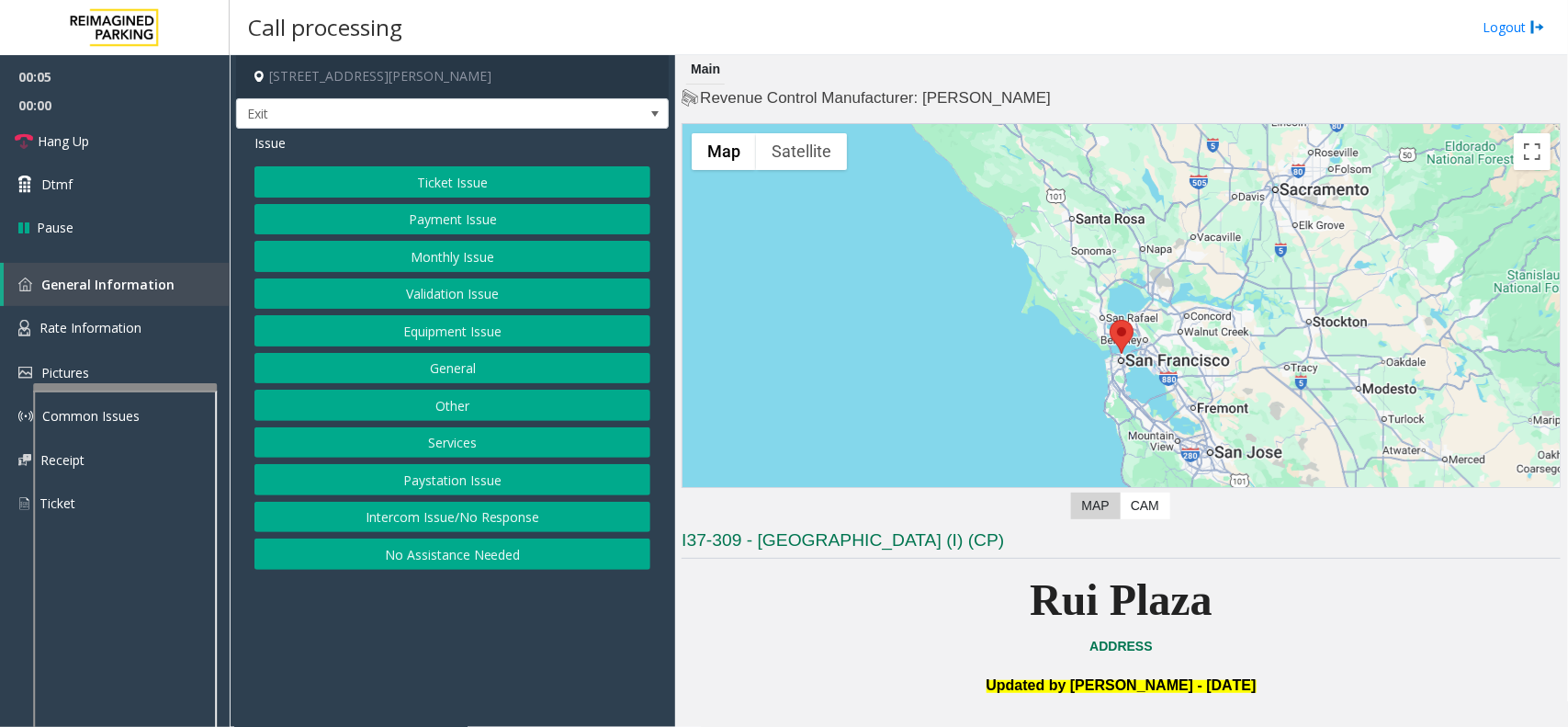
click at [512, 218] on button "Payment Issue" at bounding box center [453, 219] width 396 height 32
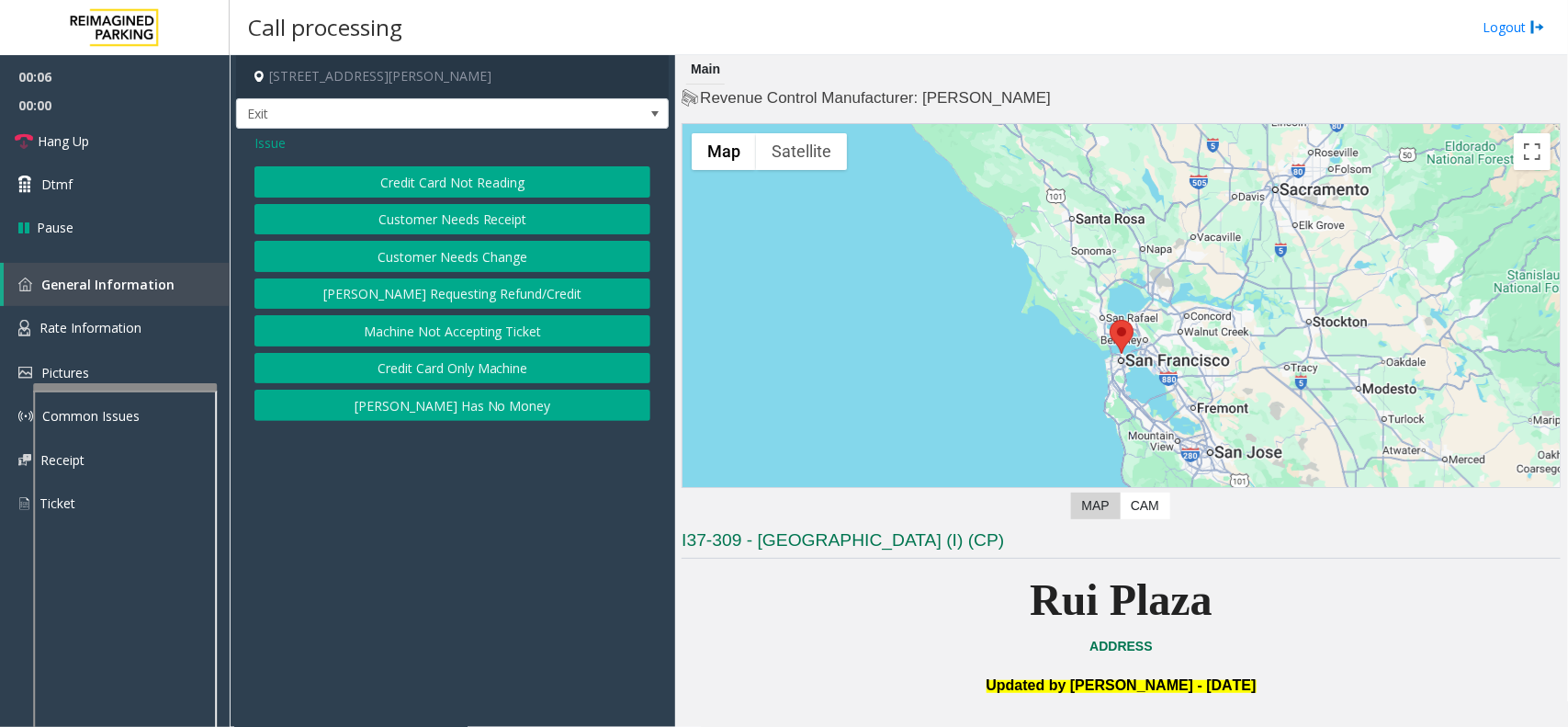
click at [444, 180] on button "Credit Card Not Reading" at bounding box center [453, 182] width 396 height 32
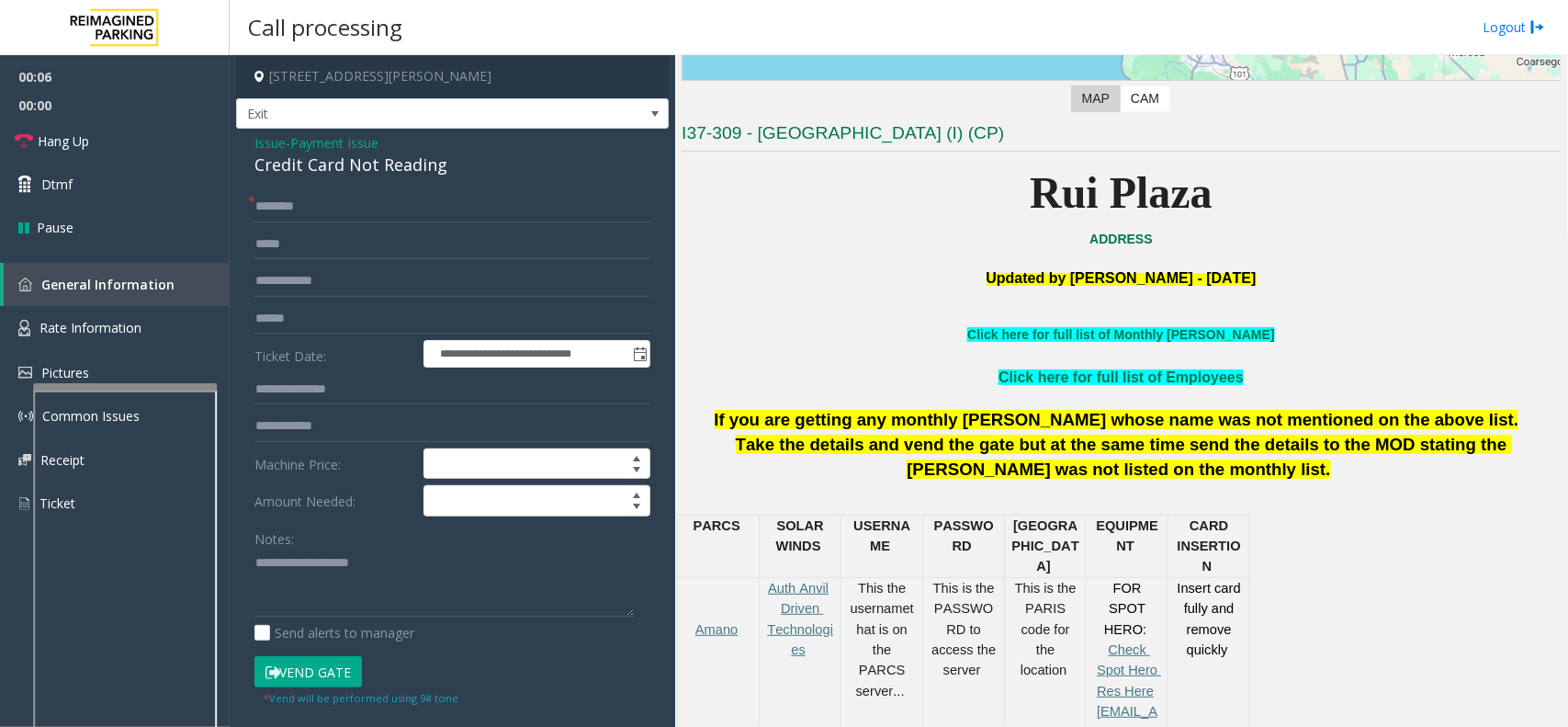
scroll to position [574, 0]
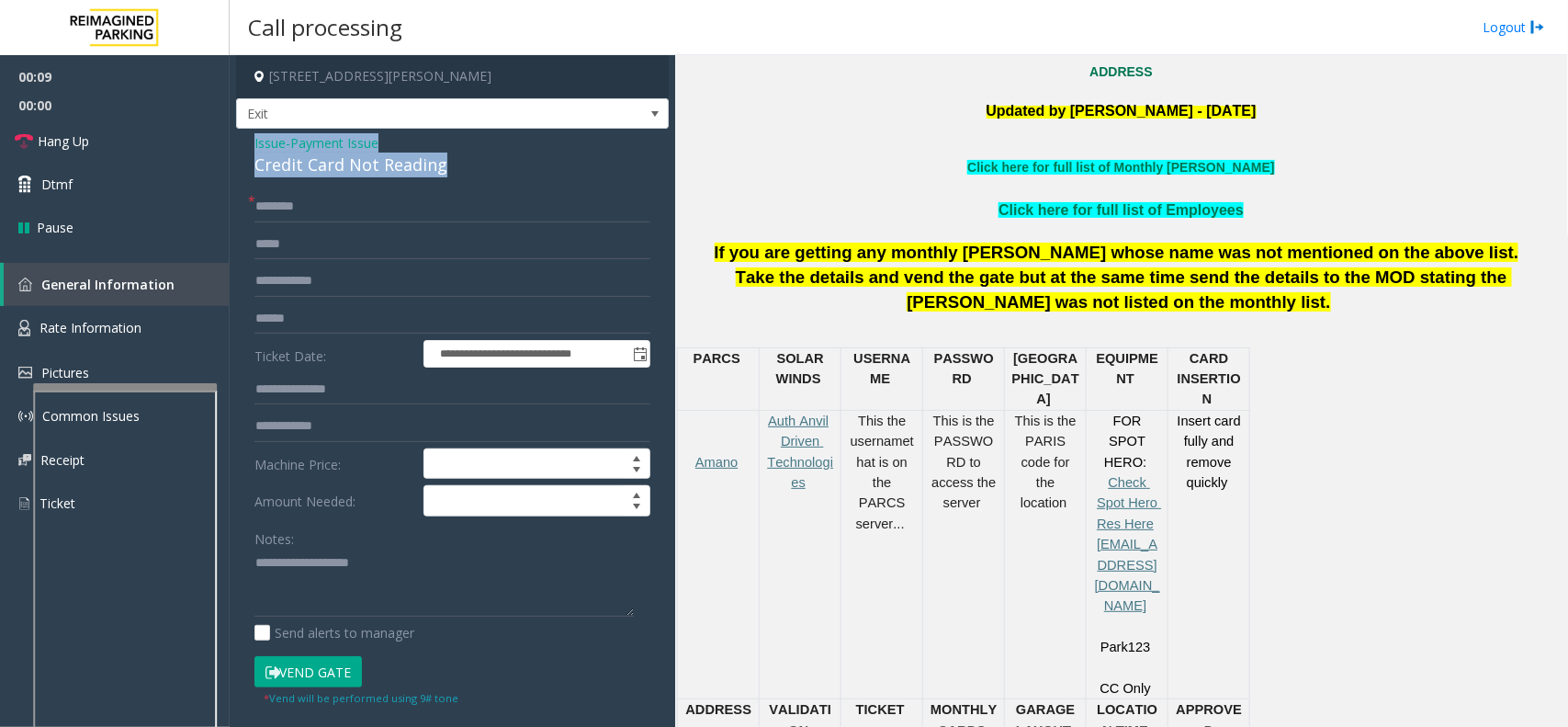
drag, startPoint x: 462, startPoint y: 170, endPoint x: 251, endPoint y: 150, distance: 211.9
click at [251, 150] on div "**********" at bounding box center [453, 585] width 433 height 913
click at [415, 581] on textarea at bounding box center [445, 583] width 379 height 69
click at [419, 581] on textarea at bounding box center [445, 583] width 379 height 69
type textarea "**********"
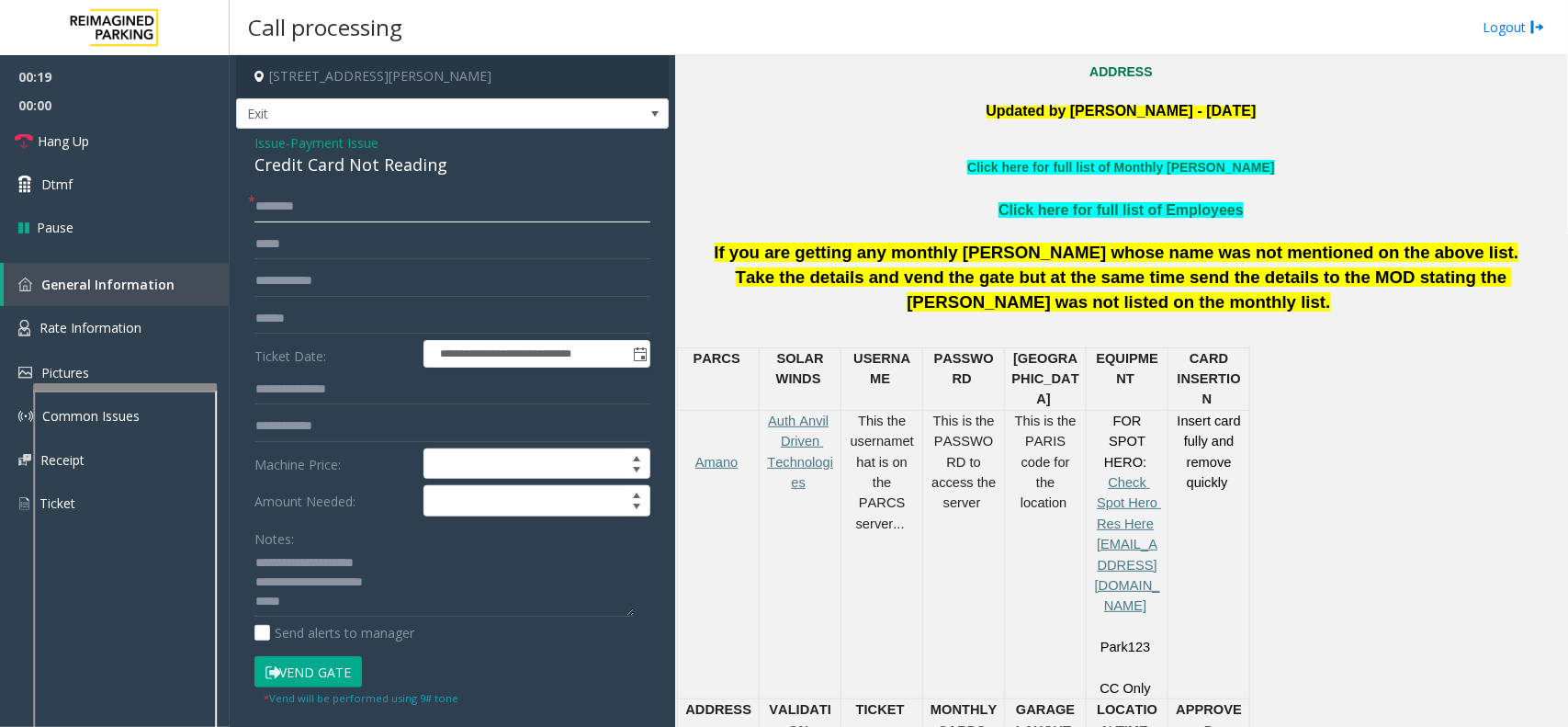
click at [277, 206] on input "text" at bounding box center [453, 206] width 396 height 32
click at [313, 317] on input "text" at bounding box center [453, 319] width 396 height 32
type input "******"
click at [336, 209] on input "text" at bounding box center [453, 206] width 396 height 32
click at [336, 659] on button "Vend Gate" at bounding box center [308, 672] width 108 height 32
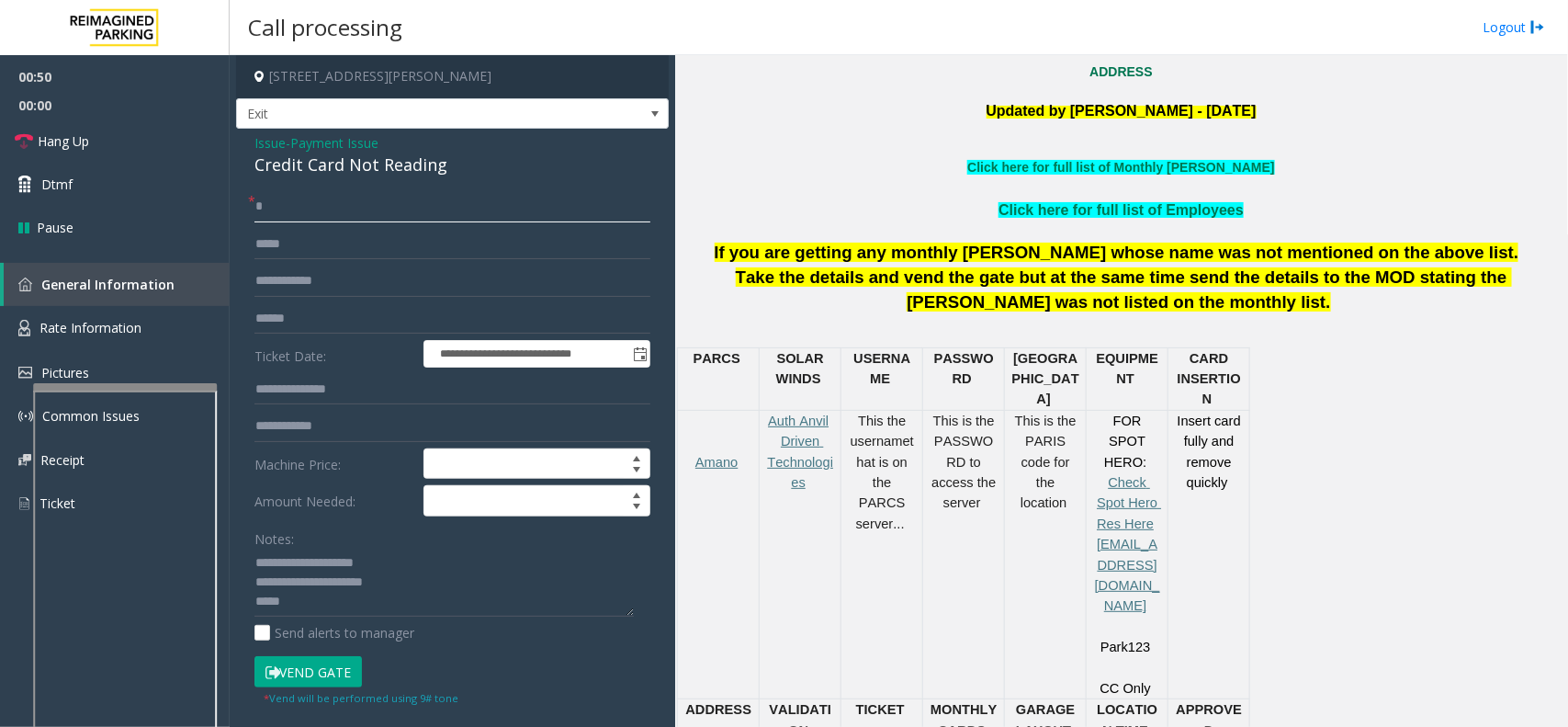
click at [313, 194] on input "*" at bounding box center [453, 206] width 396 height 32
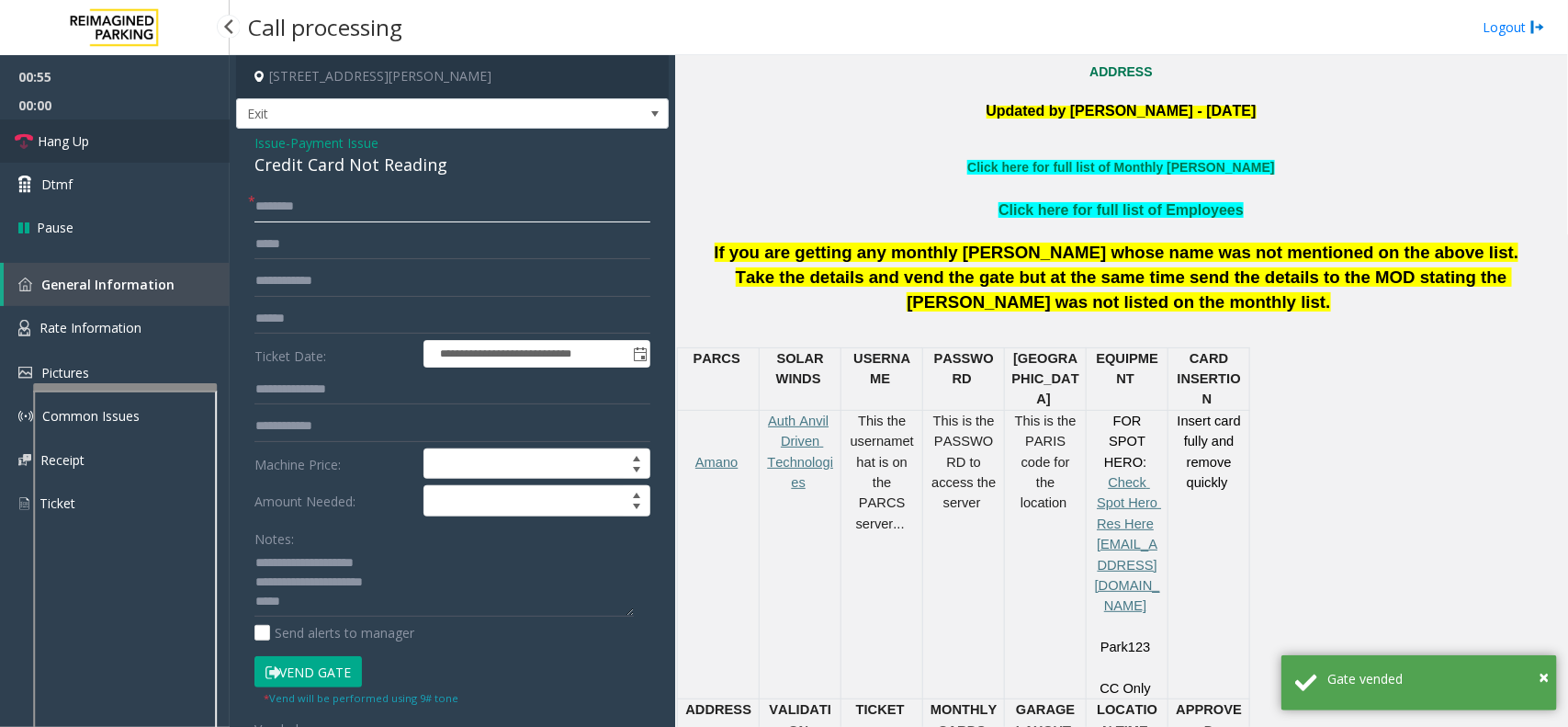
type input "*******"
click at [137, 161] on link "Hang Up" at bounding box center [115, 141] width 229 height 43
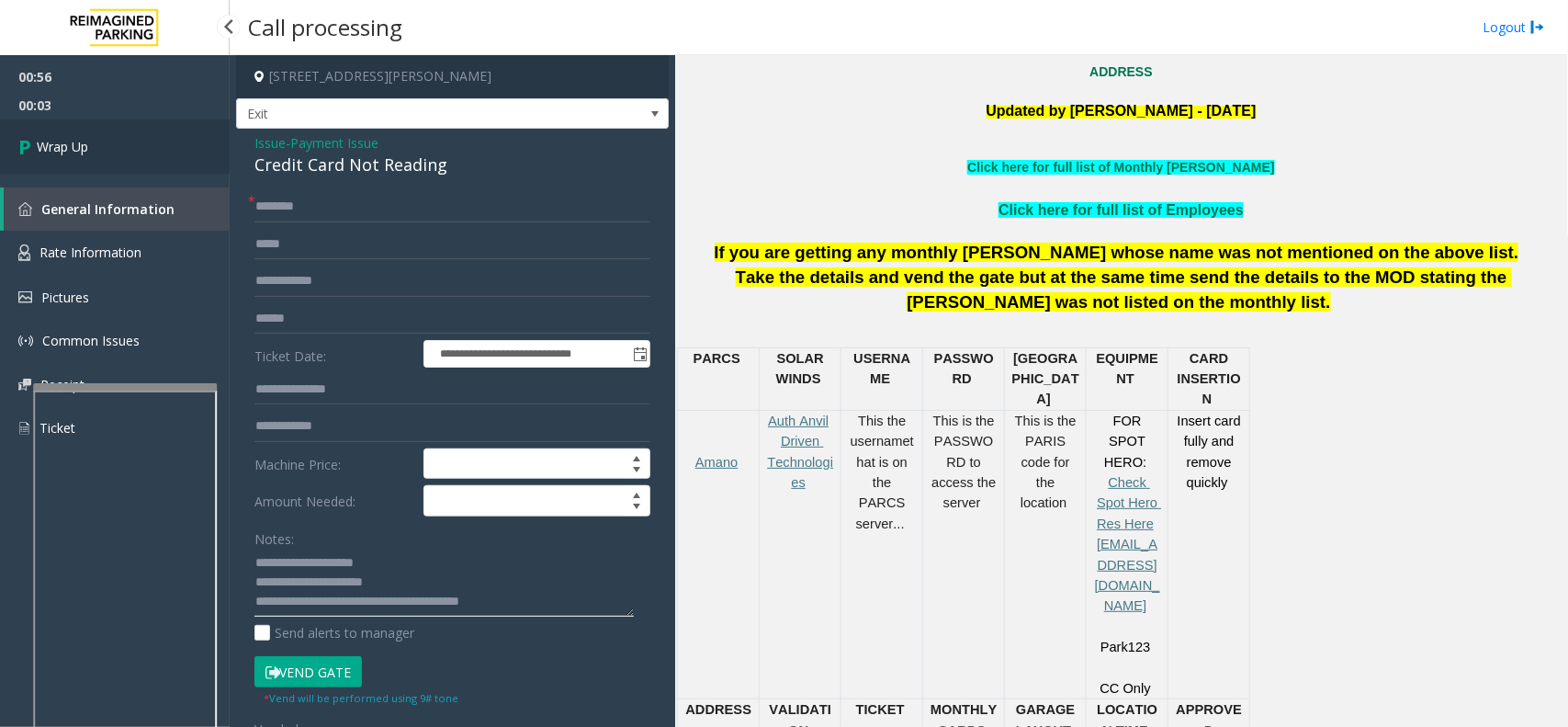
type textarea "**********"
click at [84, 150] on span "Wrap Up" at bounding box center [62, 147] width 51 height 20
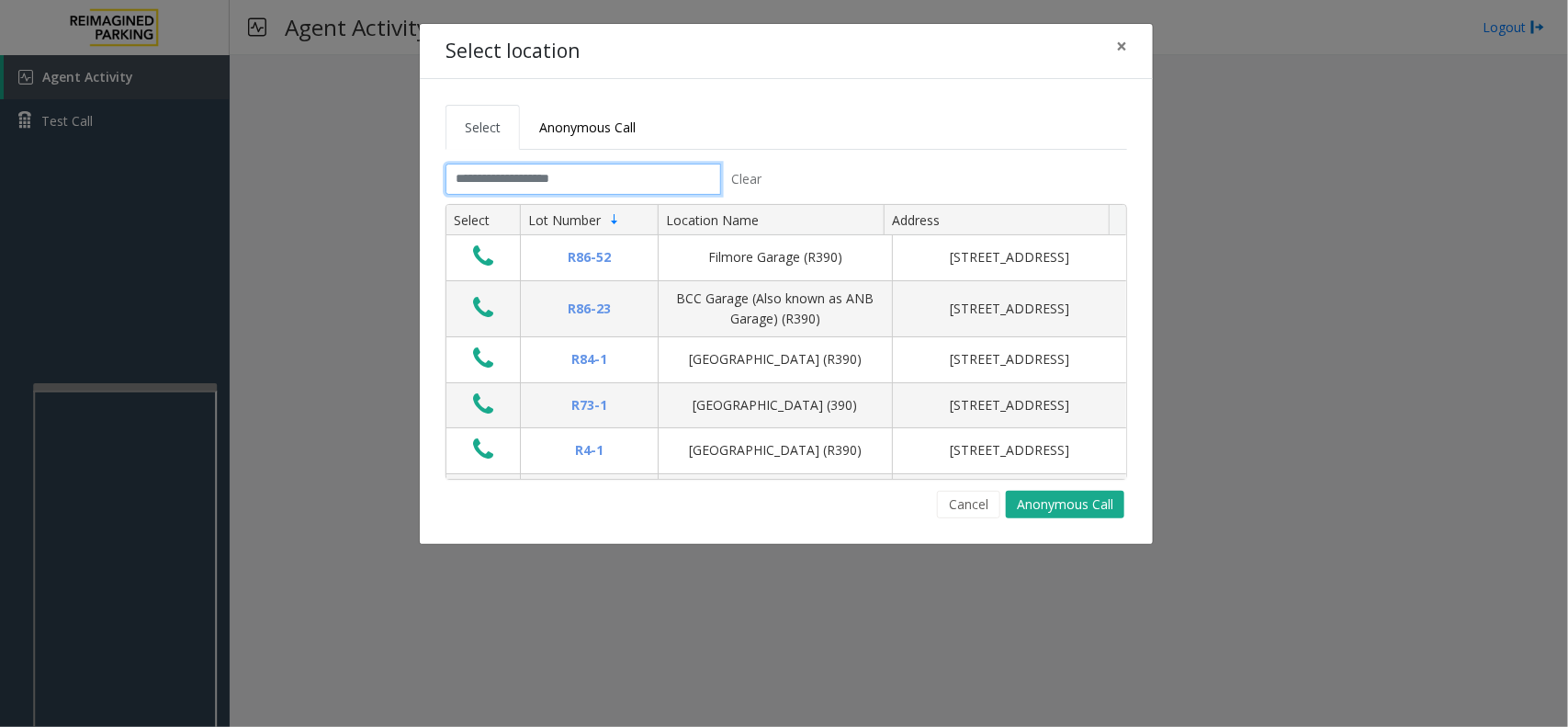
click at [591, 173] on input "text" at bounding box center [583, 180] width 276 height 32
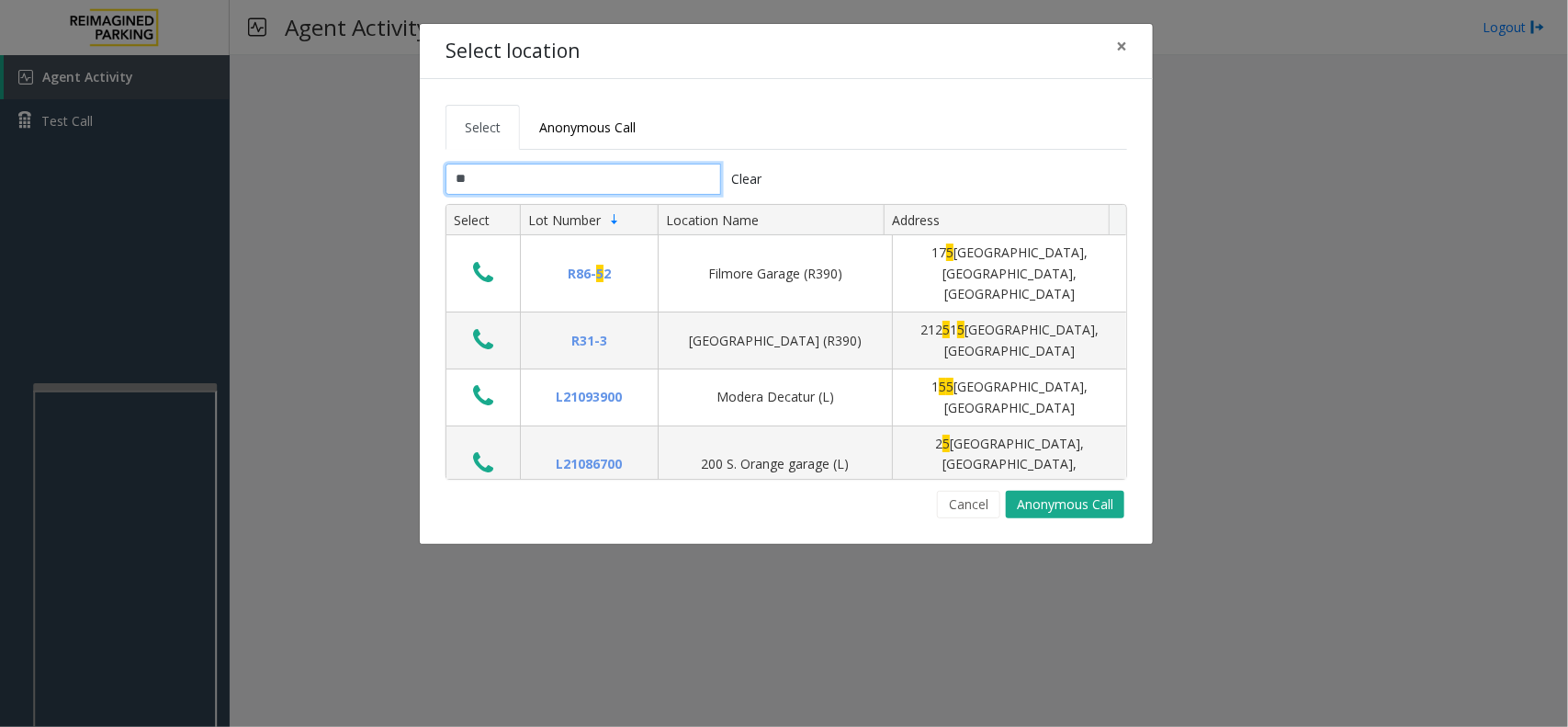
type input "*"
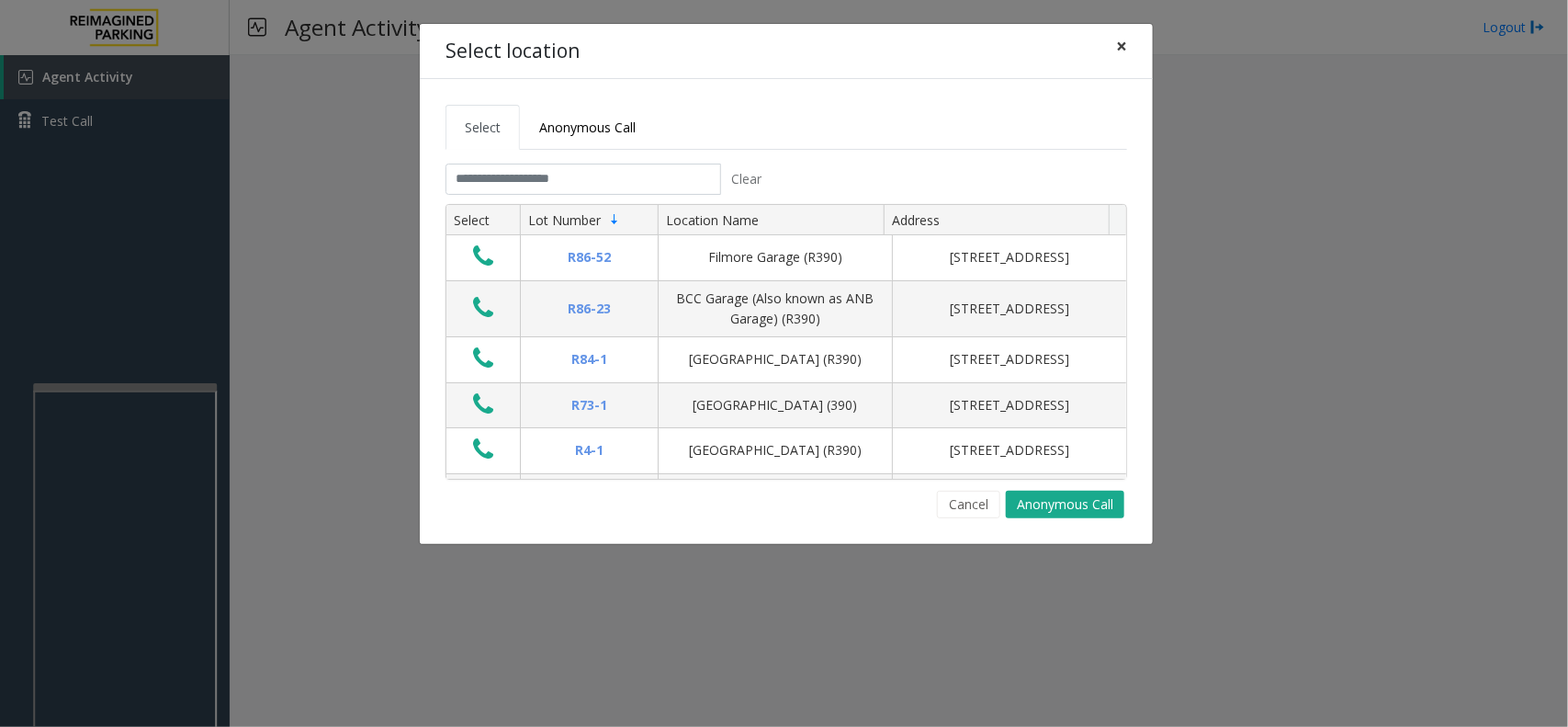
click at [1127, 47] on button "×" at bounding box center [1121, 46] width 37 height 45
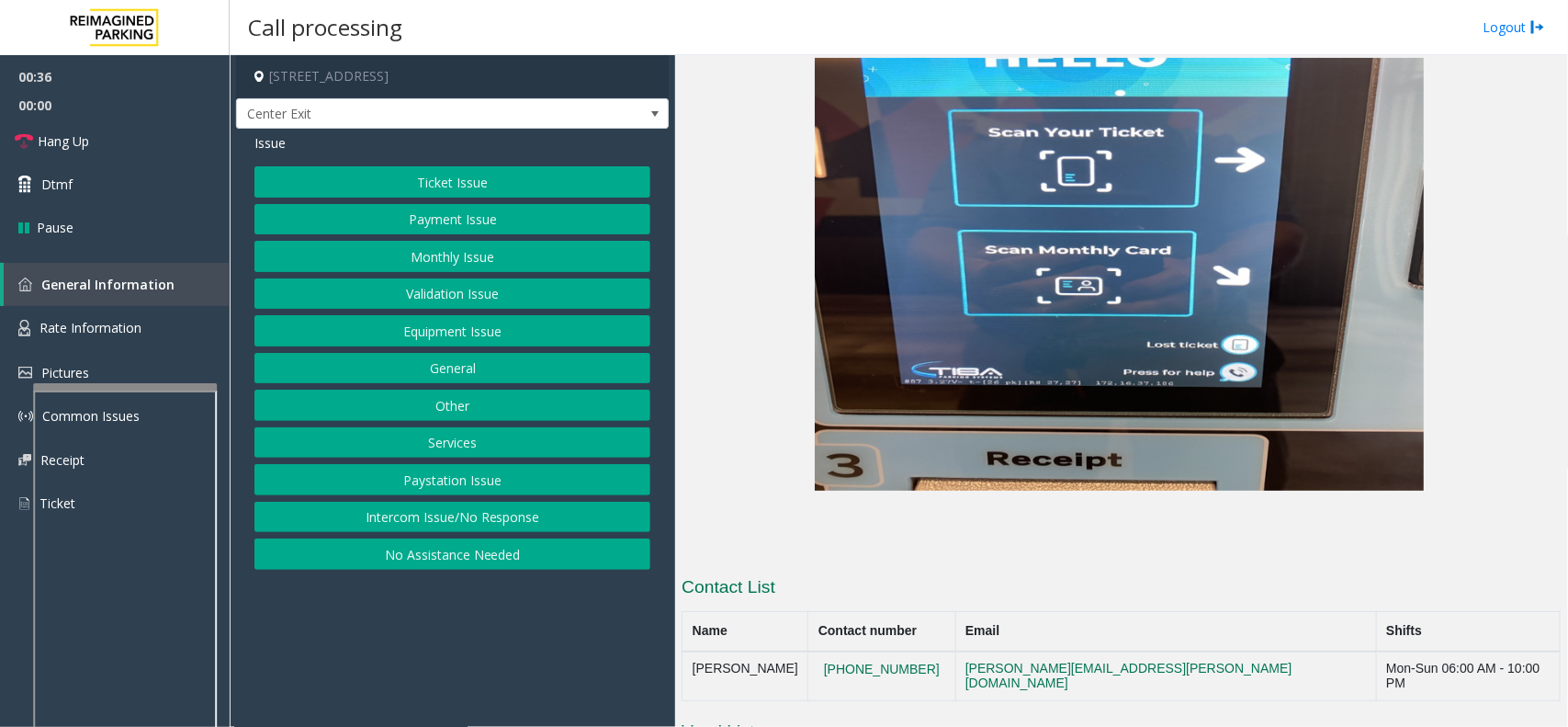
scroll to position [3519, 0]
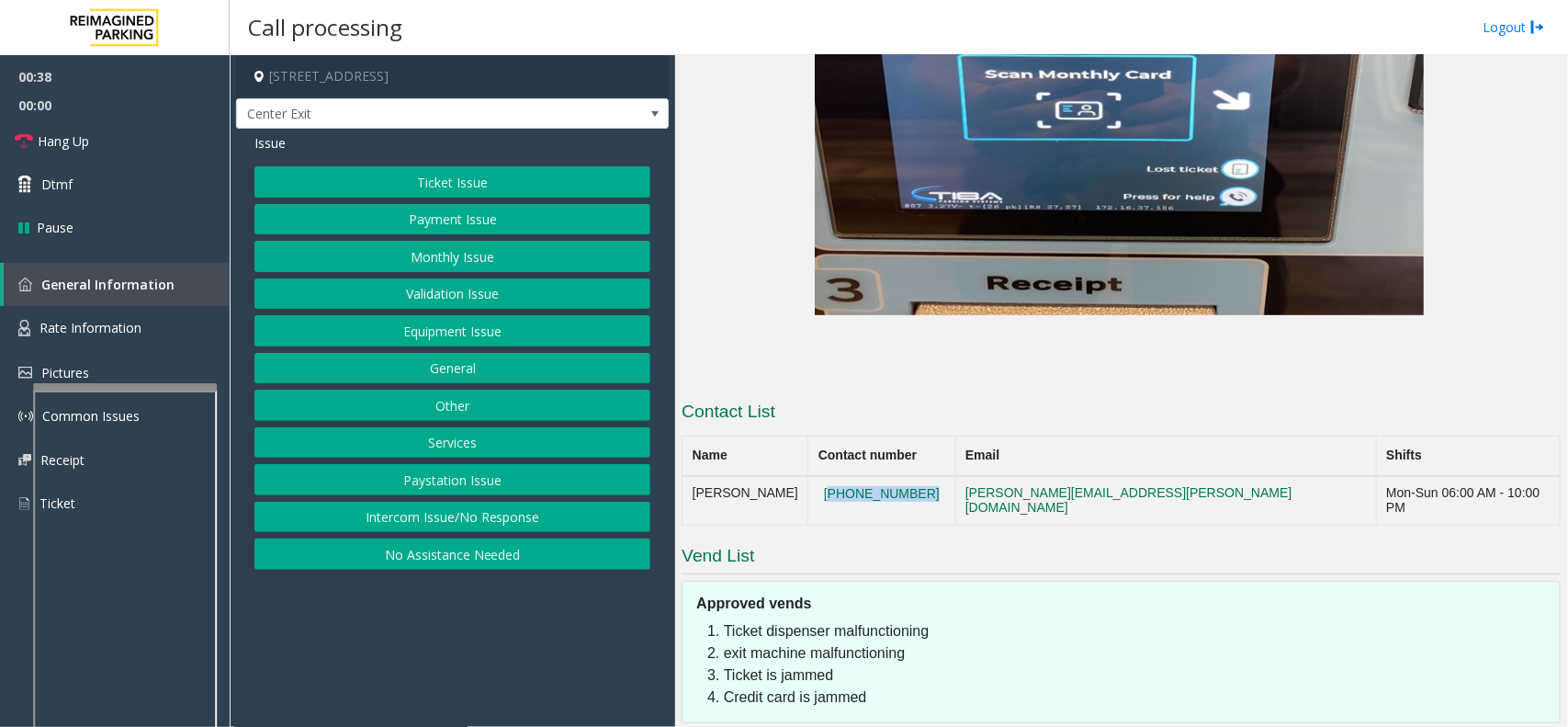
drag, startPoint x: 955, startPoint y: 379, endPoint x: 864, endPoint y: 369, distance: 91.5
click at [864, 476] on td "[PHONE_NUMBER]" at bounding box center [881, 501] width 147 height 49
copy button "[PHONE_NUMBER]"
click at [454, 328] on button "Equipment Issue" at bounding box center [453, 331] width 396 height 32
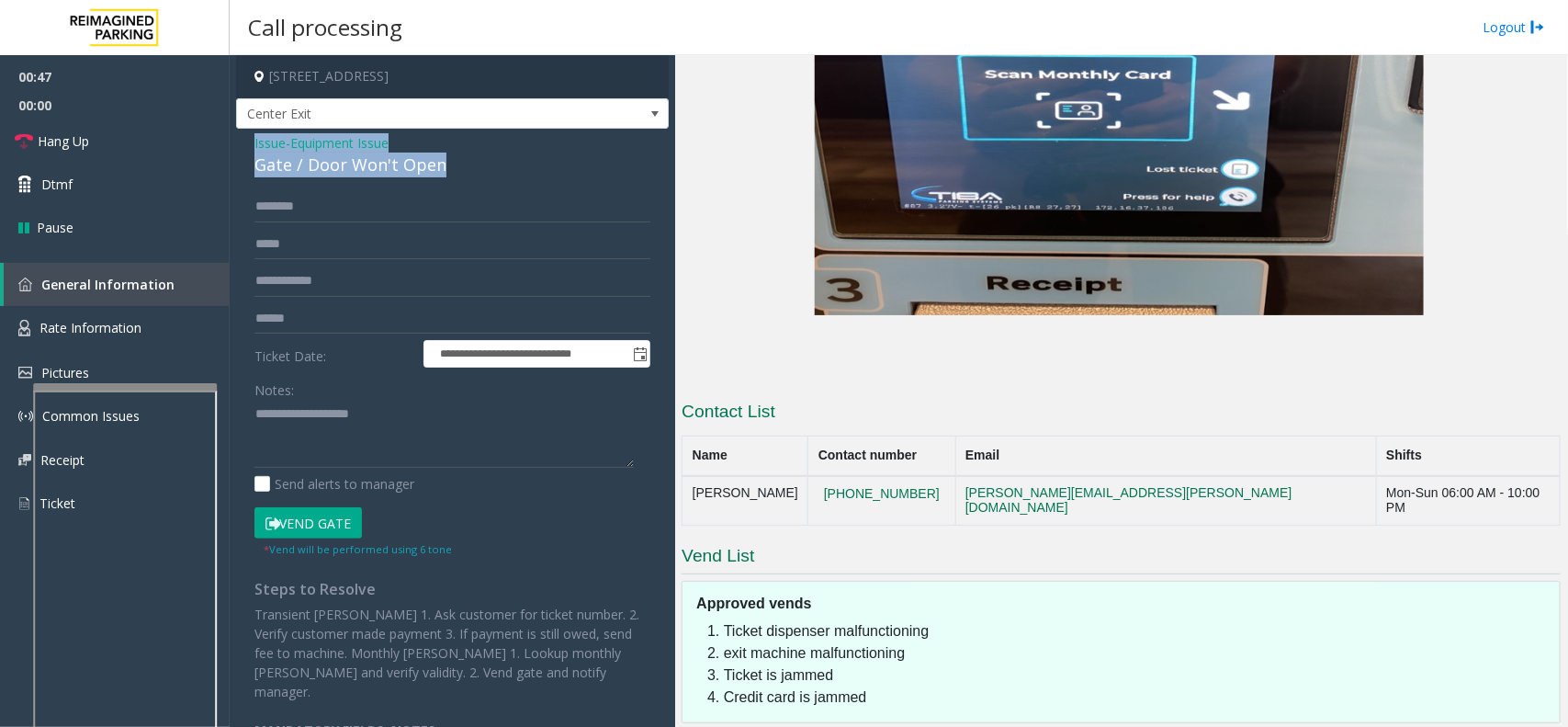
drag, startPoint x: 465, startPoint y: 167, endPoint x: 244, endPoint y: 147, distance: 221.9
click at [244, 147] on div "**********" at bounding box center [453, 462] width 433 height 668
click at [415, 440] on textarea at bounding box center [445, 435] width 379 height 69
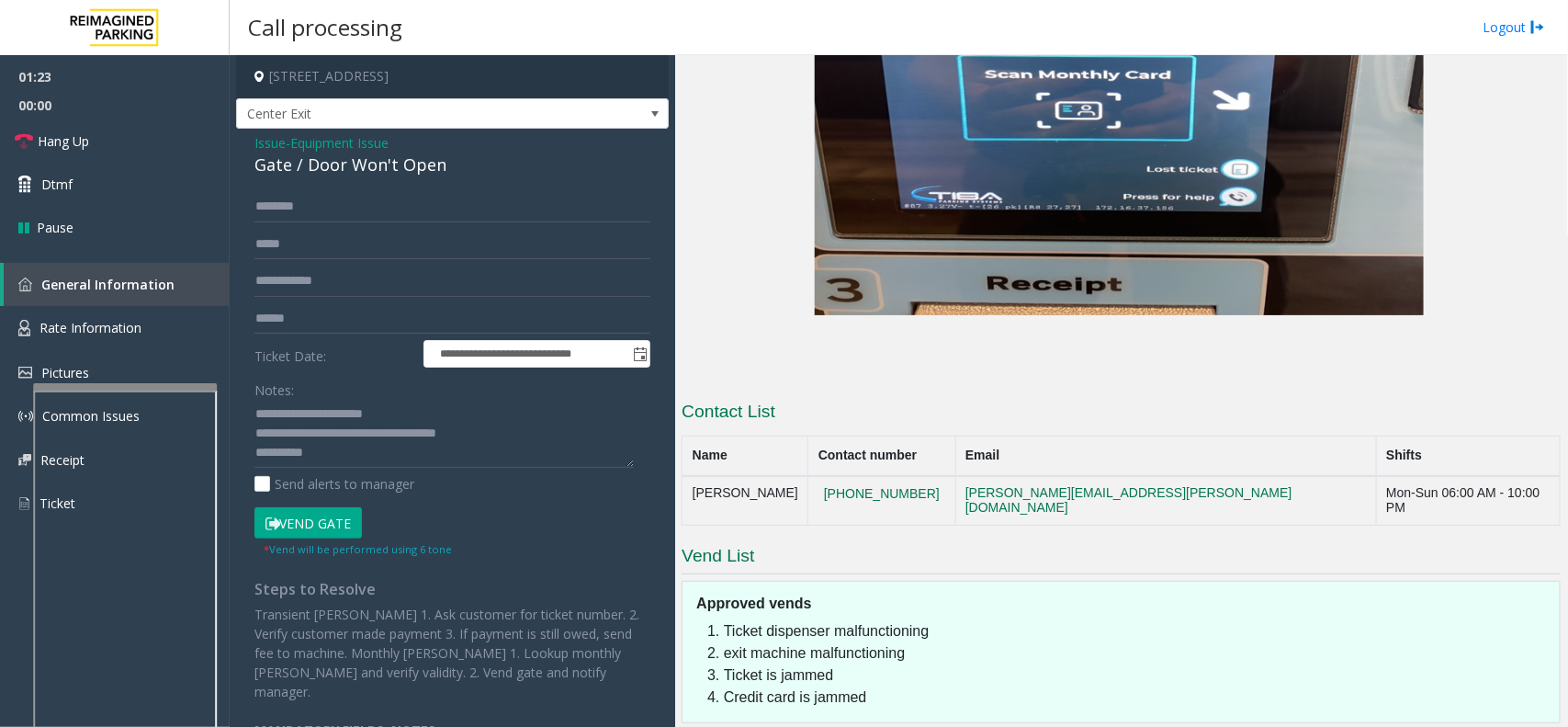
click at [319, 513] on button "Vend Gate" at bounding box center [308, 523] width 108 height 32
click at [324, 448] on textarea at bounding box center [445, 435] width 379 height 69
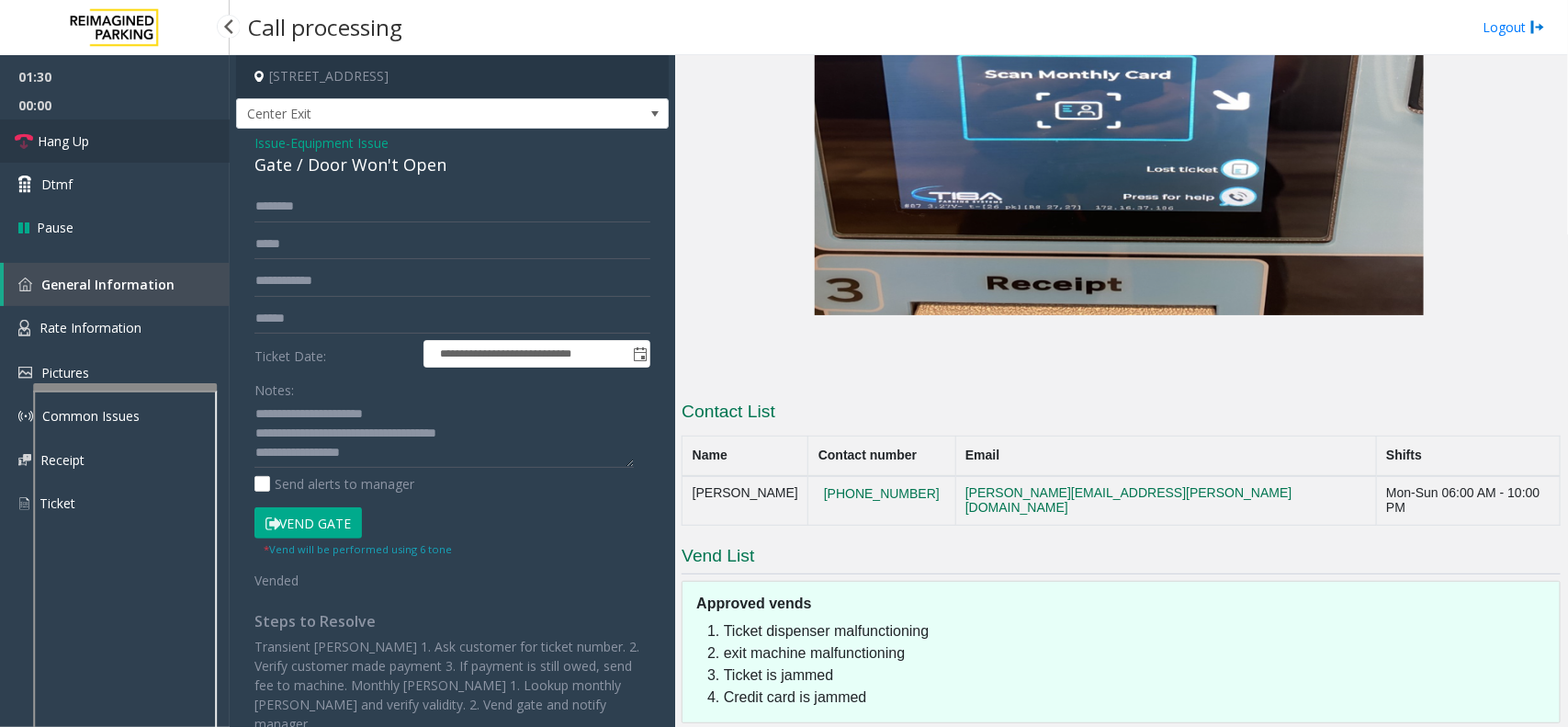
click at [99, 139] on link "Hang Up" at bounding box center [115, 141] width 229 height 43
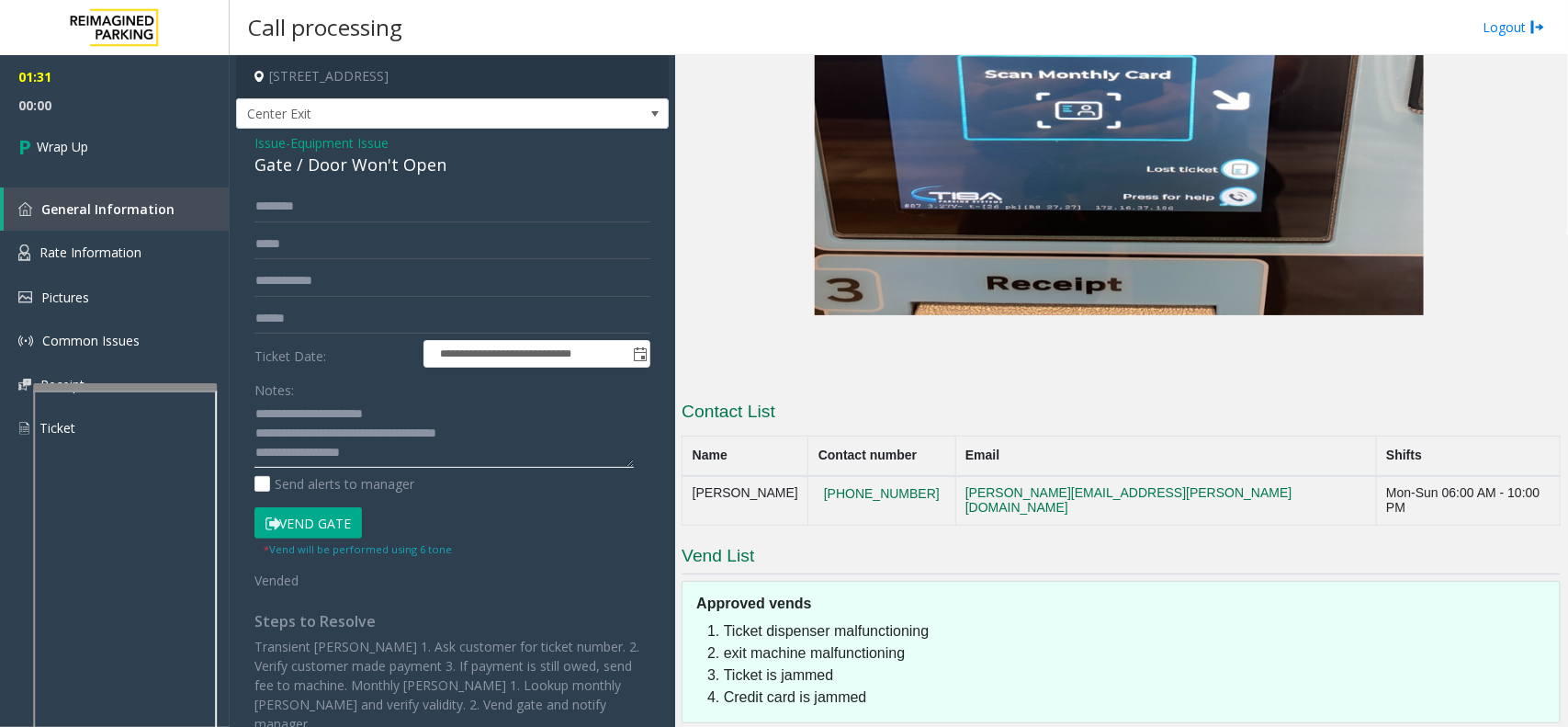
click at [391, 460] on textarea at bounding box center [445, 435] width 379 height 69
type textarea "**********"
click at [94, 152] on link "Wrap Up" at bounding box center [115, 146] width 229 height 54
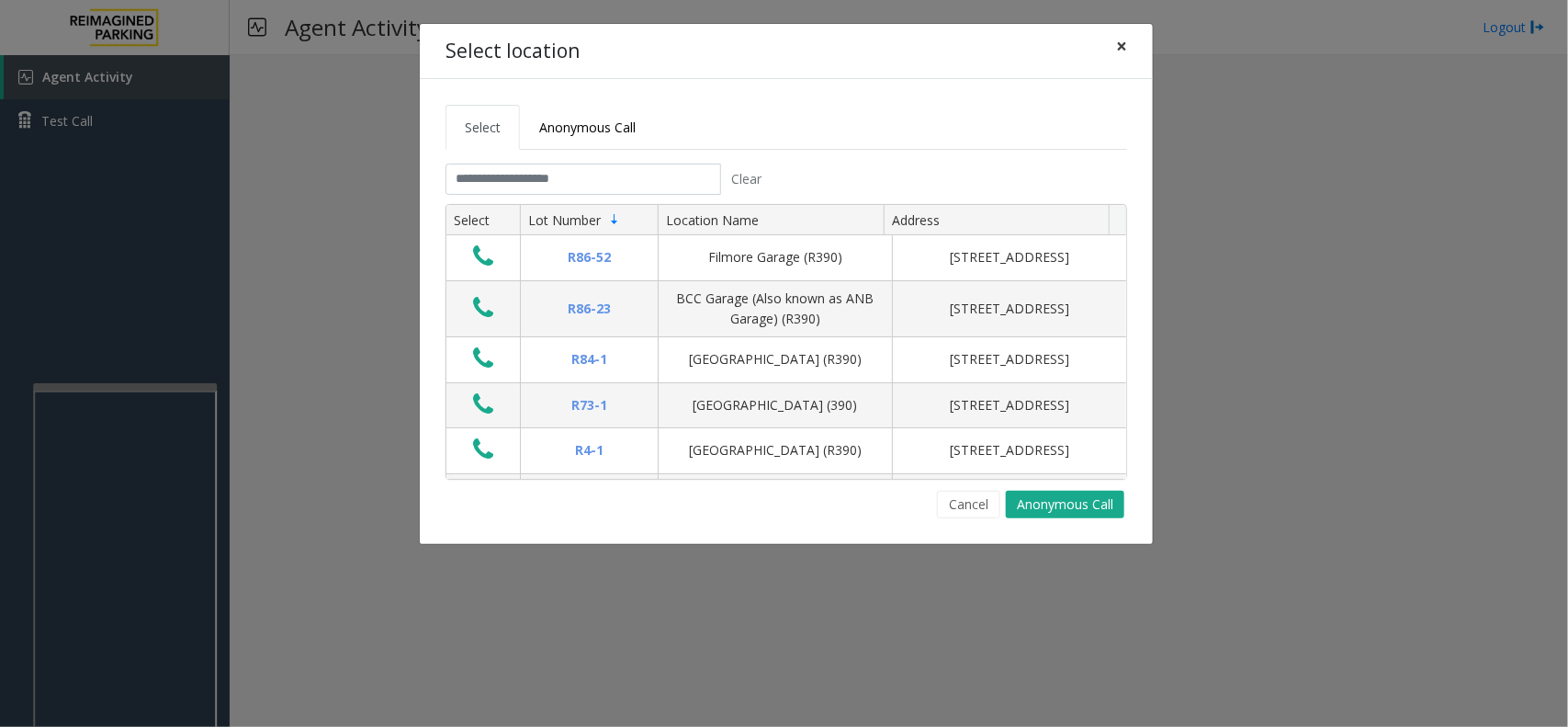
click at [1127, 47] on button "×" at bounding box center [1121, 46] width 37 height 45
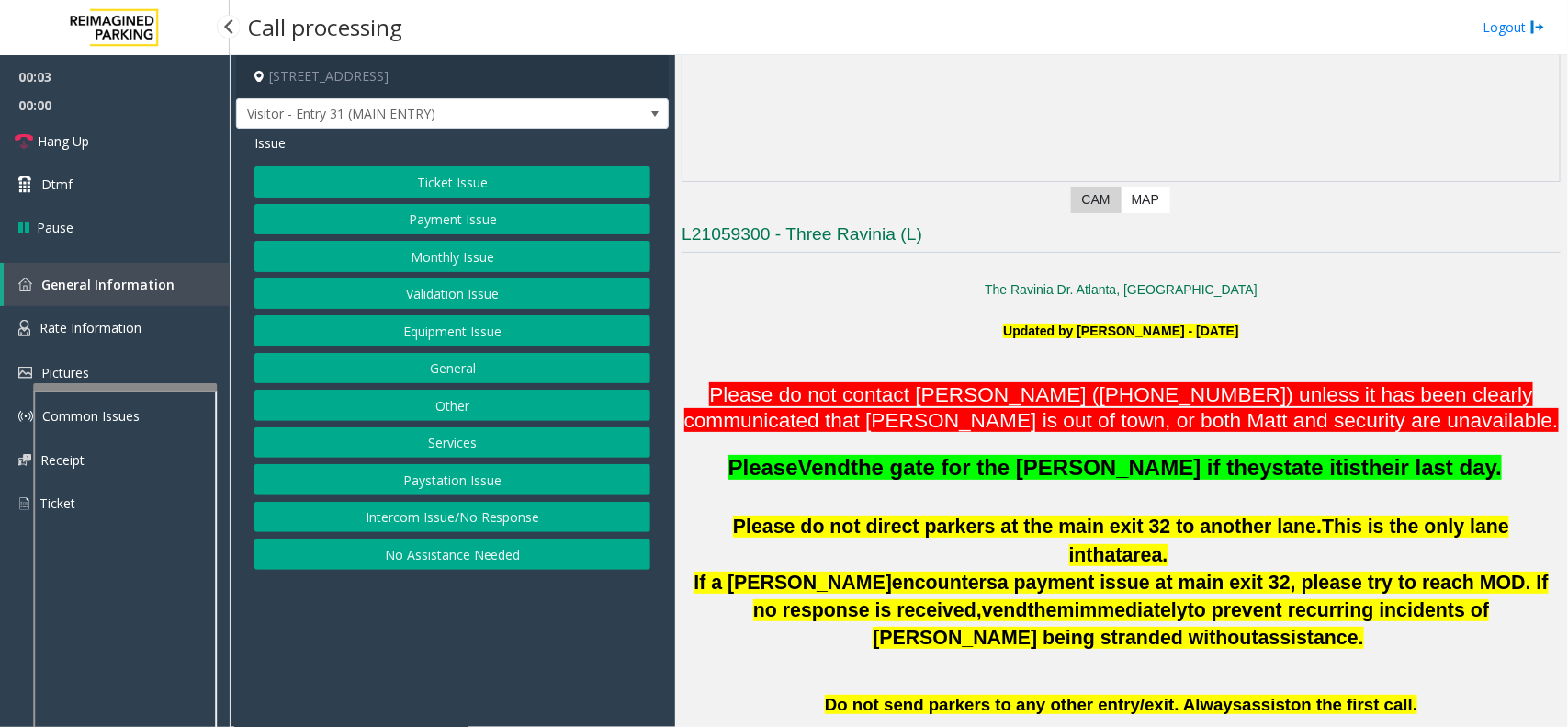
scroll to position [345, 0]
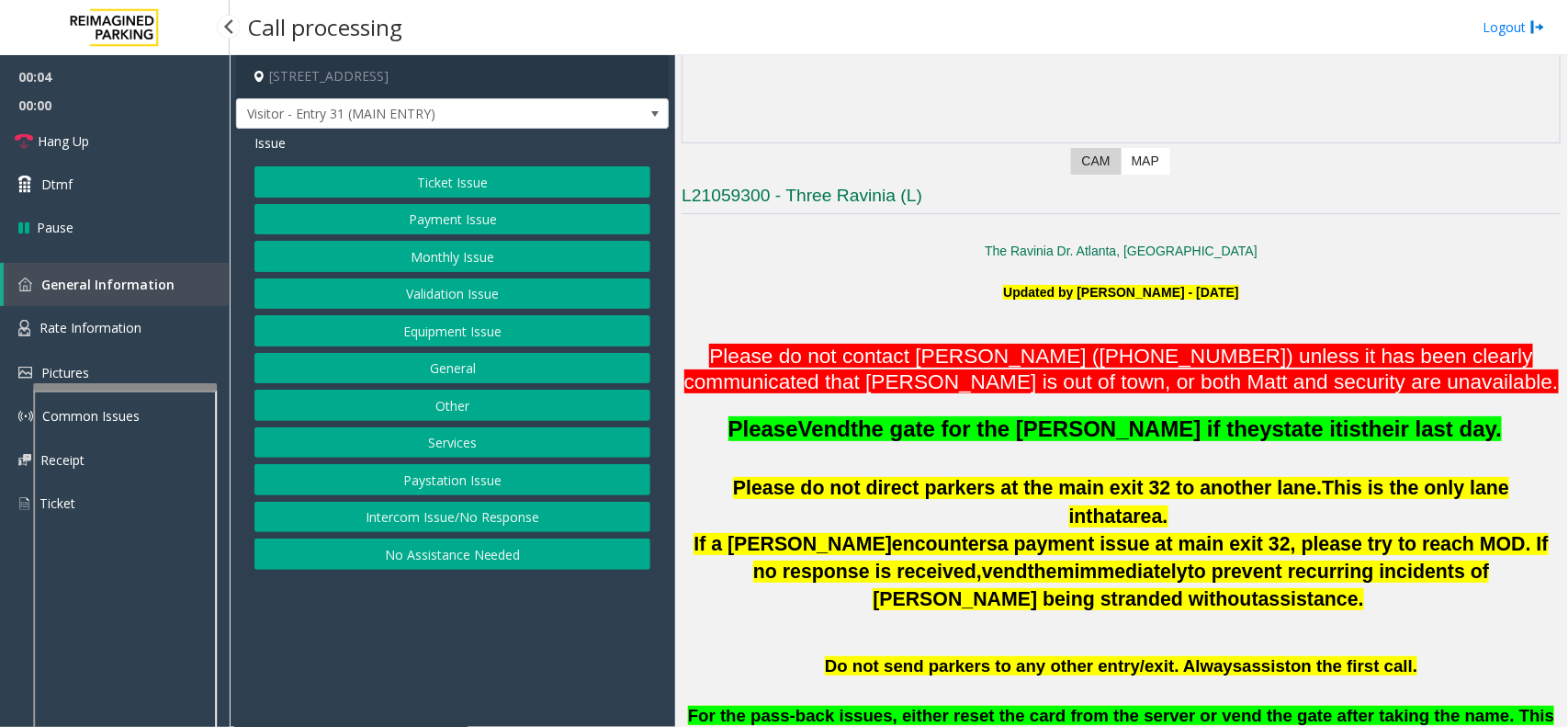
click at [479, 511] on button "Intercom Issue/No Response" at bounding box center [453, 518] width 396 height 32
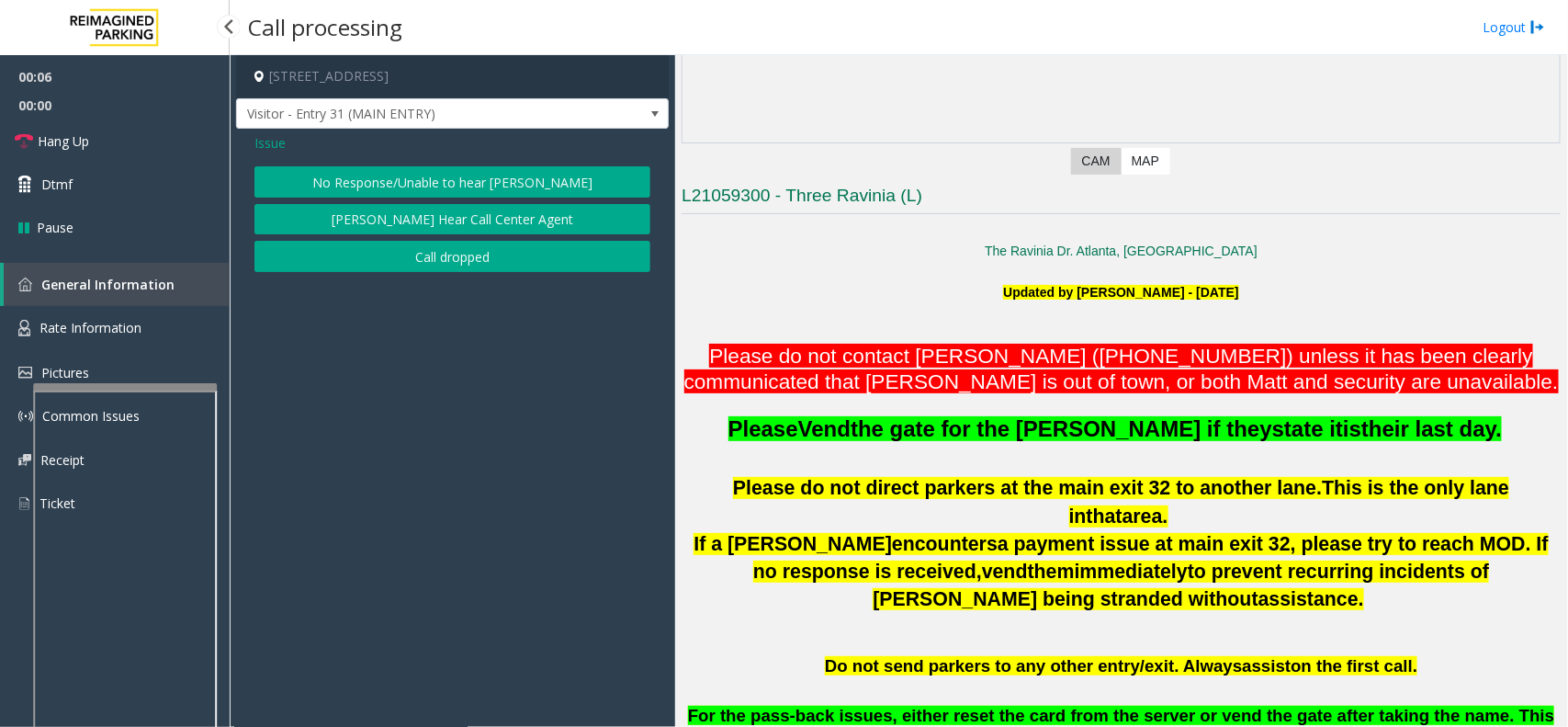
click at [453, 181] on button "No Response/Unable to hear [PERSON_NAME]" at bounding box center [453, 182] width 396 height 32
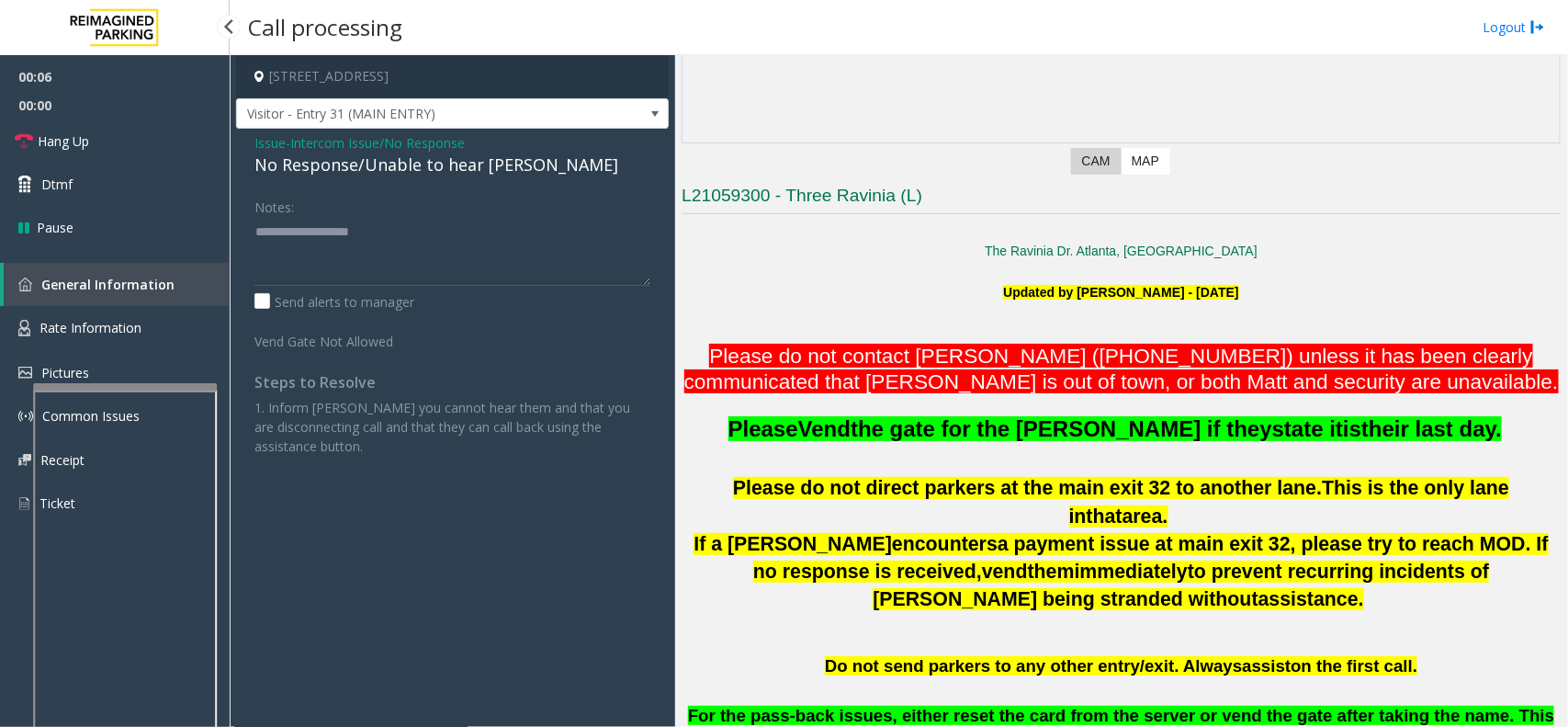
click at [455, 171] on div "No Response/Unable to hear [PERSON_NAME]" at bounding box center [453, 164] width 396 height 25
type textarea "**********"
click at [138, 145] on link "Hang Up" at bounding box center [115, 141] width 229 height 43
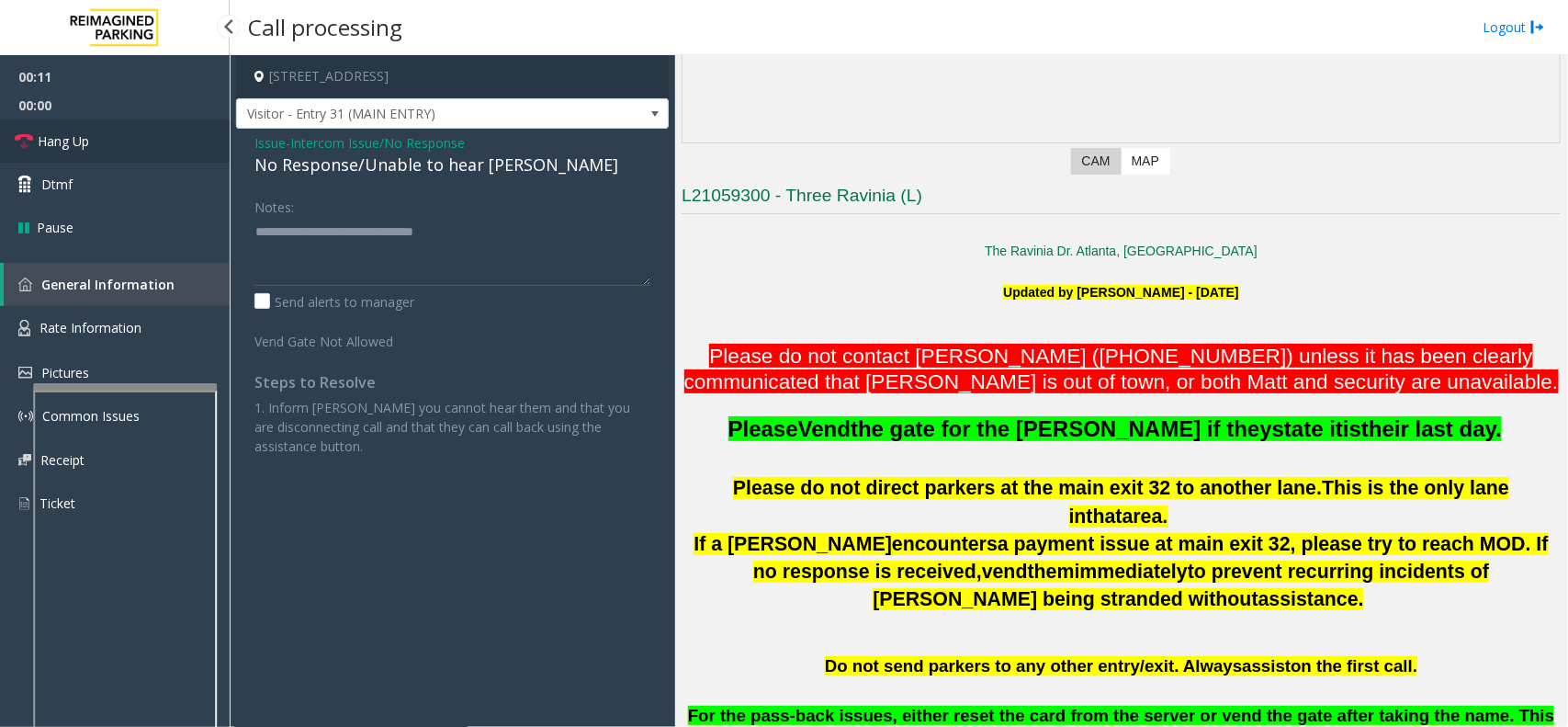
click at [138, 145] on link "Hang Up" at bounding box center [115, 141] width 229 height 43
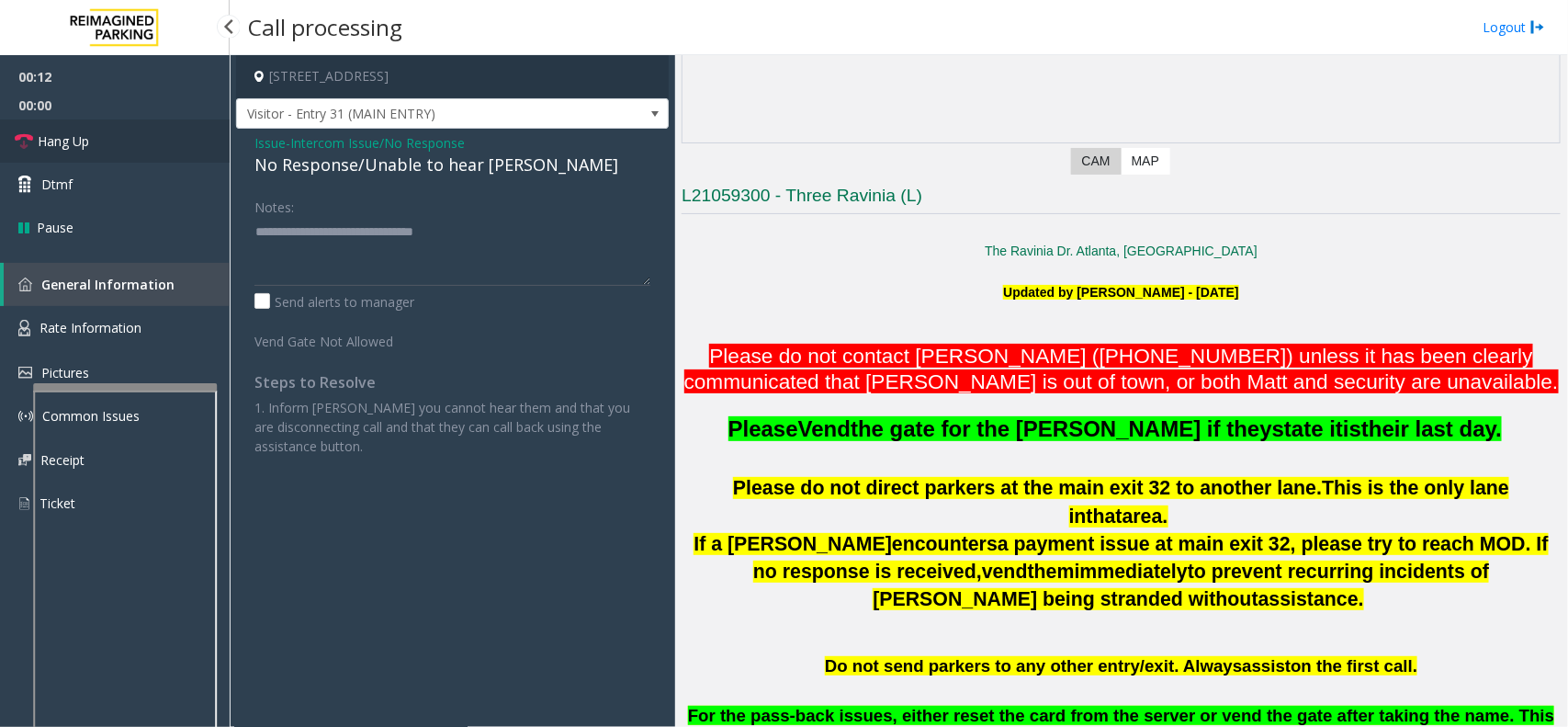
click at [138, 145] on link "Hang Up" at bounding box center [115, 141] width 229 height 43
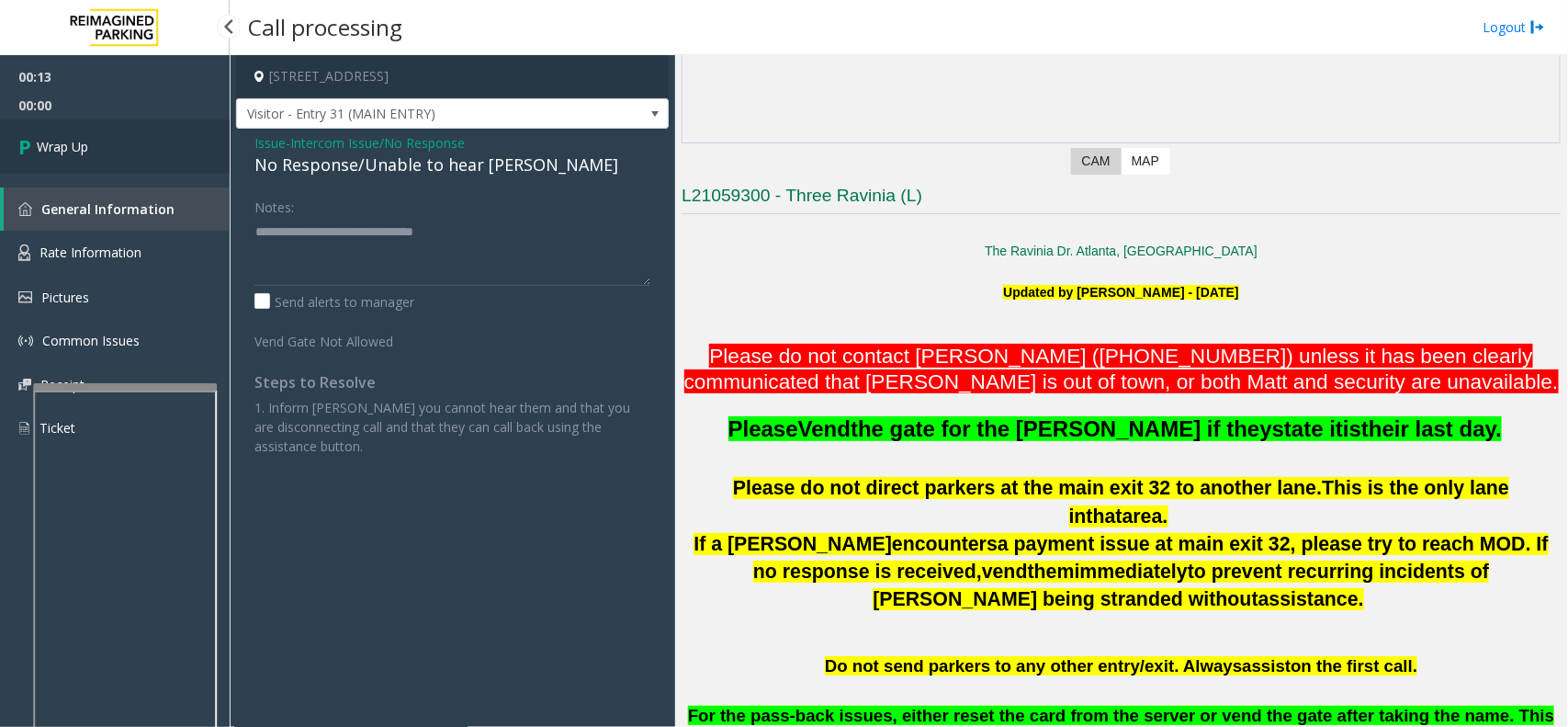
click at [138, 145] on link "Wrap Up" at bounding box center [115, 146] width 229 height 54
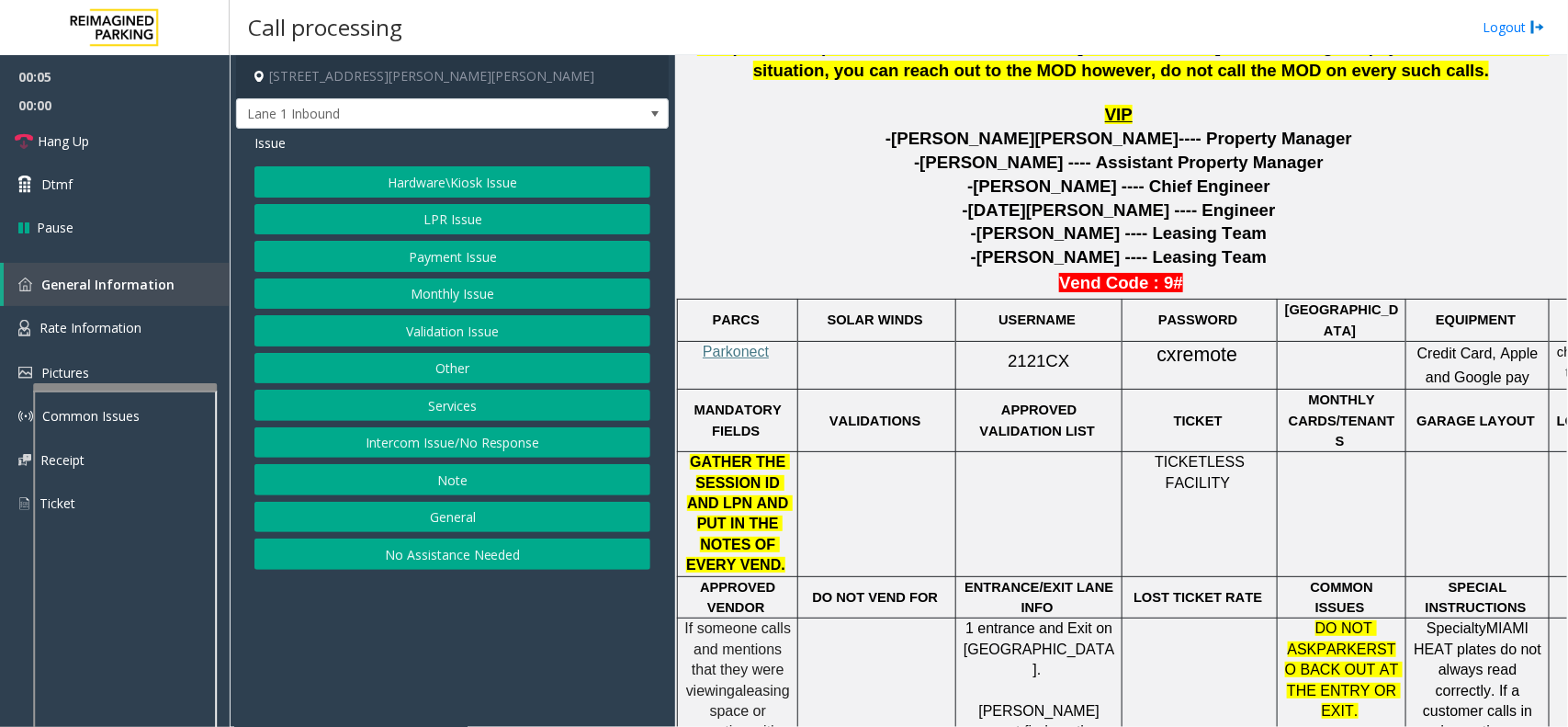
scroll to position [804, 0]
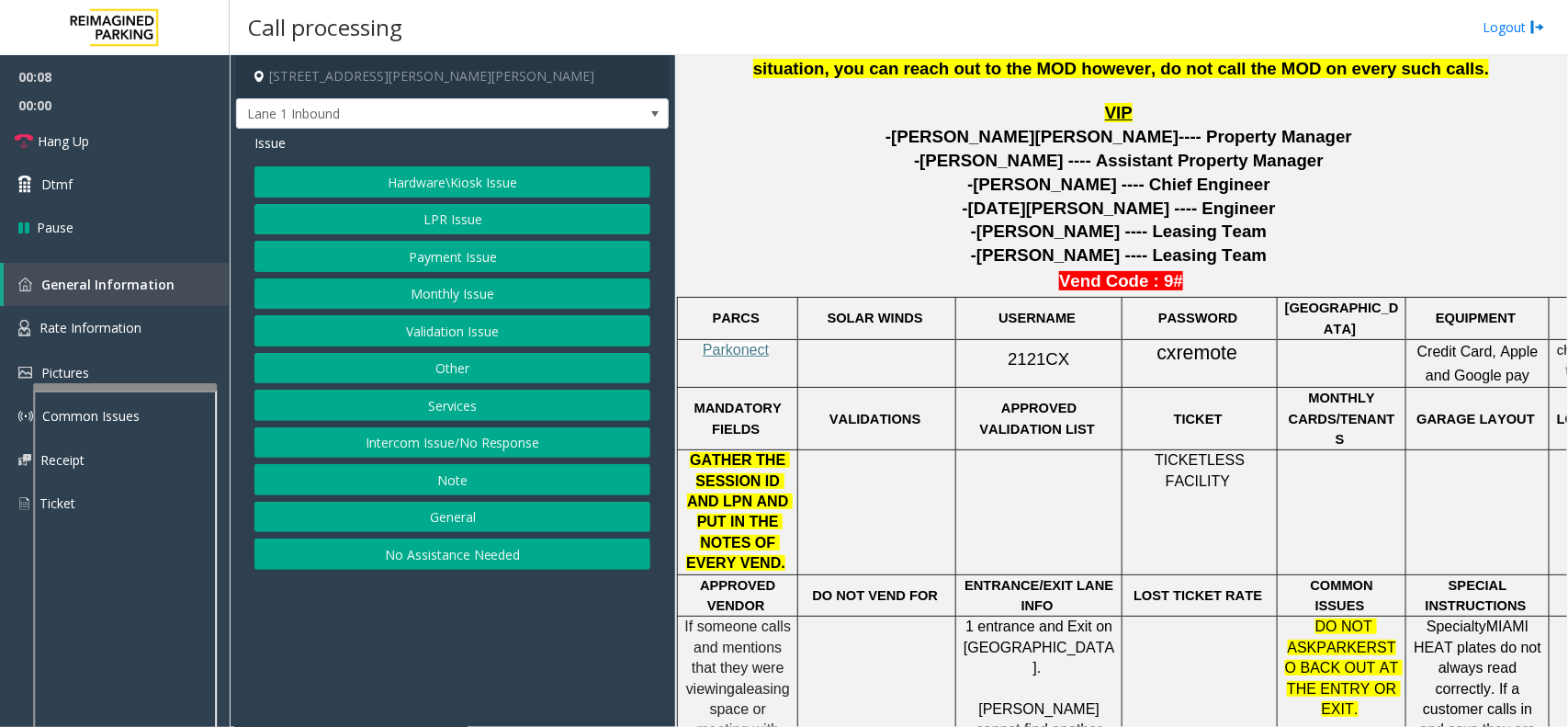
click at [496, 258] on button "Payment Issue" at bounding box center [453, 257] width 396 height 32
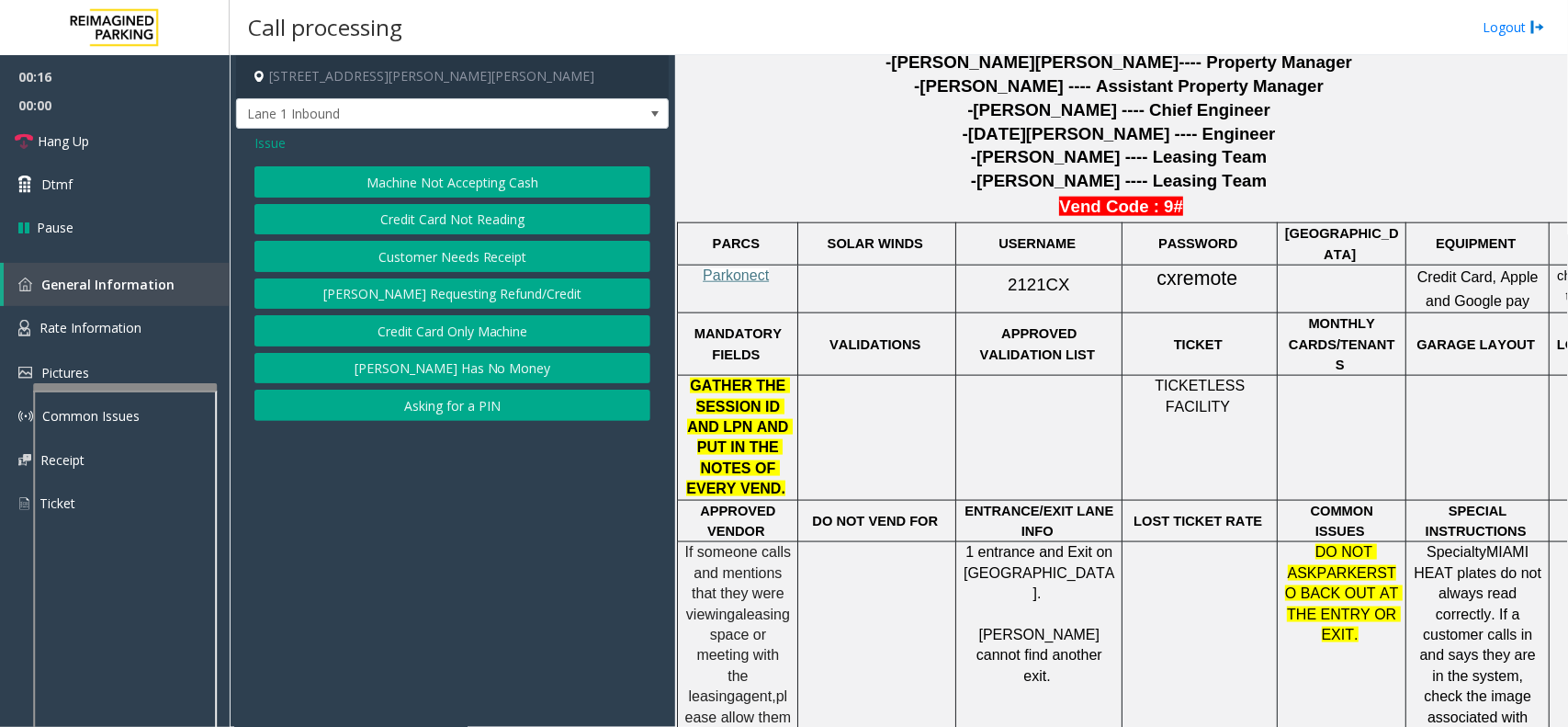
scroll to position [919, 0]
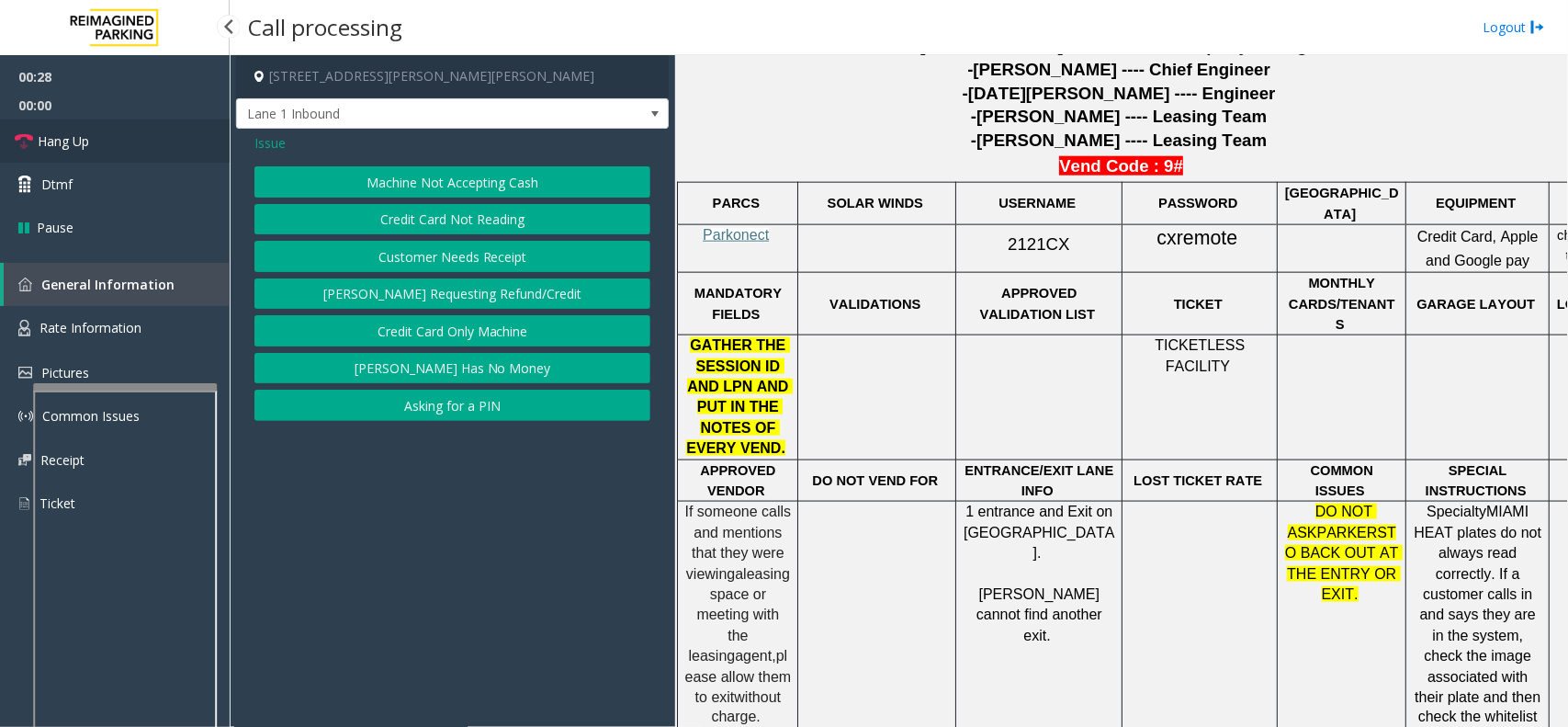
click at [165, 131] on link "Hang Up" at bounding box center [115, 141] width 229 height 43
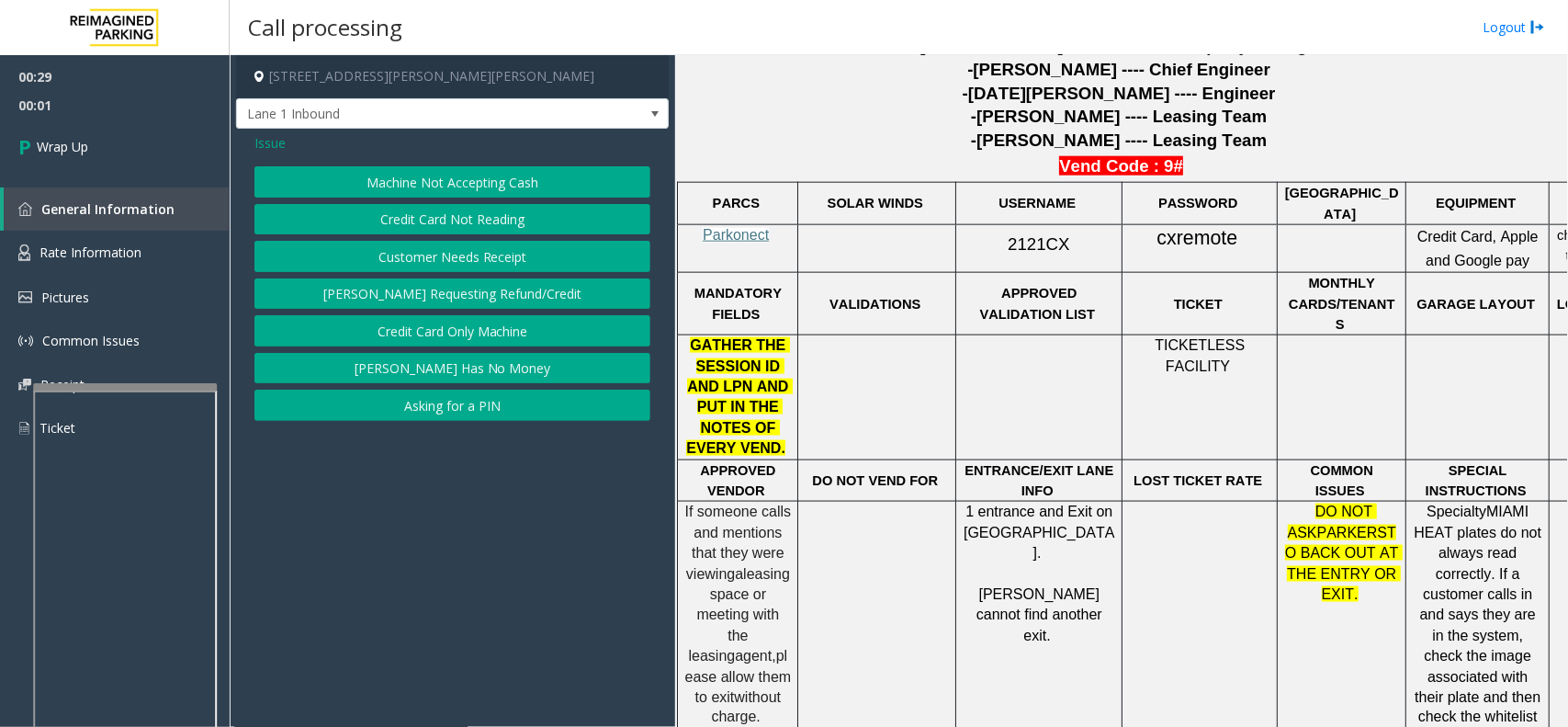
click at [273, 142] on span "Issue" at bounding box center [271, 143] width 32 height 20
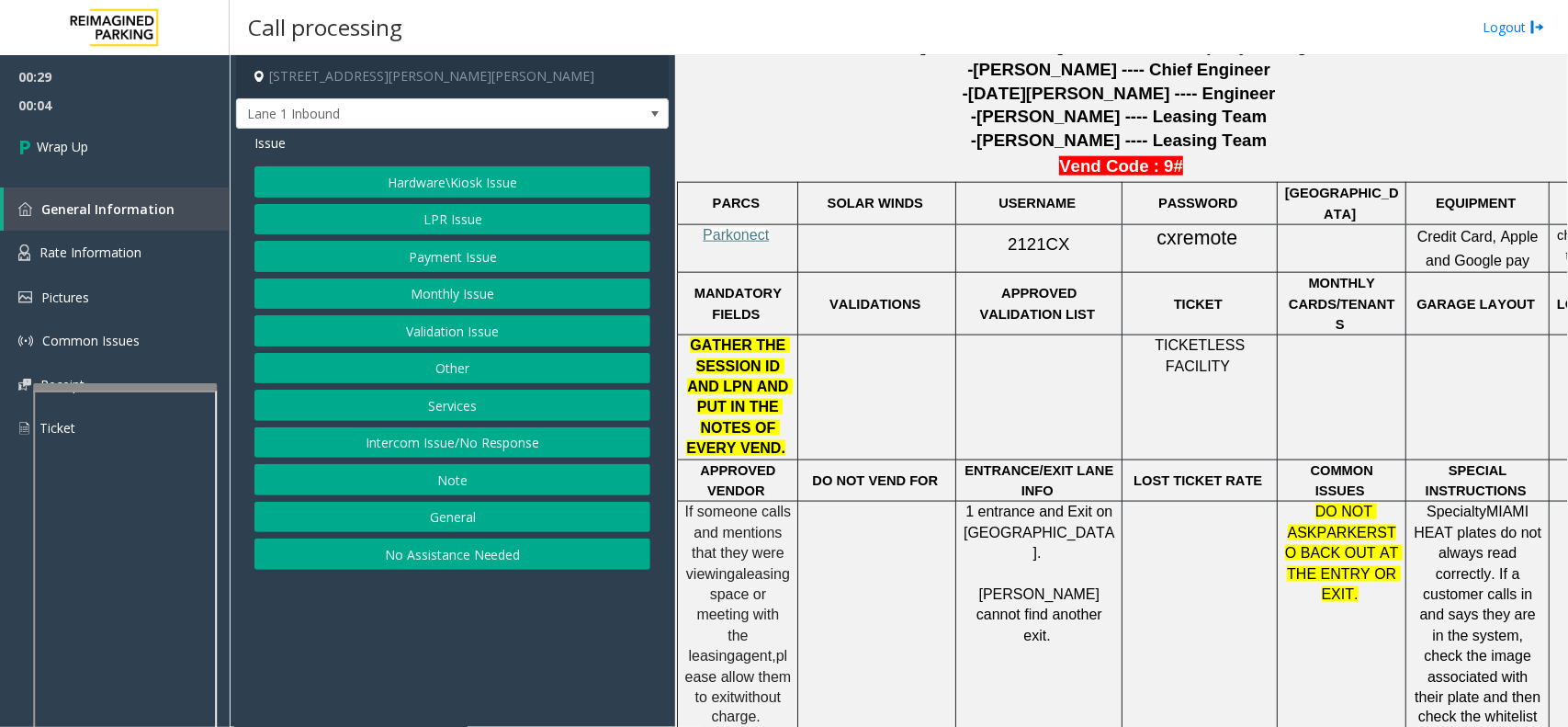
click at [456, 184] on button "Hardware\Kiosk Issue" at bounding box center [453, 182] width 396 height 32
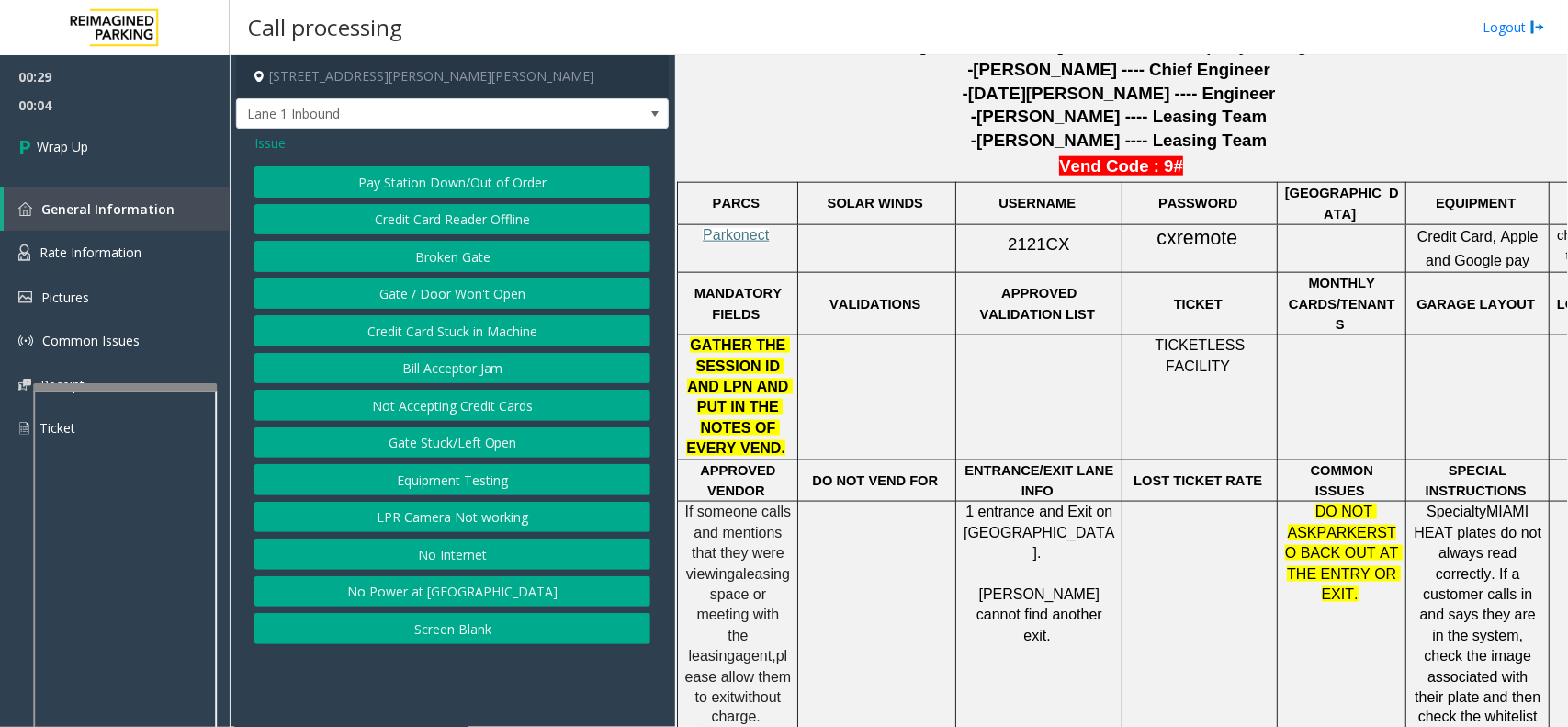
click at [470, 299] on button "Gate / Door Won't Open" at bounding box center [453, 294] width 396 height 32
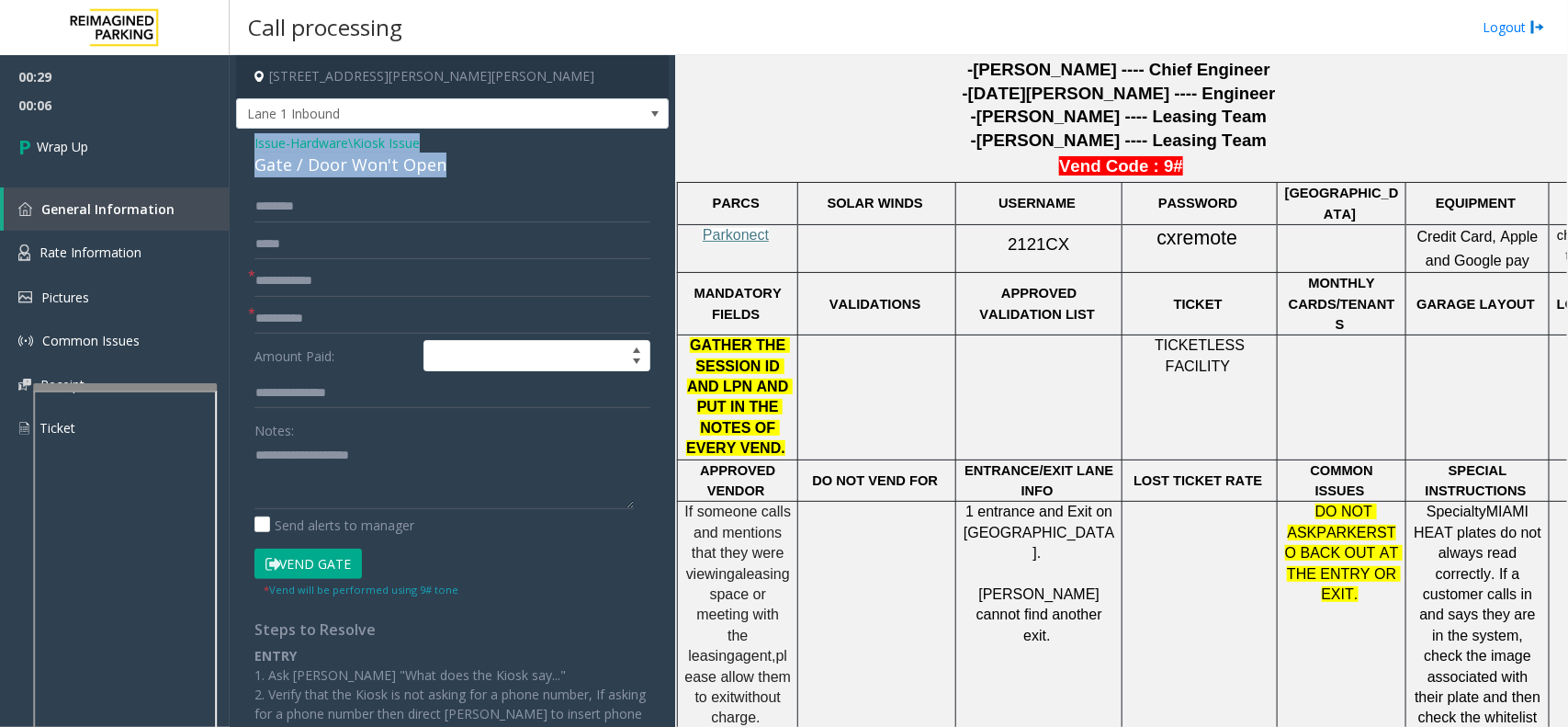
drag, startPoint x: 460, startPoint y: 170, endPoint x: 245, endPoint y: 139, distance: 217.2
click at [245, 139] on div "Issue - Hardware\Kiosk Issue Gate / Door Won't Open * * Amount Paid: Notes: Sen…" at bounding box center [453, 530] width 433 height 805
copy div "Issue - Hardware\Kiosk Issue Gate / Door Won't Open"
click at [294, 480] on textarea at bounding box center [445, 474] width 379 height 69
paste textarea "**********"
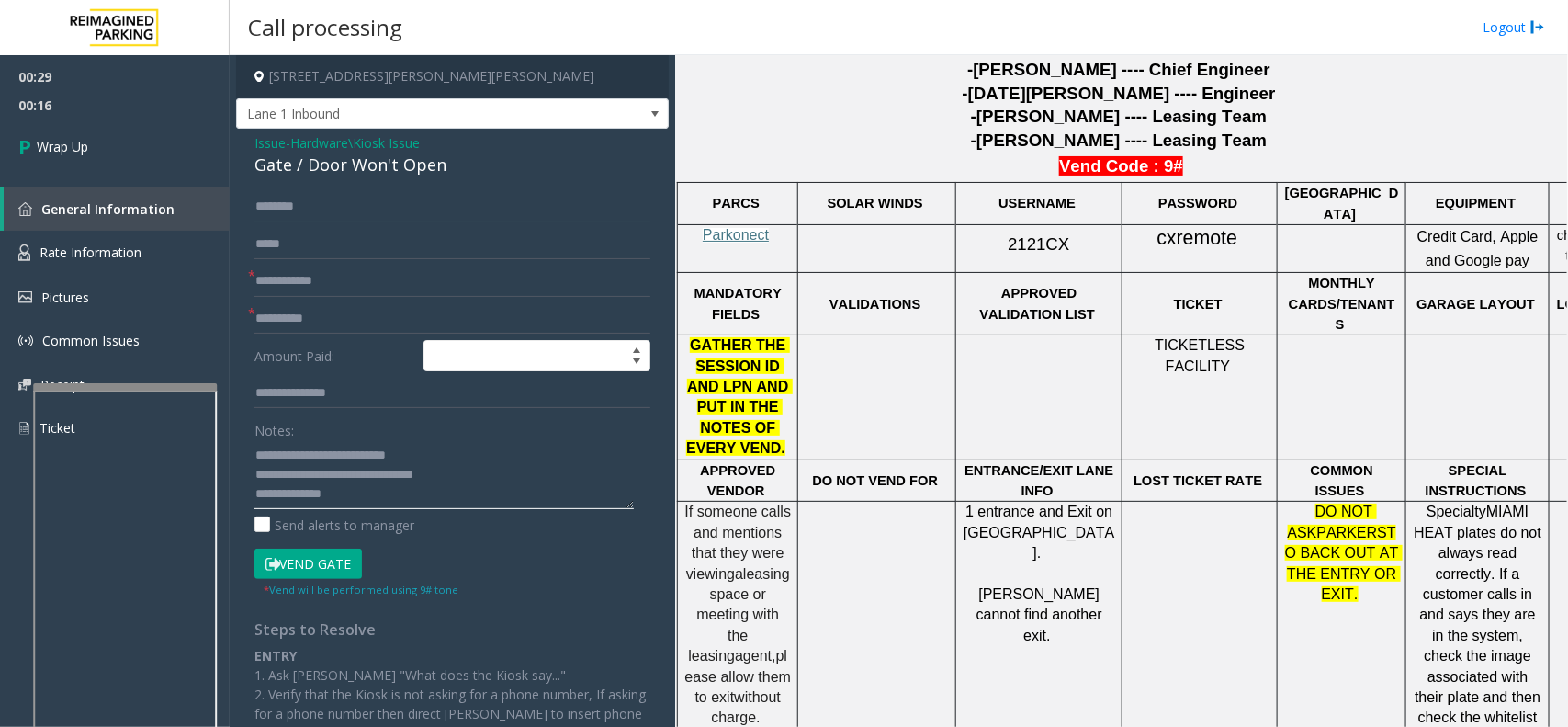
type textarea "**********"
click at [292, 276] on input "text" at bounding box center [453, 282] width 396 height 32
type input "**"
click at [181, 154] on link "Wrap Up" at bounding box center [115, 146] width 229 height 54
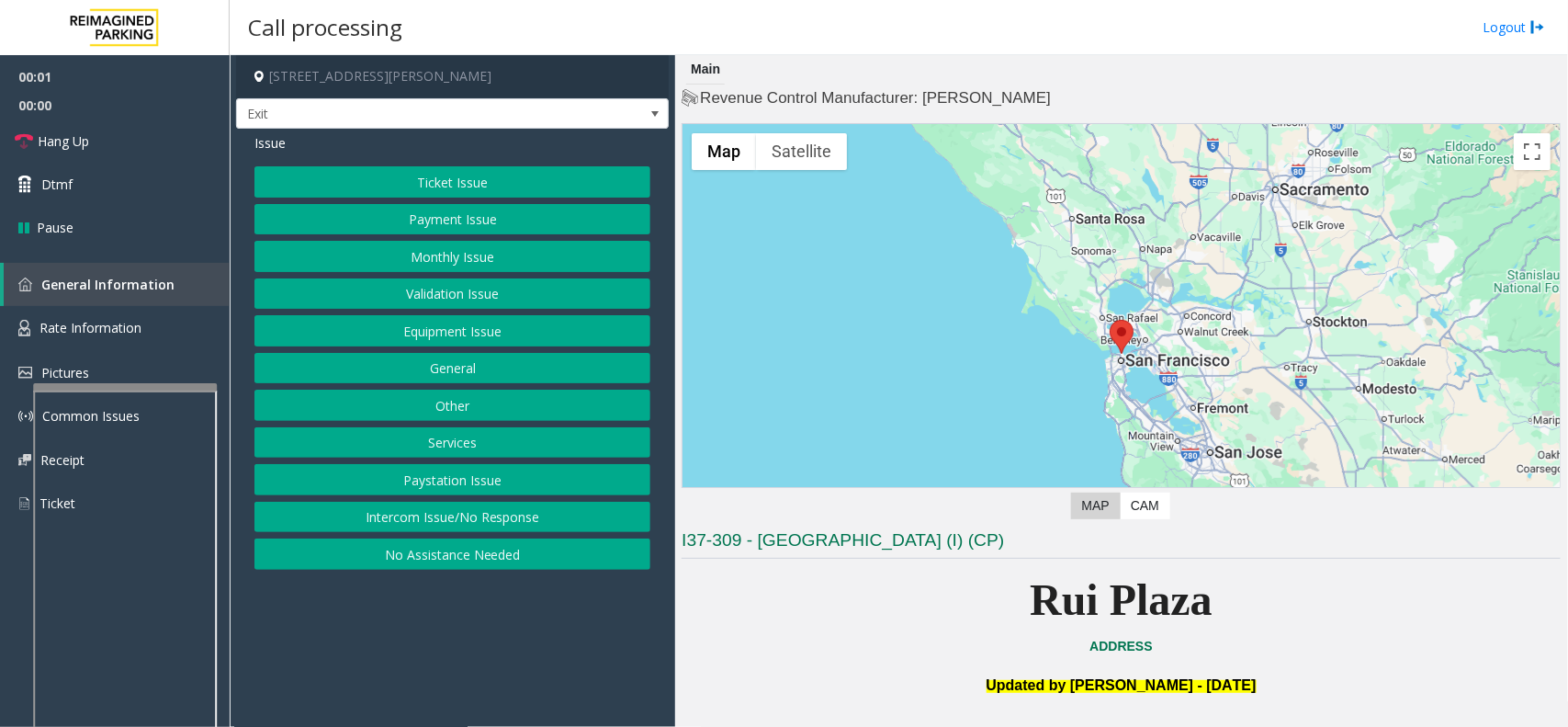
scroll to position [115, 0]
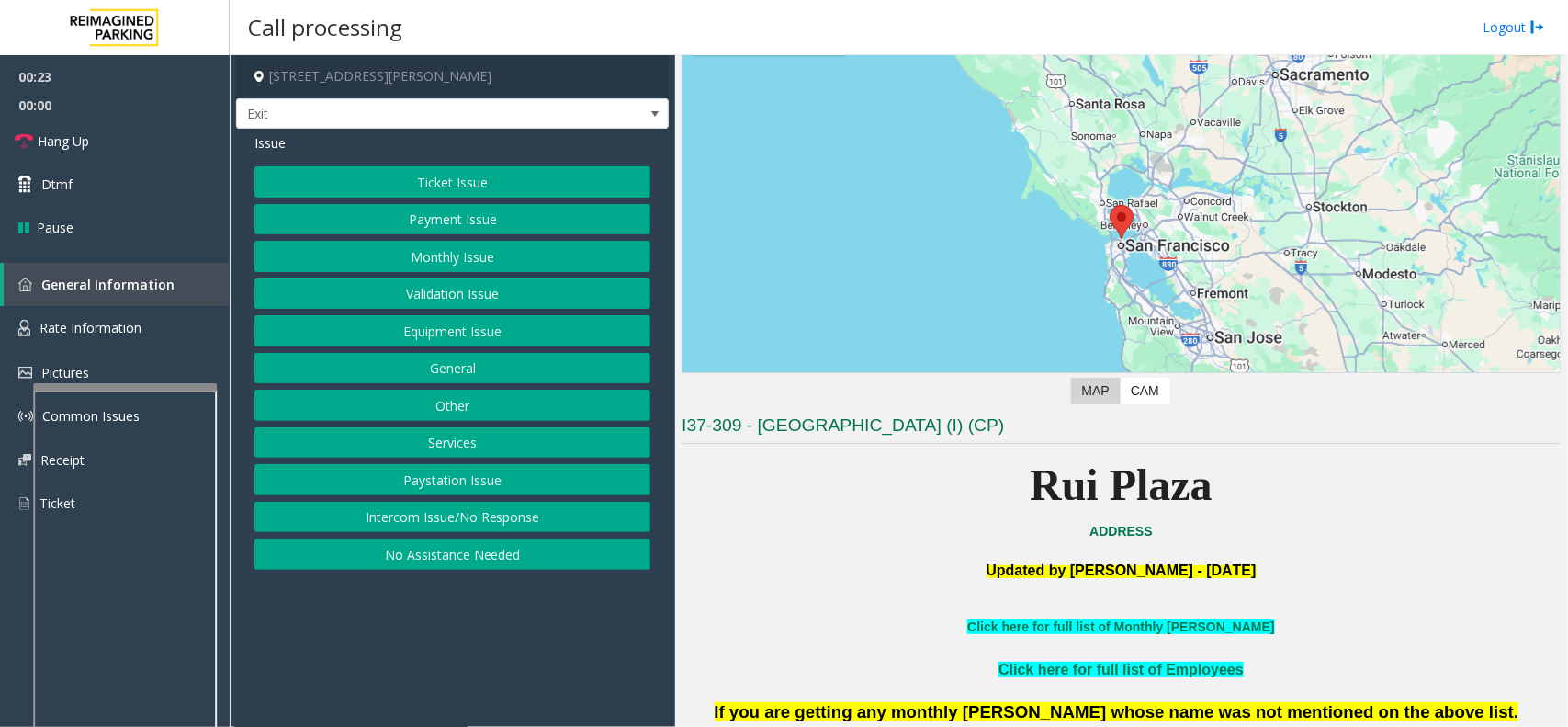
click at [507, 321] on button "Equipment Issue" at bounding box center [453, 331] width 396 height 32
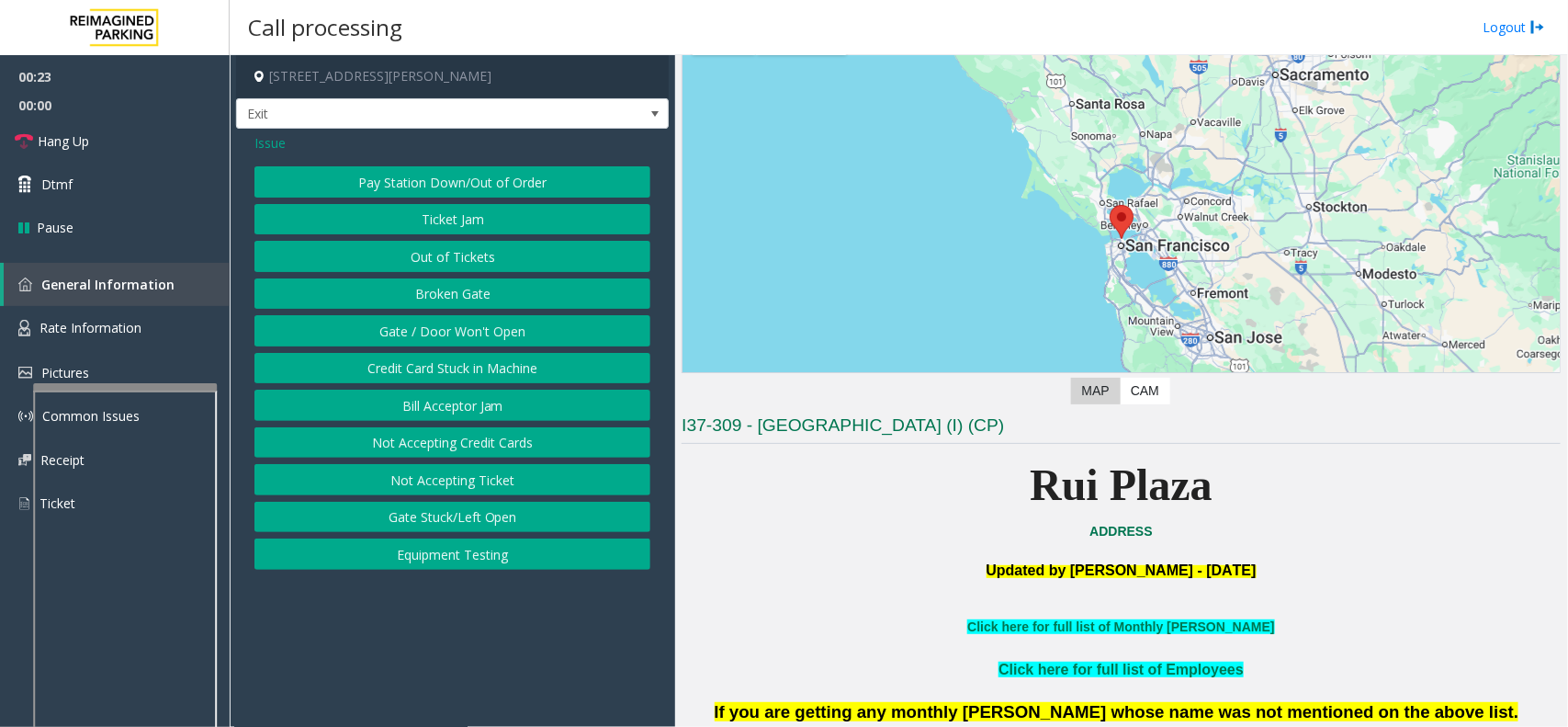
click at [507, 321] on button "Gate / Door Won't Open" at bounding box center [453, 331] width 396 height 32
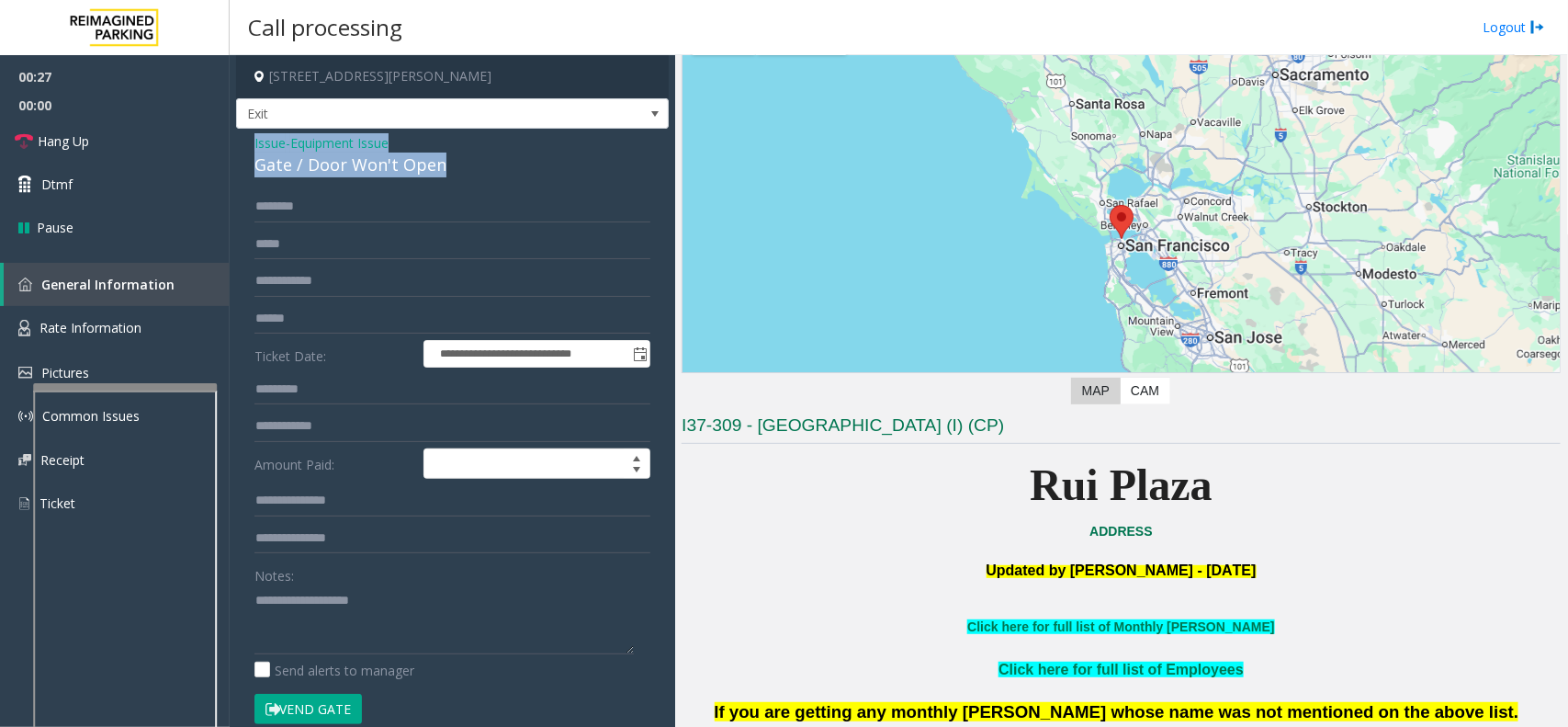
drag, startPoint x: 456, startPoint y: 172, endPoint x: 240, endPoint y: 151, distance: 217.0
click at [240, 151] on div "**********" at bounding box center [453, 584] width 433 height 912
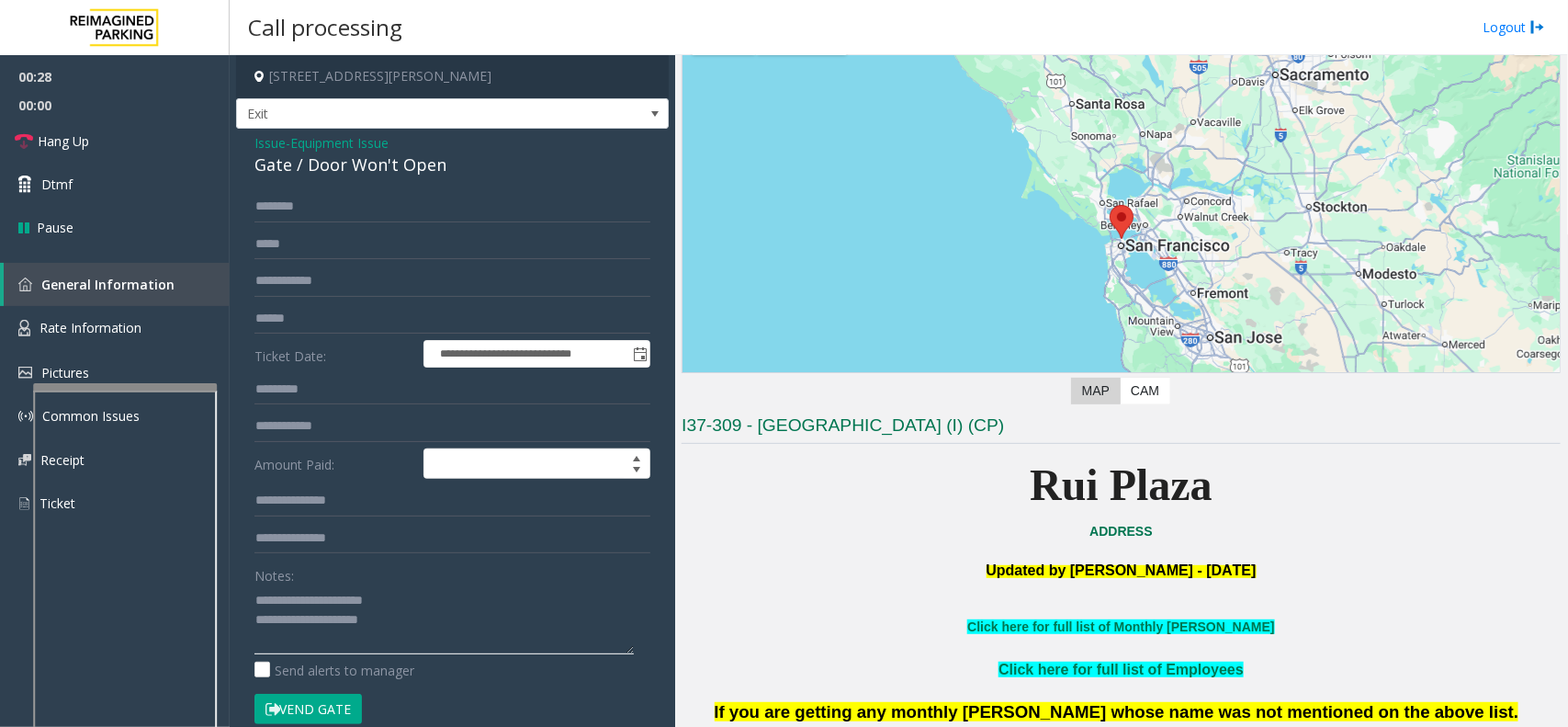
click at [429, 625] on textarea at bounding box center [445, 619] width 379 height 69
type textarea "**********"
click at [335, 312] on input "text" at bounding box center [453, 319] width 396 height 32
type input "*********"
click at [315, 702] on button "Vend Gate" at bounding box center [308, 709] width 108 height 32
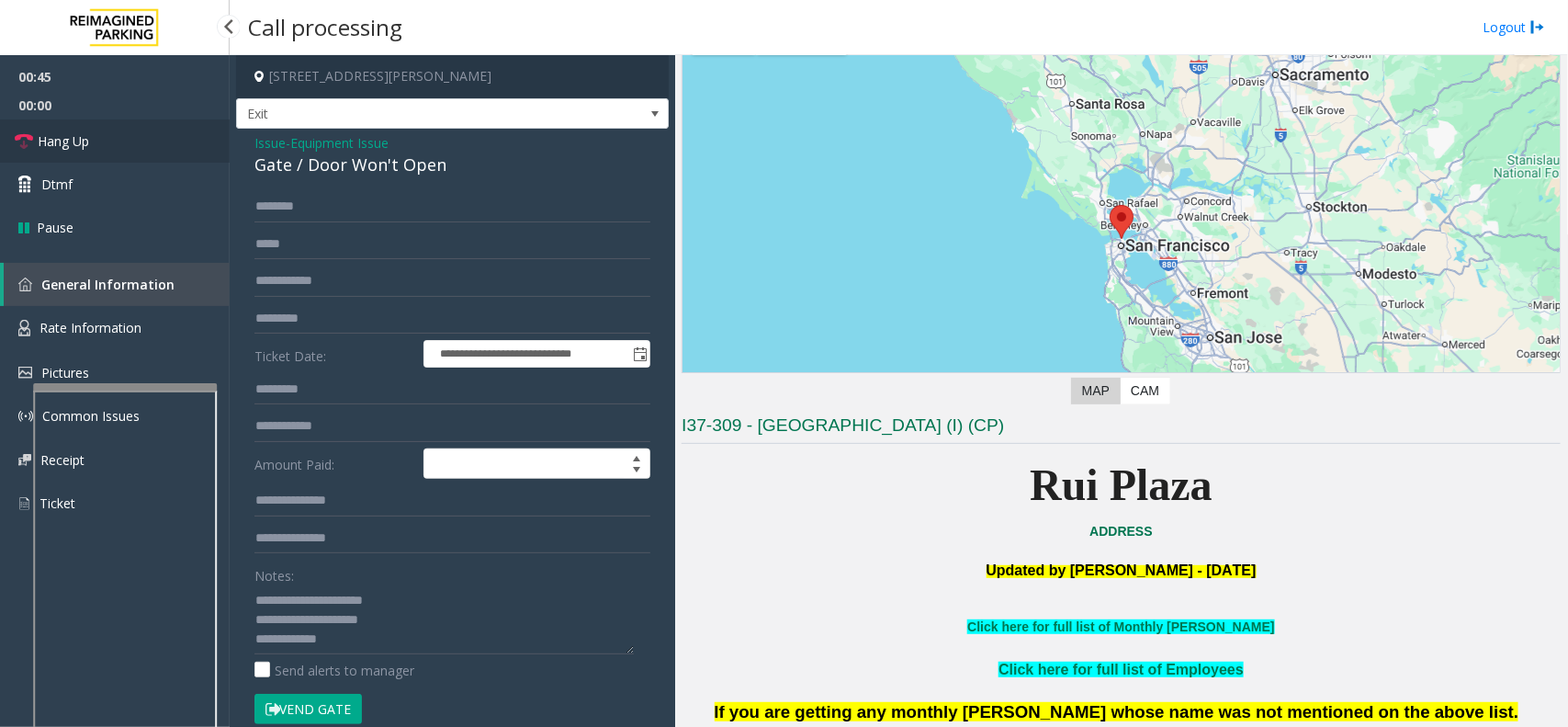
click at [143, 144] on link "Hang Up" at bounding box center [115, 141] width 229 height 43
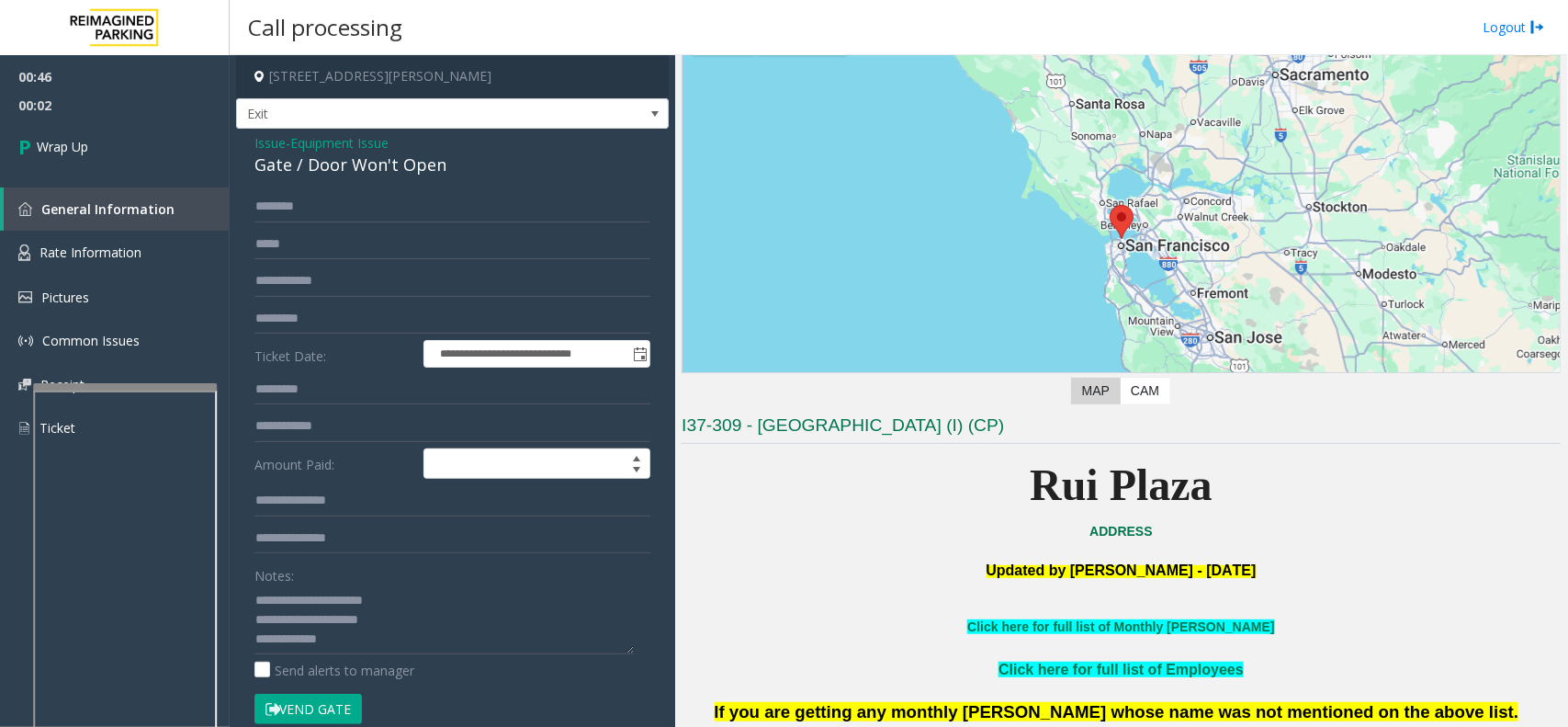
scroll to position [20, 0]
type textarea "**********"
click at [117, 142] on link "Wrap Up" at bounding box center [115, 146] width 229 height 54
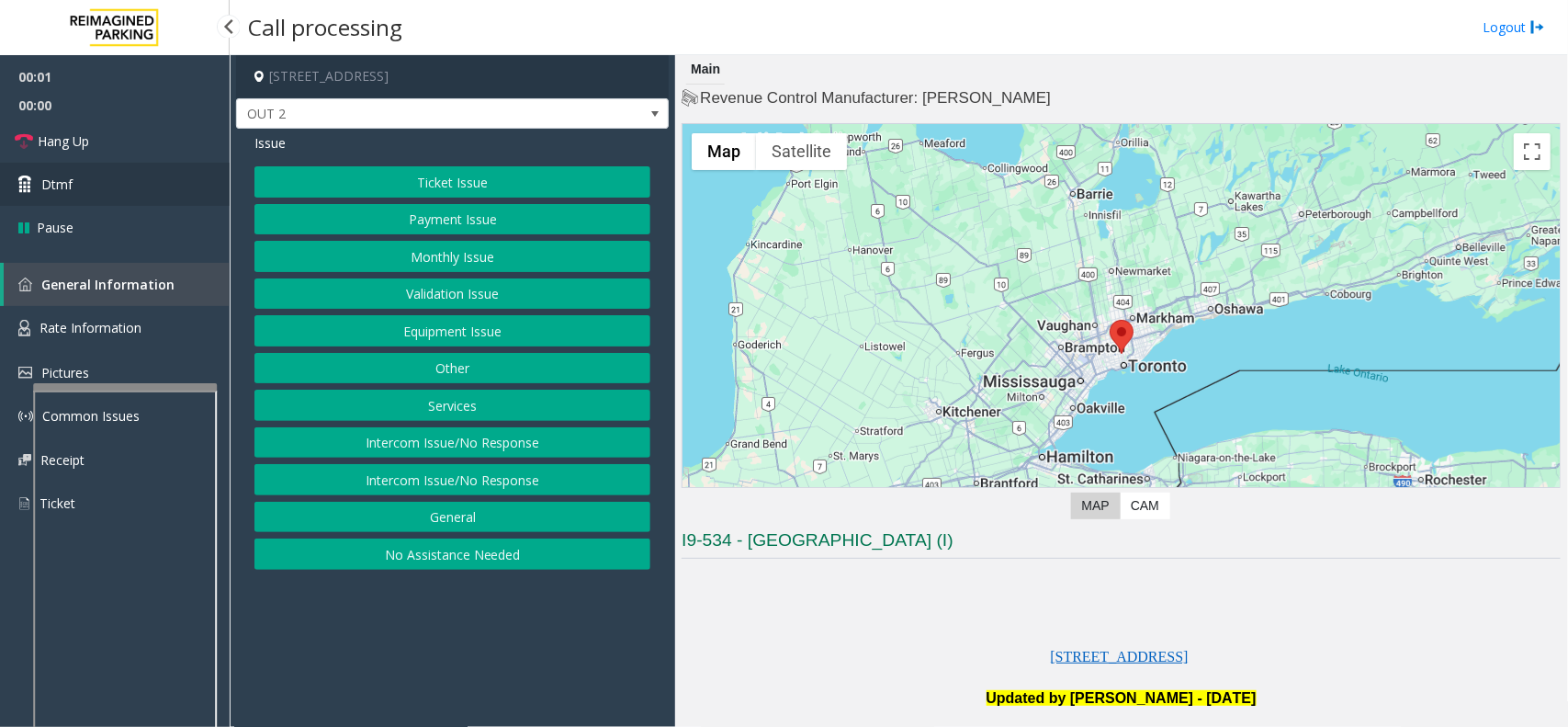
click at [115, 187] on link "Dtmf" at bounding box center [115, 185] width 229 height 43
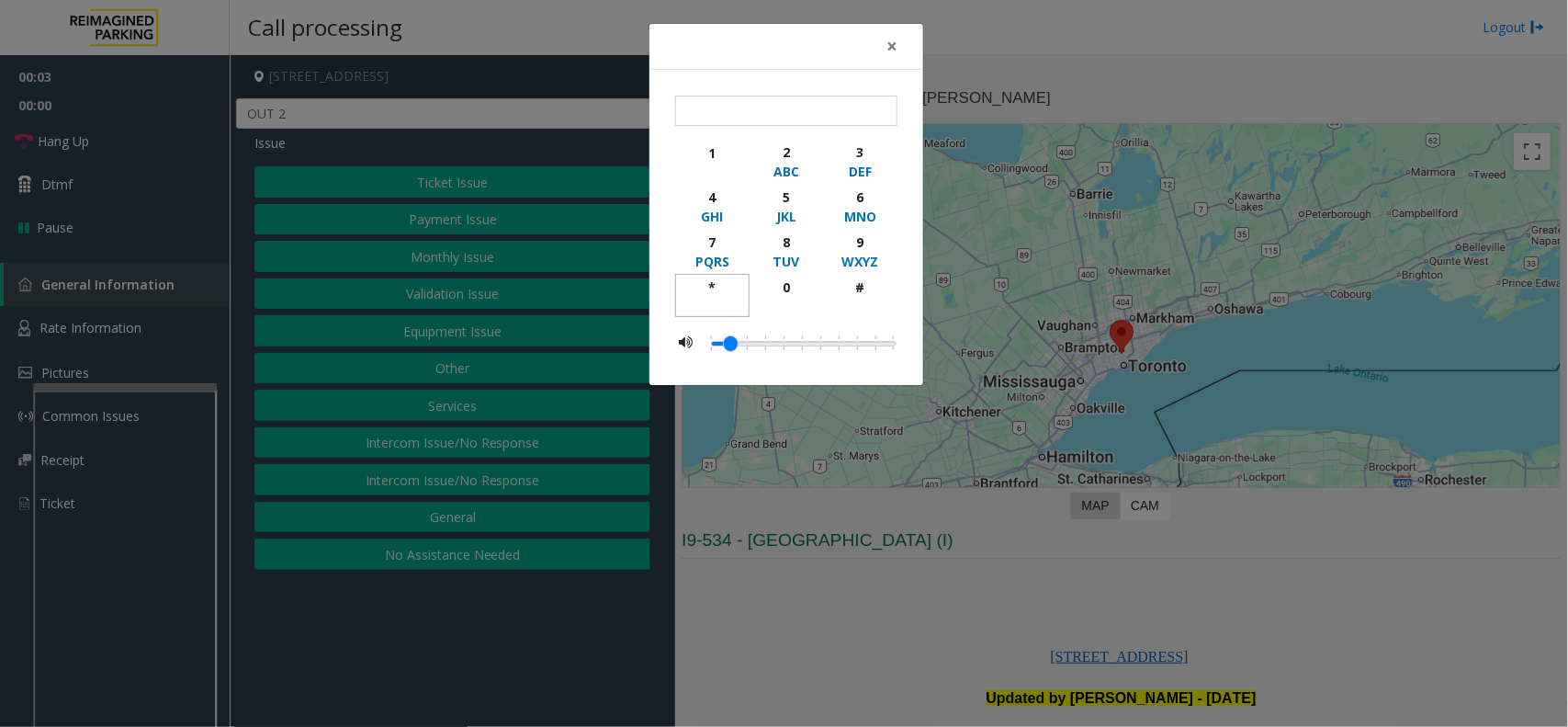
click at [715, 274] on button "*" at bounding box center [712, 295] width 74 height 43
click at [855, 244] on div "9" at bounding box center [860, 242] width 50 height 20
click at [855, 291] on div "#" at bounding box center [860, 287] width 50 height 20
type input "***"
click at [903, 53] on button "×" at bounding box center [891, 46] width 37 height 45
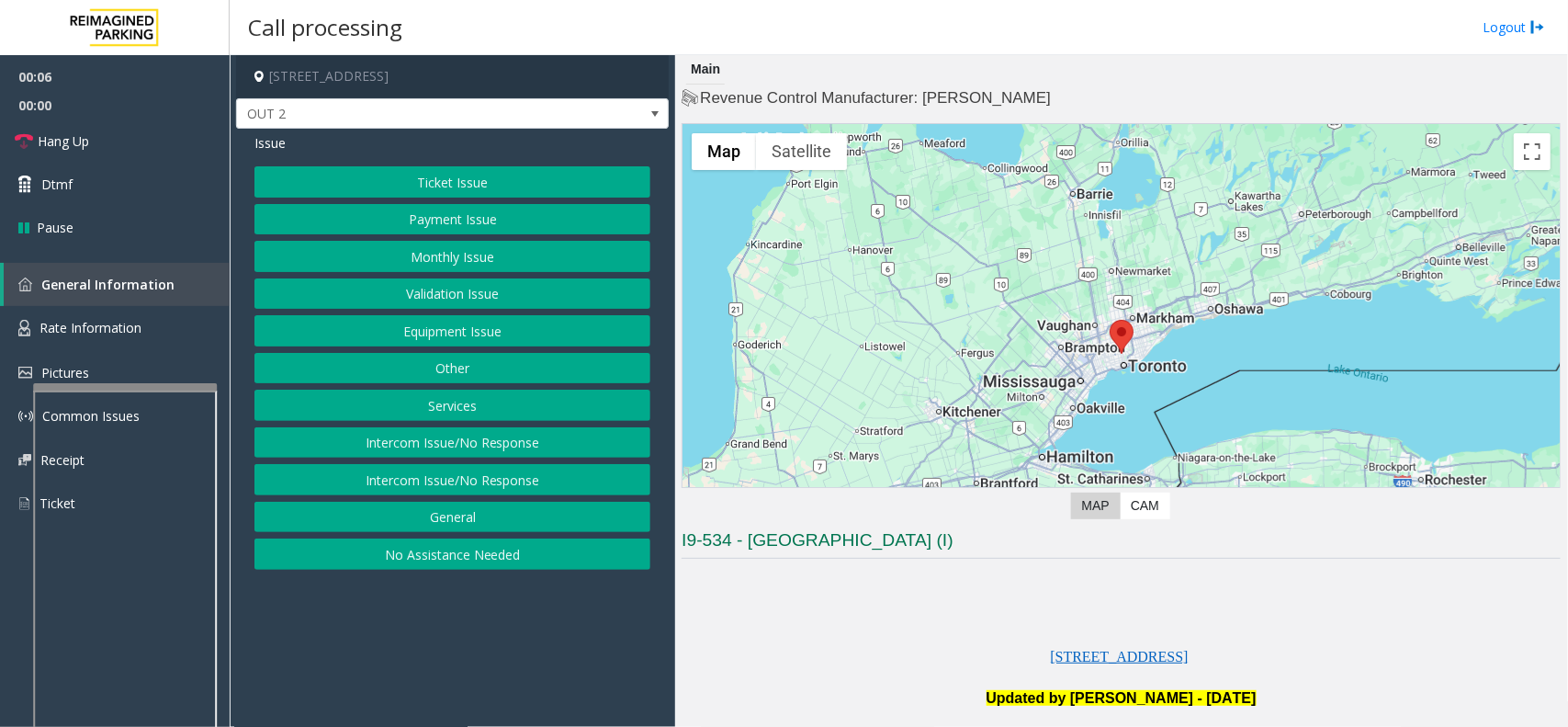
click at [503, 322] on button "Equipment Issue" at bounding box center [453, 331] width 396 height 32
click at [503, 322] on button "Gate / Door Won't Open" at bounding box center [453, 331] width 396 height 32
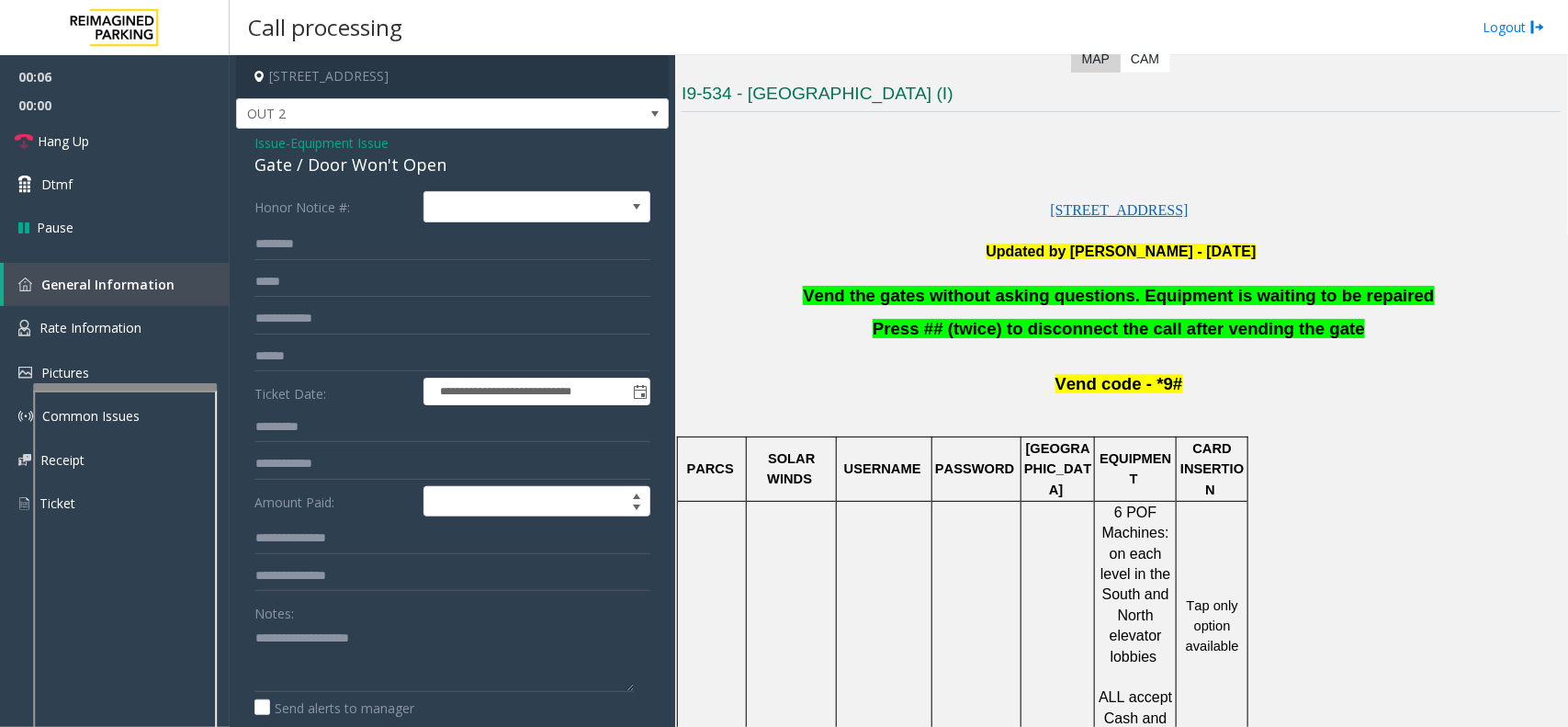
scroll to position [459, 0]
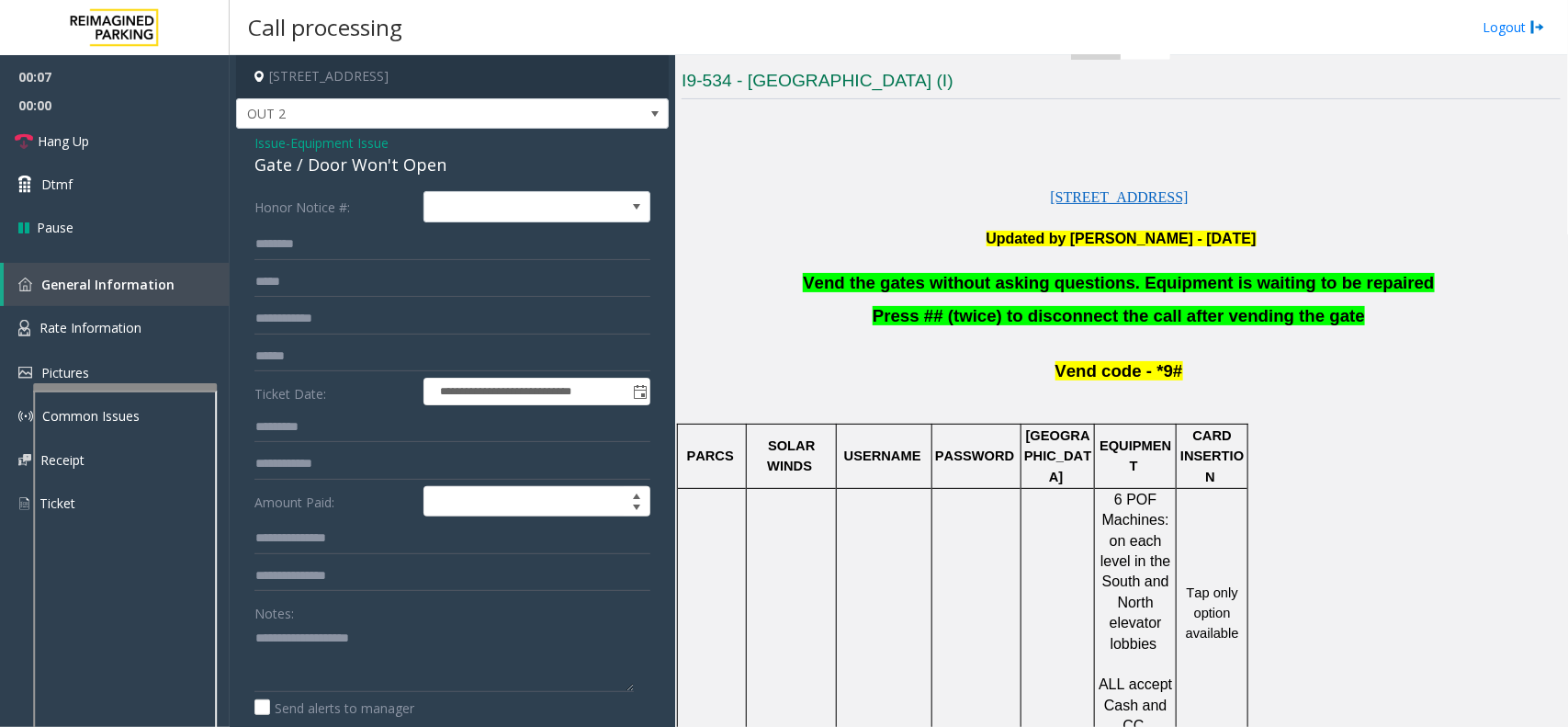
click at [978, 276] on span "Vend the gates without asking questions. Equipment is waiting to be repaired" at bounding box center [1118, 283] width 631 height 20
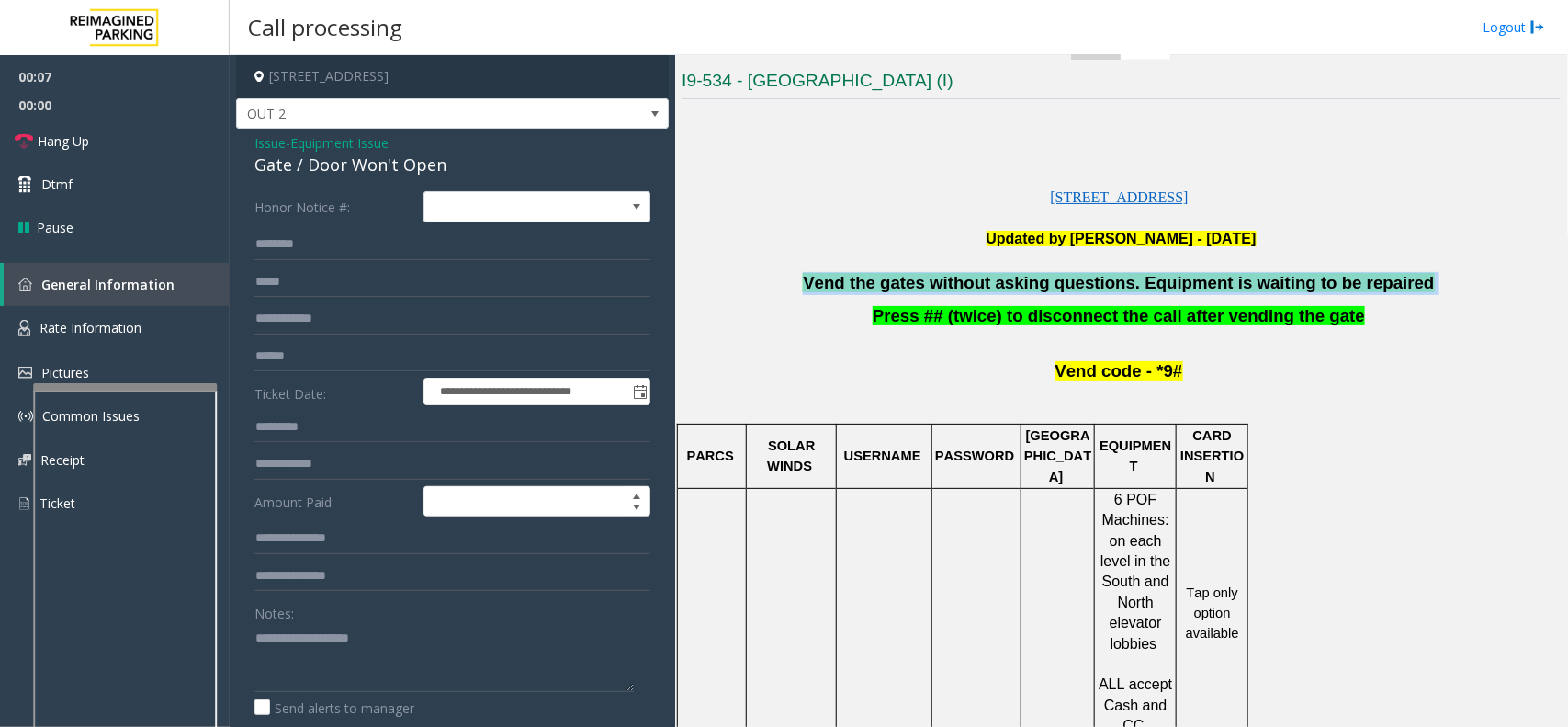
click at [978, 276] on span "Vend the gates without asking questions. Equipment is waiting to be repaired" at bounding box center [1118, 283] width 631 height 20
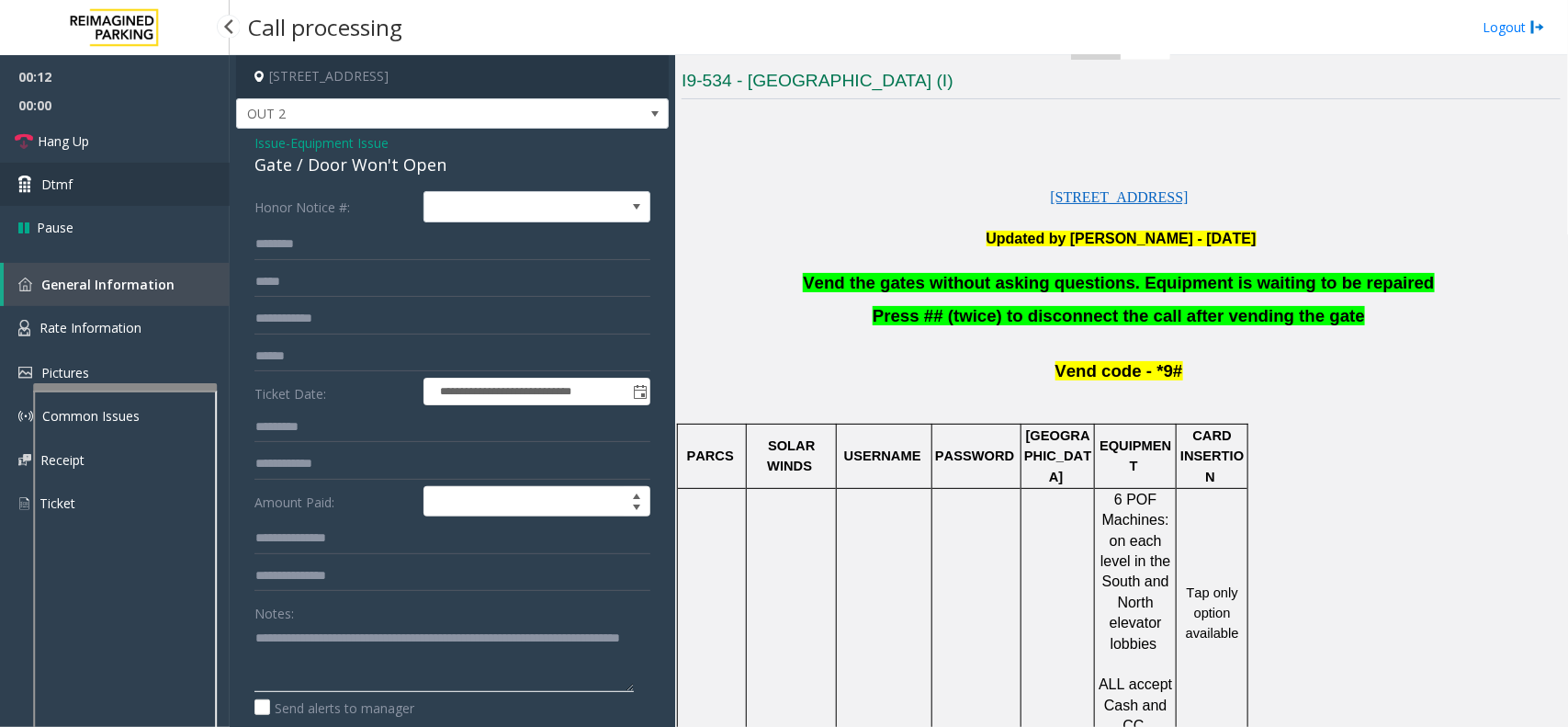
type textarea "**********"
click at [71, 189] on span "Dtmf" at bounding box center [57, 185] width 32 height 20
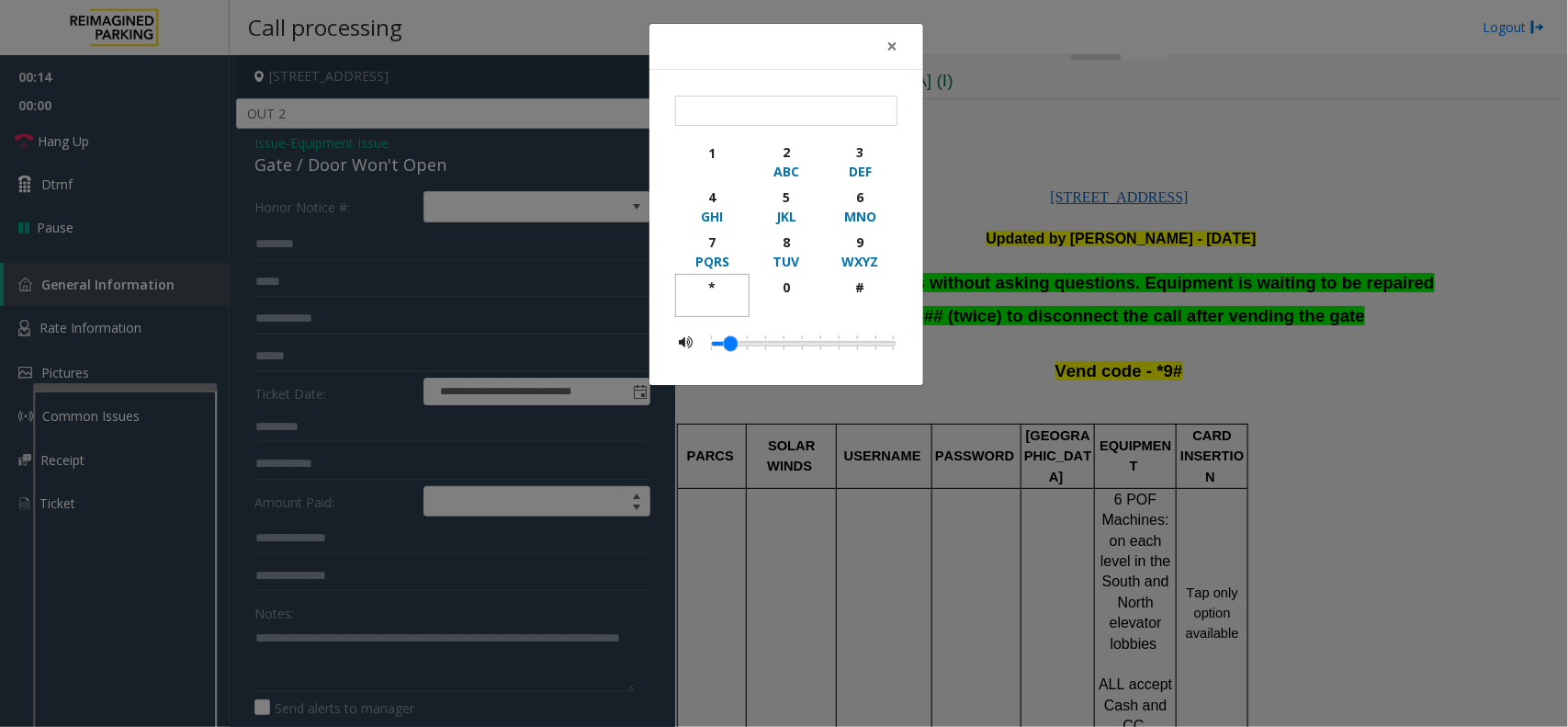
click at [713, 276] on button "*" at bounding box center [712, 295] width 74 height 43
click at [837, 235] on div "9" at bounding box center [860, 242] width 50 height 20
click at [847, 290] on div "#" at bounding box center [860, 287] width 50 height 20
type input "***"
click at [885, 53] on button "×" at bounding box center [891, 46] width 37 height 45
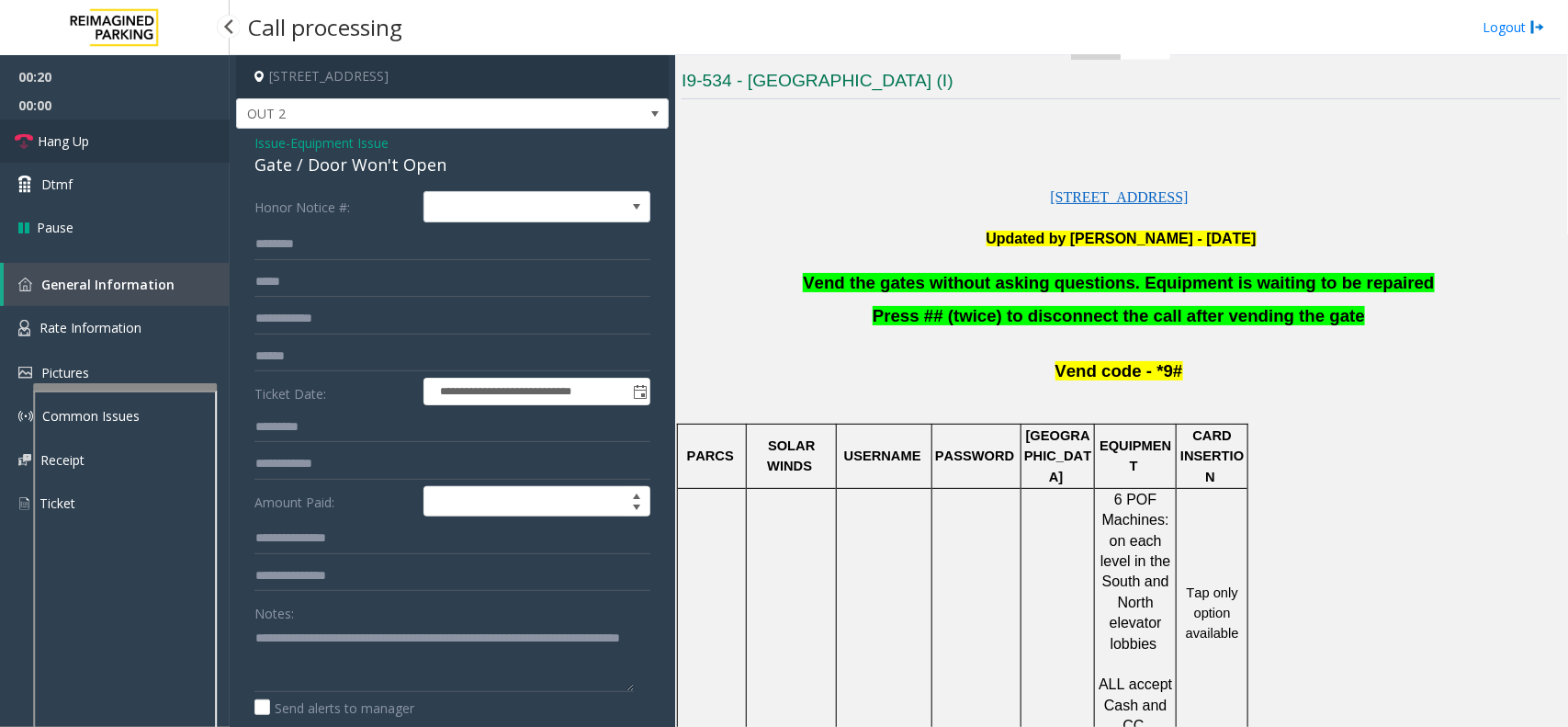
click at [118, 133] on link "Hang Up" at bounding box center [115, 141] width 229 height 43
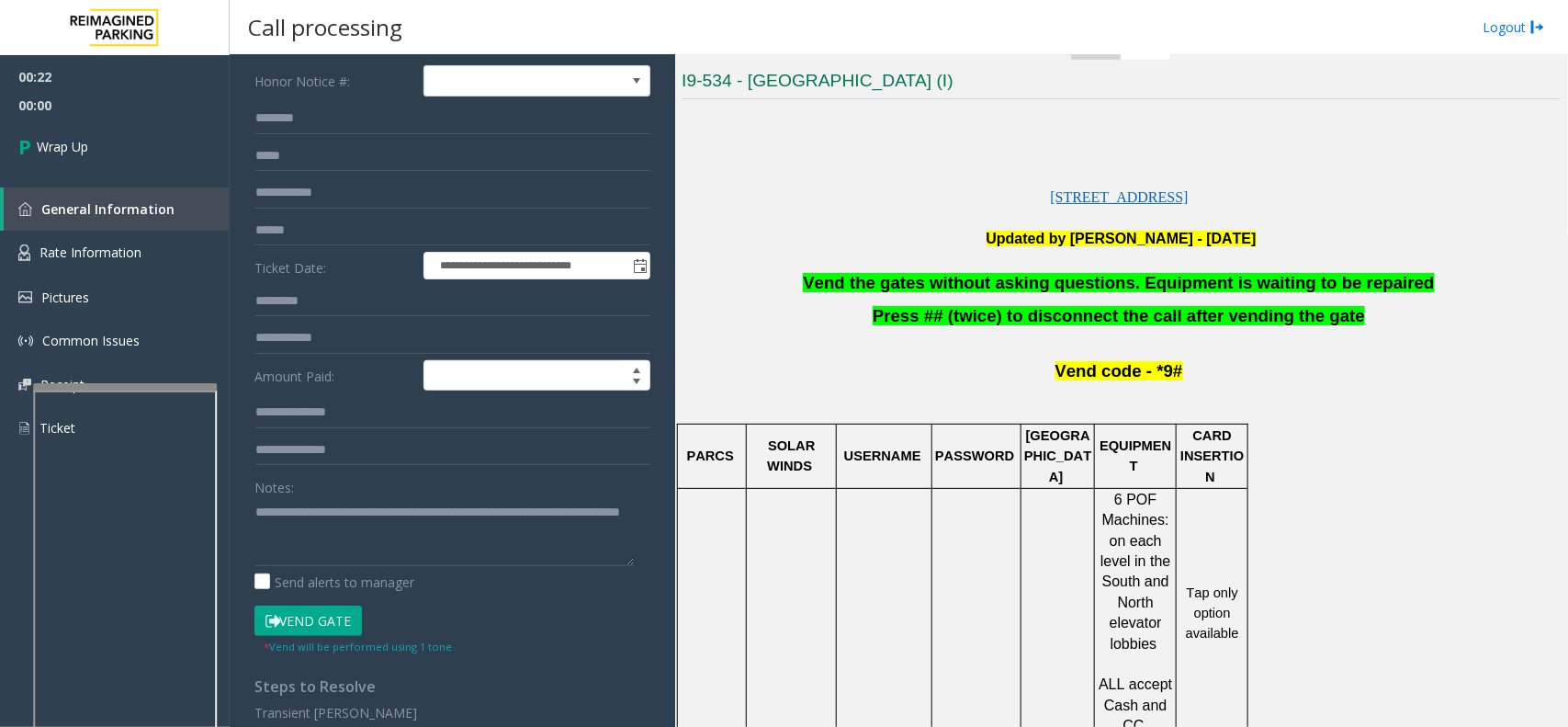
scroll to position [256, 0]
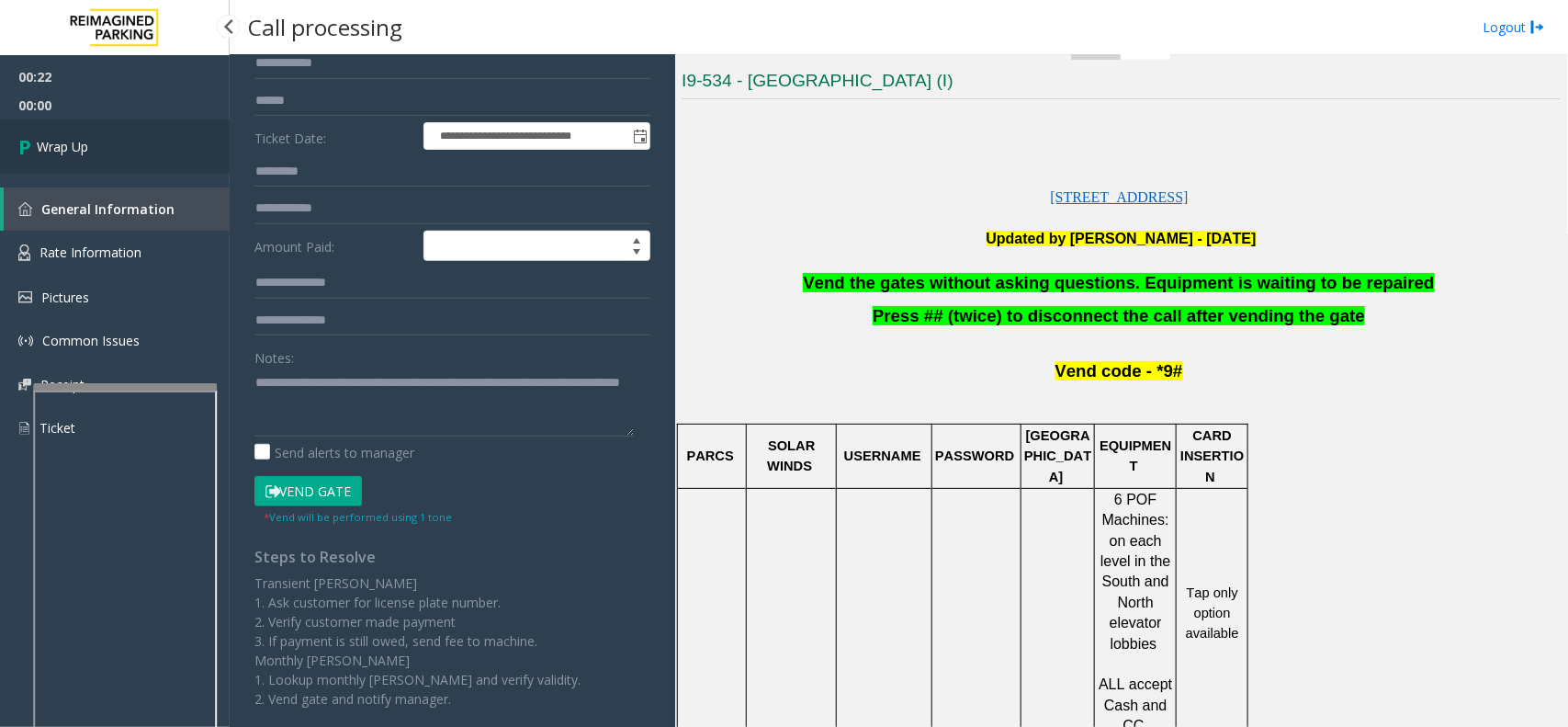
click at [70, 153] on span "Wrap Up" at bounding box center [62, 147] width 51 height 20
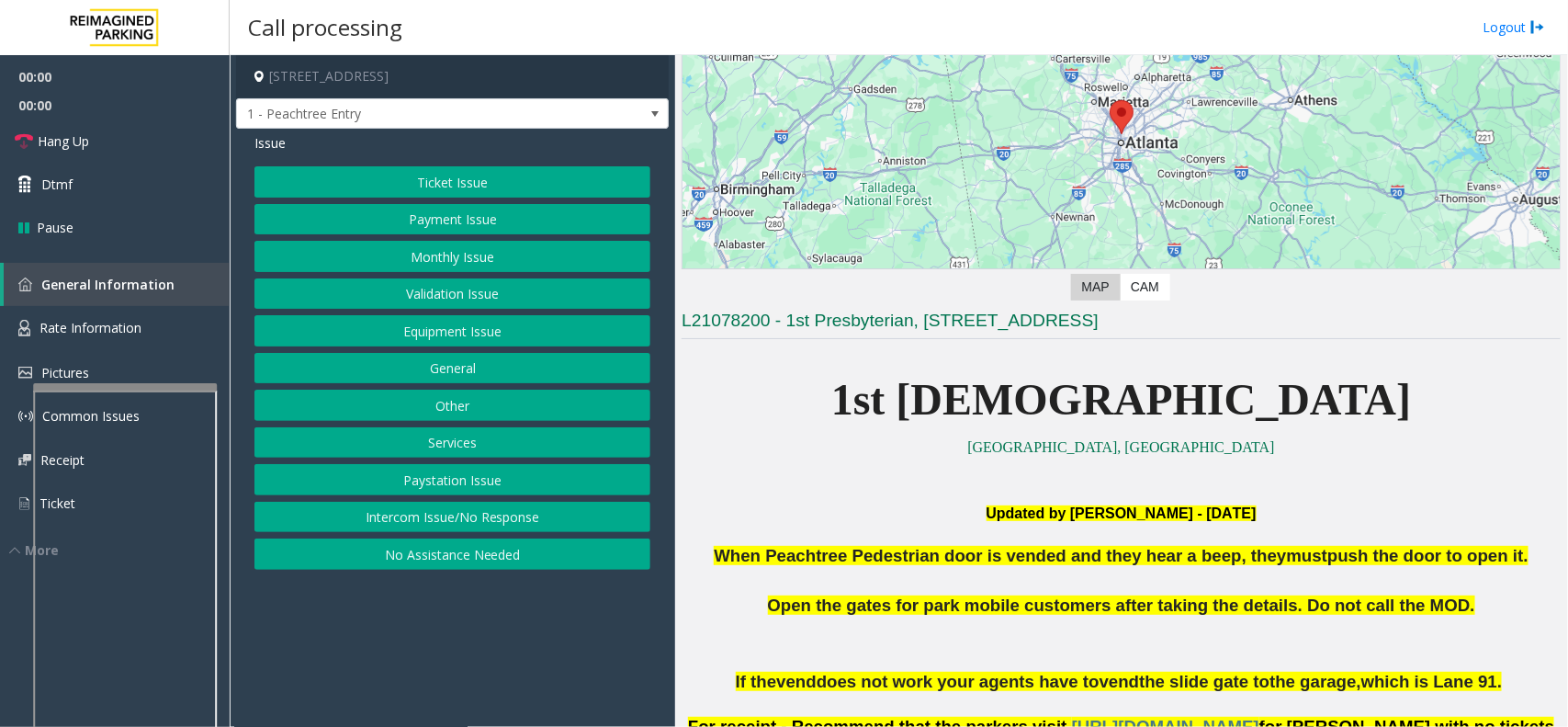
scroll to position [345, 0]
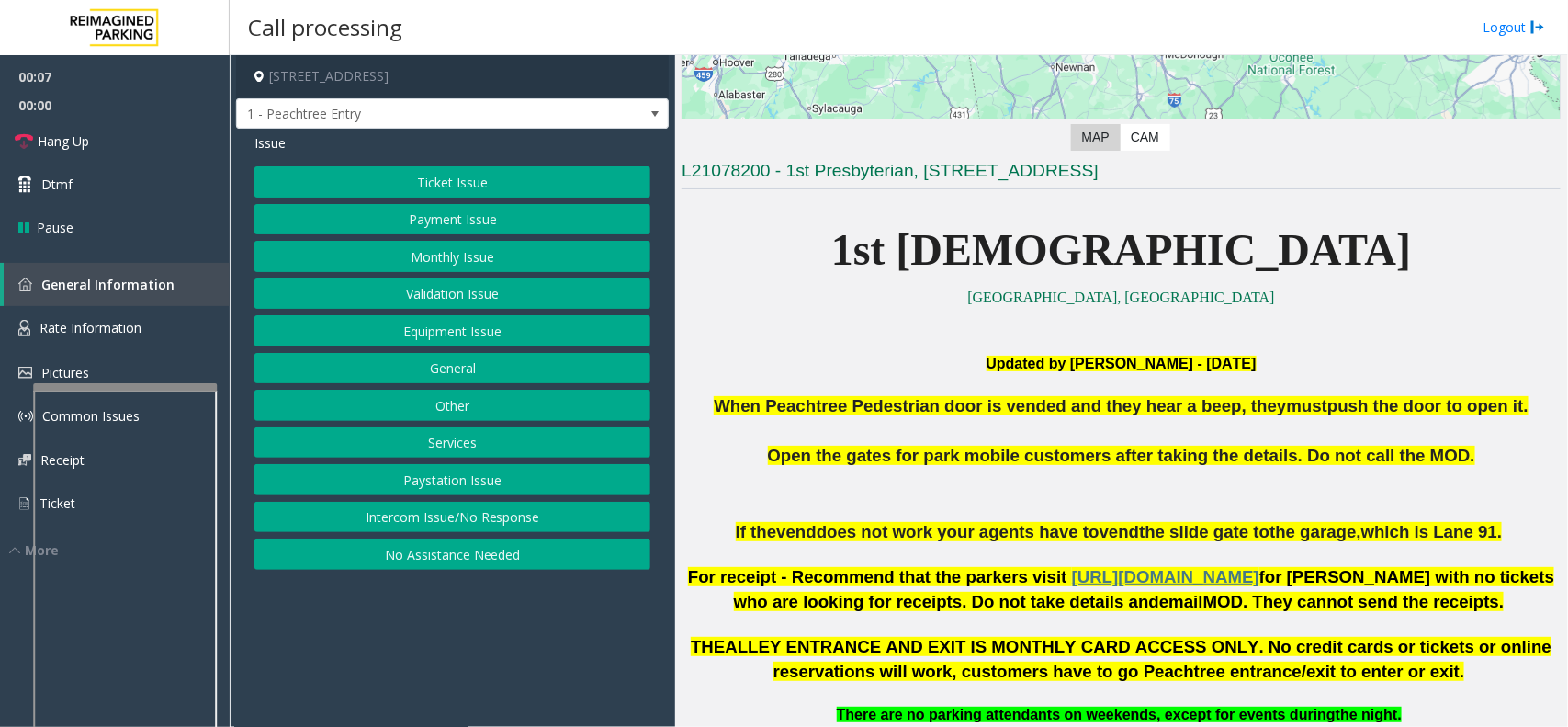
click at [451, 525] on button "Intercom Issue/No Response" at bounding box center [453, 518] width 396 height 32
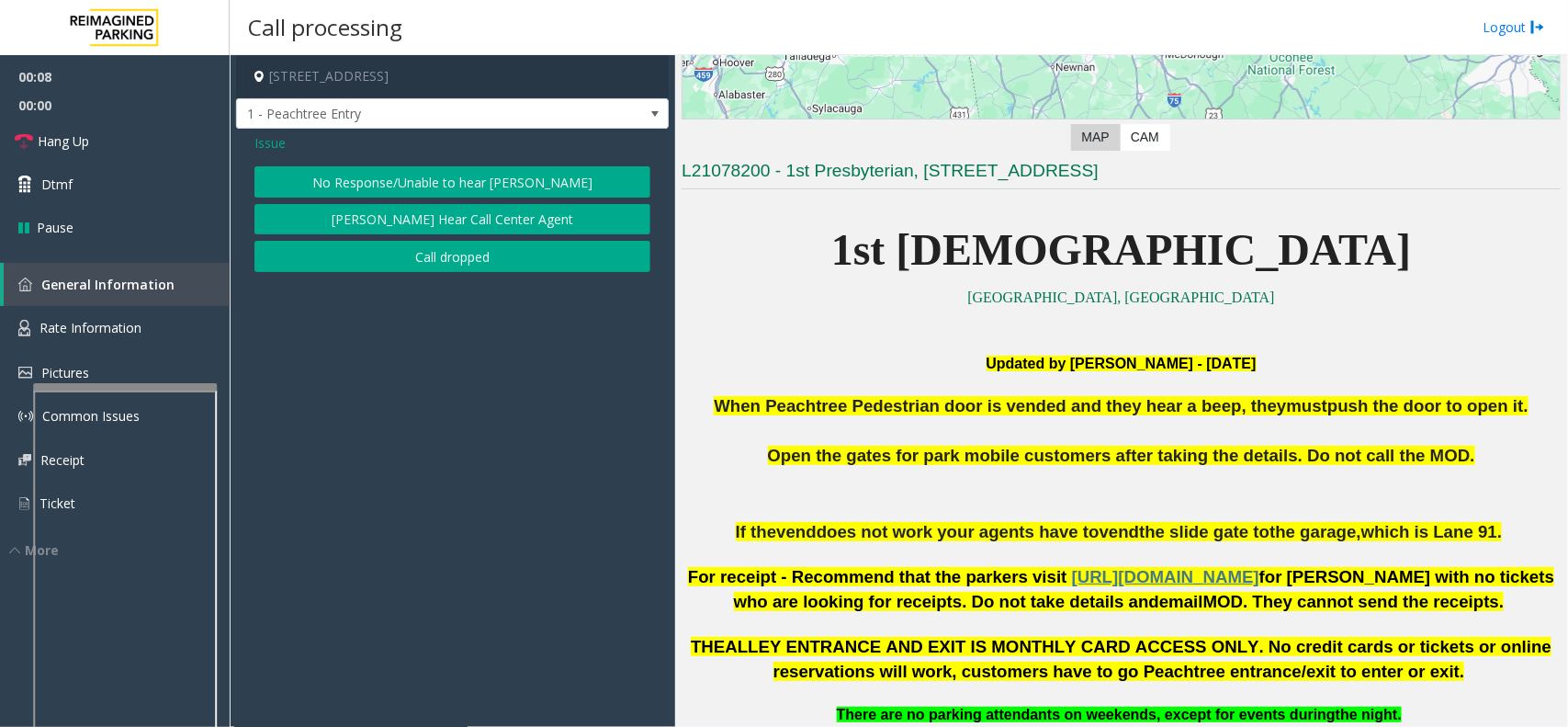
click at [410, 173] on button "No Response/Unable to hear [PERSON_NAME]" at bounding box center [453, 182] width 396 height 32
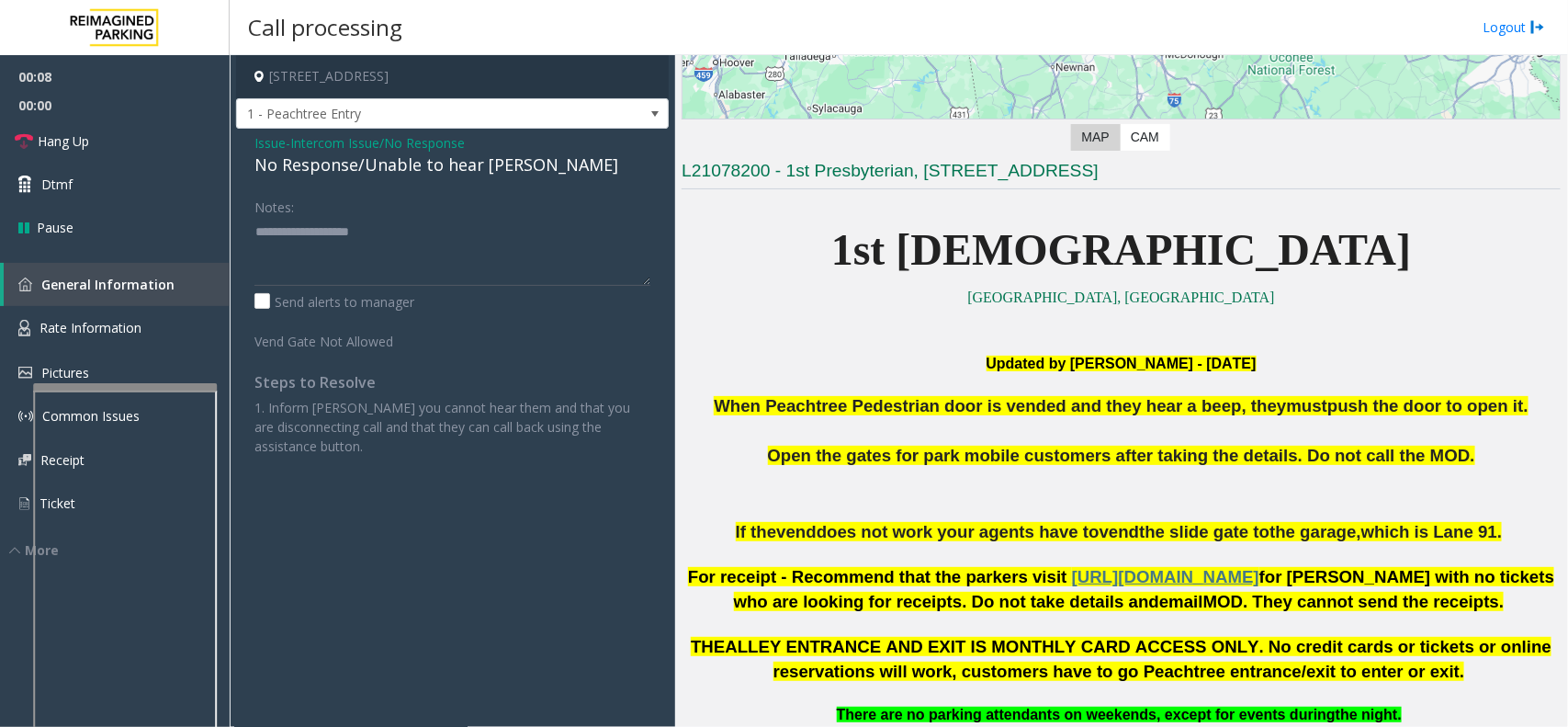
click at [410, 164] on div "No Response/Unable to hear [PERSON_NAME]" at bounding box center [453, 164] width 396 height 25
drag, startPoint x: 410, startPoint y: 162, endPoint x: 419, endPoint y: 165, distance: 9.5
click at [419, 165] on div "No Response/Unable to hear [PERSON_NAME]" at bounding box center [453, 164] width 396 height 25
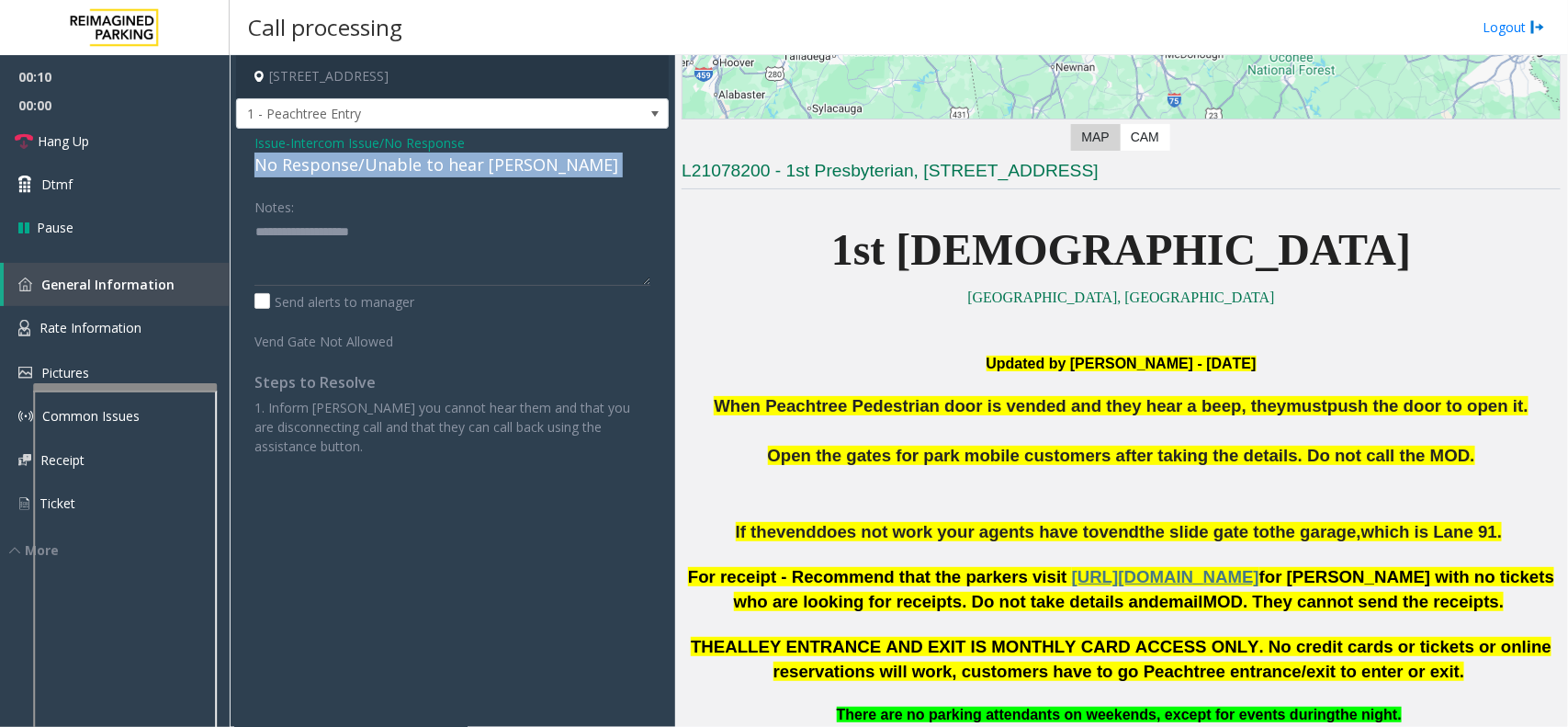
click at [424, 167] on div "No Response/Unable to hear [PERSON_NAME]" at bounding box center [453, 164] width 396 height 25
drag, startPoint x: 424, startPoint y: 167, endPoint x: 435, endPoint y: 216, distance: 50.2
click at [435, 216] on div "Issue - Intercom Issue/No Response No Response/Unable to hear [PERSON_NAME] Not…" at bounding box center [453, 301] width 433 height 346
click at [423, 156] on div "No Response/Unable to hear [PERSON_NAME]" at bounding box center [453, 164] width 396 height 25
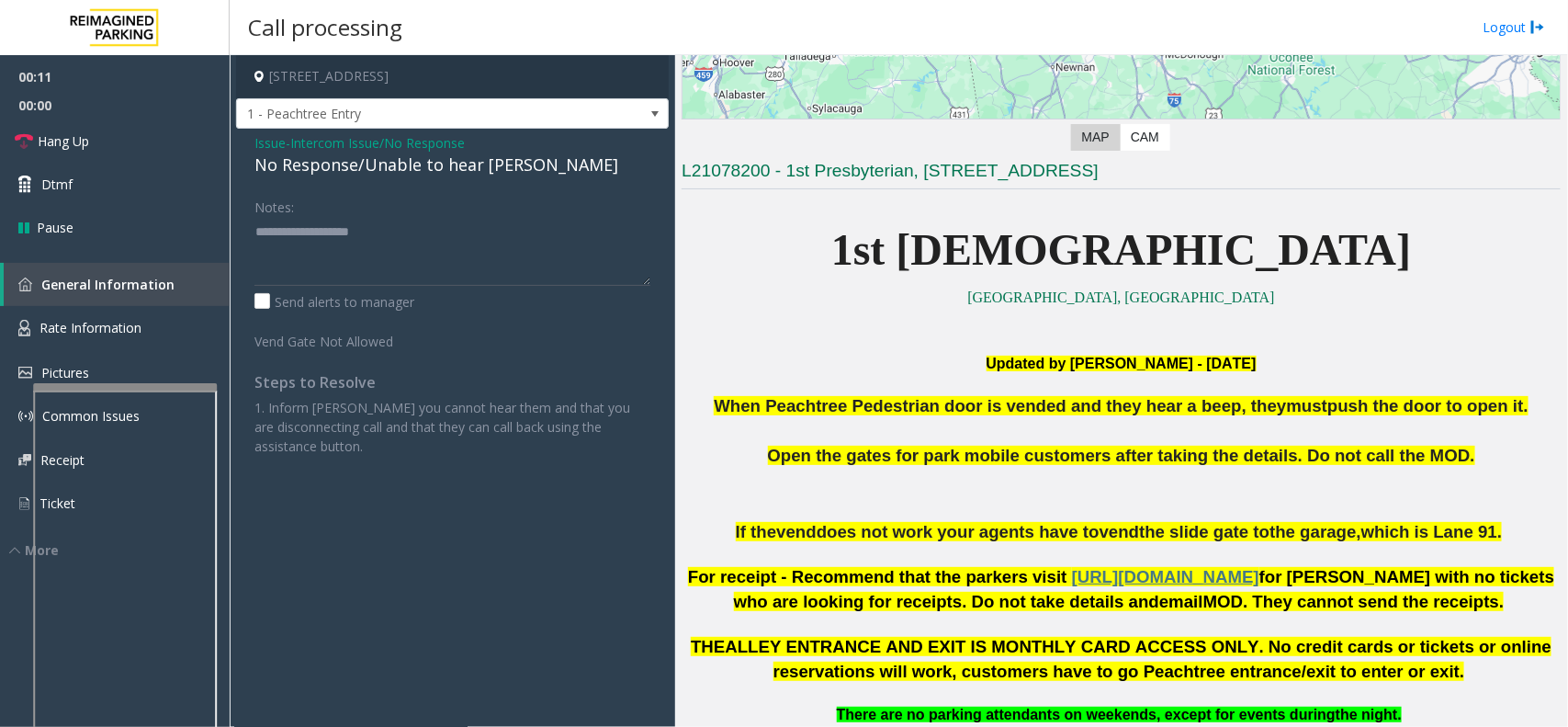
click at [415, 158] on div "No Response/Unable to hear [PERSON_NAME]" at bounding box center [453, 164] width 396 height 25
click at [387, 168] on div "No Response/Unable to hear [PERSON_NAME]" at bounding box center [453, 164] width 396 height 25
click at [387, 167] on div "No Response/Unable to hear [PERSON_NAME]" at bounding box center [453, 164] width 396 height 25
click at [387, 166] on div "No Response/Unable to hear [PERSON_NAME]" at bounding box center [453, 164] width 396 height 25
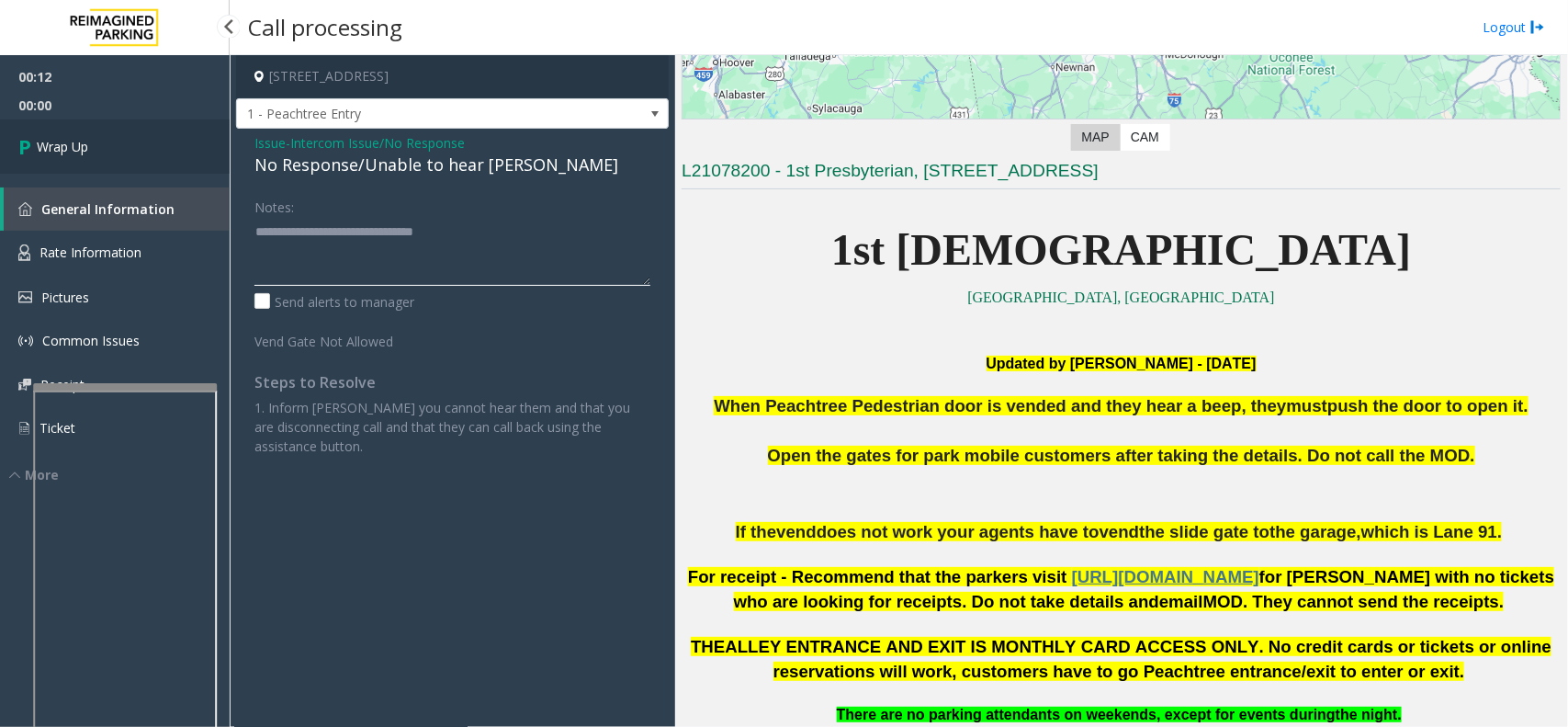
type textarea "**********"
click at [190, 136] on link "Wrap Up" at bounding box center [115, 146] width 229 height 54
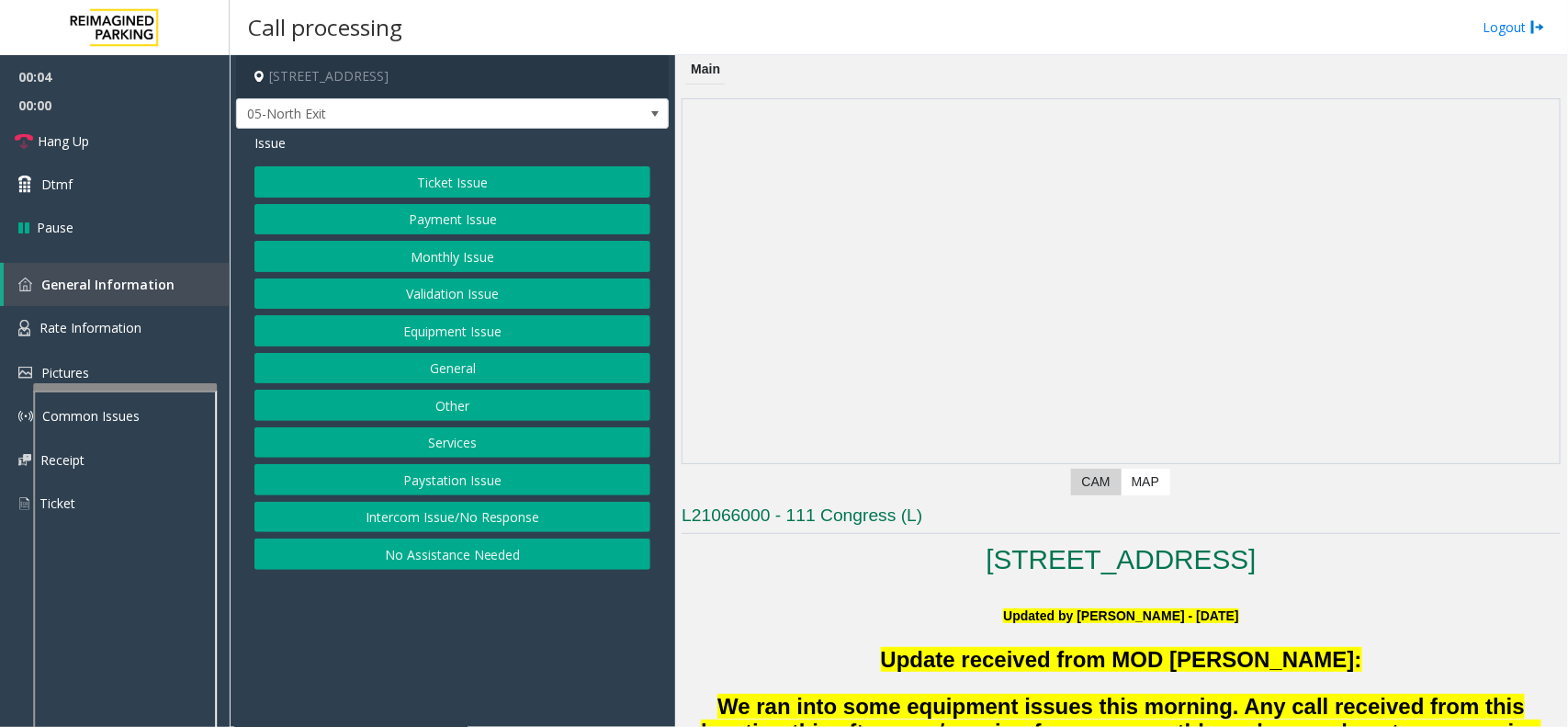
click at [488, 185] on button "Ticket Issue" at bounding box center [453, 182] width 396 height 32
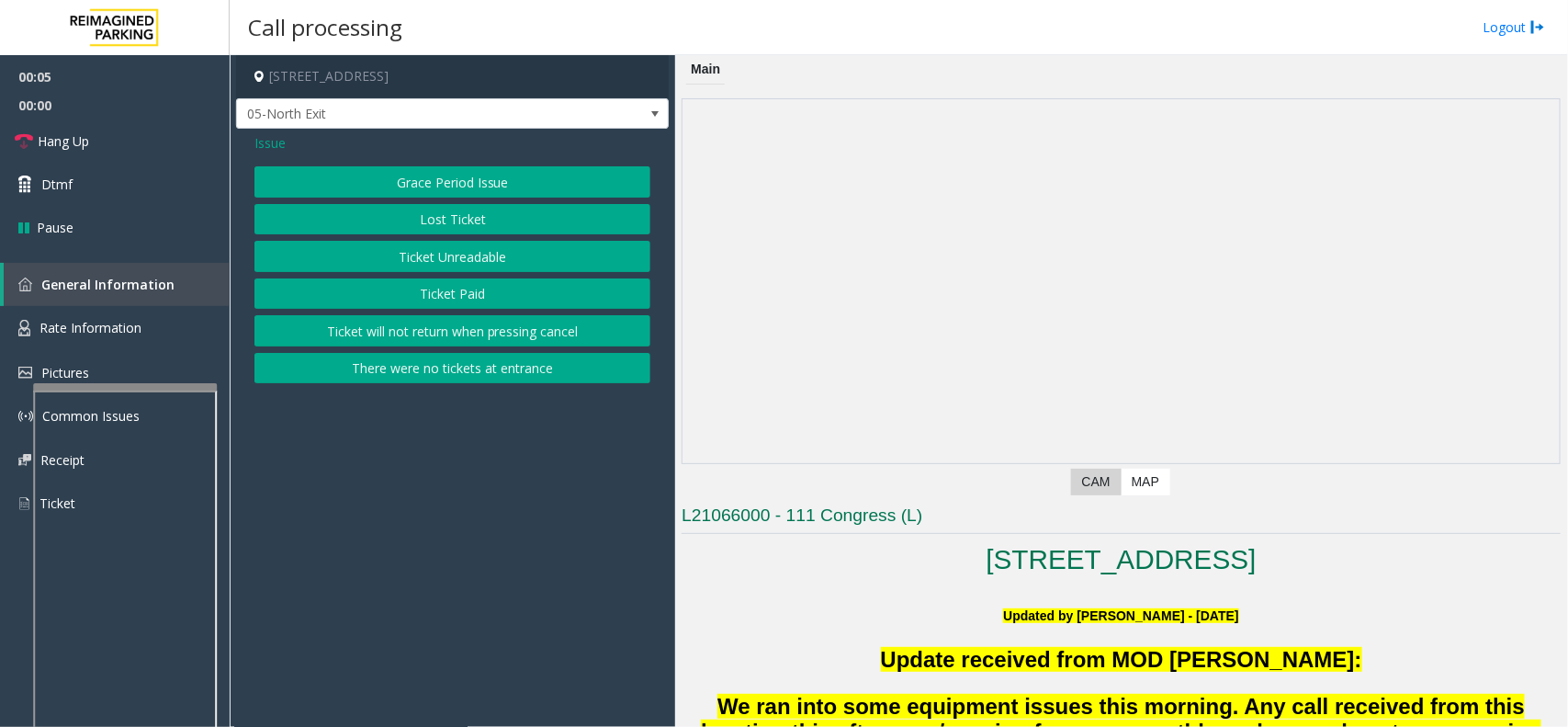
click at [496, 258] on button "Ticket Unreadable" at bounding box center [453, 257] width 396 height 32
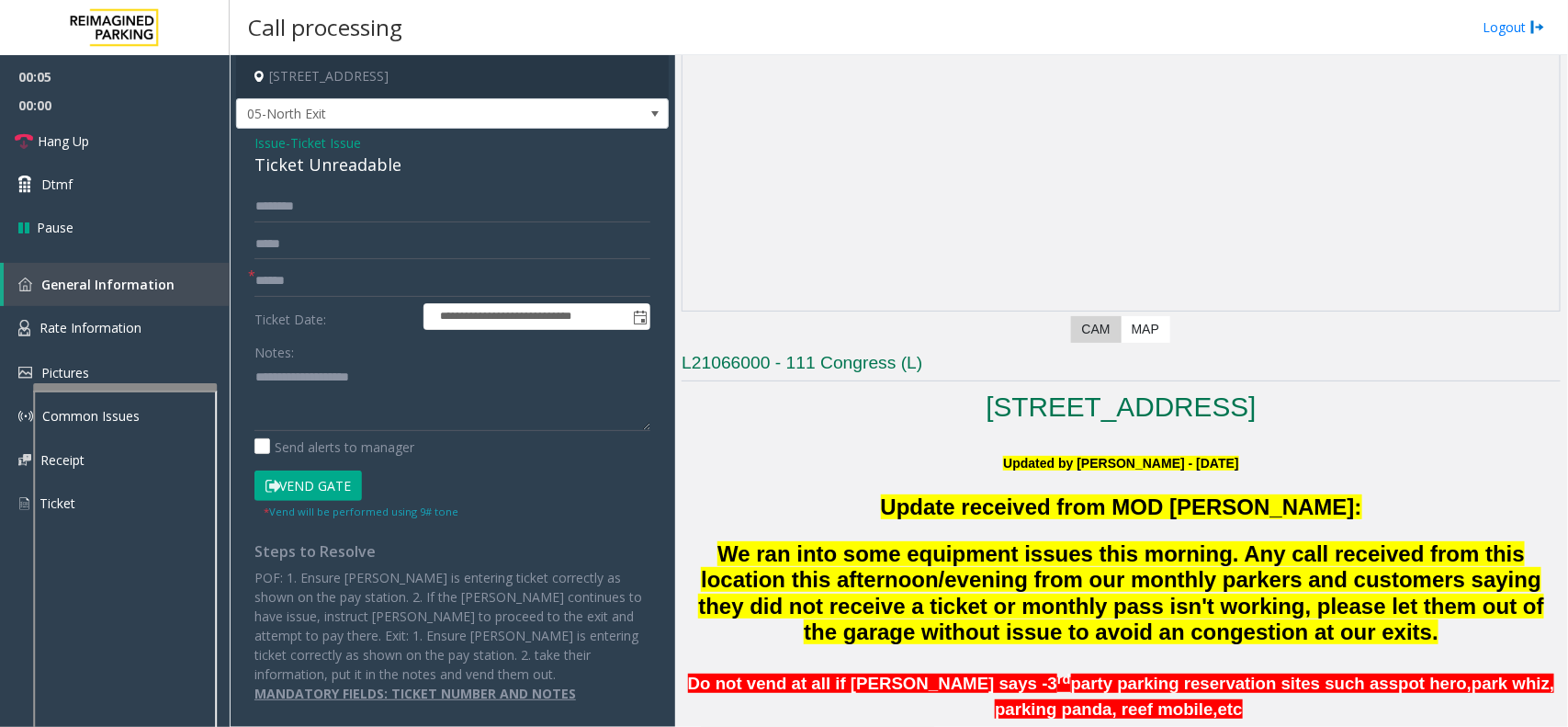
scroll to position [688, 0]
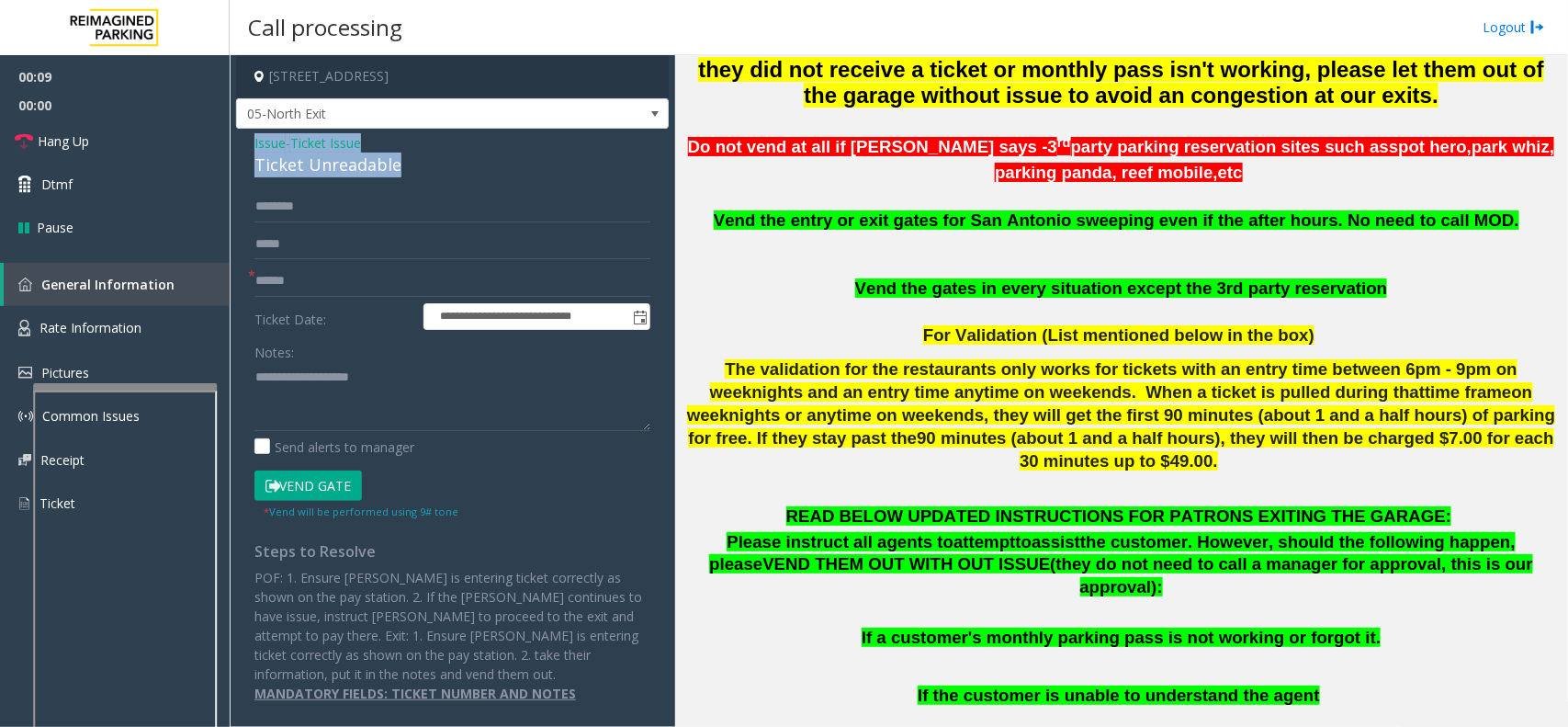
drag, startPoint x: 414, startPoint y: 172, endPoint x: 245, endPoint y: 144, distance: 171.3
click at [245, 144] on div "**********" at bounding box center [453, 424] width 433 height 592
click at [395, 401] on textarea at bounding box center [453, 396] width 396 height 69
type textarea "**********"
click at [300, 276] on input "text" at bounding box center [453, 282] width 396 height 32
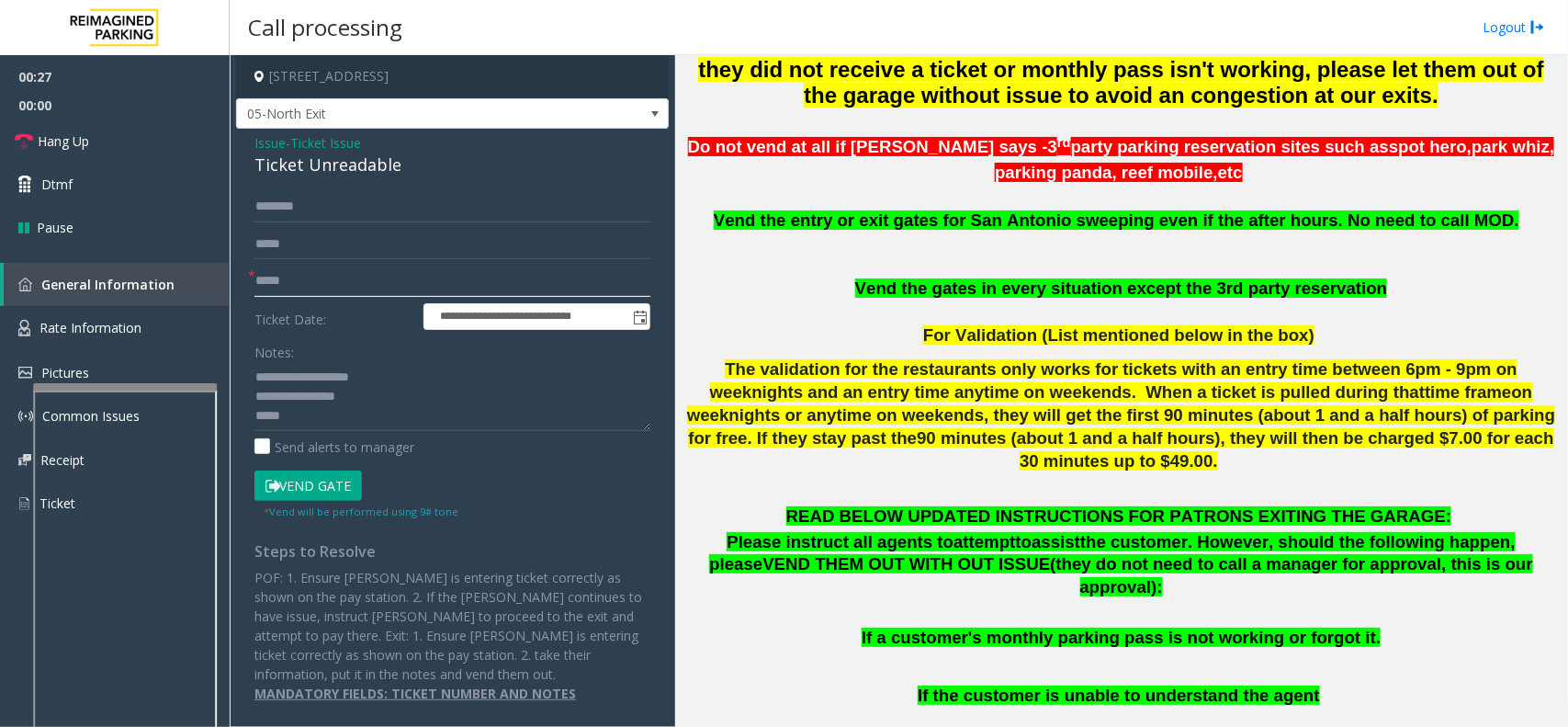
type input "*****"
click at [323, 487] on button "Vend Gate" at bounding box center [308, 486] width 108 height 32
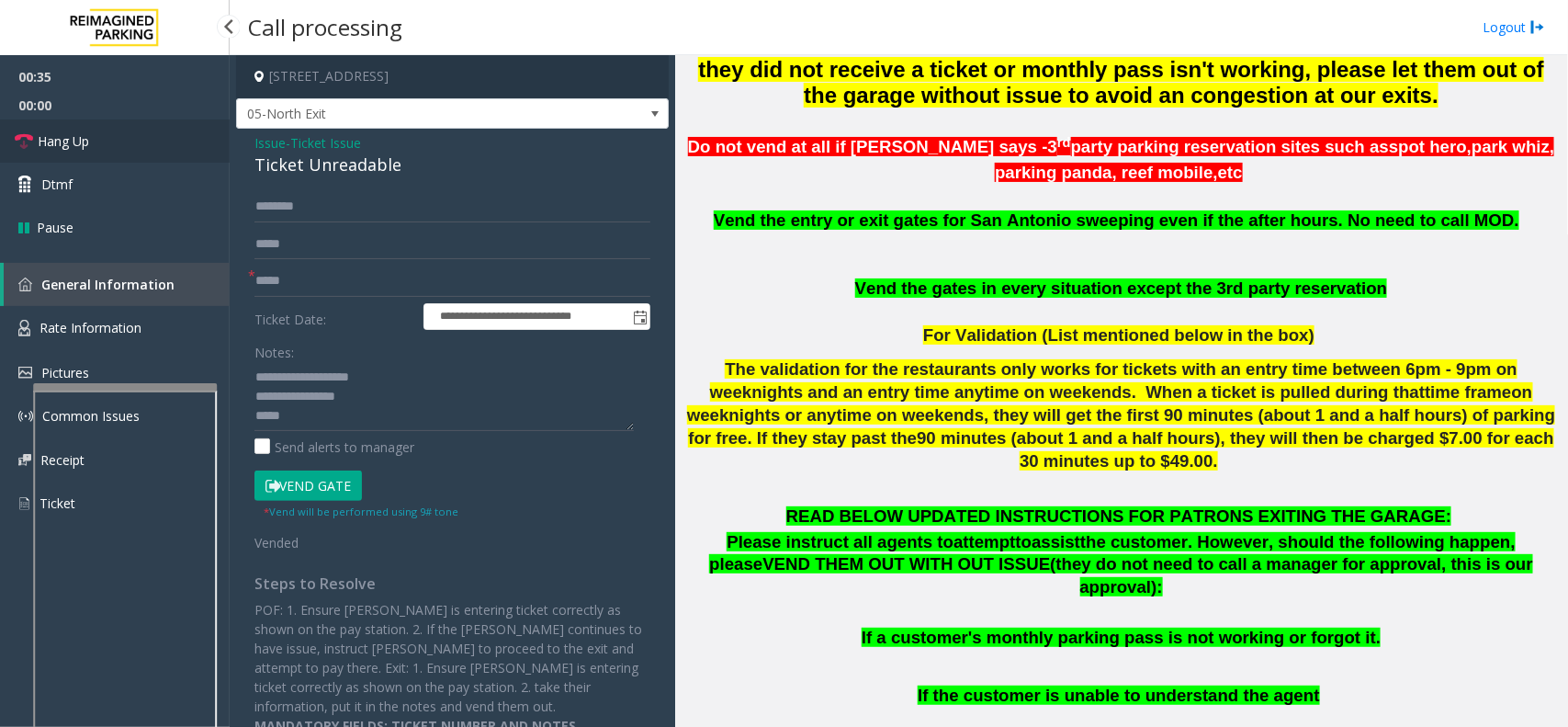
click at [85, 154] on link "Hang Up" at bounding box center [115, 141] width 229 height 43
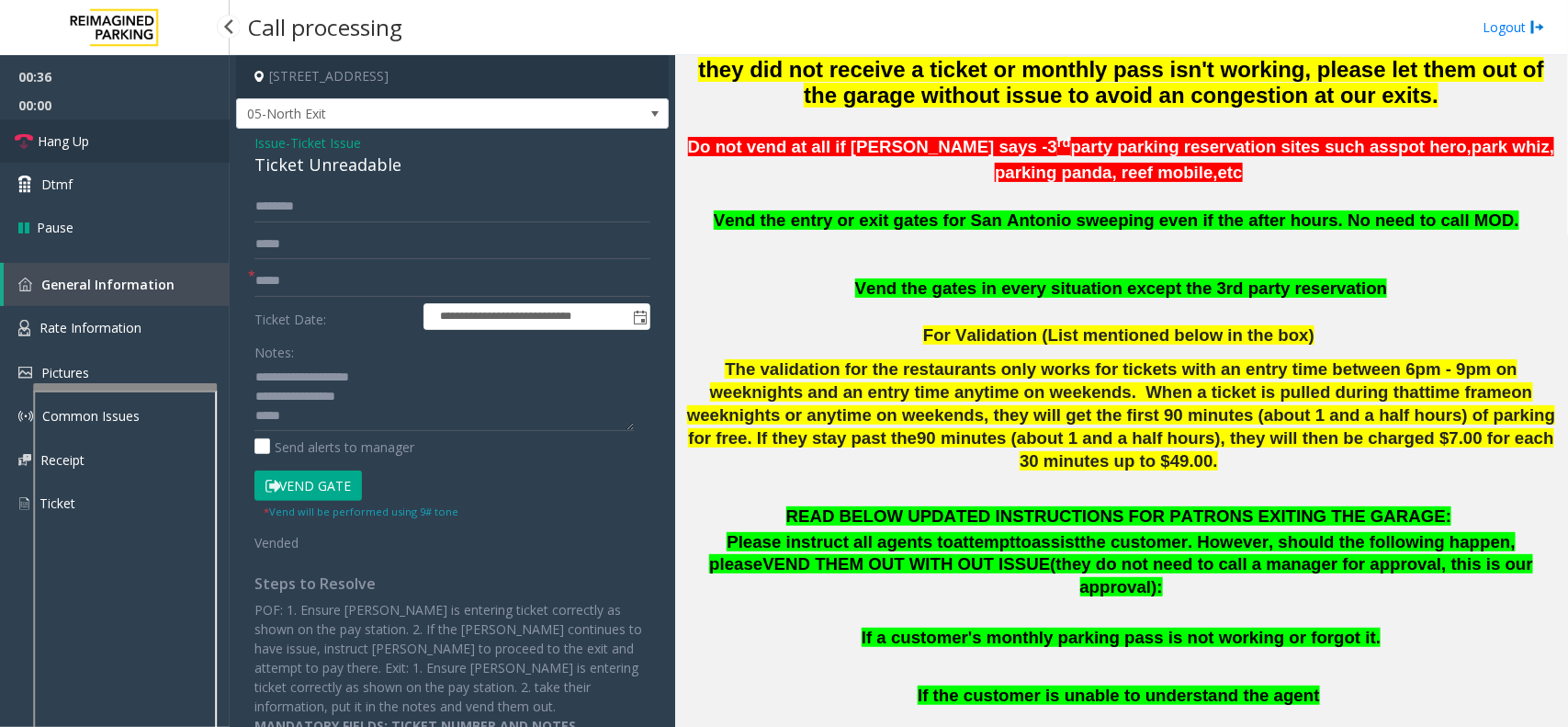
click at [85, 154] on link "Hang Up" at bounding box center [115, 141] width 229 height 43
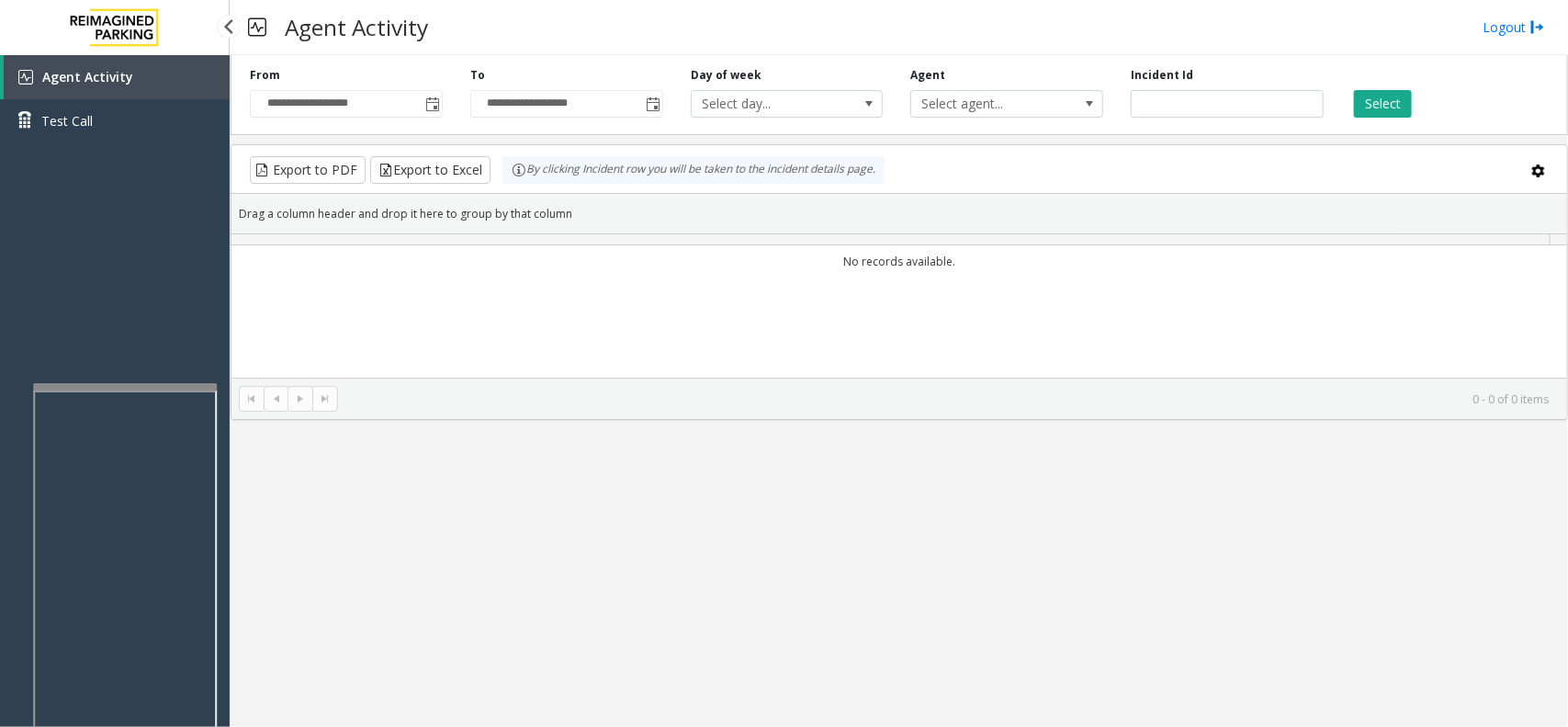
click at [85, 154] on div "Agent Activity Test Call" at bounding box center [115, 106] width 229 height 101
click at [85, 186] on div "Agent Activity Test Call" at bounding box center [115, 419] width 229 height 727
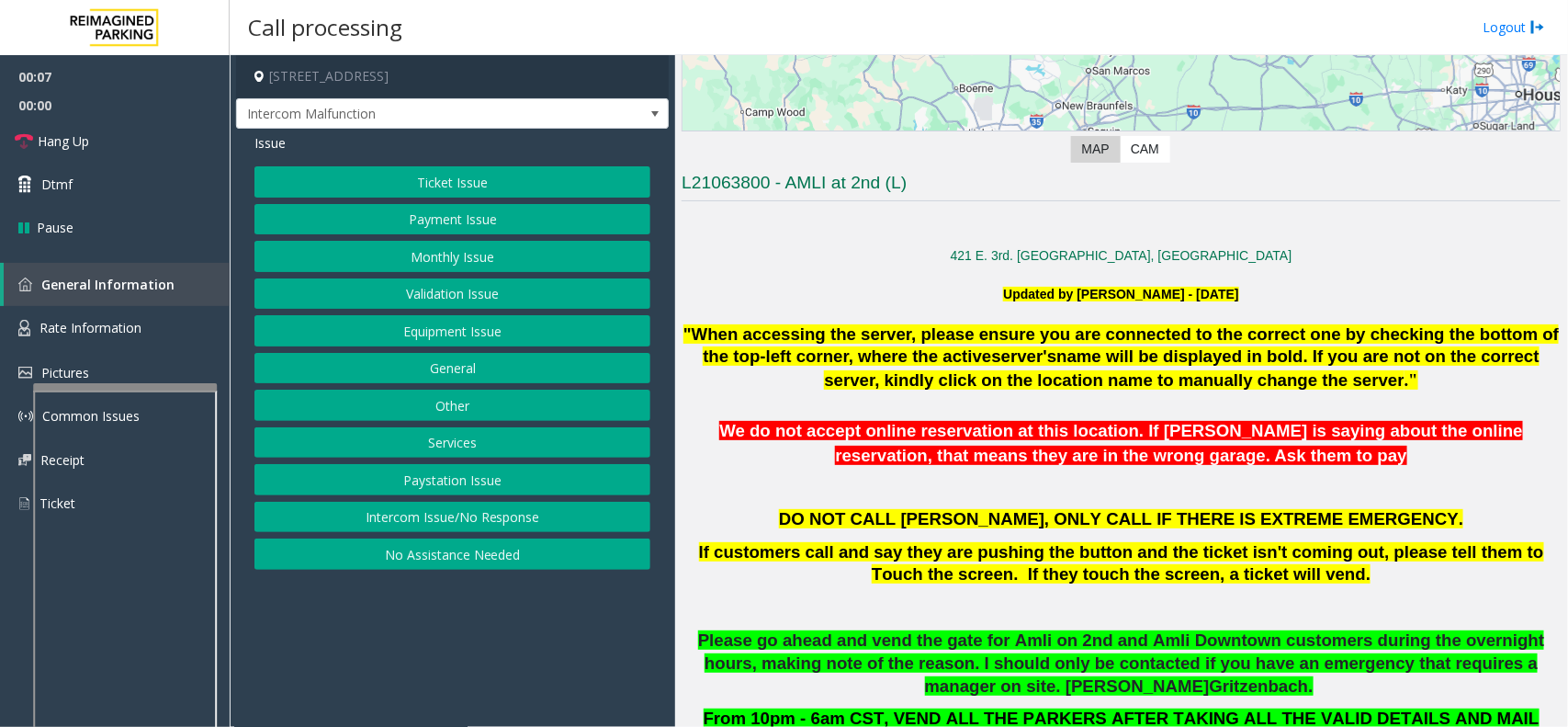
scroll to position [345, 0]
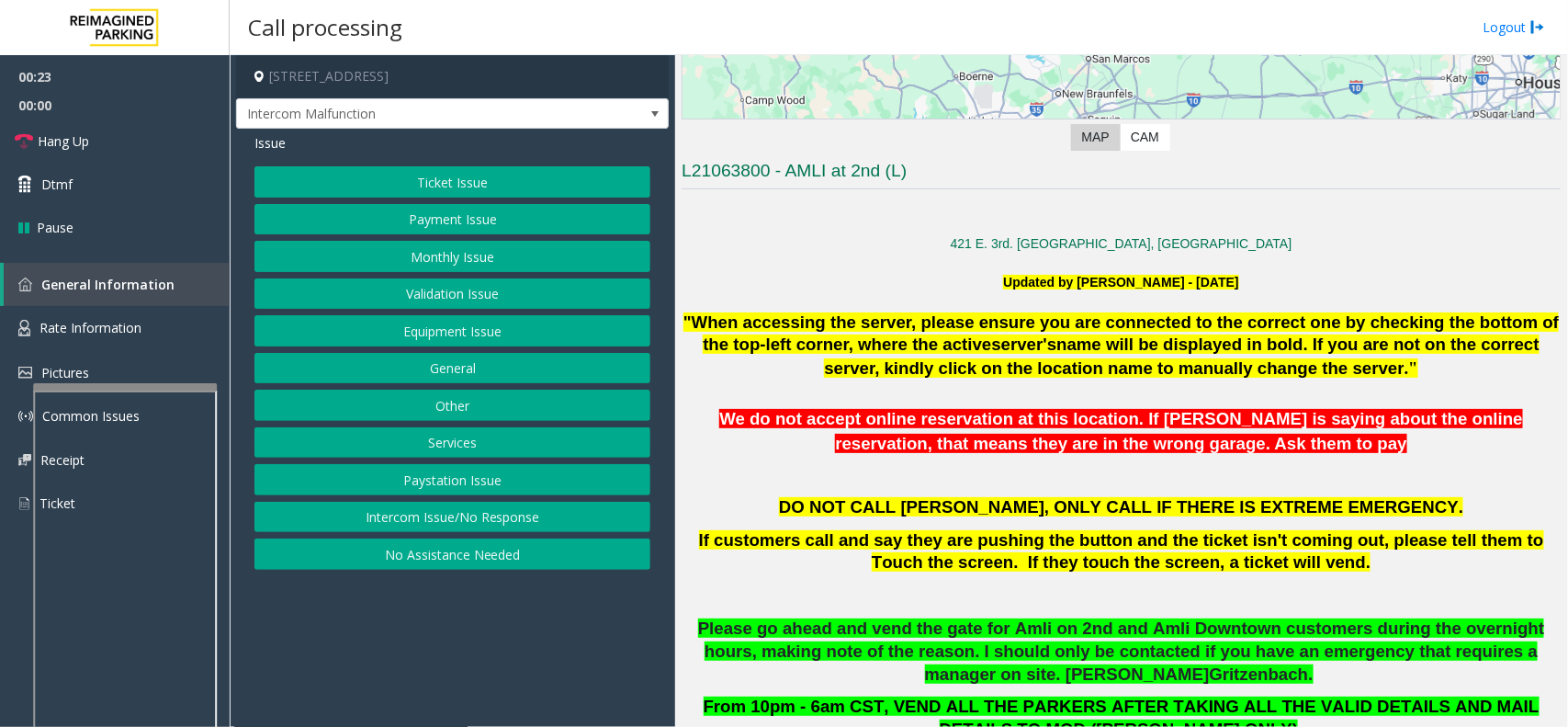
click at [411, 290] on button "Validation Issue" at bounding box center [453, 294] width 396 height 32
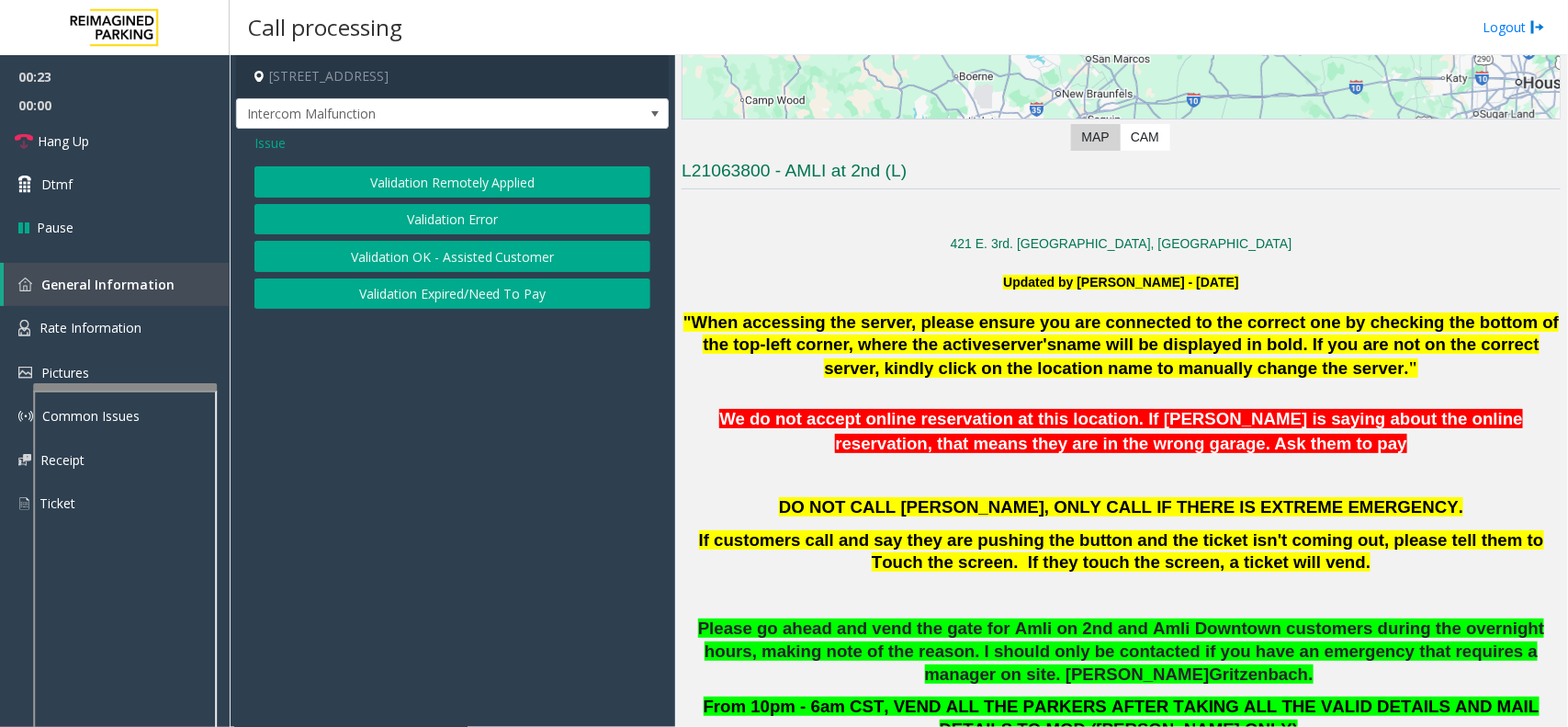
click at [447, 214] on button "Validation Error" at bounding box center [453, 219] width 396 height 32
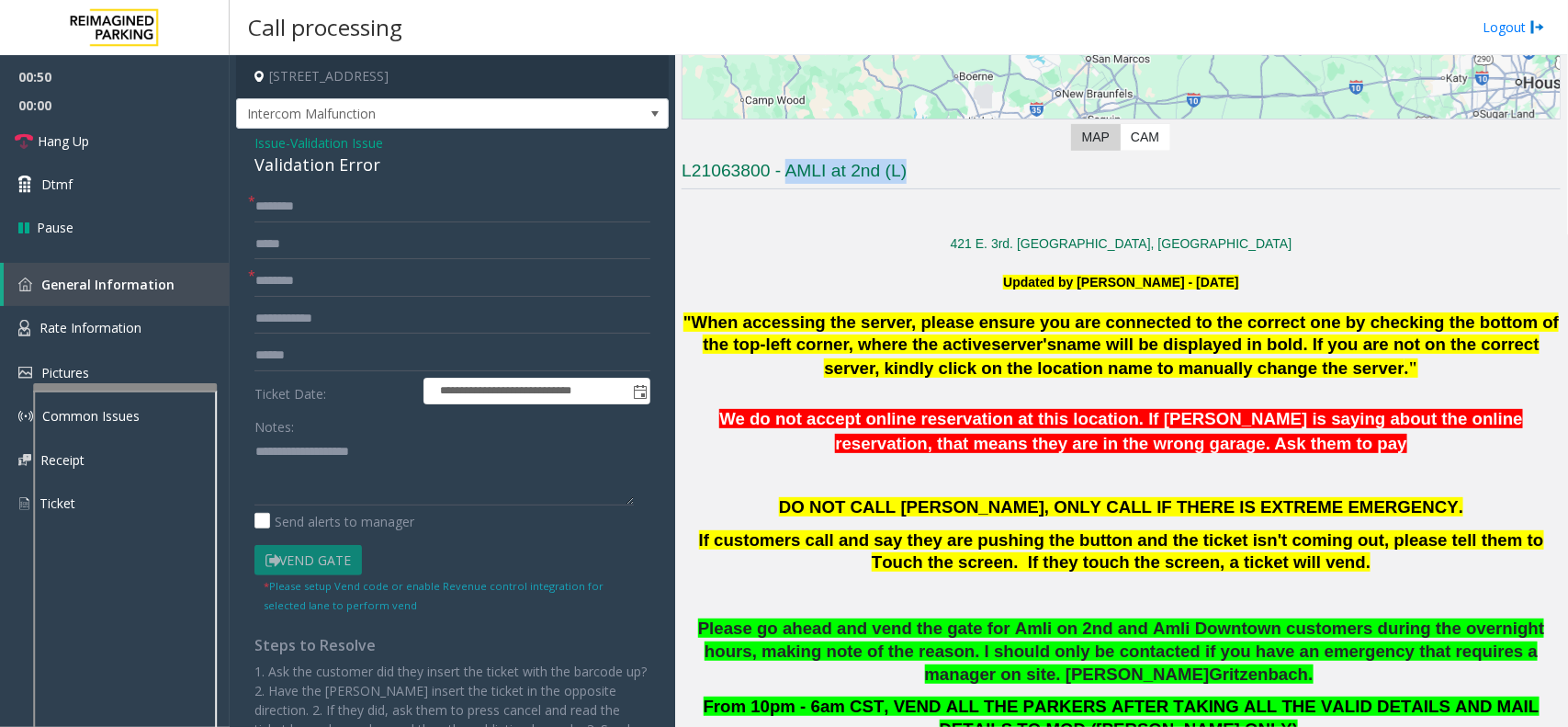
drag, startPoint x: 935, startPoint y: 163, endPoint x: 784, endPoint y: 166, distance: 151.0
click at [784, 166] on h3 "L21063800 - AMLI at 2nd (L)" at bounding box center [1121, 174] width 879 height 31
type input "**********"
click at [296, 208] on input "text" at bounding box center [453, 206] width 396 height 32
click at [301, 356] on input "text" at bounding box center [453, 356] width 396 height 32
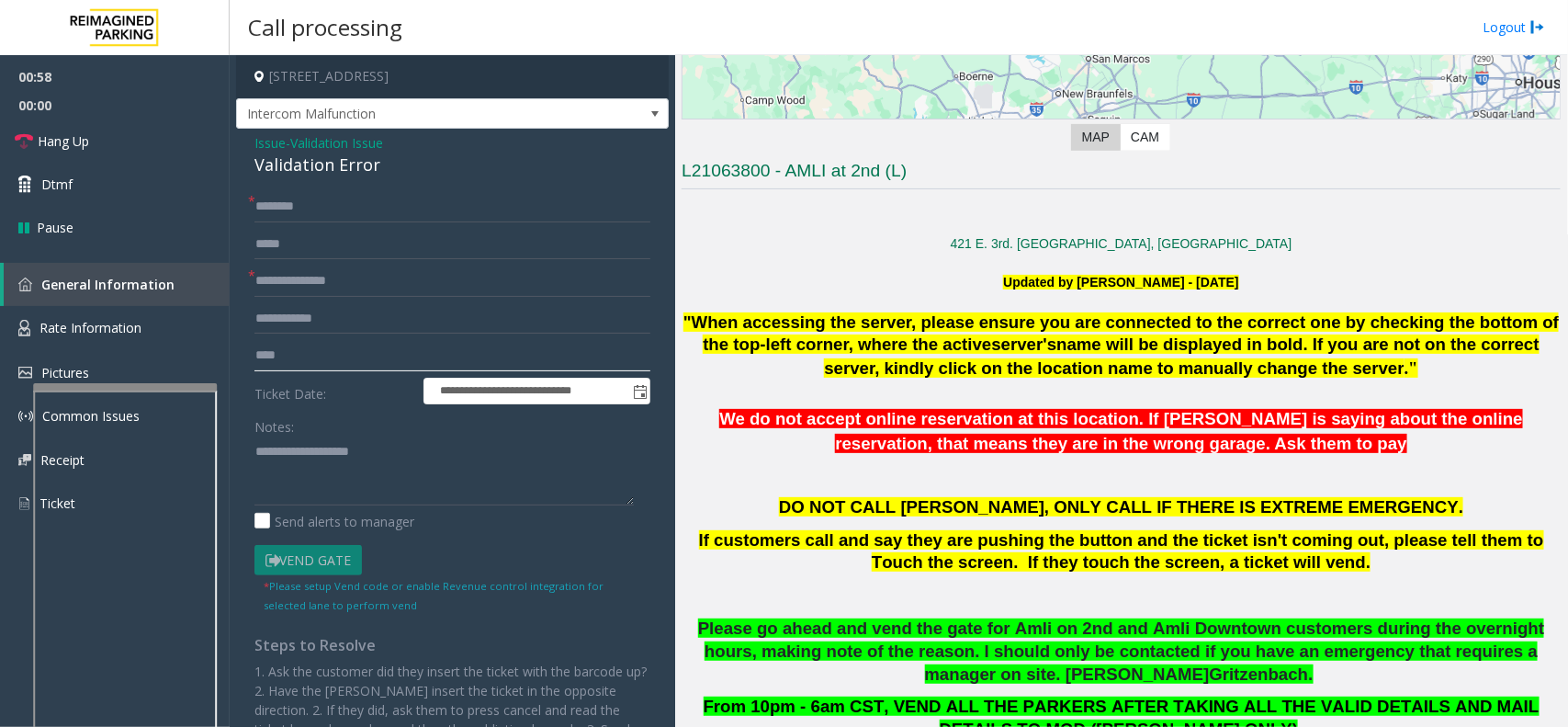
type input "****"
click at [341, 217] on input "text" at bounding box center [453, 206] width 396 height 32
type input "******"
click at [295, 360] on input "****" at bounding box center [453, 356] width 396 height 32
type input "******"
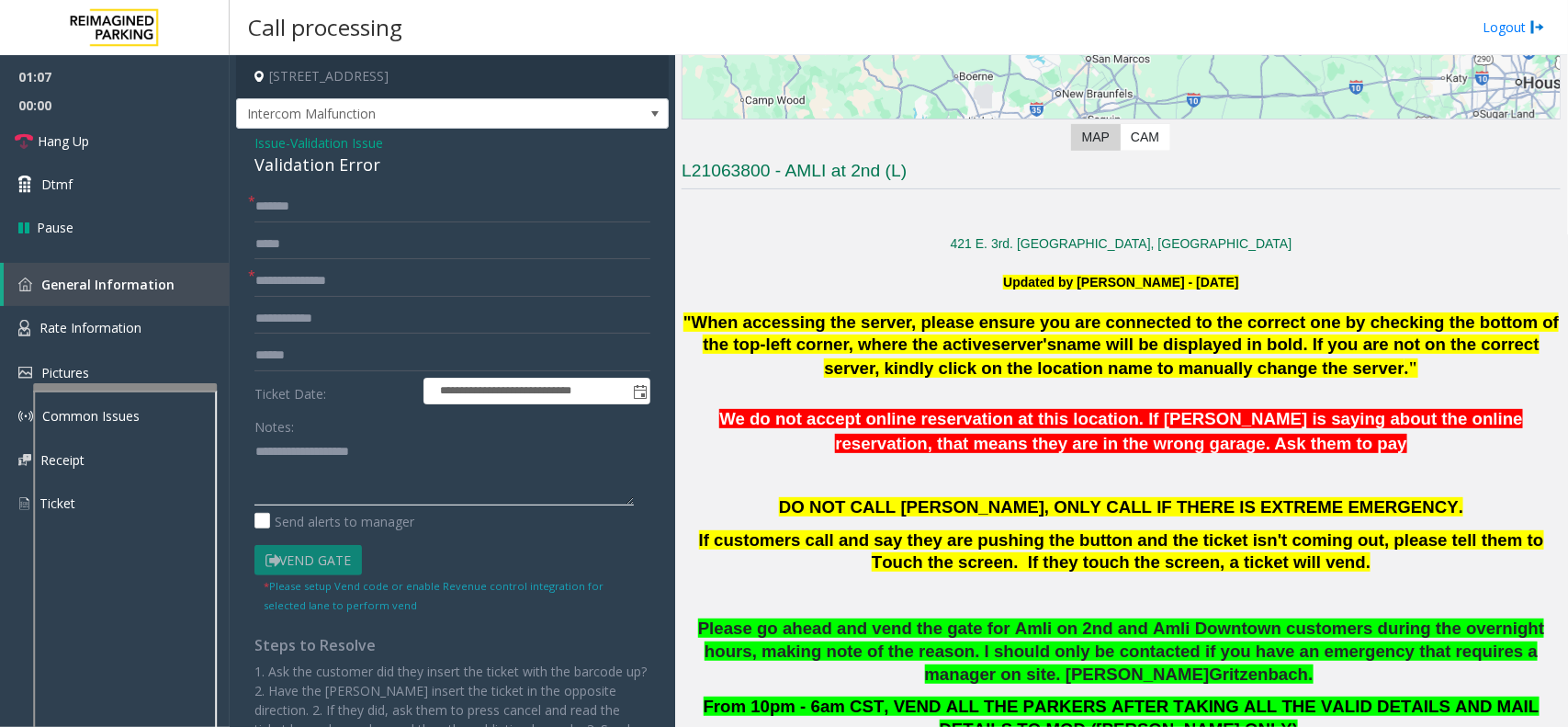
click at [290, 455] on textarea at bounding box center [445, 471] width 379 height 69
drag, startPoint x: 392, startPoint y: 170, endPoint x: 239, endPoint y: 144, distance: 155.2
click at [239, 144] on div "**********" at bounding box center [453, 500] width 433 height 743
click at [365, 474] on textarea at bounding box center [445, 471] width 379 height 69
click at [147, 147] on link "Hang Up" at bounding box center [115, 141] width 229 height 43
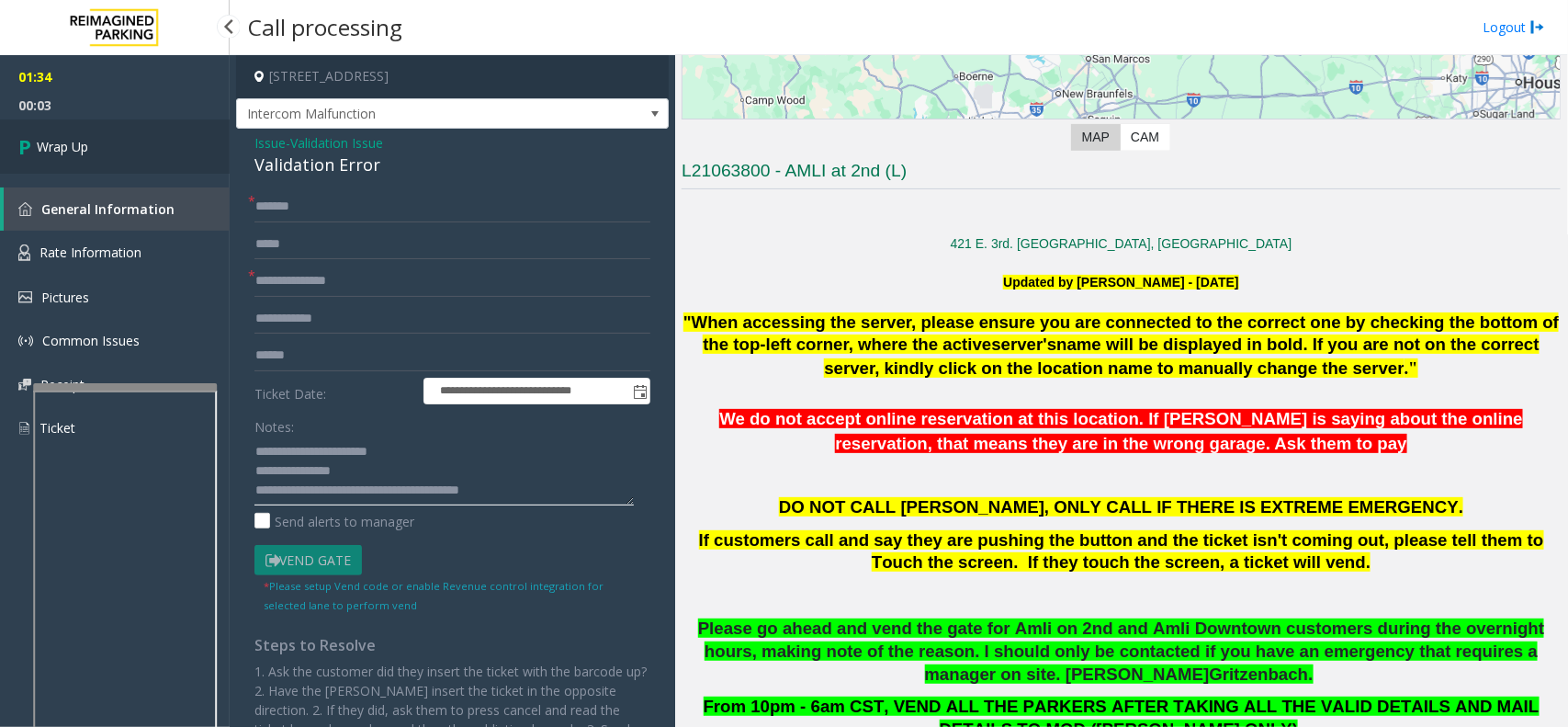
type textarea "**********"
click at [124, 147] on link "Wrap Up" at bounding box center [115, 146] width 229 height 54
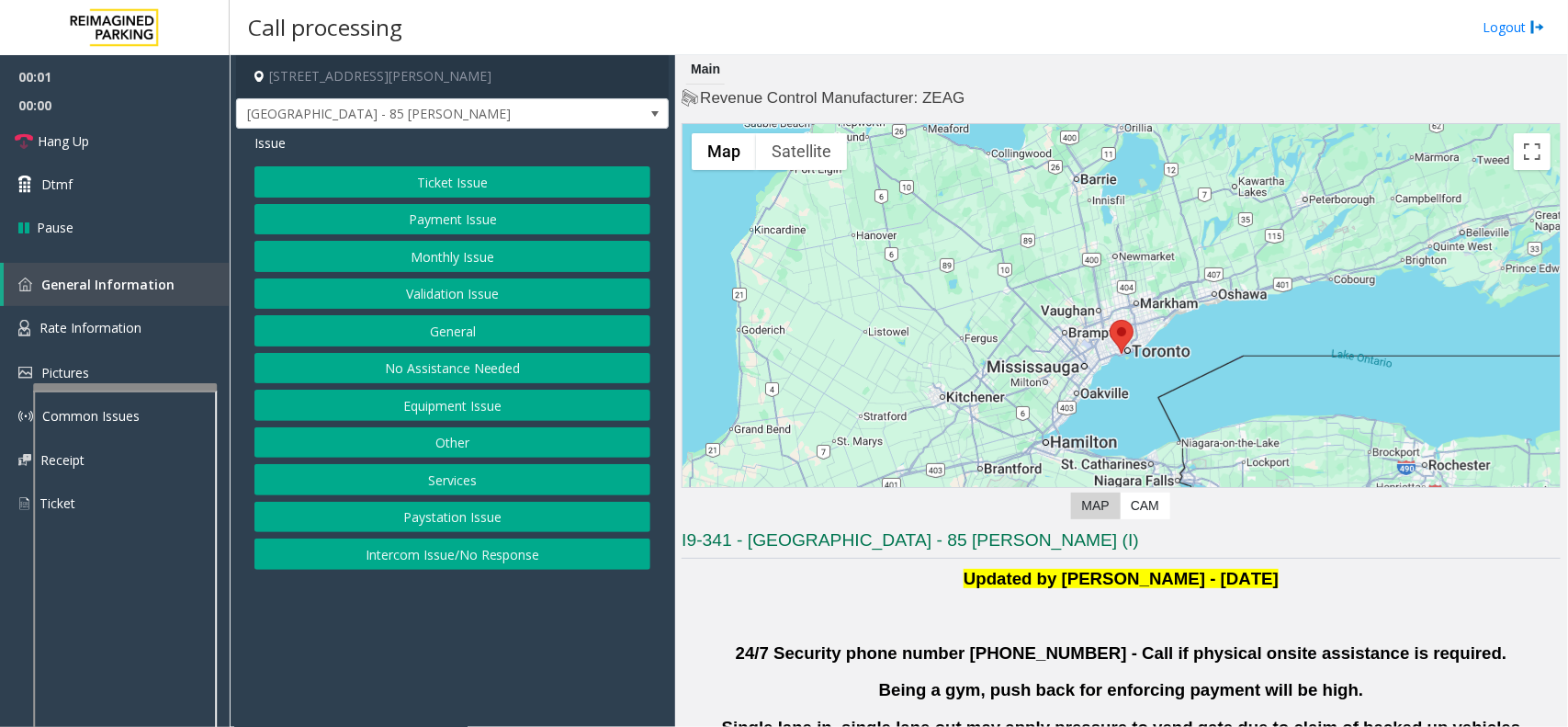
click at [520, 291] on button "Validation Issue" at bounding box center [453, 294] width 396 height 32
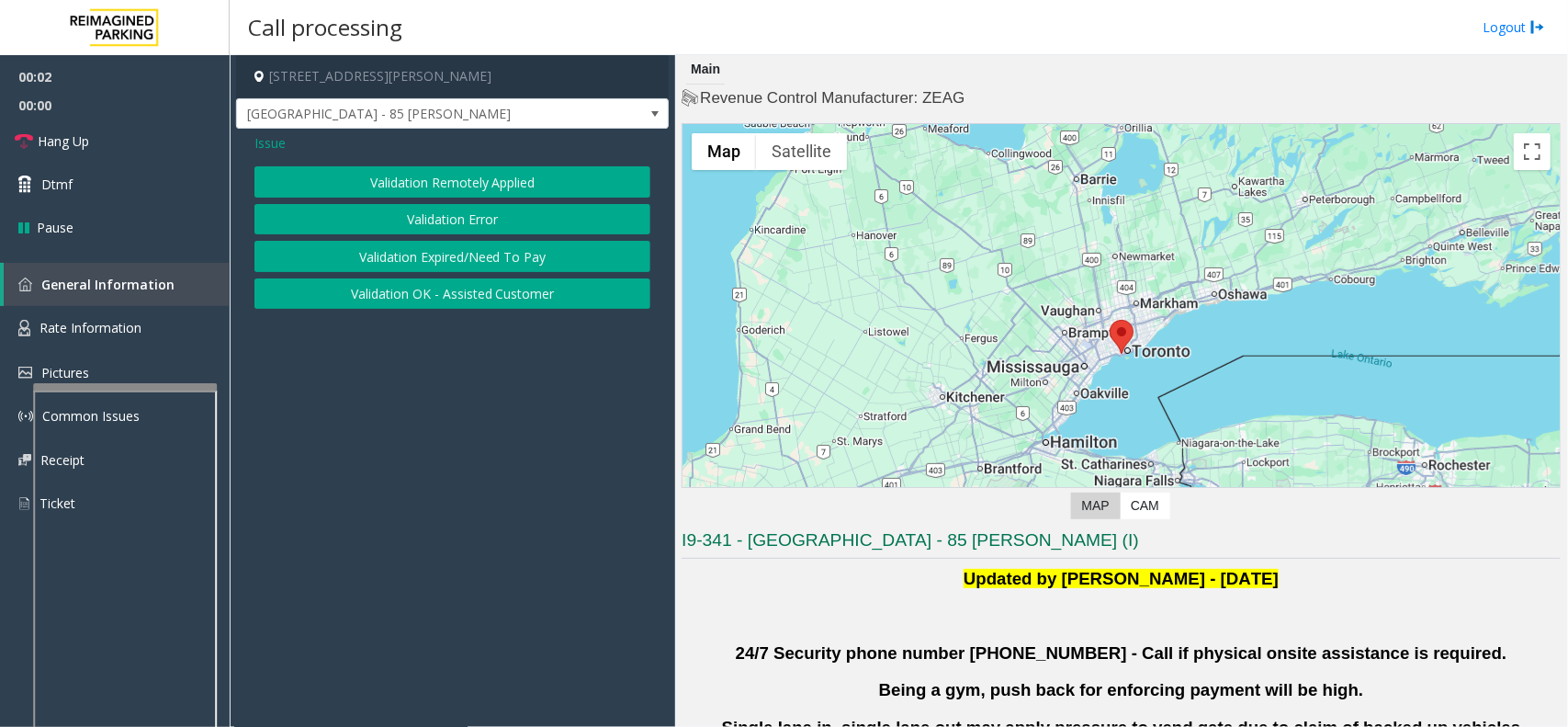
click at [532, 223] on button "Validation Error" at bounding box center [453, 219] width 396 height 32
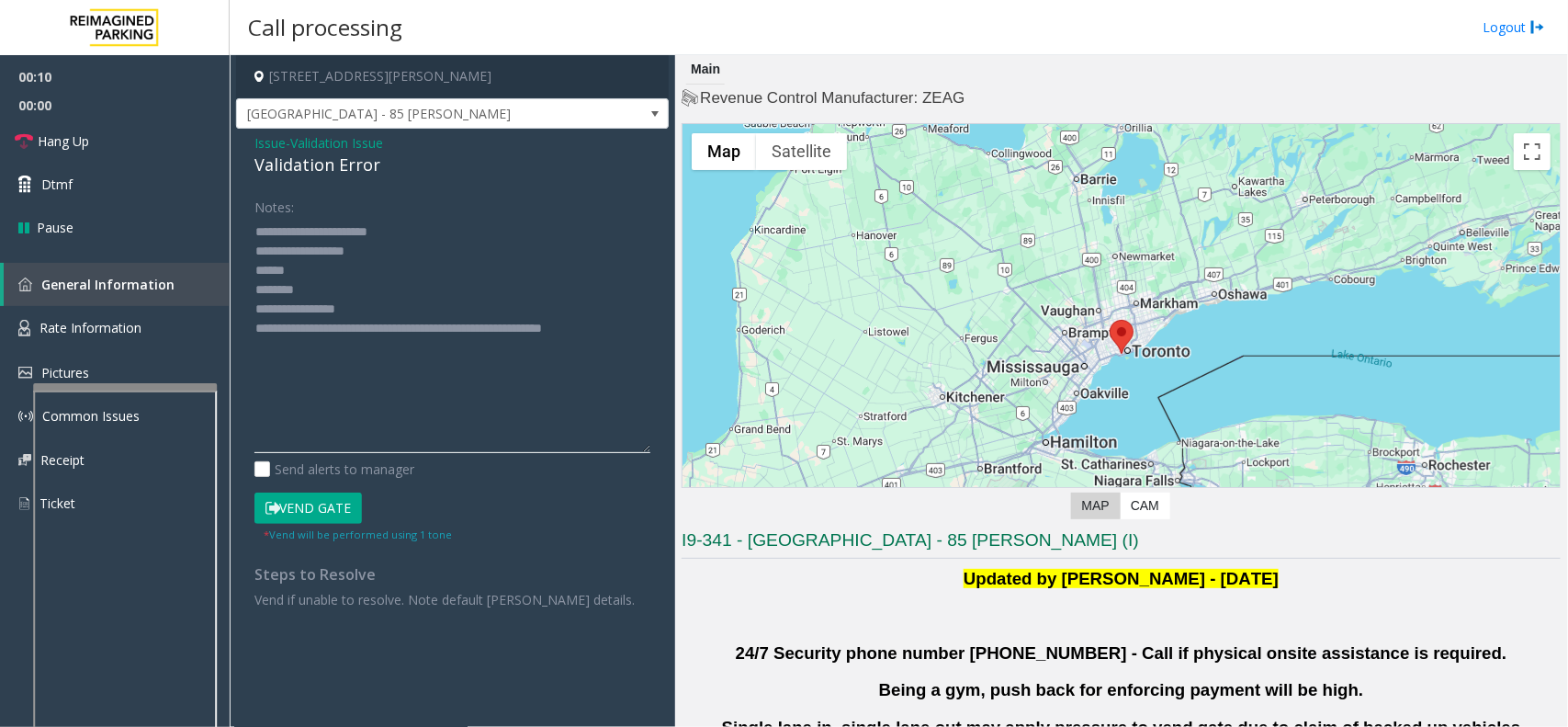
drag, startPoint x: 639, startPoint y: 278, endPoint x: 668, endPoint y: 446, distance: 170.5
click at [668, 446] on div "Issue - Validation Issue Validation Error Notes: Send alerts to manager Vend Ga…" at bounding box center [453, 377] width 433 height 499
click at [322, 276] on textarea at bounding box center [453, 334] width 396 height 236
click at [322, 292] on textarea at bounding box center [453, 334] width 396 height 236
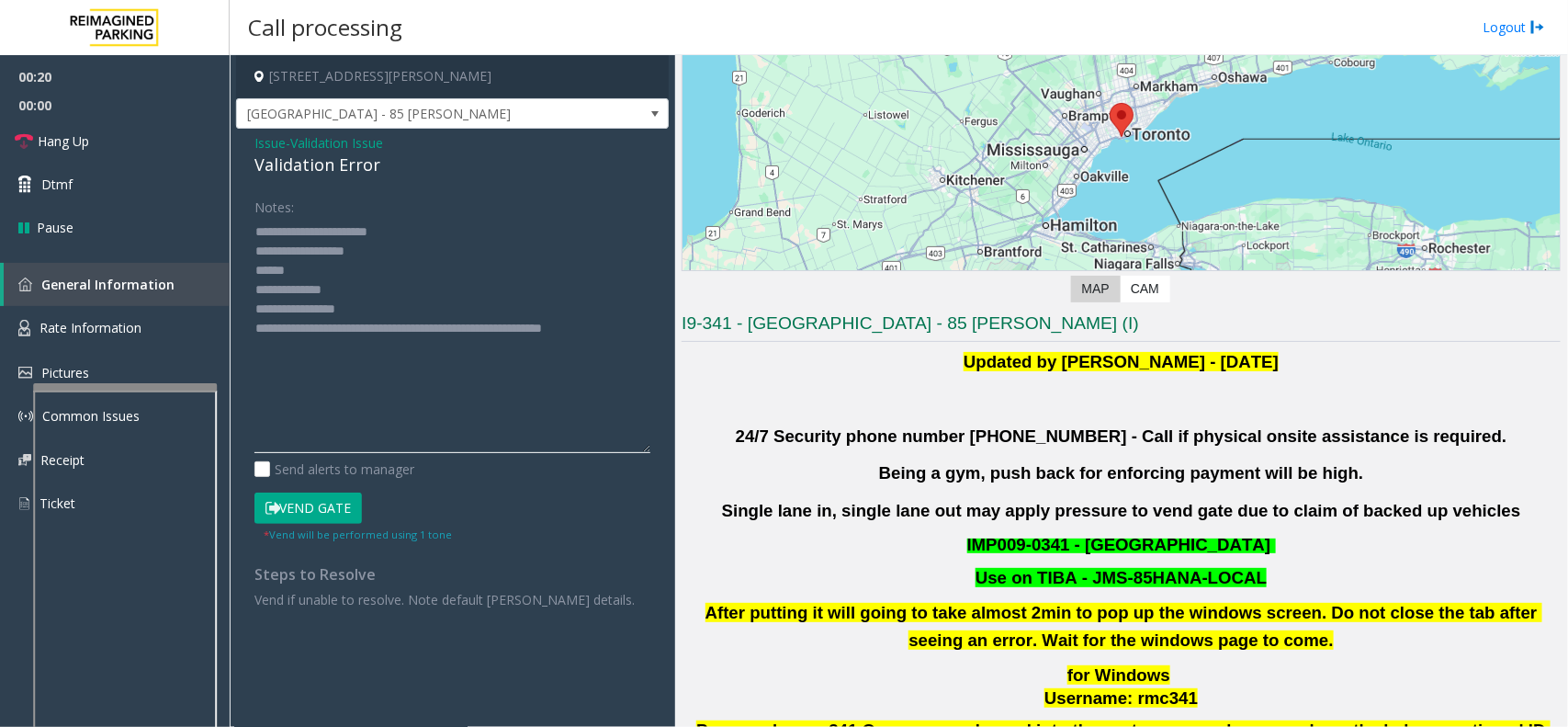
scroll to position [459, 0]
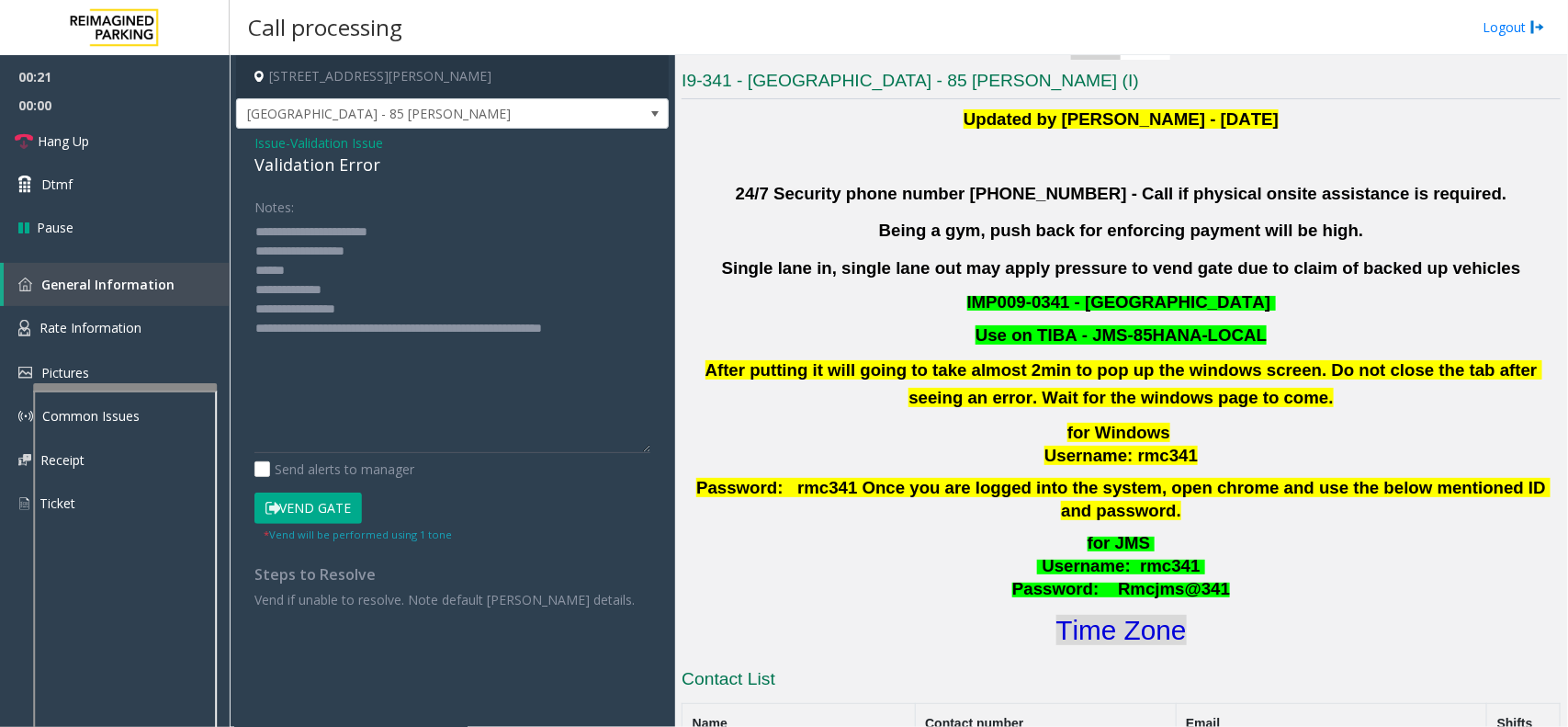
click at [1082, 614] on font "Time Zone" at bounding box center [1121, 629] width 130 height 31
drag, startPoint x: 361, startPoint y: 298, endPoint x: 331, endPoint y: 313, distance: 33.5
click at [331, 313] on textarea at bounding box center [453, 334] width 396 height 236
click at [338, 499] on button "Vend Gate" at bounding box center [308, 508] width 108 height 32
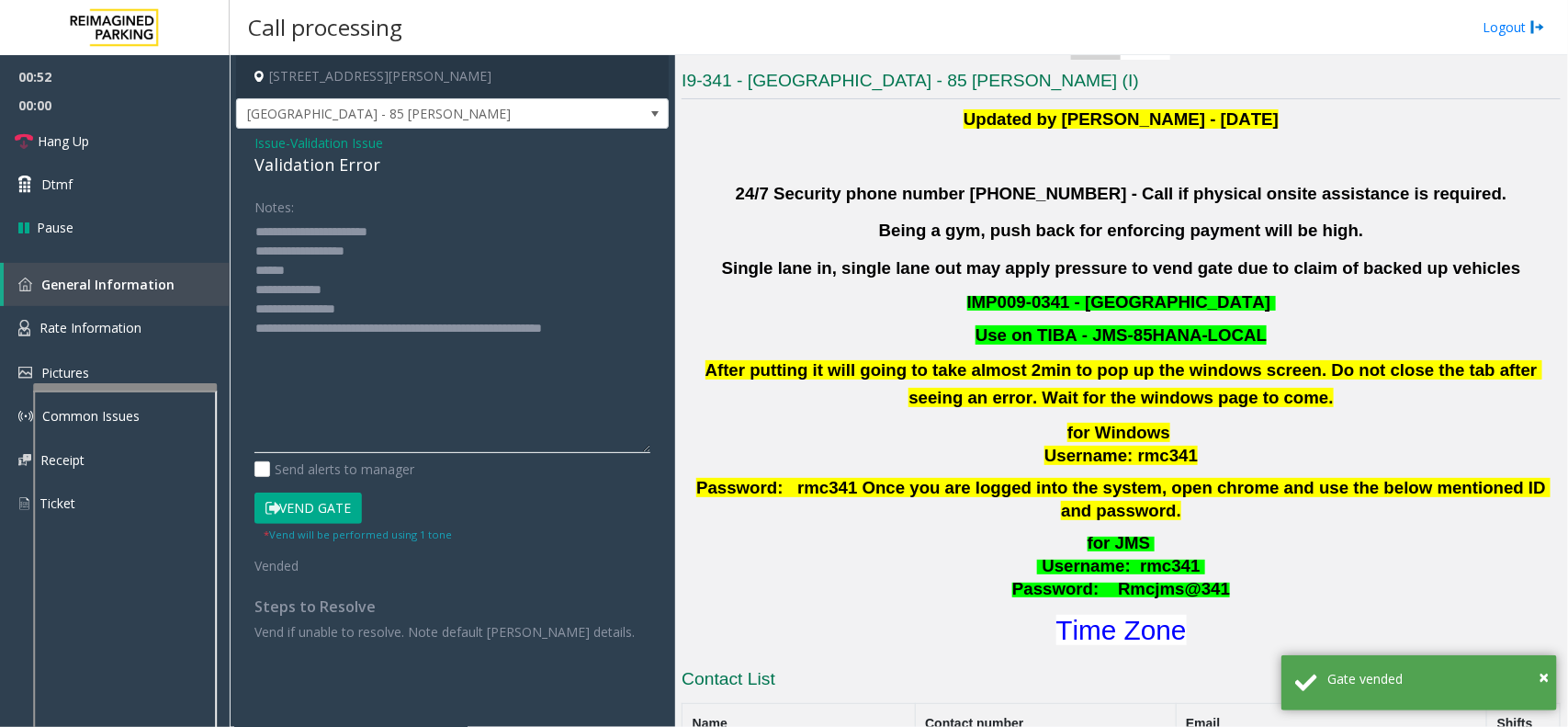
drag, startPoint x: 318, startPoint y: 262, endPoint x: 241, endPoint y: 265, distance: 77.1
click at [241, 265] on div "Notes: Send alerts to manager Vend Gate * Vend will be performed using 1 tone V…" at bounding box center [453, 416] width 424 height 450
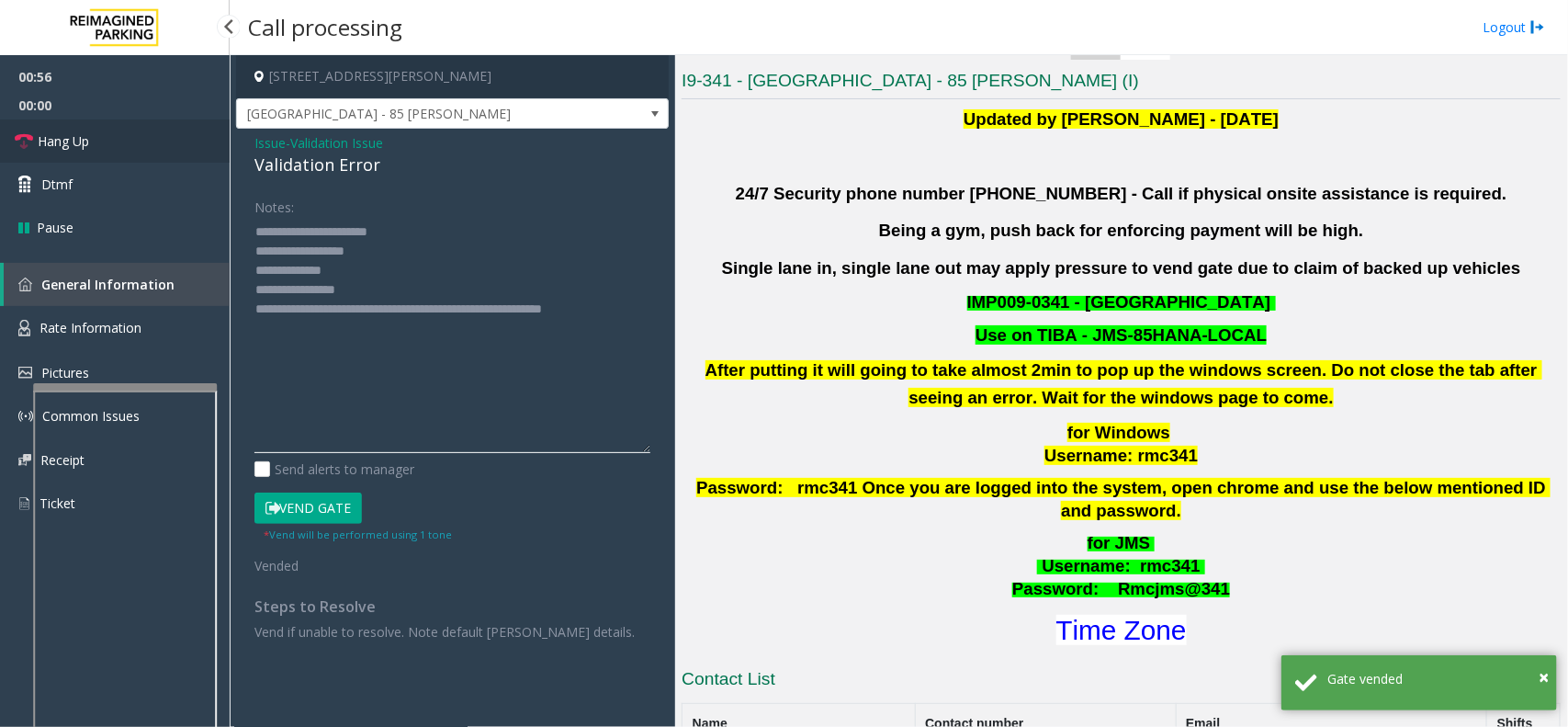
type textarea "**********"
click at [150, 149] on link "Hang Up" at bounding box center [115, 141] width 229 height 43
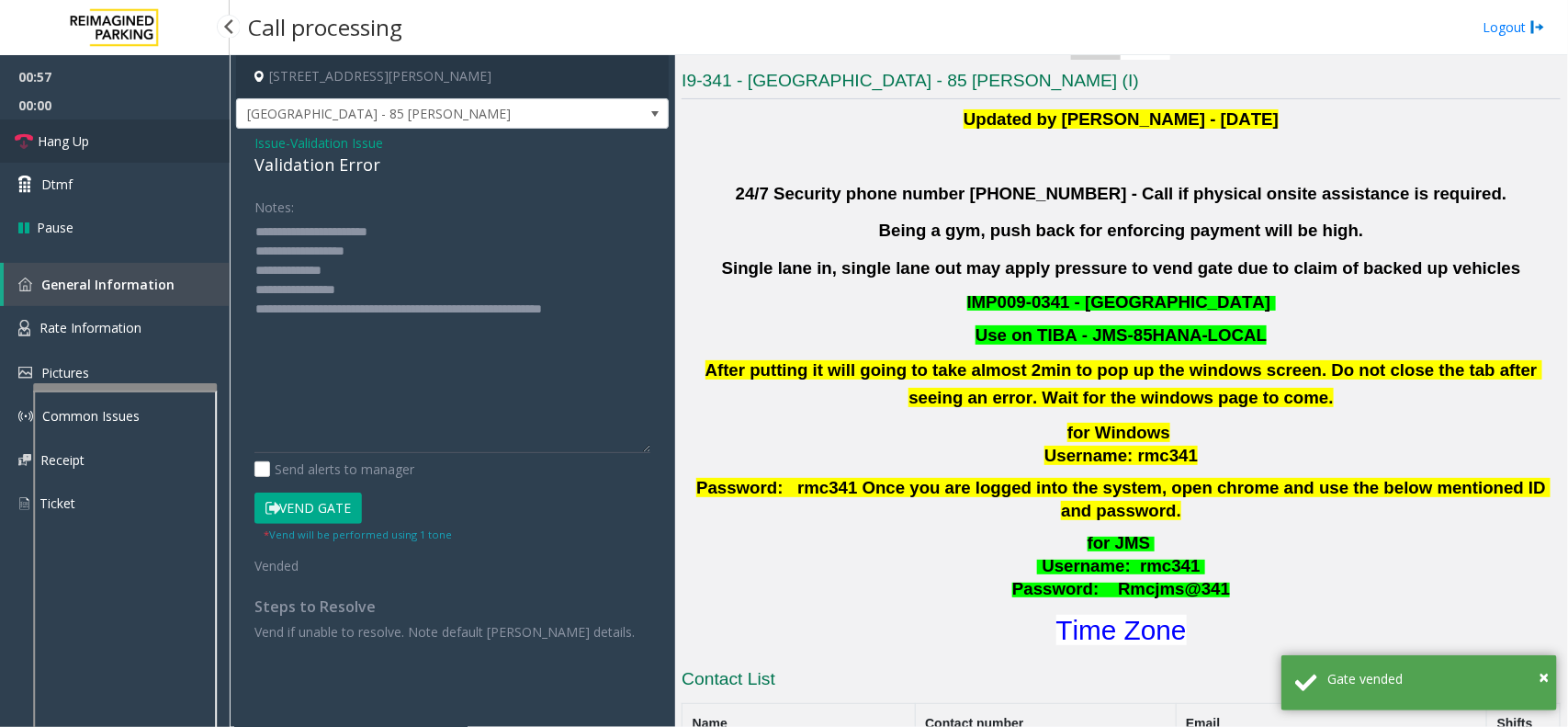
click at [150, 149] on link "Hang Up" at bounding box center [115, 141] width 229 height 43
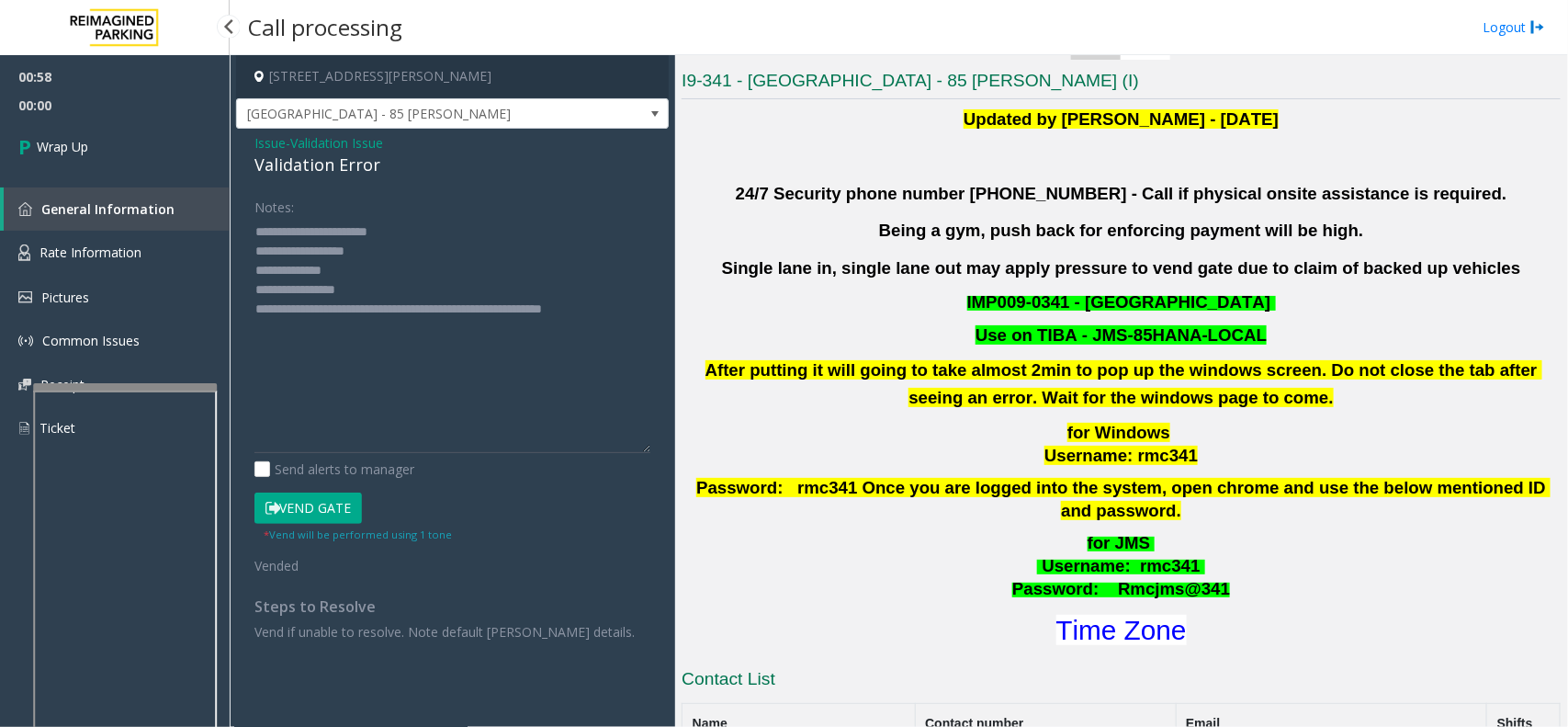
click at [150, 149] on link "Wrap Up" at bounding box center [115, 146] width 229 height 54
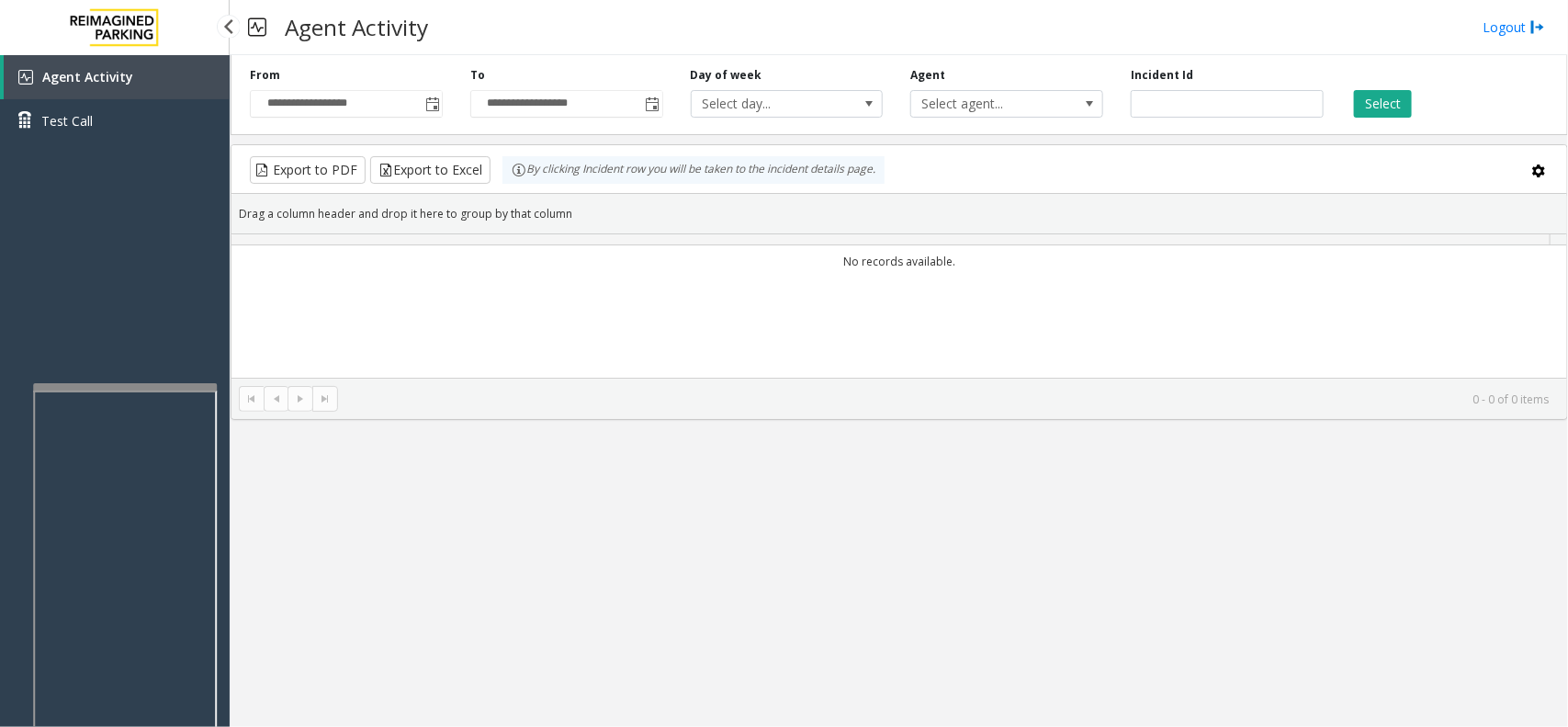
click at [150, 149] on div "Agent Activity Test Call" at bounding box center [115, 106] width 229 height 101
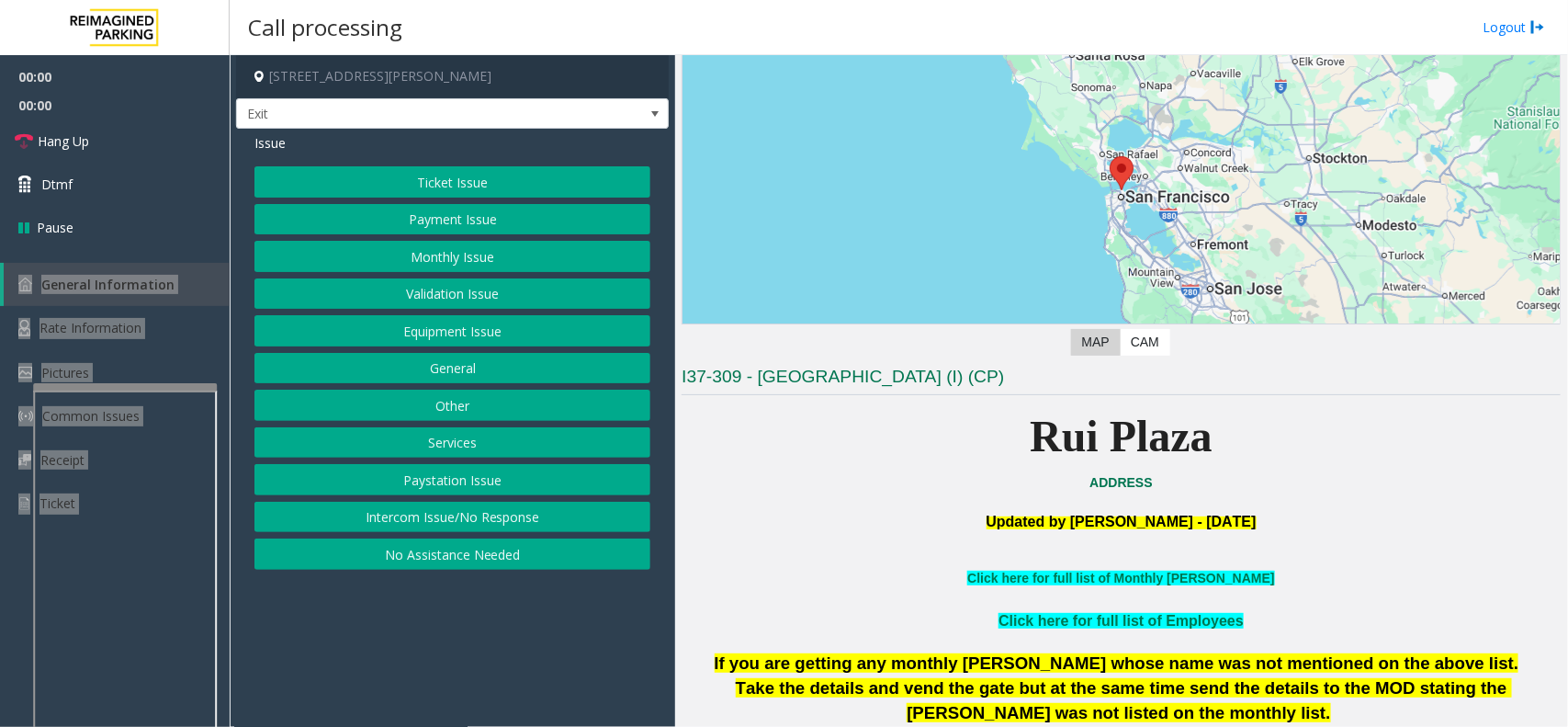
scroll to position [345, 0]
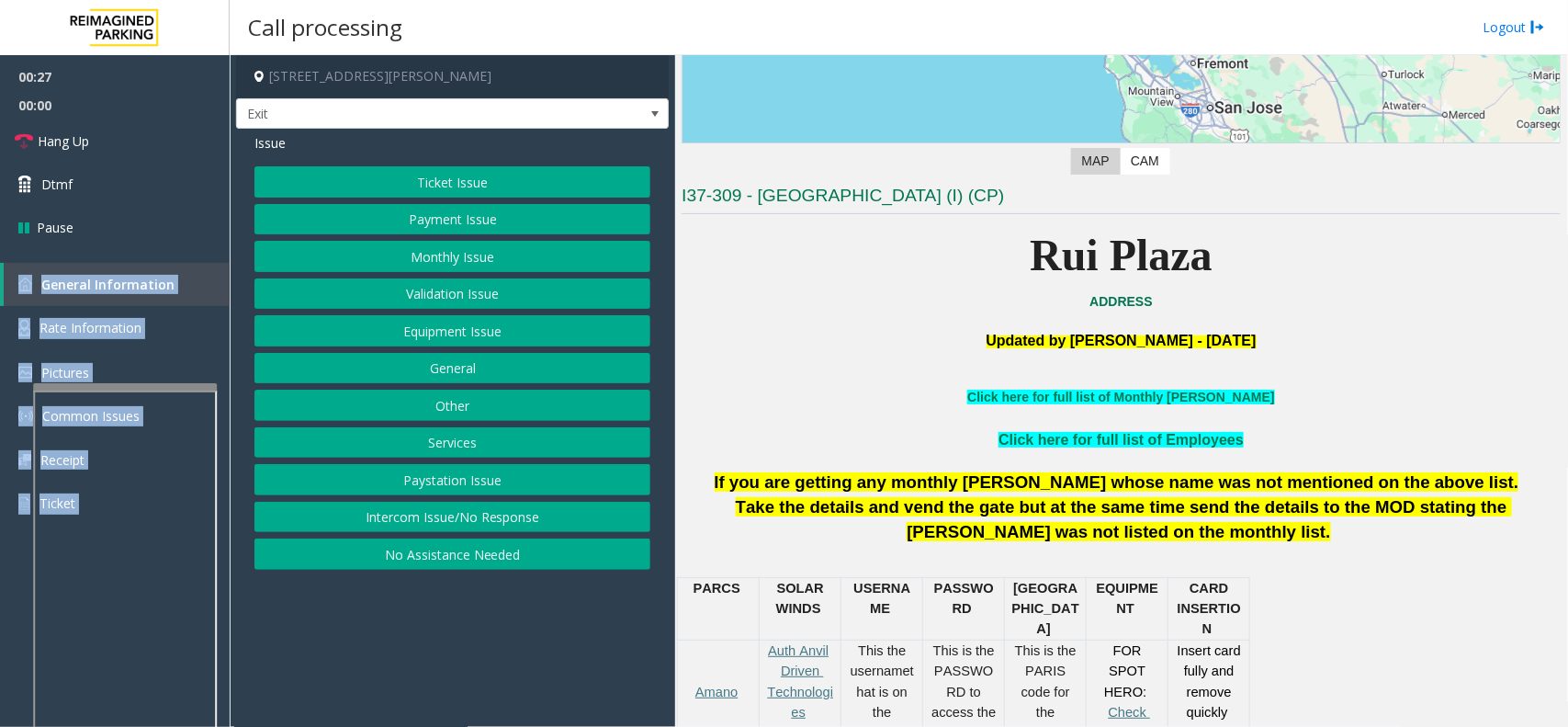
click at [457, 180] on button "Ticket Issue" at bounding box center [453, 182] width 396 height 32
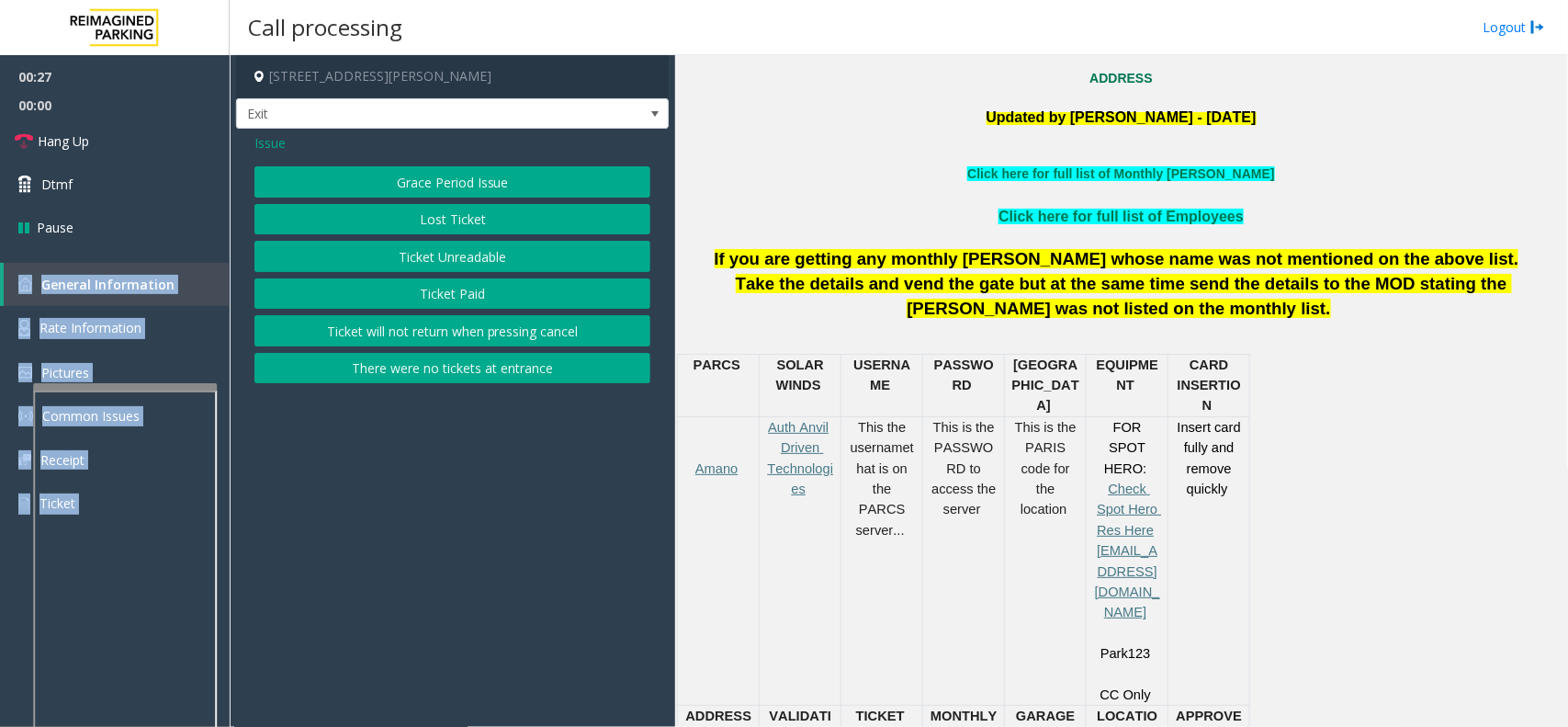
scroll to position [919, 0]
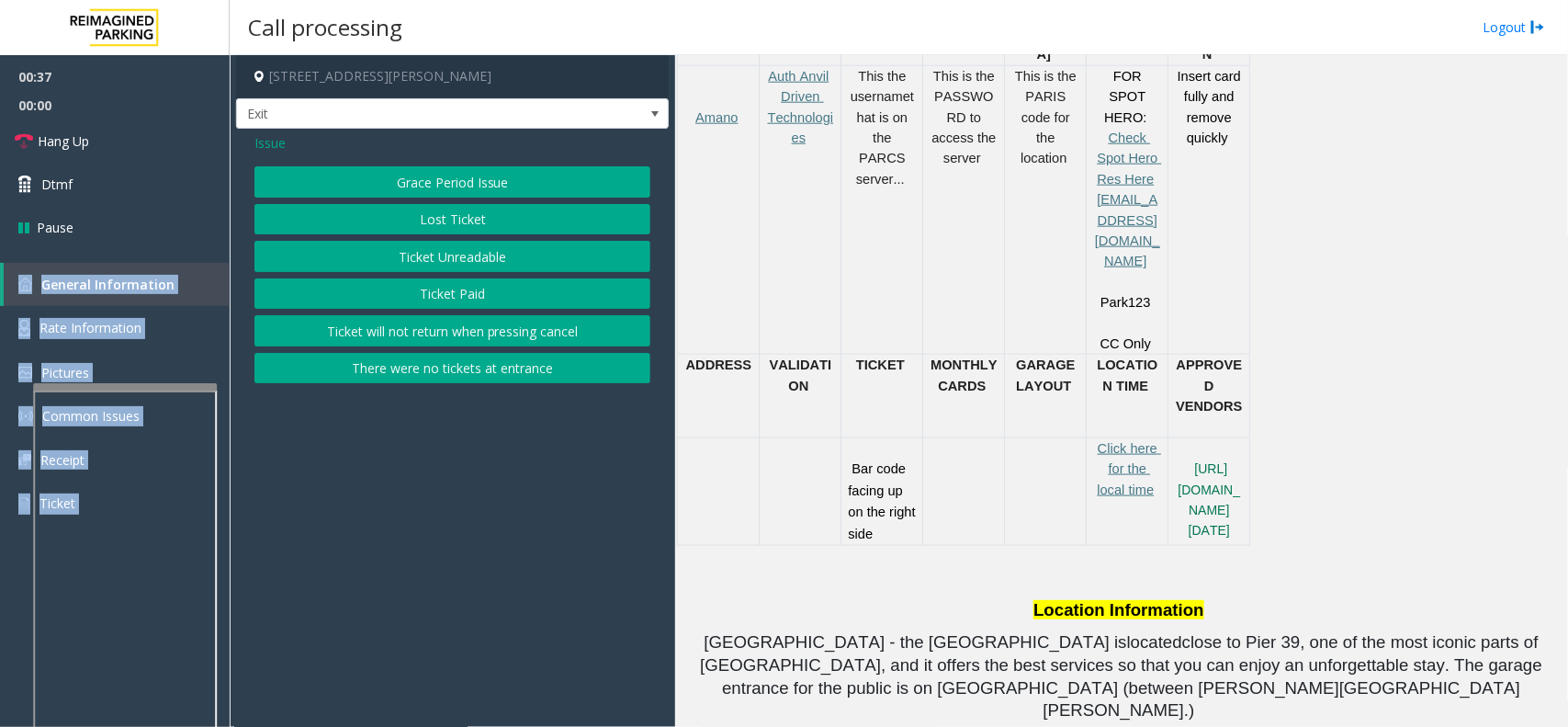
click at [490, 250] on button "Ticket Unreadable" at bounding box center [453, 257] width 396 height 32
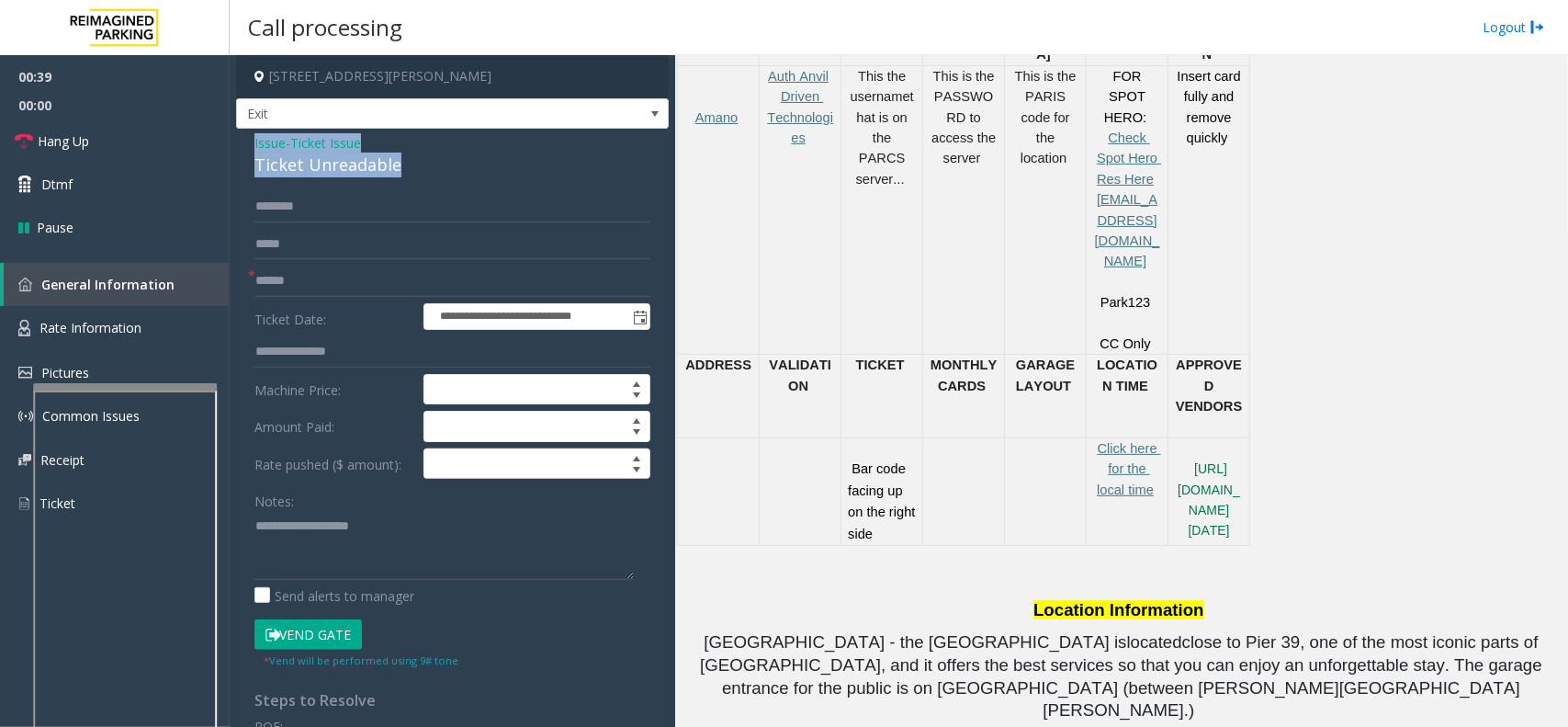
drag, startPoint x: 406, startPoint y: 165, endPoint x: 245, endPoint y: 136, distance: 163.6
click at [245, 136] on div "**********" at bounding box center [453, 585] width 433 height 914
click at [416, 566] on textarea at bounding box center [445, 545] width 379 height 69
type textarea "**********"
click at [273, 269] on input "text" at bounding box center [453, 282] width 396 height 32
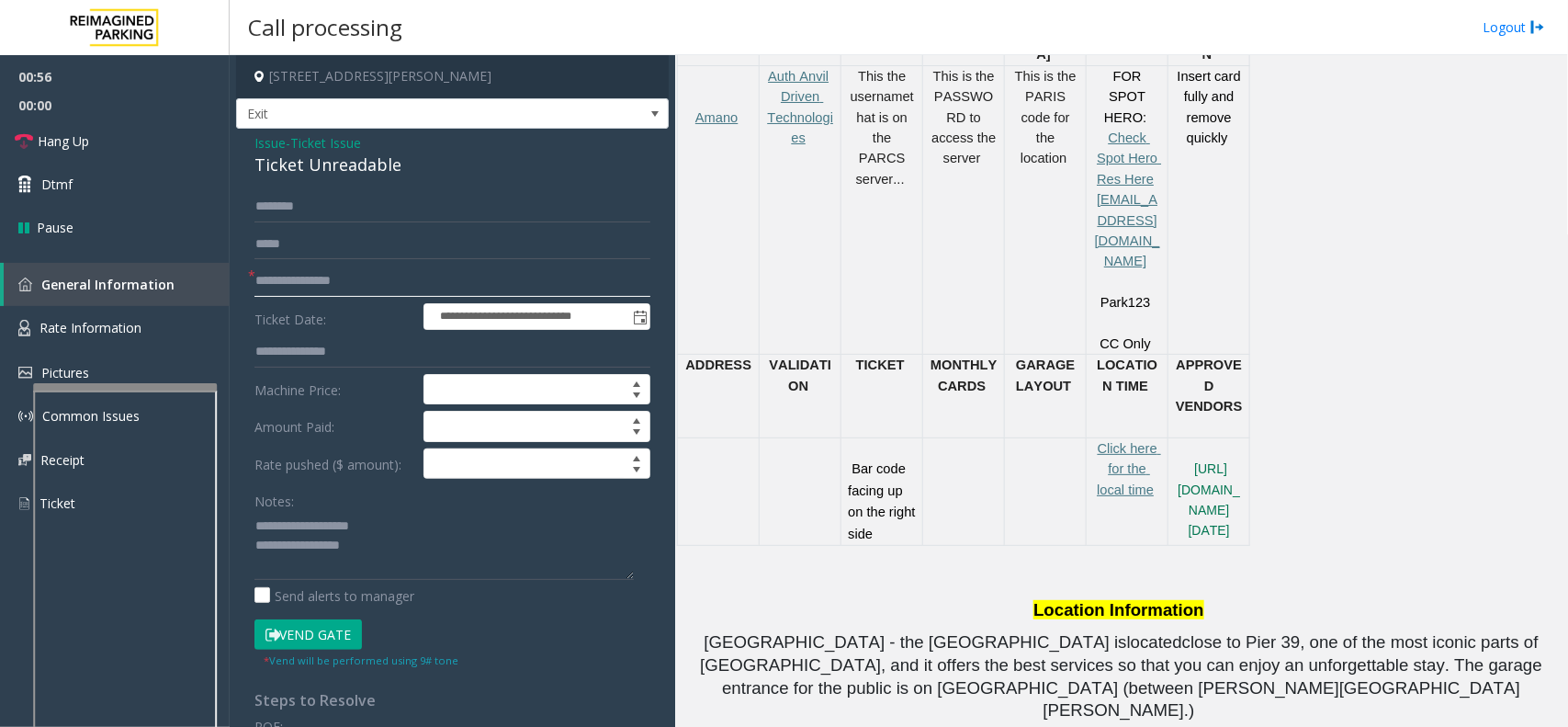
type input "**********"
click at [322, 636] on button "Vend Gate" at bounding box center [308, 635] width 108 height 32
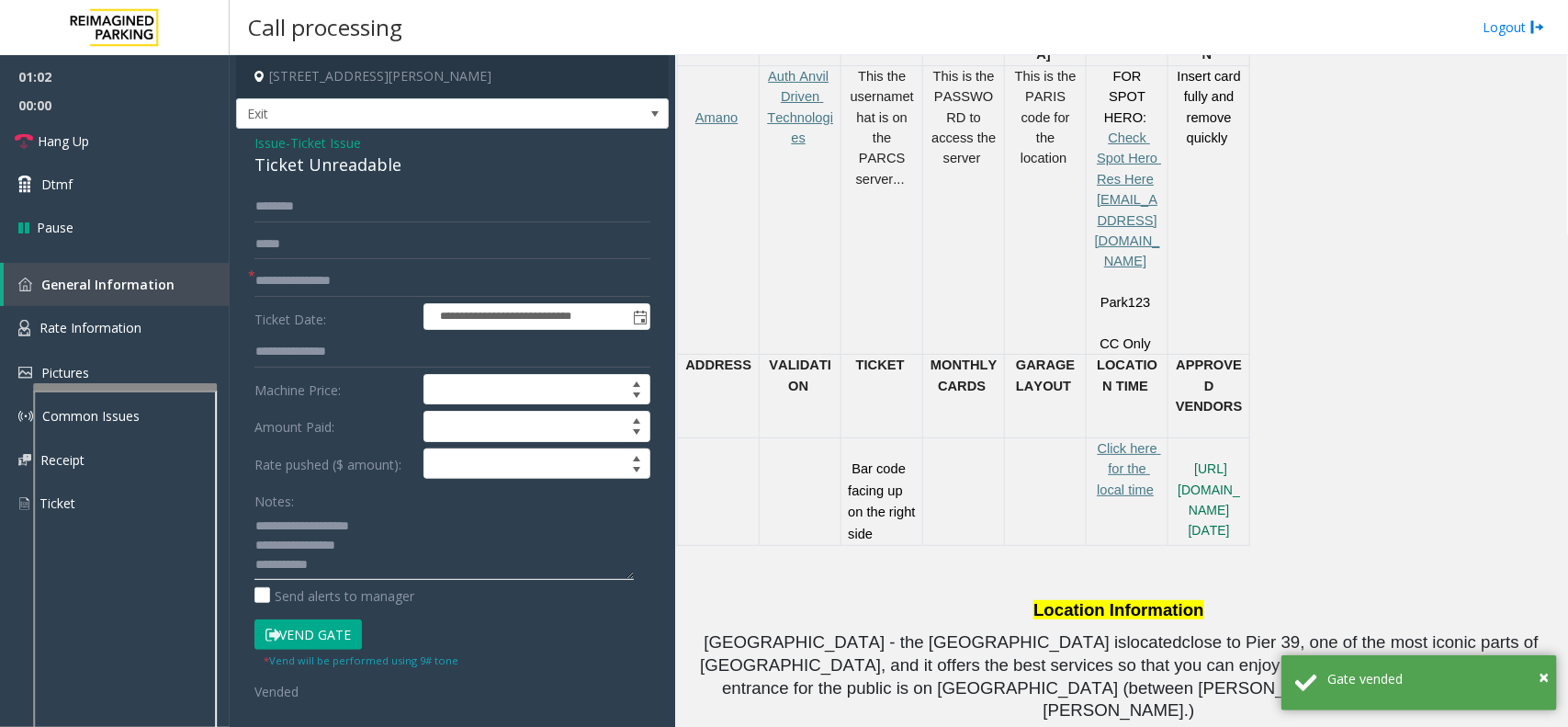
click at [326, 565] on textarea at bounding box center [445, 545] width 379 height 69
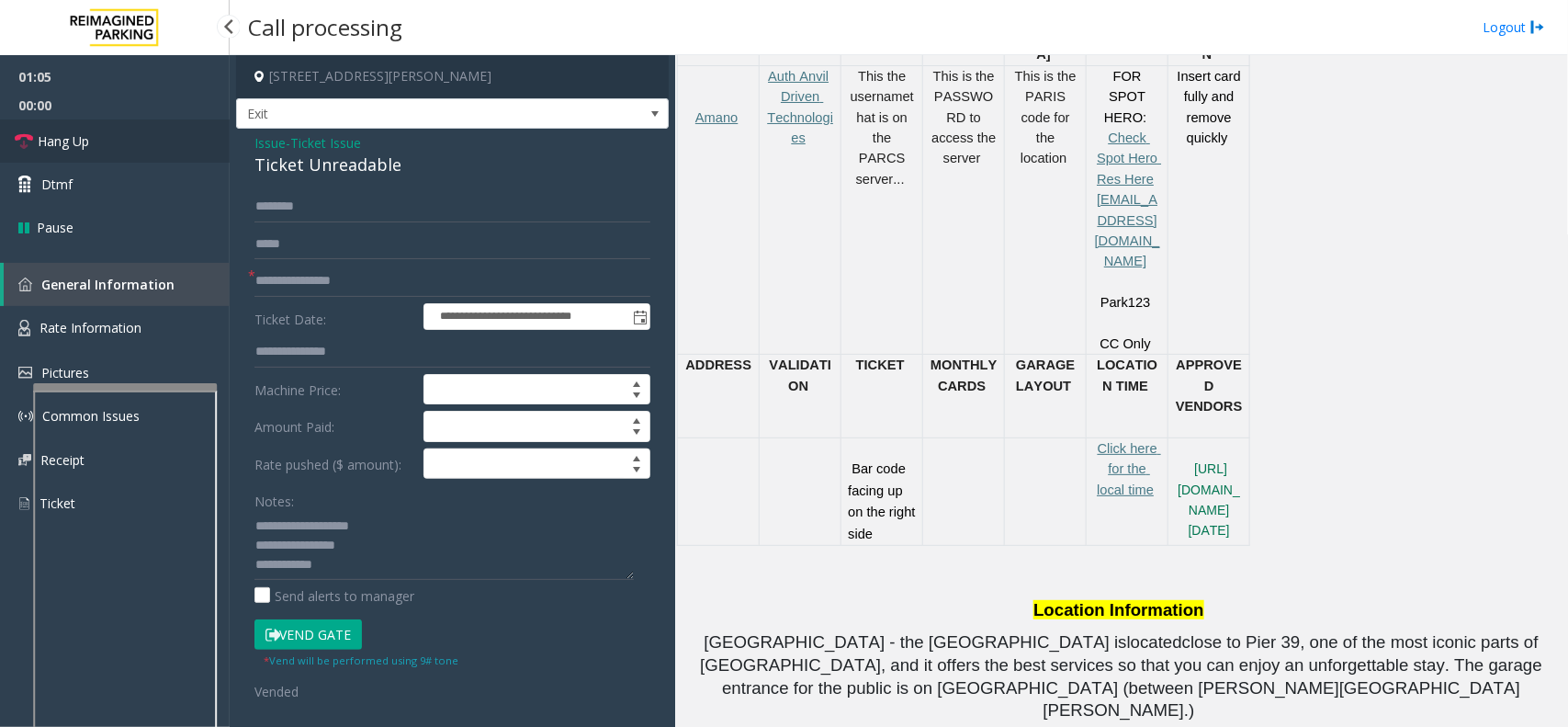
click at [163, 126] on link "Hang Up" at bounding box center [115, 141] width 229 height 43
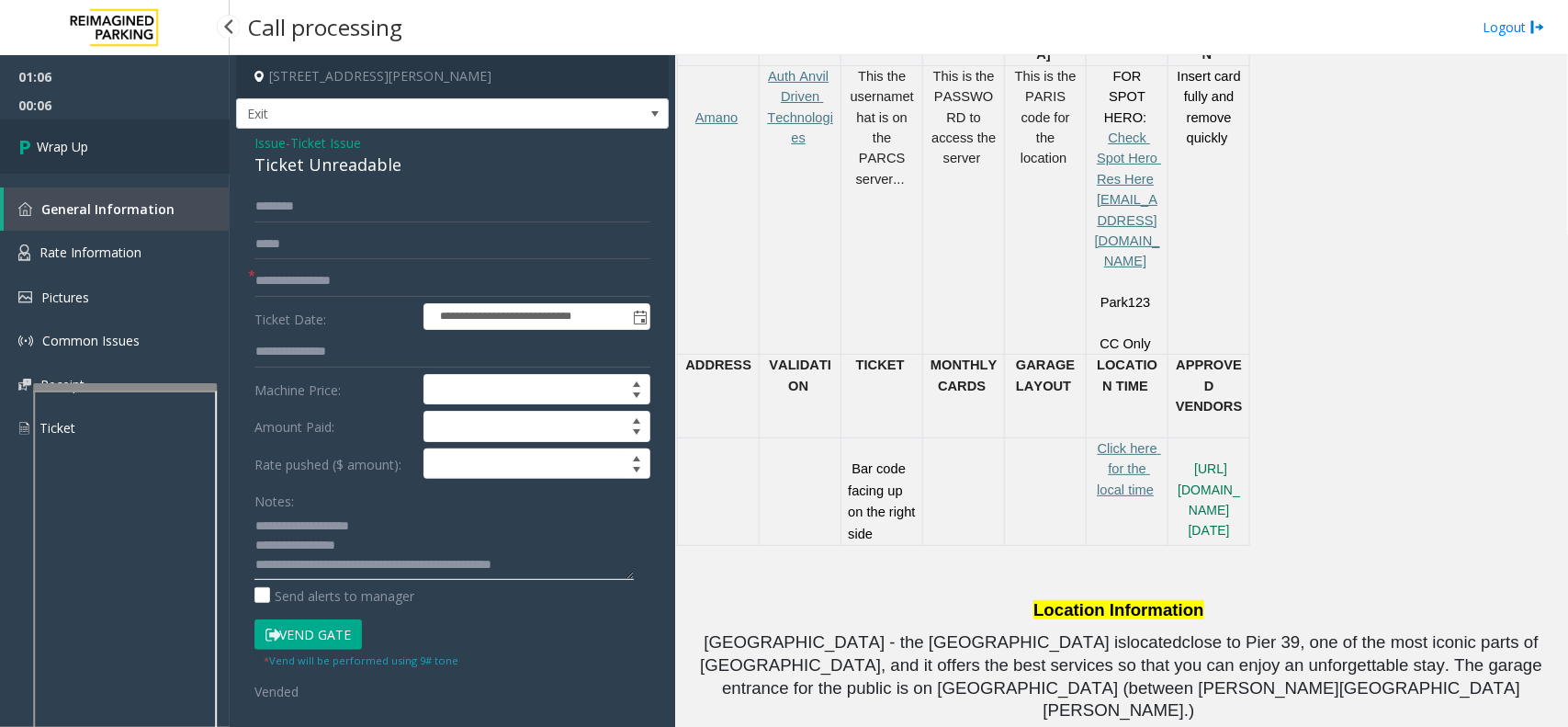
type textarea "**********"
click at [99, 142] on link "Wrap Up" at bounding box center [115, 146] width 229 height 54
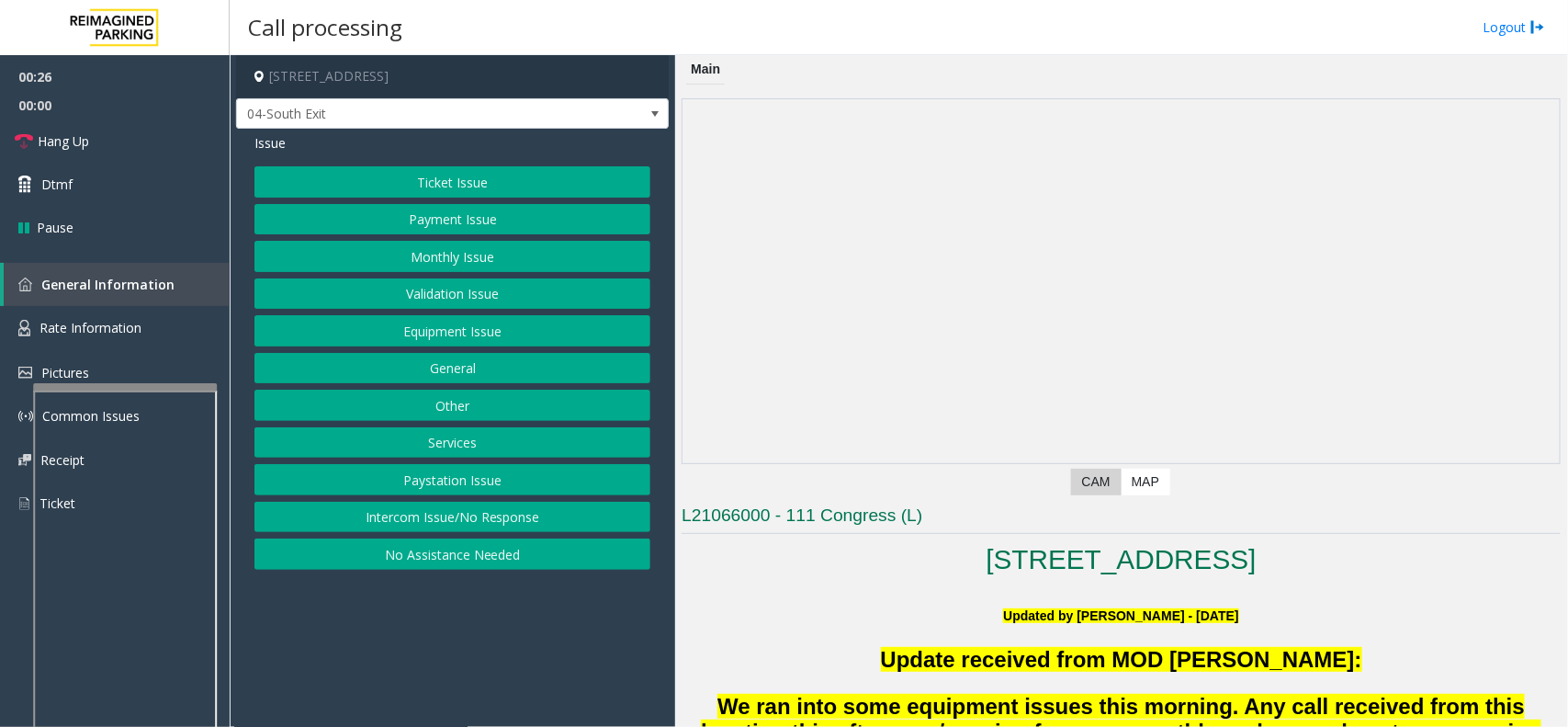
click at [441, 190] on button "Ticket Issue" at bounding box center [453, 182] width 396 height 32
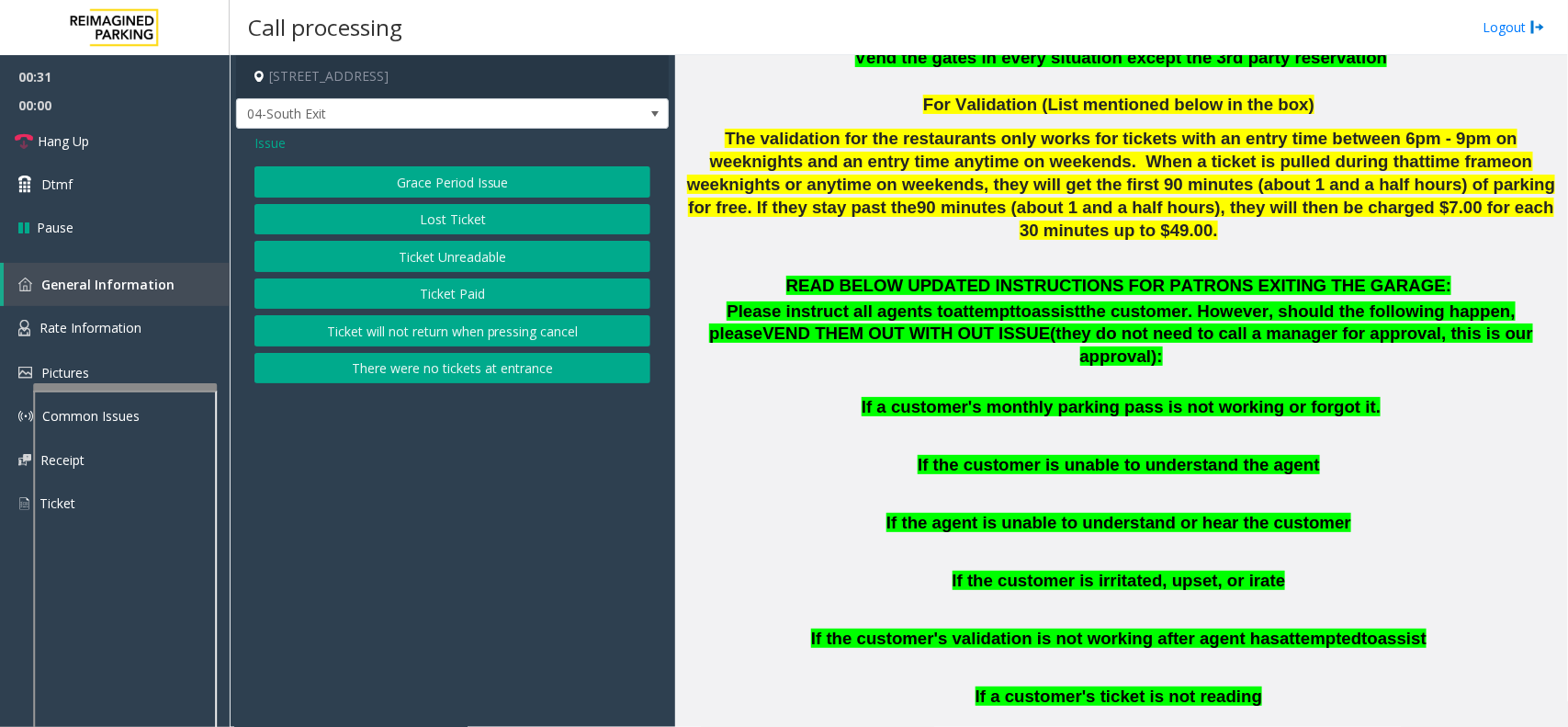
scroll to position [1033, 0]
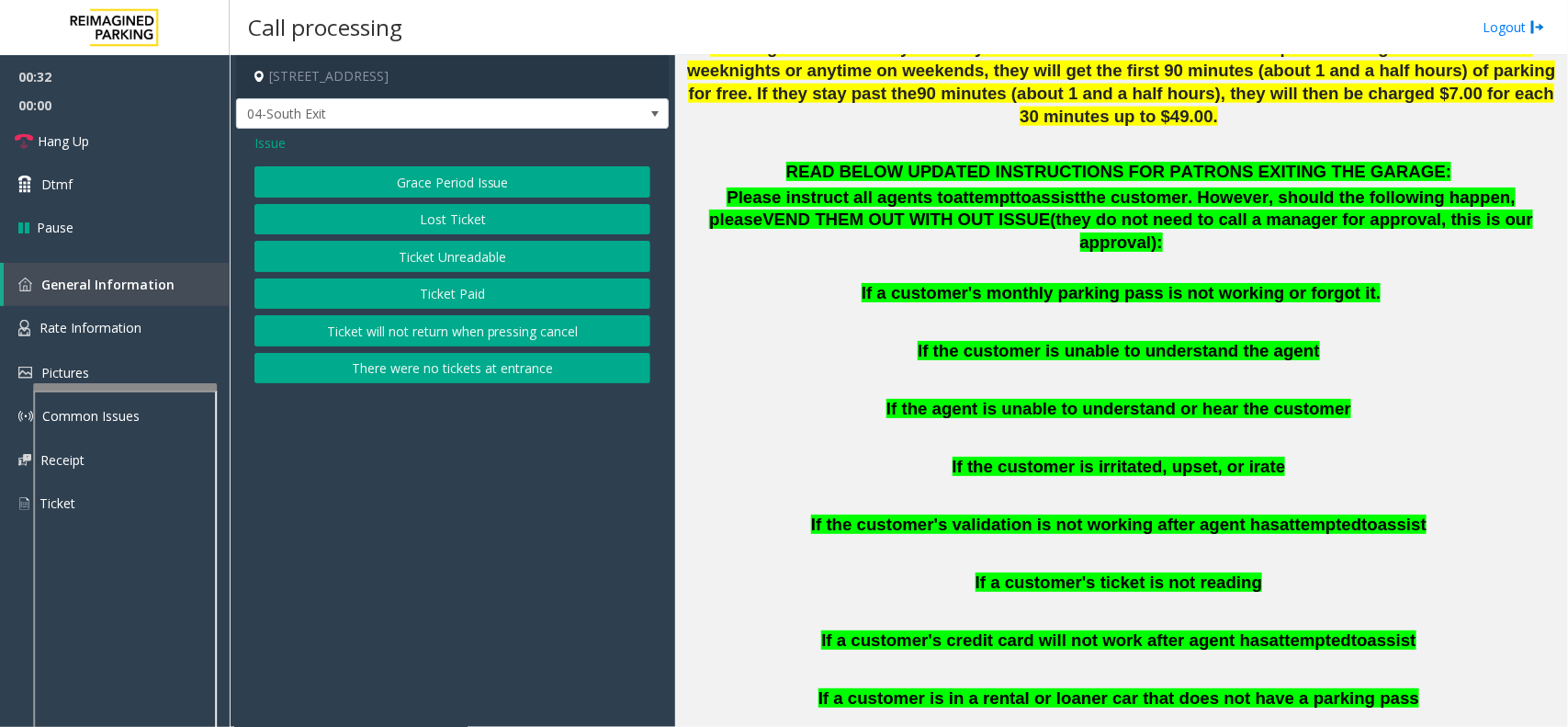
click at [560, 256] on button "Ticket Unreadable" at bounding box center [453, 257] width 396 height 32
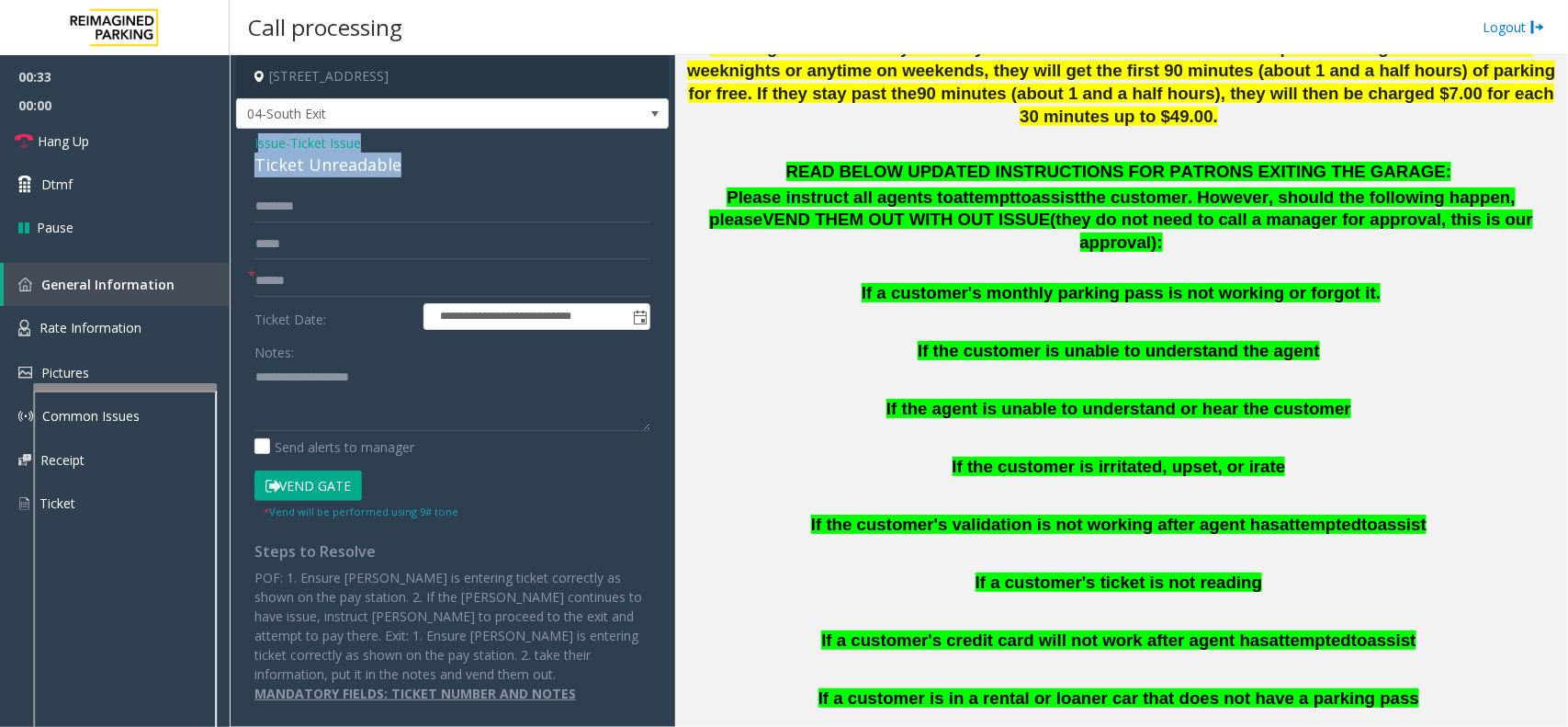
drag, startPoint x: 405, startPoint y: 159, endPoint x: 257, endPoint y: 136, distance: 149.8
click at [257, 136] on div "Issue - Ticket Issue Ticket Unreadable" at bounding box center [453, 155] width 396 height 44
click at [424, 173] on div "Ticket Unreadable" at bounding box center [453, 164] width 396 height 25
drag, startPoint x: 424, startPoint y: 173, endPoint x: 251, endPoint y: 150, distance: 174.5
click at [251, 150] on div "**********" at bounding box center [453, 424] width 433 height 592
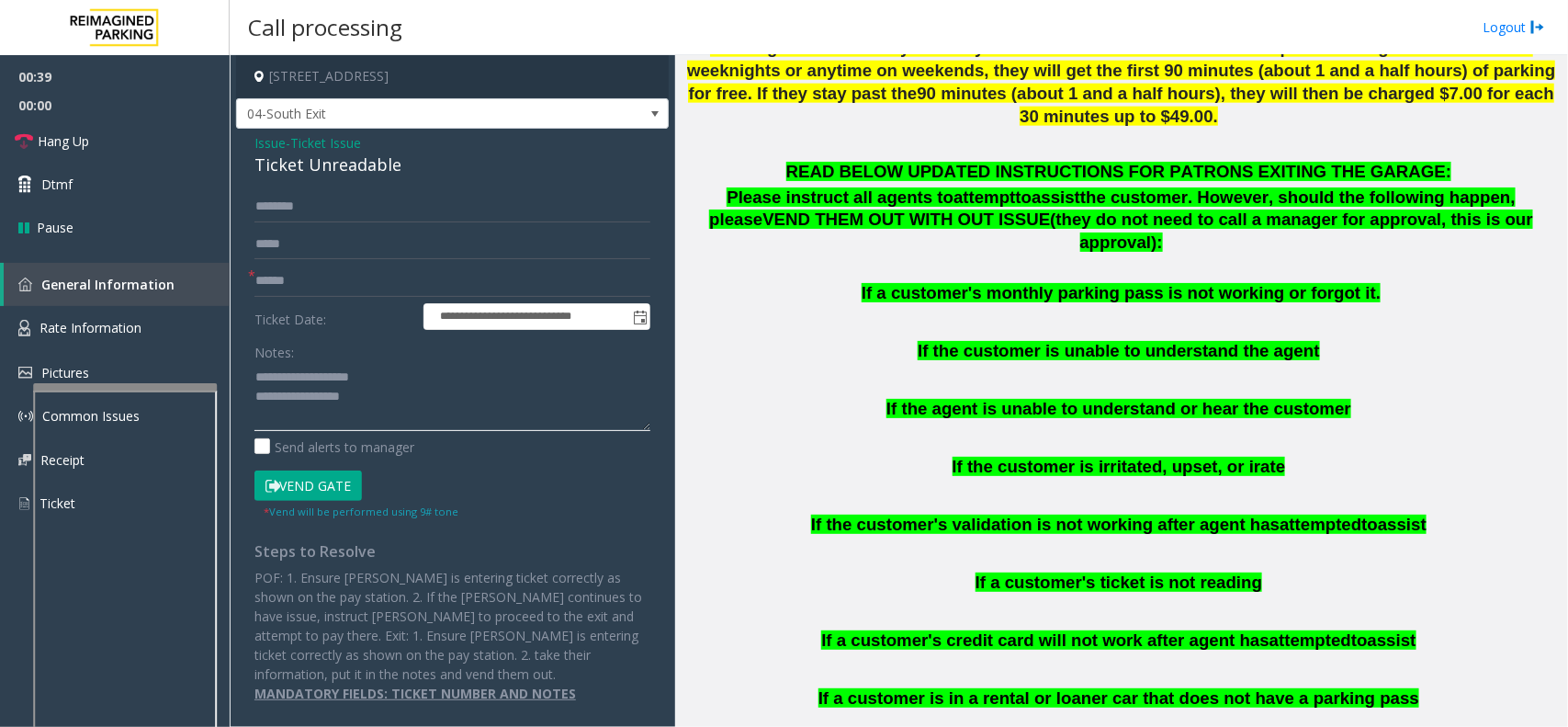
click at [382, 388] on textarea at bounding box center [453, 396] width 396 height 69
click at [303, 279] on input "text" at bounding box center [453, 282] width 396 height 32
type textarea "**********"
click at [296, 291] on input "text" at bounding box center [453, 282] width 396 height 32
type input "**"
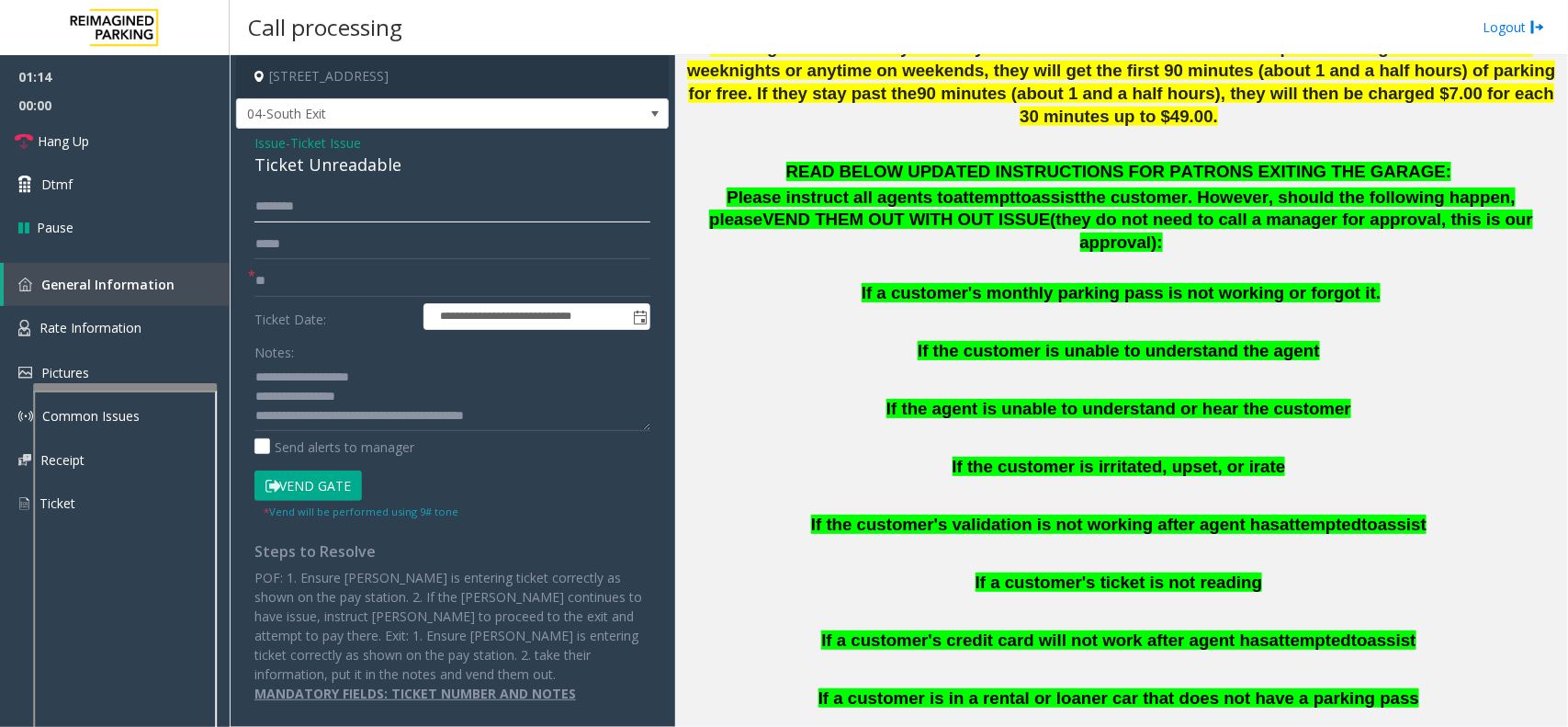
click at [289, 202] on input "text" at bounding box center [453, 206] width 396 height 32
click at [306, 485] on button "Vend Gate" at bounding box center [308, 486] width 108 height 32
click at [308, 187] on div "**********" at bounding box center [453, 424] width 433 height 592
click at [308, 193] on input "text" at bounding box center [453, 206] width 396 height 32
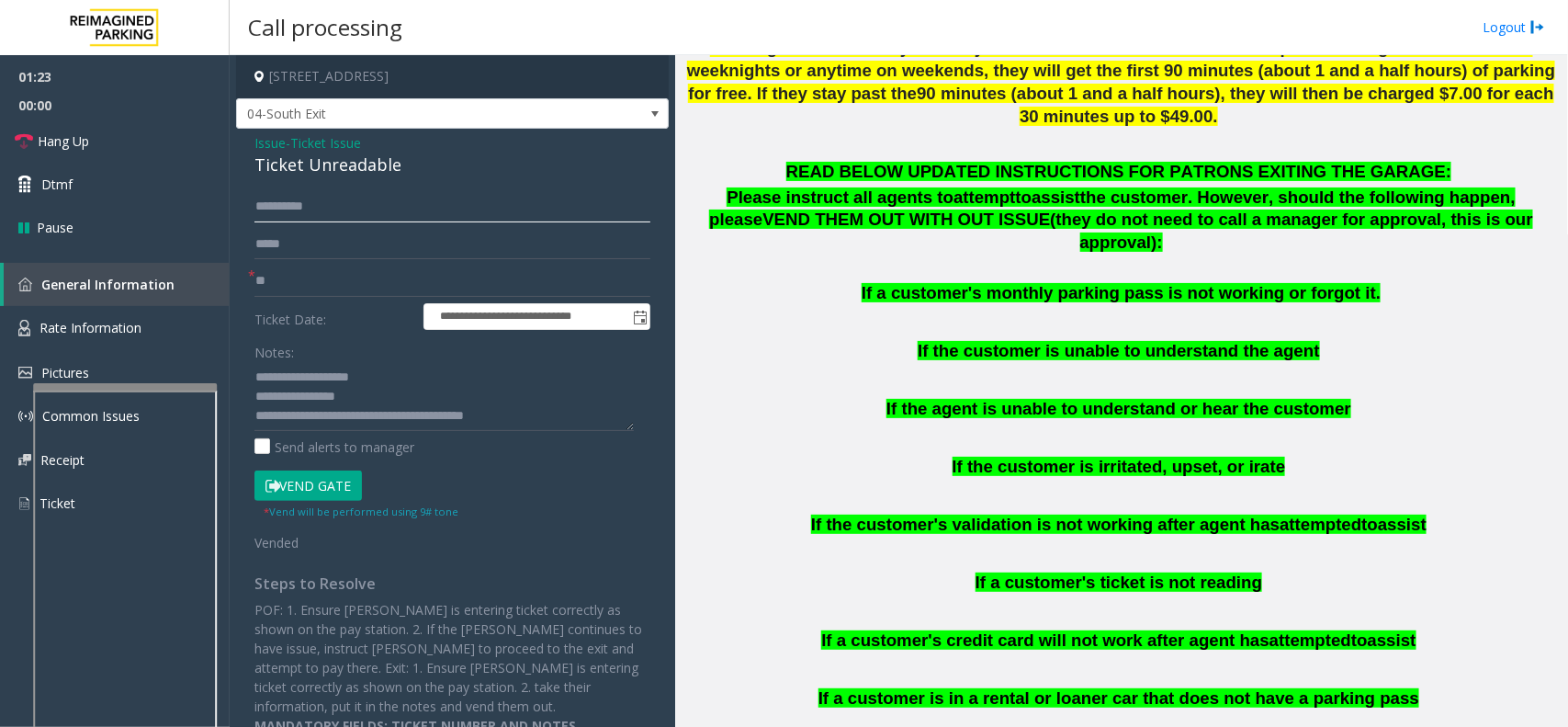
click at [314, 204] on input "*********" at bounding box center [453, 206] width 396 height 32
drag, startPoint x: 317, startPoint y: 201, endPoint x: 107, endPoint y: 140, distance: 218.7
click at [107, 140] on link "Hang Up" at bounding box center [115, 141] width 229 height 43
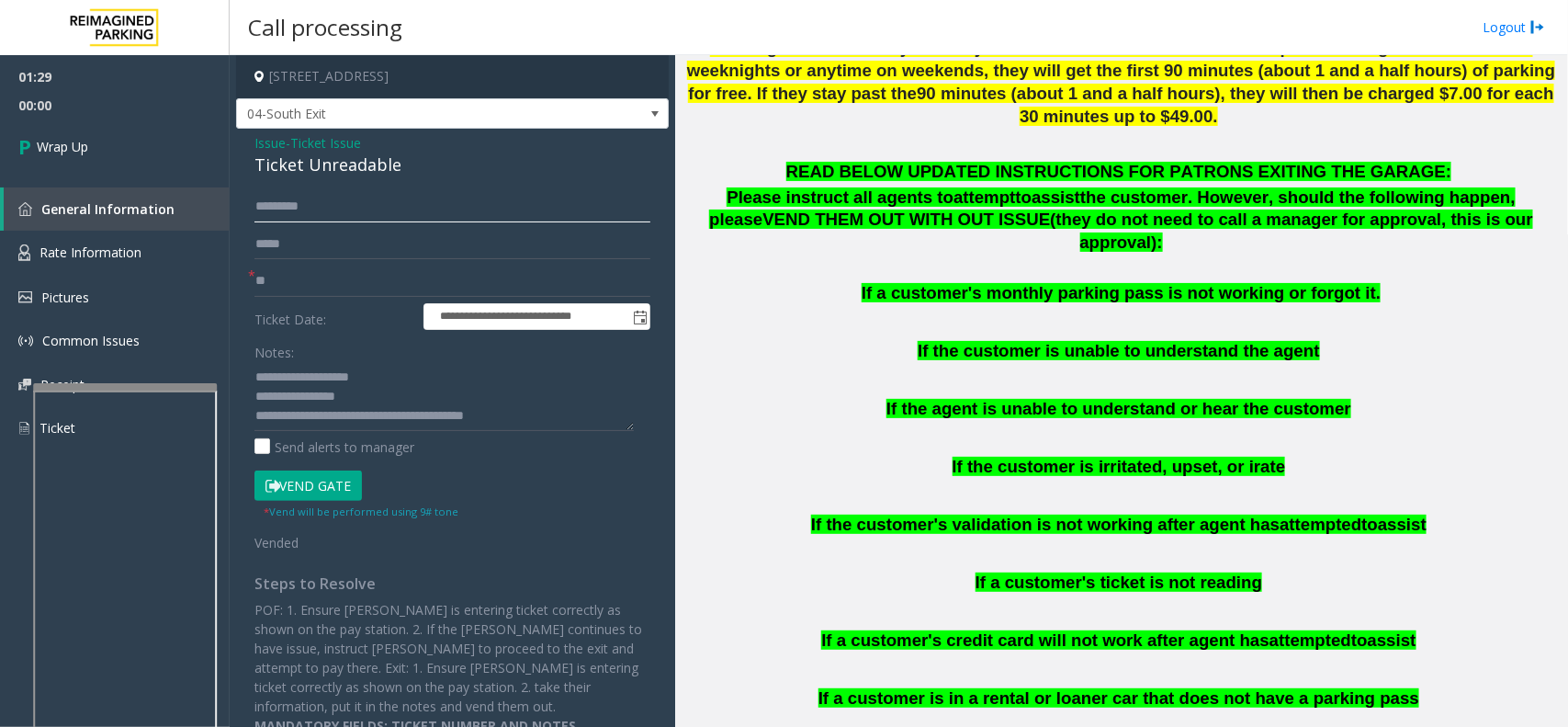
drag, startPoint x: 348, startPoint y: 206, endPoint x: 246, endPoint y: 204, distance: 102.0
click at [246, 204] on div "**********" at bounding box center [453, 462] width 424 height 543
drag, startPoint x: 331, startPoint y: 209, endPoint x: 243, endPoint y: 204, distance: 88.1
click at [243, 204] on div "**********" at bounding box center [453, 462] width 424 height 543
type input "********"
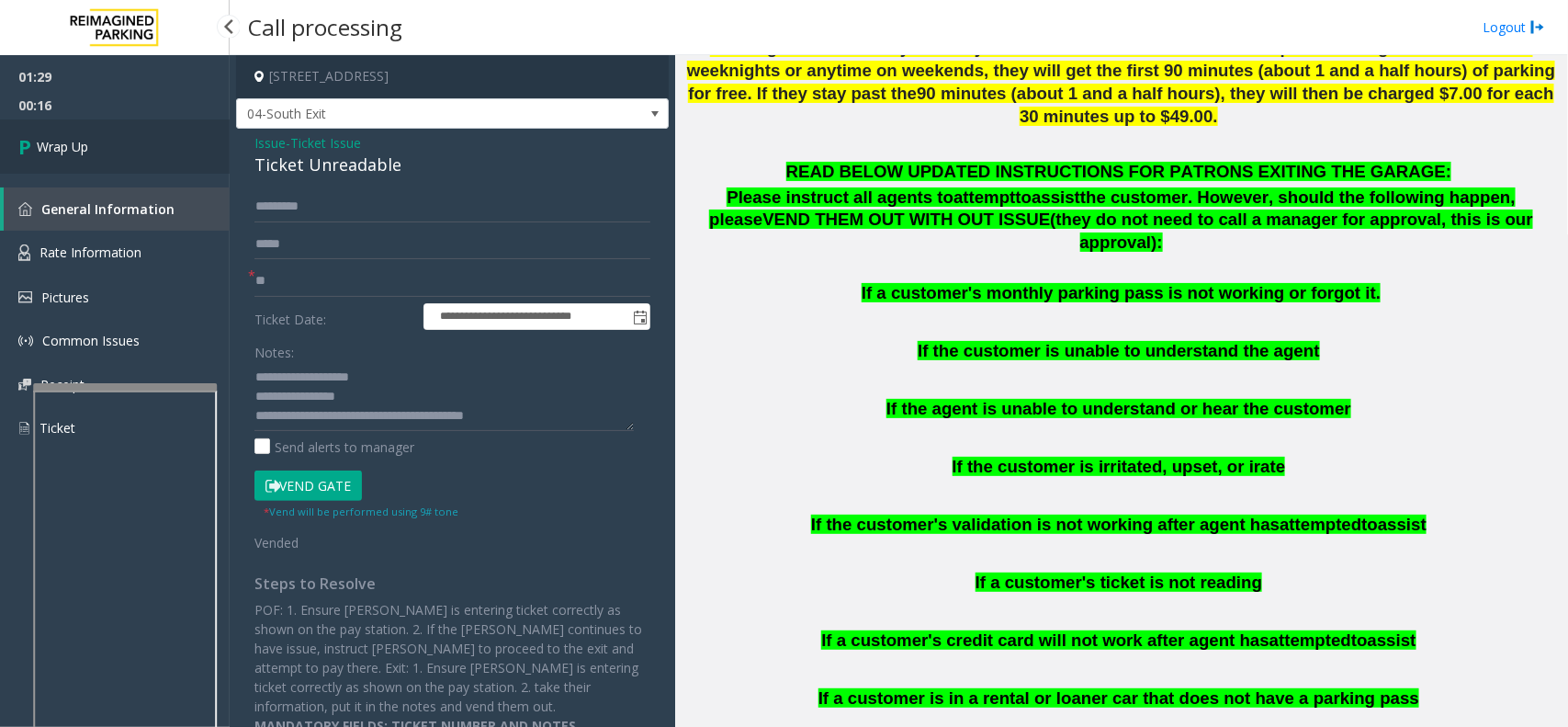
click at [67, 129] on link "Wrap Up" at bounding box center [115, 146] width 229 height 54
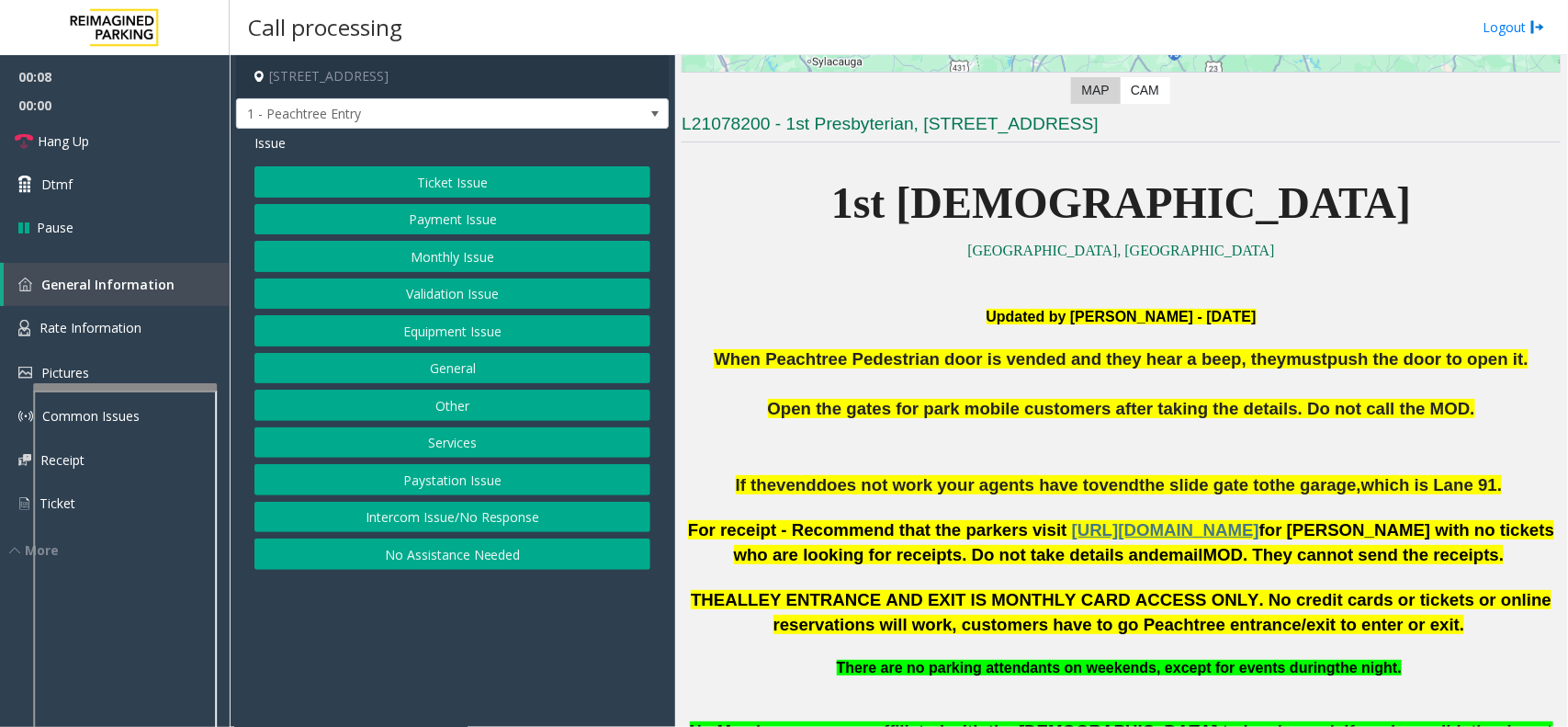
scroll to position [574, 0]
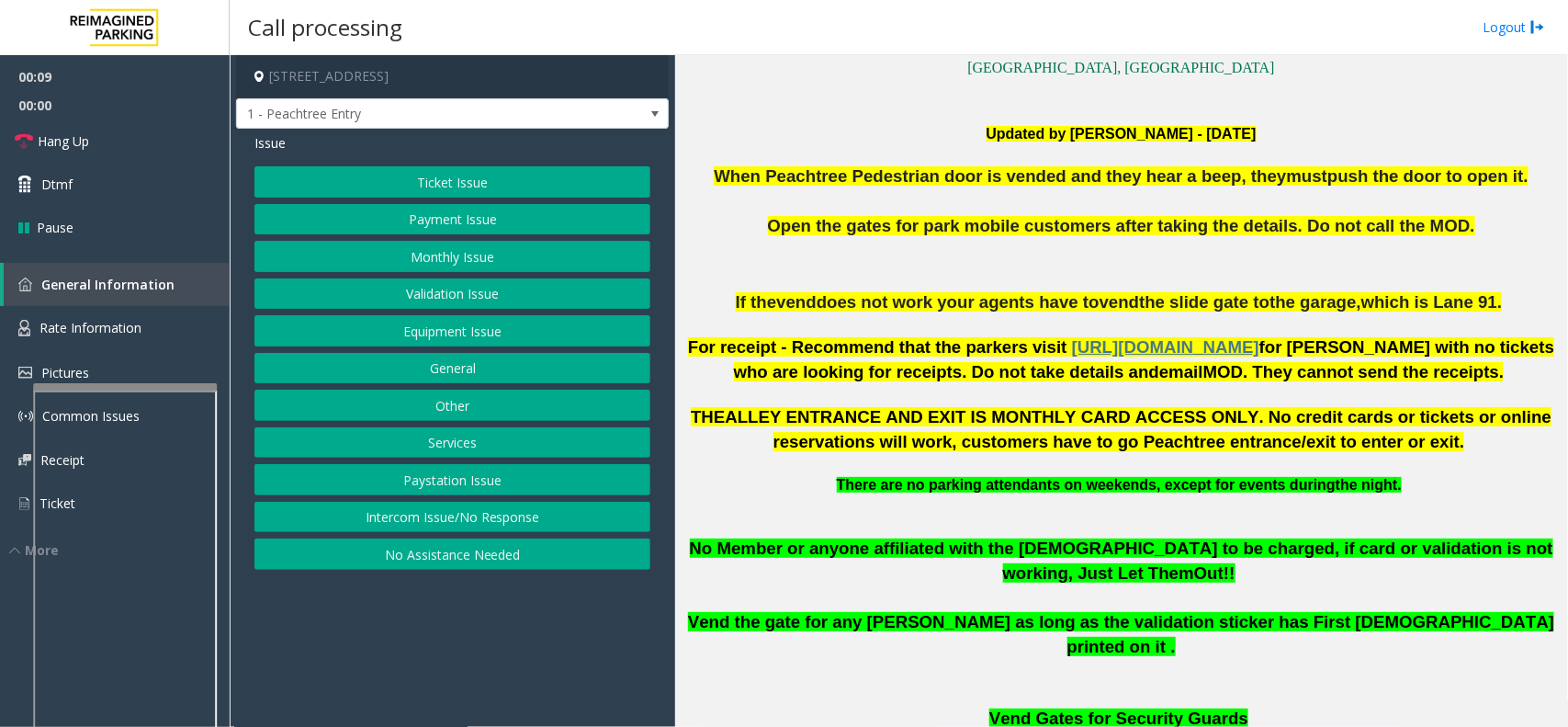
click at [482, 513] on button "Intercom Issue/No Response" at bounding box center [453, 518] width 396 height 32
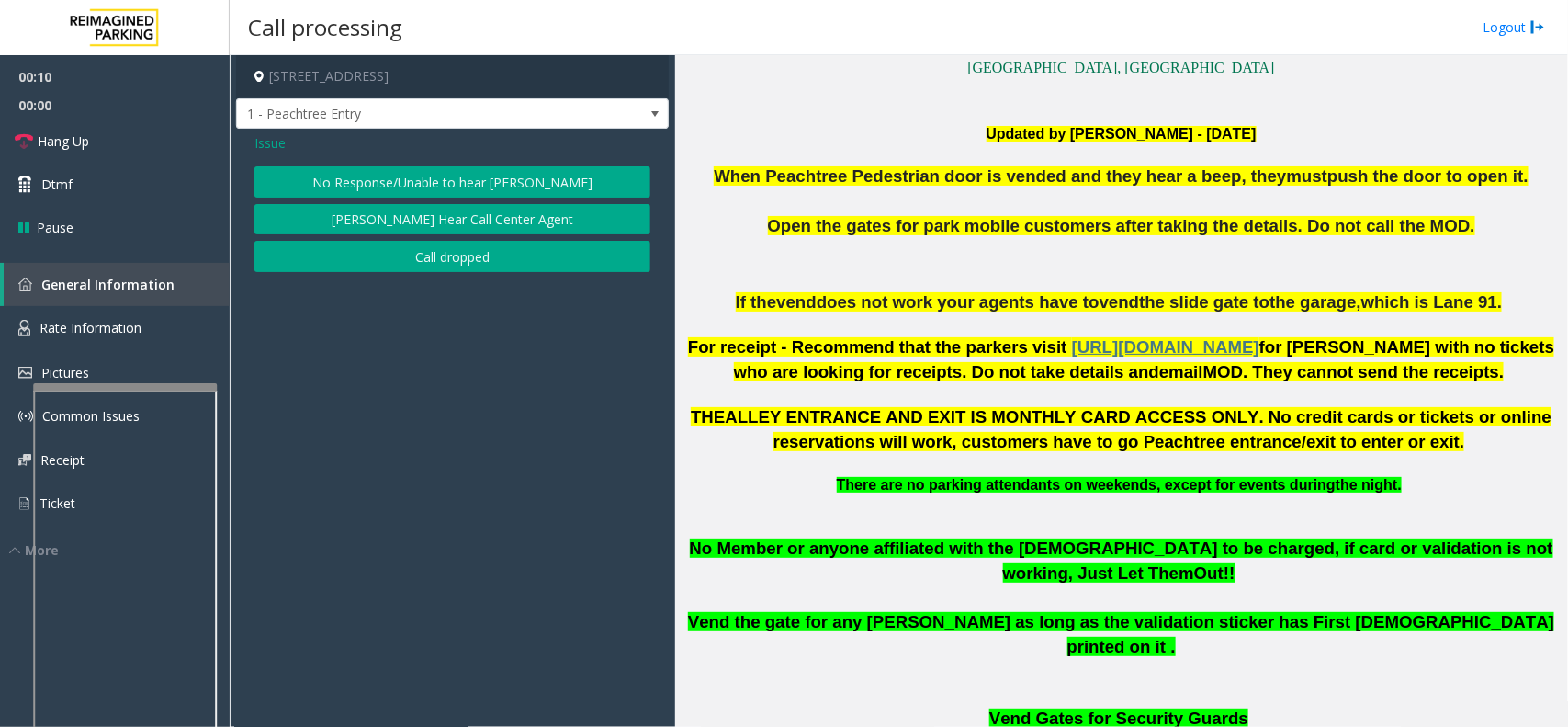
click at [465, 179] on button "No Response/Unable to hear [PERSON_NAME]" at bounding box center [453, 182] width 396 height 32
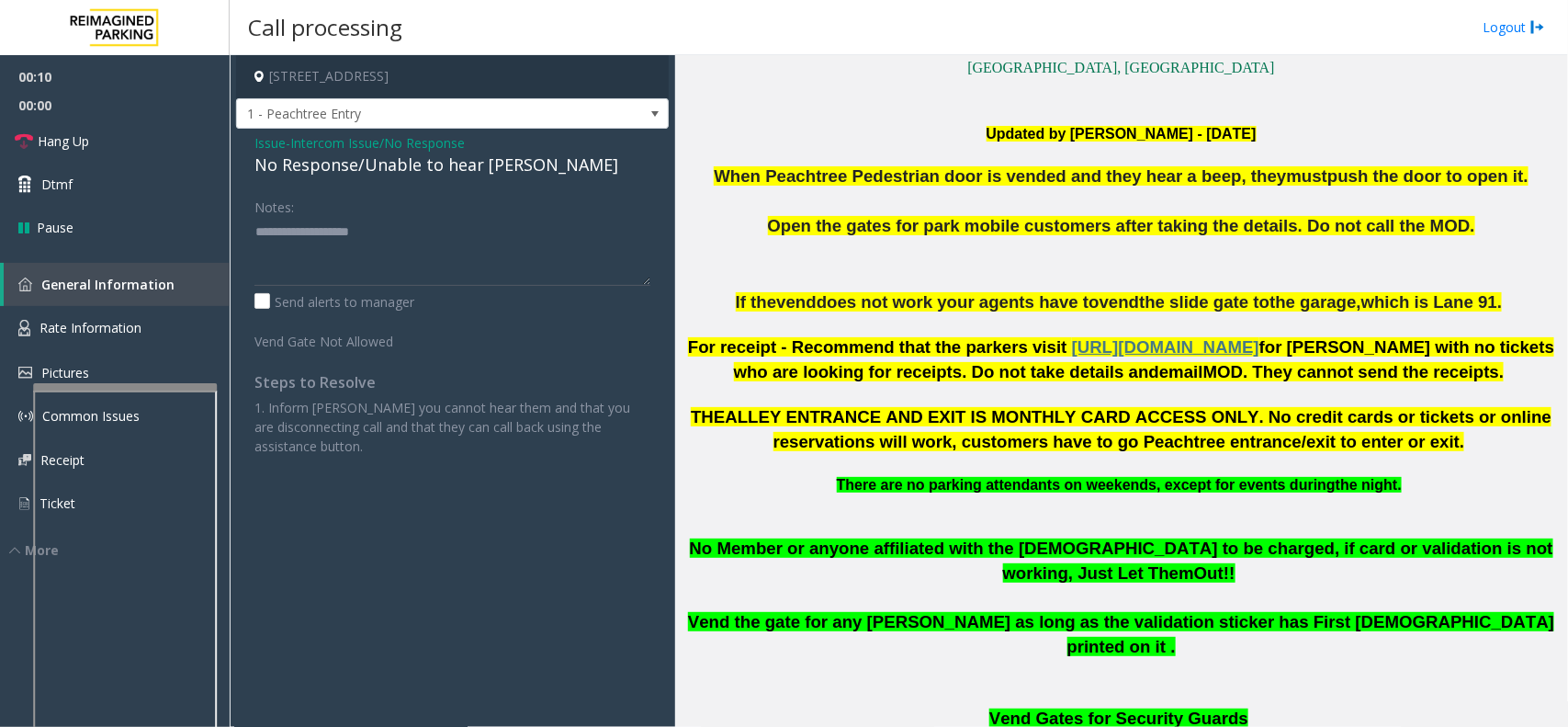
click at [425, 164] on div "No Response/Unable to hear [PERSON_NAME]" at bounding box center [453, 164] width 396 height 25
type textarea "**********"
click at [179, 135] on link "Hang Up" at bounding box center [115, 141] width 229 height 43
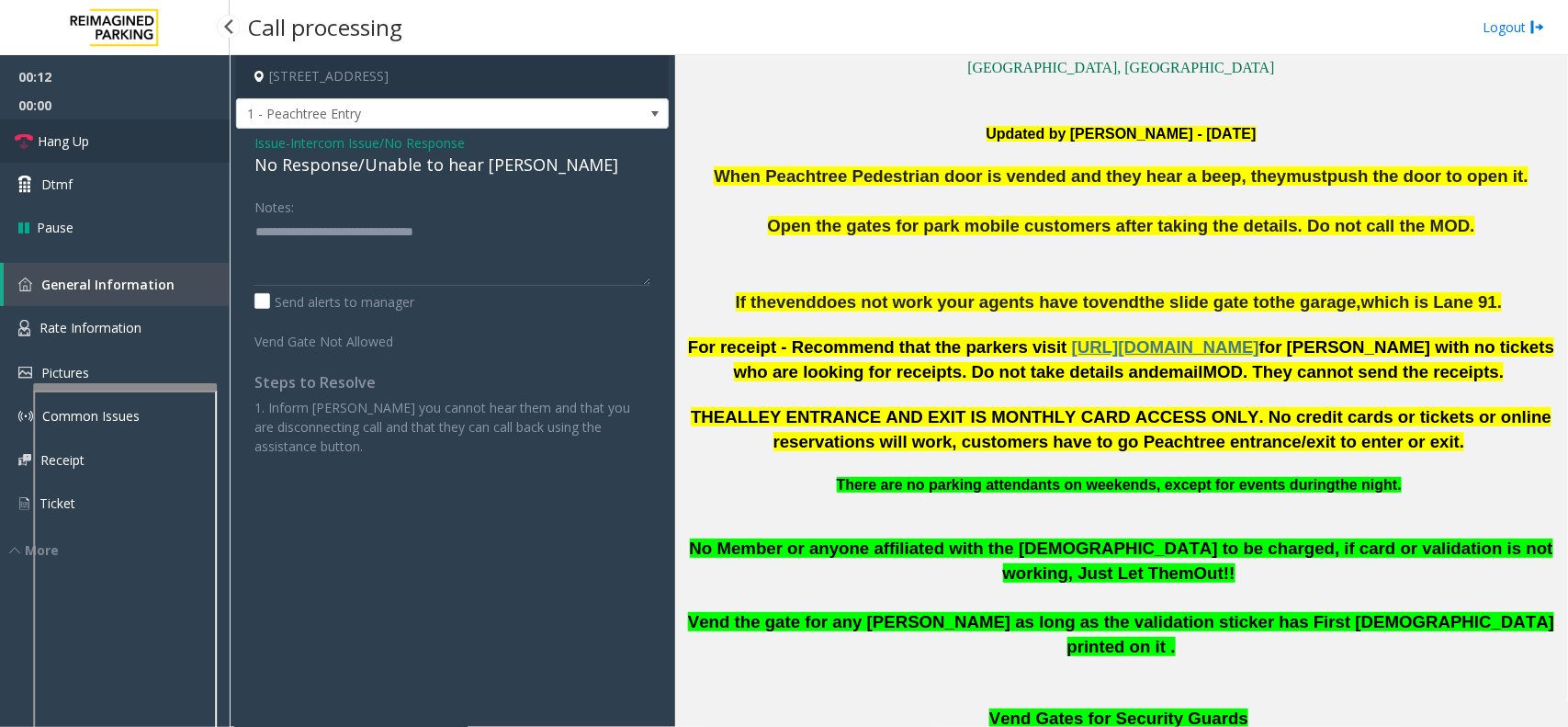
click at [179, 135] on link "Hang Up" at bounding box center [115, 141] width 229 height 43
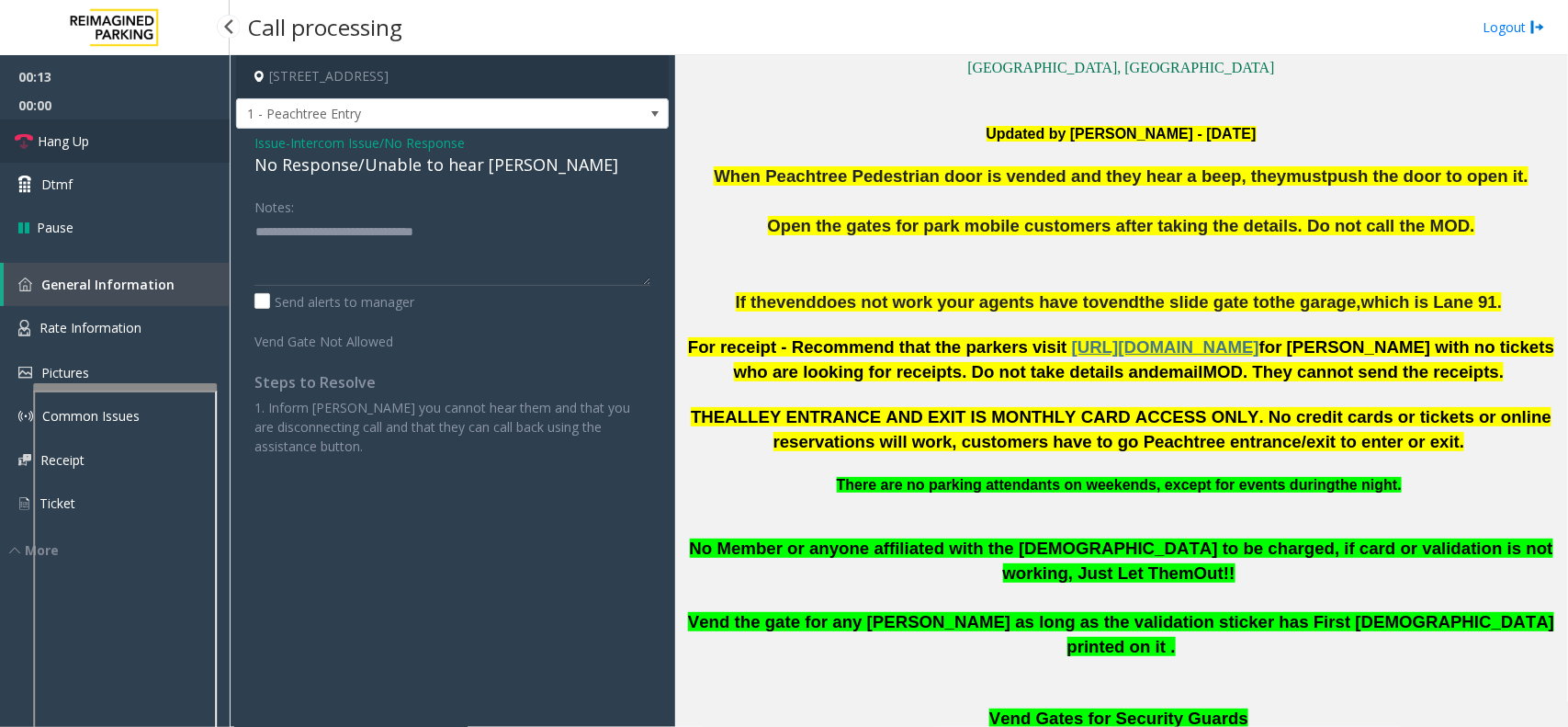
click at [179, 135] on link "Hang Up" at bounding box center [115, 141] width 229 height 43
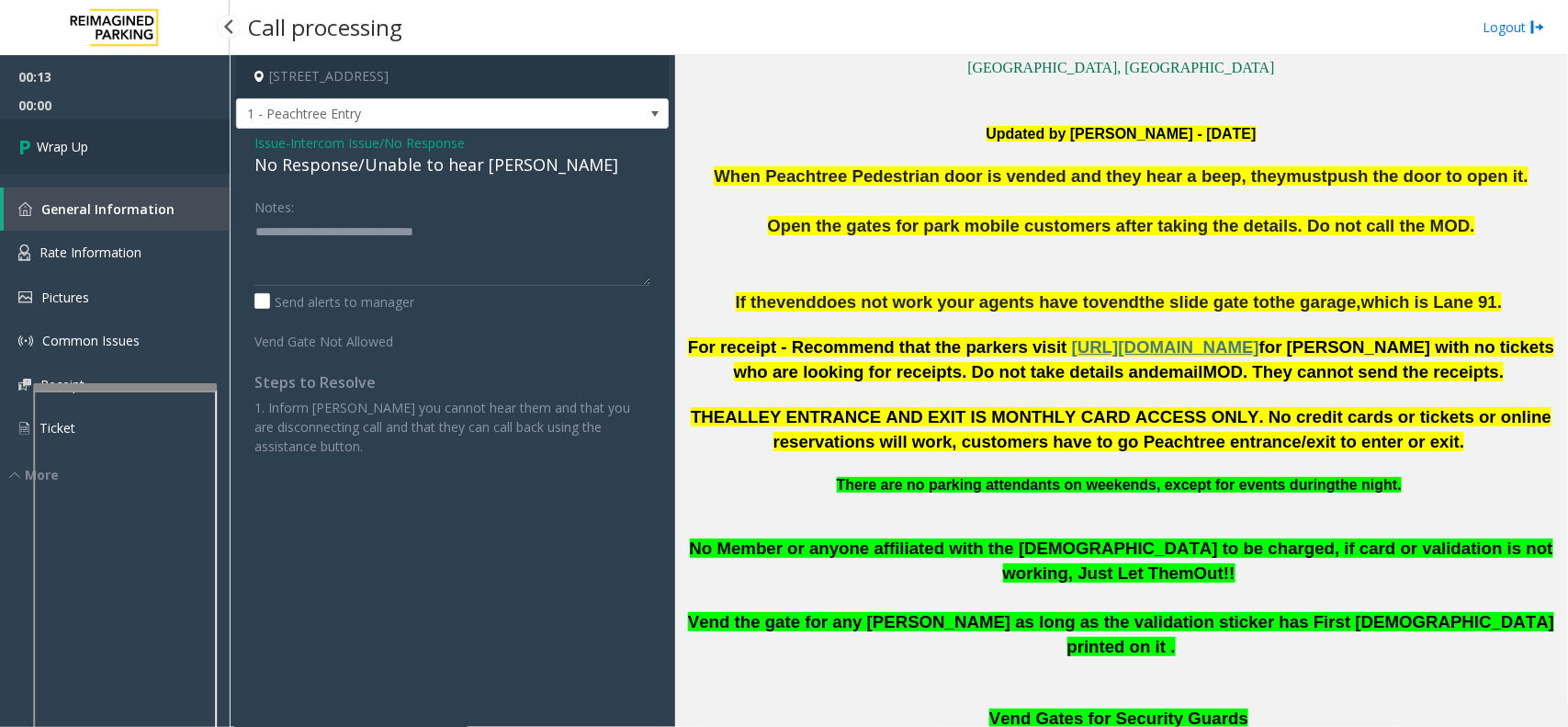
click at [179, 135] on link "Wrap Up" at bounding box center [115, 146] width 229 height 54
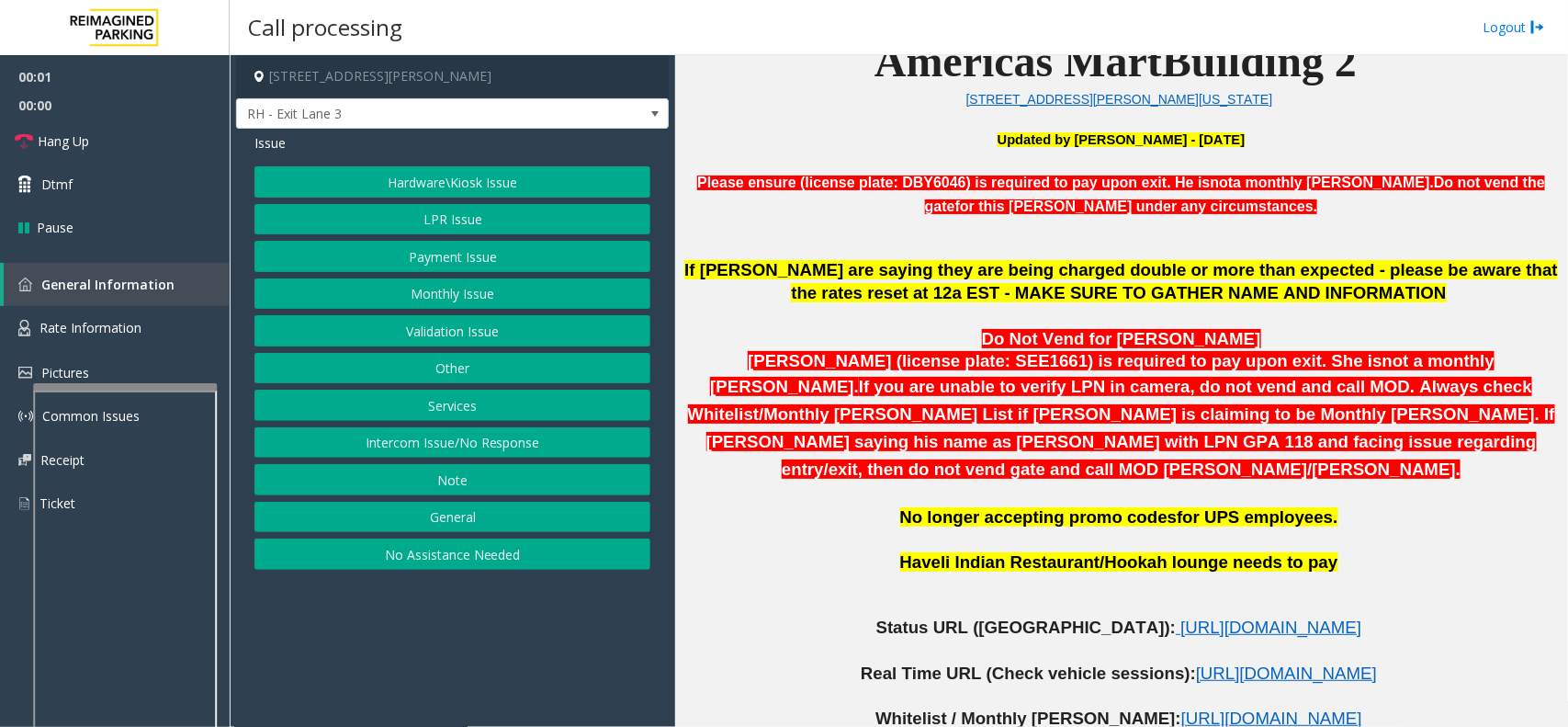
scroll to position [804, 0]
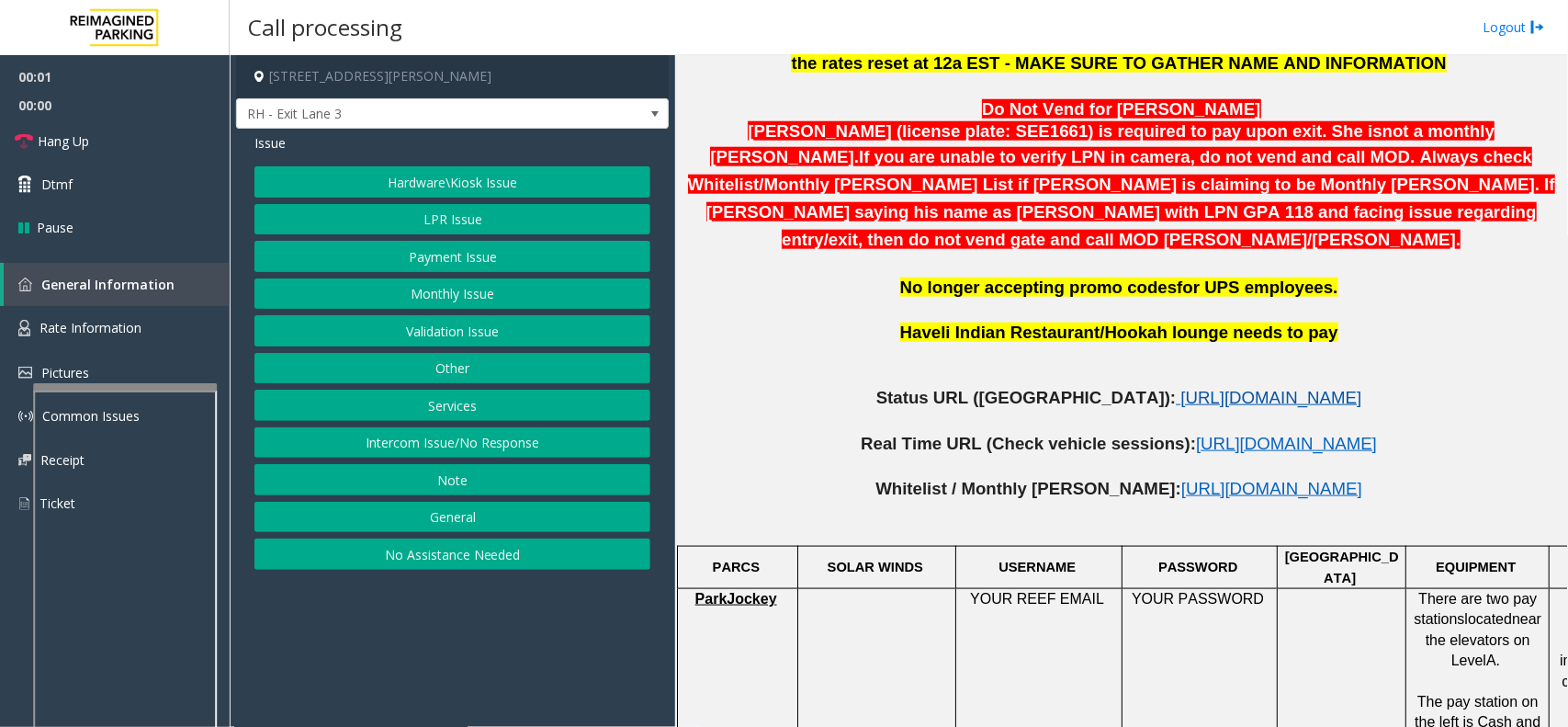
click at [1181, 387] on span "[URL][DOMAIN_NAME]" at bounding box center [1271, 397] width 181 height 20
click at [492, 407] on button "Services" at bounding box center [453, 405] width 396 height 32
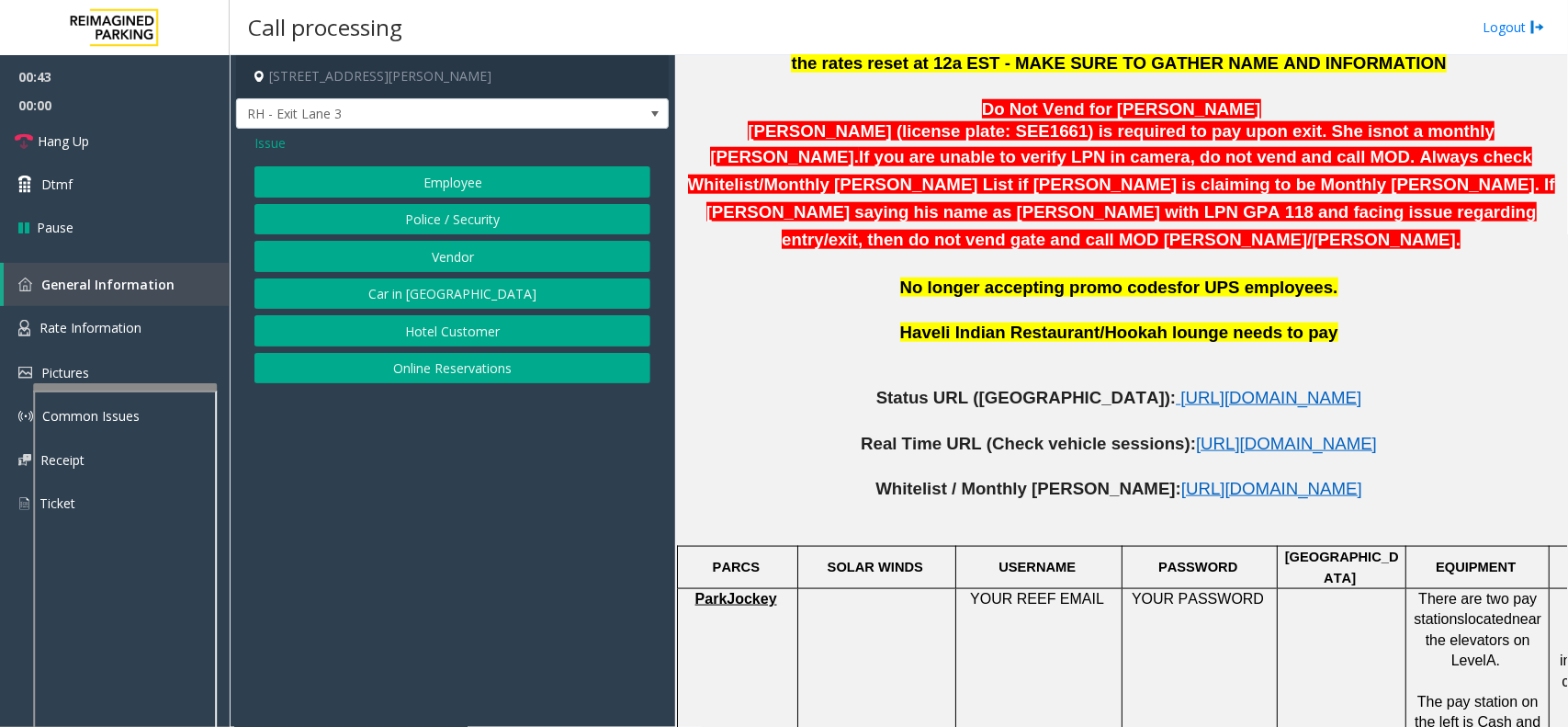
click at [465, 259] on button "Vendor" at bounding box center [453, 257] width 396 height 32
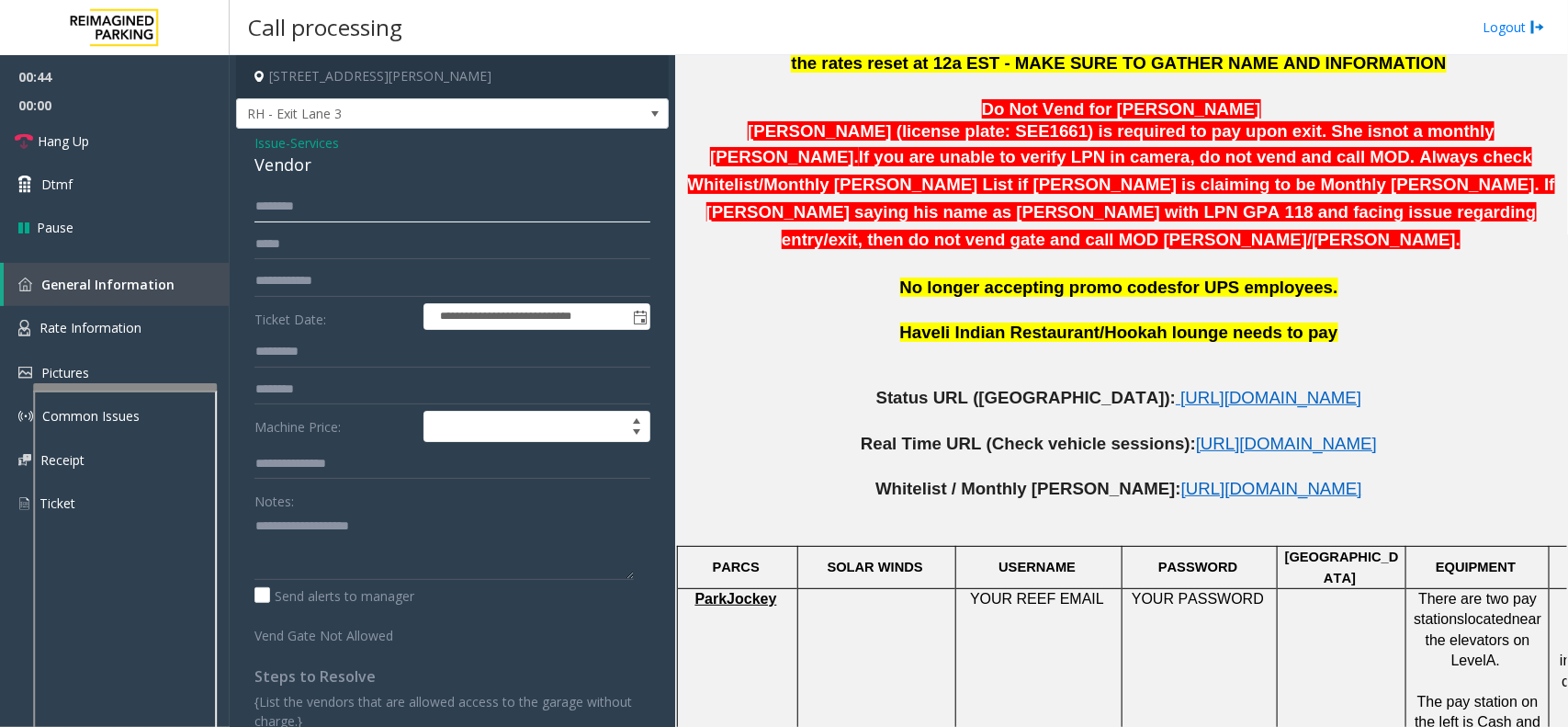
click at [352, 203] on input "text" at bounding box center [453, 206] width 396 height 32
type input "*******"
click at [133, 142] on link "Hang Up" at bounding box center [115, 141] width 229 height 43
click at [347, 212] on input "*******" at bounding box center [453, 206] width 396 height 32
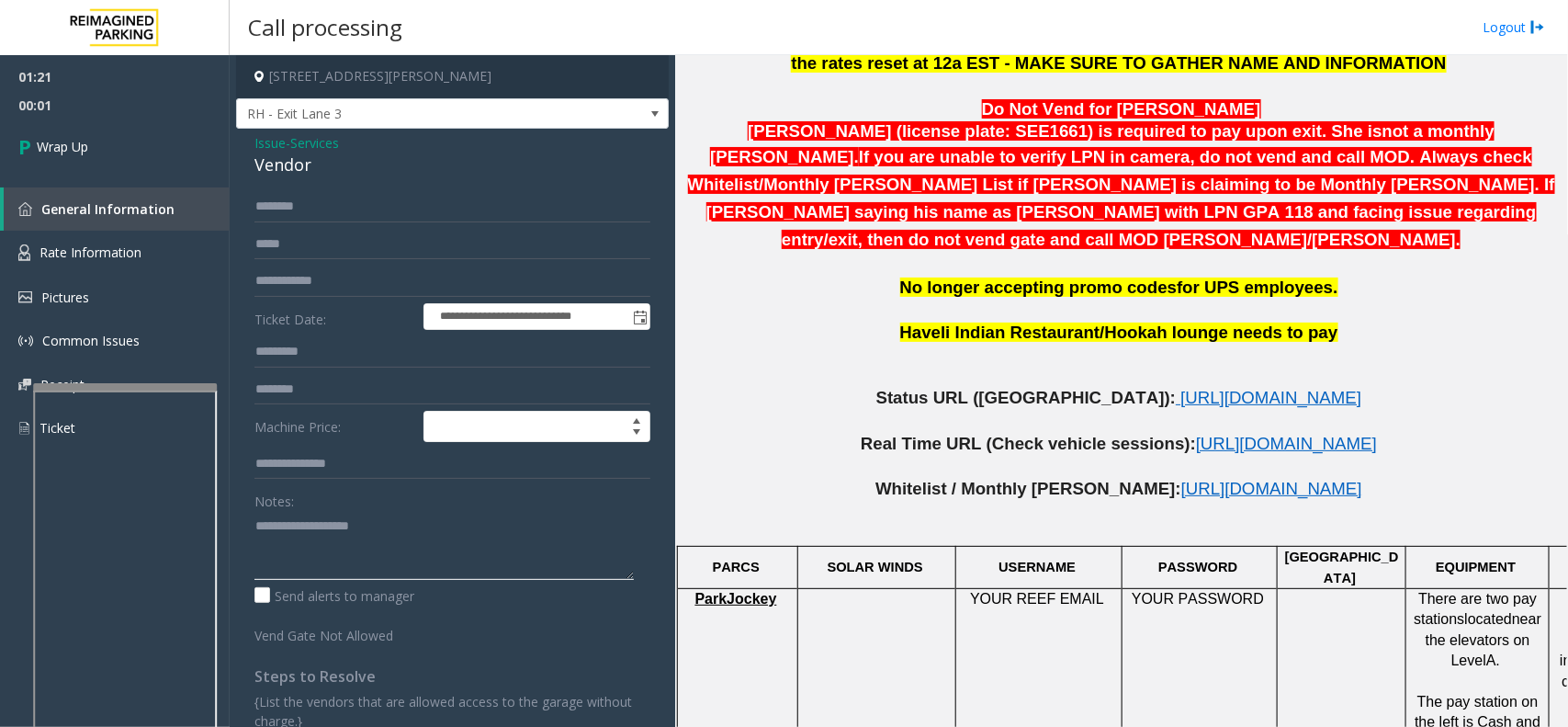
click at [323, 522] on textarea at bounding box center [445, 545] width 379 height 69
type textarea "**********"
click at [120, 170] on link "Wrap Up" at bounding box center [115, 146] width 229 height 54
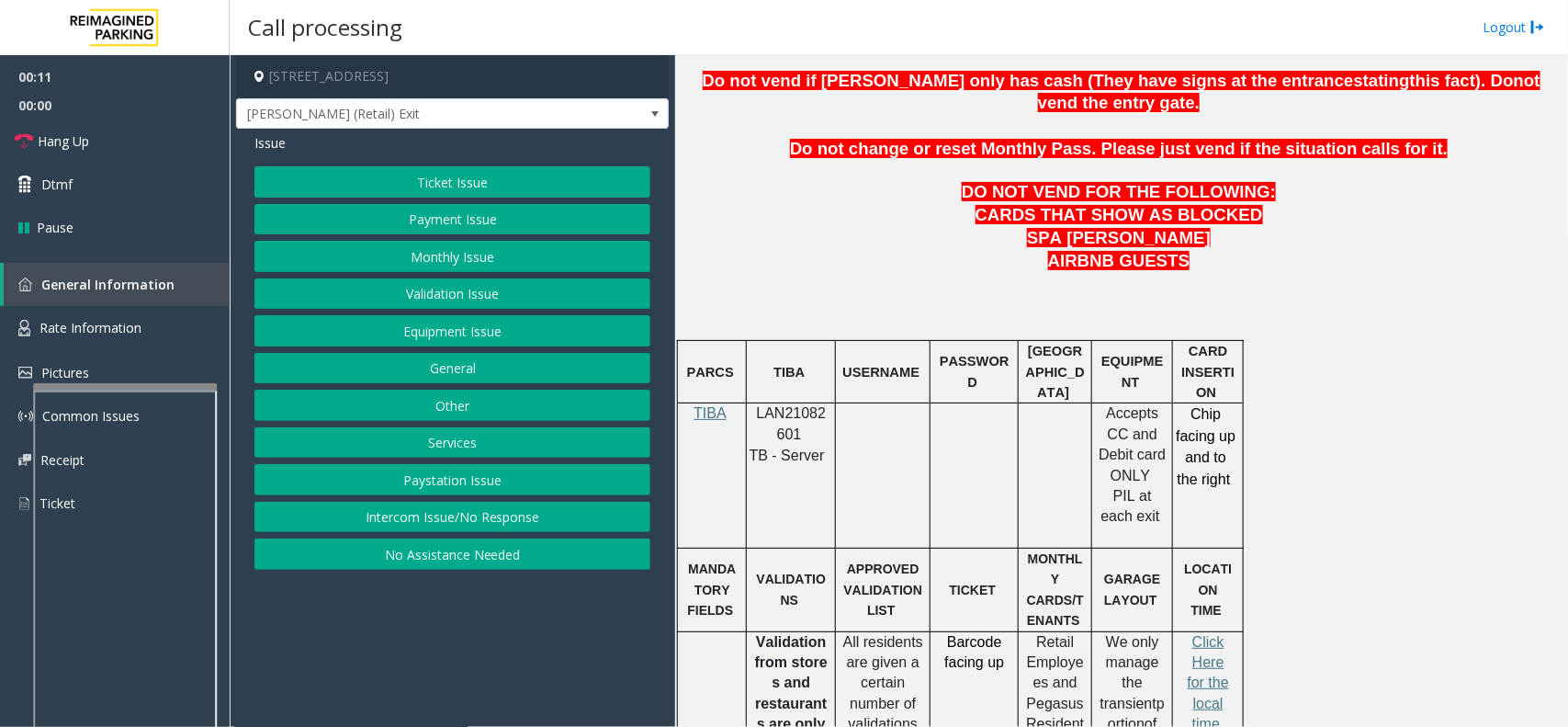
scroll to position [919, 0]
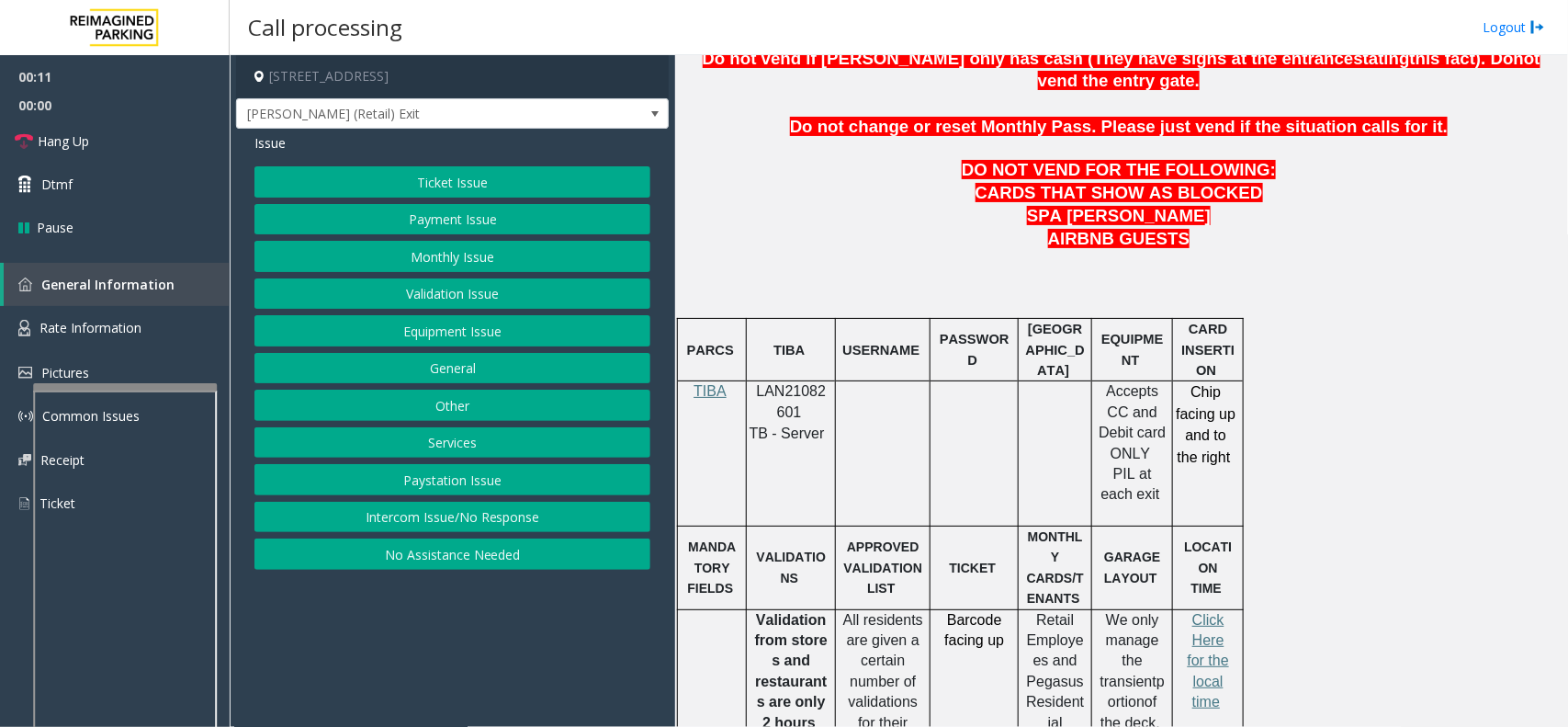
click at [787, 383] on span "LAN21082601" at bounding box center [791, 401] width 70 height 36
copy p "LAN21082601"
click at [479, 184] on button "Ticket Issue" at bounding box center [453, 182] width 396 height 32
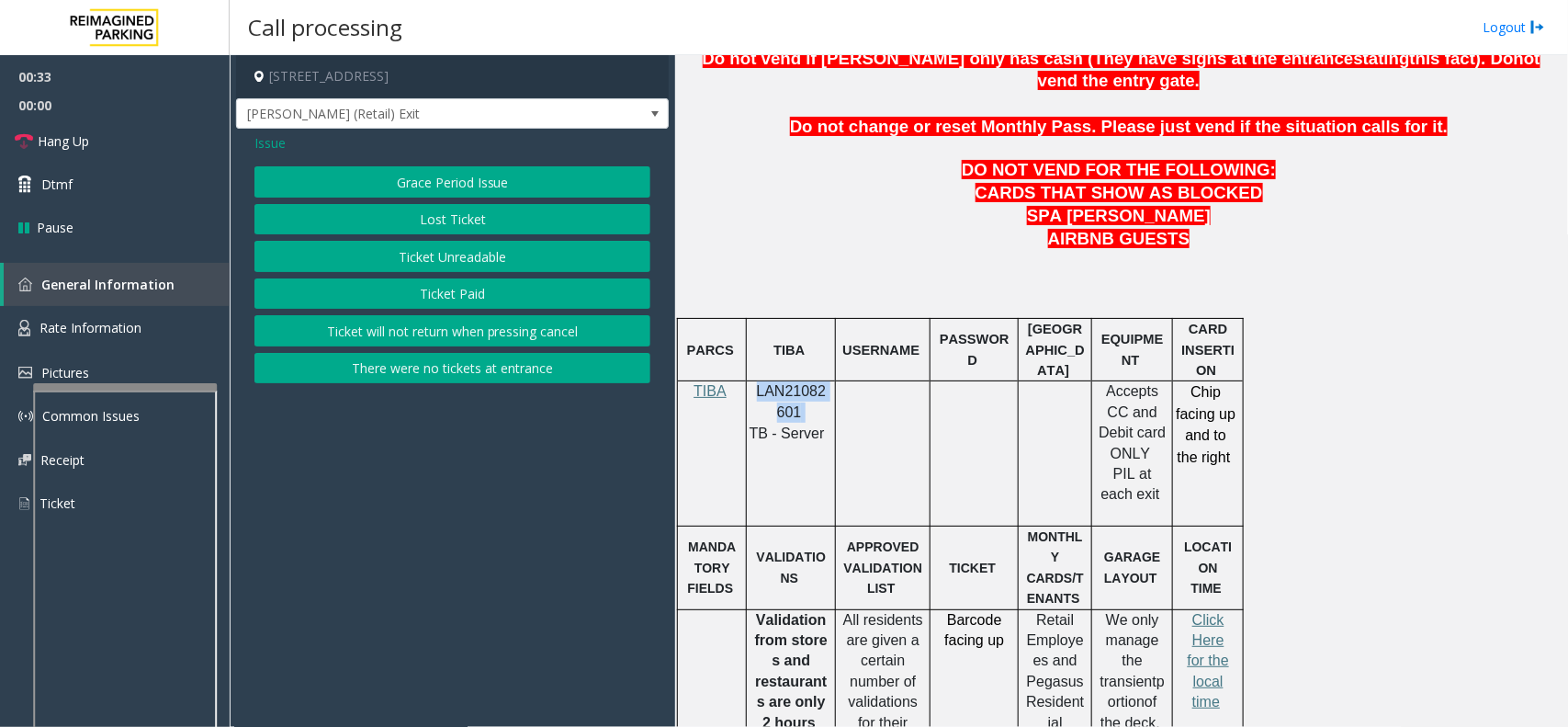
click at [483, 361] on button "There were no tickets at entrance" at bounding box center [453, 368] width 396 height 32
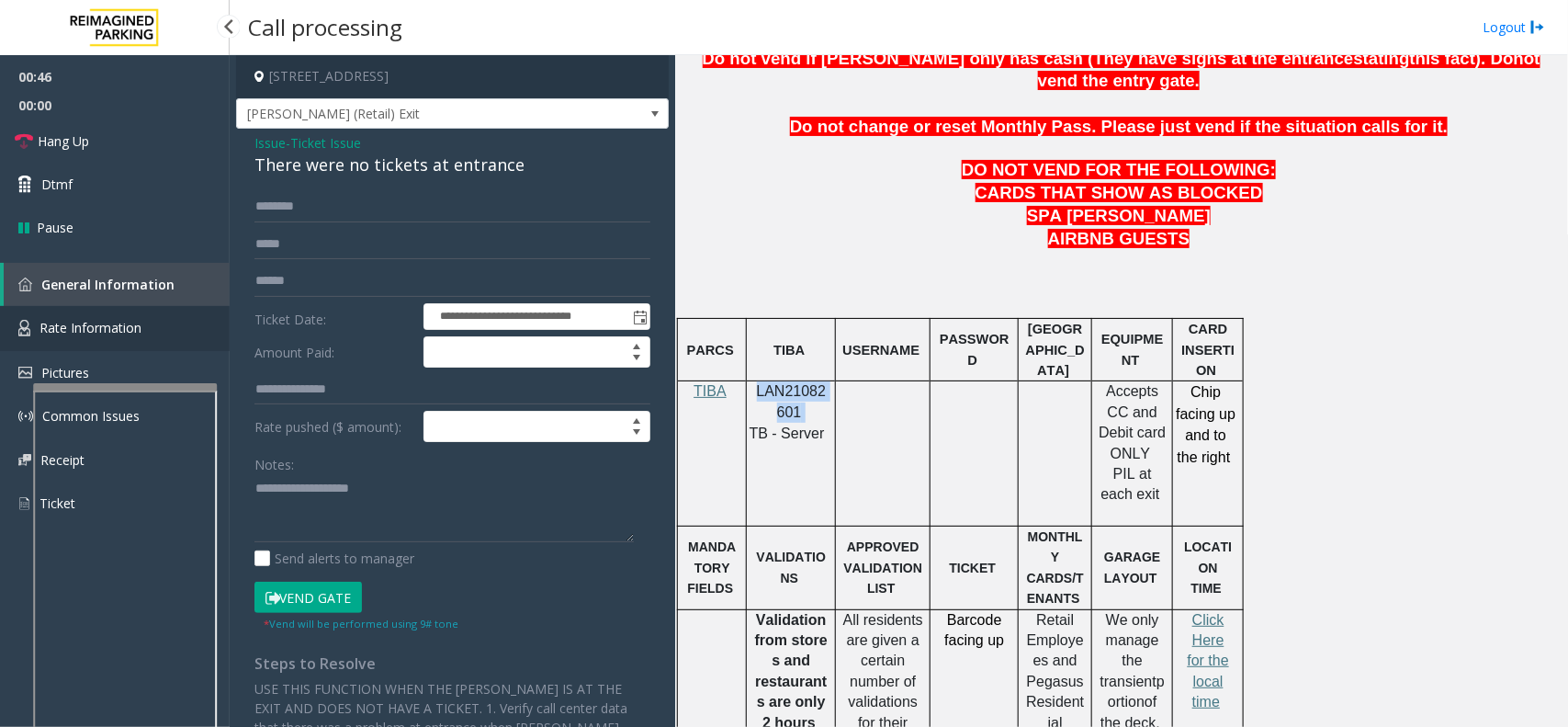
click at [170, 335] on link "Rate Information" at bounding box center [115, 329] width 229 height 45
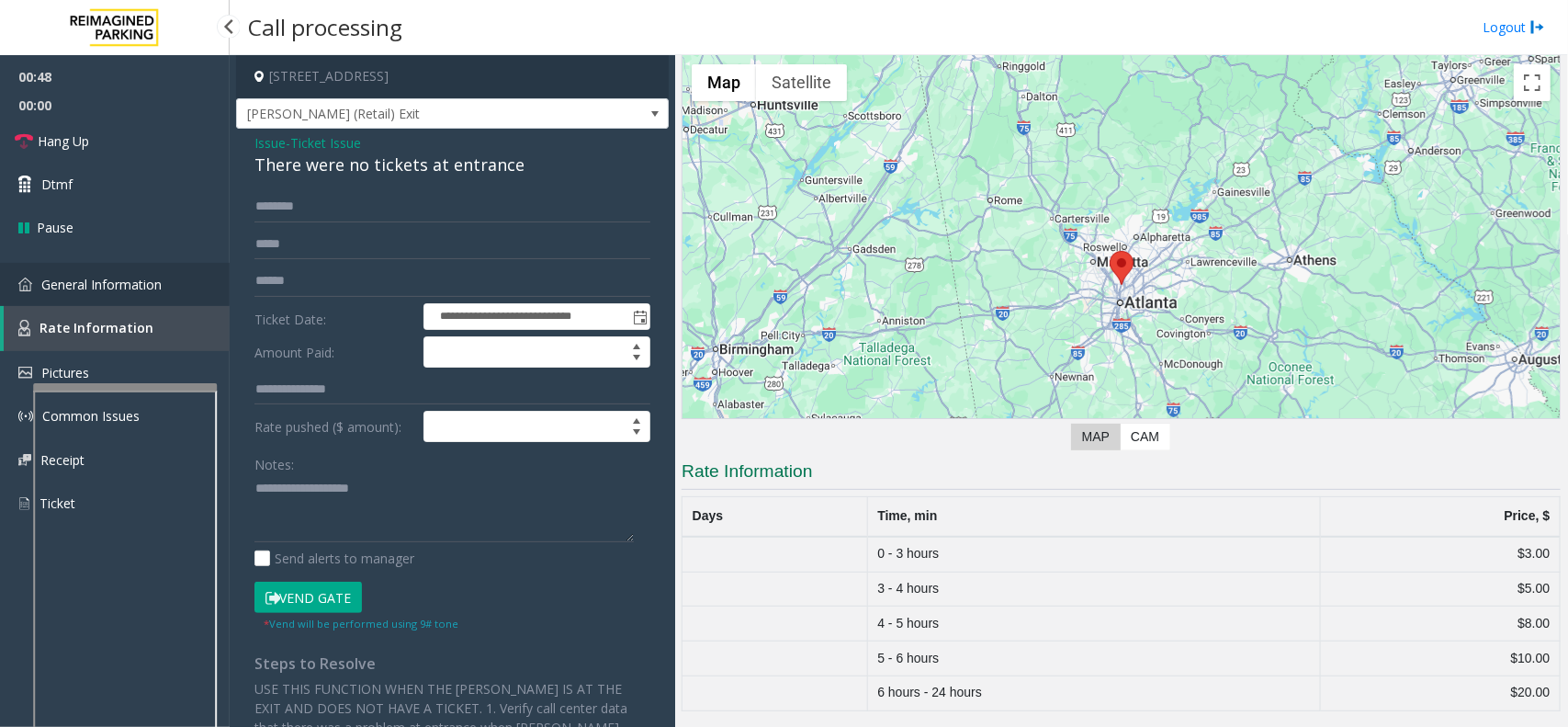
click at [161, 290] on span "General Information" at bounding box center [102, 284] width 121 height 18
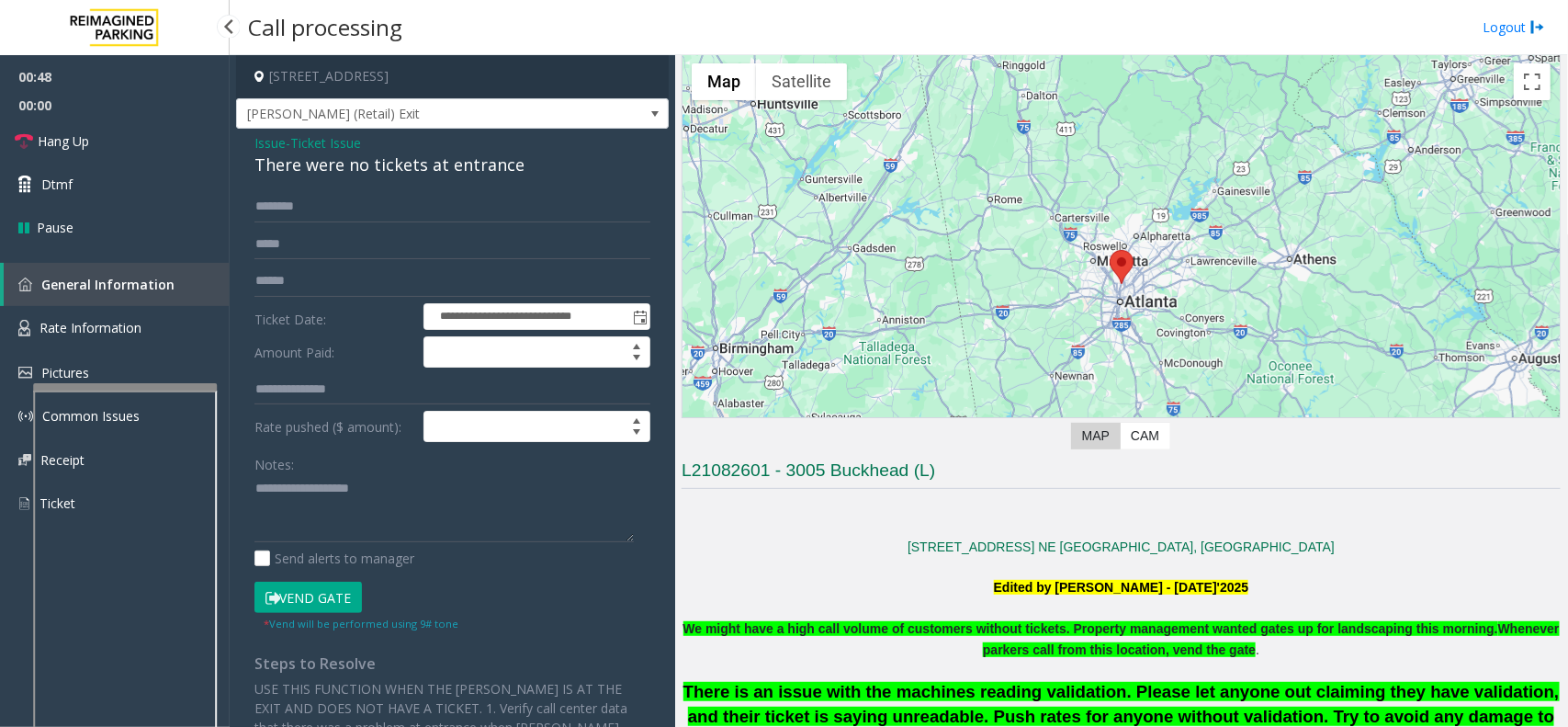
scroll to position [919, 0]
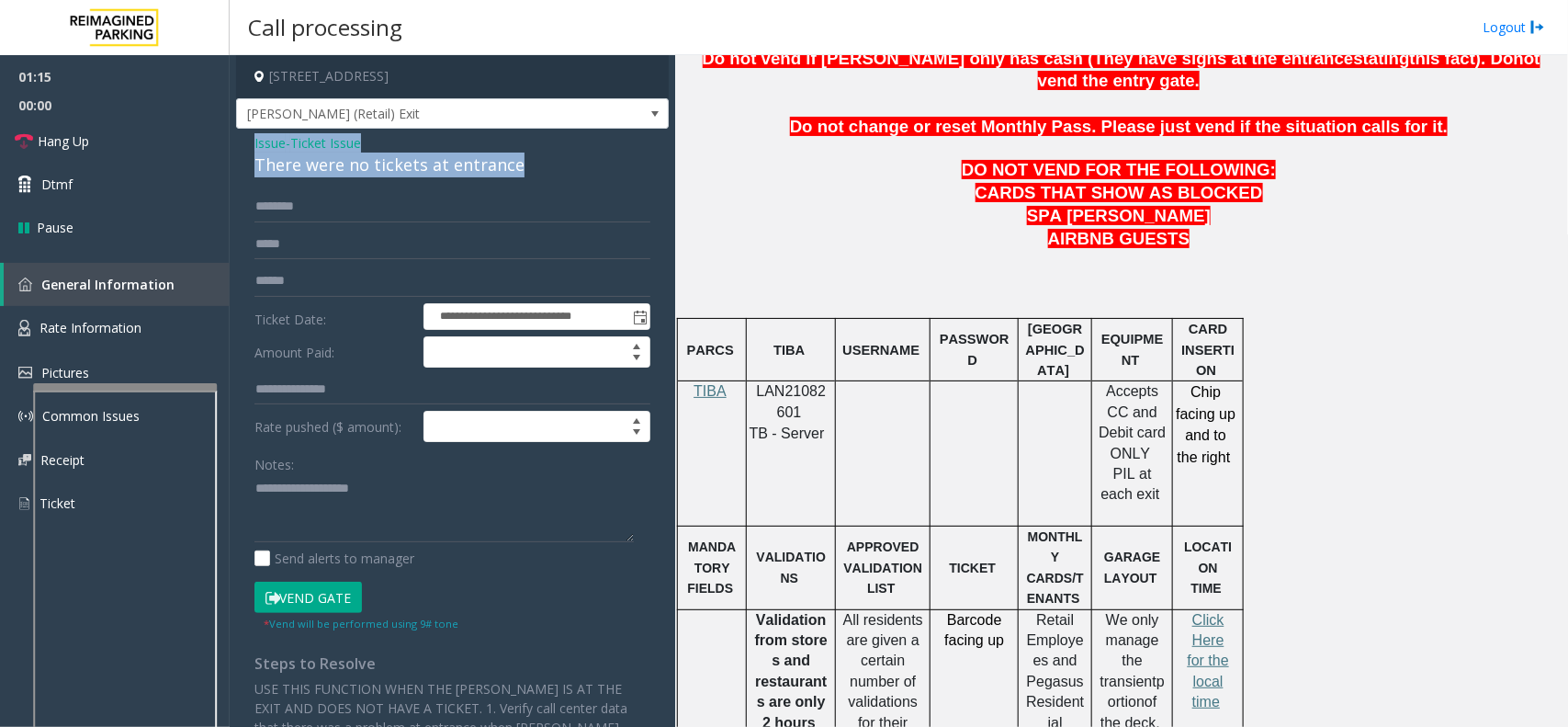
drag, startPoint x: 526, startPoint y: 172, endPoint x: 239, endPoint y: 140, distance: 288.8
click at [239, 140] on div "**********" at bounding box center [453, 499] width 433 height 742
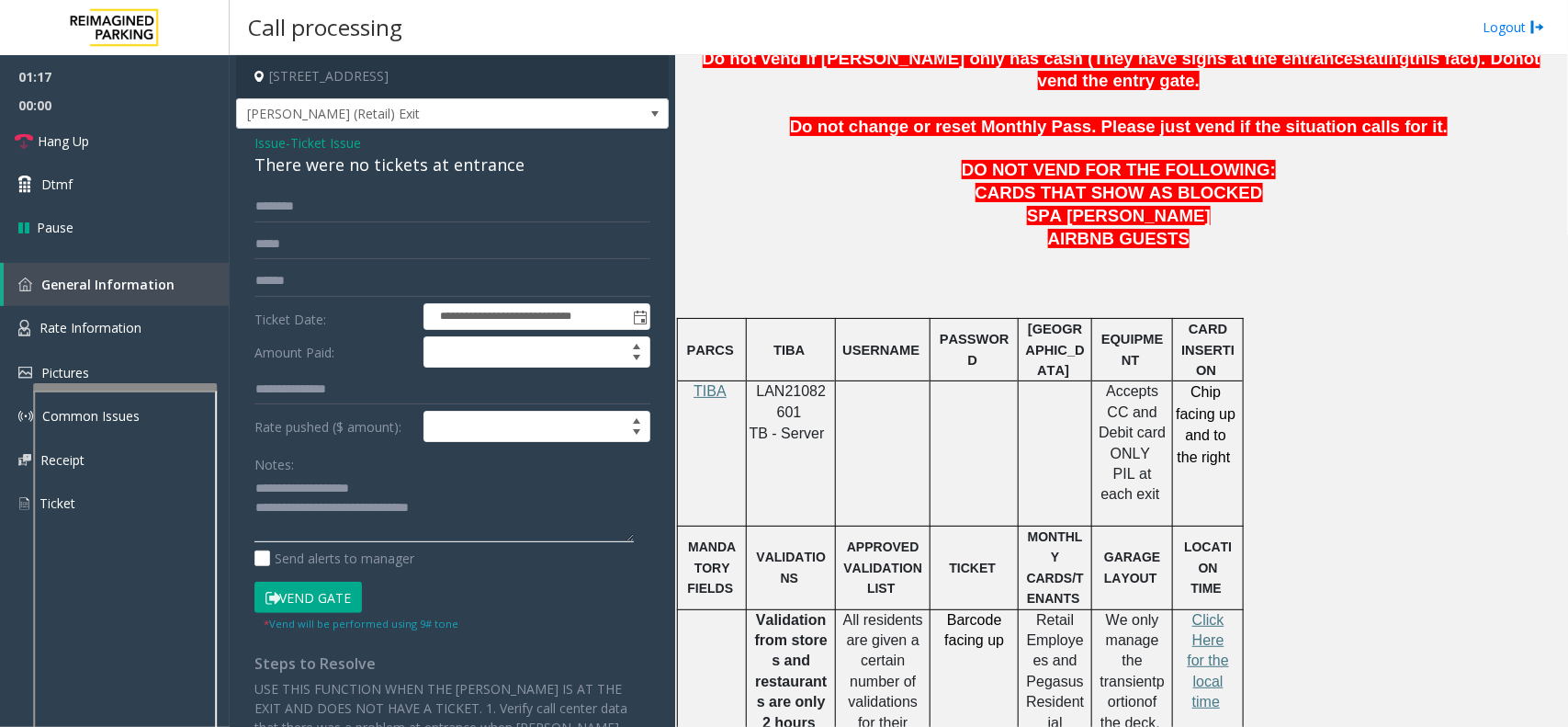
click at [485, 517] on textarea at bounding box center [445, 509] width 379 height 69
type textarea "**********"
click at [305, 143] on span "Ticket Issue" at bounding box center [326, 143] width 71 height 20
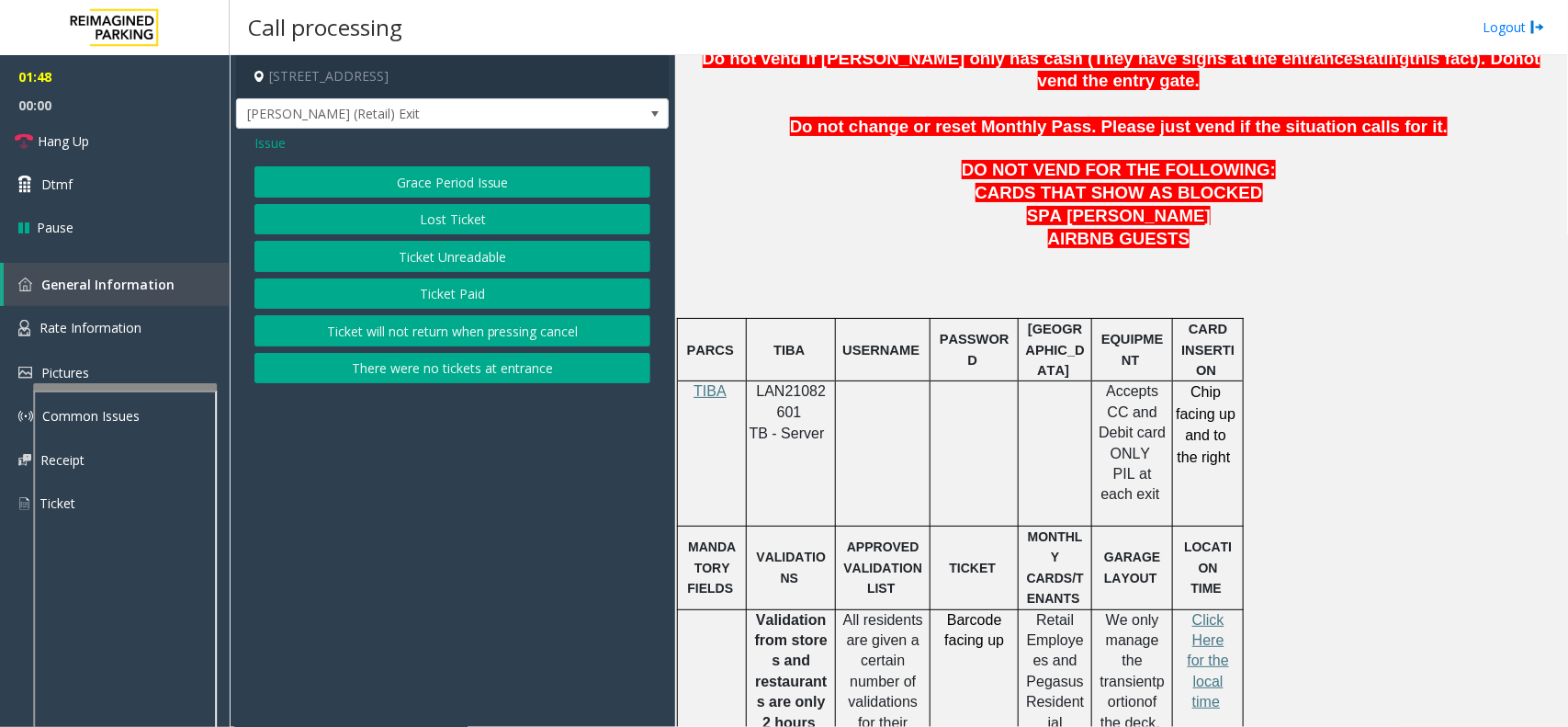
click at [269, 147] on span "Issue" at bounding box center [271, 143] width 32 height 20
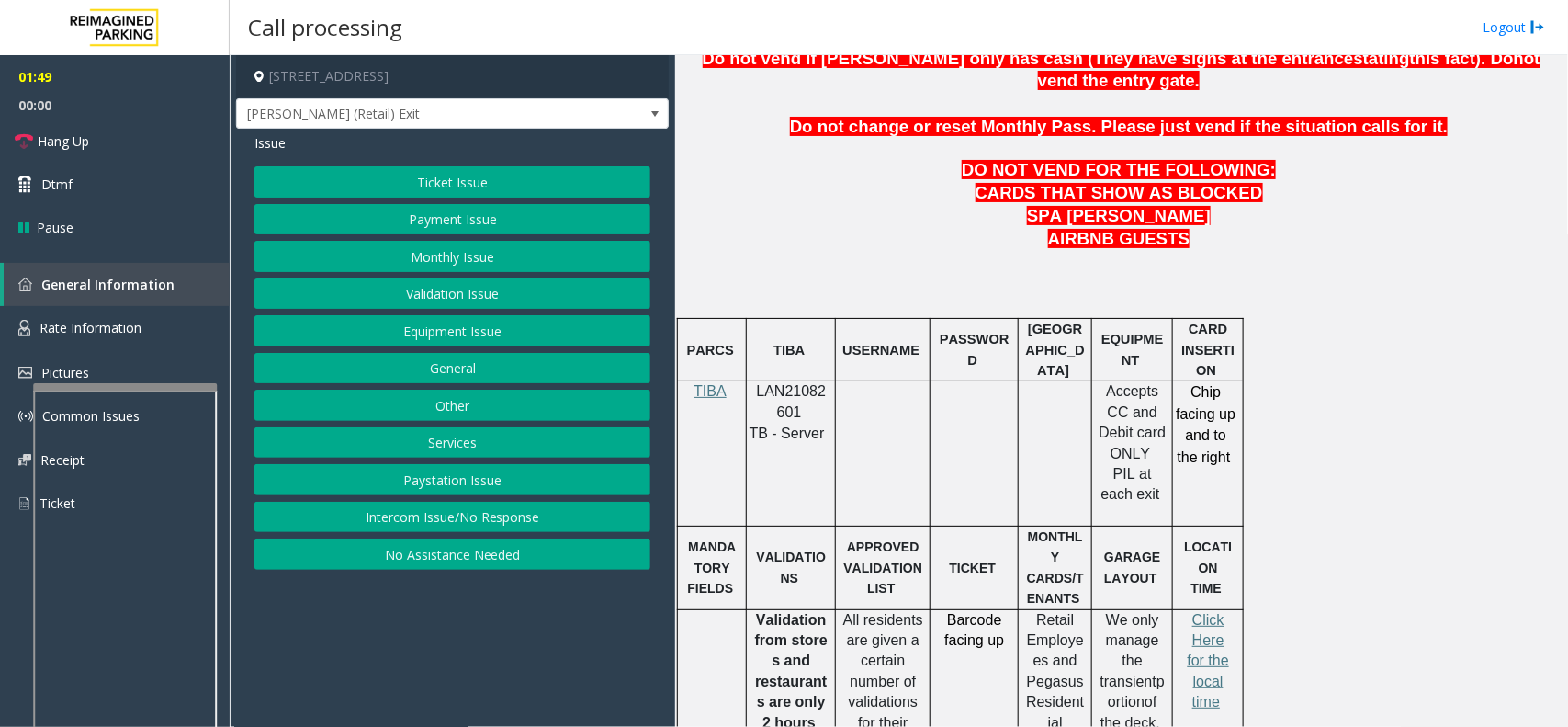
click at [465, 259] on button "Monthly Issue" at bounding box center [453, 257] width 396 height 32
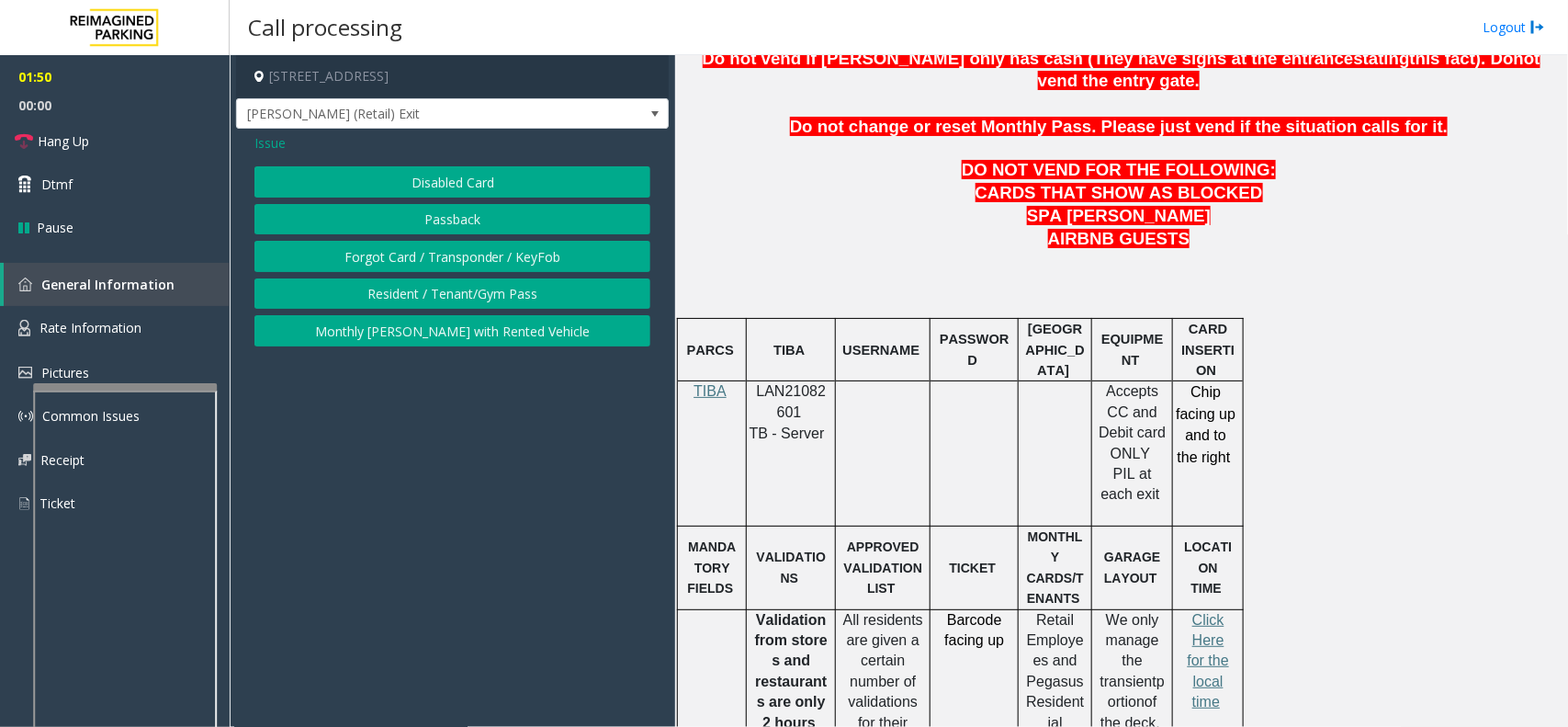
click at [474, 194] on button "Disabled Card" at bounding box center [453, 182] width 396 height 32
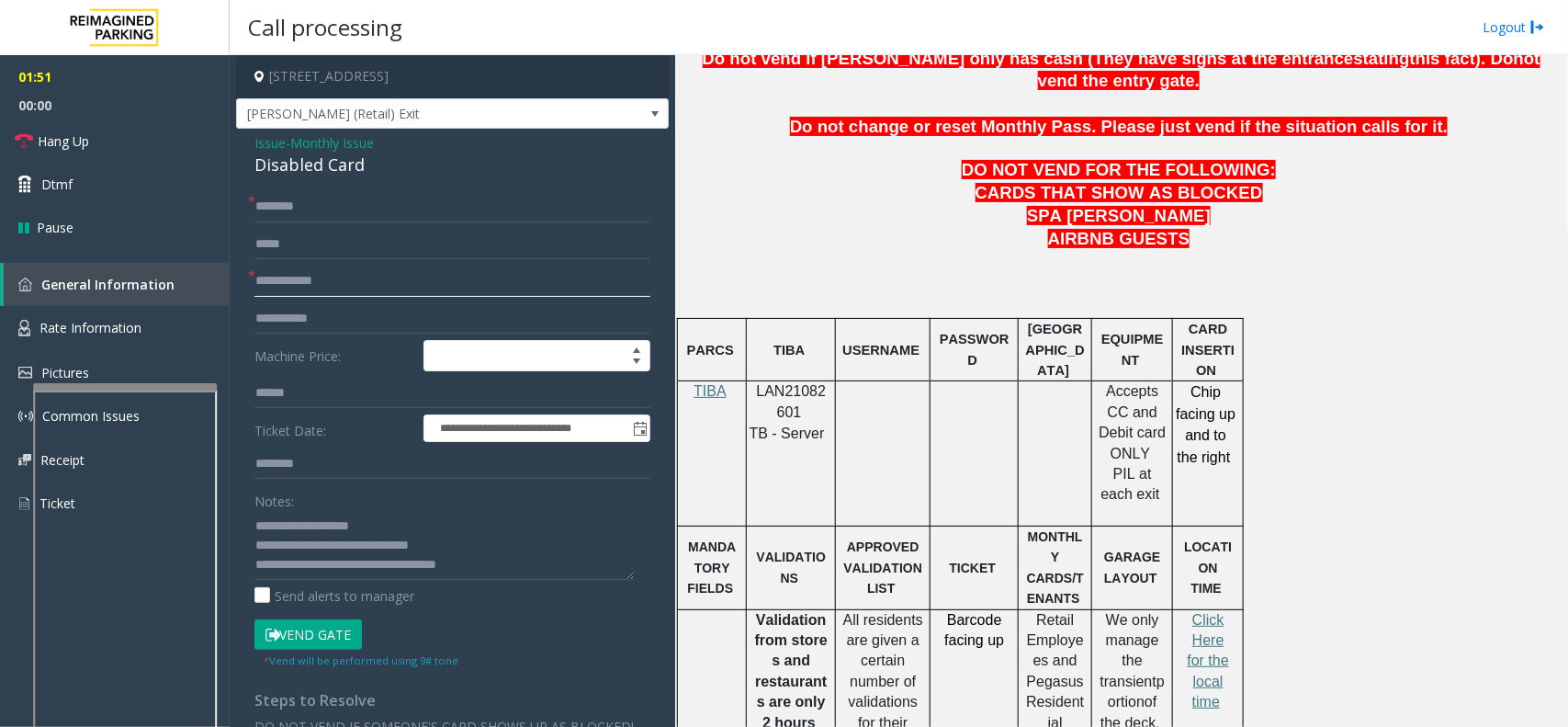
click at [320, 286] on input "text" at bounding box center [453, 282] width 396 height 32
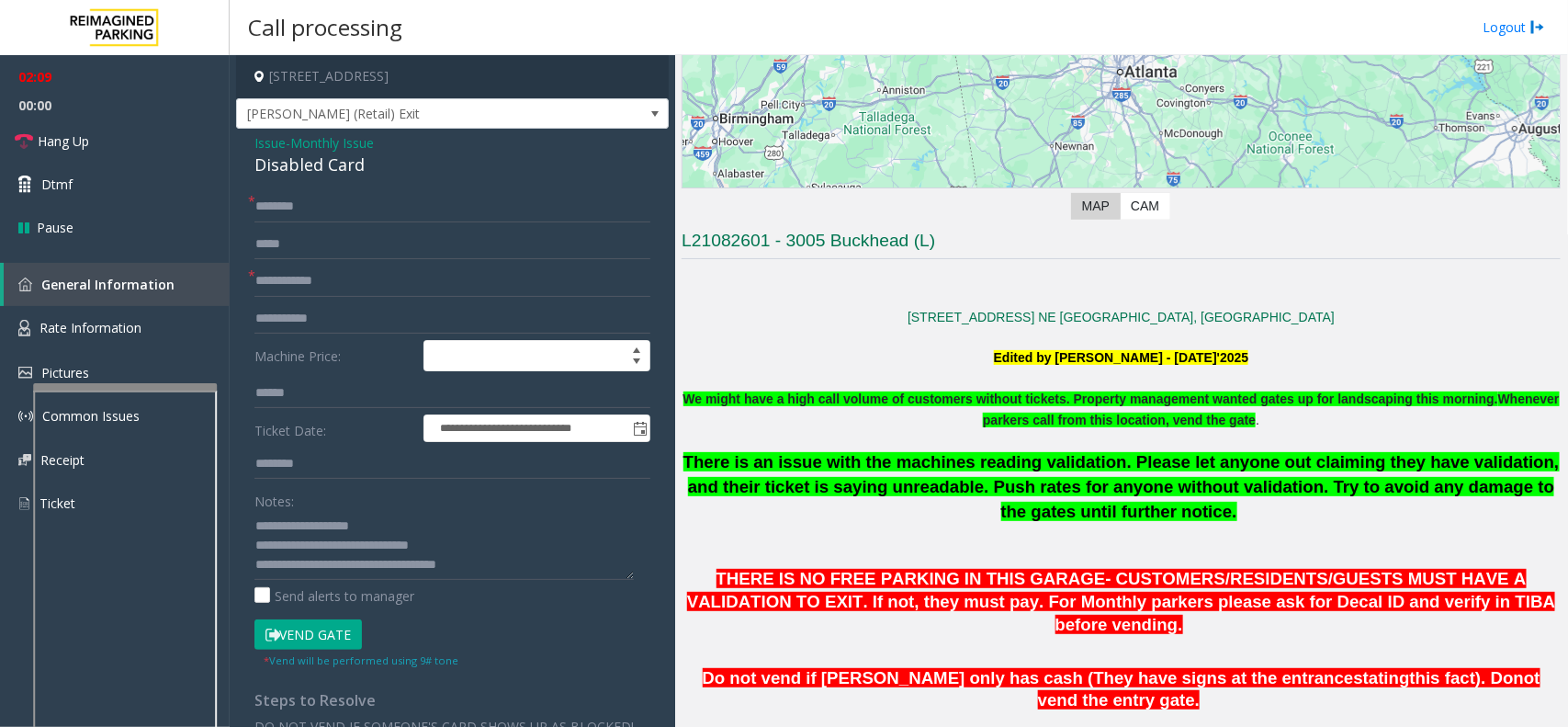
scroll to position [0, 0]
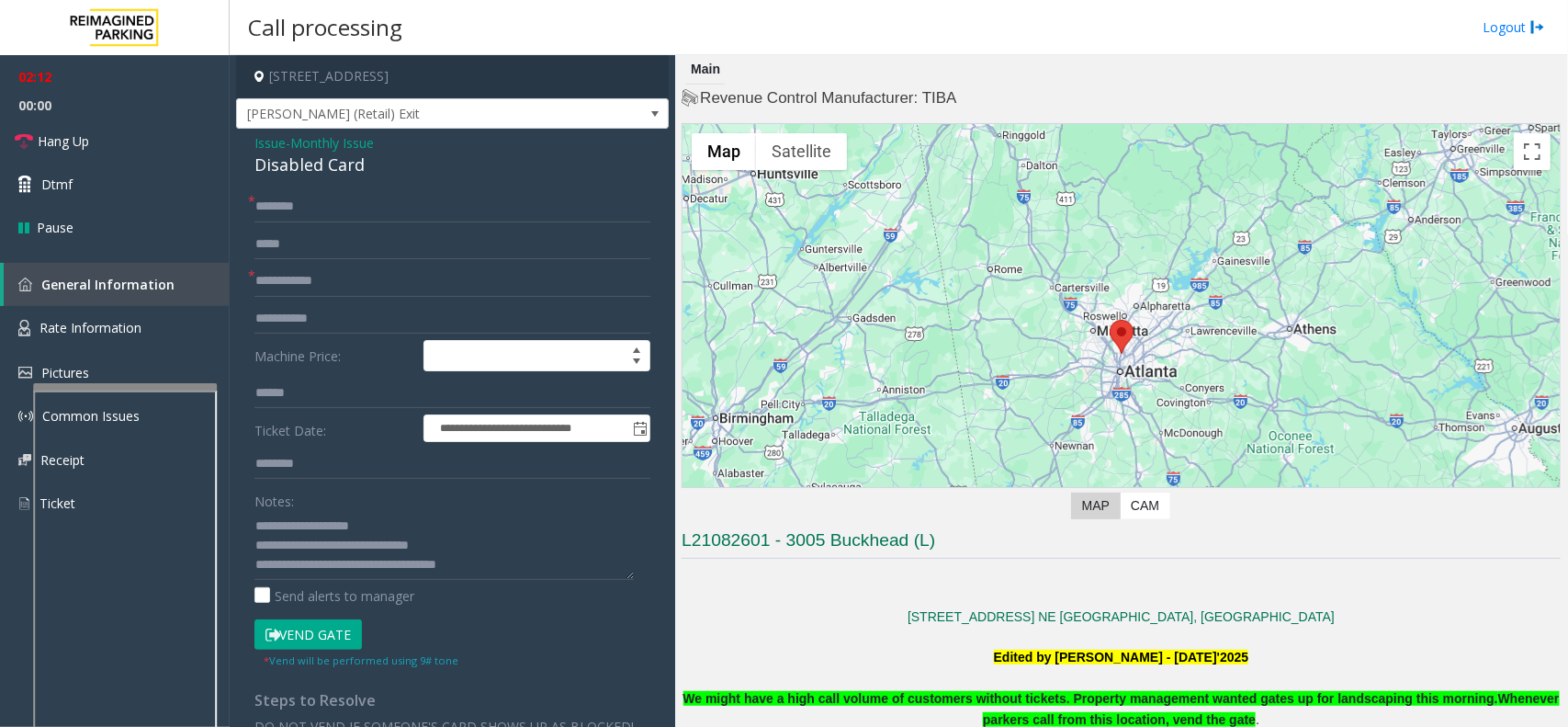
click at [346, 144] on span "Monthly Issue" at bounding box center [332, 143] width 84 height 20
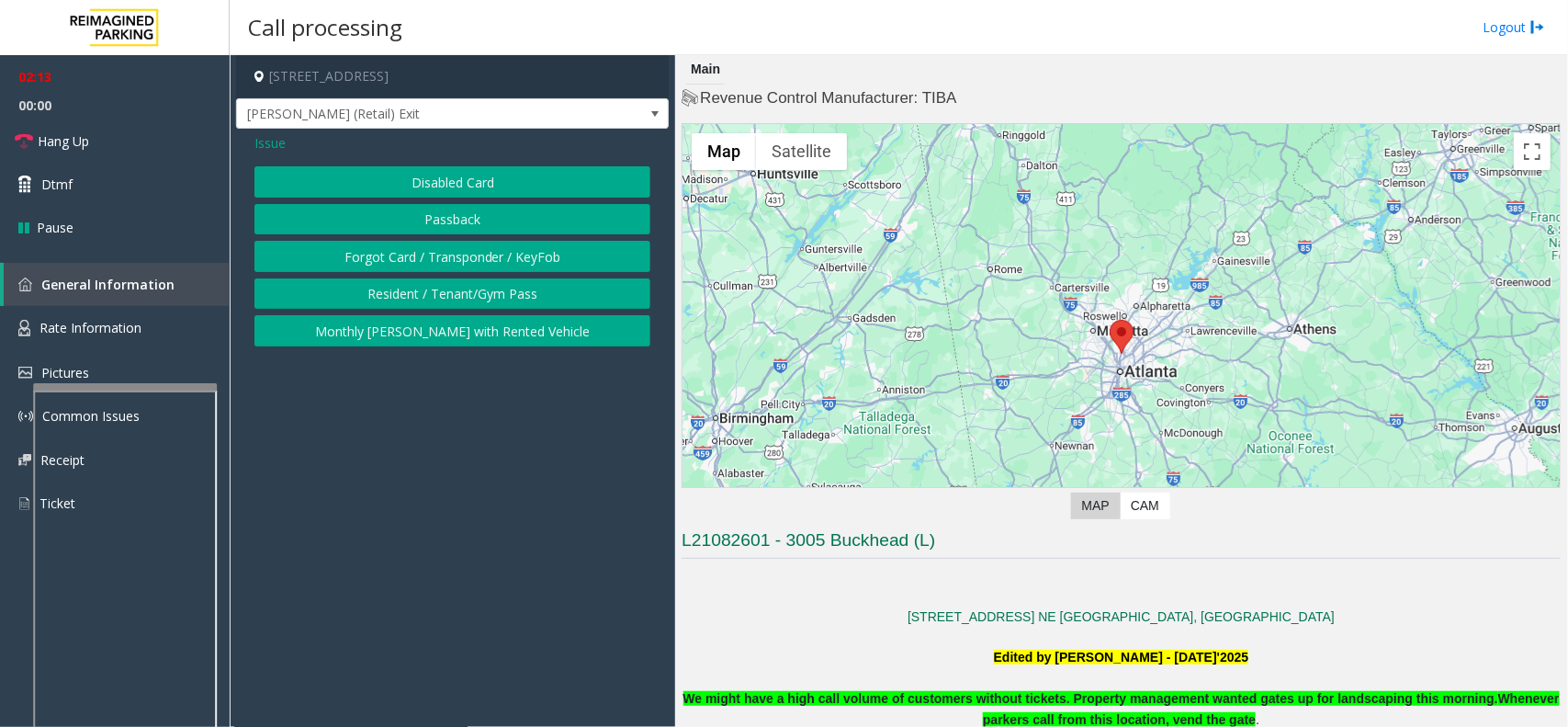
click at [272, 143] on span "Issue" at bounding box center [271, 143] width 32 height 20
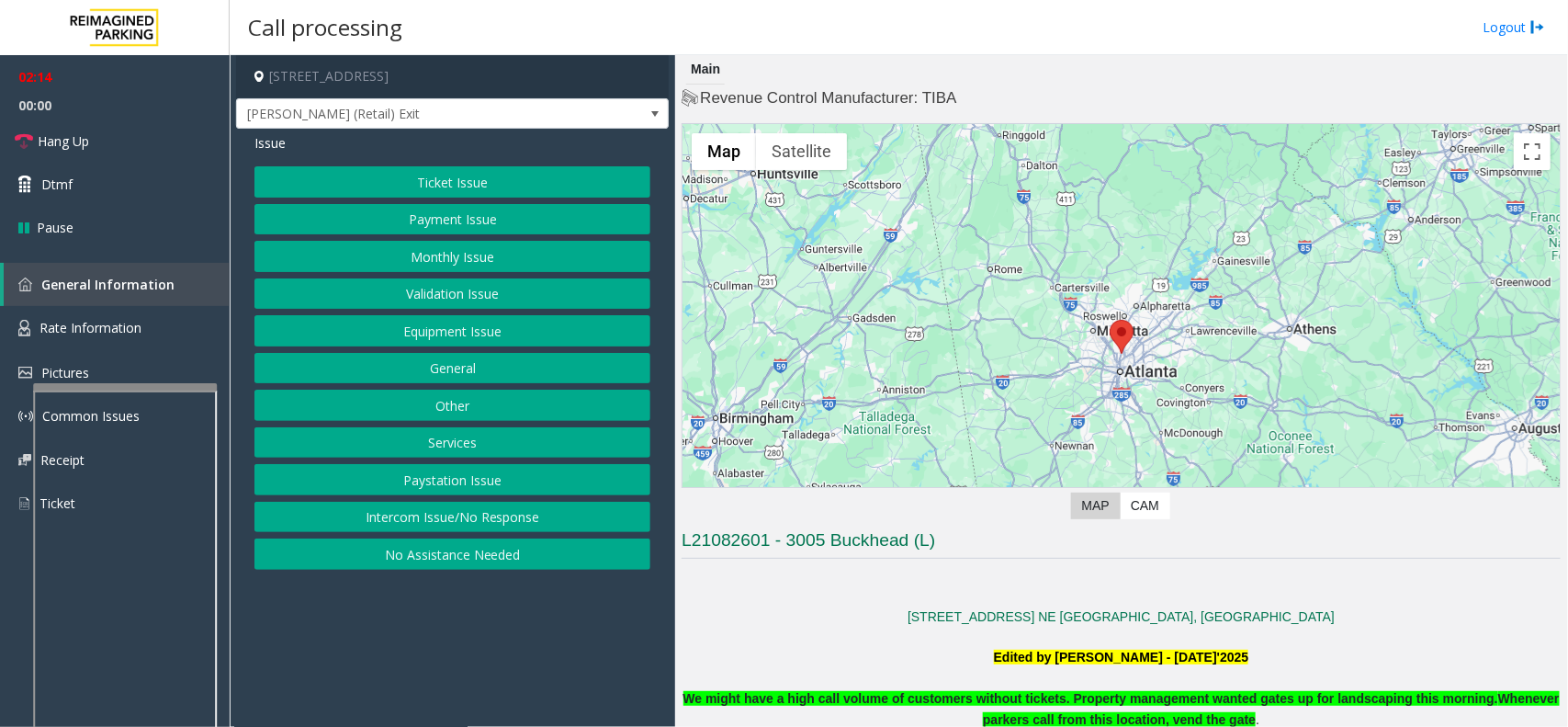
click at [379, 173] on button "Ticket Issue" at bounding box center [453, 182] width 396 height 32
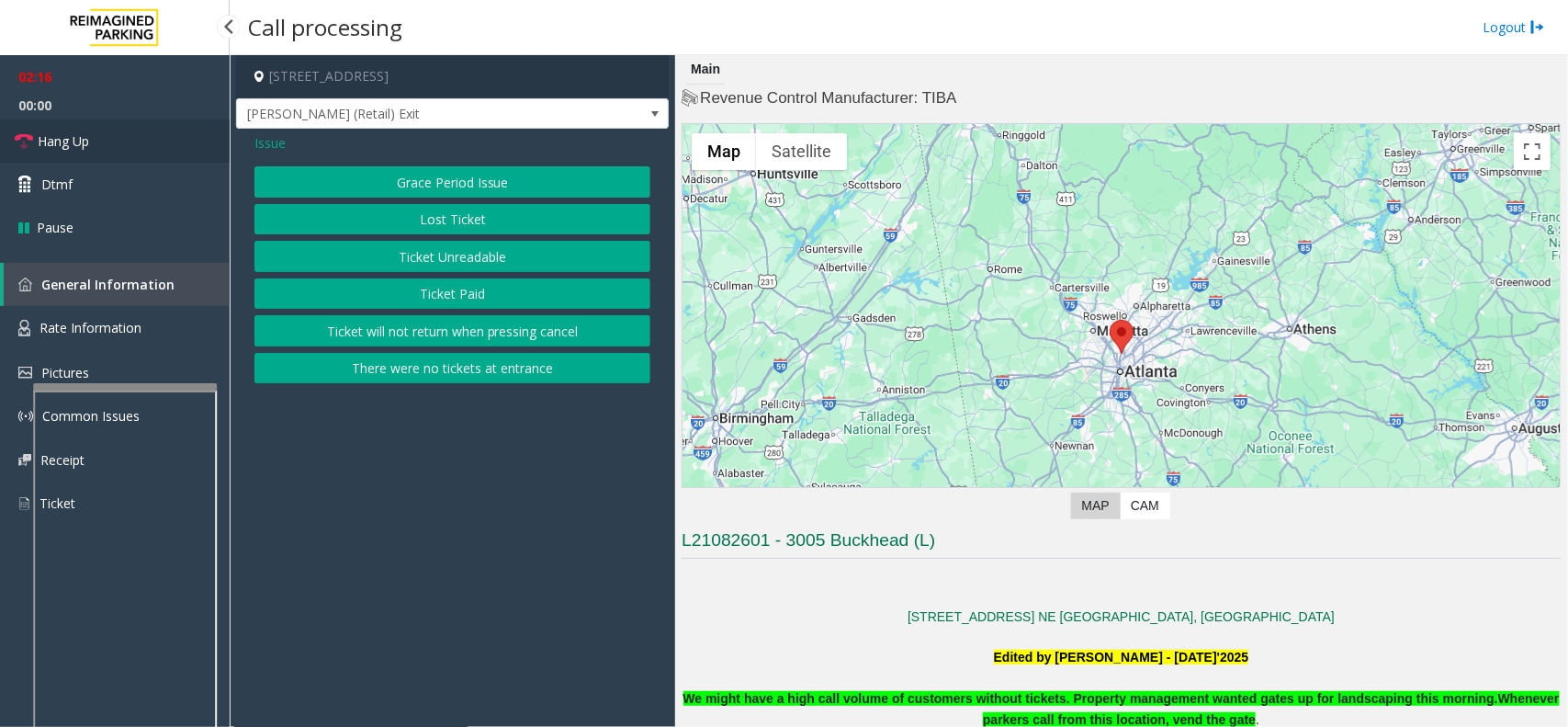
click at [156, 142] on link "Hang Up" at bounding box center [115, 141] width 229 height 43
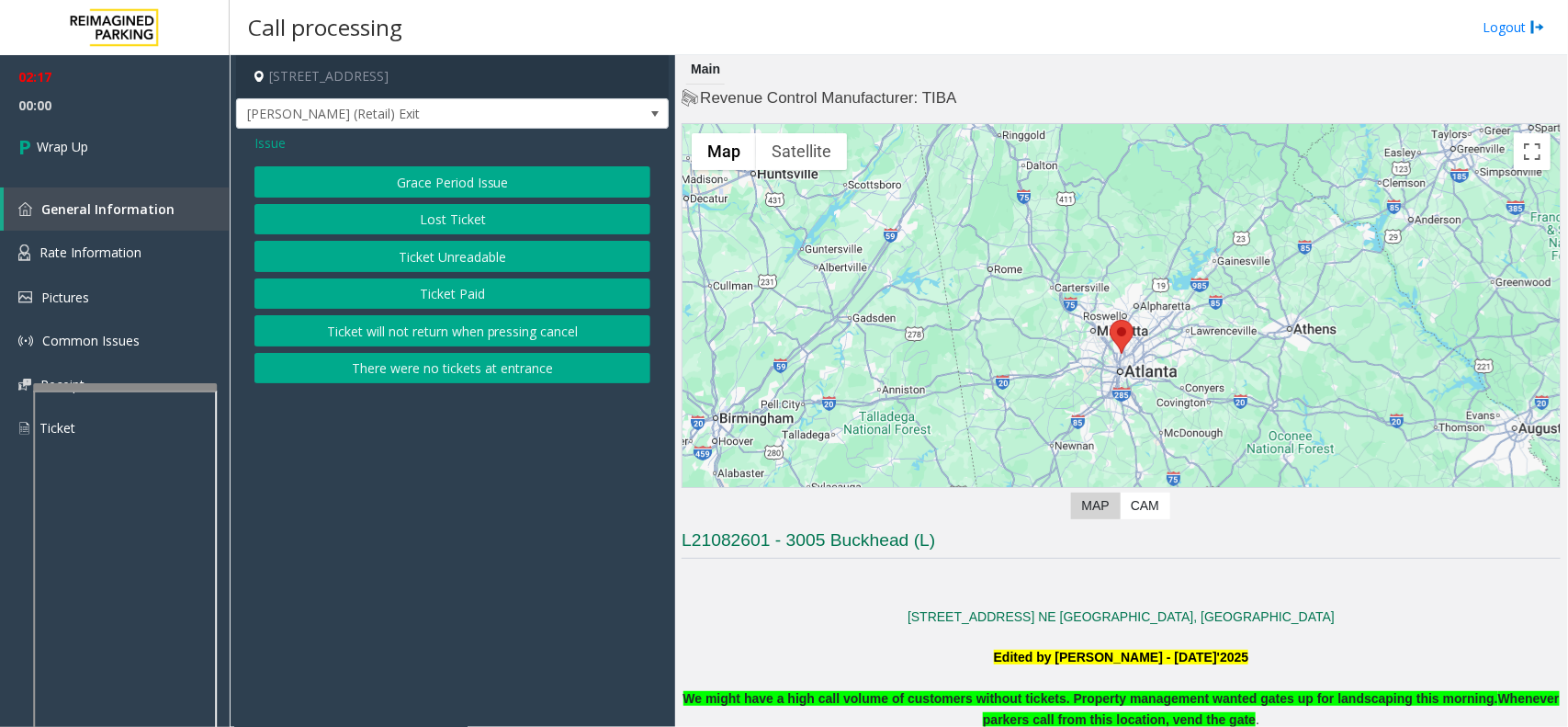
click at [543, 365] on button "There were no tickets at entrance" at bounding box center [453, 368] width 396 height 32
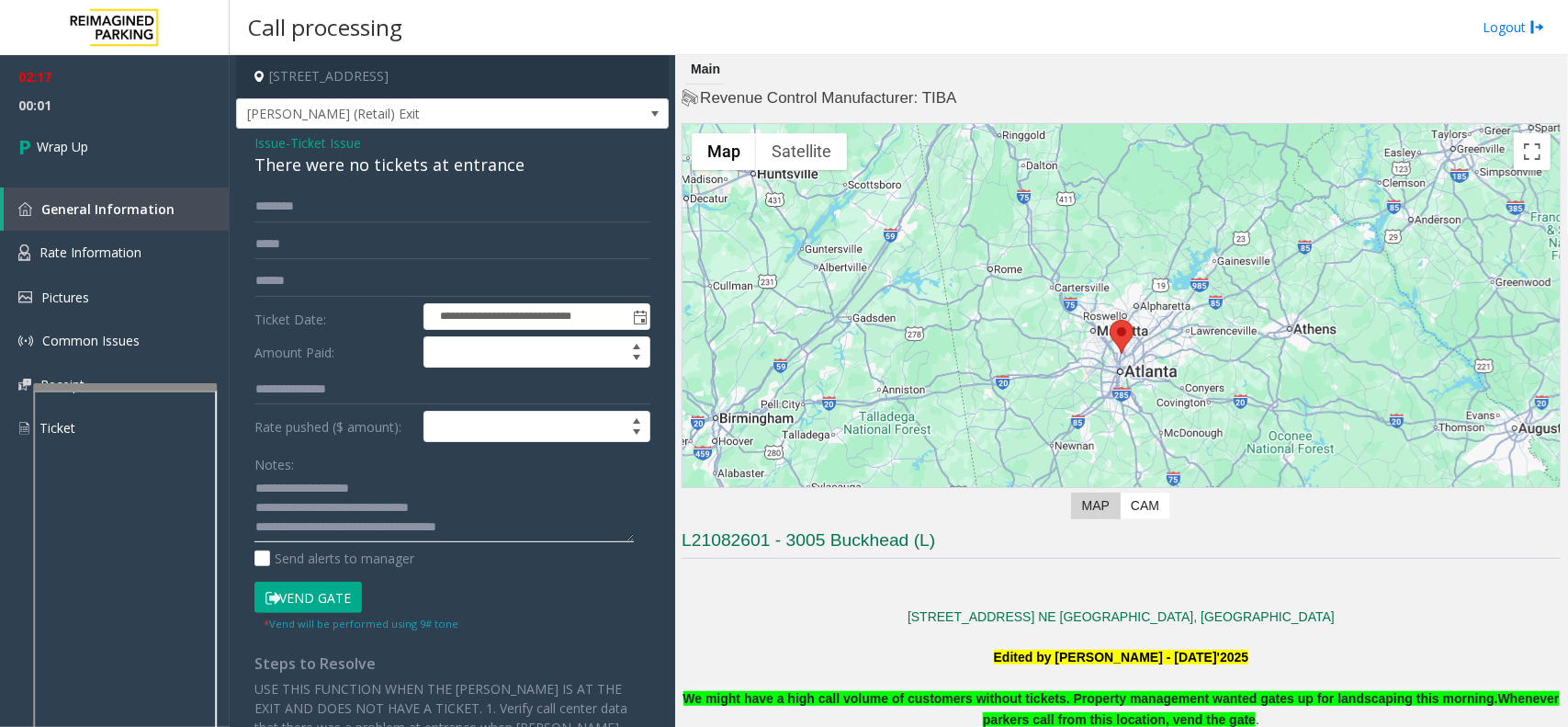
click at [494, 525] on textarea at bounding box center [445, 509] width 379 height 69
click at [157, 136] on link "Wrap Up" at bounding box center [115, 146] width 229 height 54
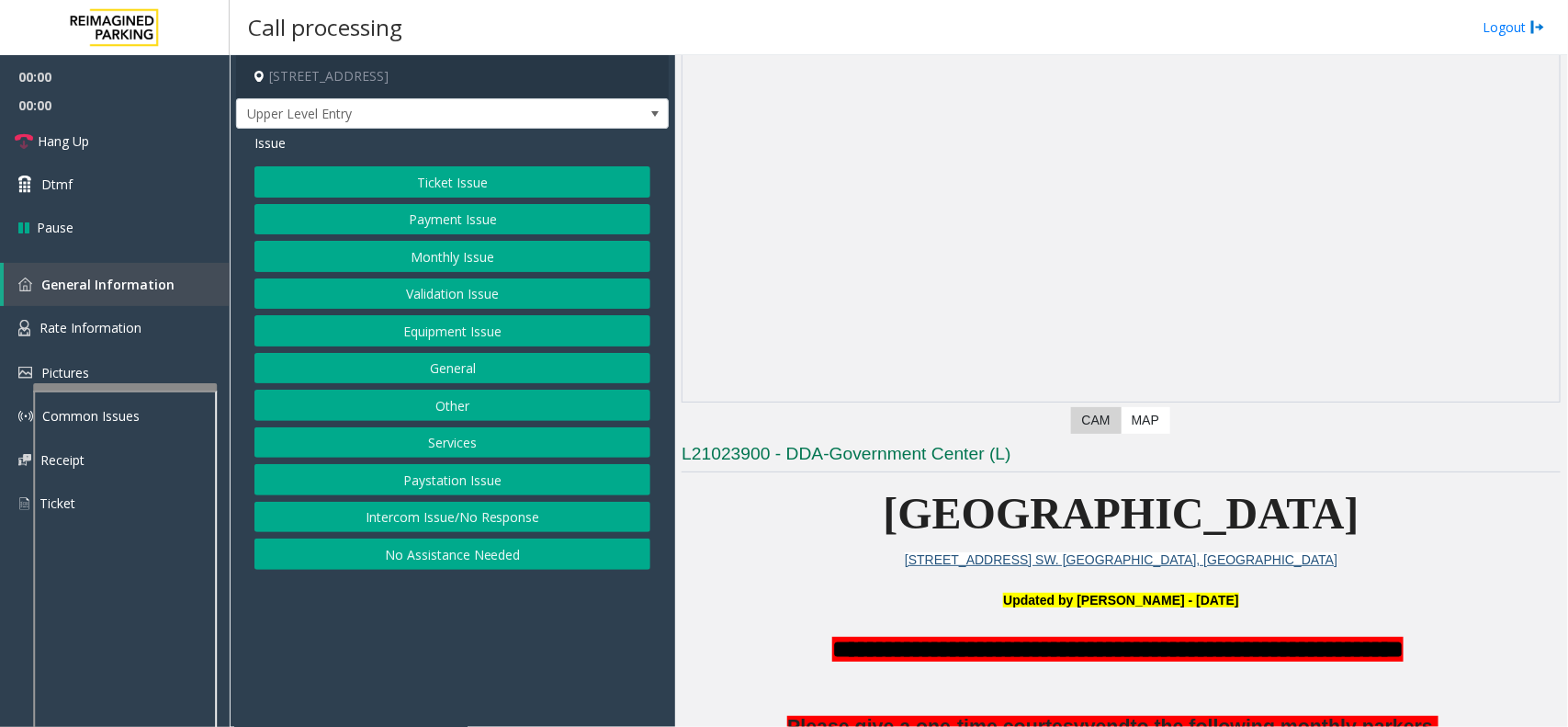
scroll to position [115, 0]
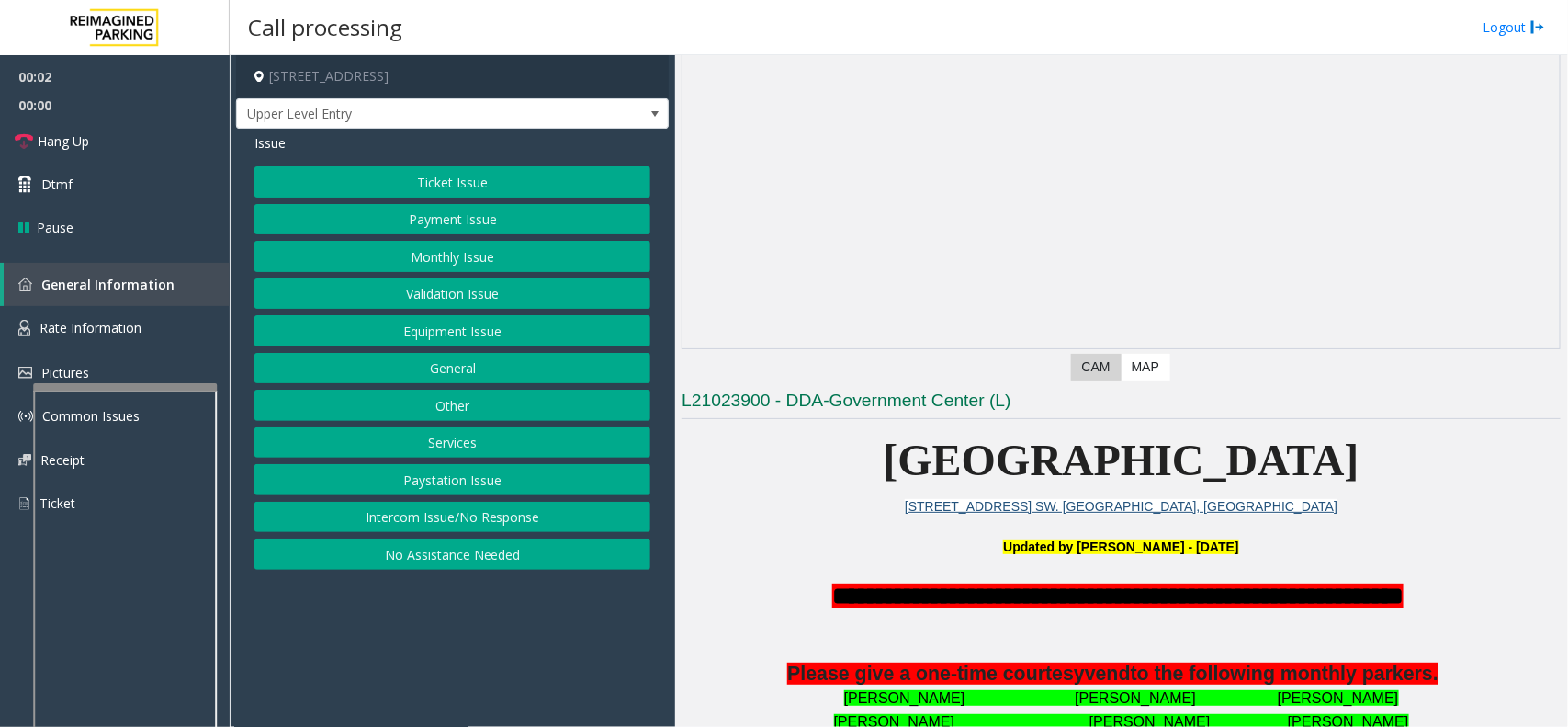
click at [479, 512] on button "Intercom Issue/No Response" at bounding box center [453, 518] width 396 height 32
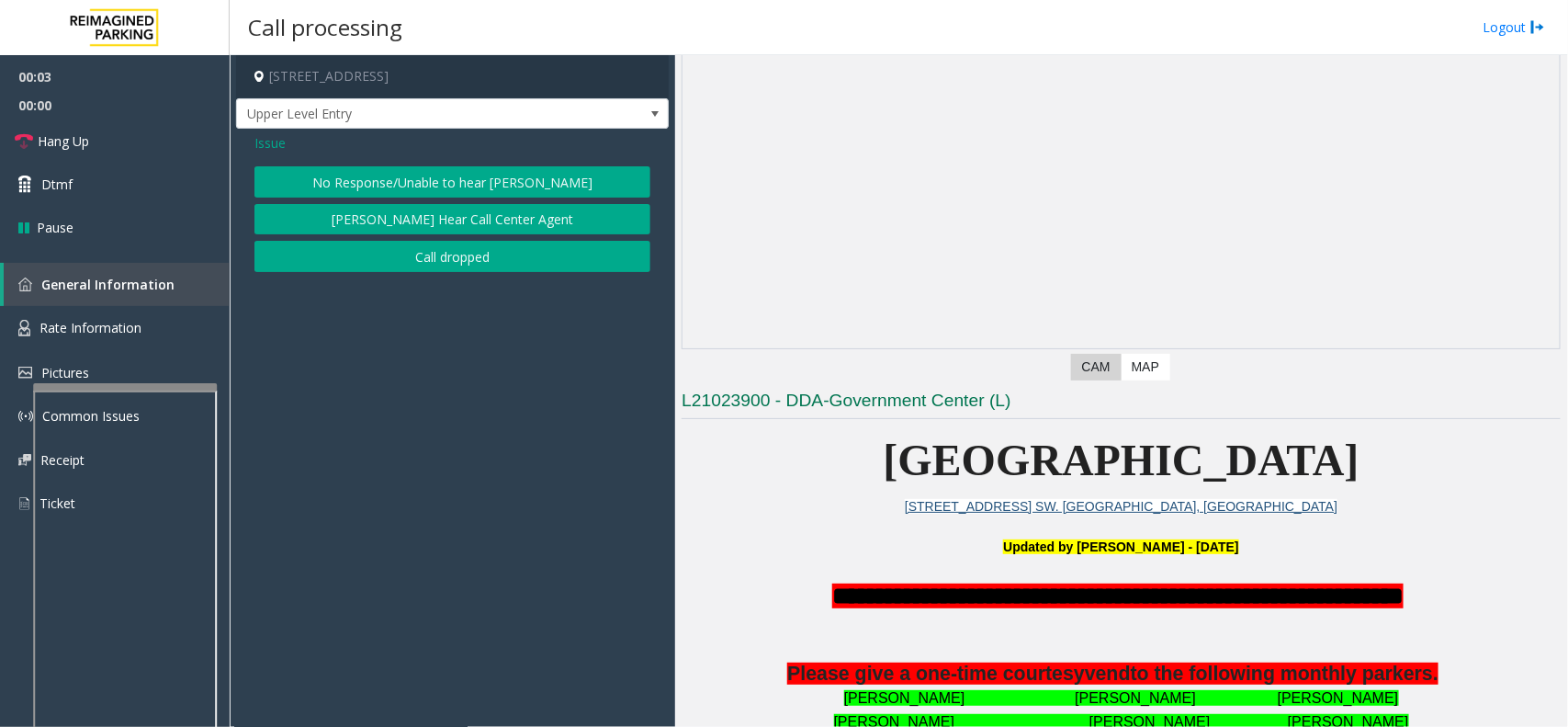
click at [492, 182] on button "No Response/Unable to hear [PERSON_NAME]" at bounding box center [453, 182] width 396 height 32
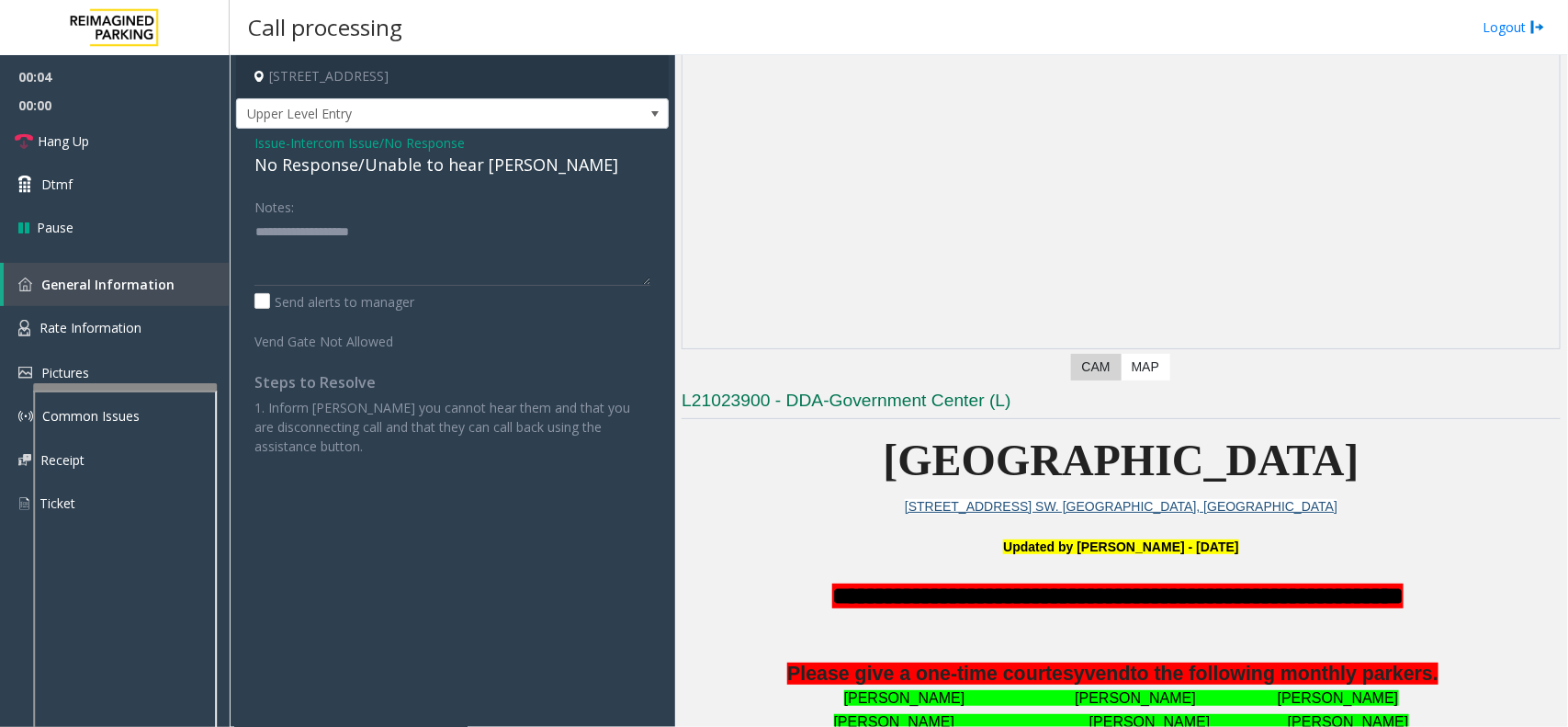
click at [374, 168] on div "No Response/Unable to hear [PERSON_NAME]" at bounding box center [453, 164] width 396 height 25
type textarea "**********"
click at [92, 134] on link "Hang Up" at bounding box center [115, 141] width 229 height 43
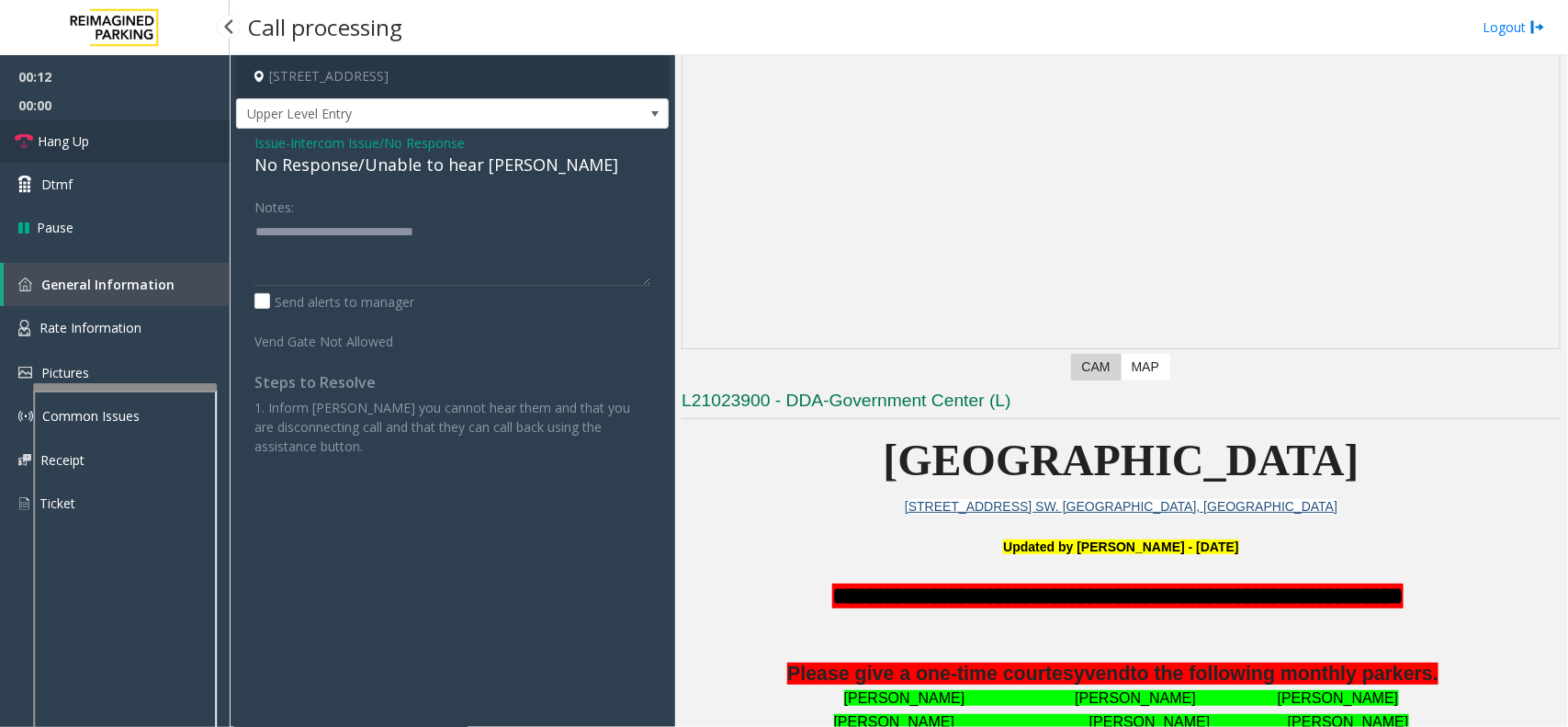
click at [92, 134] on link "Hang Up" at bounding box center [115, 141] width 229 height 43
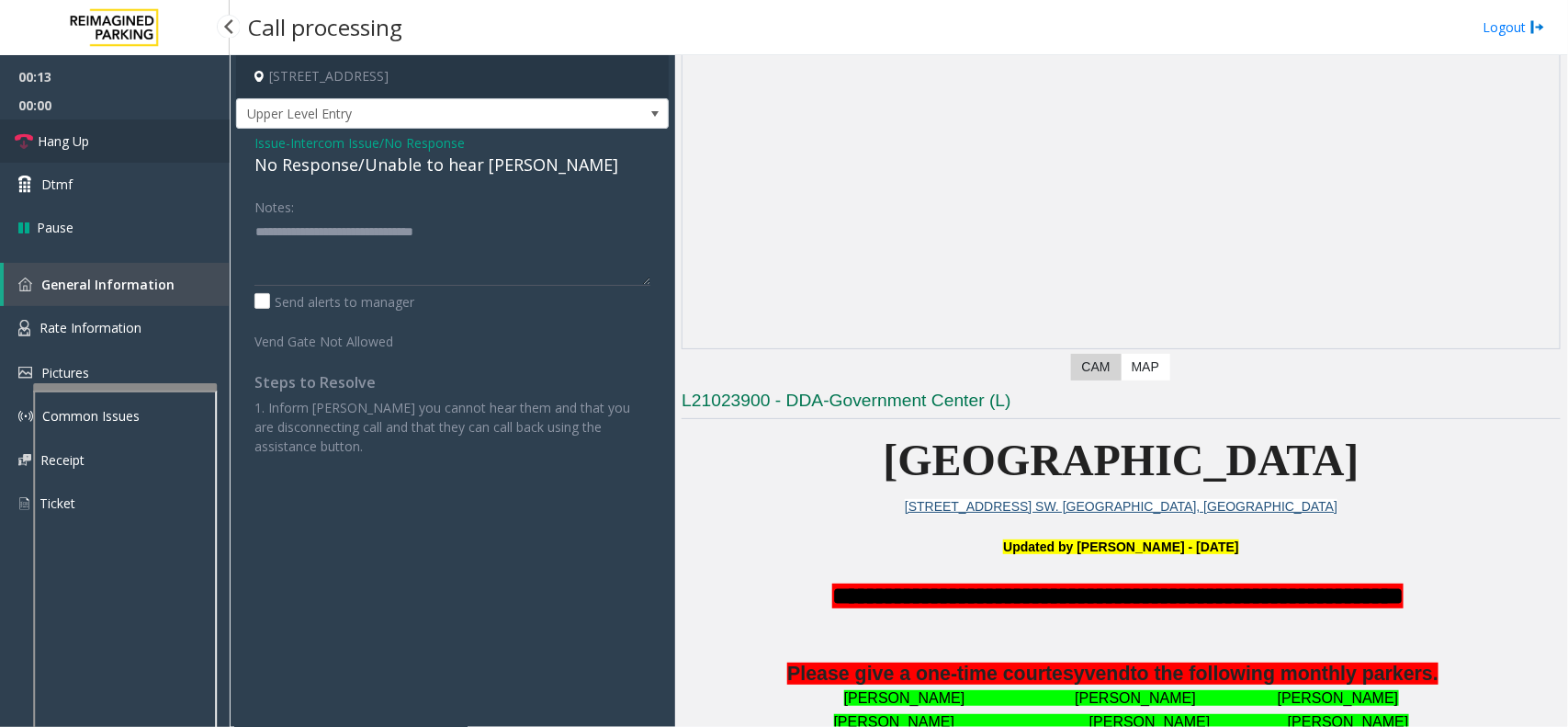
click at [92, 134] on link "Hang Up" at bounding box center [115, 141] width 229 height 43
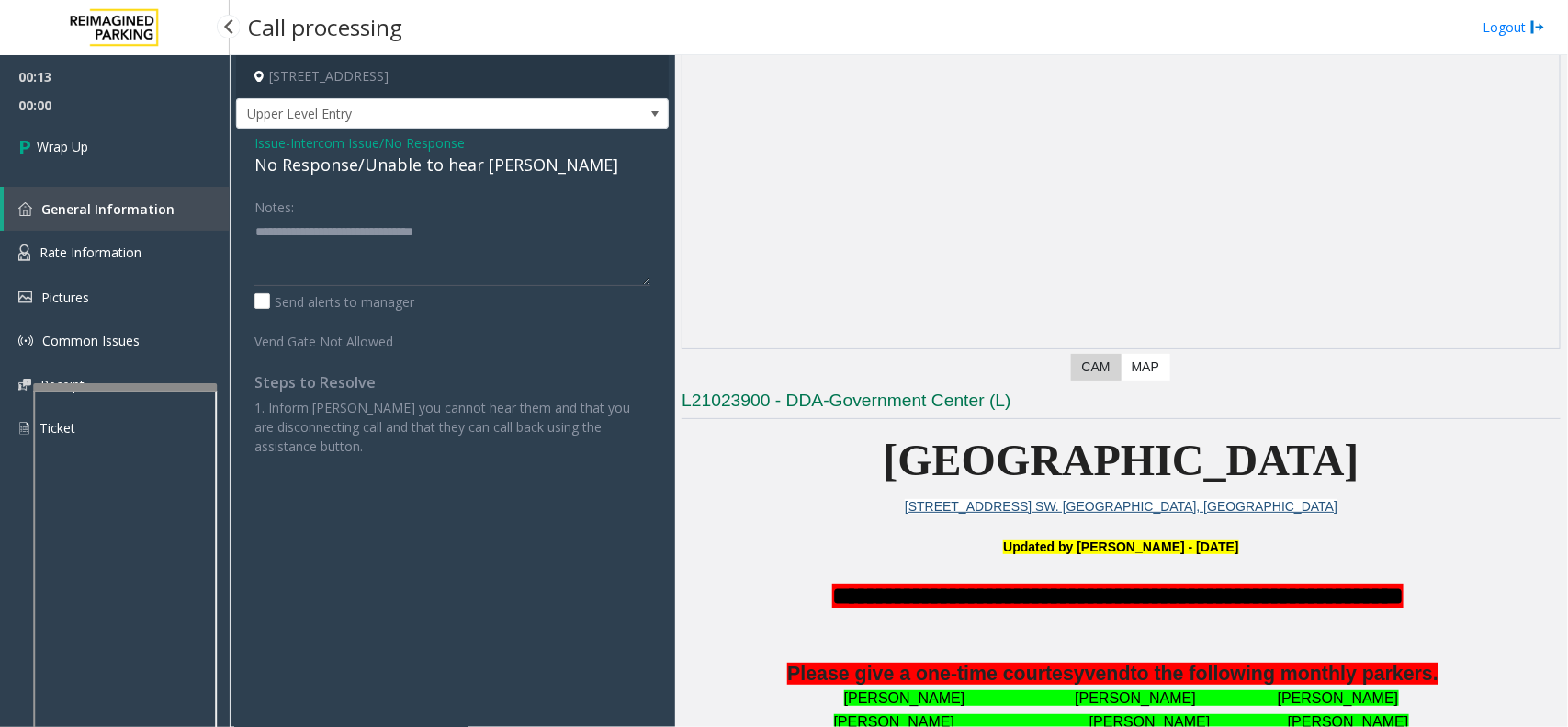
click at [92, 134] on link "Wrap Up" at bounding box center [115, 146] width 229 height 54
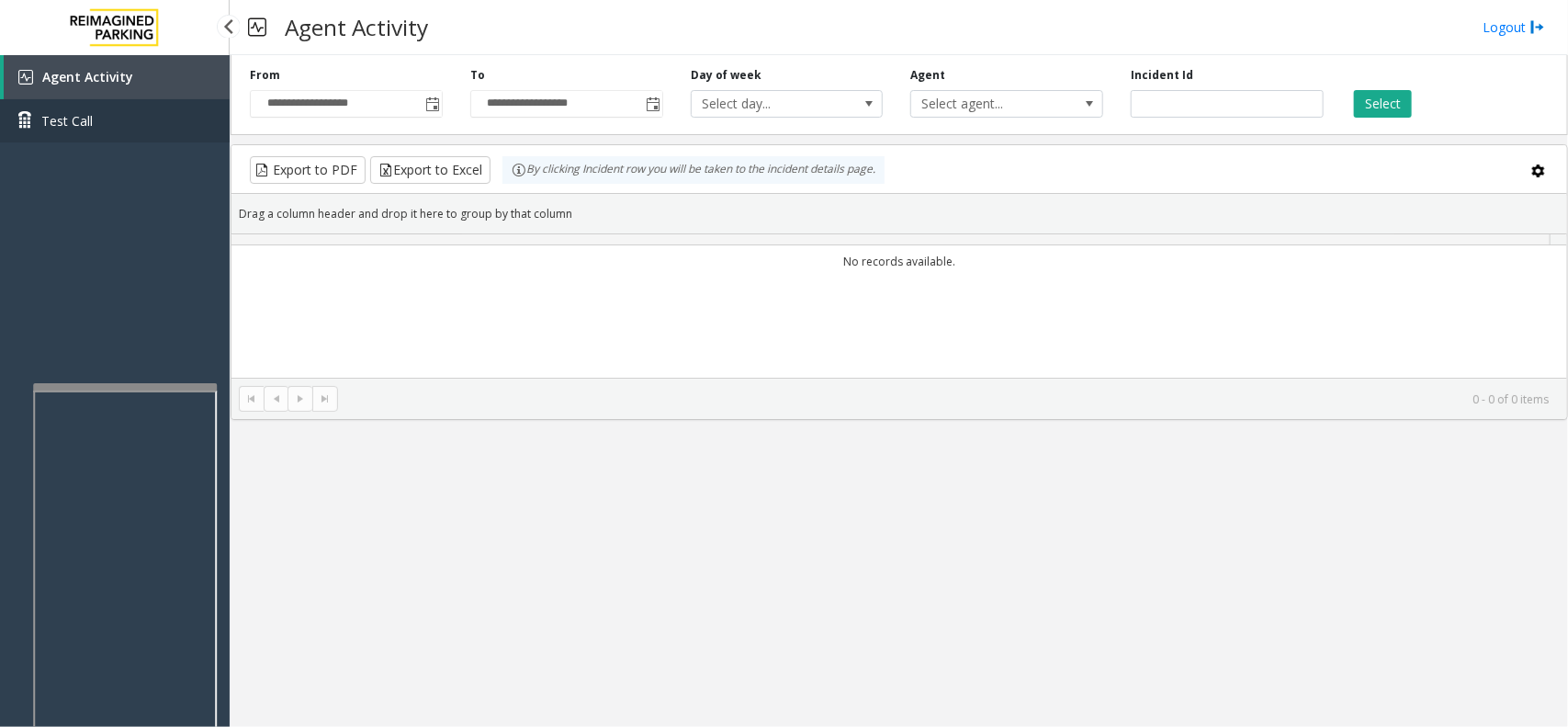
click at [92, 134] on link "Test Call" at bounding box center [115, 121] width 229 height 43
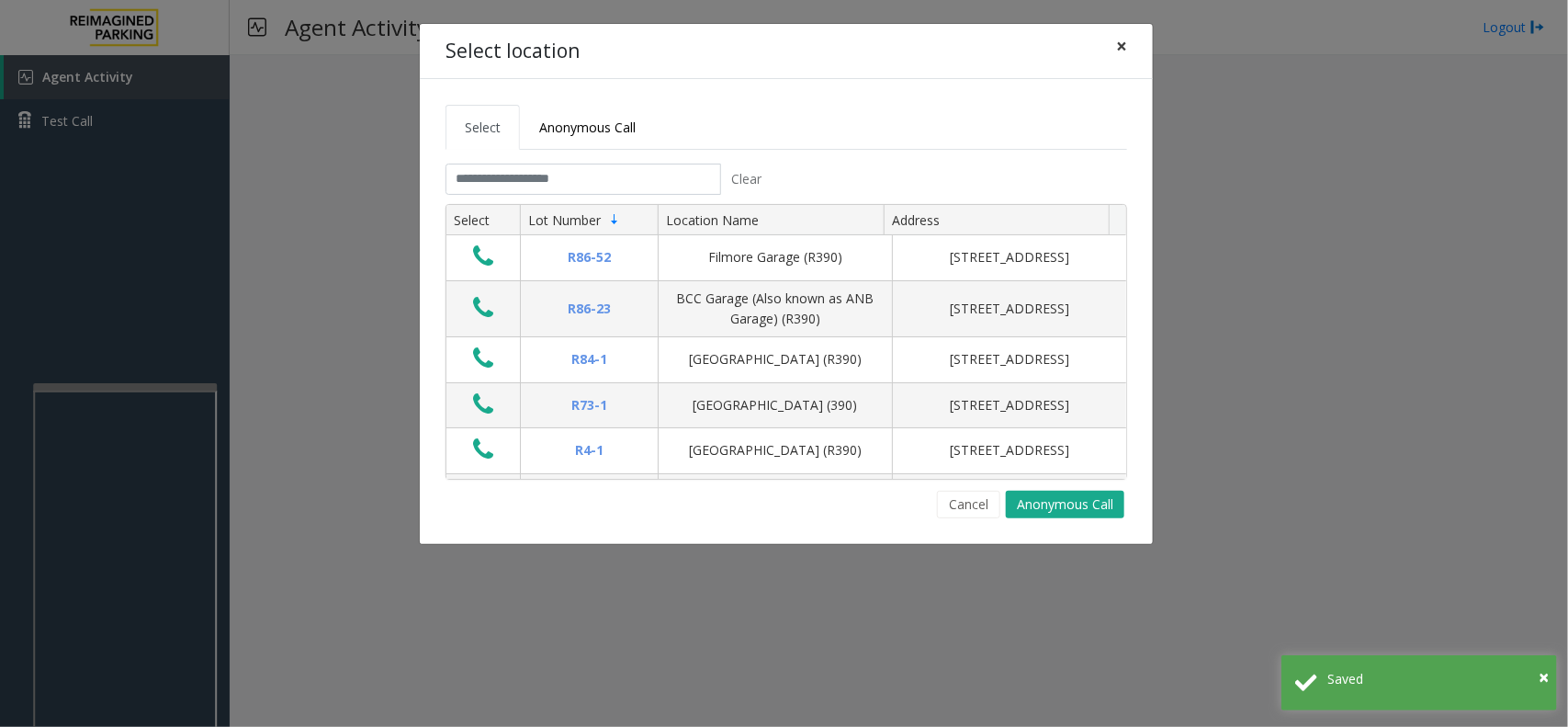
click at [1121, 41] on span "×" at bounding box center [1121, 45] width 11 height 26
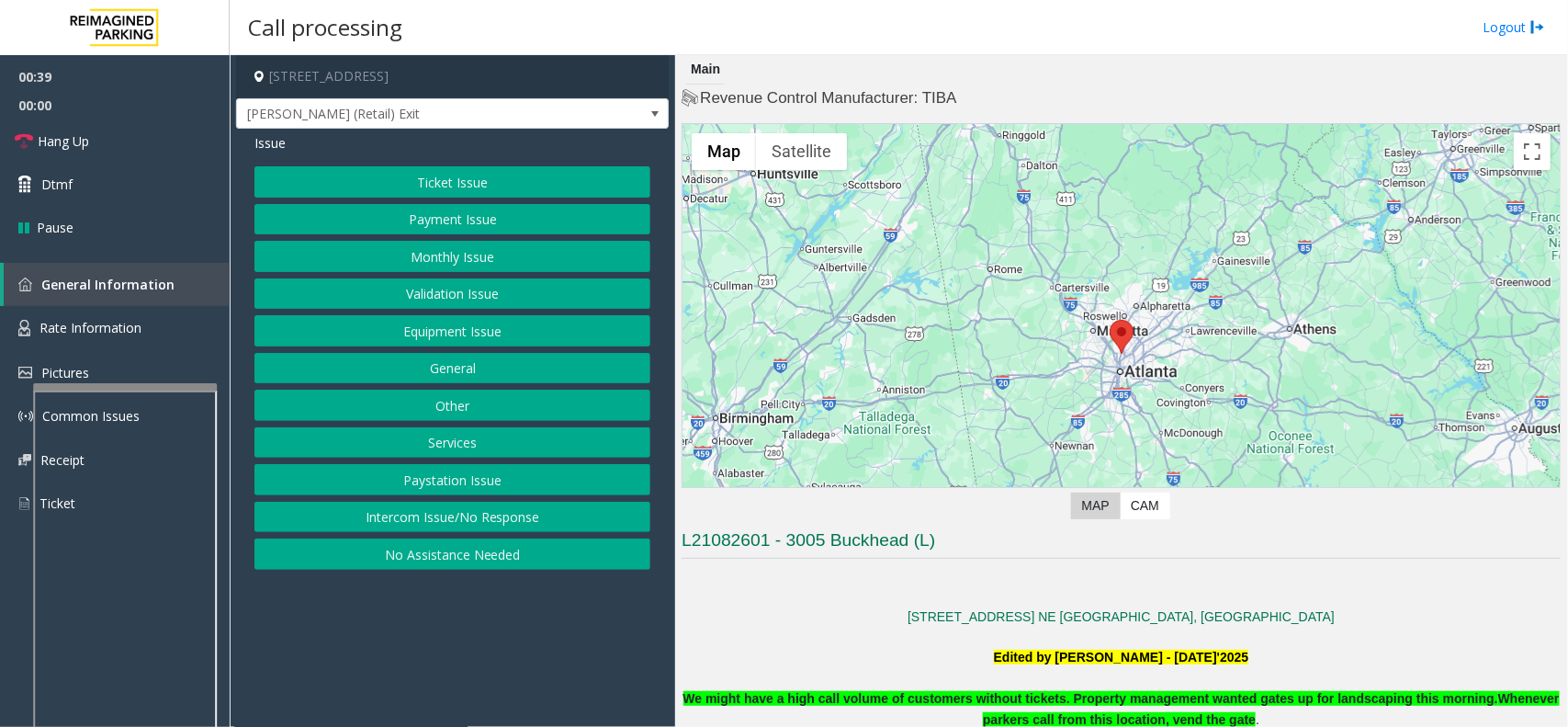
click at [457, 175] on button "Ticket Issue" at bounding box center [453, 182] width 396 height 32
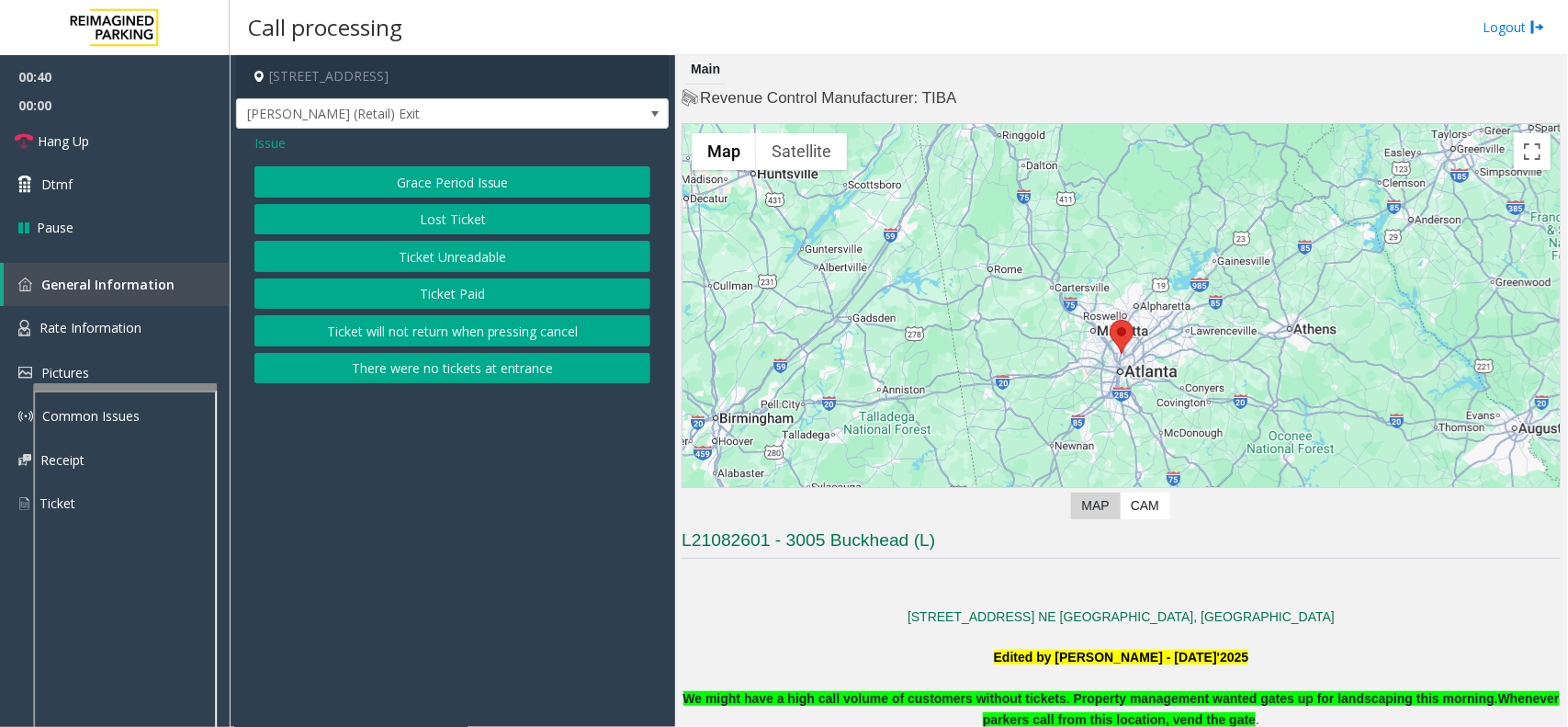
click at [487, 367] on button "There were no tickets at entrance" at bounding box center [453, 368] width 396 height 32
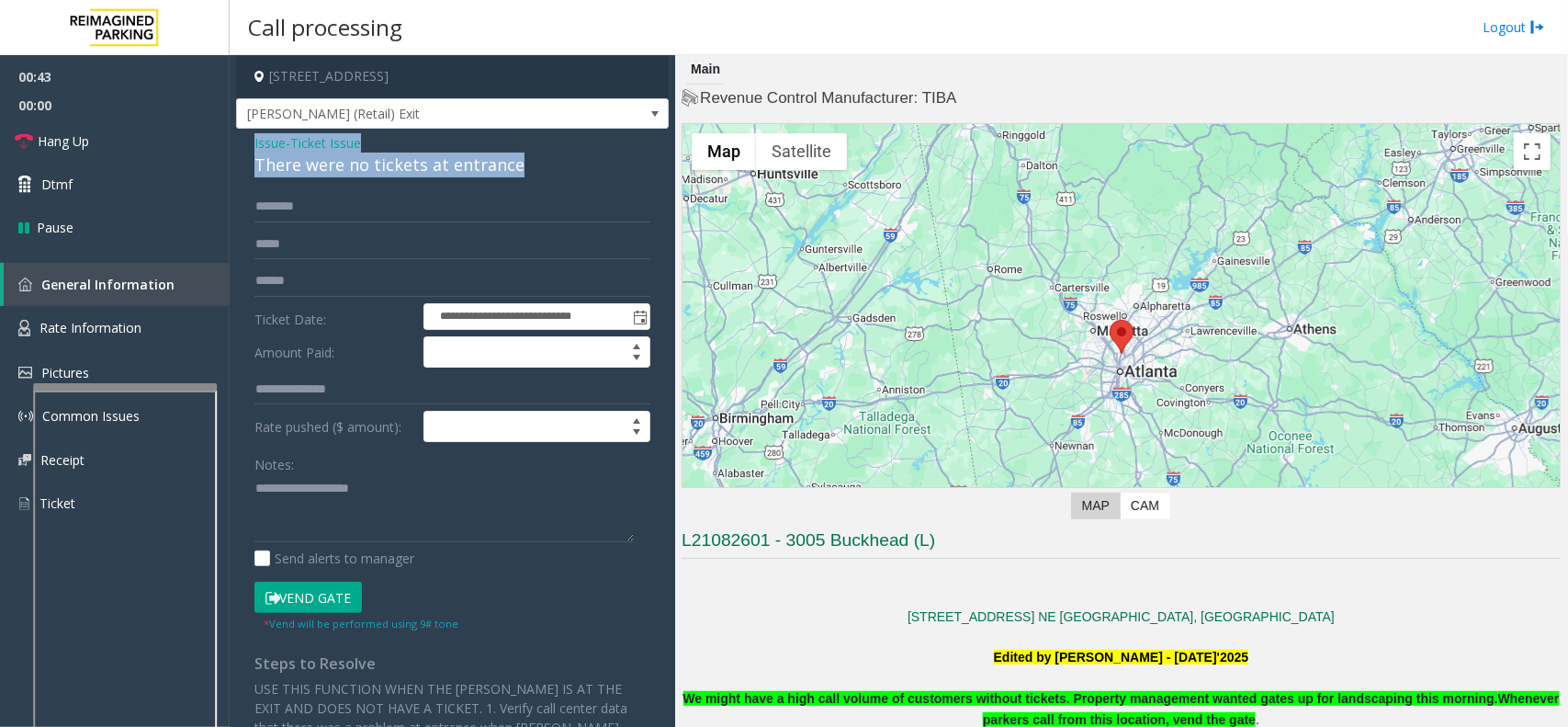
drag, startPoint x: 551, startPoint y: 172, endPoint x: 249, endPoint y: 145, distance: 303.2
click at [249, 145] on div "**********" at bounding box center [453, 499] width 433 height 742
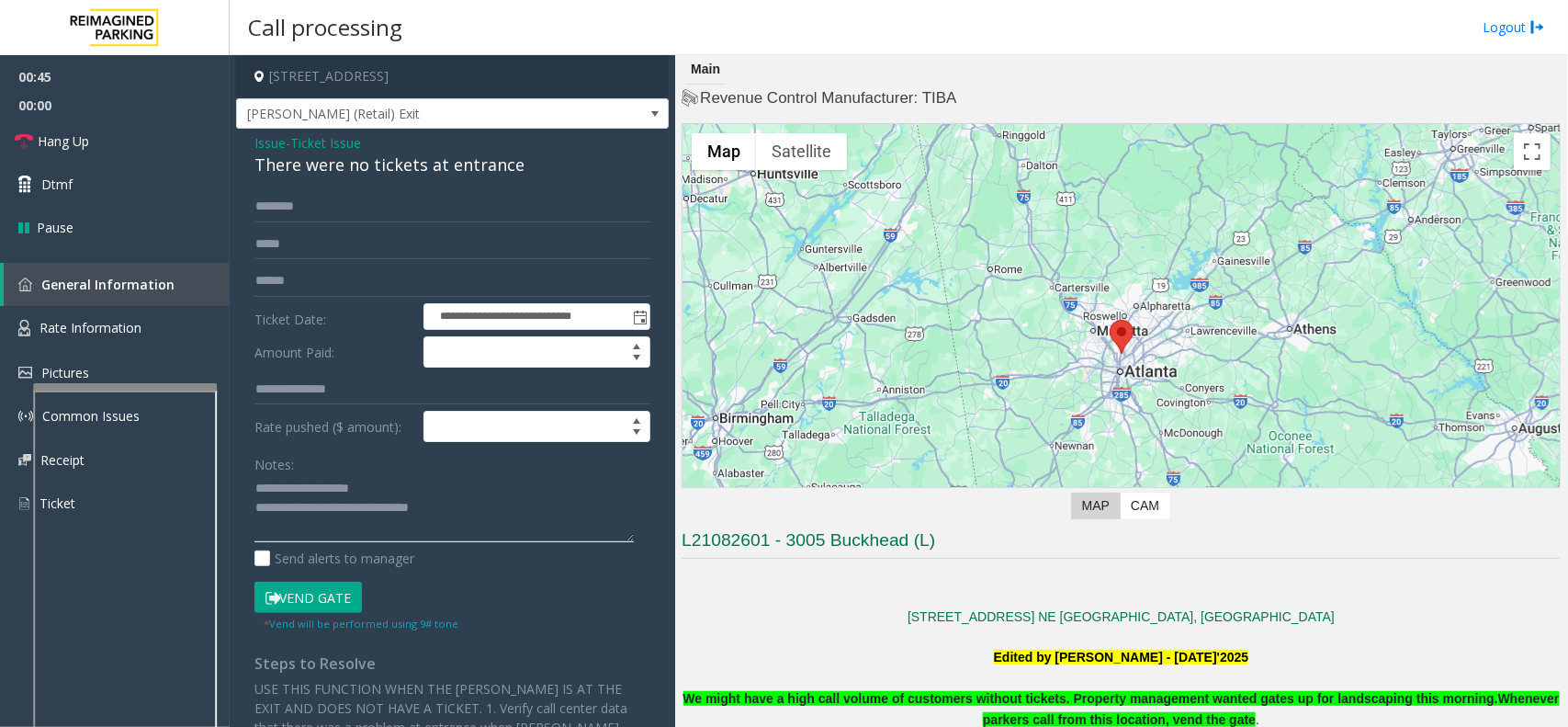
click at [497, 506] on textarea at bounding box center [445, 509] width 379 height 69
click at [107, 139] on link "Hang Up" at bounding box center [115, 141] width 229 height 43
click at [404, 531] on textarea at bounding box center [445, 509] width 379 height 69
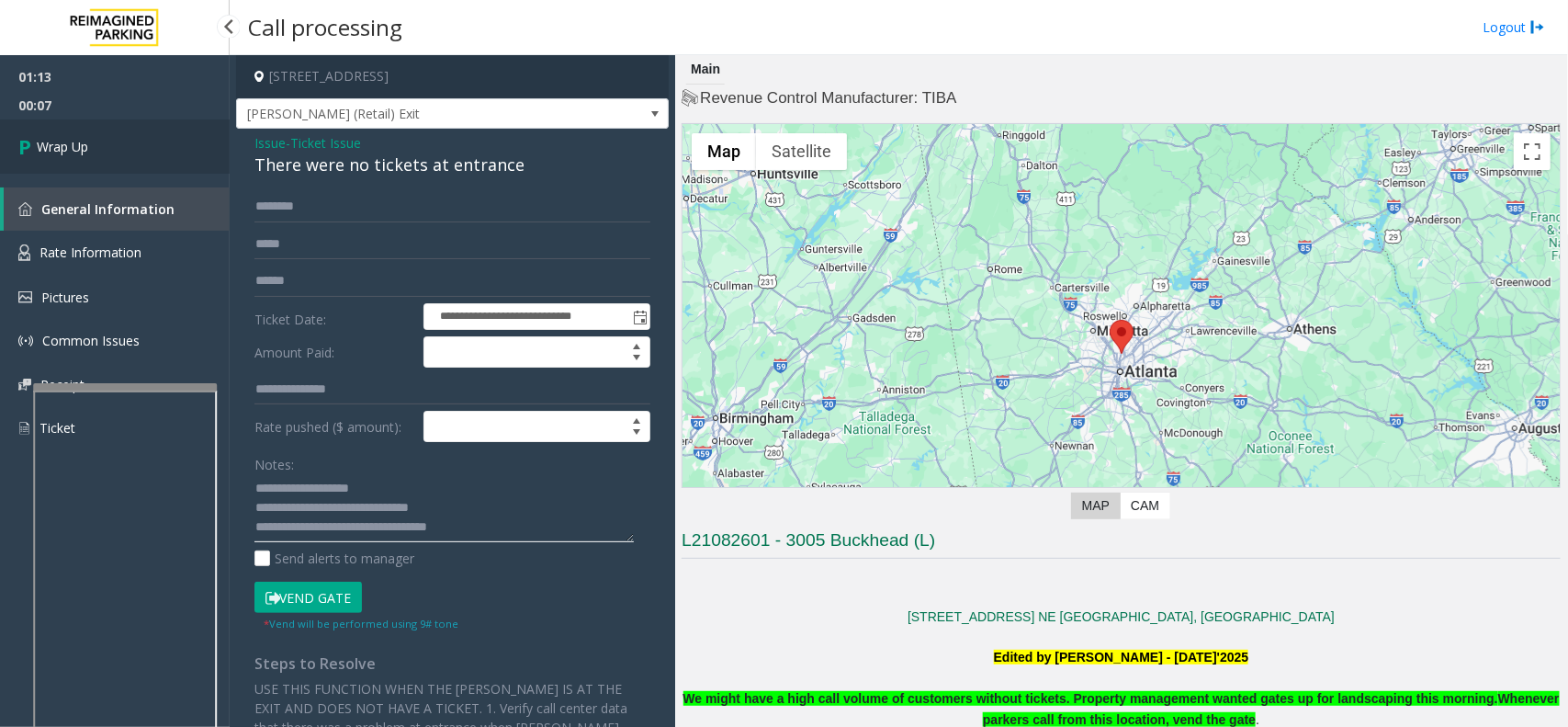
type textarea "**********"
click at [112, 157] on link "Wrap Up" at bounding box center [115, 146] width 229 height 54
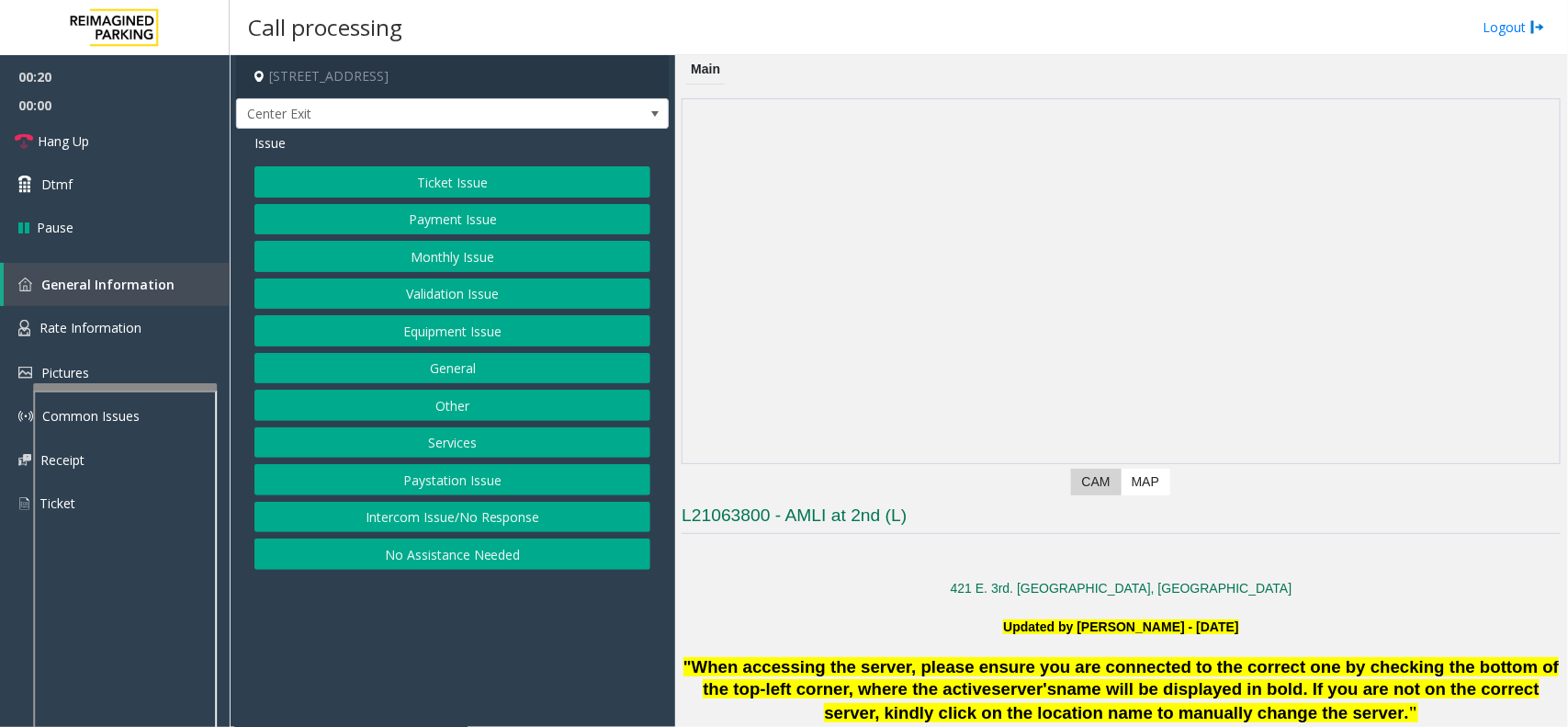
click at [464, 505] on button "Intercom Issue/No Response" at bounding box center [453, 518] width 396 height 32
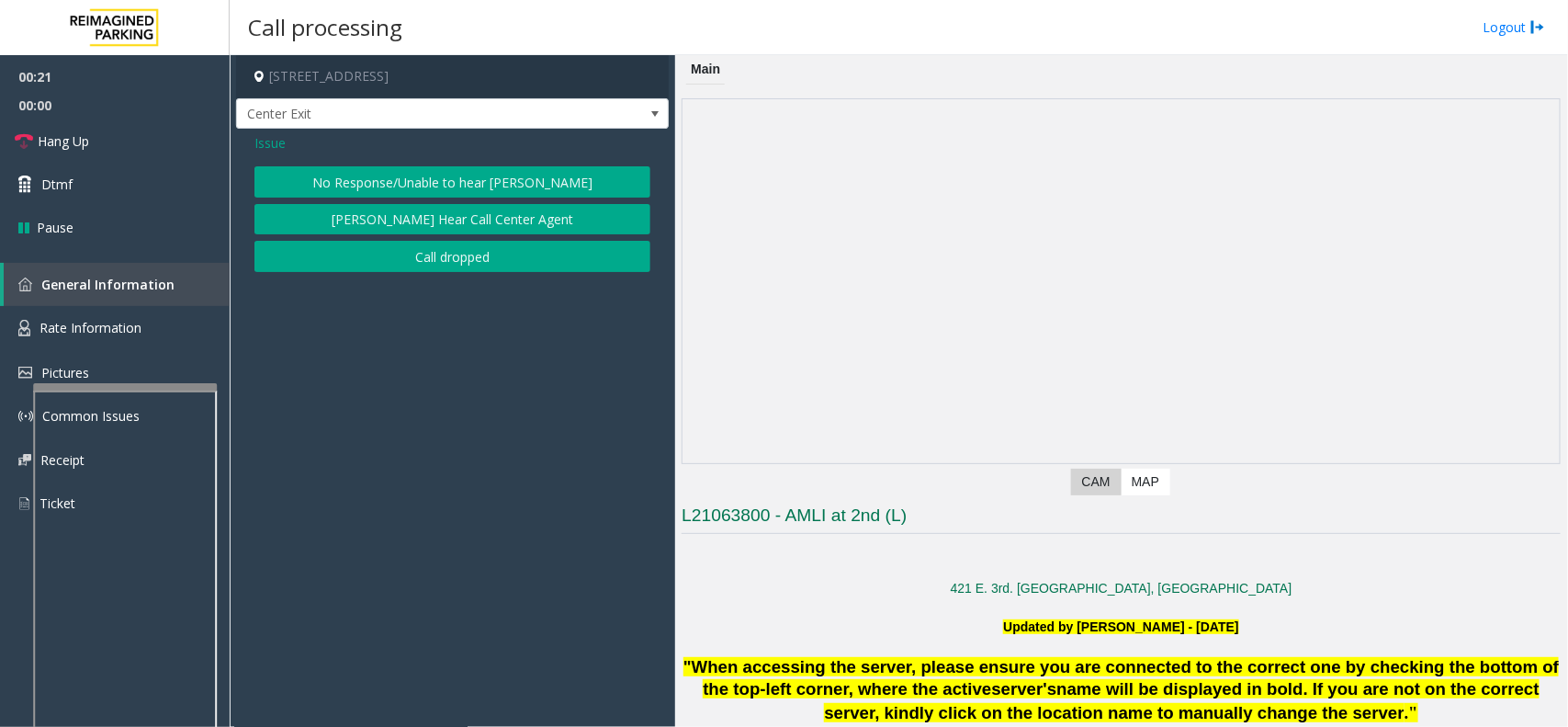
click at [388, 185] on button "No Response/Unable to hear [PERSON_NAME]" at bounding box center [453, 182] width 396 height 32
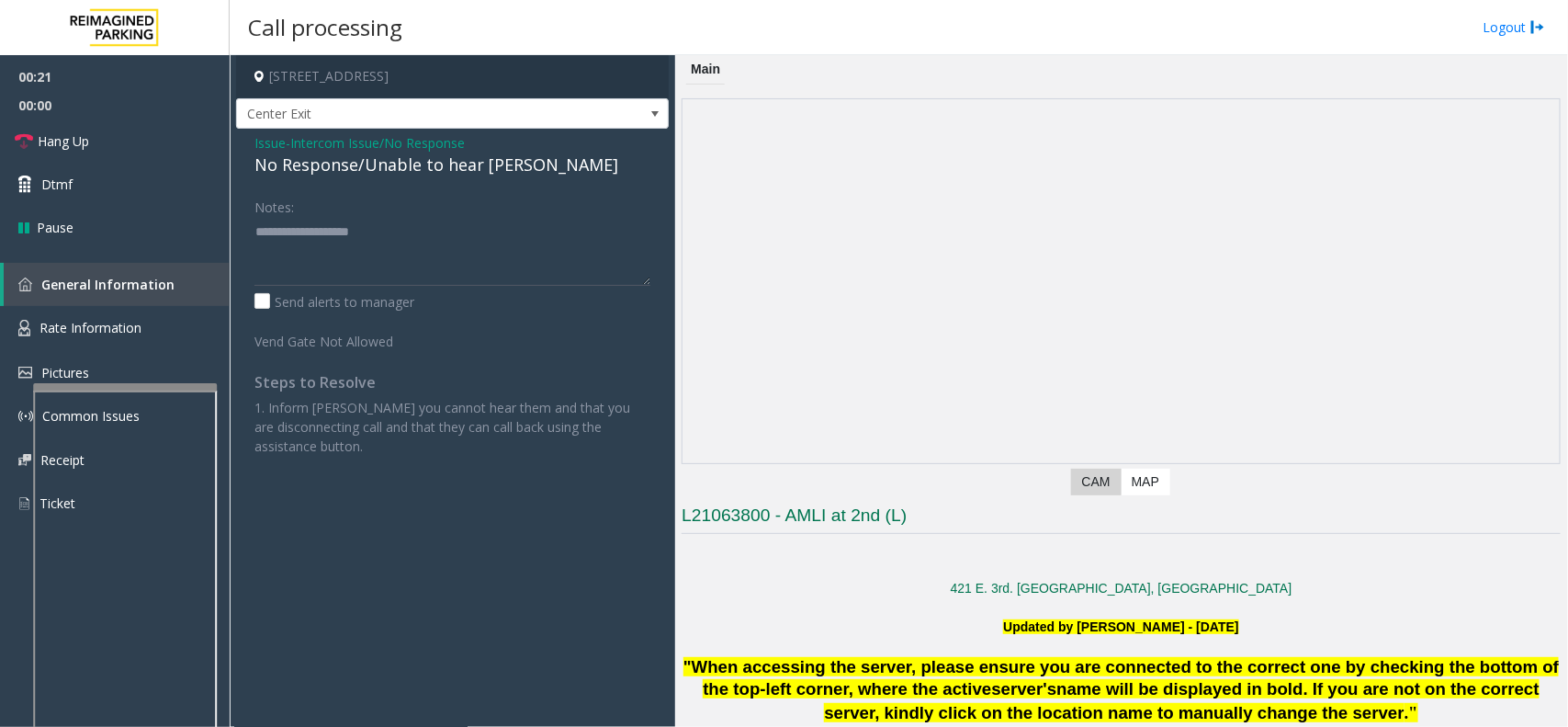
click at [387, 176] on div "No Response/Unable to hear [PERSON_NAME]" at bounding box center [453, 164] width 396 height 25
type textarea "**********"
click at [61, 144] on span "Hang Up" at bounding box center [63, 141] width 51 height 20
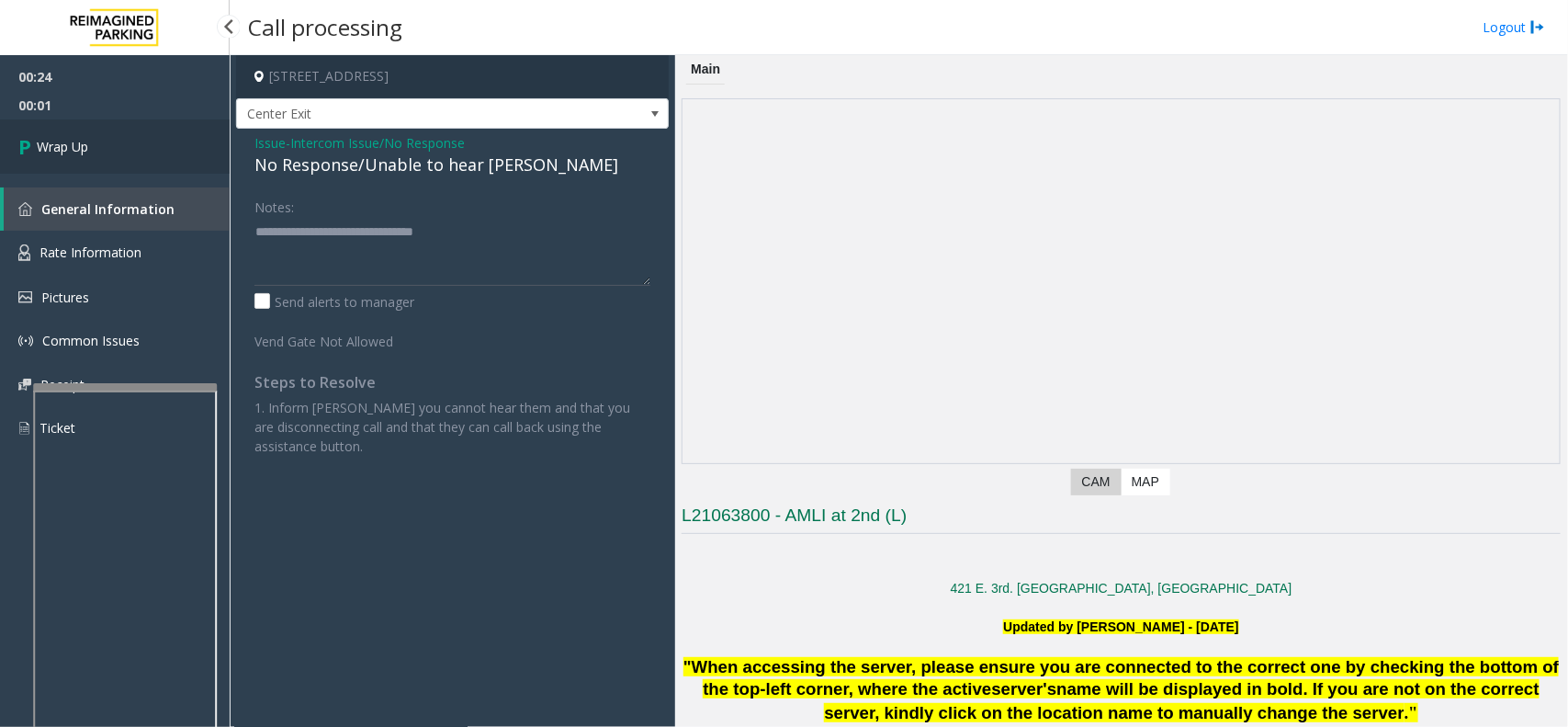
click at [61, 165] on link "Wrap Up" at bounding box center [115, 146] width 229 height 54
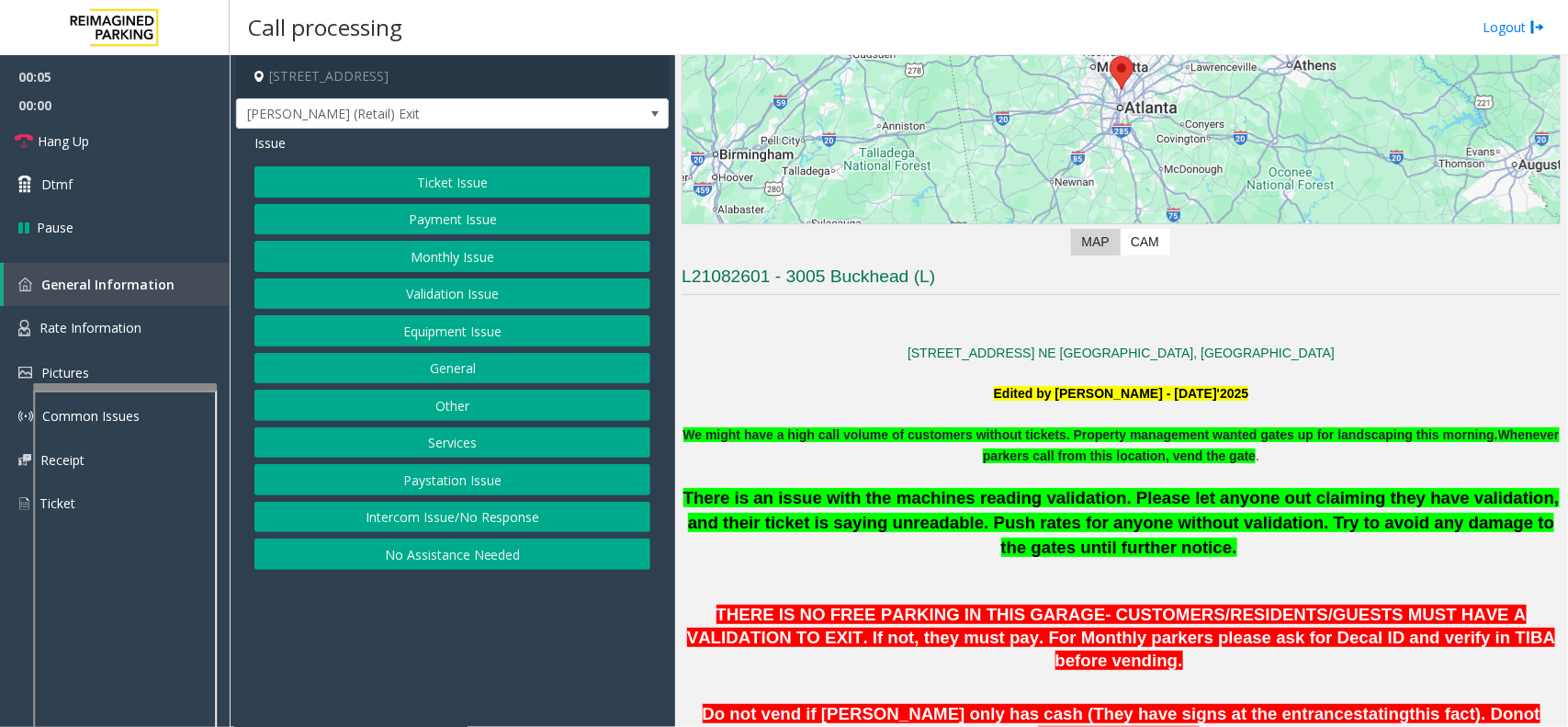
scroll to position [345, 0]
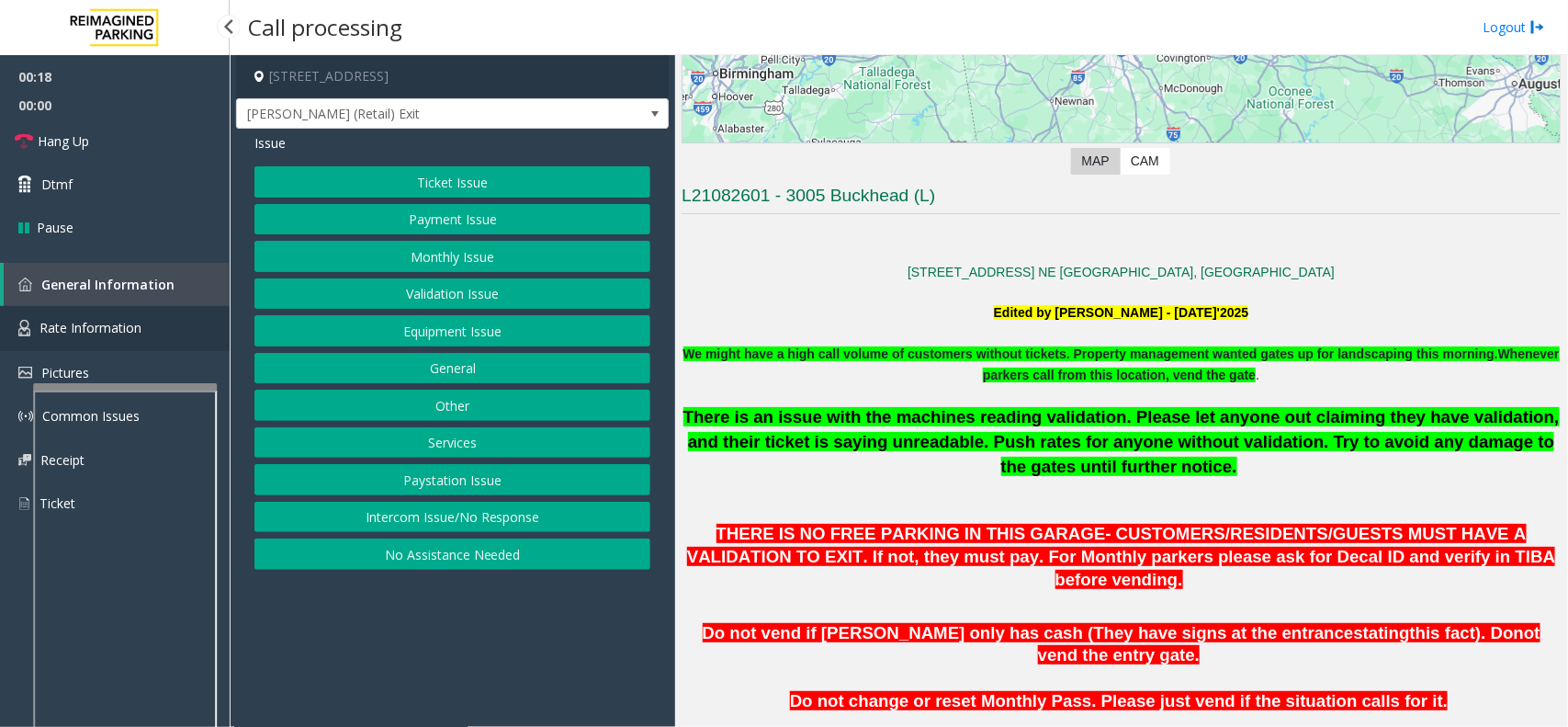
click at [134, 319] on span "Rate Information" at bounding box center [90, 328] width 102 height 18
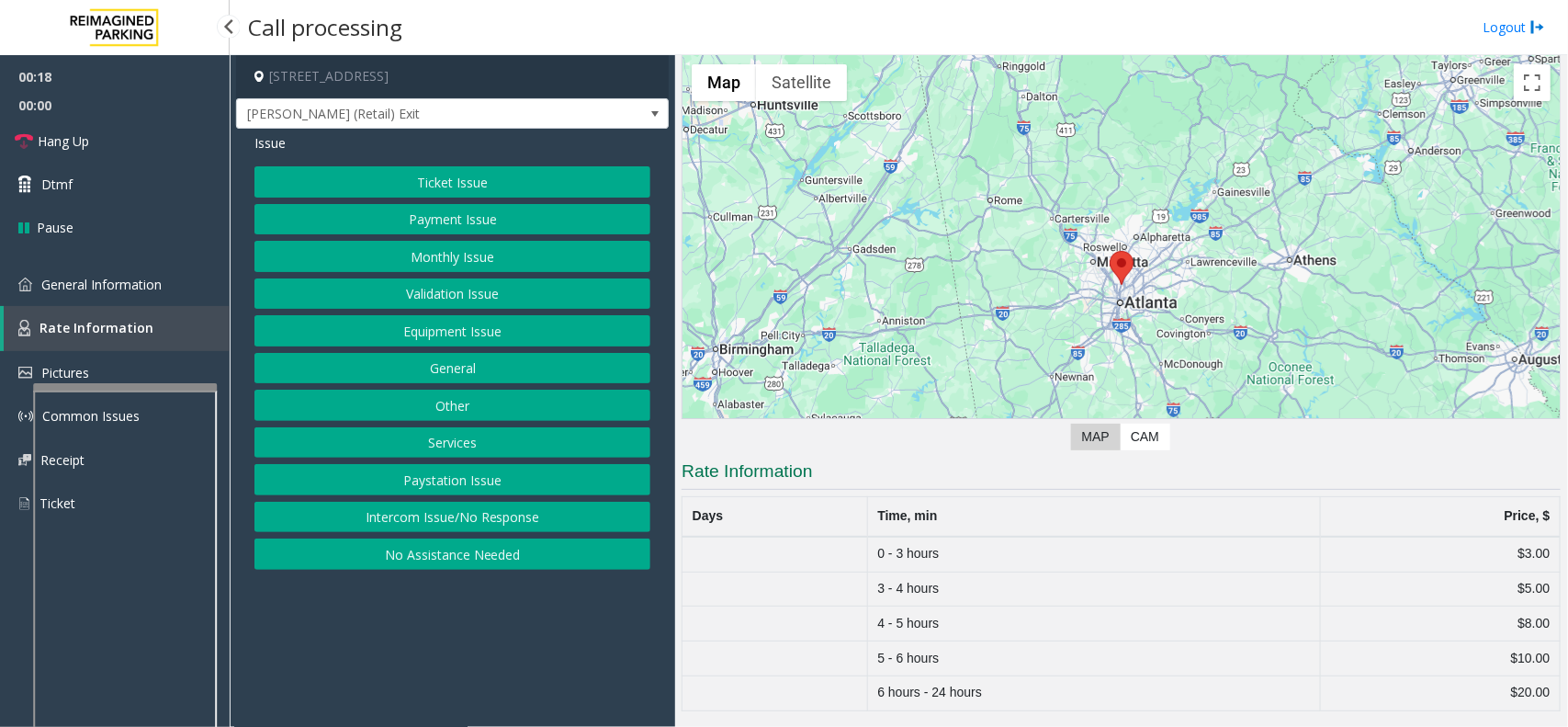
scroll to position [70, 0]
click at [133, 306] on link "Rate Information" at bounding box center [117, 329] width 226 height 45
click at [469, 180] on button "Ticket Issue" at bounding box center [453, 182] width 396 height 32
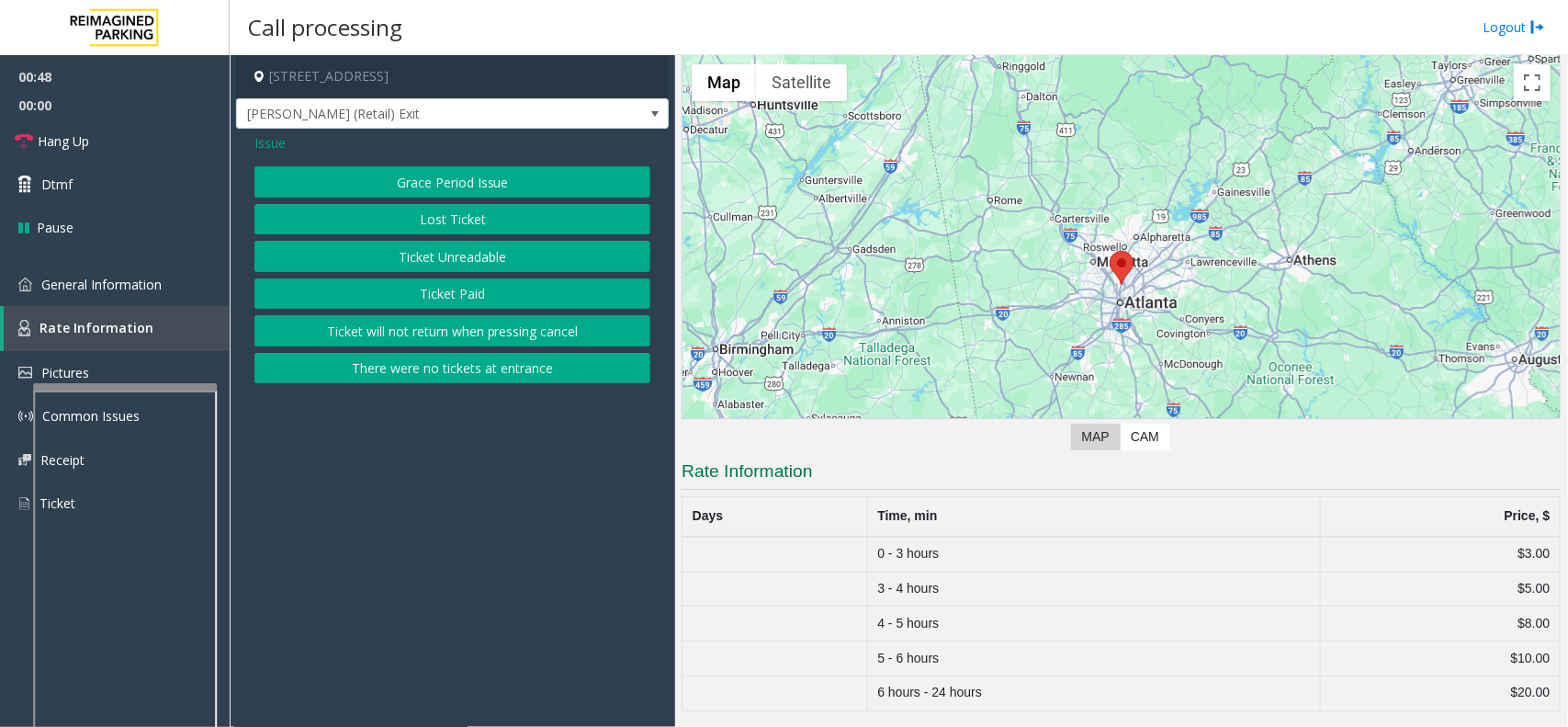
click at [473, 372] on button "There were no tickets at entrance" at bounding box center [453, 368] width 396 height 32
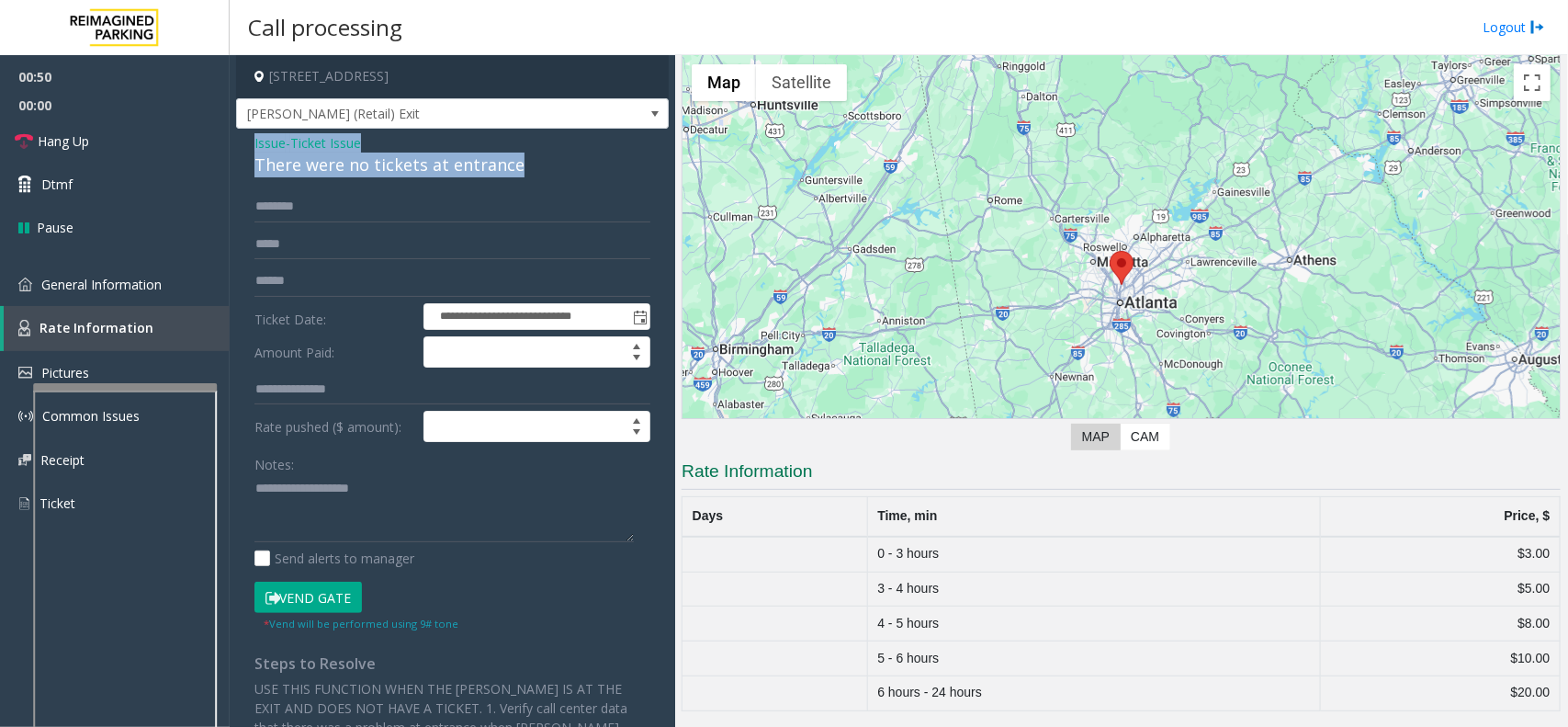
drag, startPoint x: 527, startPoint y: 172, endPoint x: 246, endPoint y: 151, distance: 281.8
click at [246, 151] on div "**********" at bounding box center [453, 499] width 433 height 742
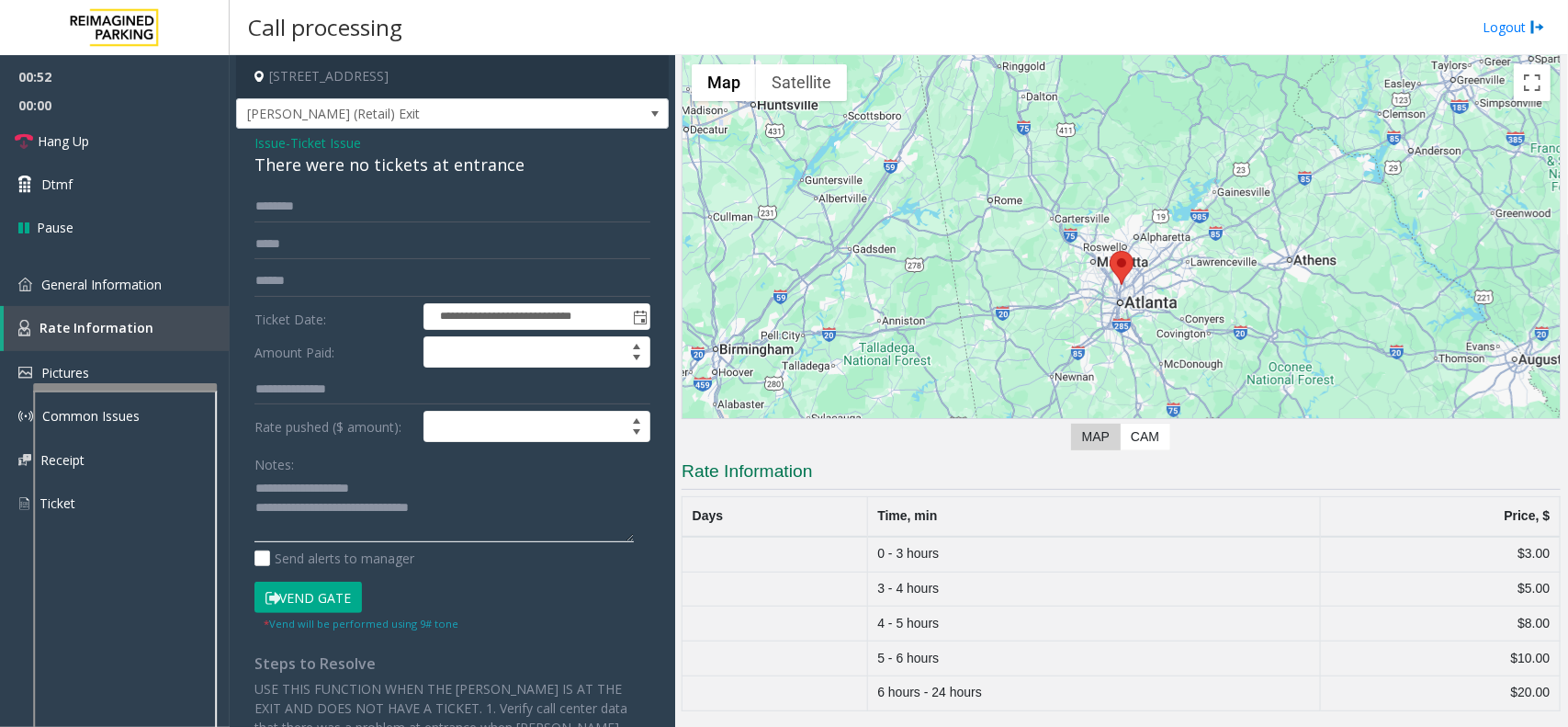
click at [474, 507] on textarea at bounding box center [445, 509] width 379 height 69
click at [138, 135] on link "Hang Up" at bounding box center [115, 141] width 229 height 43
click at [370, 532] on textarea at bounding box center [445, 509] width 379 height 69
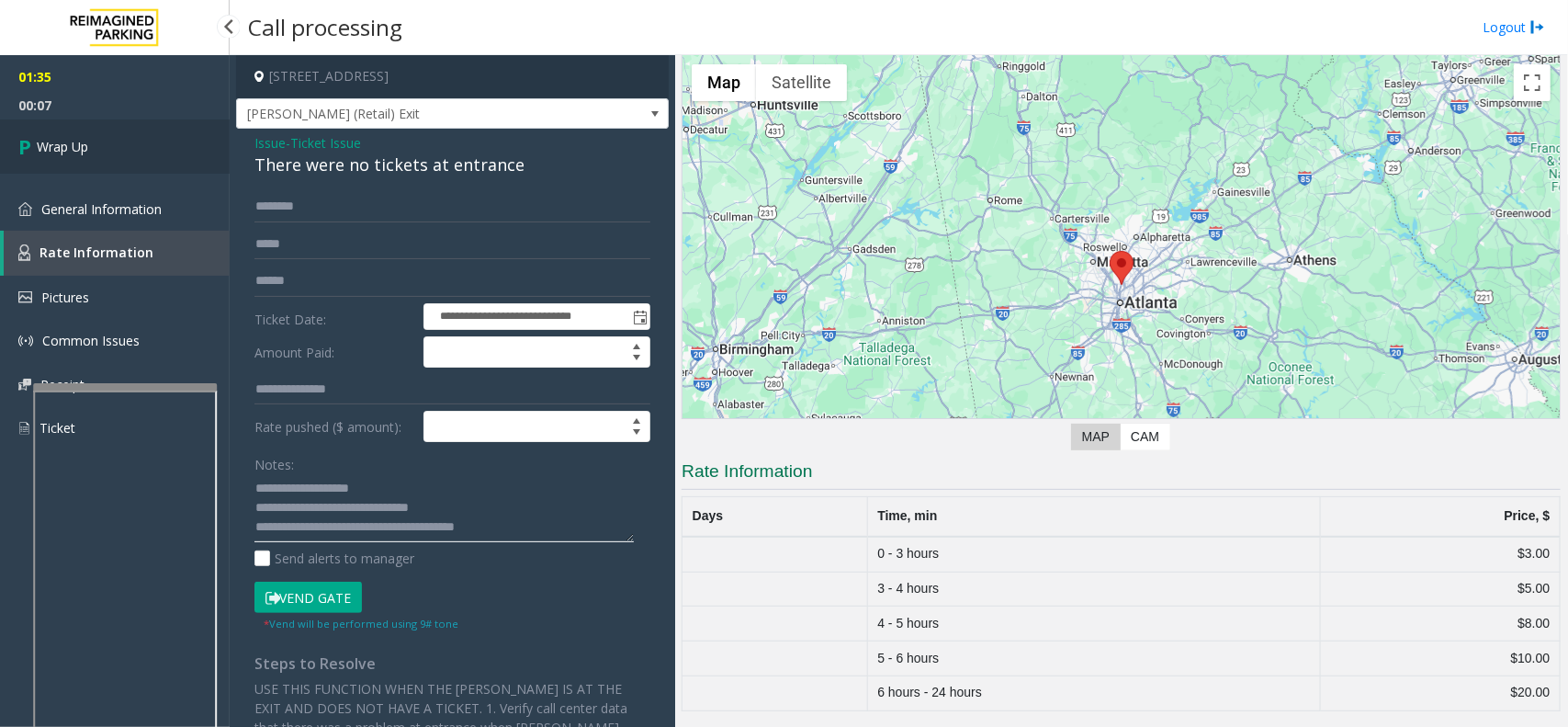
type textarea "**********"
click at [98, 152] on link "Wrap Up" at bounding box center [115, 146] width 229 height 54
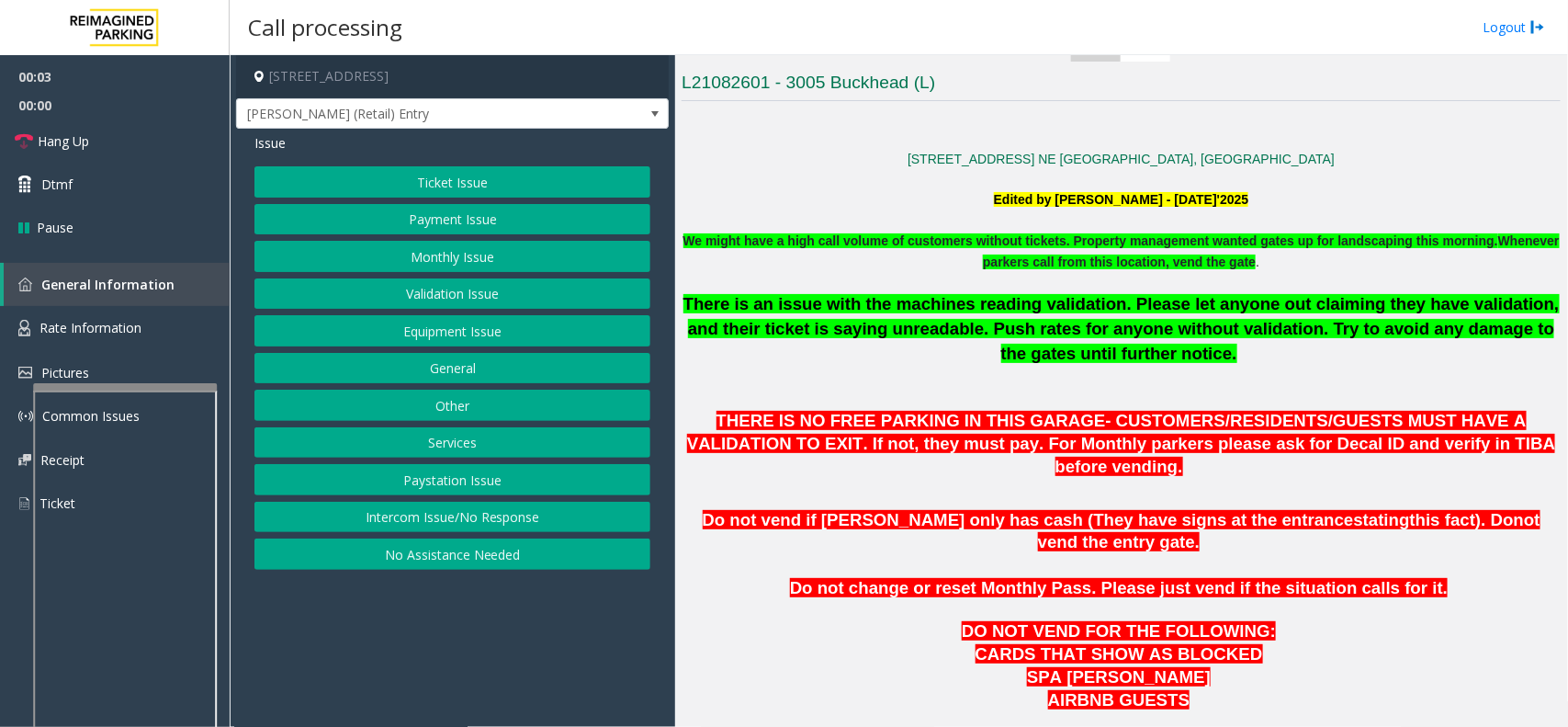
scroll to position [459, 0]
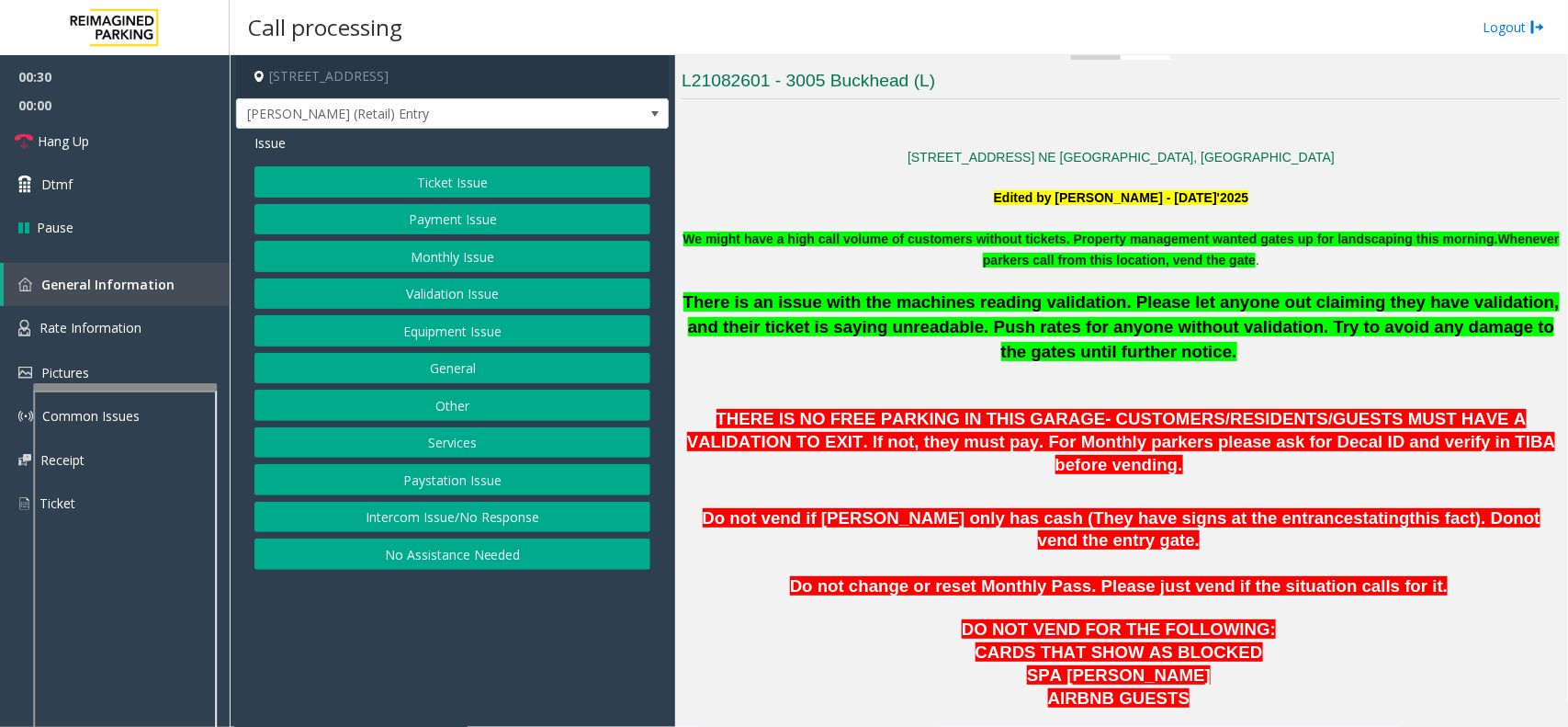
click at [461, 372] on button "General" at bounding box center [453, 368] width 396 height 32
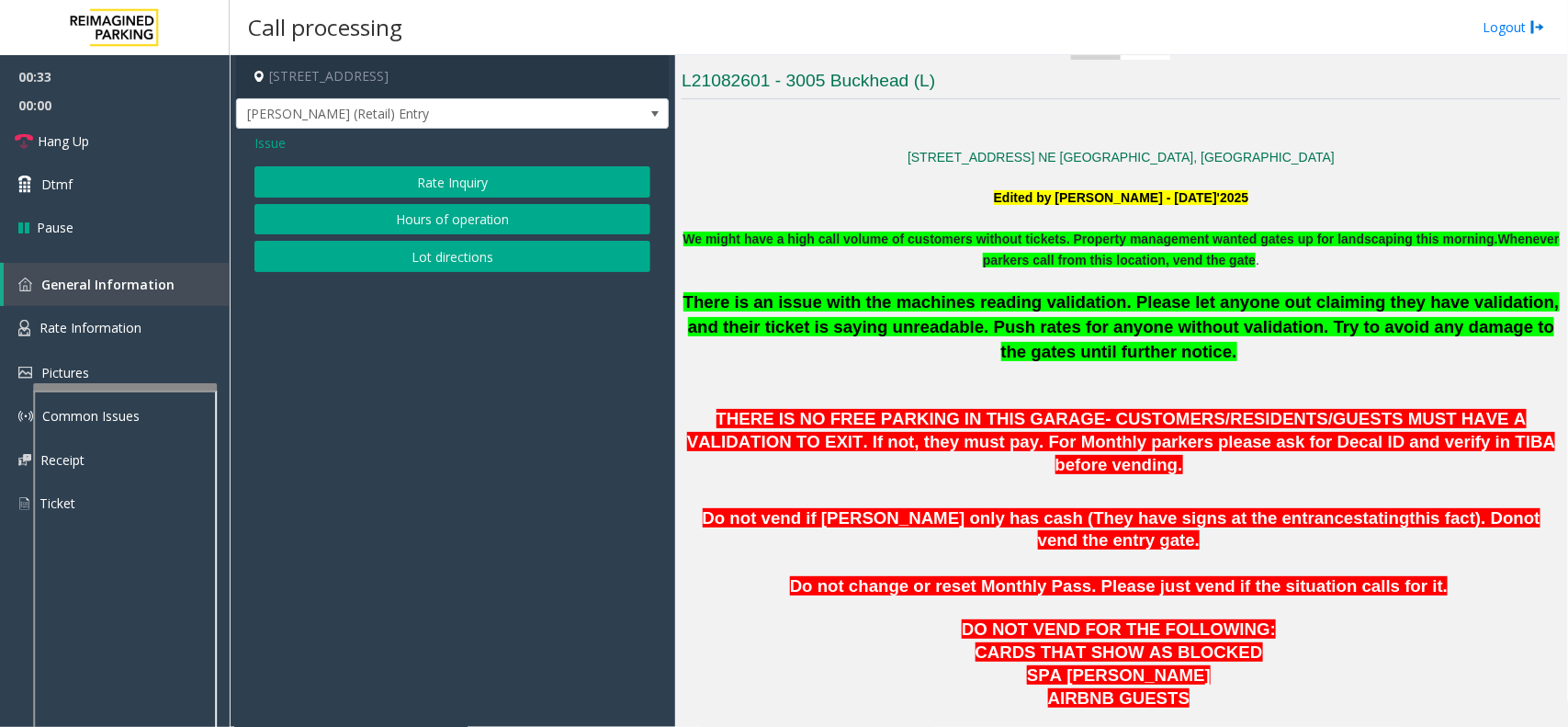
click at [269, 143] on span "Issue" at bounding box center [271, 143] width 32 height 20
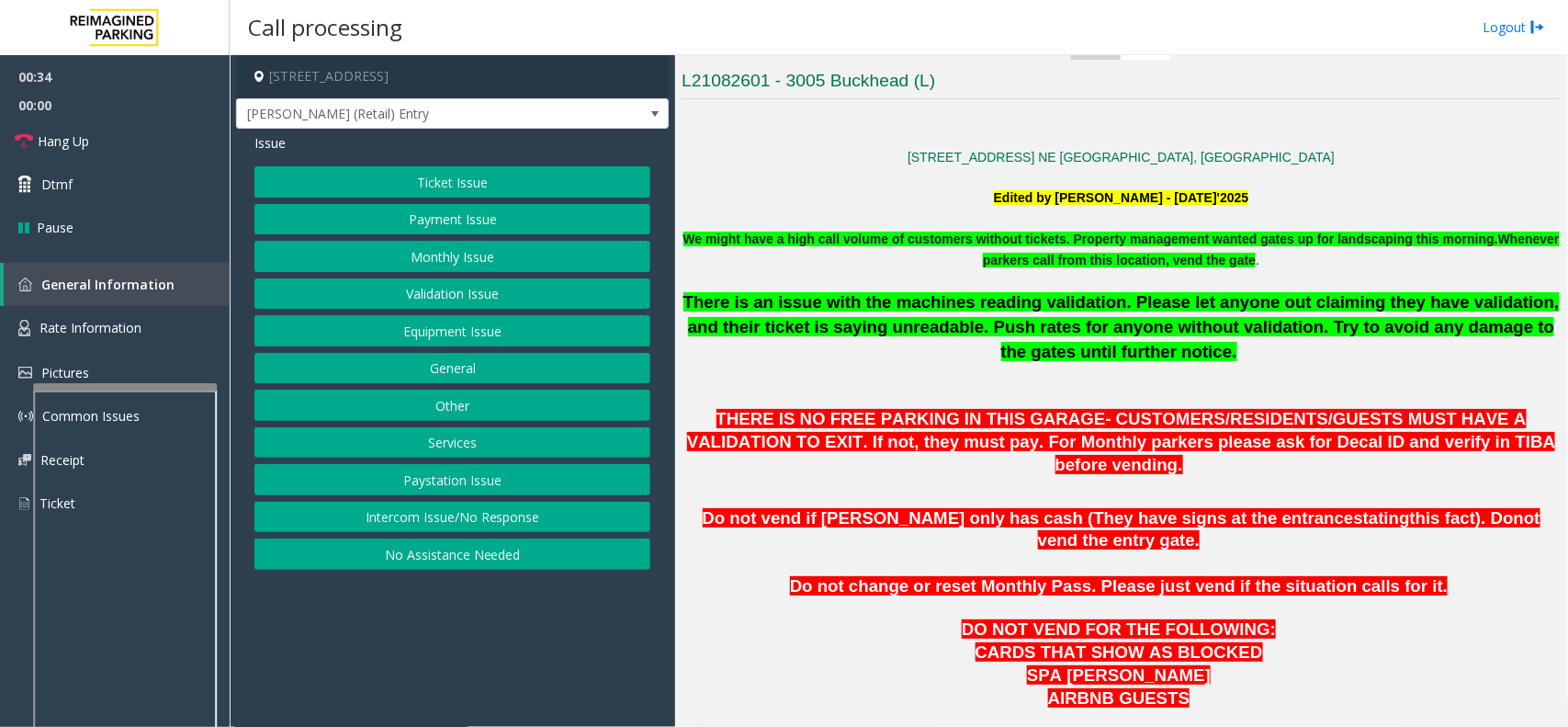
click at [418, 434] on button "Services" at bounding box center [453, 443] width 396 height 32
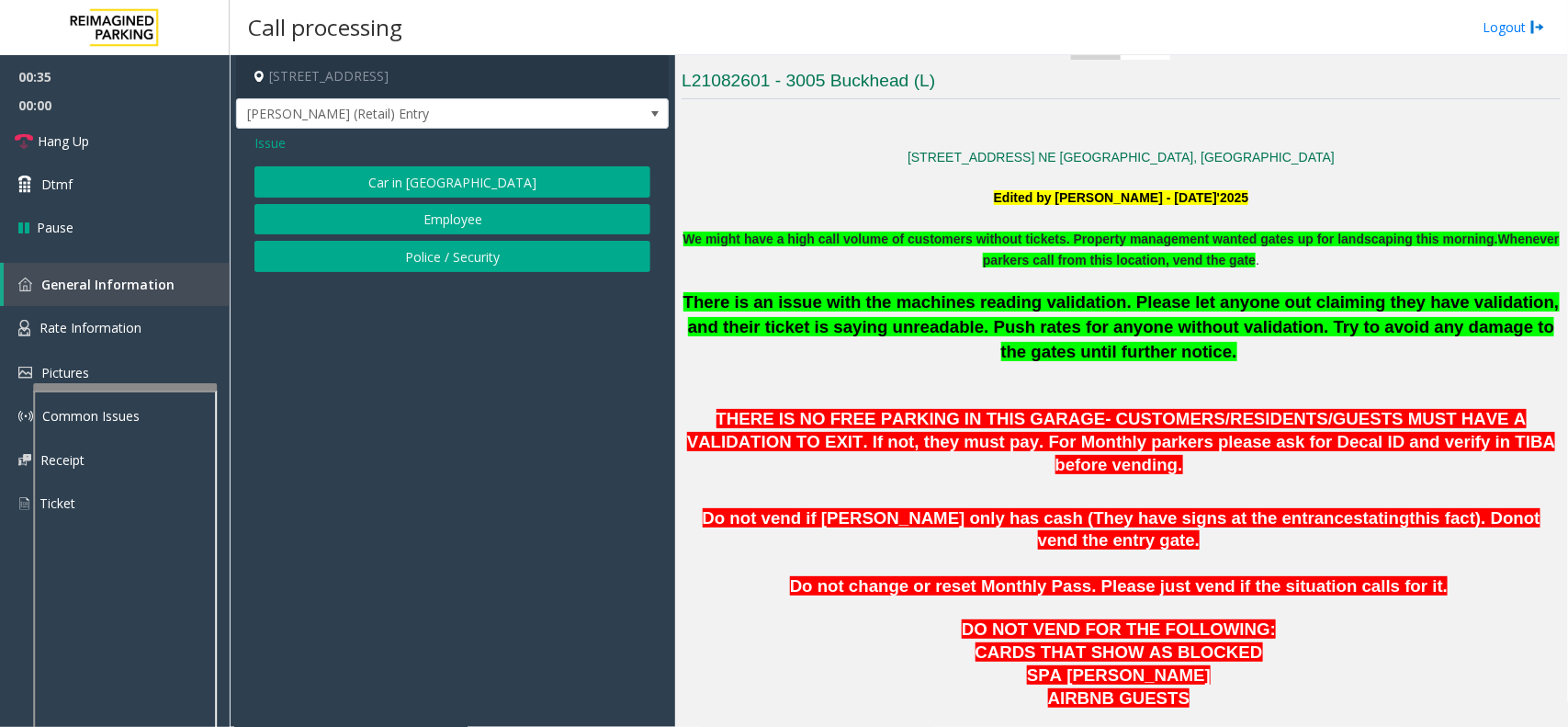
click at [271, 148] on span "Issue" at bounding box center [271, 143] width 32 height 20
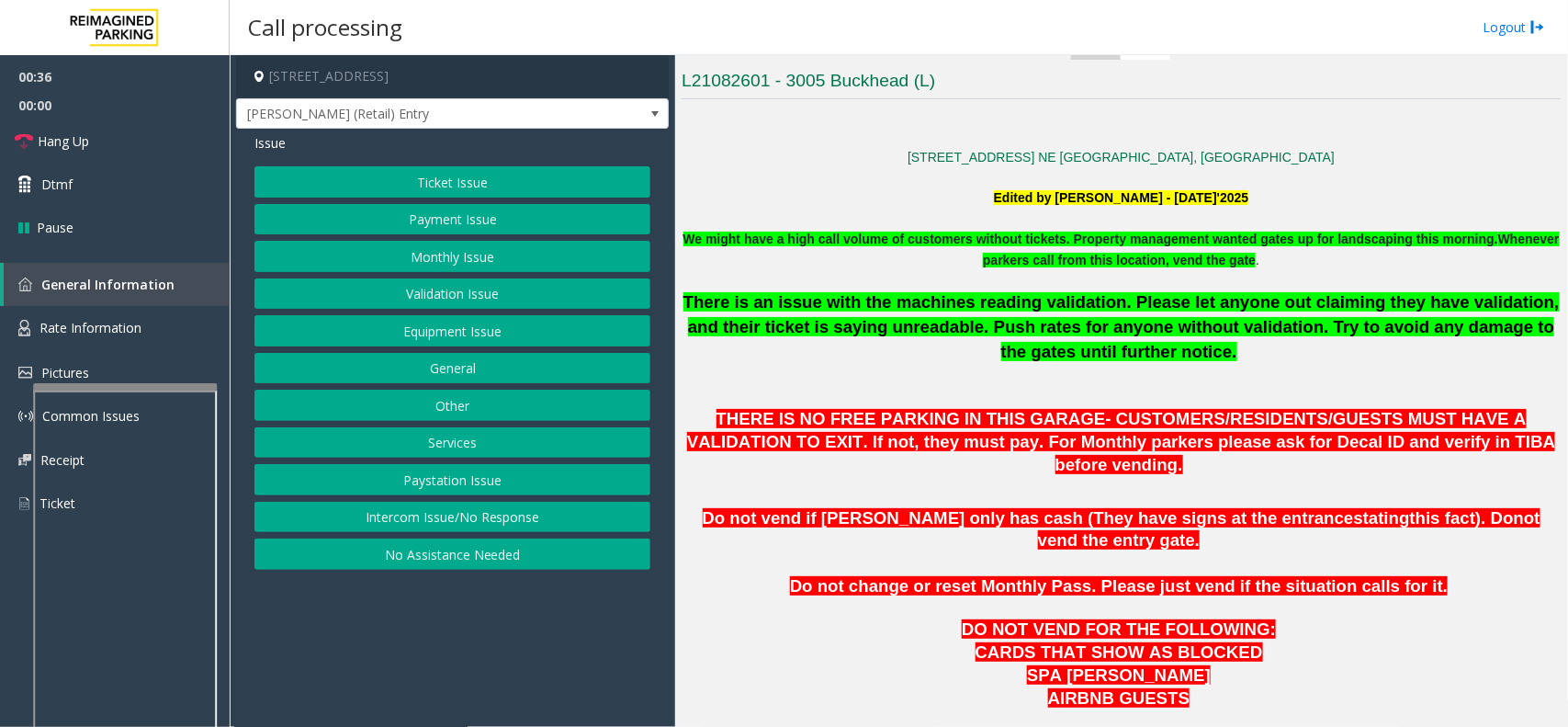
click at [448, 404] on button "Other" at bounding box center [453, 405] width 396 height 32
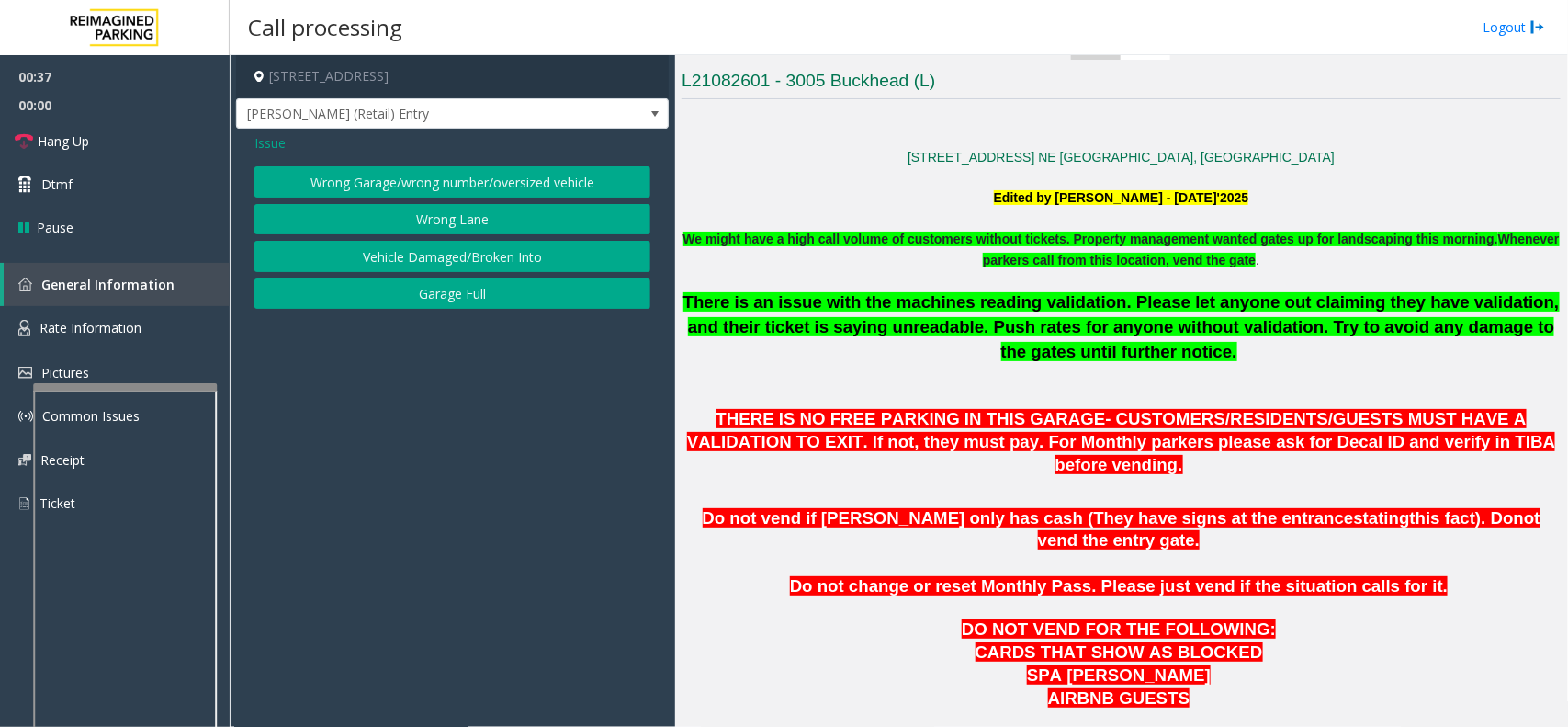
click at [395, 207] on button "Wrong Lane" at bounding box center [453, 219] width 396 height 32
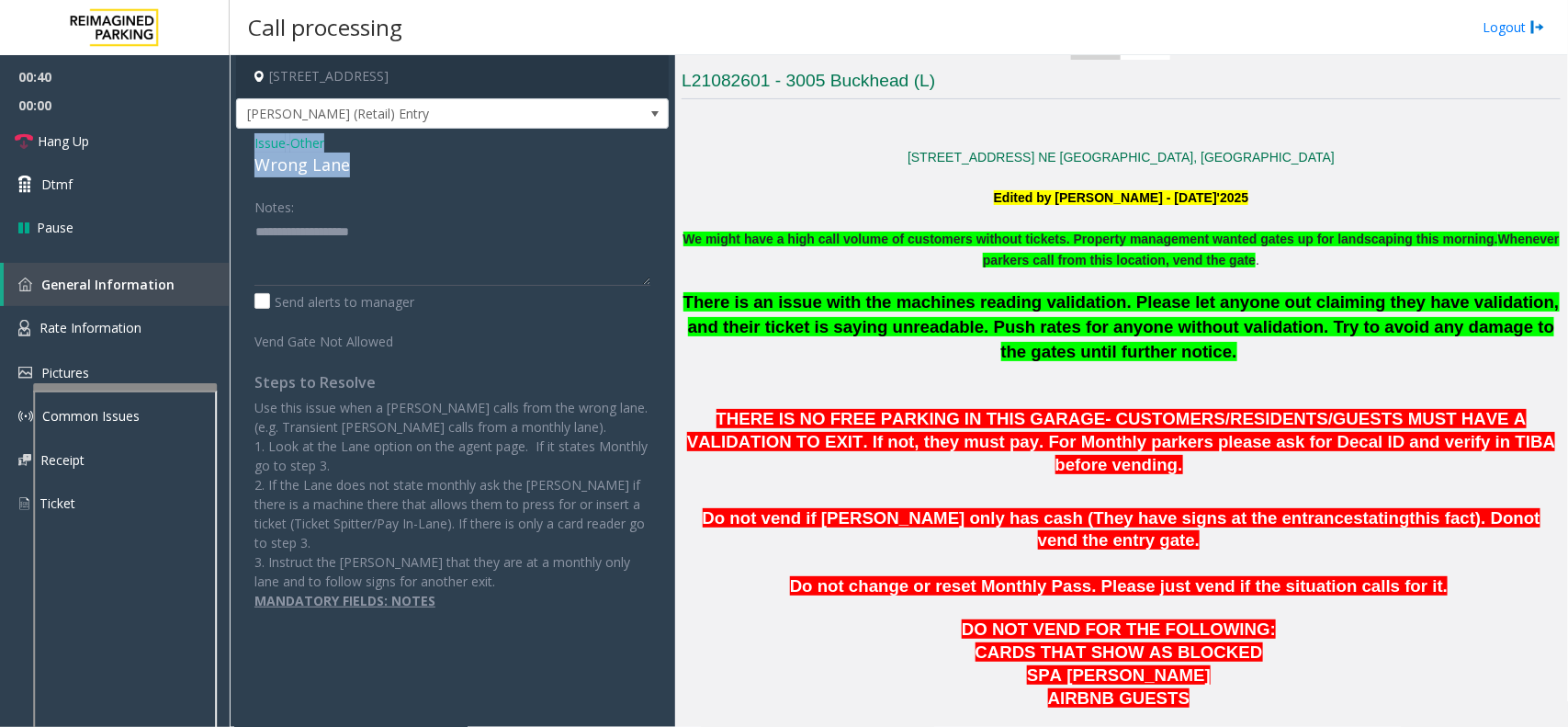
drag, startPoint x: 355, startPoint y: 173, endPoint x: 249, endPoint y: 150, distance: 108.5
click at [249, 150] on div "Issue - Other Wrong Lane Notes: Send alerts to manager Vend Gate Not Allowed St…" at bounding box center [453, 387] width 433 height 519
click at [341, 250] on textarea at bounding box center [453, 251] width 396 height 69
drag, startPoint x: 137, startPoint y: 143, endPoint x: 166, endPoint y: 153, distance: 30.7
click at [137, 143] on link "Hang Up" at bounding box center [115, 141] width 229 height 43
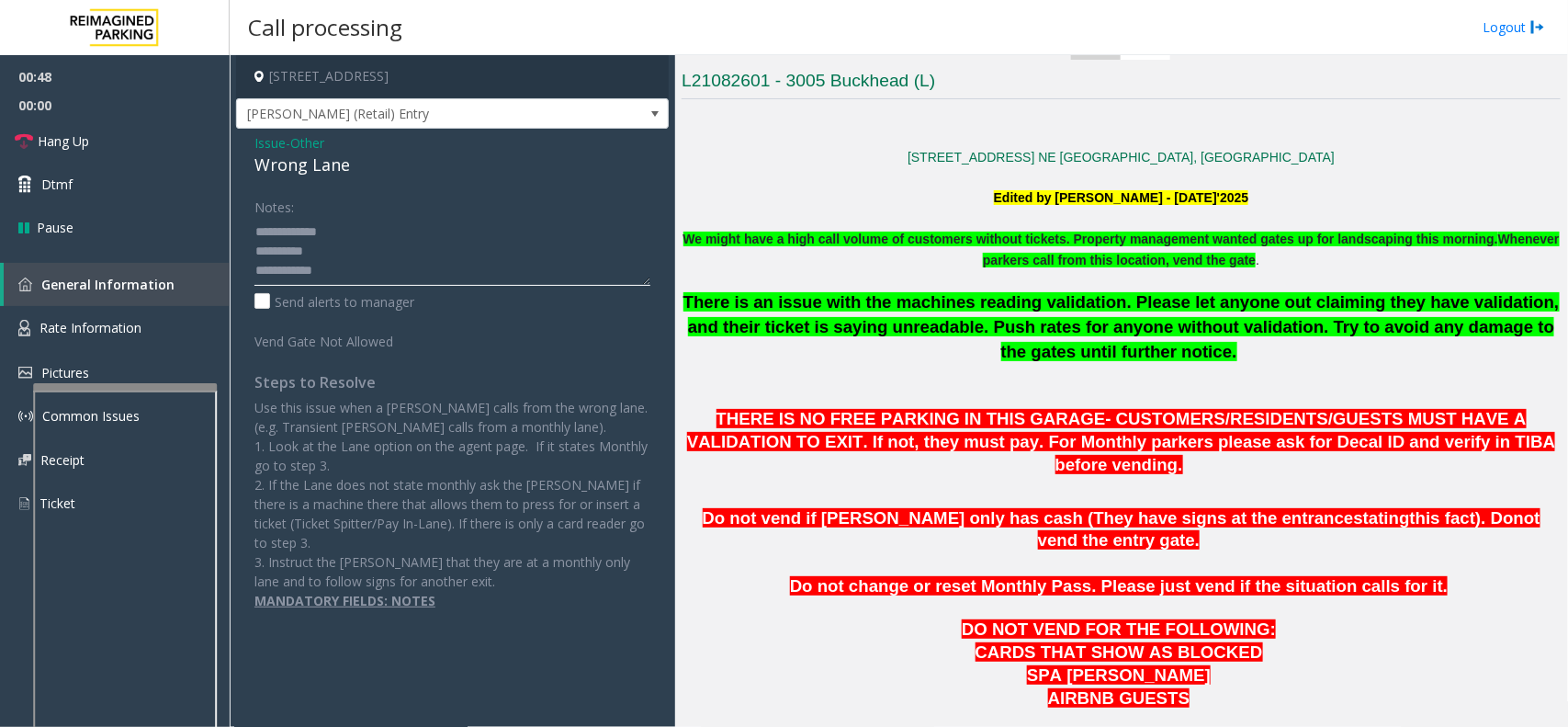
click at [426, 279] on textarea at bounding box center [453, 251] width 396 height 69
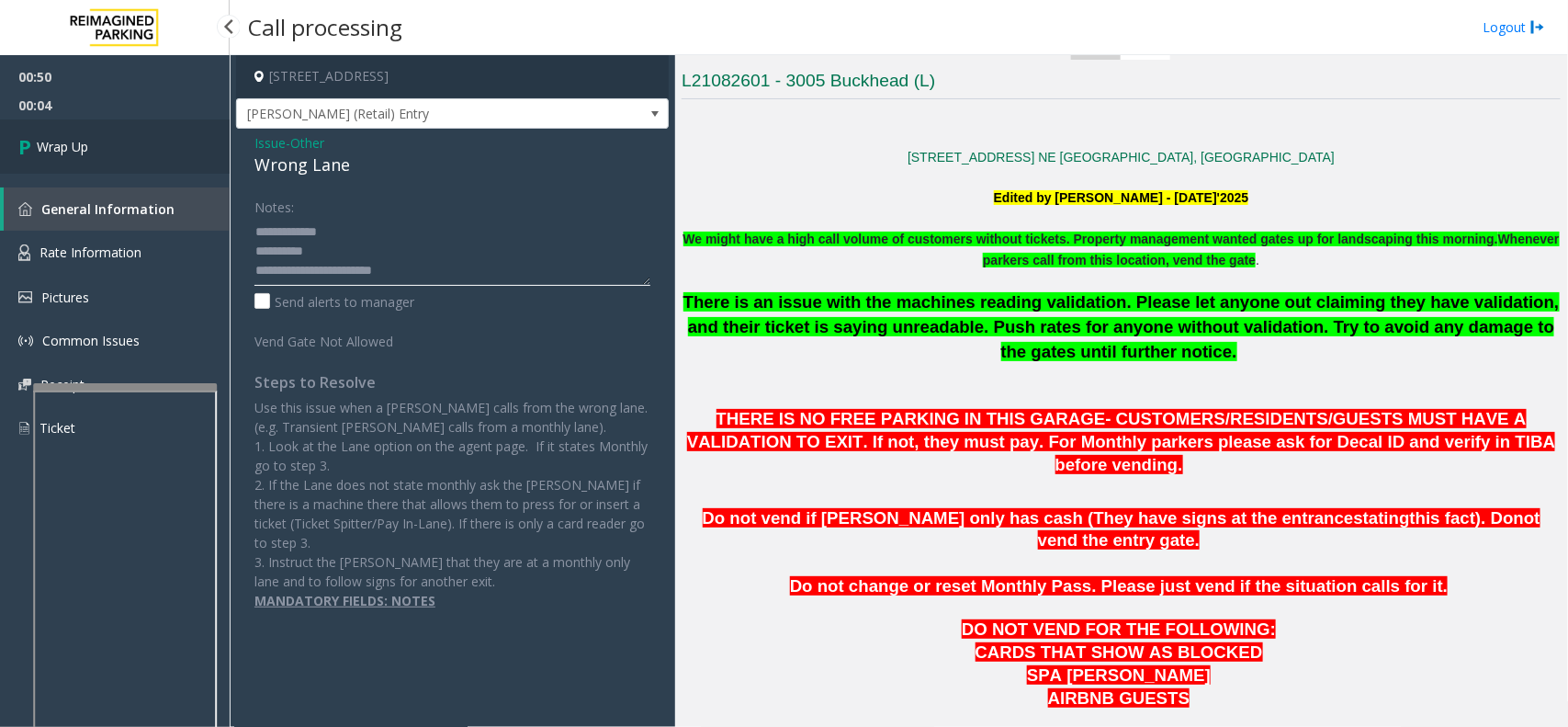
type textarea "**********"
click at [93, 125] on link "Wrap Up" at bounding box center [115, 146] width 229 height 54
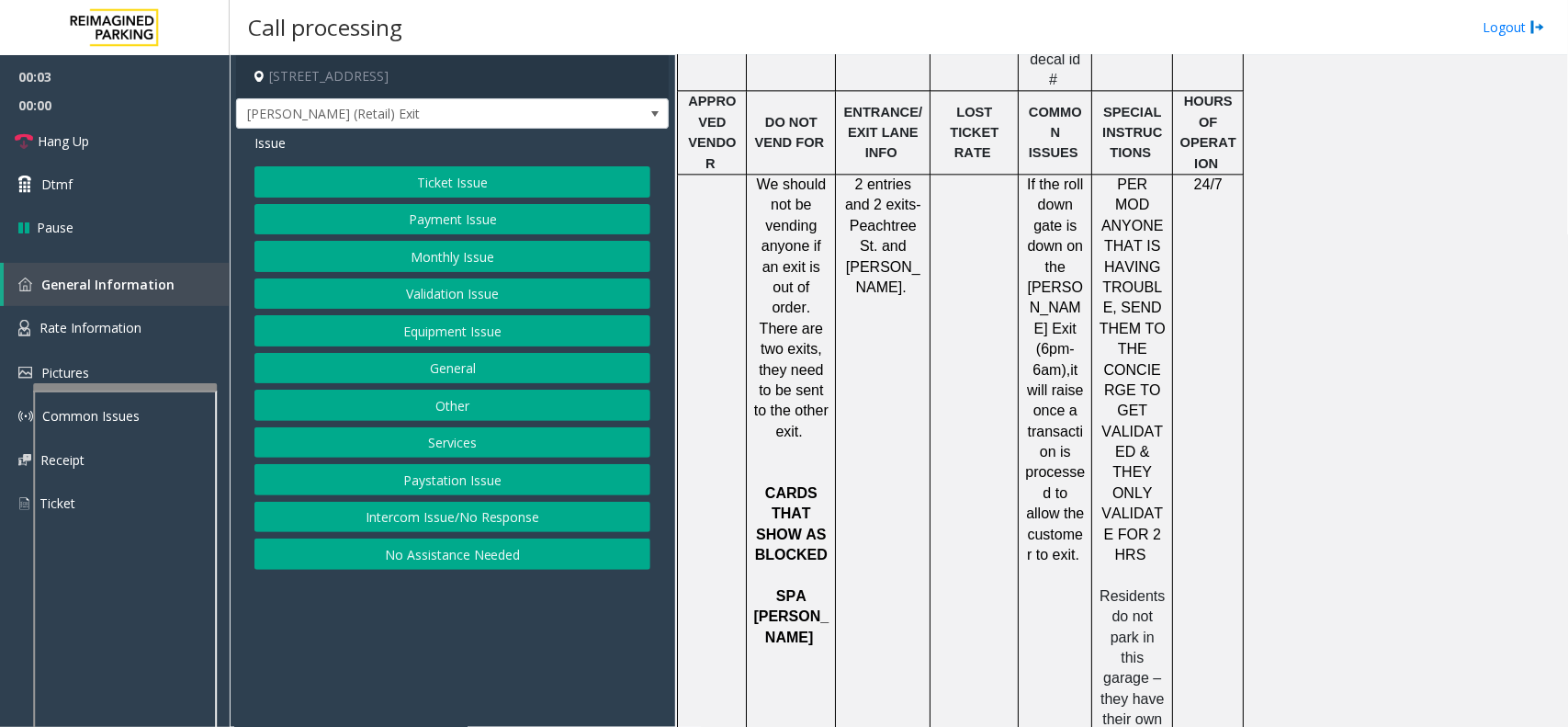
scroll to position [2451, 0]
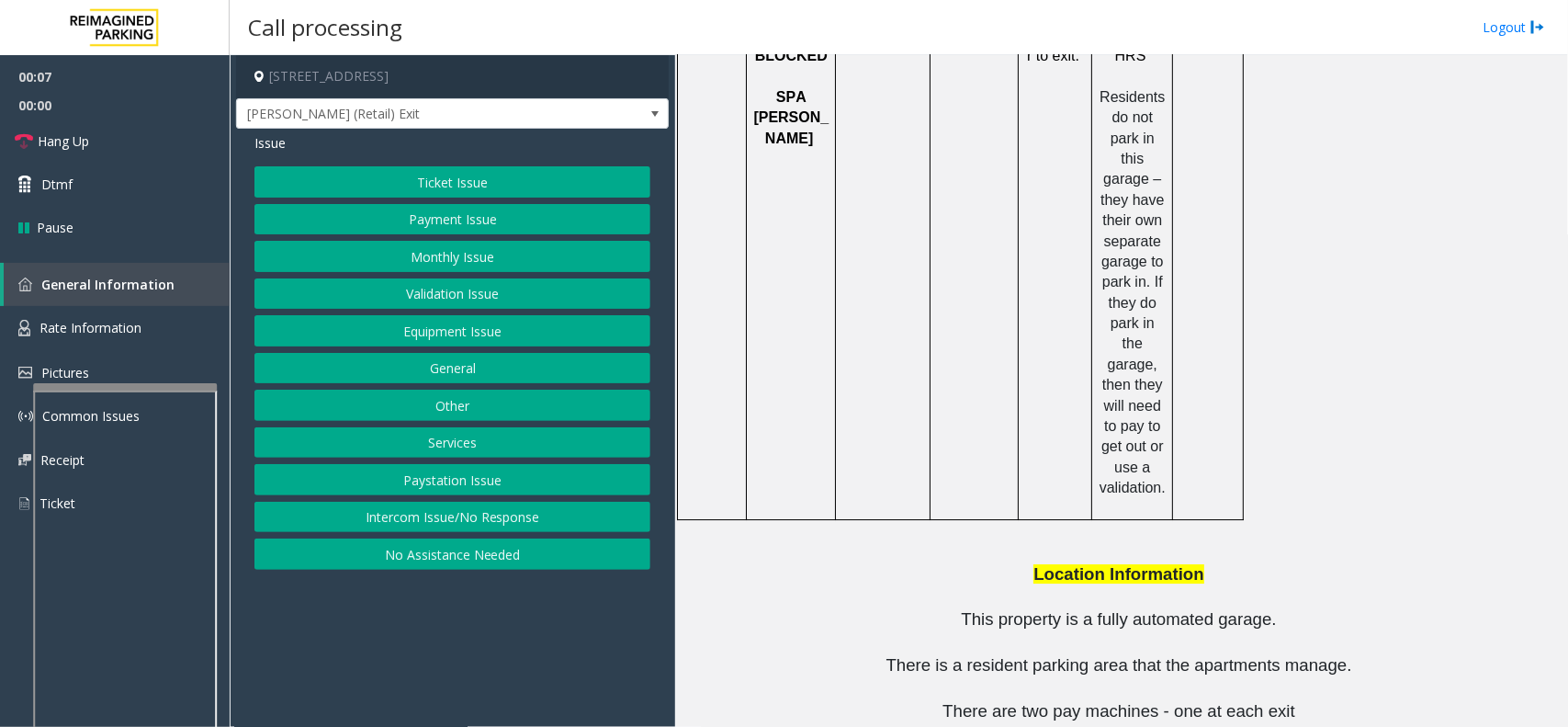
drag, startPoint x: 1072, startPoint y: 686, endPoint x: 972, endPoint y: 690, distance: 100.1
copy button "404.309.6522"
click at [460, 171] on button "Ticket Issue" at bounding box center [453, 182] width 396 height 32
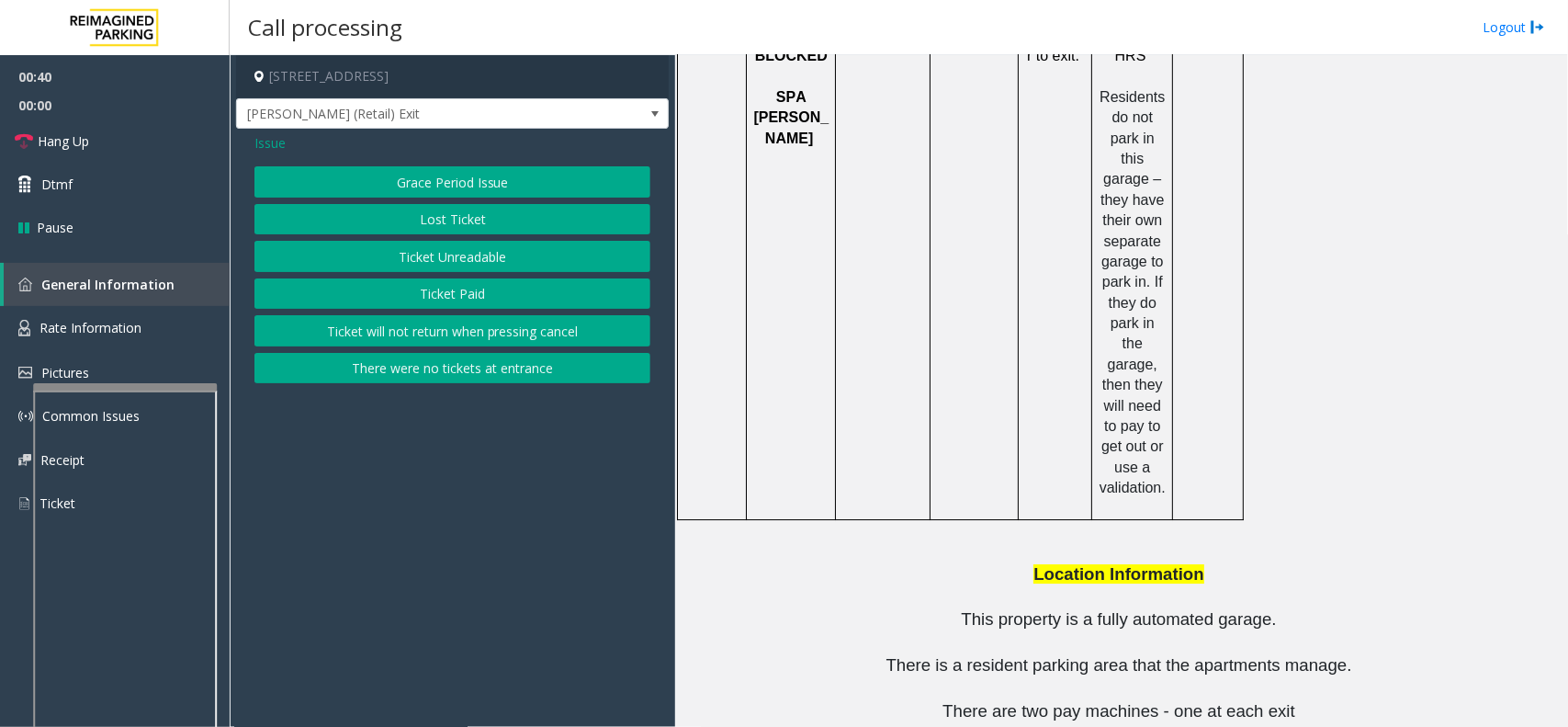
click at [459, 373] on button "There were no tickets at entrance" at bounding box center [453, 368] width 396 height 32
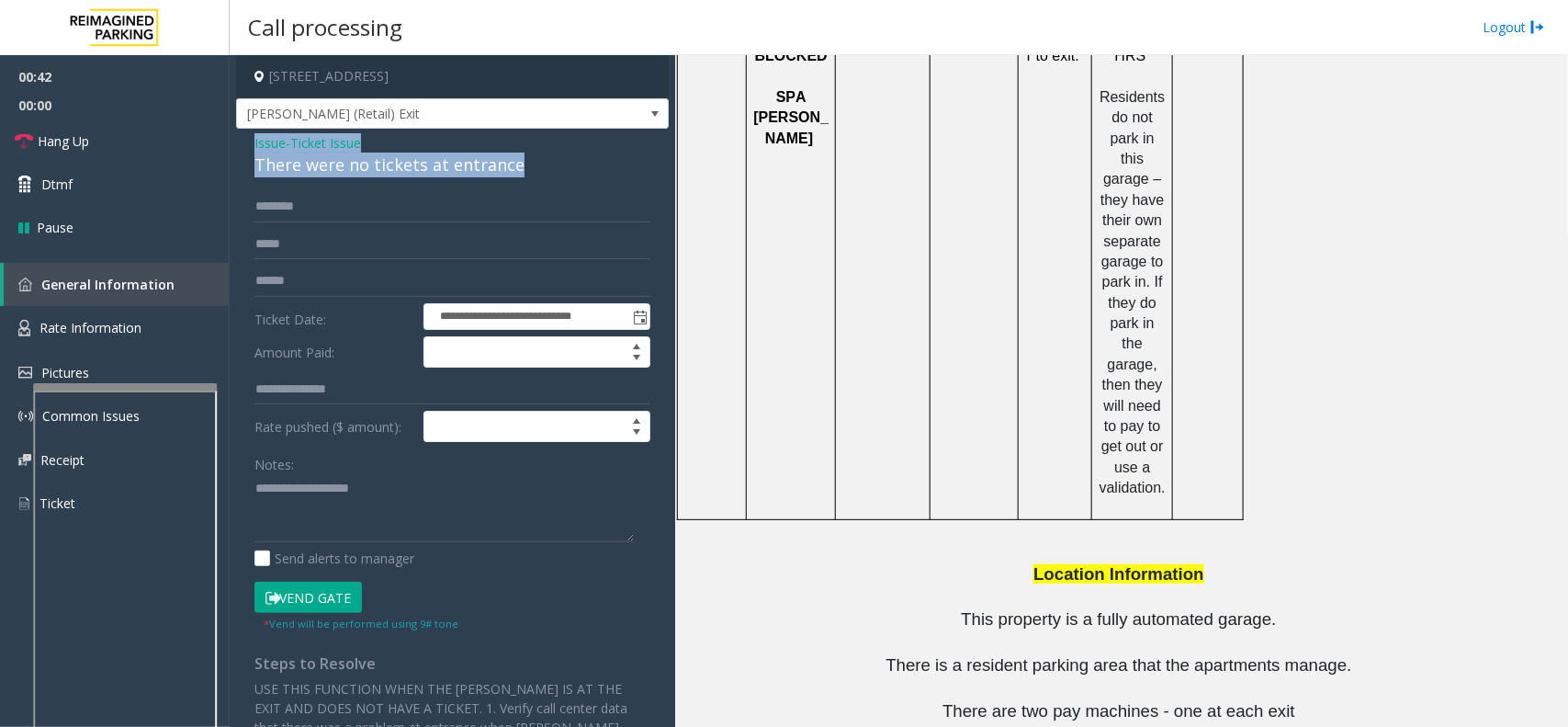
drag, startPoint x: 544, startPoint y: 158, endPoint x: 246, endPoint y: 142, distance: 298.4
click at [246, 142] on div "**********" at bounding box center [453, 499] width 433 height 742
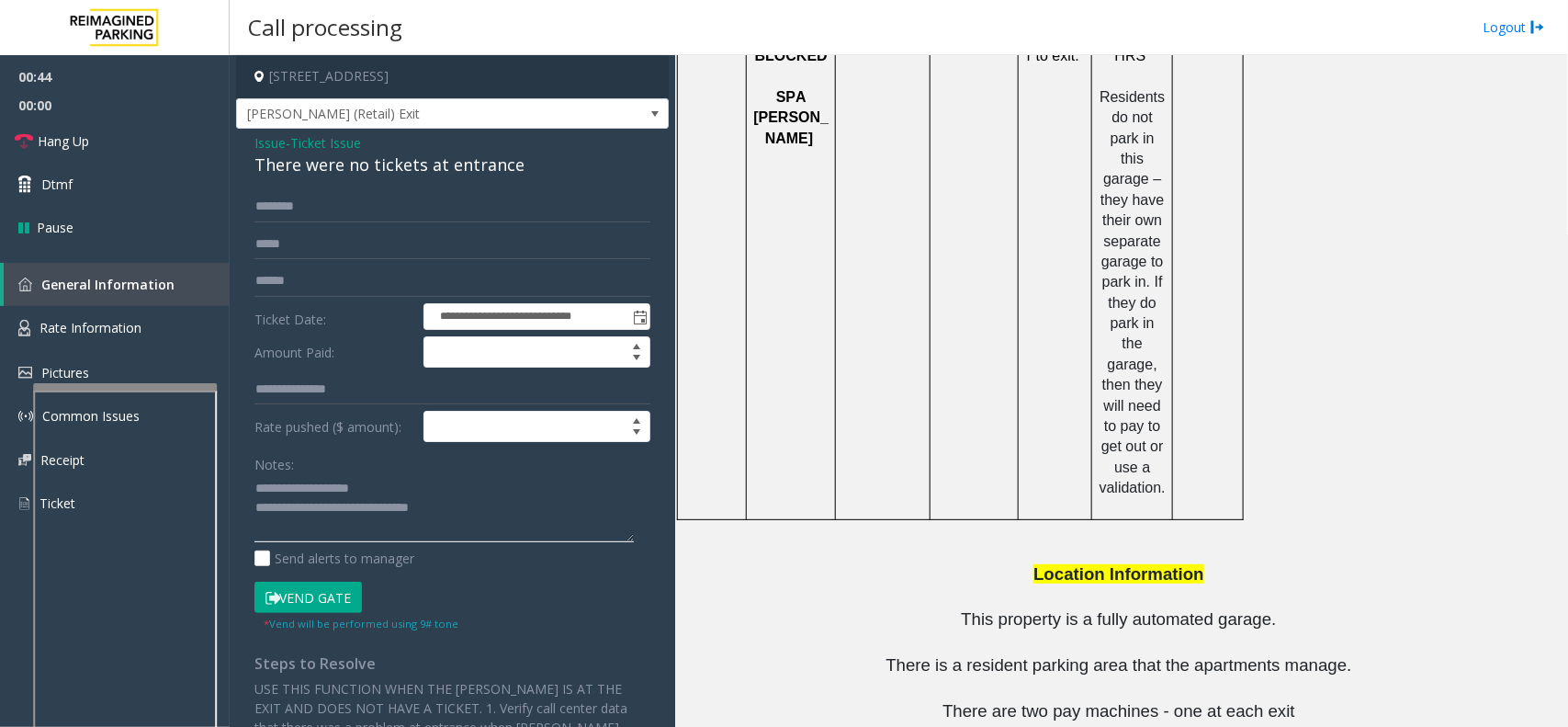
click at [476, 510] on textarea at bounding box center [445, 509] width 379 height 69
drag, startPoint x: 1072, startPoint y: 653, endPoint x: 974, endPoint y: 650, distance: 98.0
copy button "[PHONE_NUMBER]"
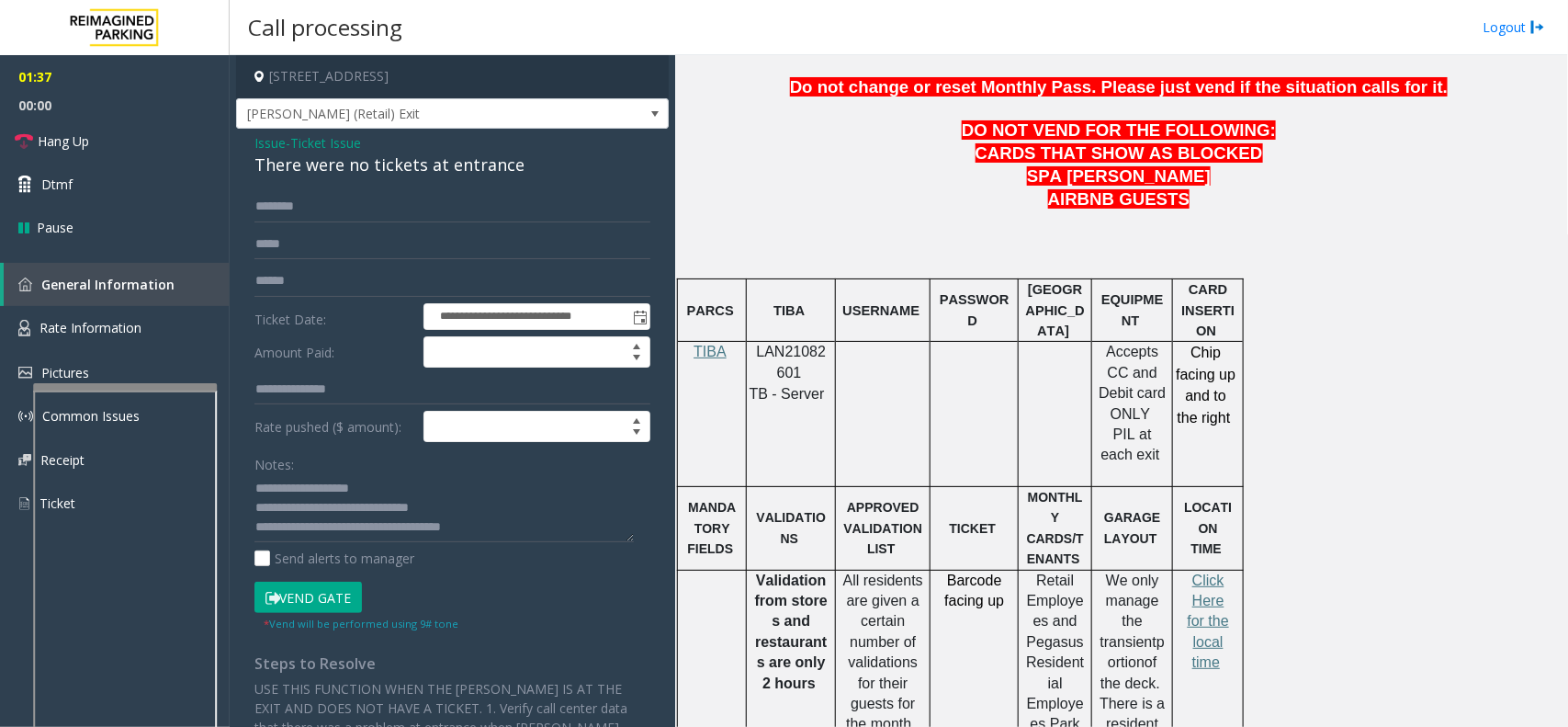
scroll to position [384, 0]
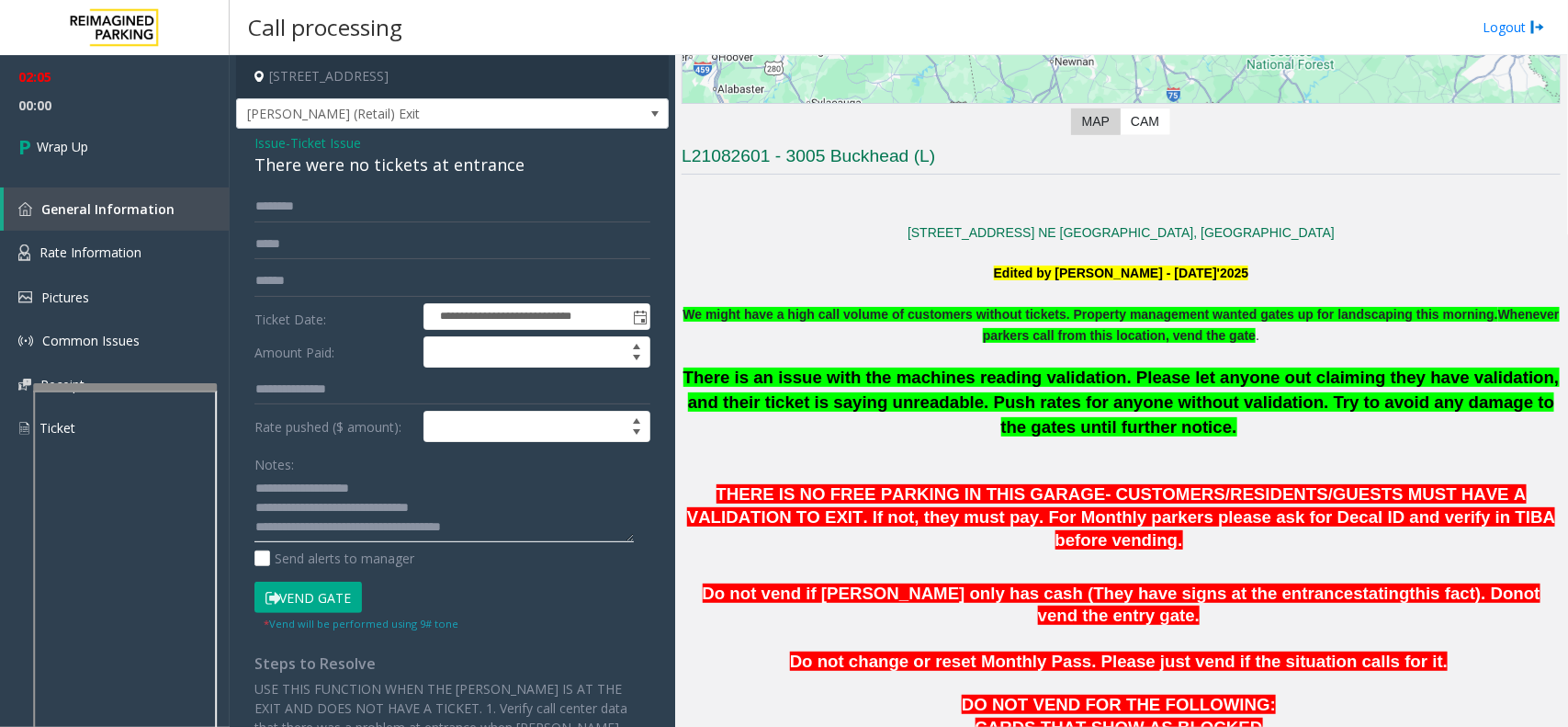
click at [503, 522] on textarea at bounding box center [445, 509] width 379 height 69
type textarea "**********"
click at [55, 148] on span "Wrap Up" at bounding box center [62, 147] width 51 height 20
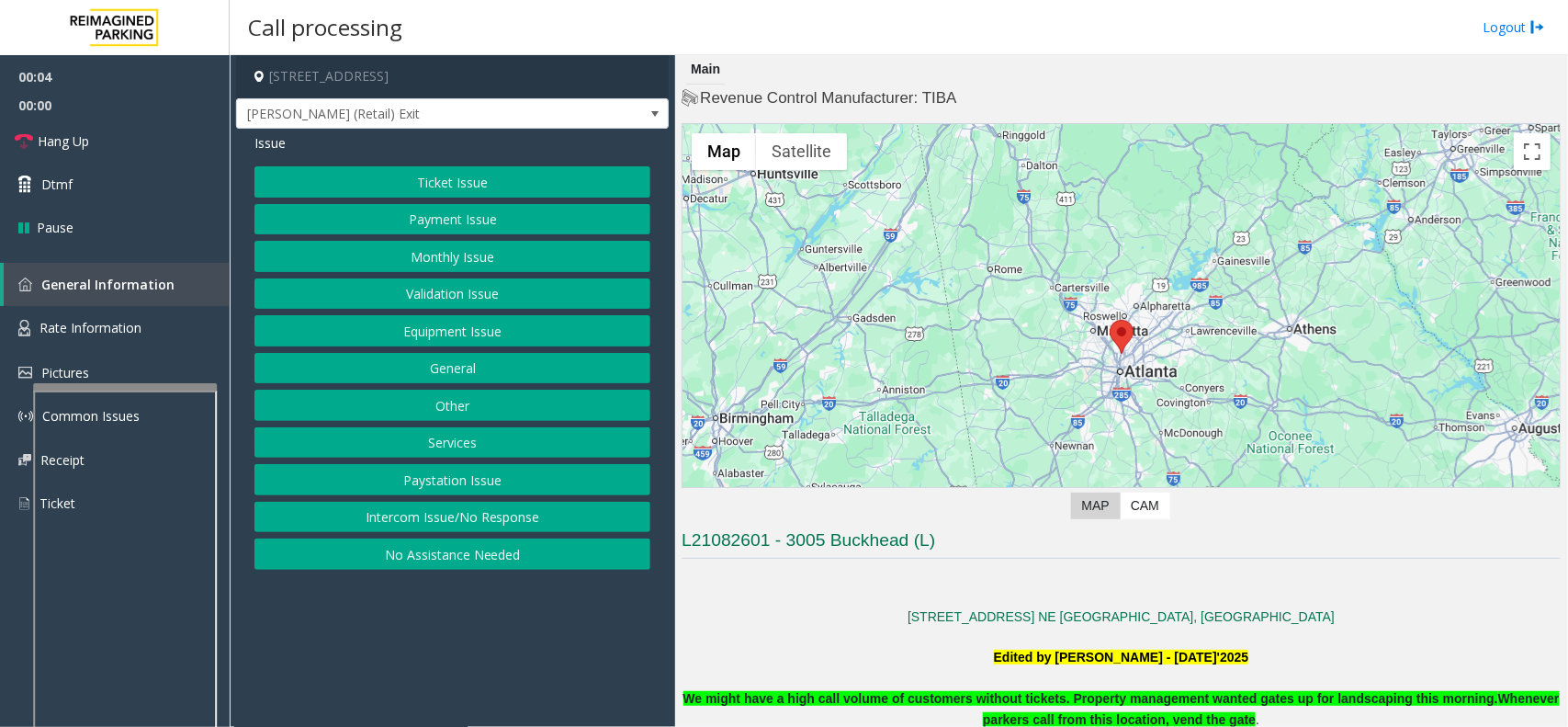
click at [485, 193] on button "Ticket Issue" at bounding box center [453, 182] width 396 height 32
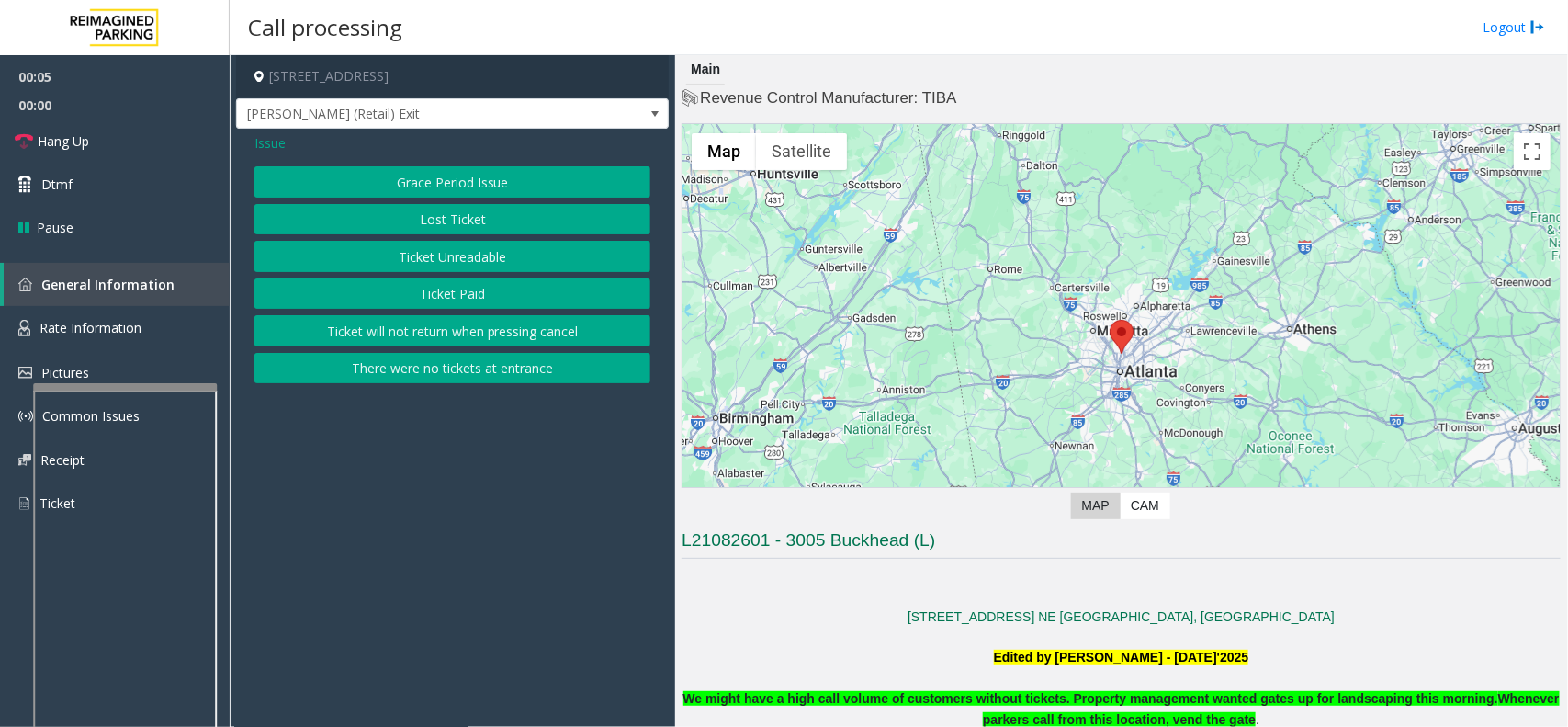
click at [473, 368] on button "There were no tickets at entrance" at bounding box center [453, 368] width 396 height 32
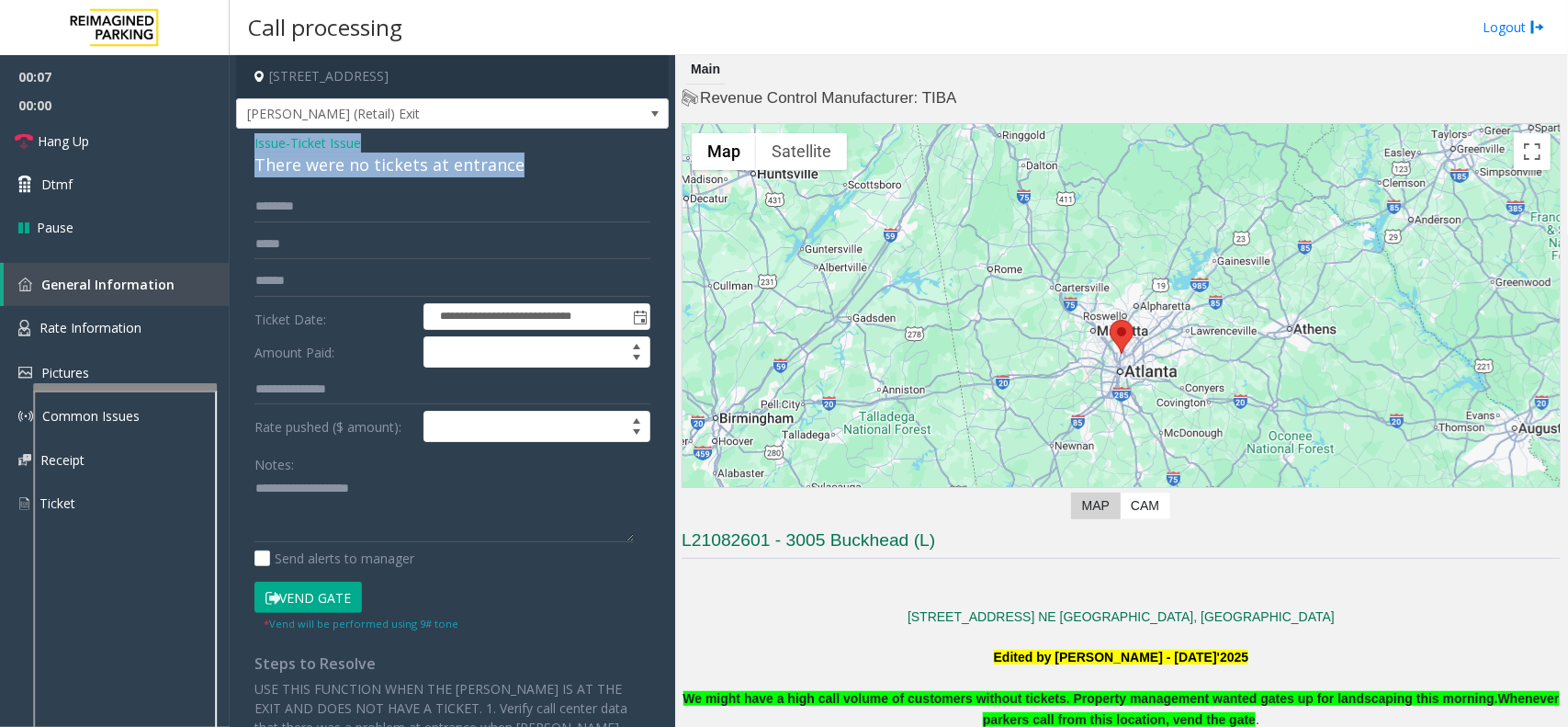
drag, startPoint x: 520, startPoint y: 171, endPoint x: 243, endPoint y: 147, distance: 278.0
click at [243, 147] on div "**********" at bounding box center [453, 499] width 433 height 742
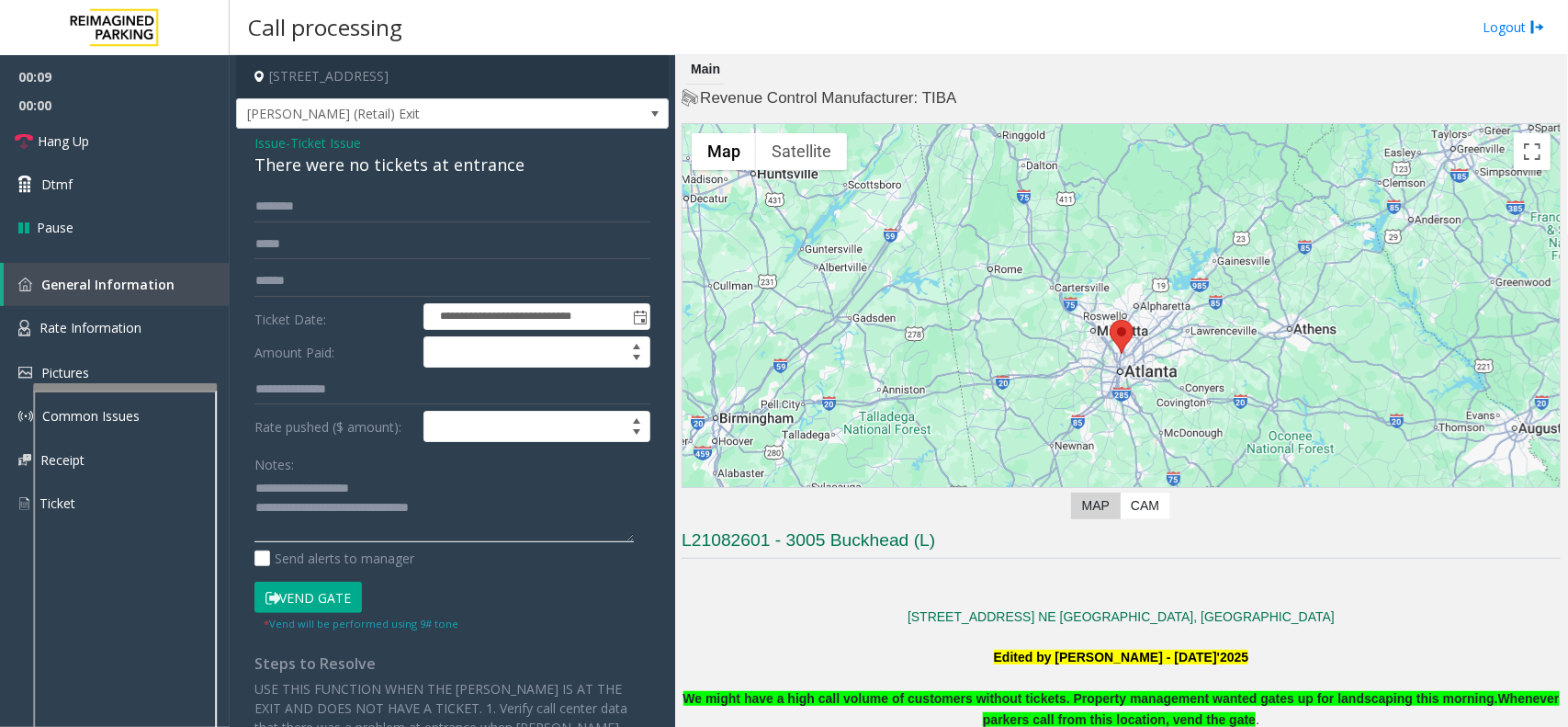
click at [479, 517] on textarea at bounding box center [445, 509] width 379 height 69
type textarea "**********"
click at [340, 211] on input "text" at bounding box center [453, 206] width 396 height 32
type input "******"
click at [308, 590] on button "Vend Gate" at bounding box center [308, 598] width 108 height 32
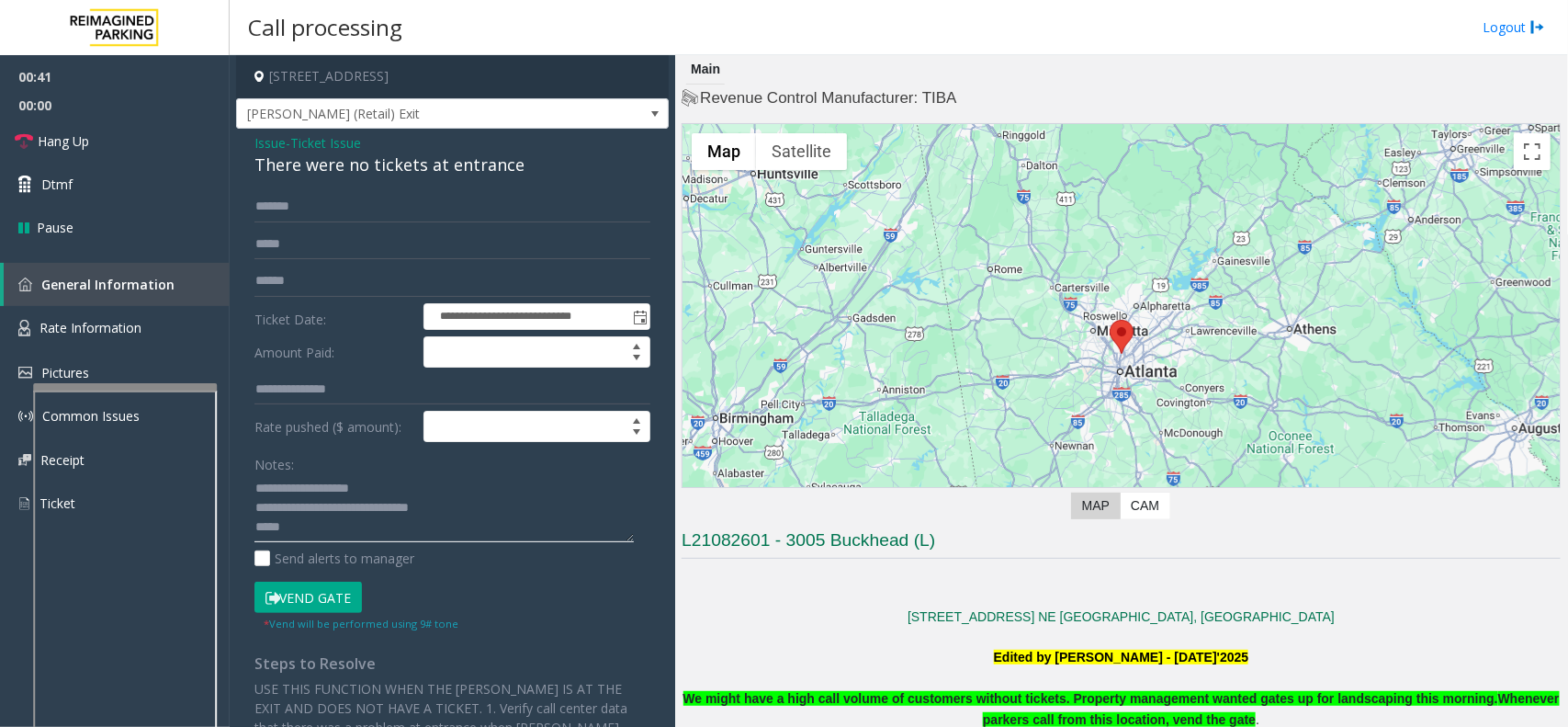
click at [382, 542] on textarea at bounding box center [445, 509] width 379 height 69
type textarea "**********"
click at [154, 151] on link "Hang Up" at bounding box center [115, 141] width 229 height 43
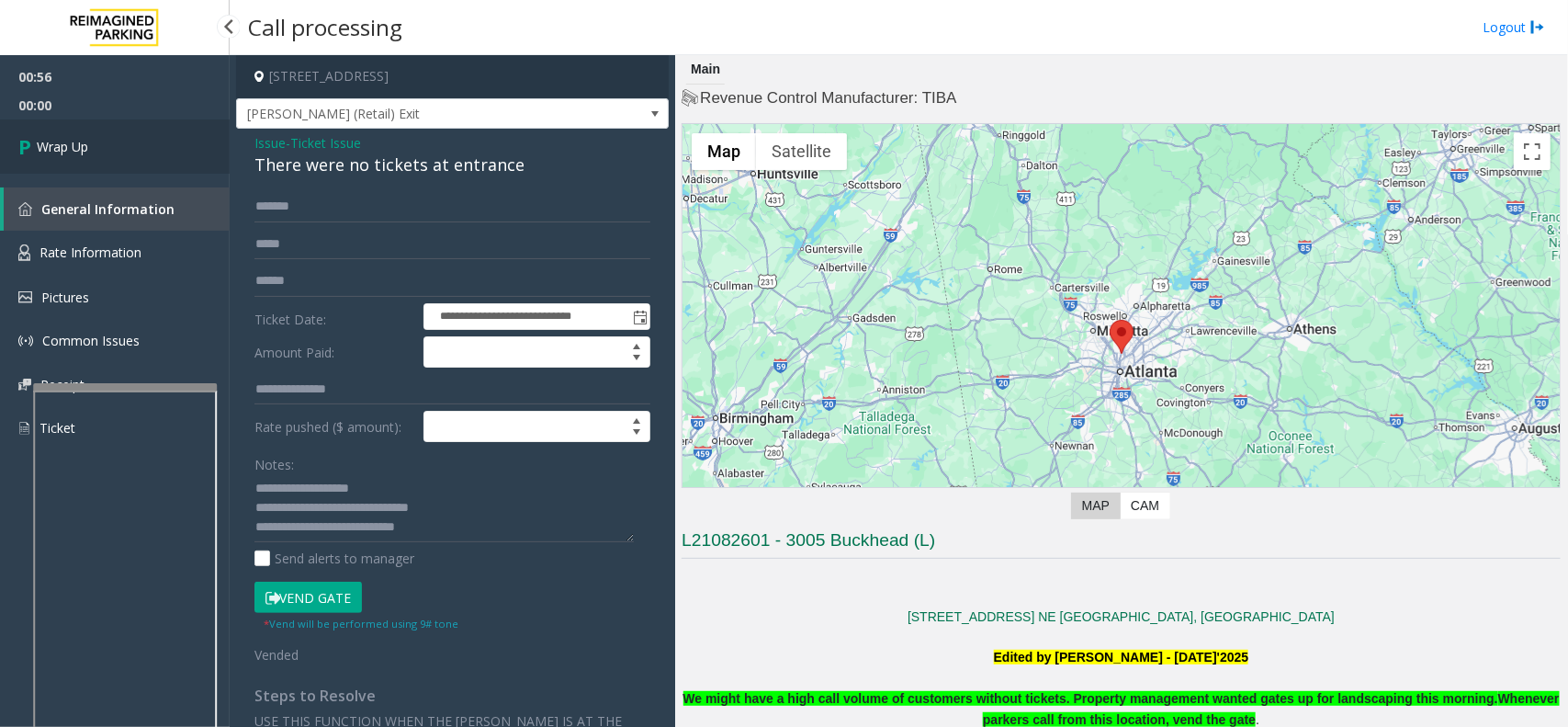
click at [154, 164] on link "Wrap Up" at bounding box center [115, 146] width 229 height 54
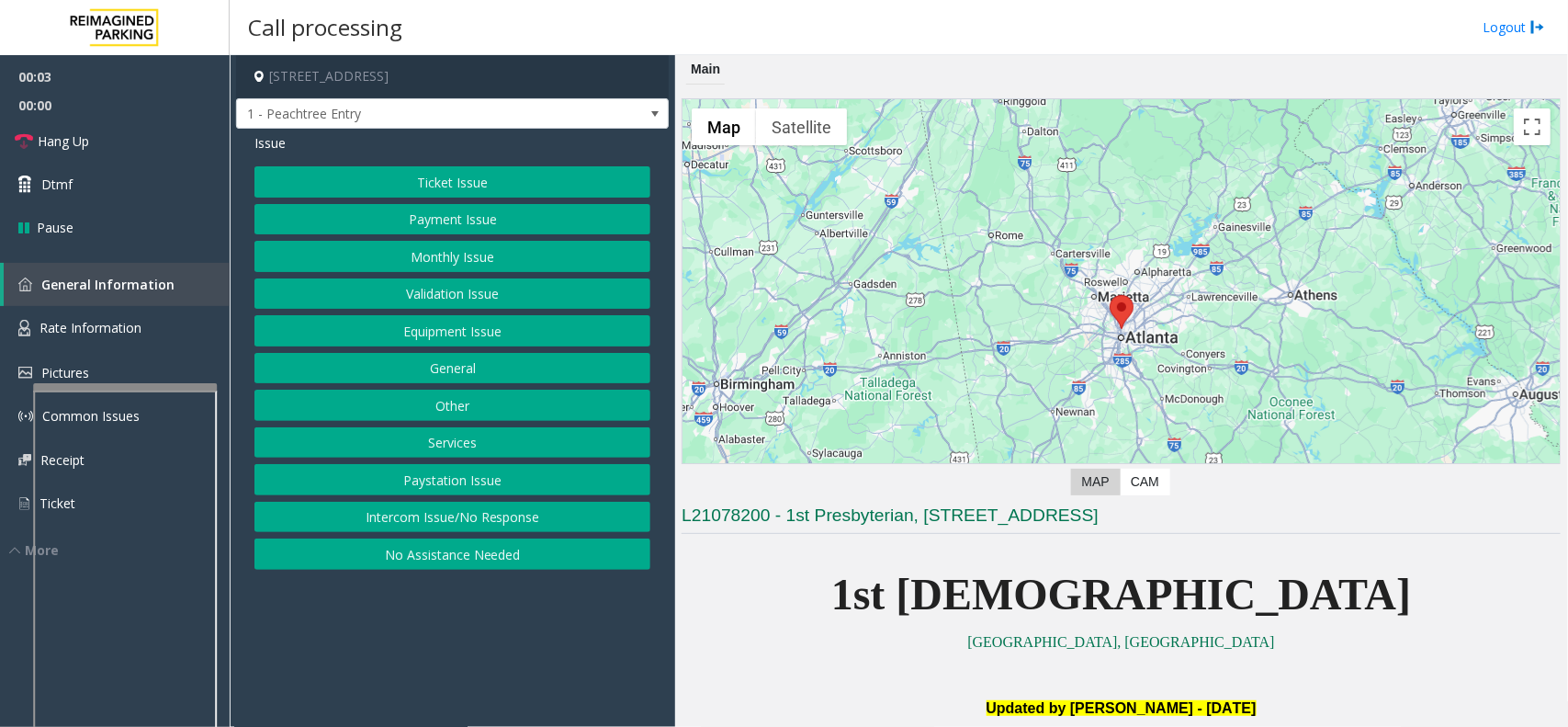
drag, startPoint x: 479, startPoint y: 513, endPoint x: 465, endPoint y: 402, distance: 111.9
click at [479, 513] on button "Intercom Issue/No Response" at bounding box center [453, 518] width 396 height 32
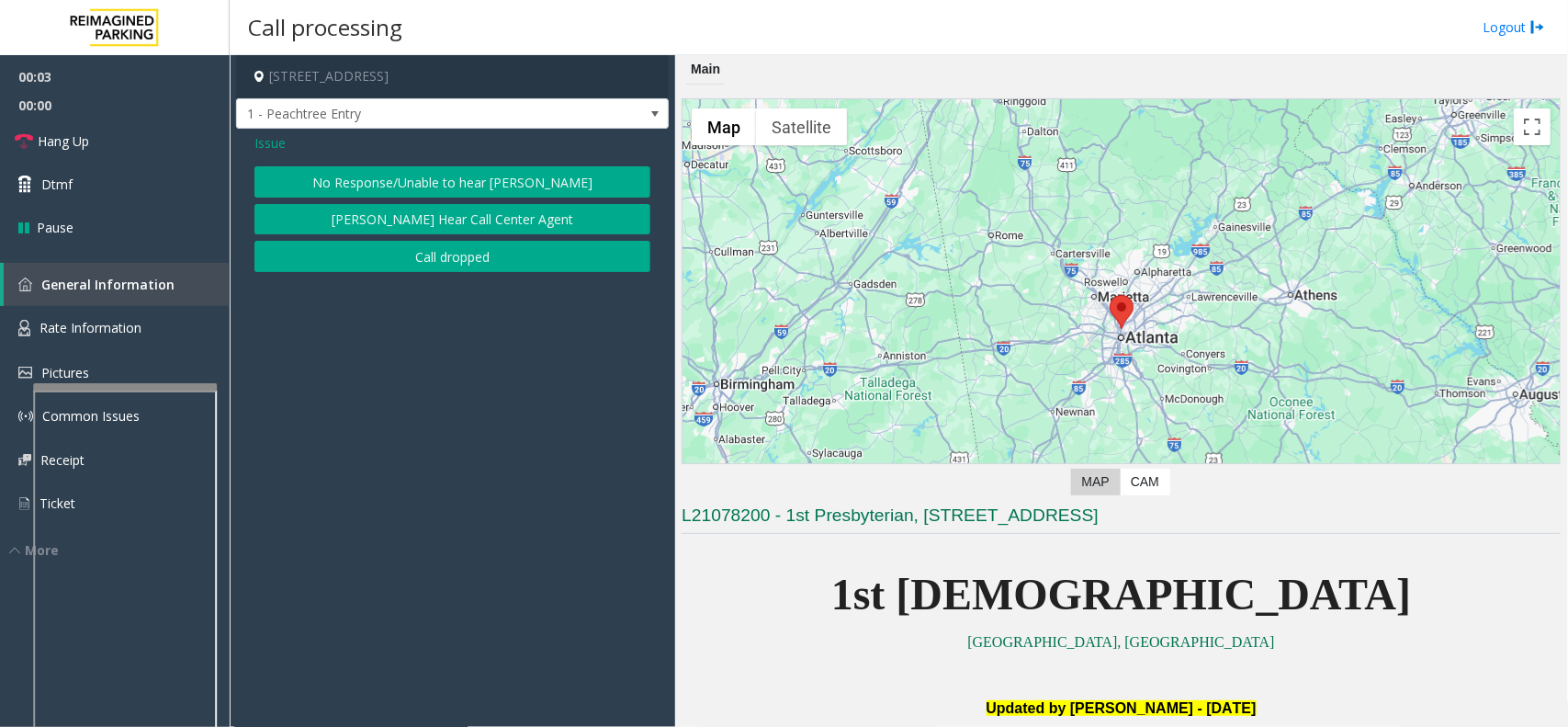
click at [453, 176] on button "No Response/Unable to hear [PERSON_NAME]" at bounding box center [453, 182] width 396 height 32
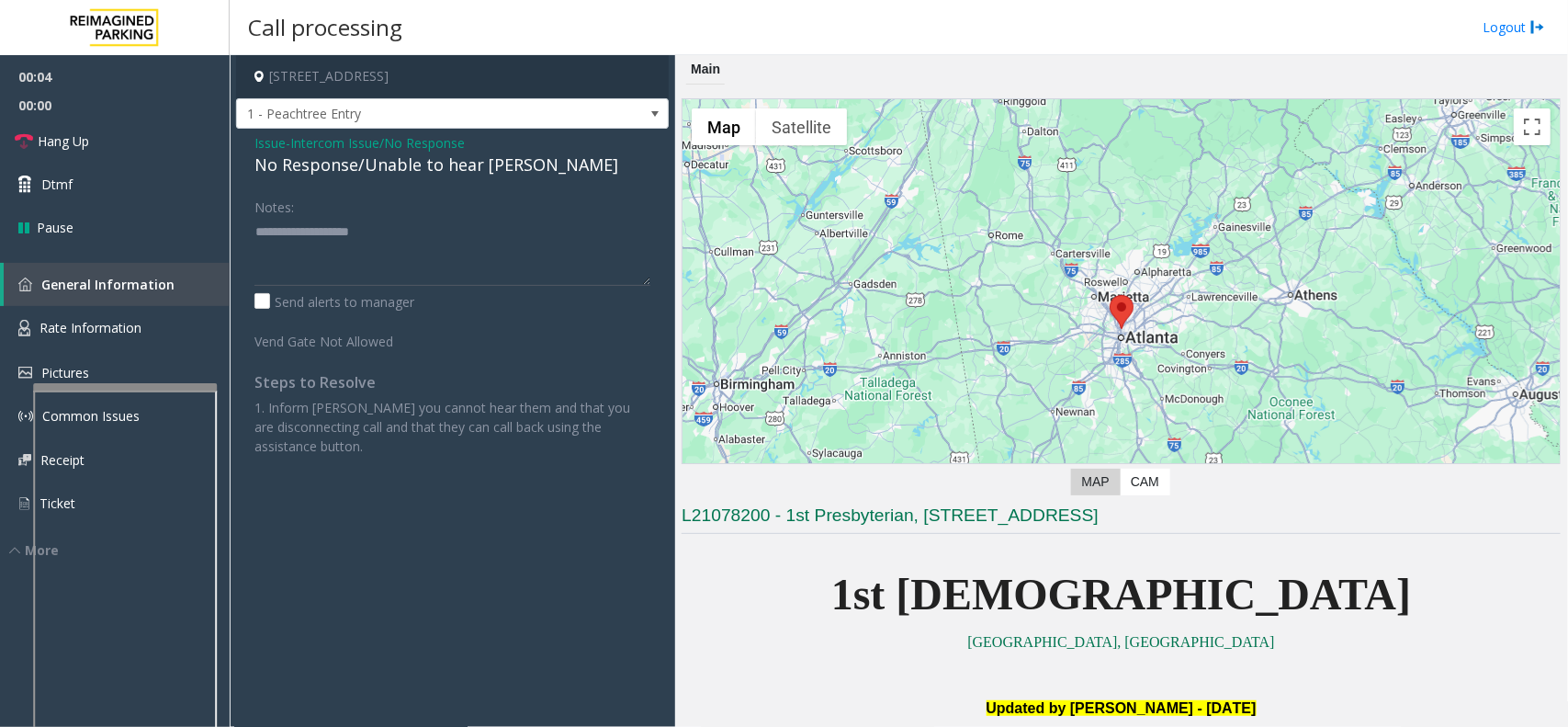
click at [416, 173] on div "No Response/Unable to hear [PERSON_NAME]" at bounding box center [453, 164] width 396 height 25
click at [416, 172] on div "No Response/Unable to hear [PERSON_NAME]" at bounding box center [453, 164] width 396 height 25
type textarea "**********"
click at [112, 147] on link "Hang Up" at bounding box center [115, 141] width 229 height 43
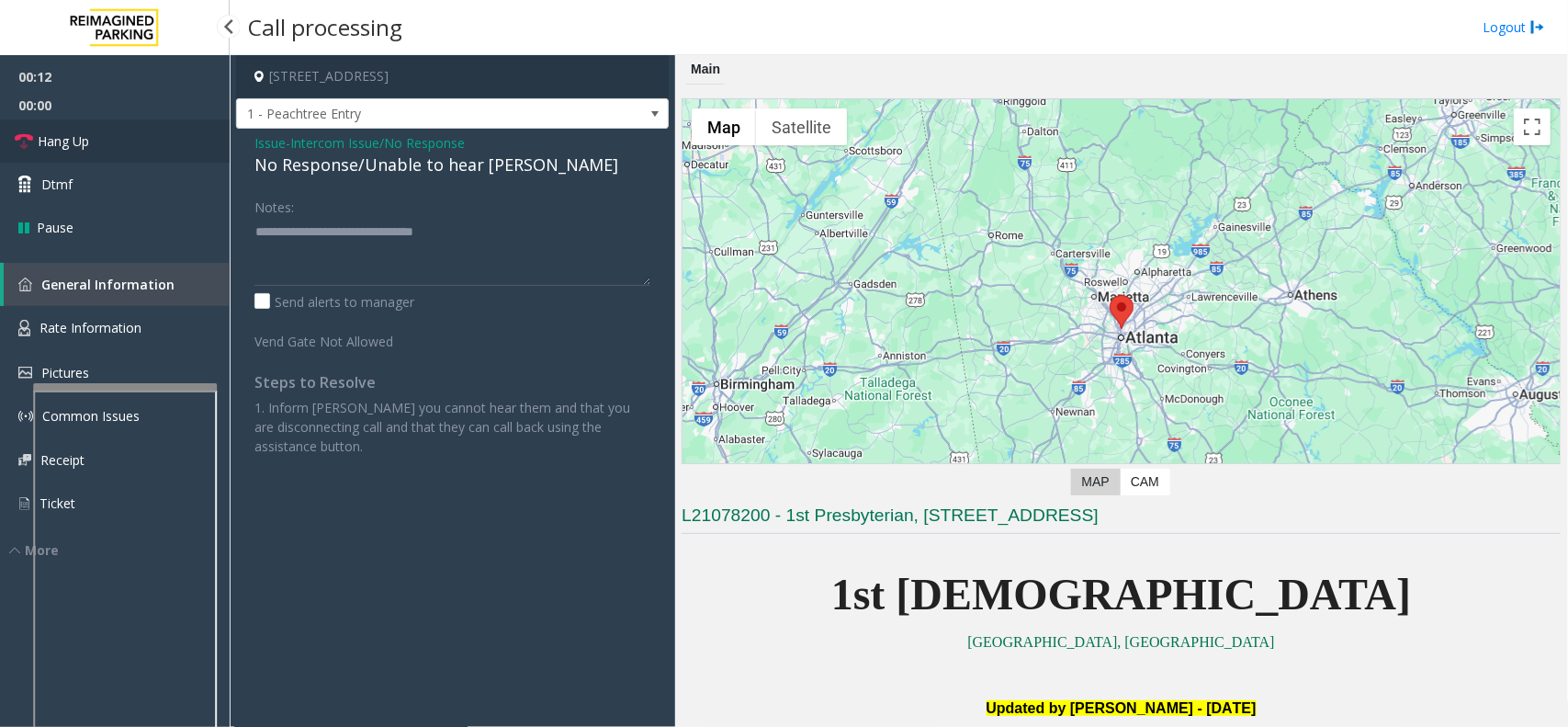
click at [112, 147] on link "Hang Up" at bounding box center [115, 141] width 229 height 43
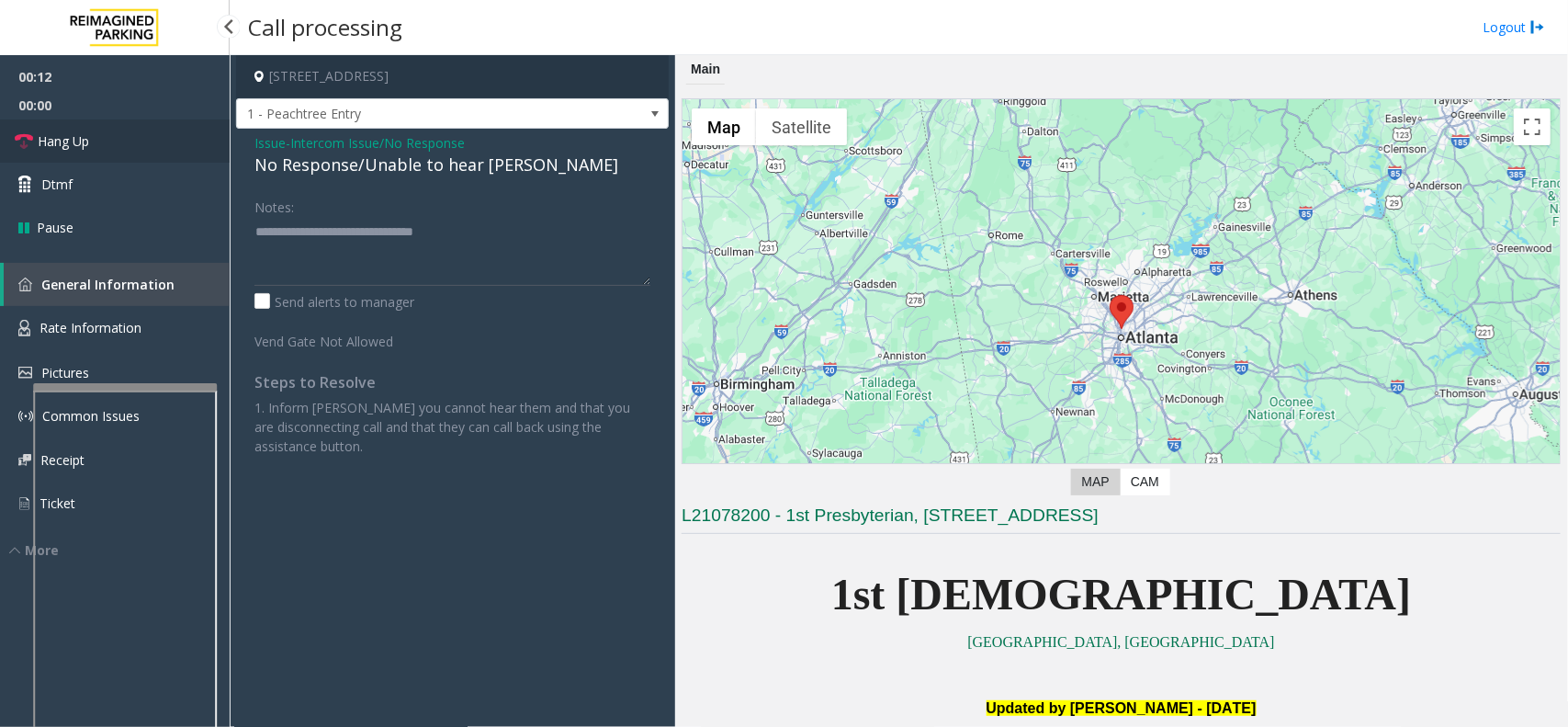
click at [112, 147] on link "Hang Up" at bounding box center [115, 141] width 229 height 43
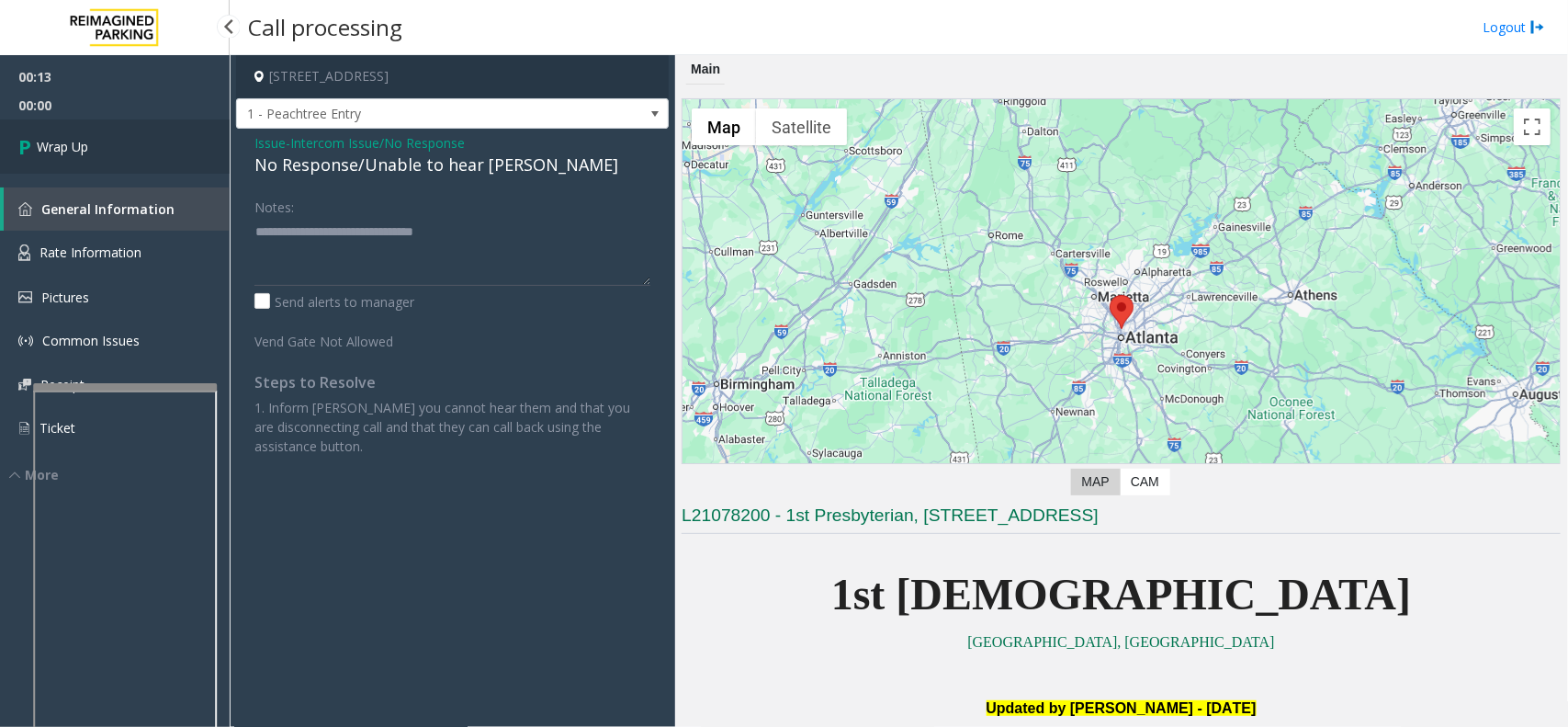
click at [112, 147] on link "Wrap Up" at bounding box center [115, 146] width 229 height 54
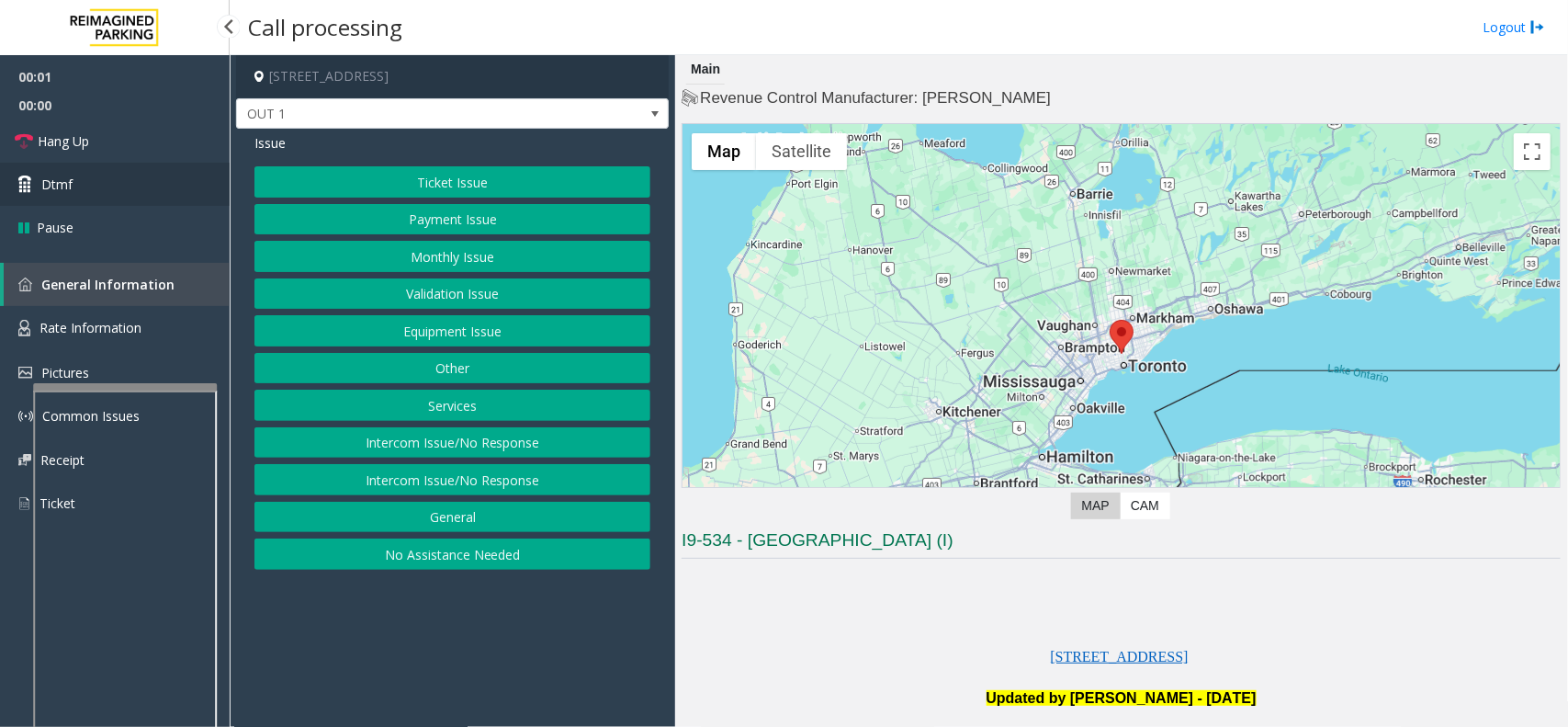
click at [139, 189] on link "Dtmf" at bounding box center [115, 185] width 229 height 43
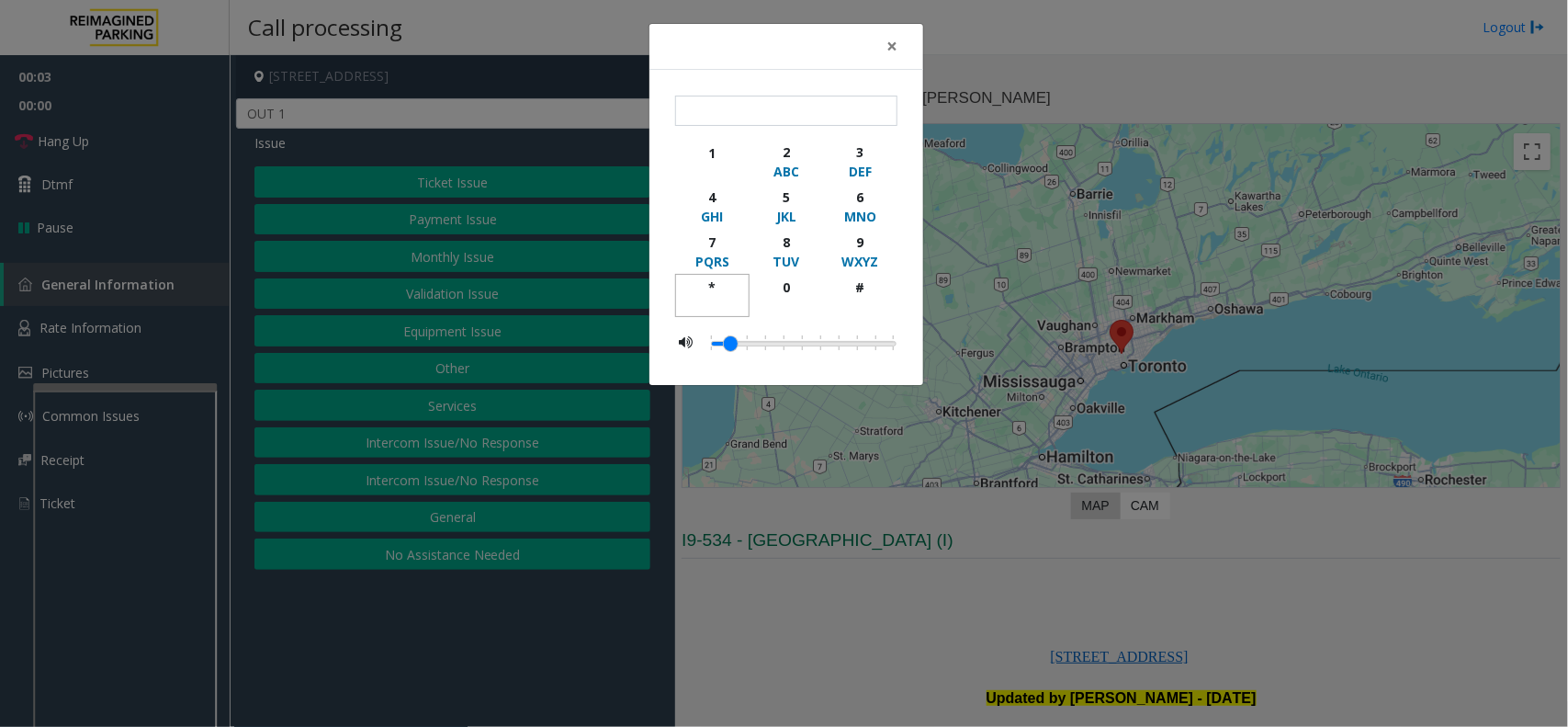
click at [718, 282] on div "*" at bounding box center [712, 287] width 50 height 20
click at [853, 235] on div "9" at bounding box center [860, 242] width 50 height 20
click at [860, 286] on div "#" at bounding box center [860, 287] width 50 height 20
type input "***"
click at [887, 39] on span "×" at bounding box center [891, 45] width 11 height 26
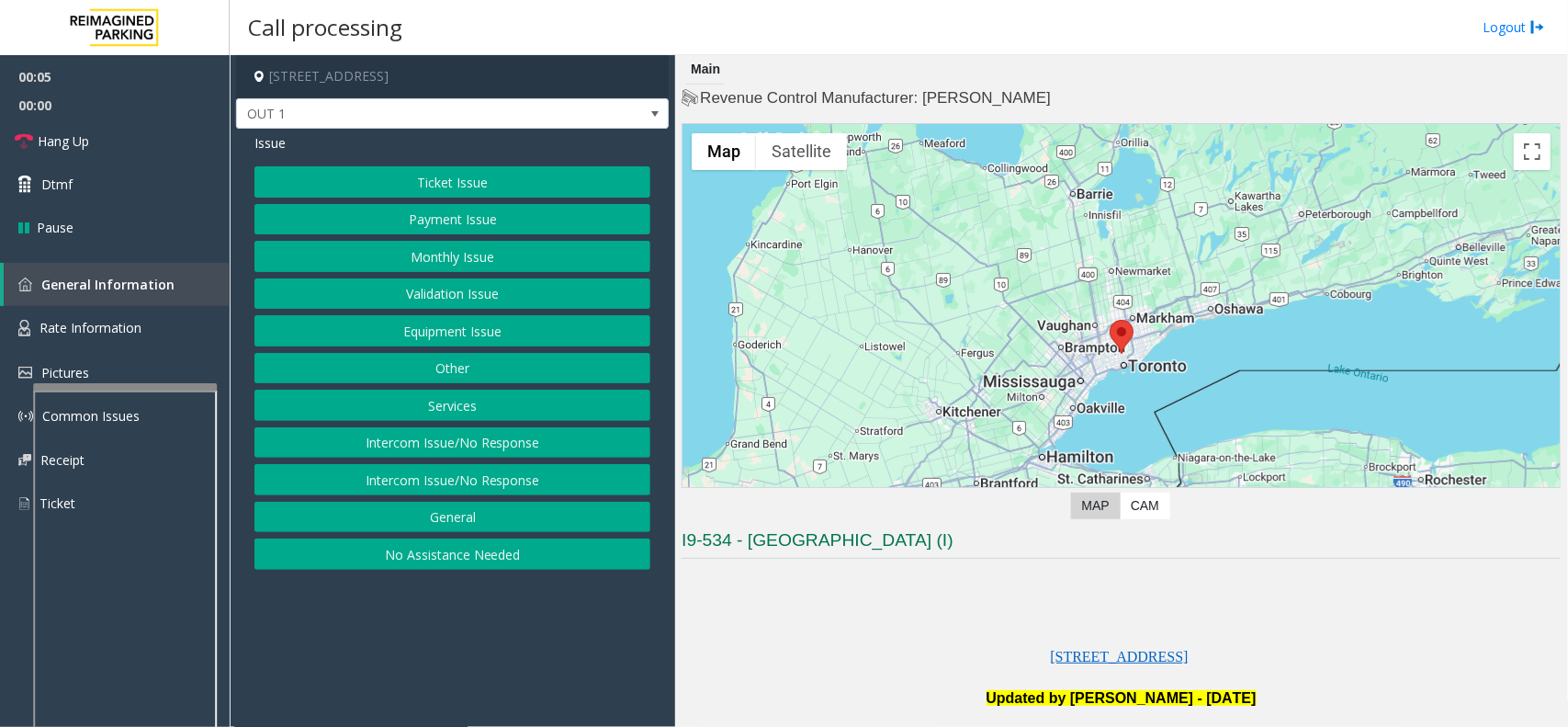
click at [580, 324] on button "Equipment Issue" at bounding box center [453, 331] width 396 height 32
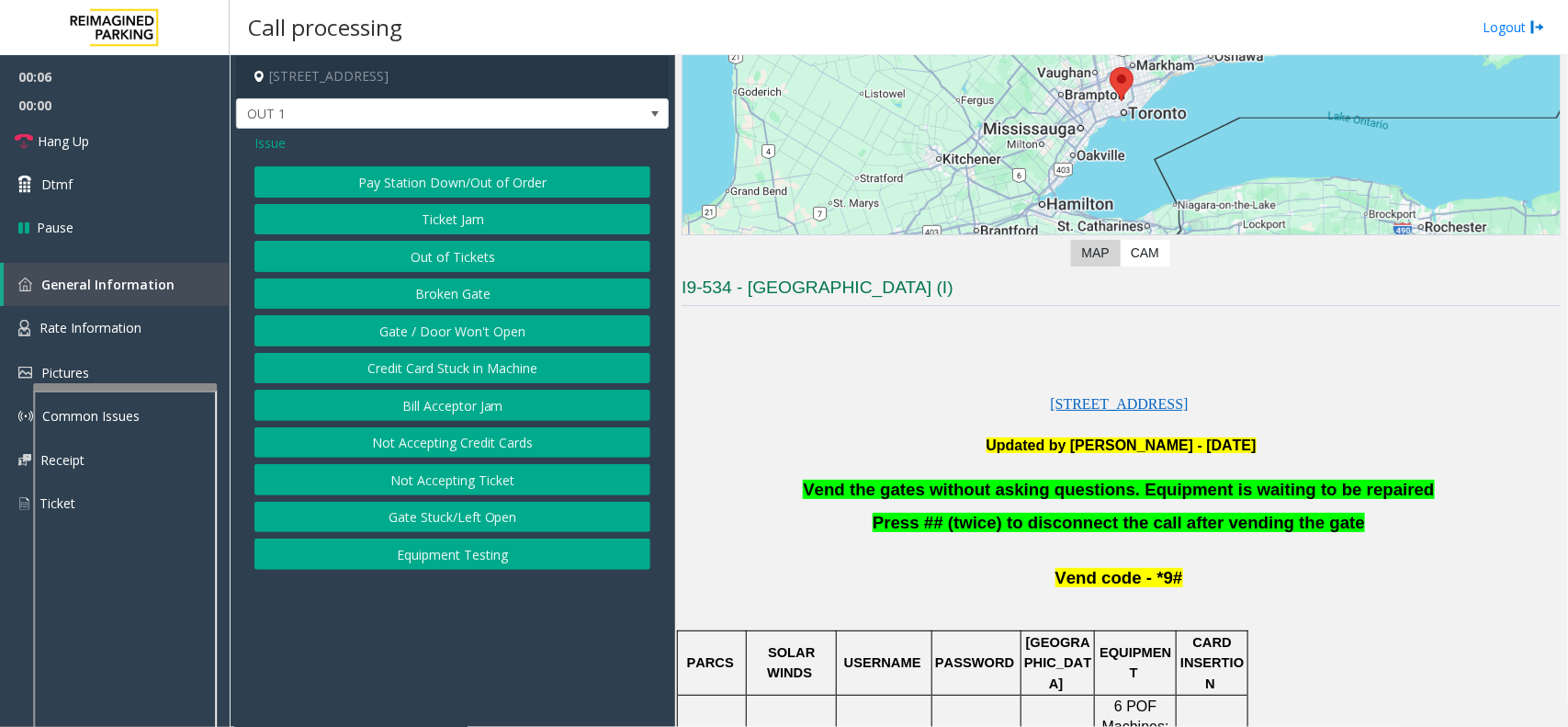
scroll to position [459, 0]
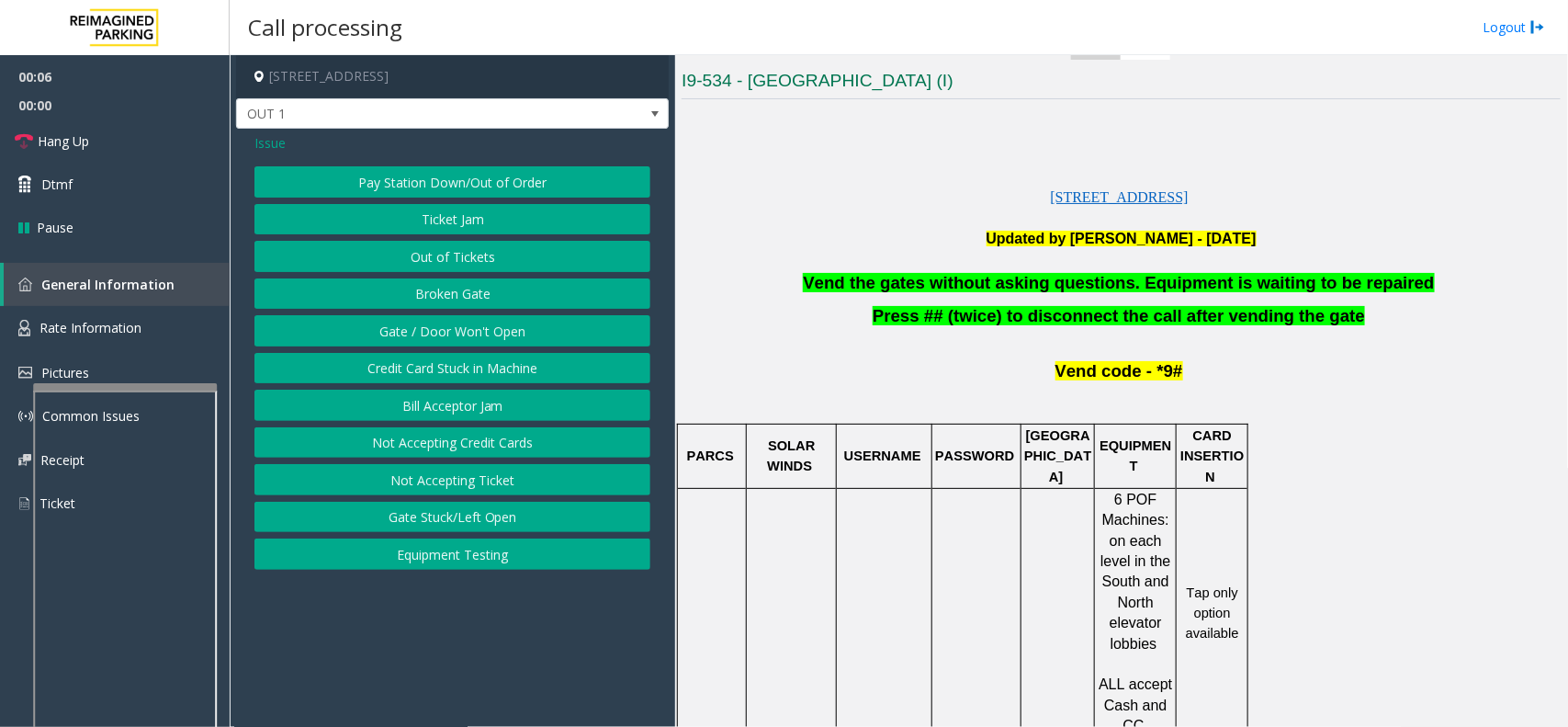
click at [992, 276] on span "Vend the gates without asking questions. Equipment is waiting to be repaired" at bounding box center [1118, 283] width 631 height 20
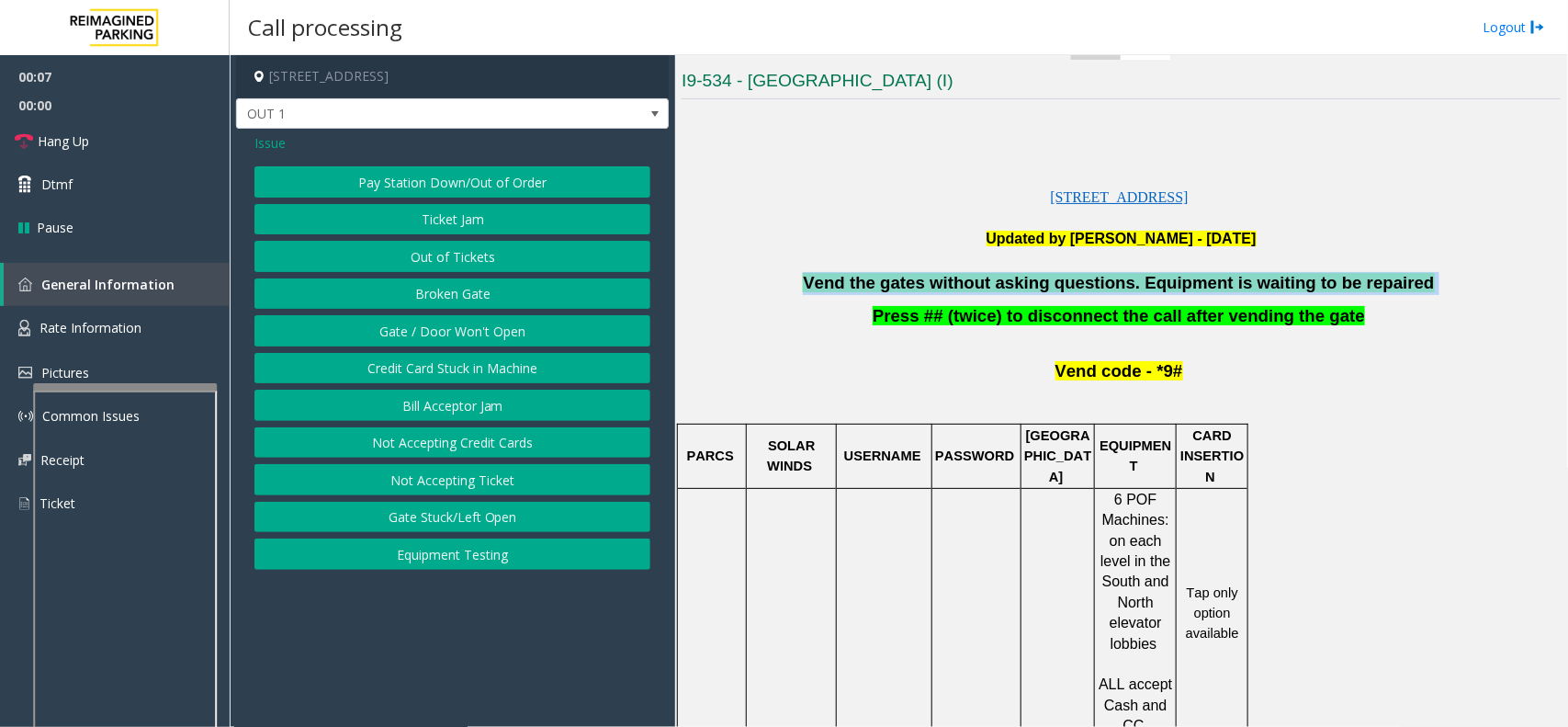
click at [992, 276] on span "Vend the gates without asking questions. Equipment is waiting to be repaired" at bounding box center [1118, 283] width 631 height 20
click at [471, 337] on button "Gate / Door Won't Open" at bounding box center [453, 331] width 396 height 32
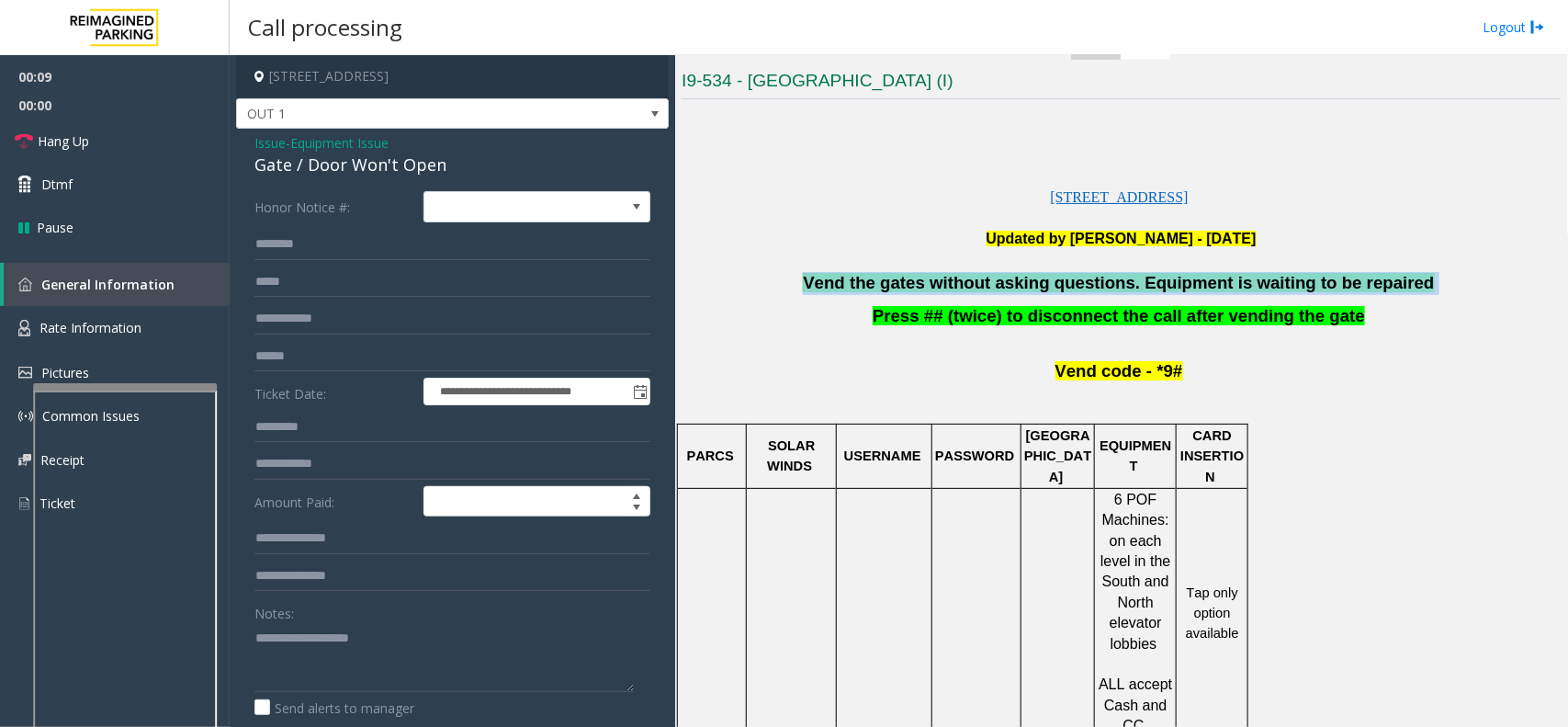
click at [471, 337] on form "**********" at bounding box center [453, 485] width 396 height 590
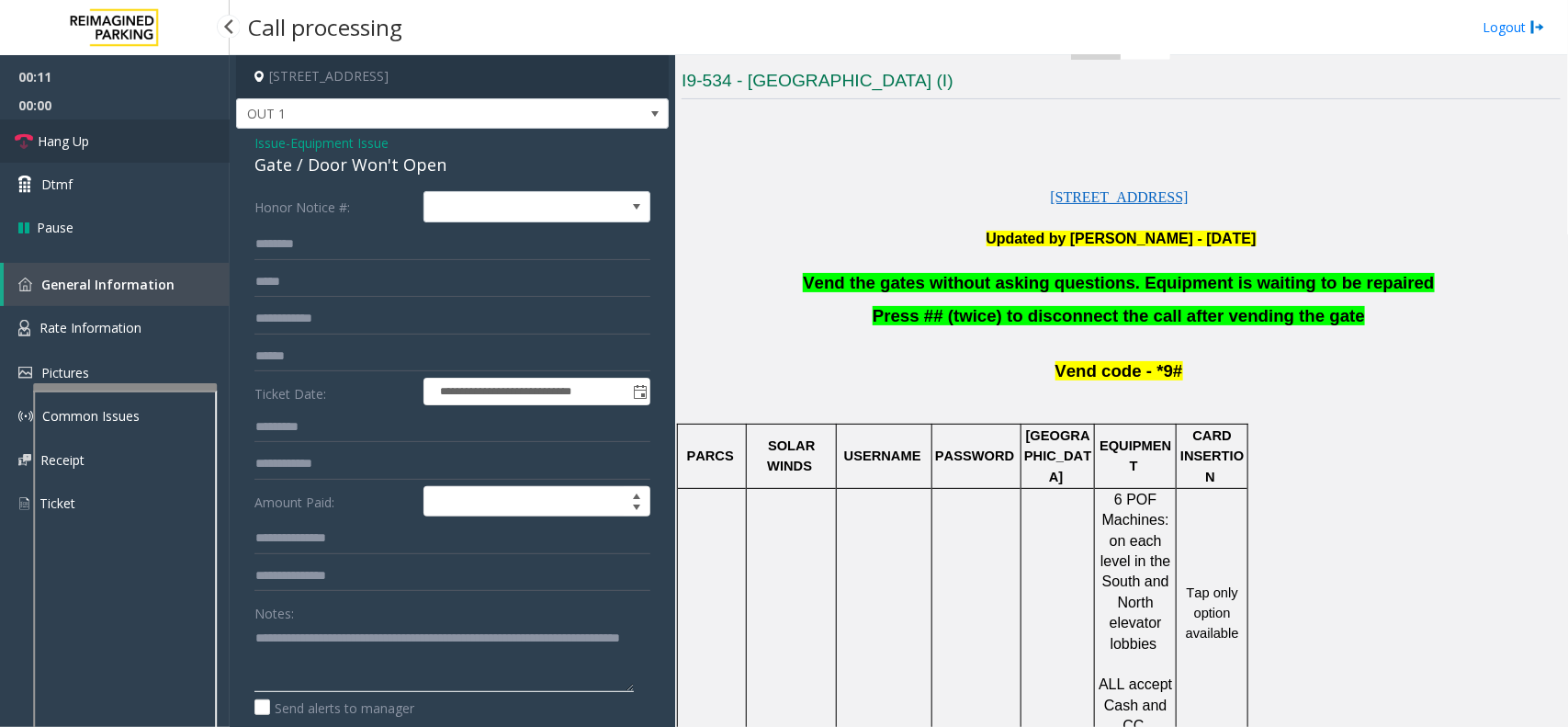
type textarea "**********"
click at [95, 147] on link "Hang Up" at bounding box center [115, 141] width 229 height 43
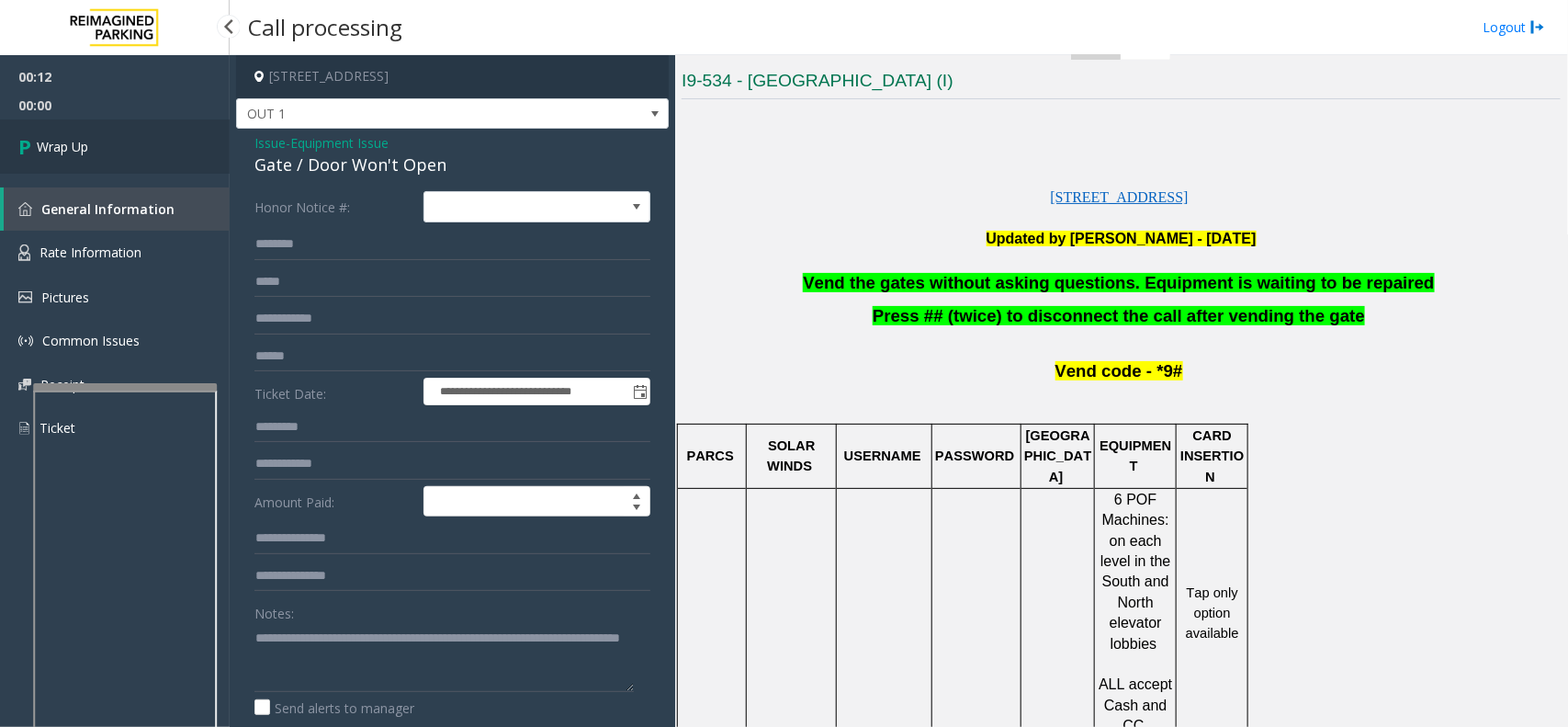
click at [81, 153] on span "Wrap Up" at bounding box center [62, 147] width 51 height 20
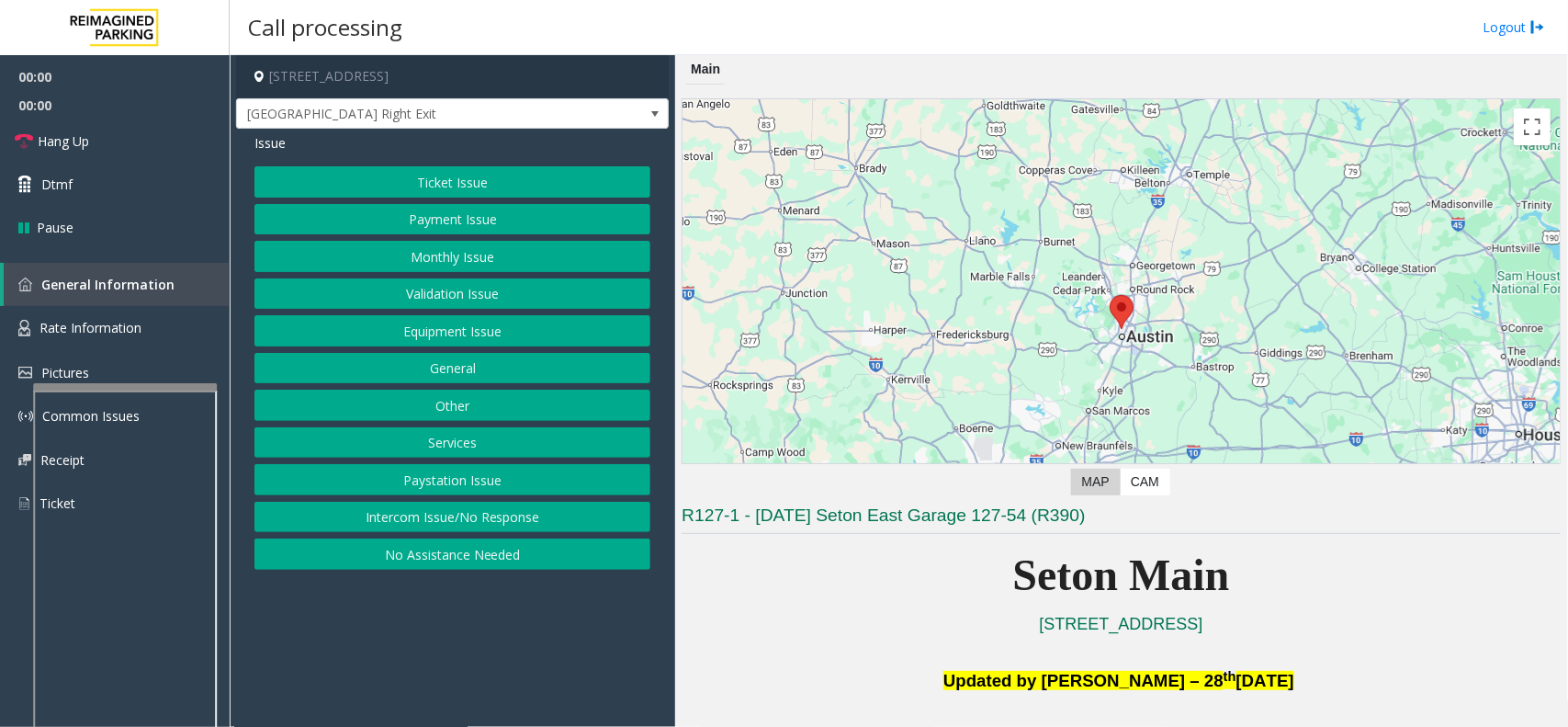
click at [494, 335] on button "Equipment Issue" at bounding box center [453, 331] width 396 height 32
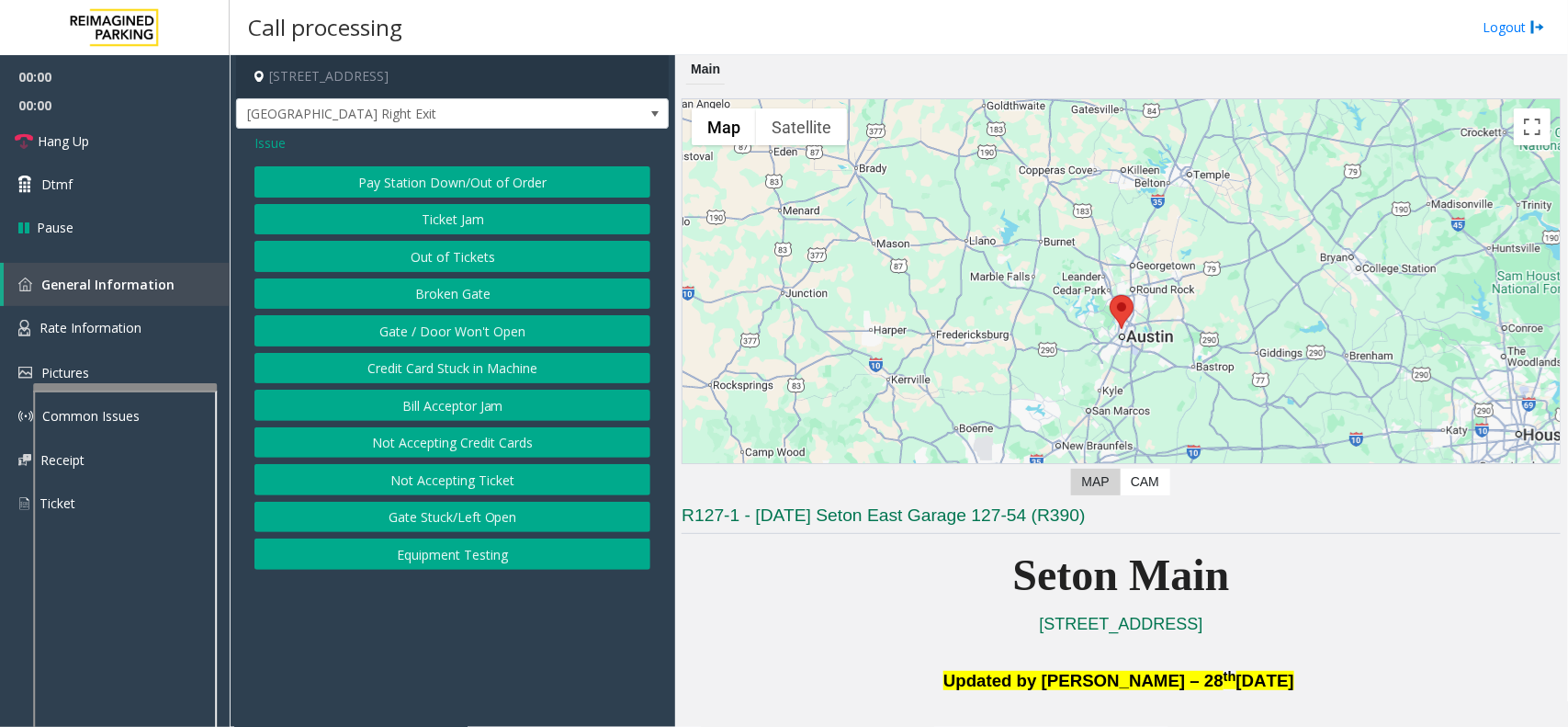
click at [494, 335] on button "Gate / Door Won't Open" at bounding box center [453, 331] width 396 height 32
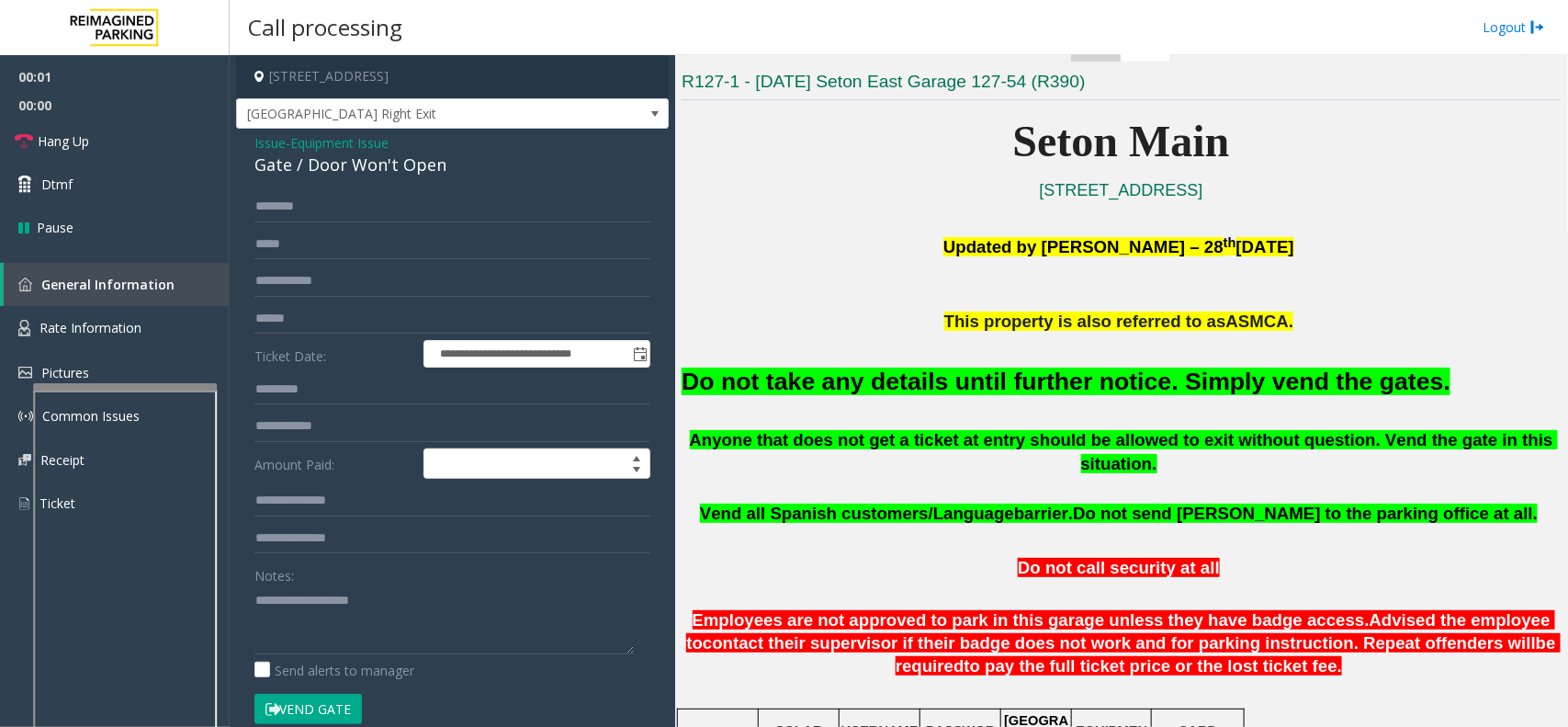
scroll to position [459, 0]
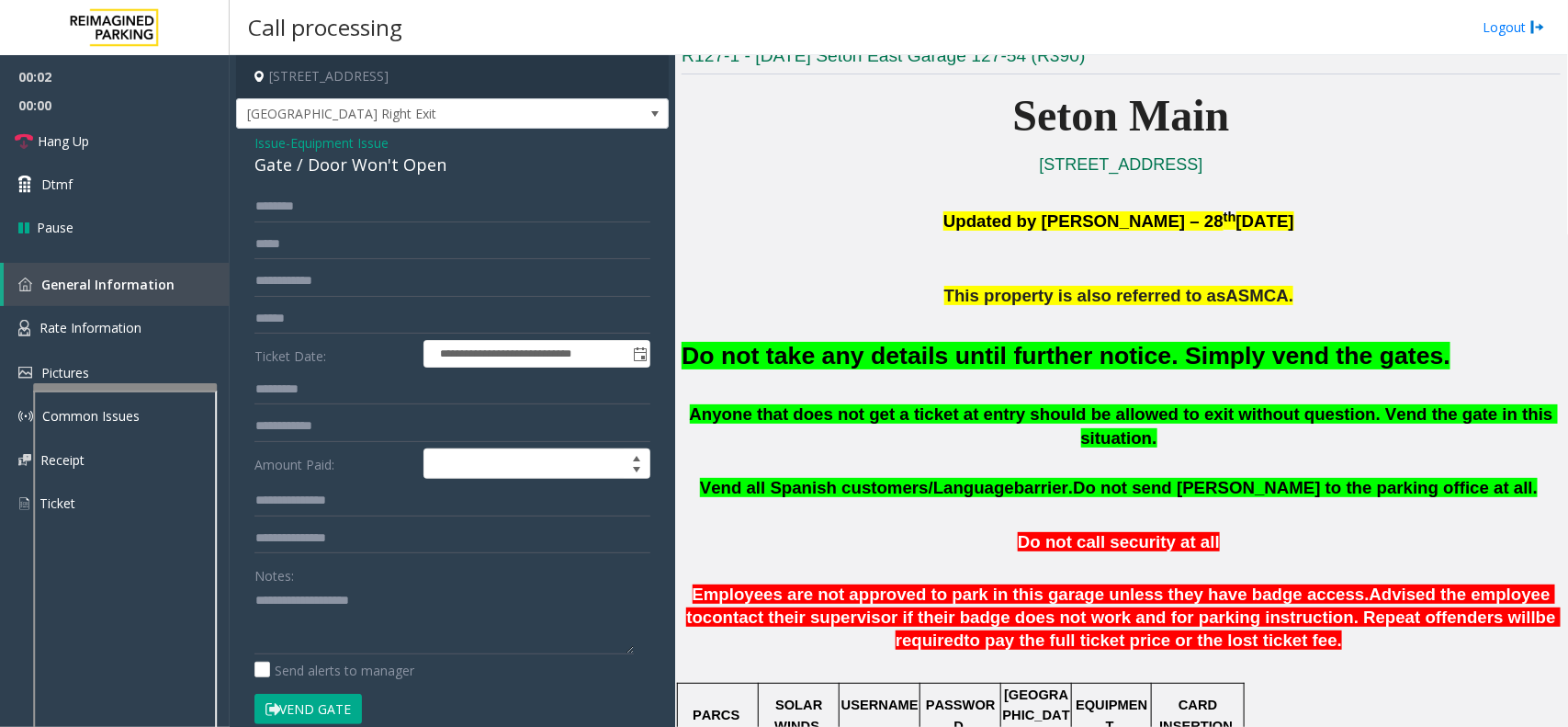
click at [912, 355] on font "Do not take any details until further notice. Simply vend the gates." at bounding box center [1066, 356] width 769 height 28
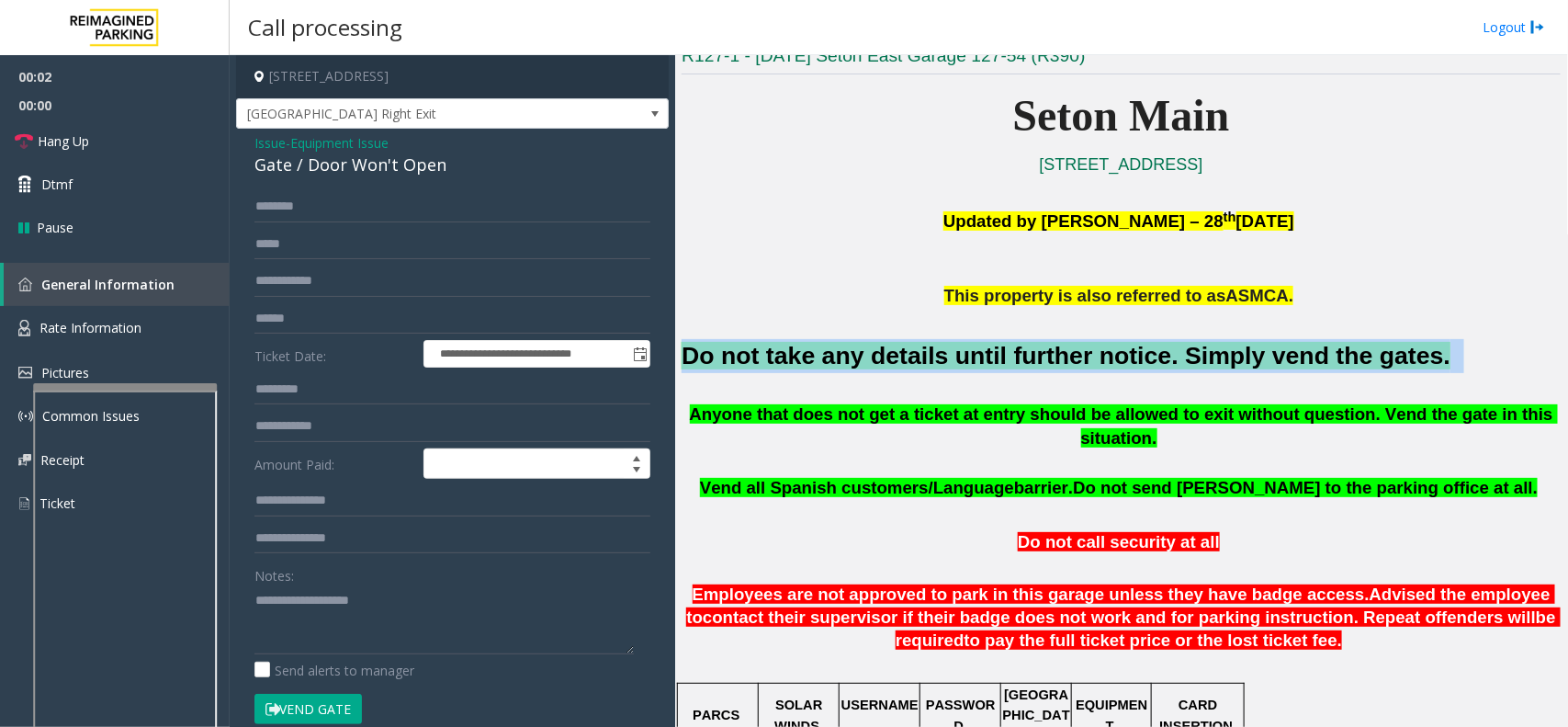
click at [912, 355] on font "Do not take any details until further notice. Simply vend the gates." at bounding box center [1066, 356] width 769 height 28
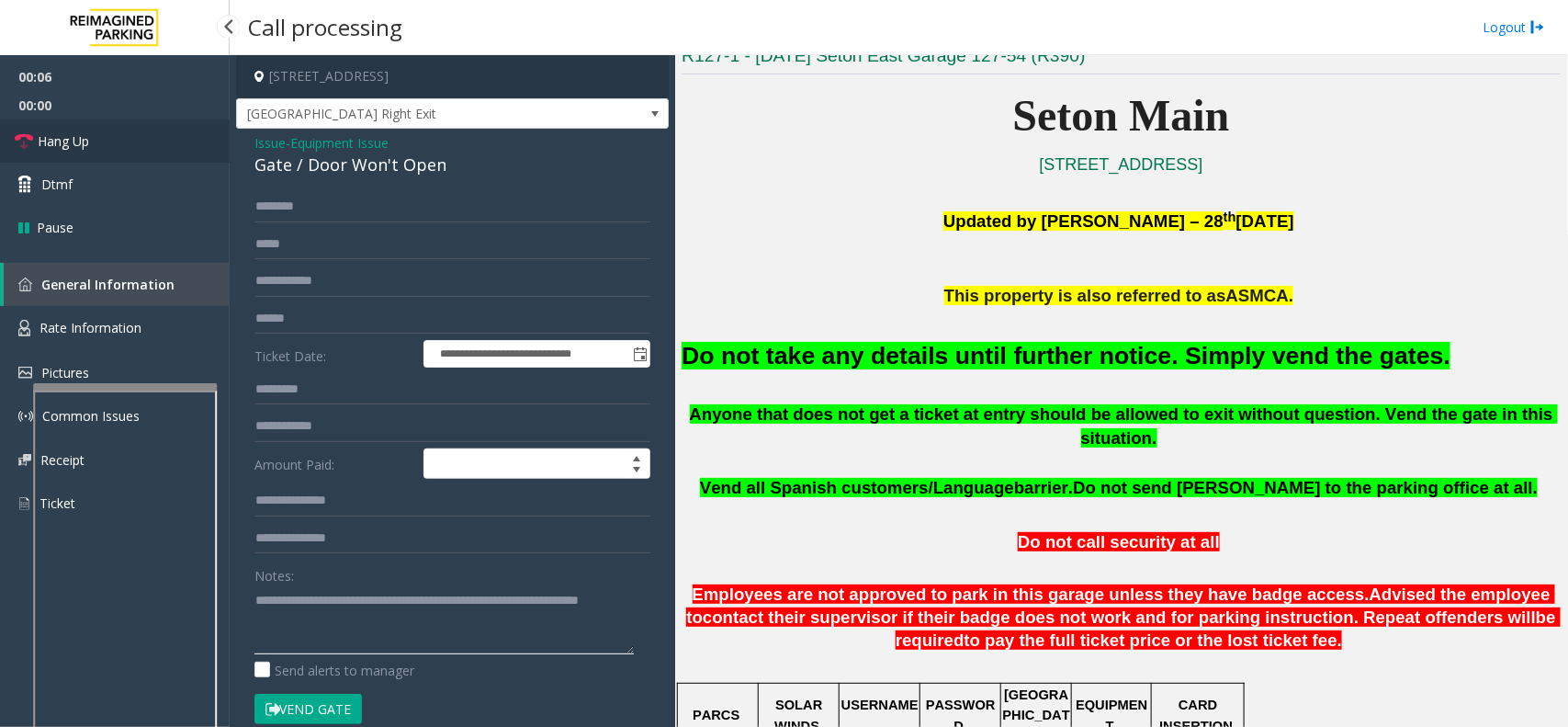
type textarea "**********"
click at [113, 133] on link "Hang Up" at bounding box center [115, 141] width 229 height 43
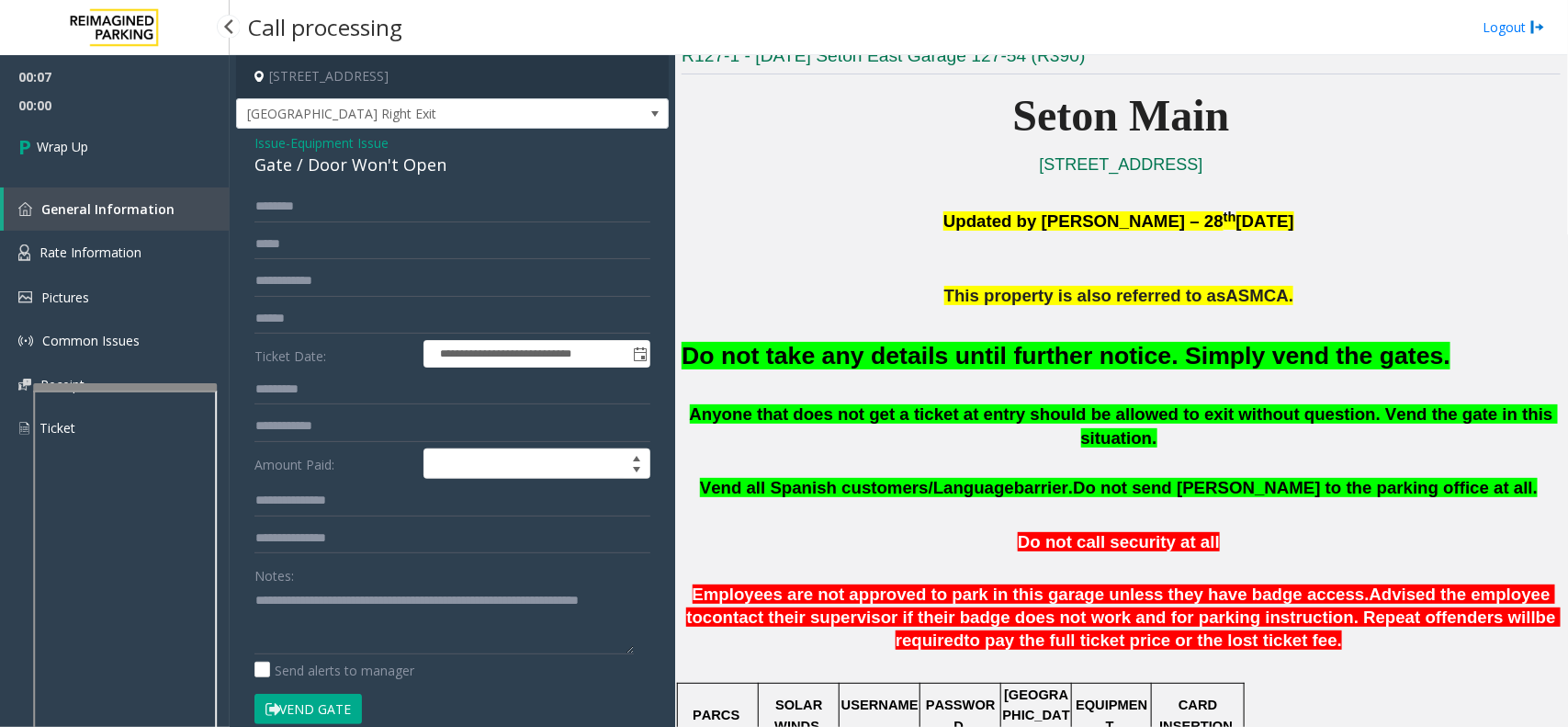
click at [317, 685] on form "**********" at bounding box center [453, 466] width 396 height 552
click at [326, 700] on button "Vend Gate" at bounding box center [308, 709] width 108 height 32
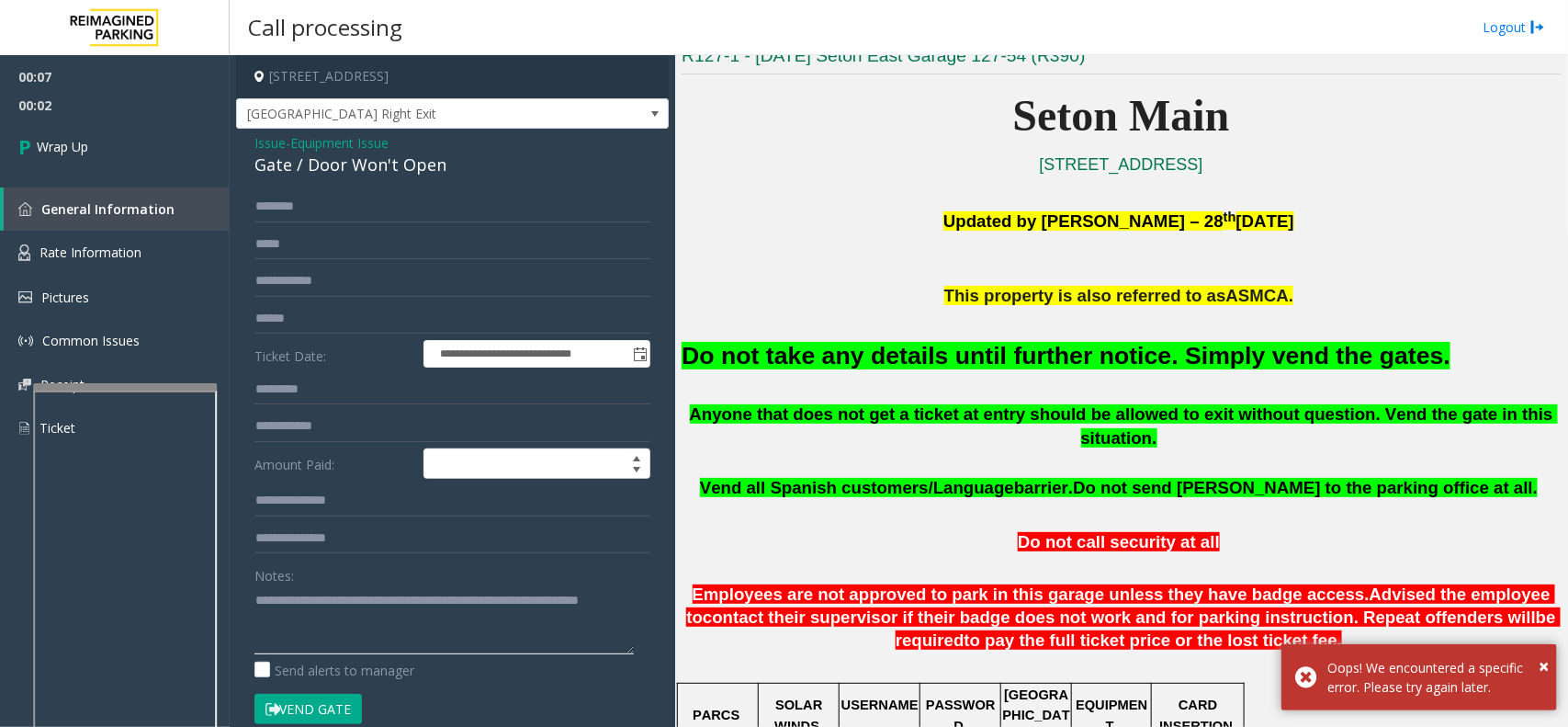
click at [346, 623] on textarea at bounding box center [445, 619] width 379 height 69
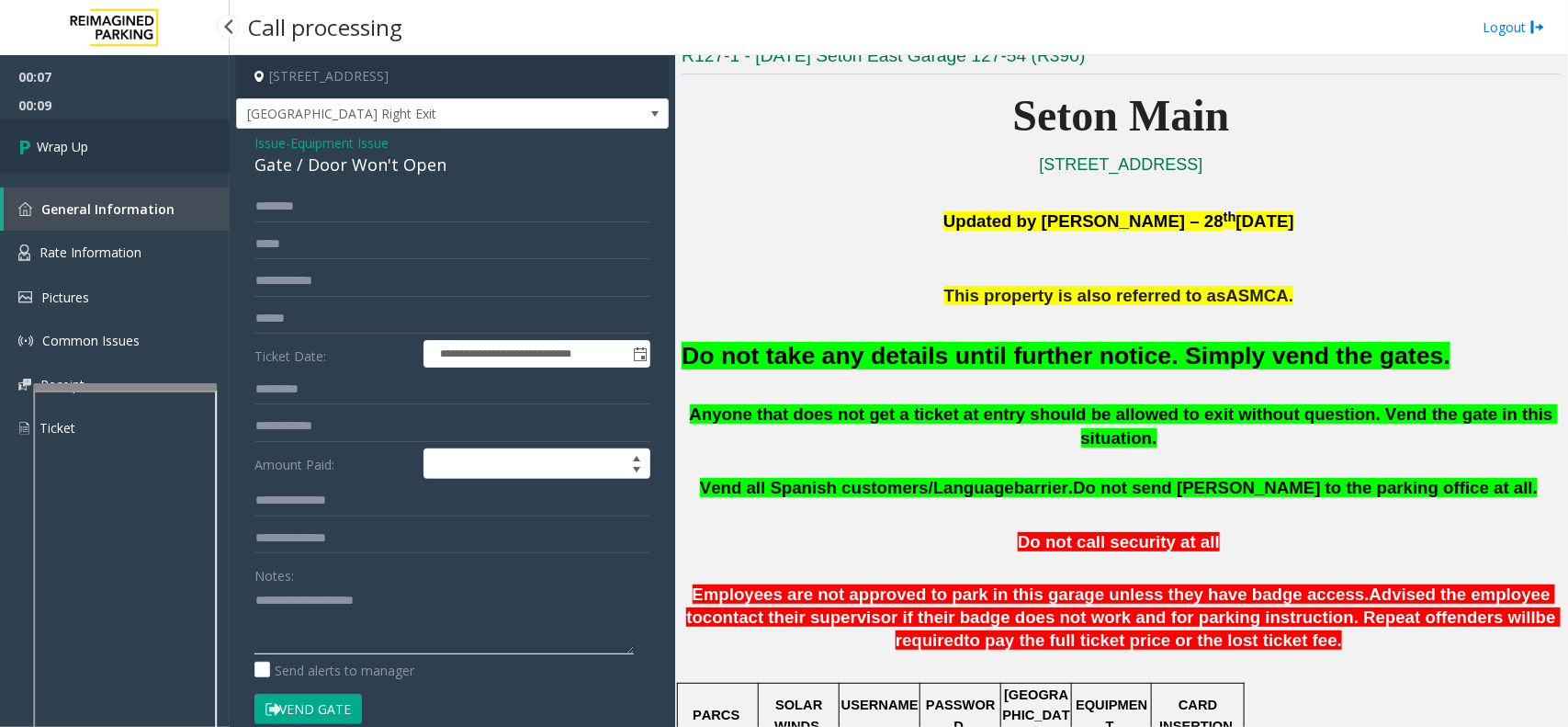
type textarea "**********"
click at [124, 157] on link "Wrap Up" at bounding box center [115, 146] width 229 height 54
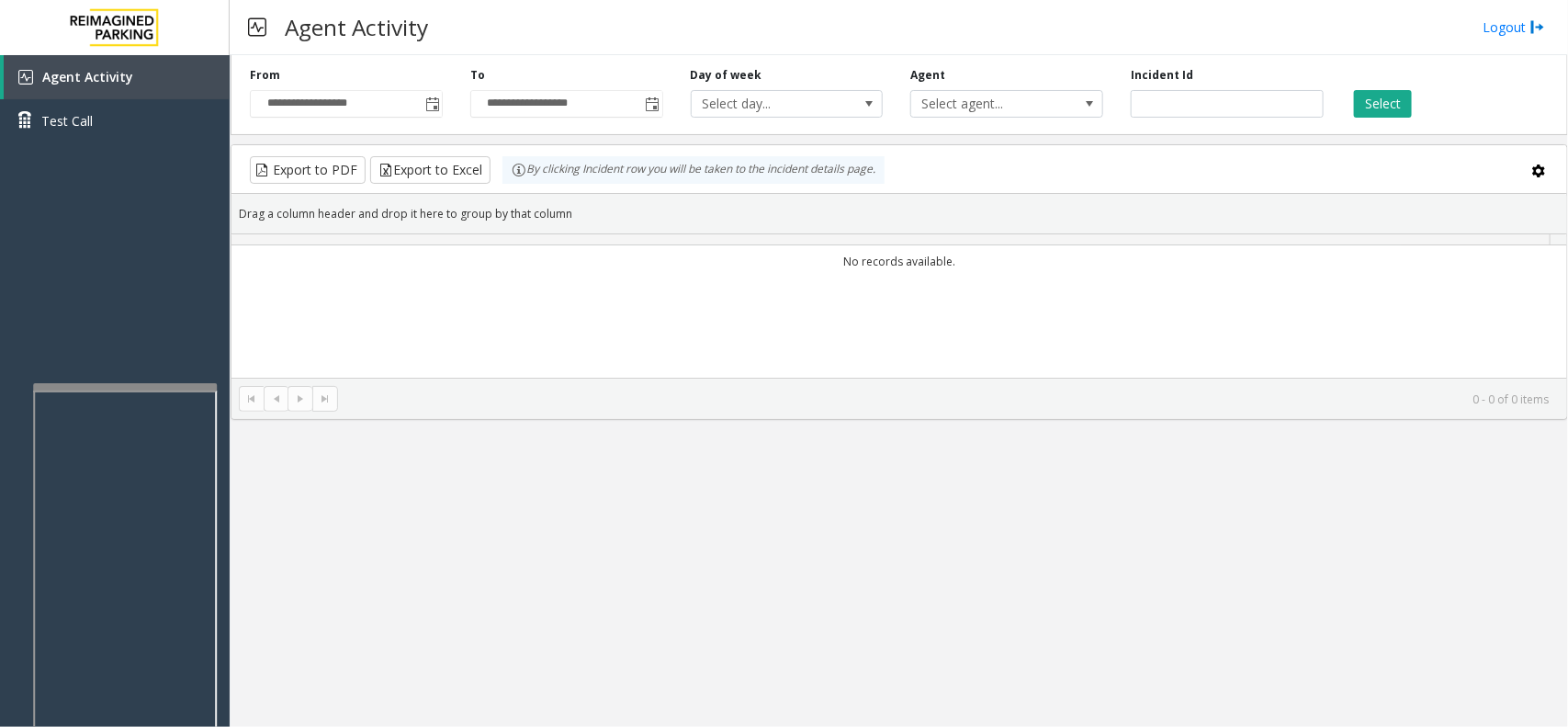
click at [328, 345] on div "No records available." at bounding box center [899, 360] width 1336 height 229
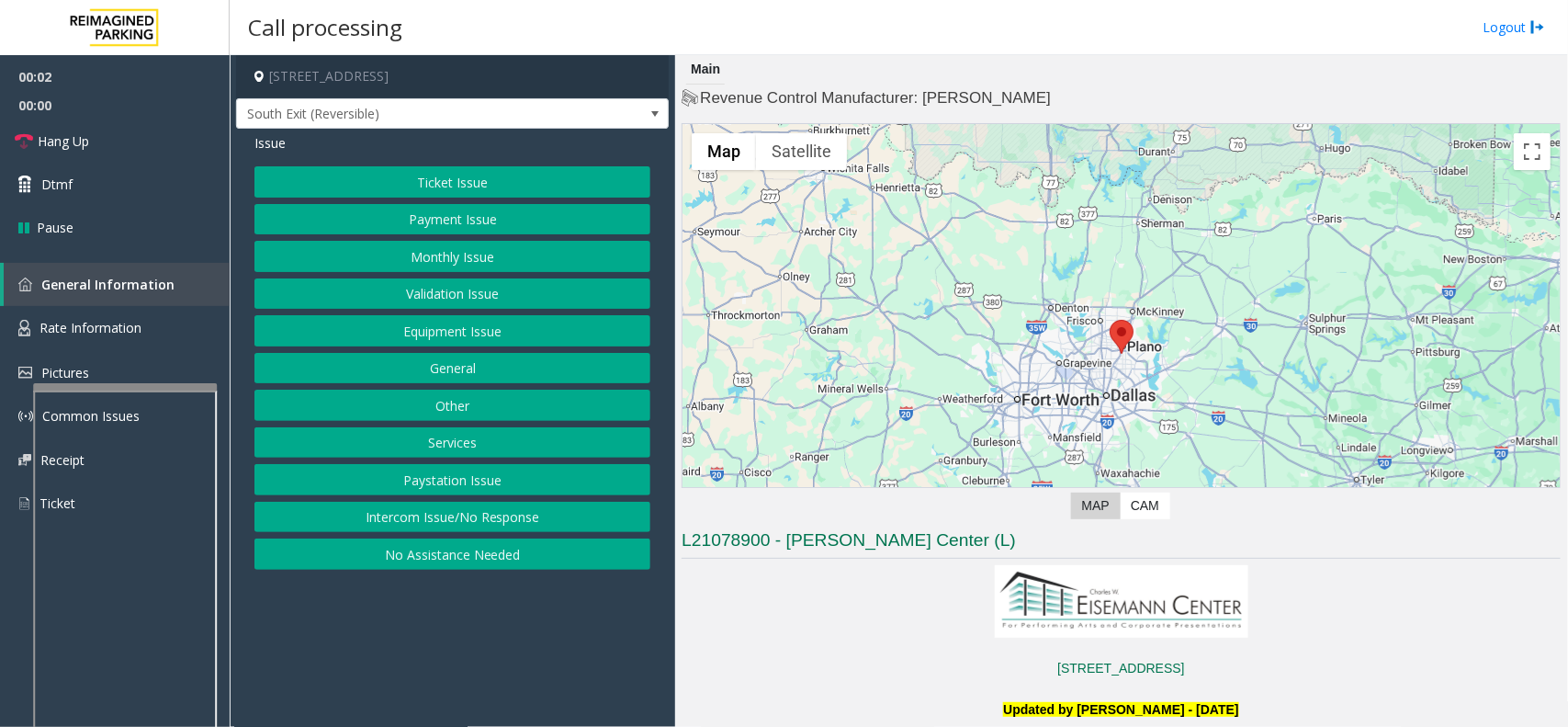
click at [471, 518] on button "Intercom Issue/No Response" at bounding box center [453, 518] width 396 height 32
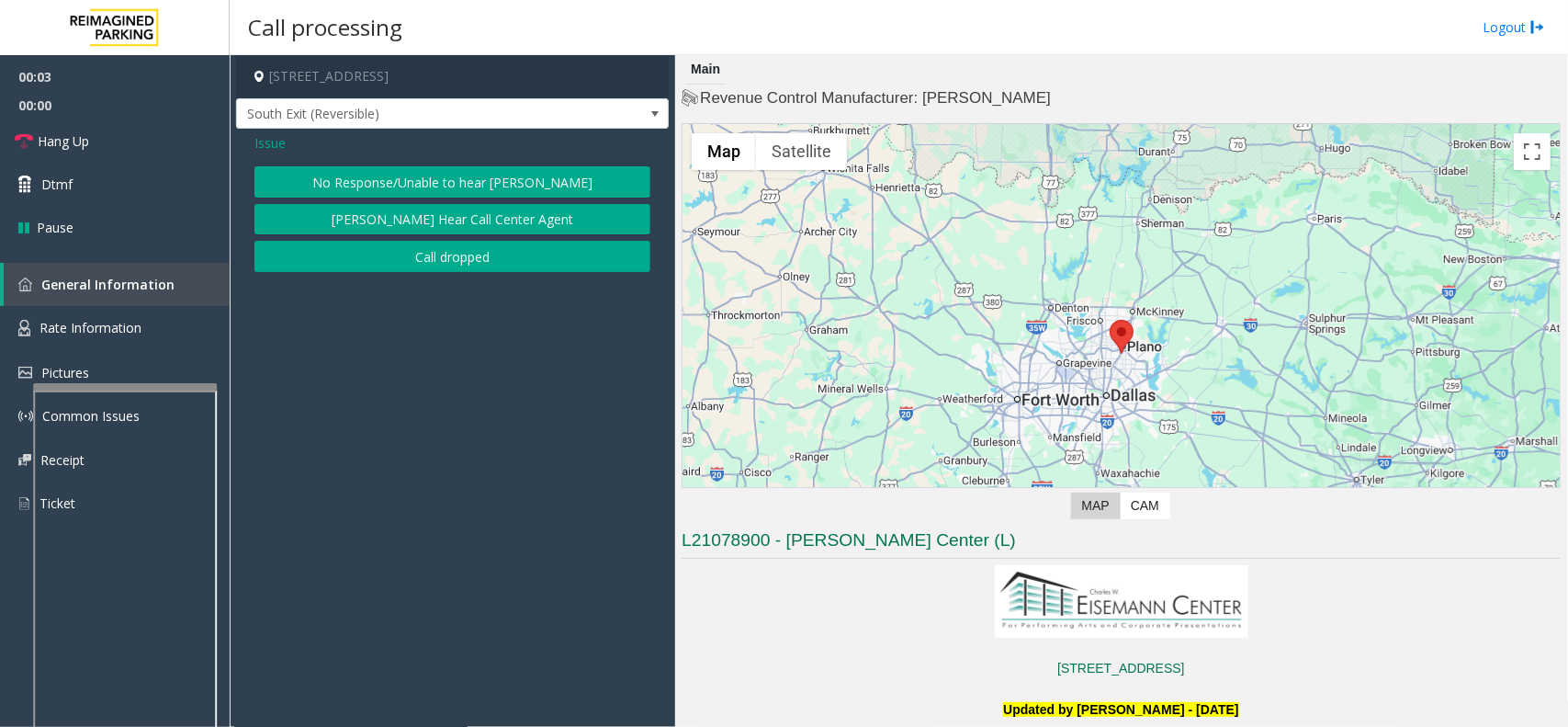
click at [492, 173] on button "No Response/Unable to hear [PERSON_NAME]" at bounding box center [453, 182] width 396 height 32
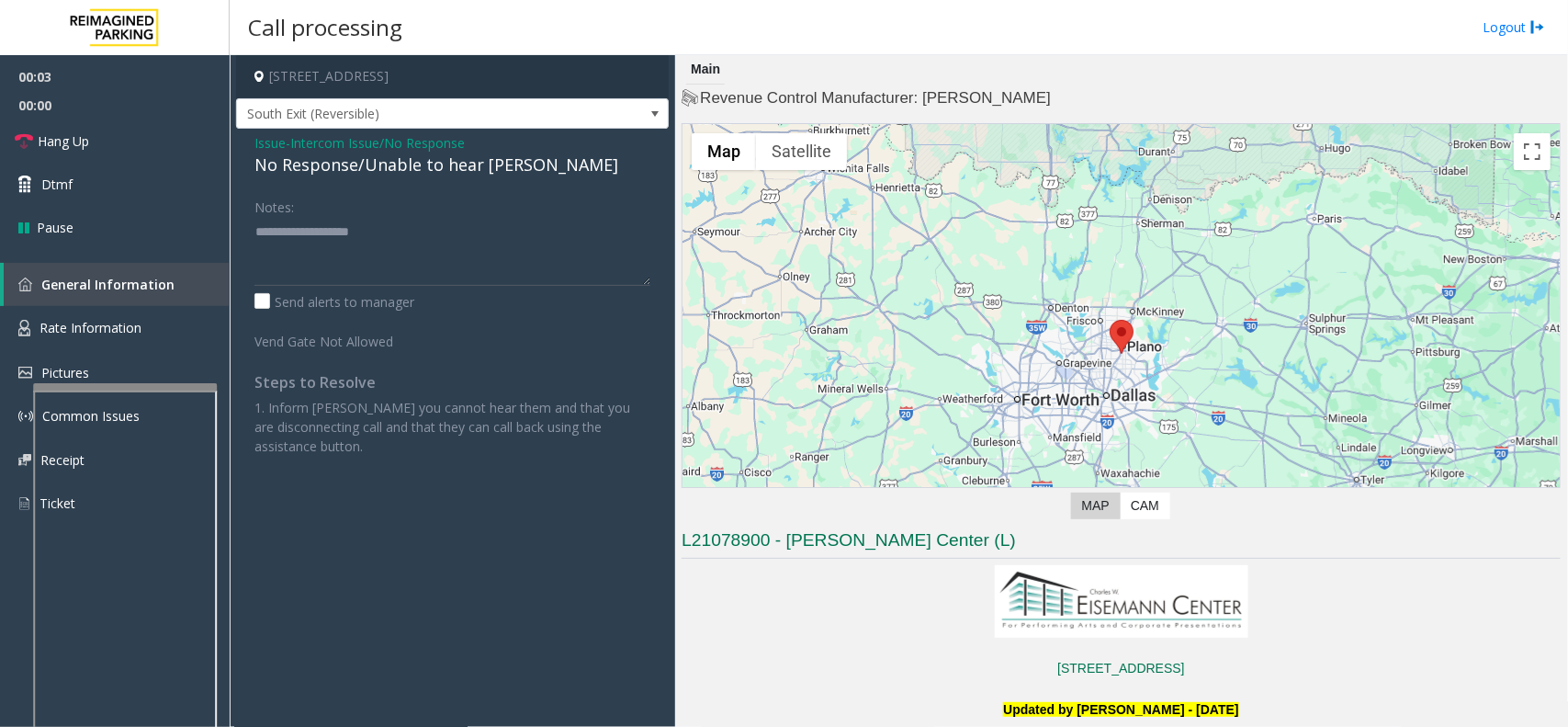
click at [361, 166] on div "No Response/Unable to hear [PERSON_NAME]" at bounding box center [453, 164] width 396 height 25
type textarea "**********"
click at [111, 131] on link "Hang Up" at bounding box center [115, 141] width 229 height 43
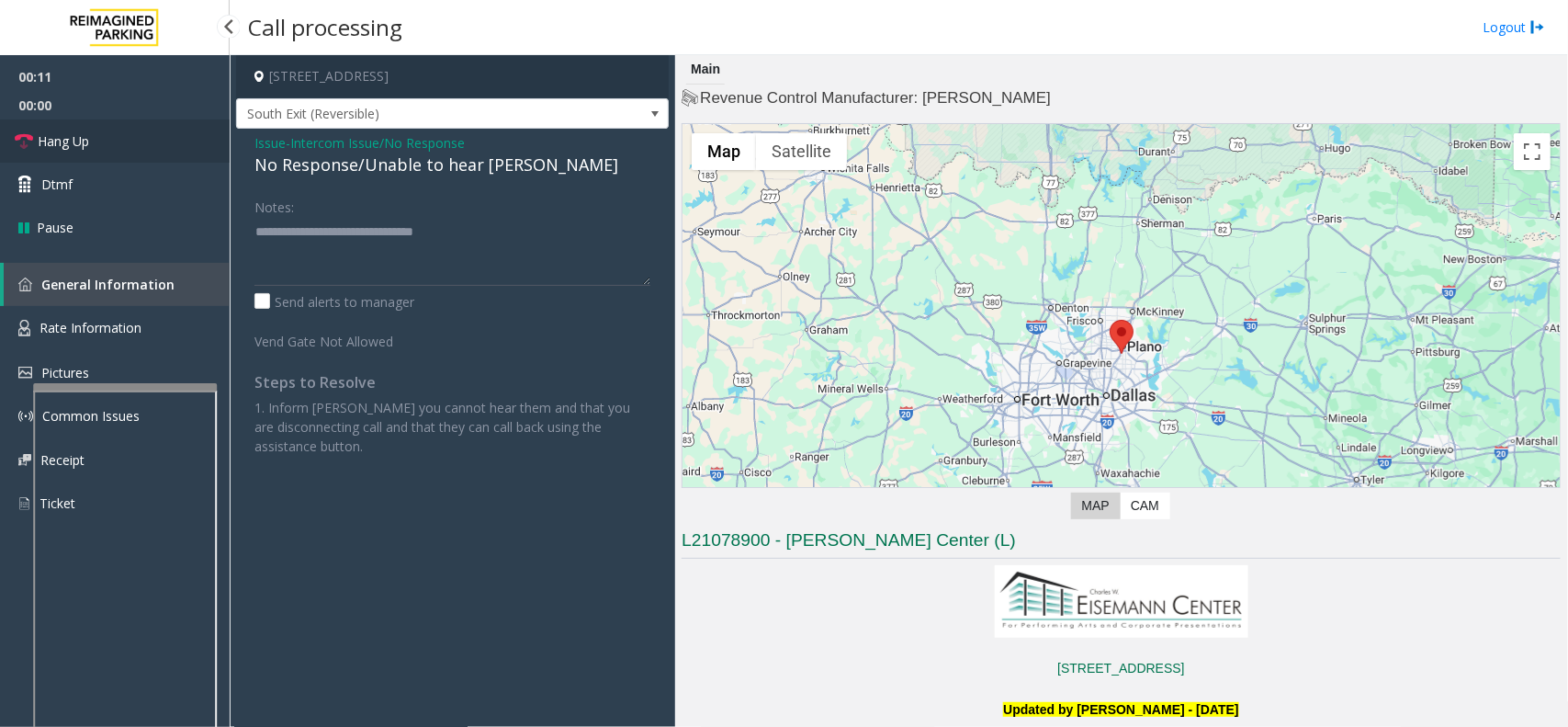
click at [111, 131] on link "Hang Up" at bounding box center [115, 141] width 229 height 43
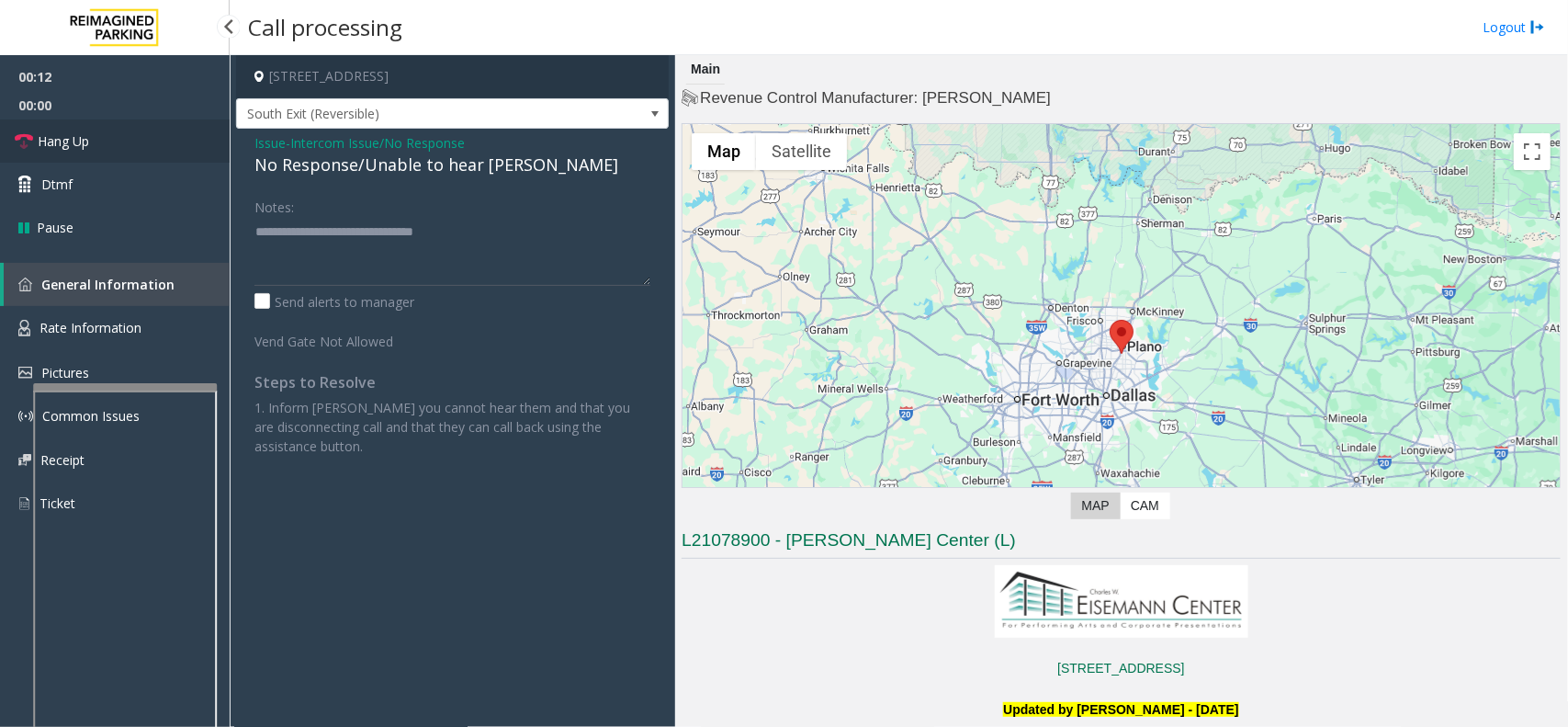
click at [111, 131] on link "Hang Up" at bounding box center [115, 141] width 229 height 43
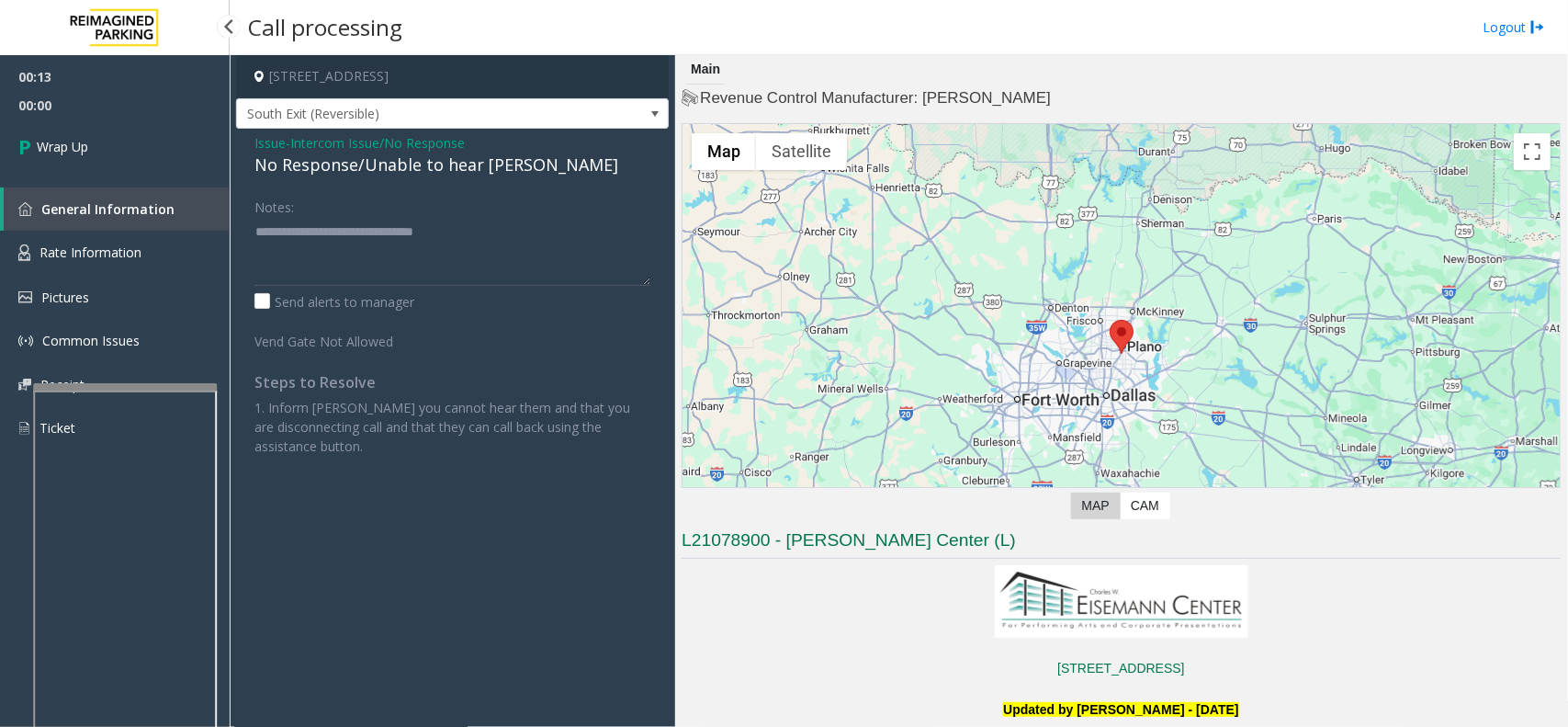
click at [111, 131] on link "Wrap Up" at bounding box center [115, 146] width 229 height 54
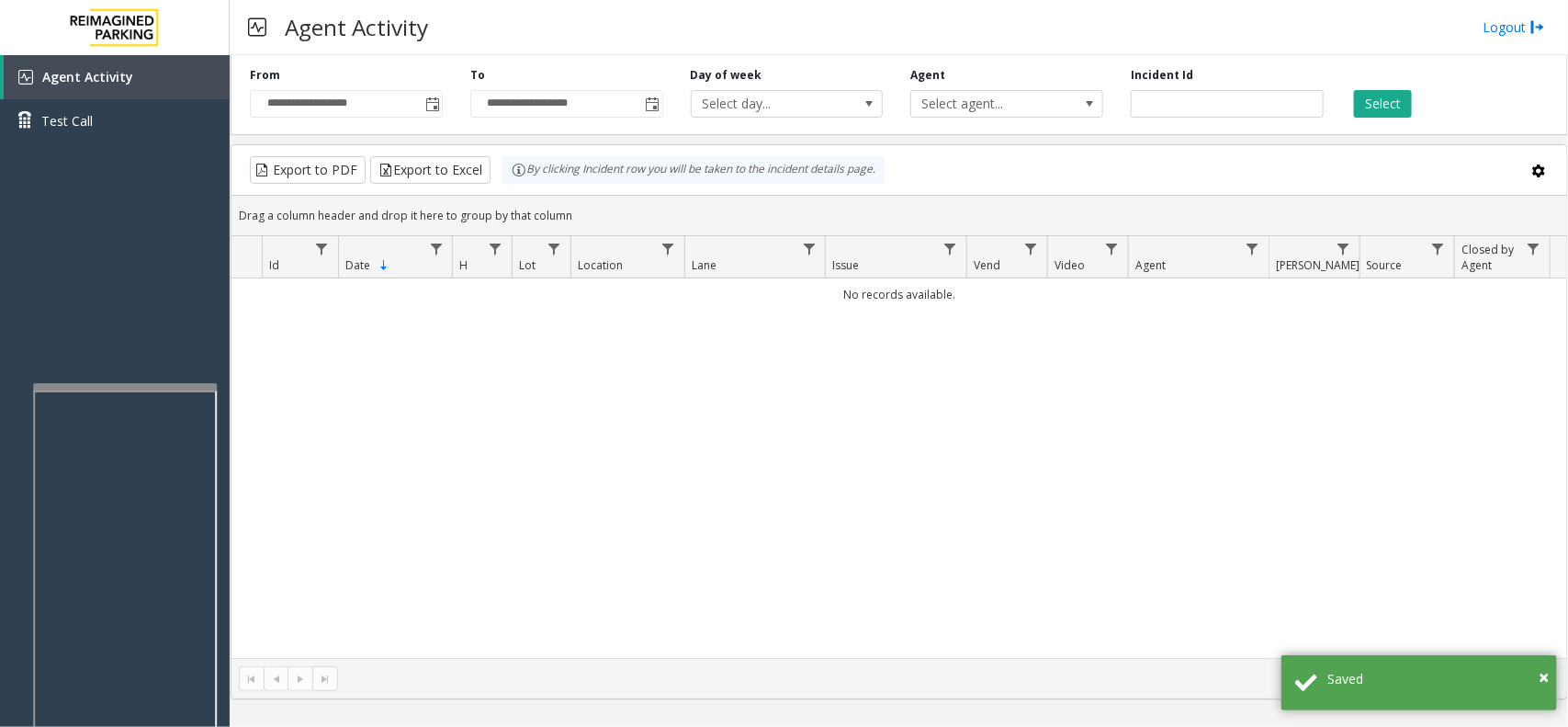
click at [326, 498] on div "No records available." at bounding box center [899, 468] width 1336 height 379
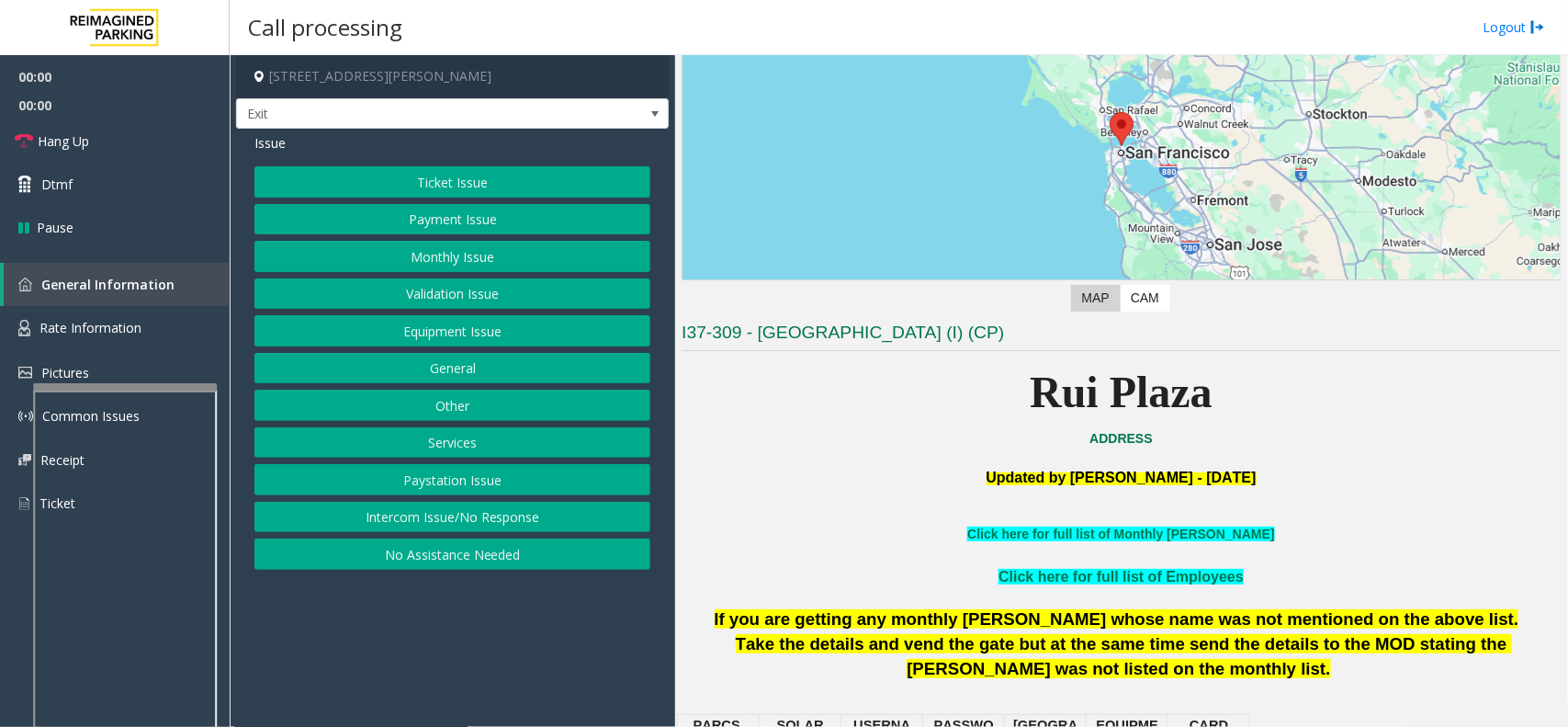
scroll to position [229, 0]
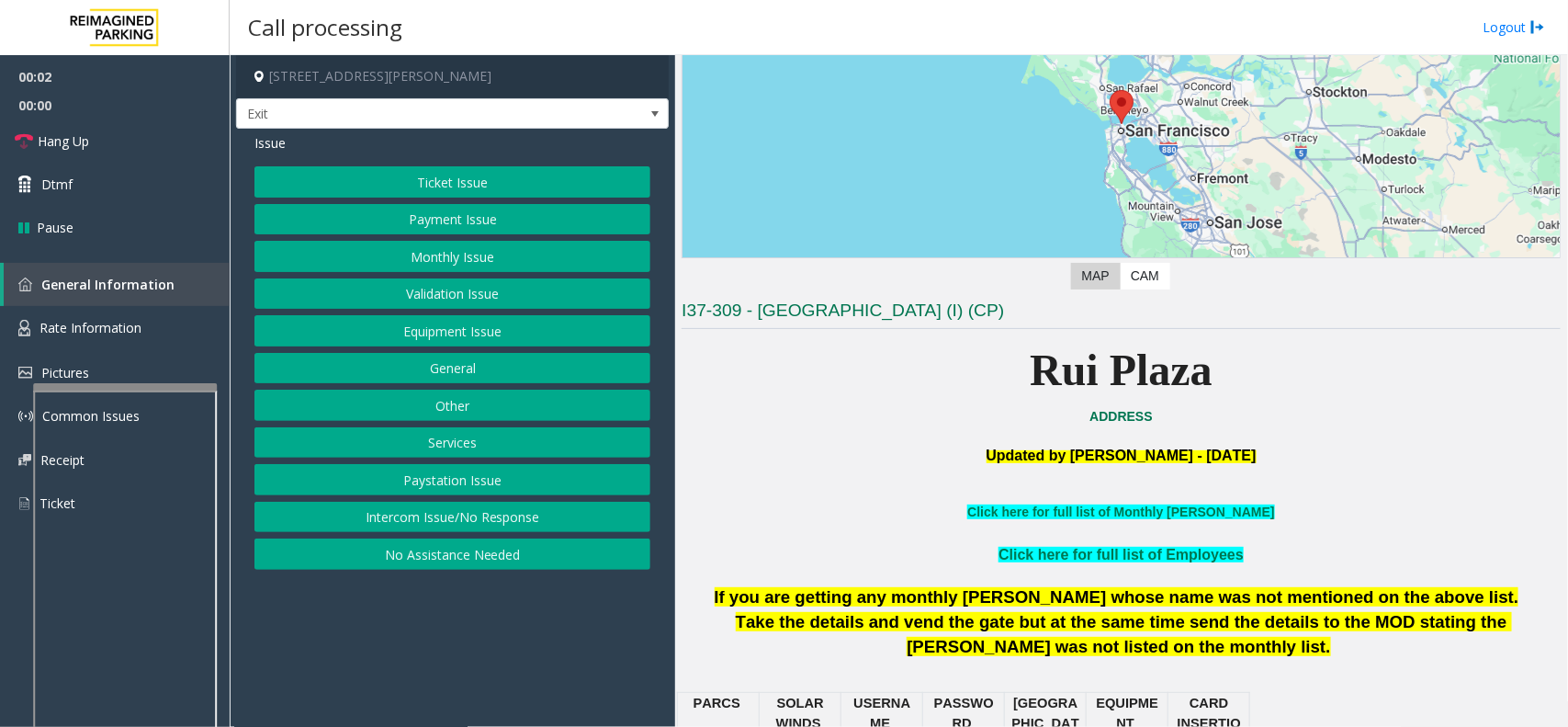
click at [487, 457] on button "Services" at bounding box center [453, 443] width 396 height 32
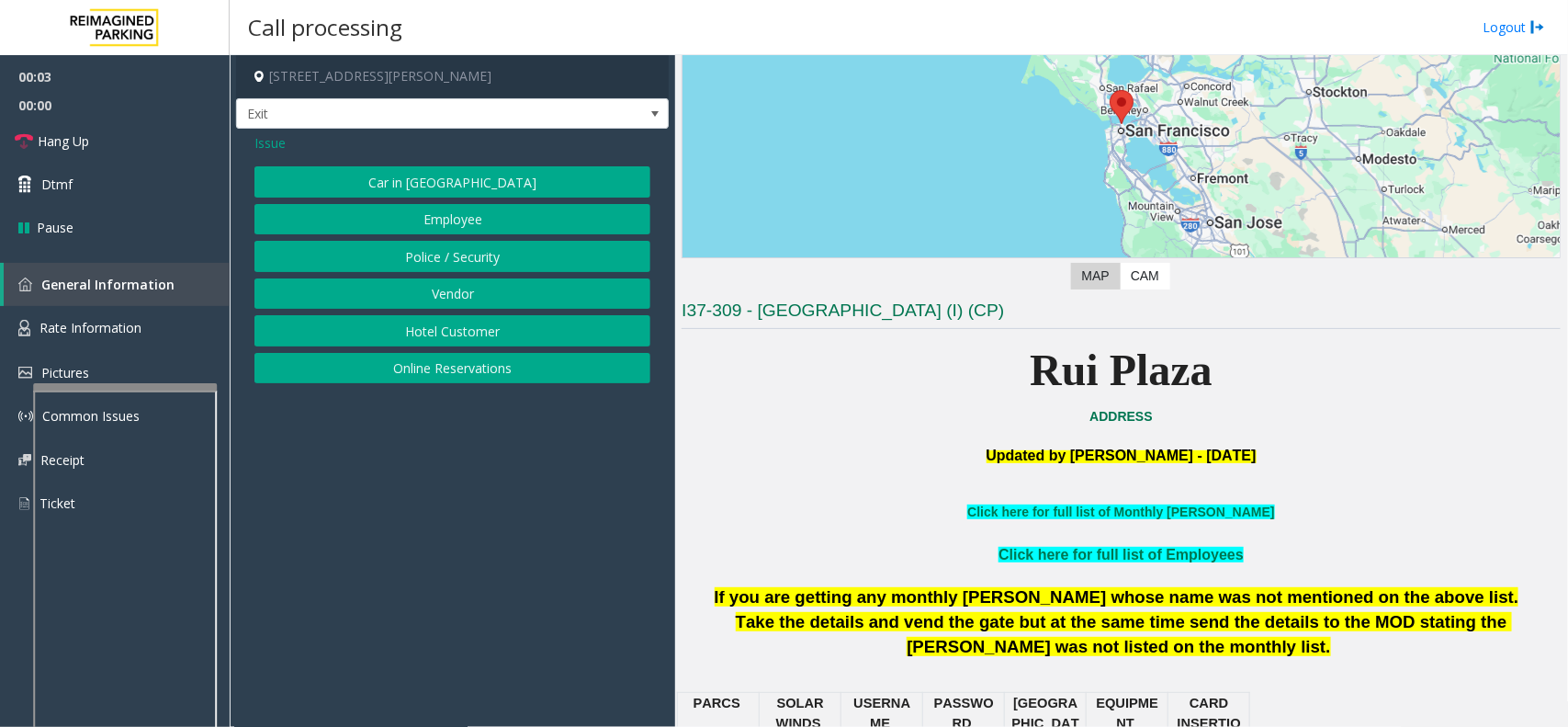
click at [470, 323] on button "Hotel Customer" at bounding box center [453, 331] width 396 height 32
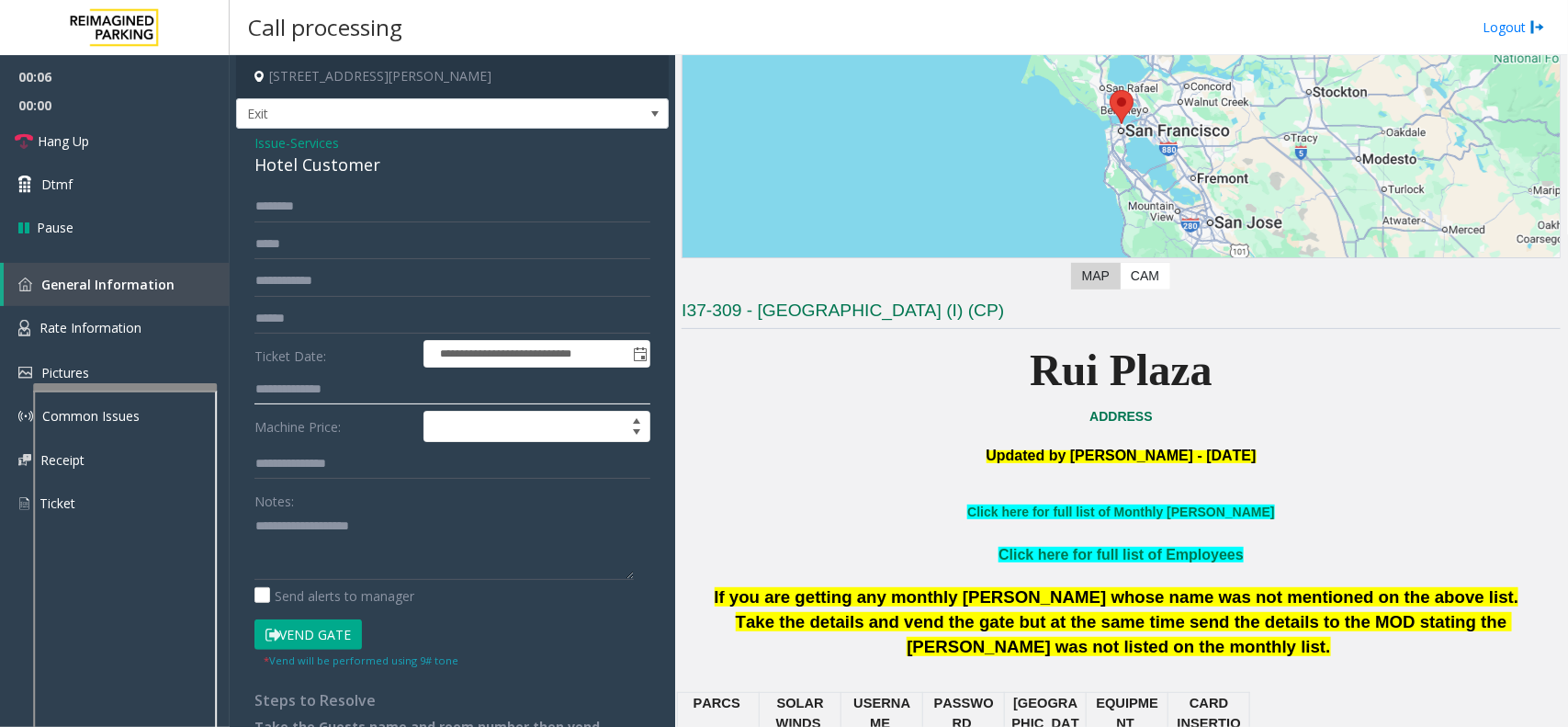
click at [345, 383] on input "text" at bounding box center [453, 389] width 396 height 32
click at [308, 143] on span "Services" at bounding box center [314, 143] width 48 height 20
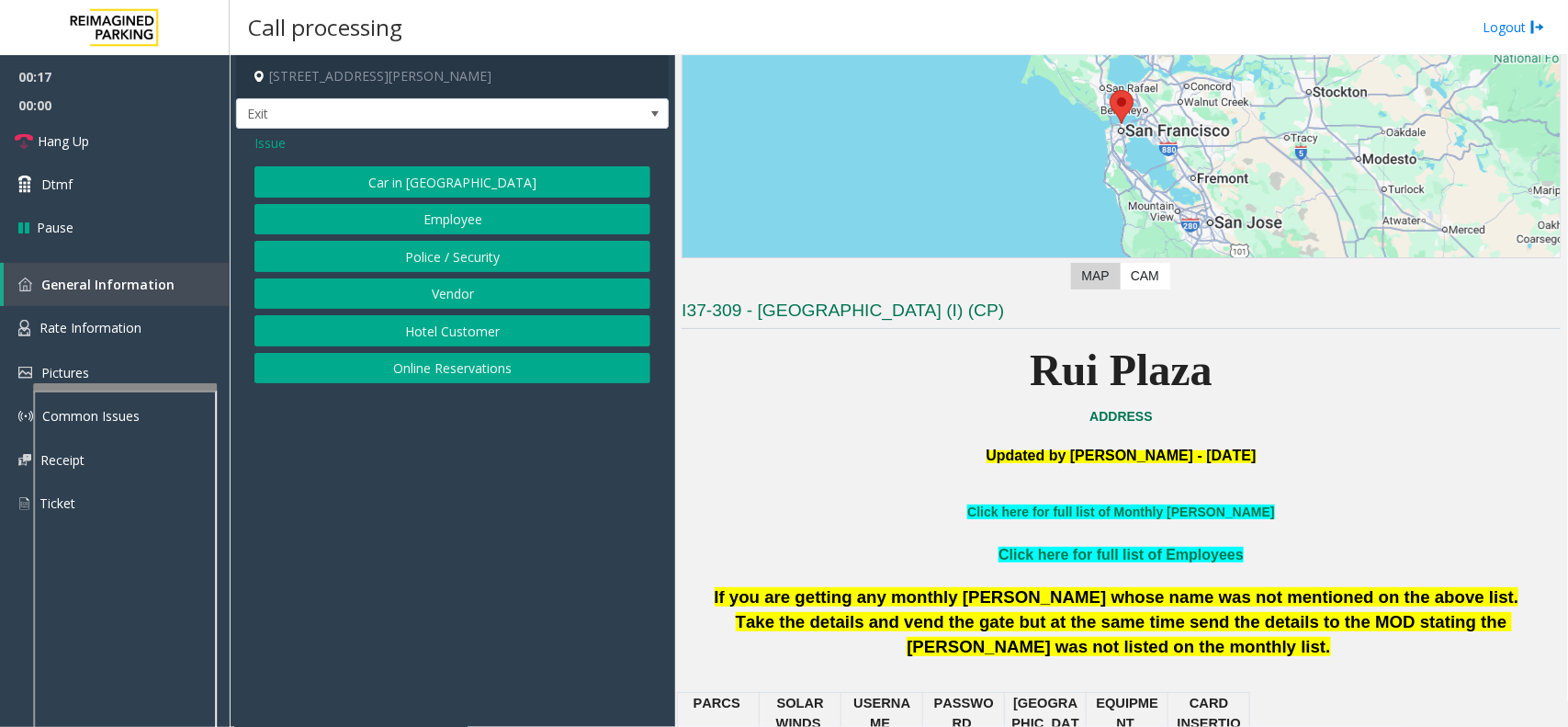
click at [273, 149] on span "Issue" at bounding box center [271, 143] width 32 height 20
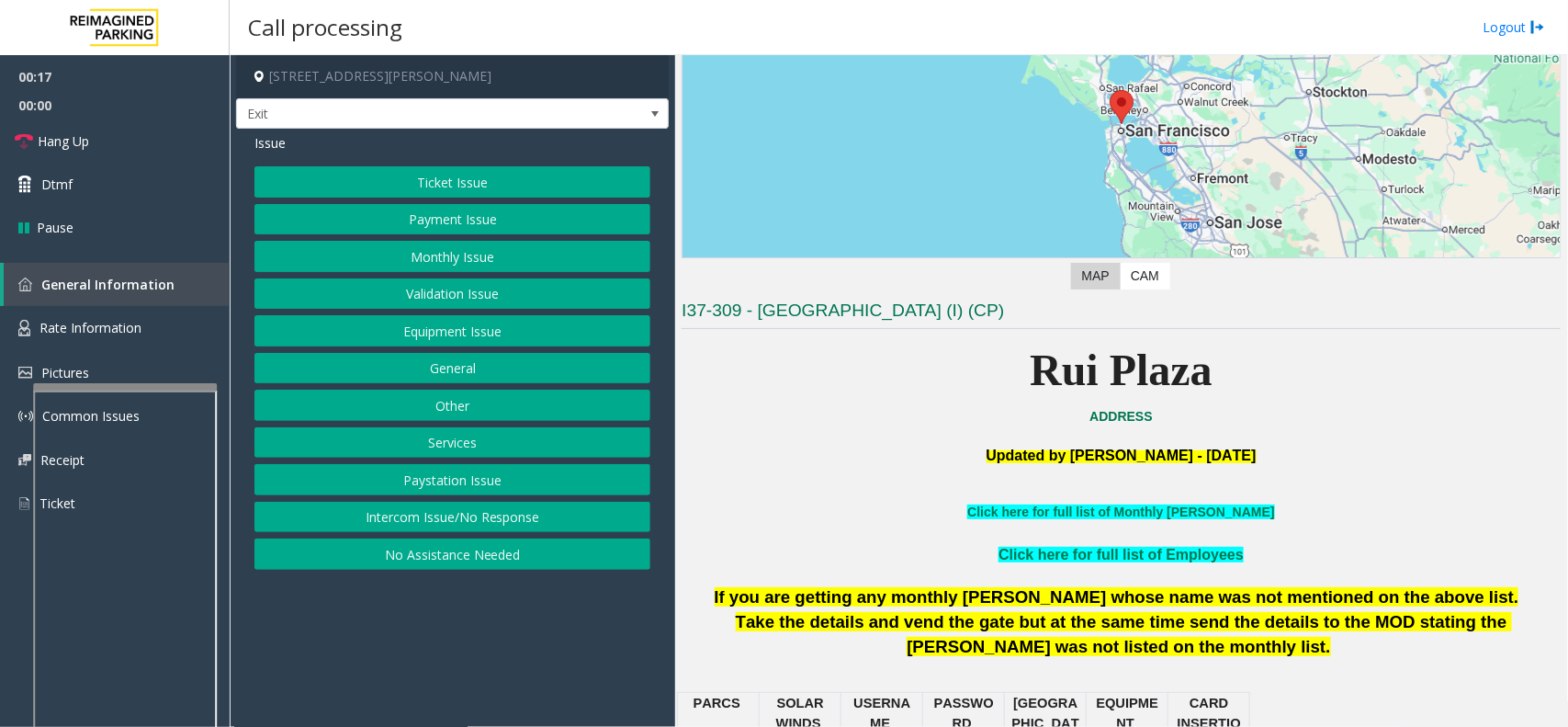
click at [427, 255] on button "Monthly Issue" at bounding box center [453, 257] width 396 height 32
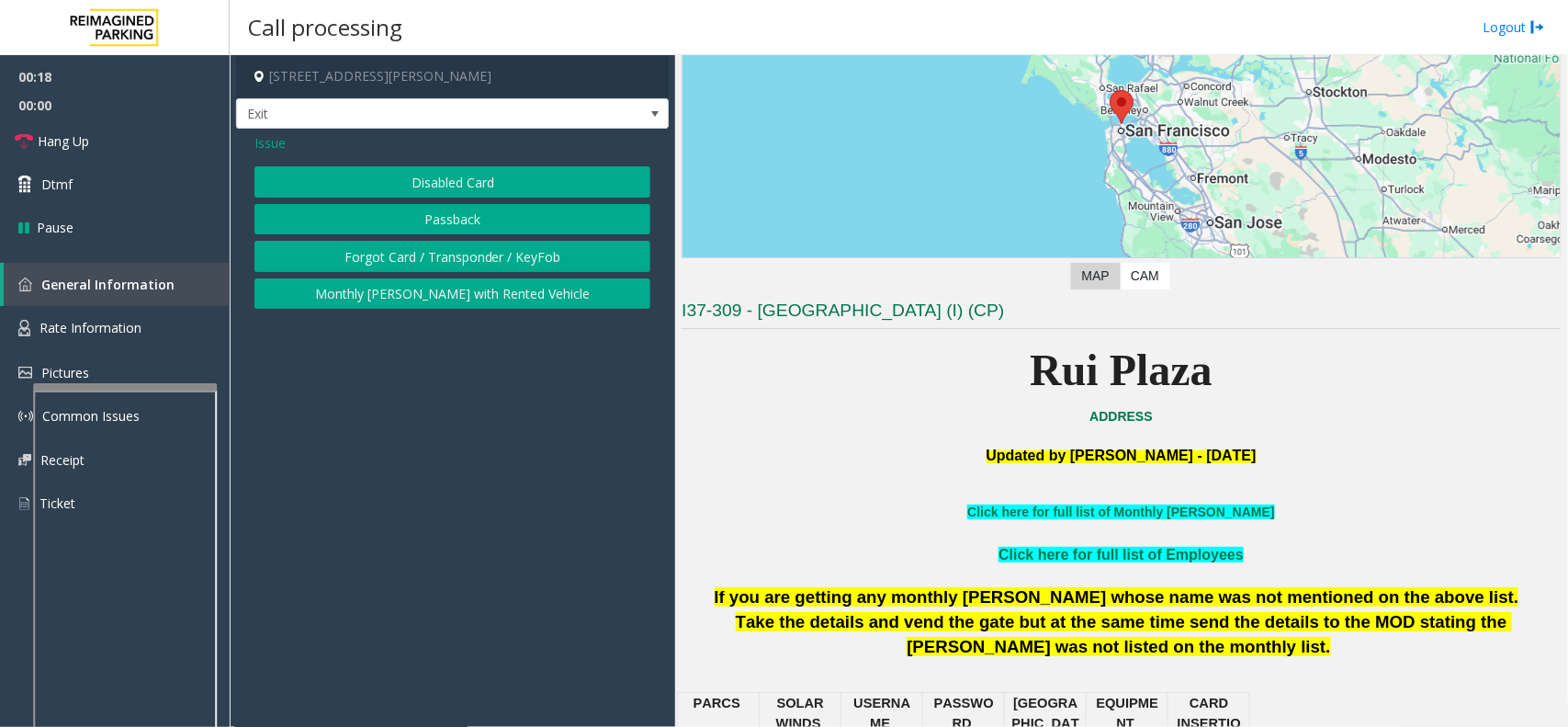
click at [462, 191] on button "Disabled Card" at bounding box center [453, 182] width 396 height 32
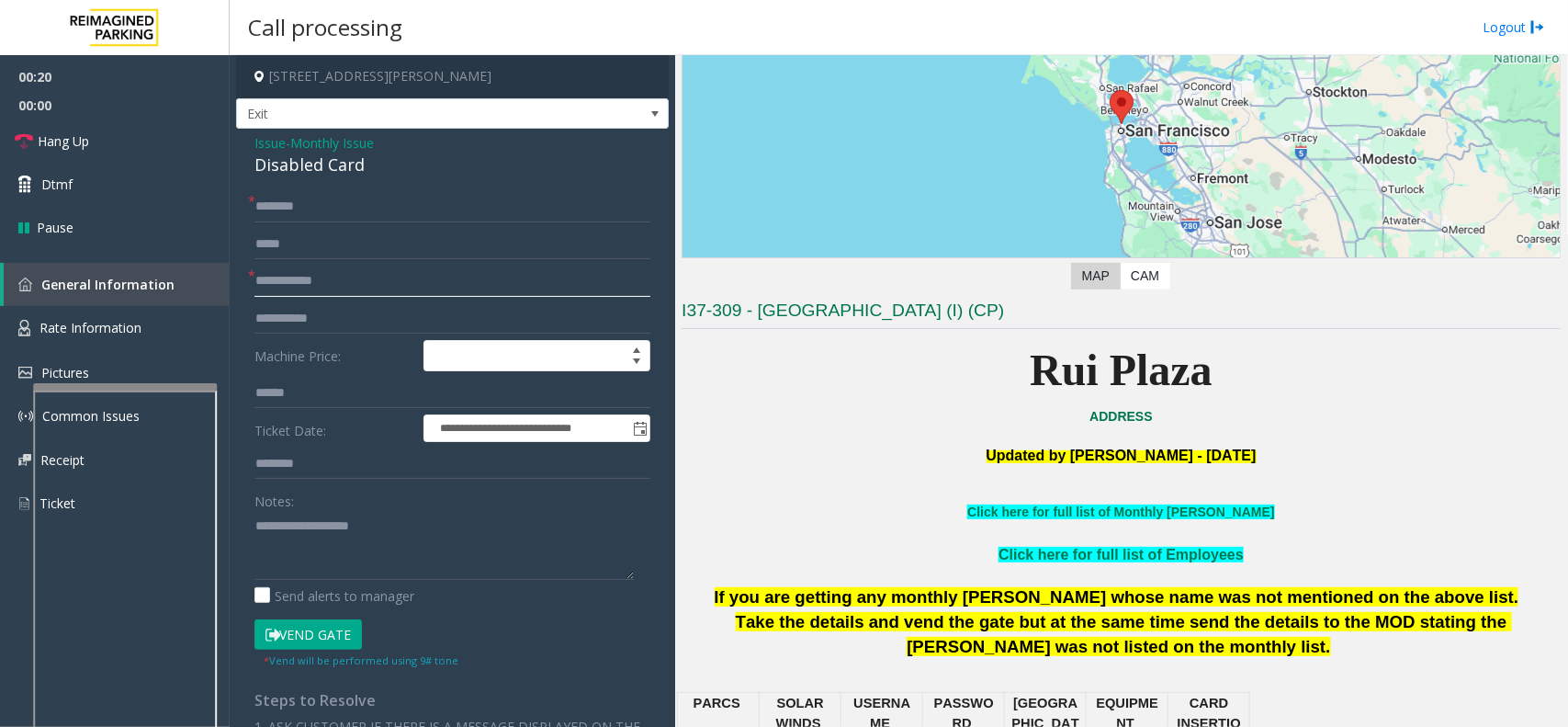
click at [340, 285] on input "text" at bounding box center [453, 282] width 396 height 32
type input "**********"
click at [304, 204] on input "text" at bounding box center [453, 206] width 396 height 32
drag, startPoint x: 379, startPoint y: 159, endPoint x: 249, endPoint y: 143, distance: 131.0
click at [249, 143] on div "**********" at bounding box center [453, 623] width 433 height 991
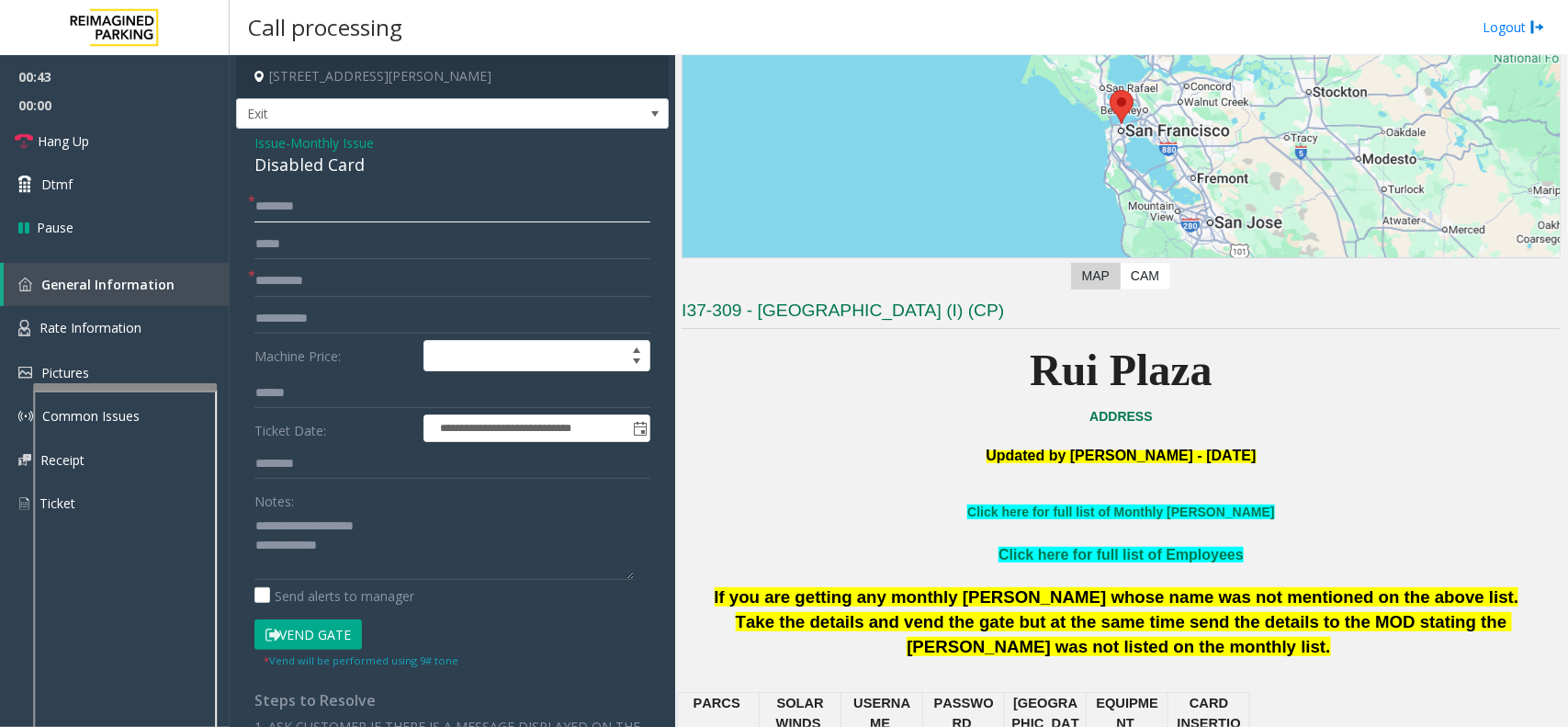
click at [308, 204] on input "text" at bounding box center [453, 206] width 396 height 32
click at [371, 554] on textarea at bounding box center [445, 545] width 379 height 69
type textarea "**********"
click at [322, 206] on input "text" at bounding box center [453, 206] width 396 height 32
type input "*"
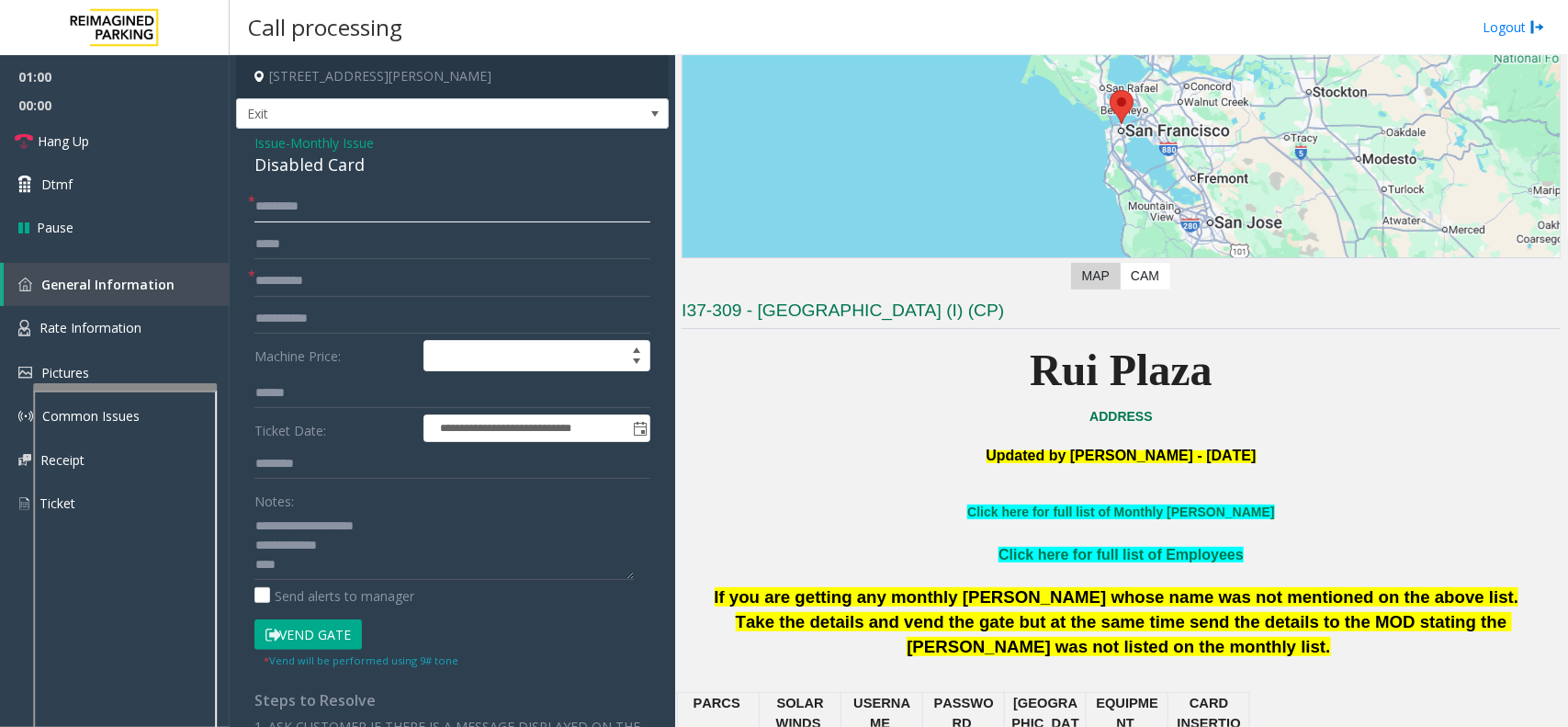
click at [335, 195] on input "********" at bounding box center [453, 206] width 396 height 32
type input "********"
click at [319, 623] on button "Vend Gate" at bounding box center [308, 635] width 108 height 32
click at [342, 577] on textarea at bounding box center [445, 545] width 379 height 69
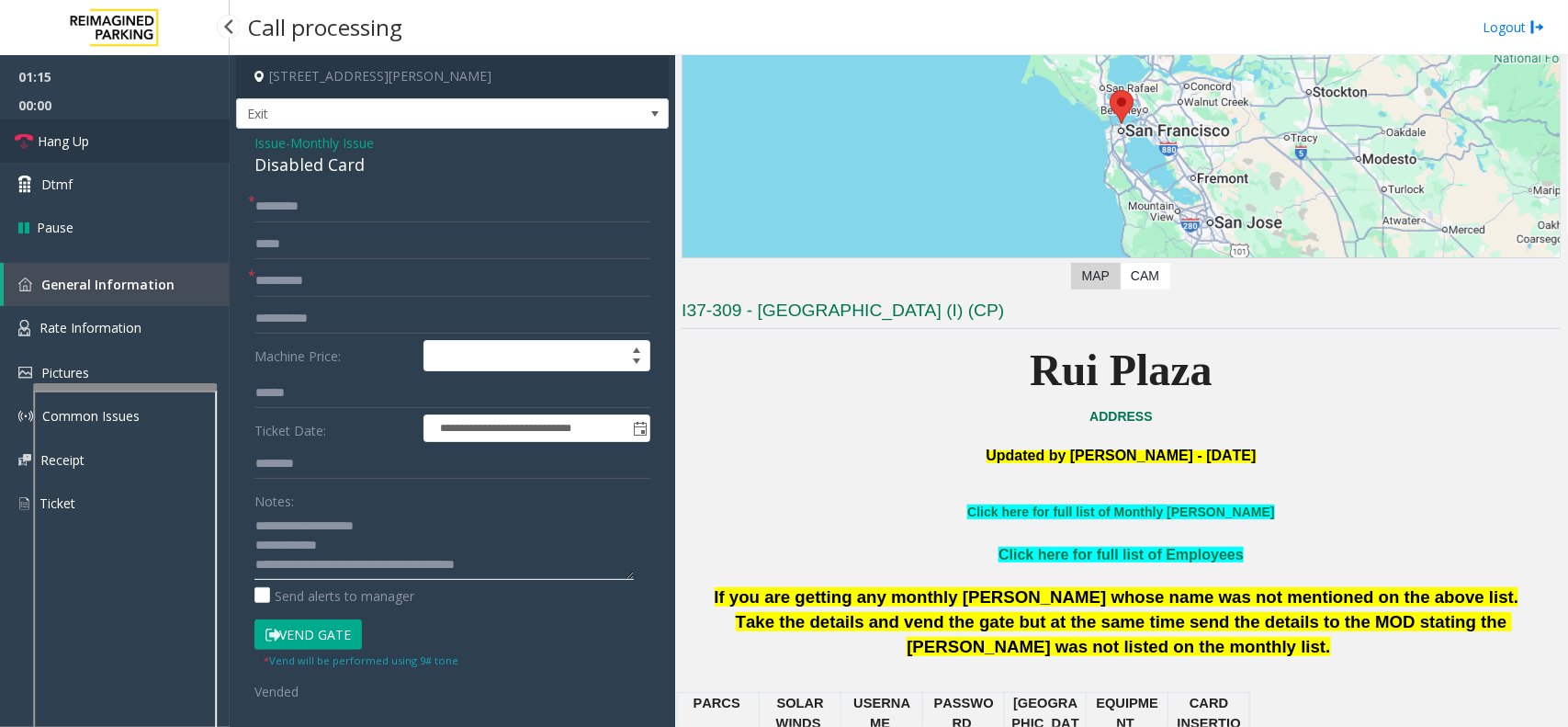
type textarea "**********"
click at [104, 144] on link "Hang Up" at bounding box center [115, 141] width 229 height 43
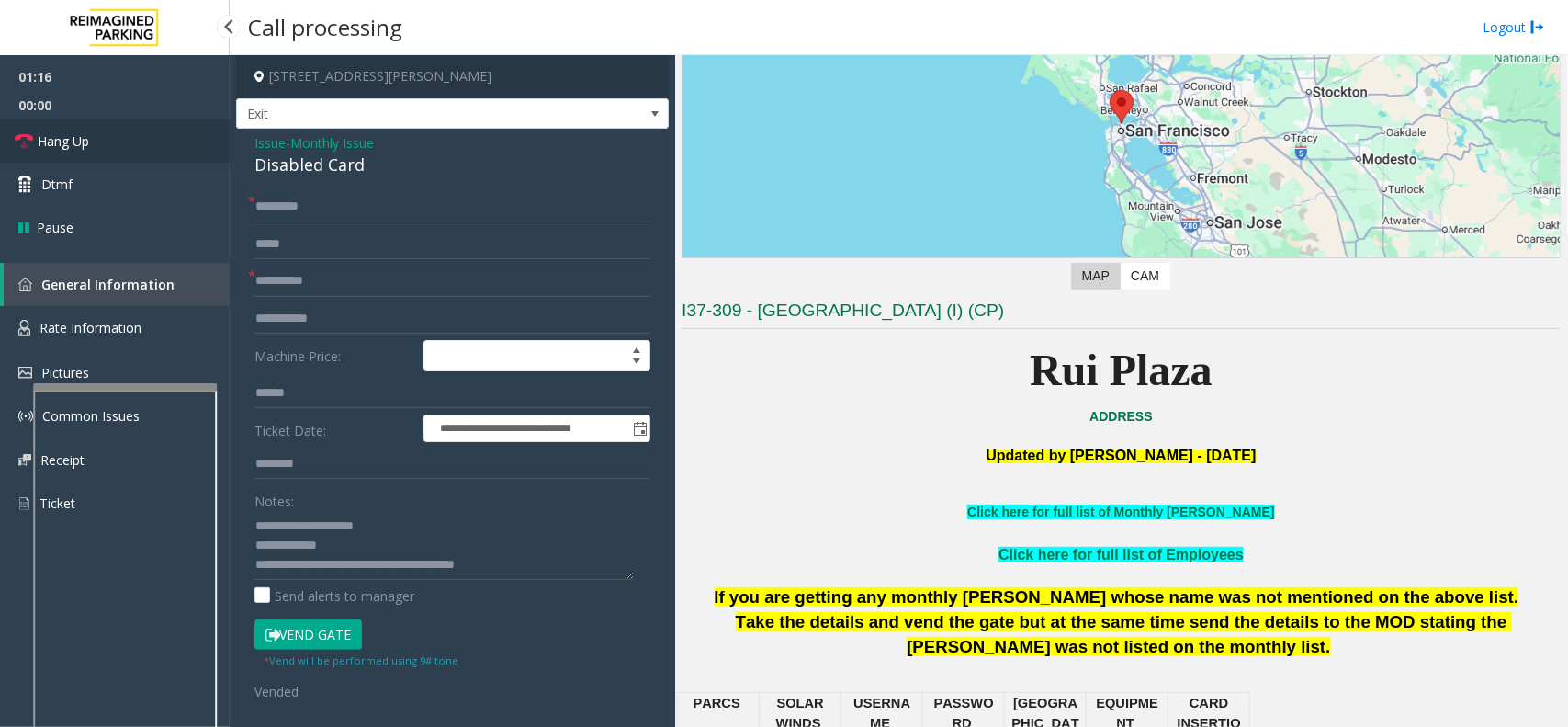
click at [104, 144] on link "Hang Up" at bounding box center [115, 141] width 229 height 43
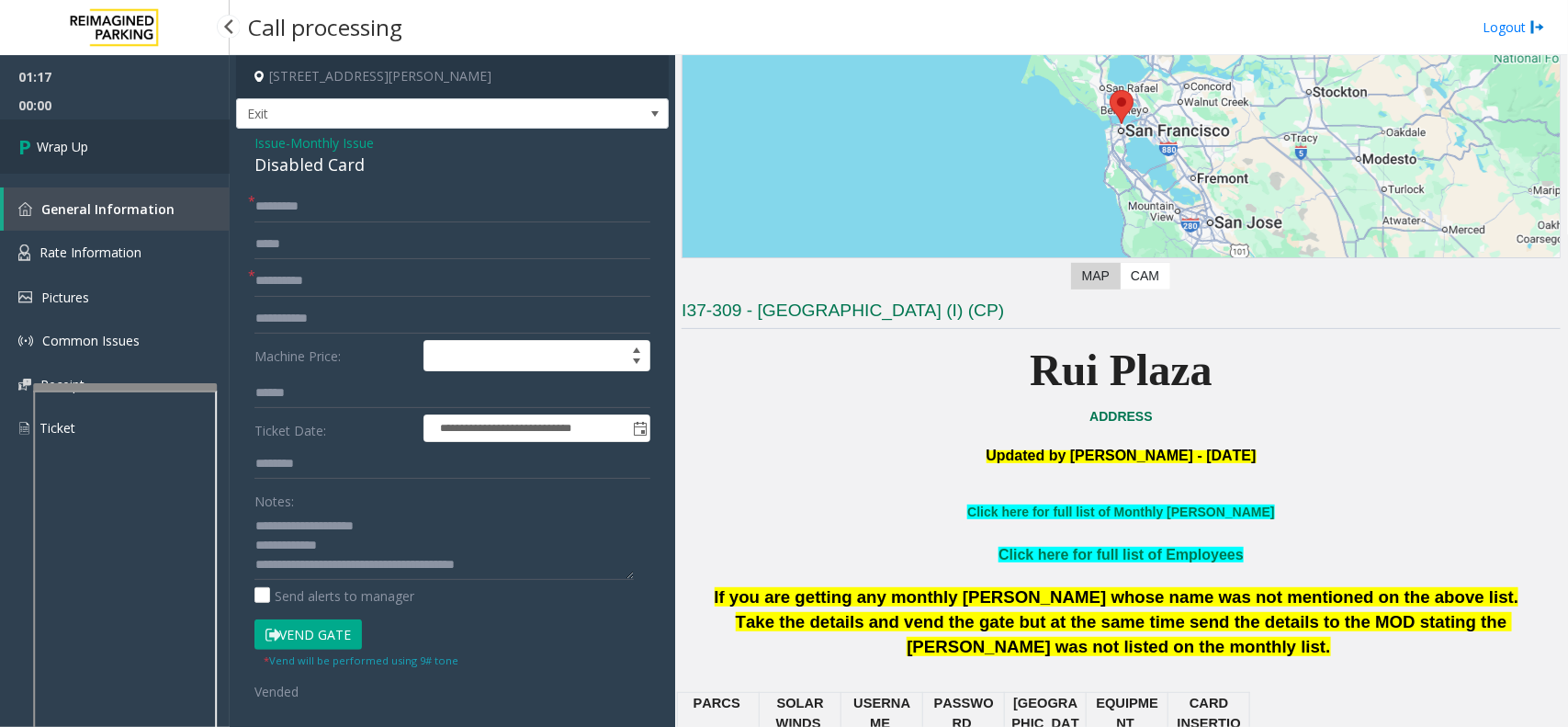
click at [104, 144] on link "Wrap Up" at bounding box center [115, 146] width 229 height 54
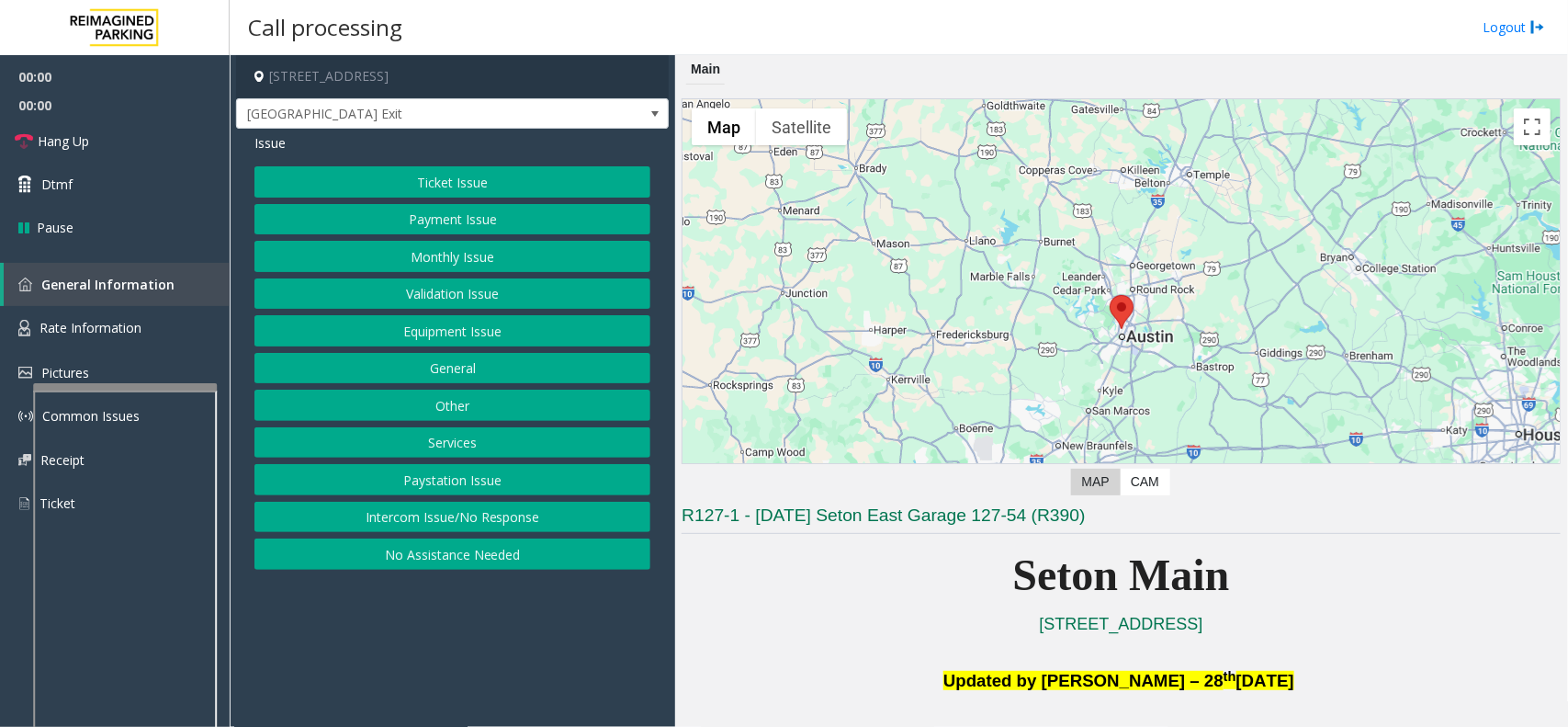
click at [379, 331] on button "Equipment Issue" at bounding box center [453, 331] width 396 height 32
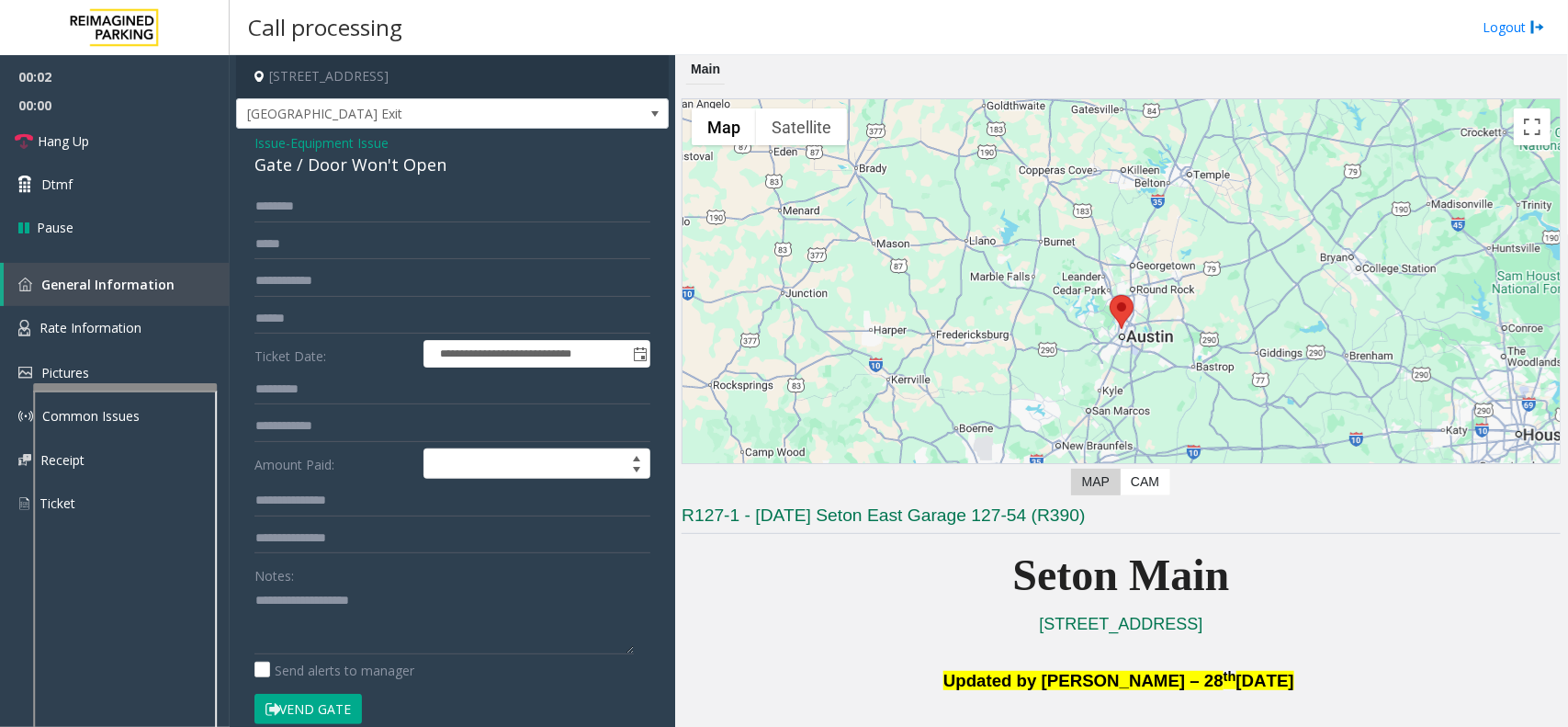
click at [300, 707] on button "Vend Gate" at bounding box center [308, 709] width 108 height 32
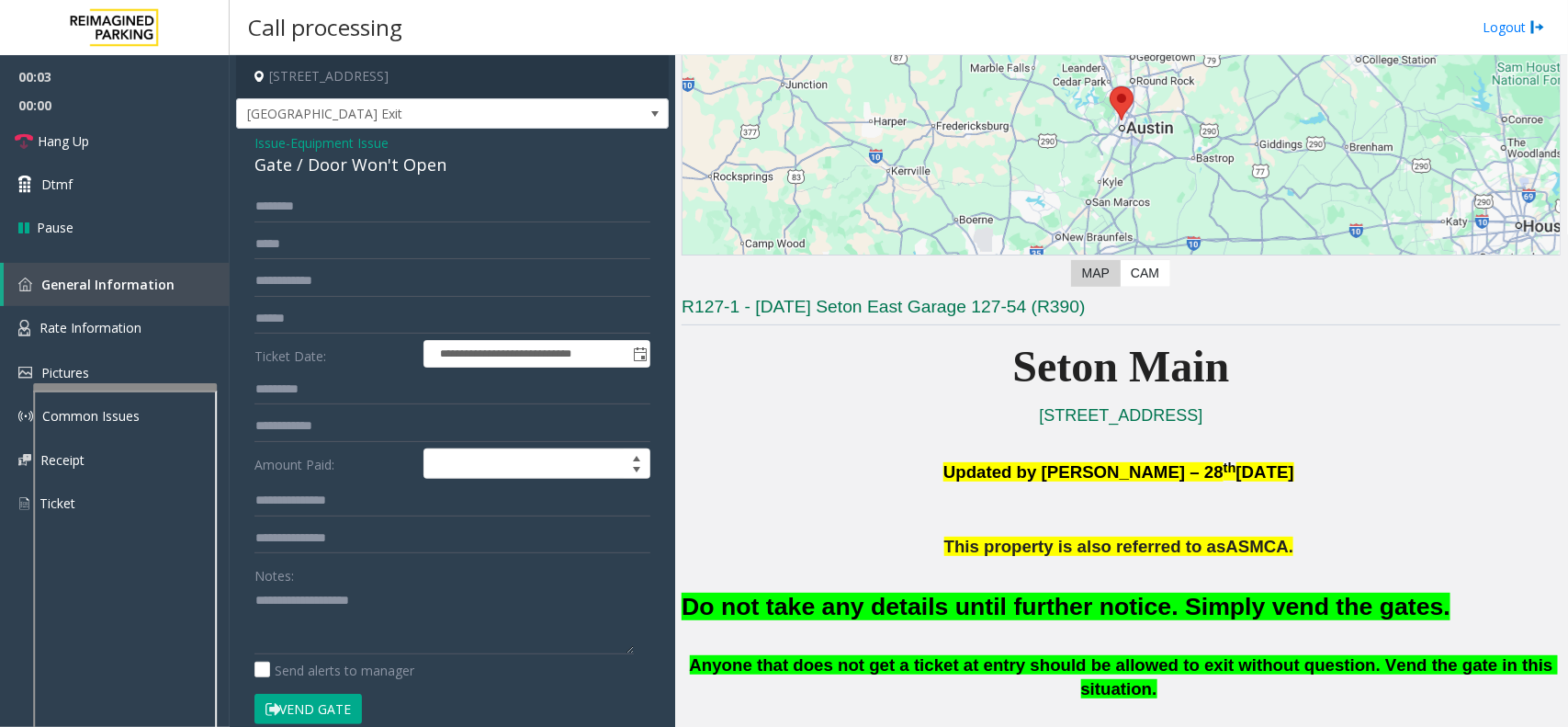
scroll to position [229, 0]
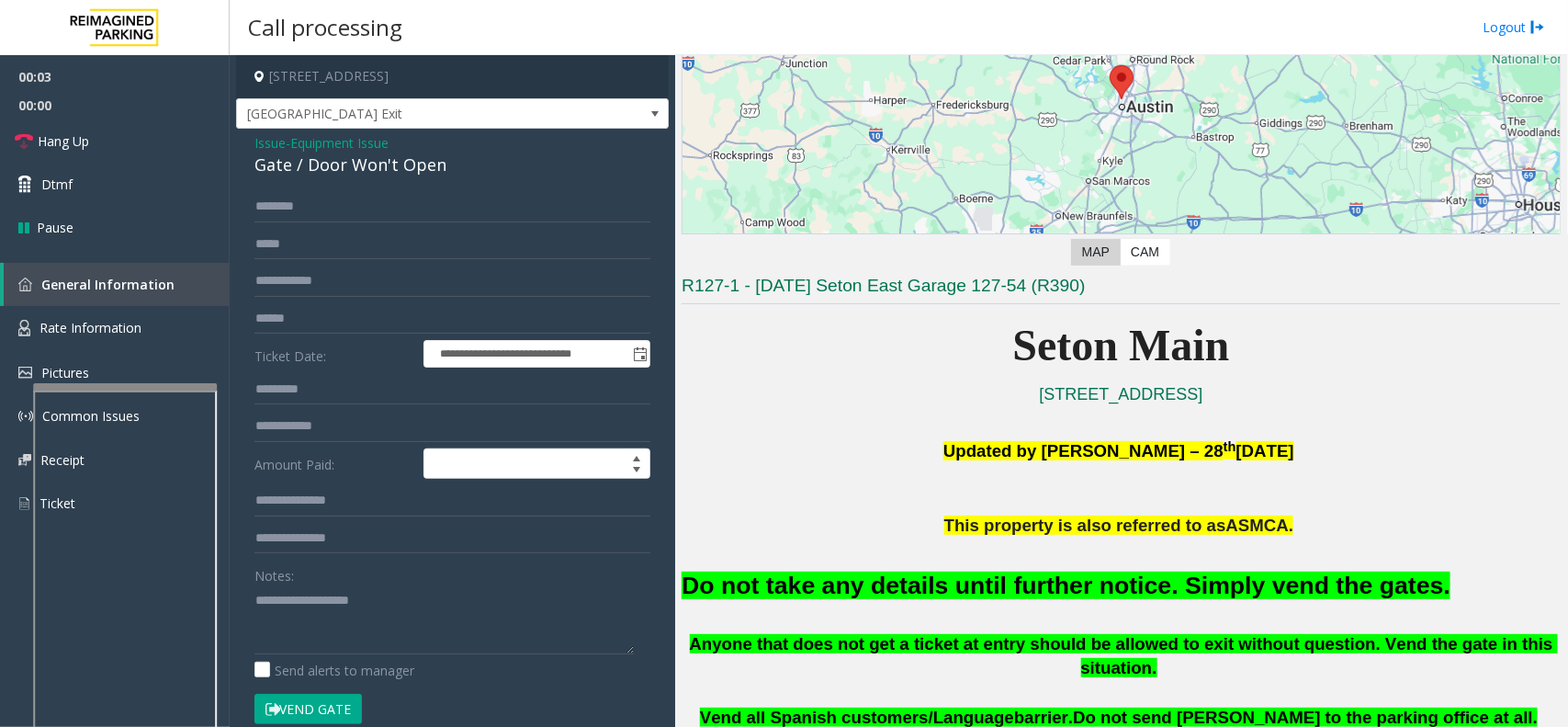
click at [894, 594] on font "Do not take any details until further notice. Simply vend the gates." at bounding box center [1066, 585] width 769 height 28
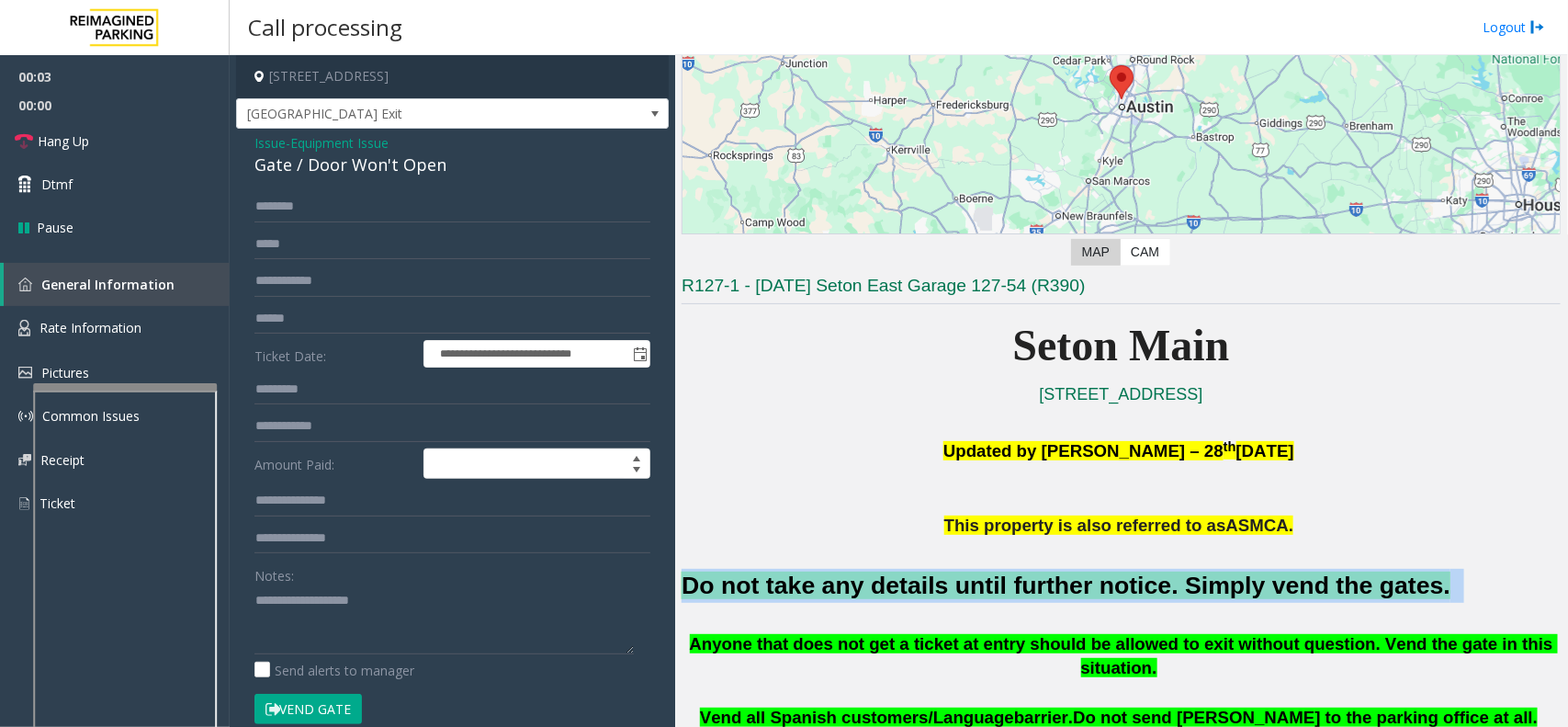
click at [894, 594] on font "Do not take any details until further notice. Simply vend the gates." at bounding box center [1066, 585] width 769 height 28
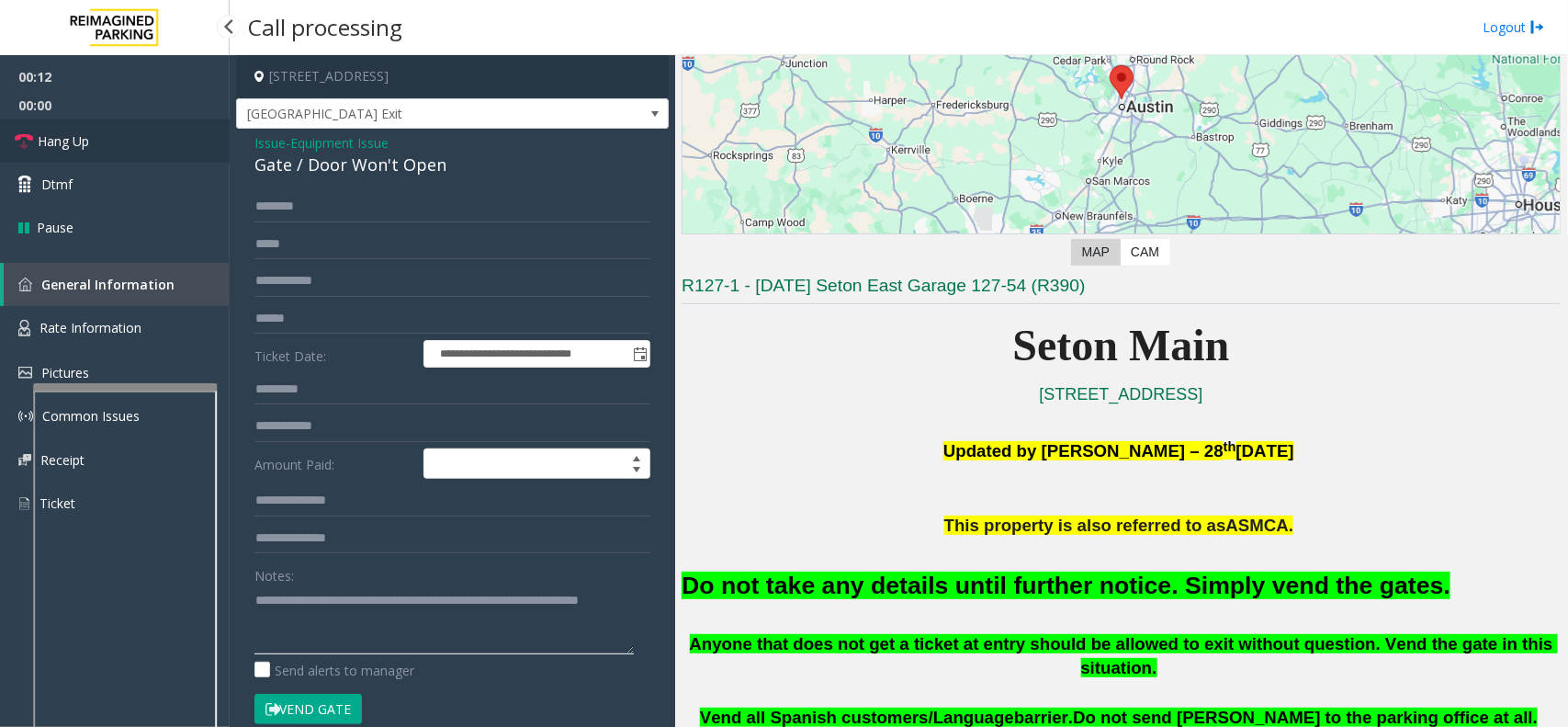
type textarea "**********"
click at [142, 145] on link "Hang Up" at bounding box center [115, 141] width 229 height 43
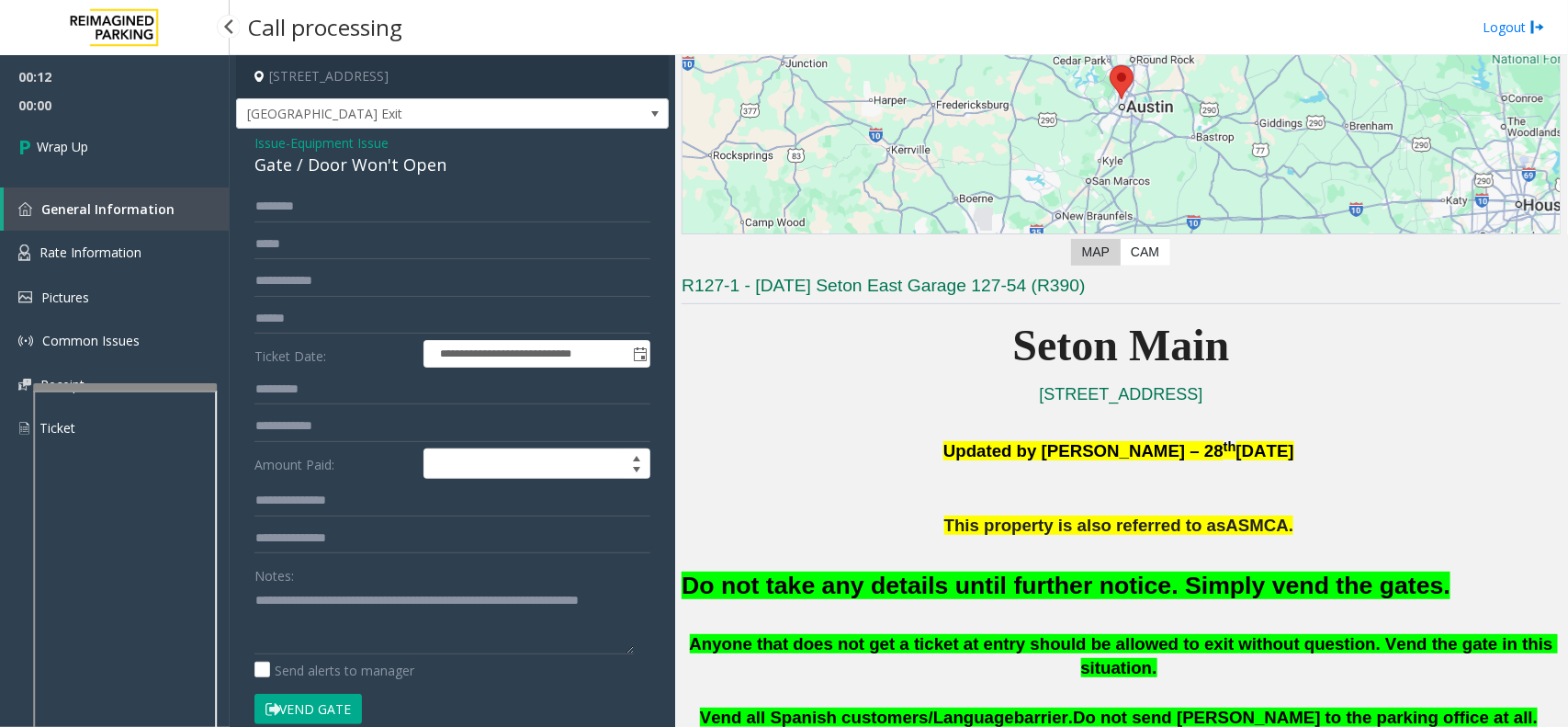
click at [142, 145] on link "Wrap Up" at bounding box center [115, 146] width 229 height 54
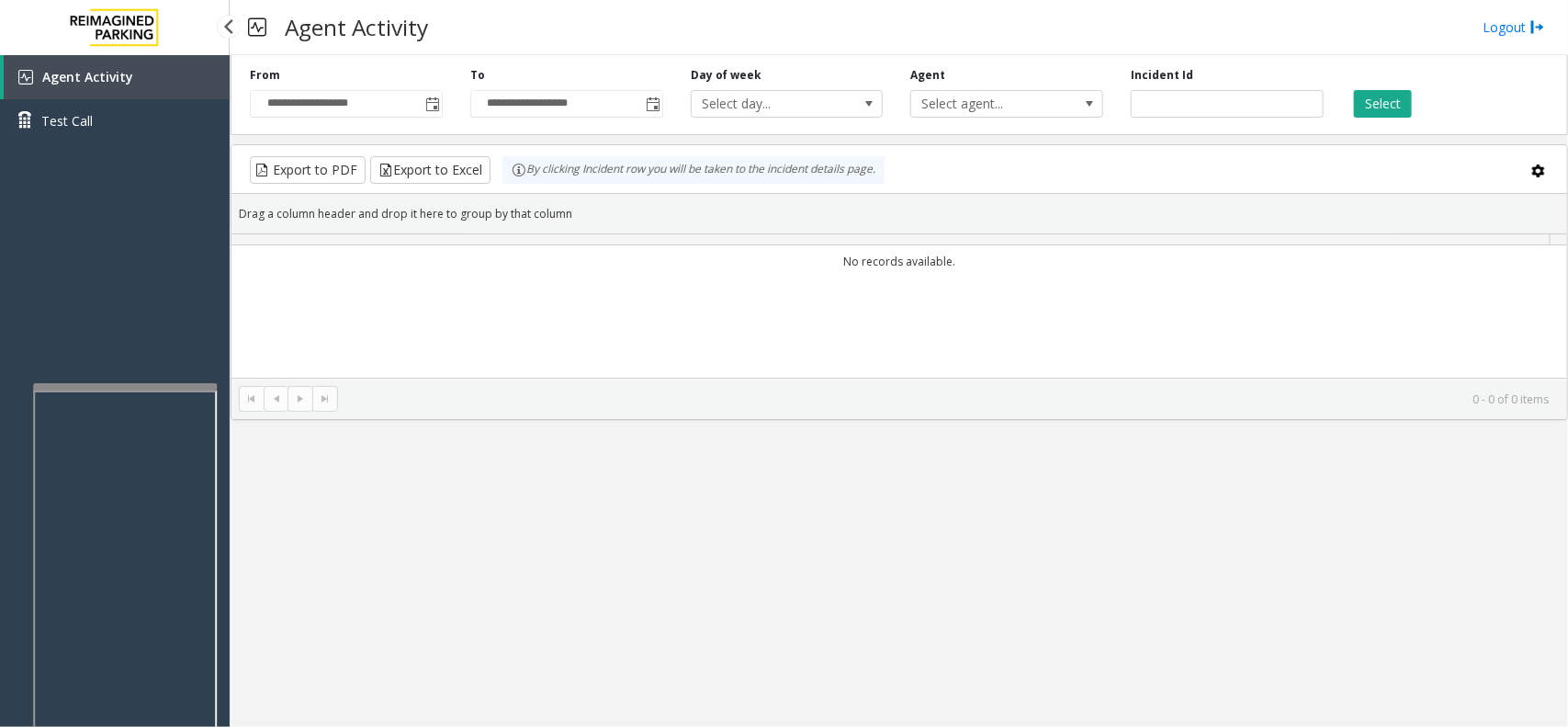
click at [142, 145] on div "Agent Activity Test Call" at bounding box center [115, 106] width 229 height 101
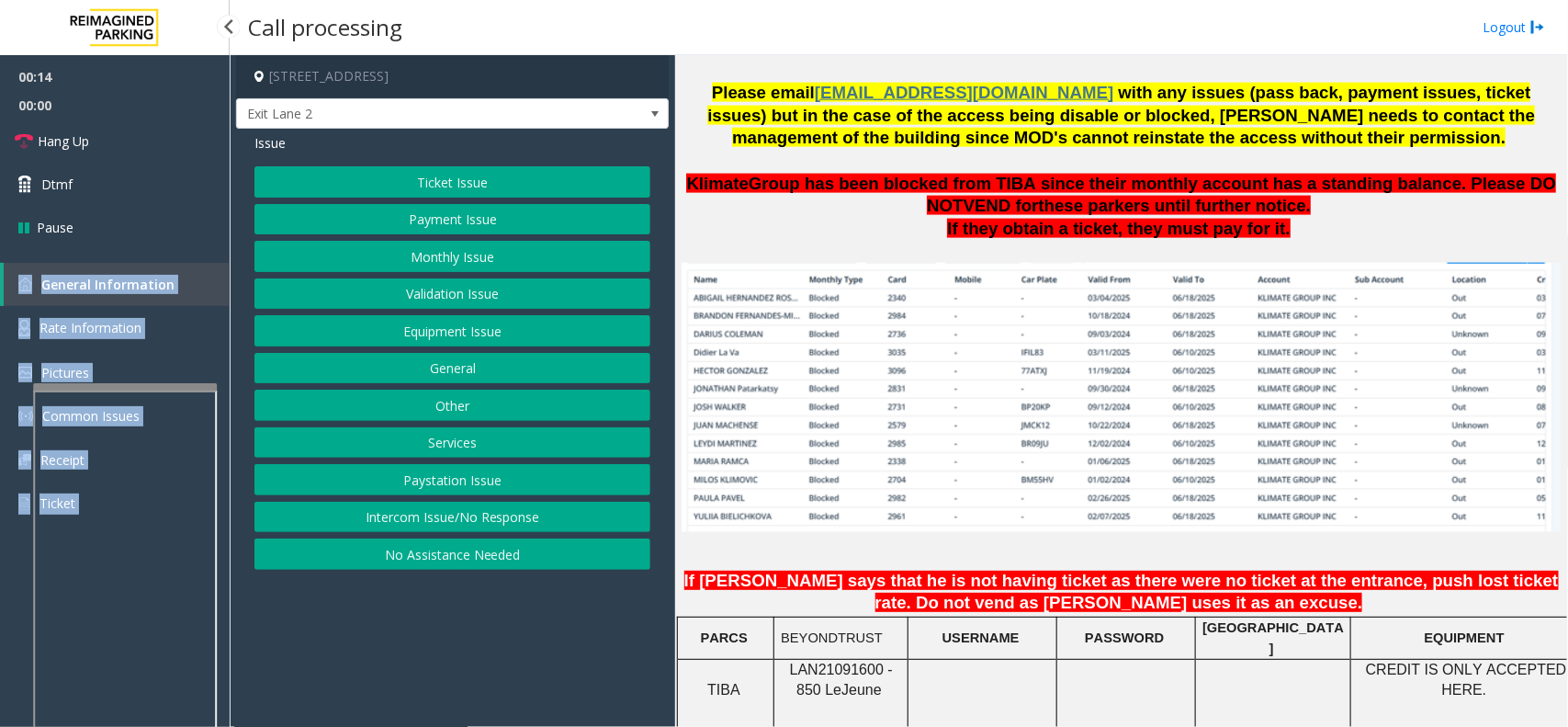
scroll to position [1378, 0]
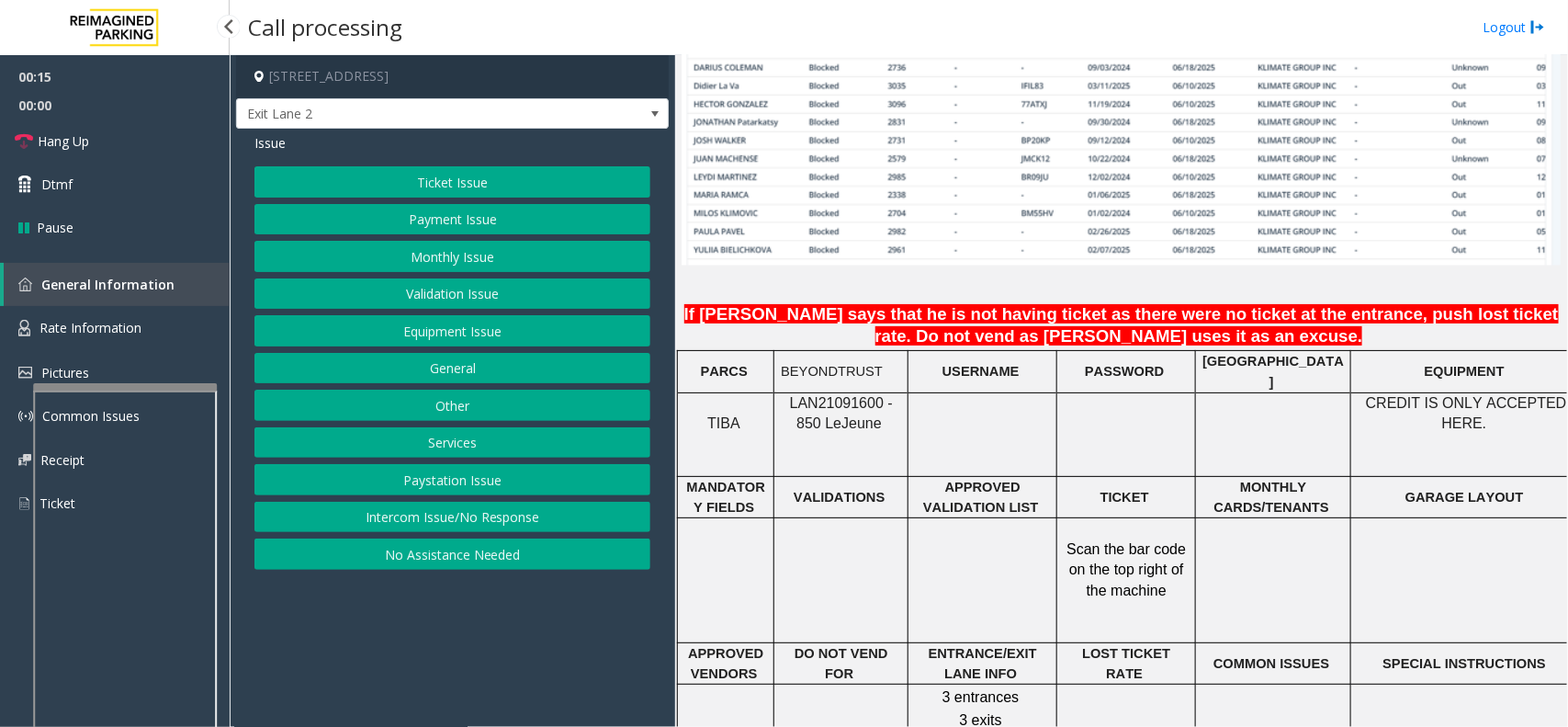
click at [837, 395] on span "LAN21091600 - 850 Le" at bounding box center [842, 413] width 103 height 36
copy span "LAN21091600"
click at [501, 258] on button "Monthly Issue" at bounding box center [453, 257] width 396 height 32
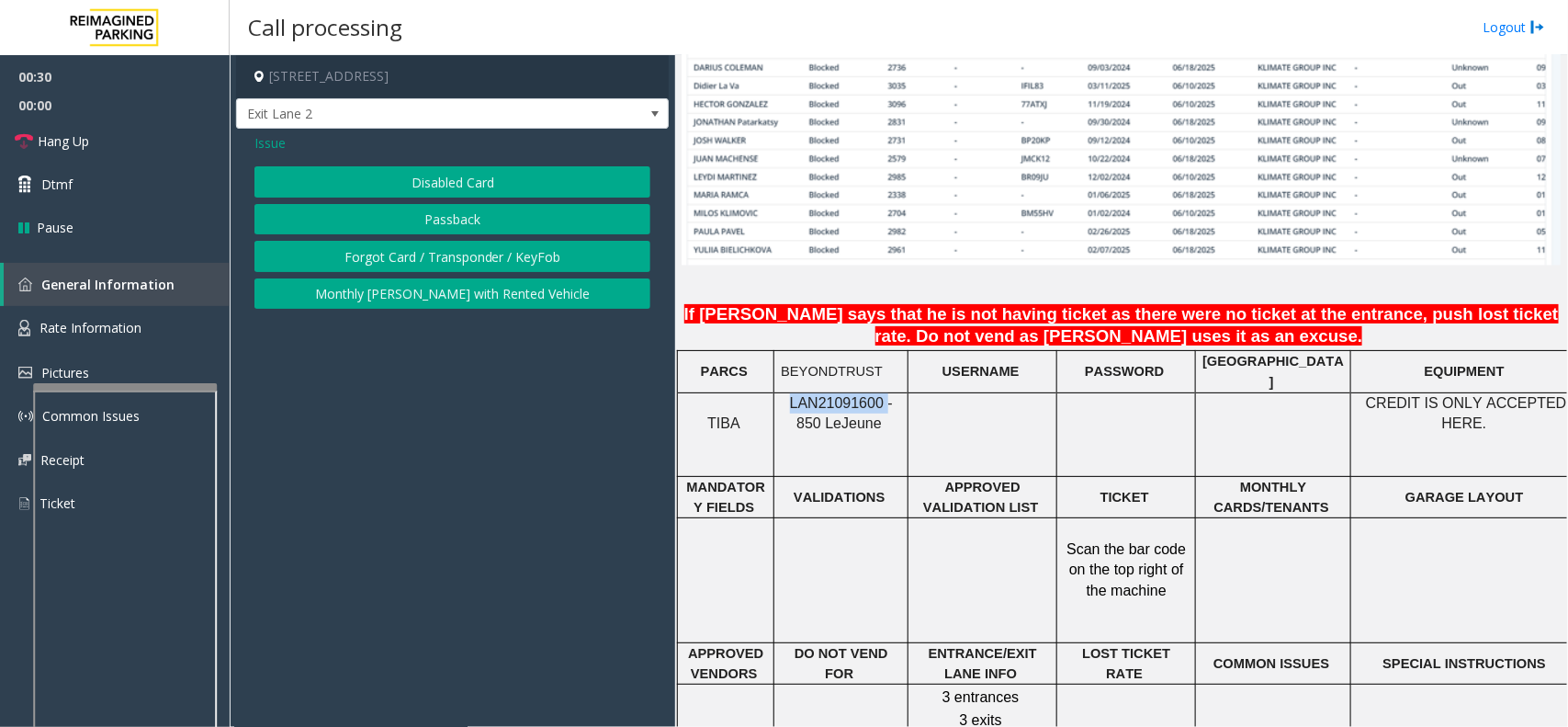
click at [504, 228] on button "Passback" at bounding box center [453, 219] width 396 height 32
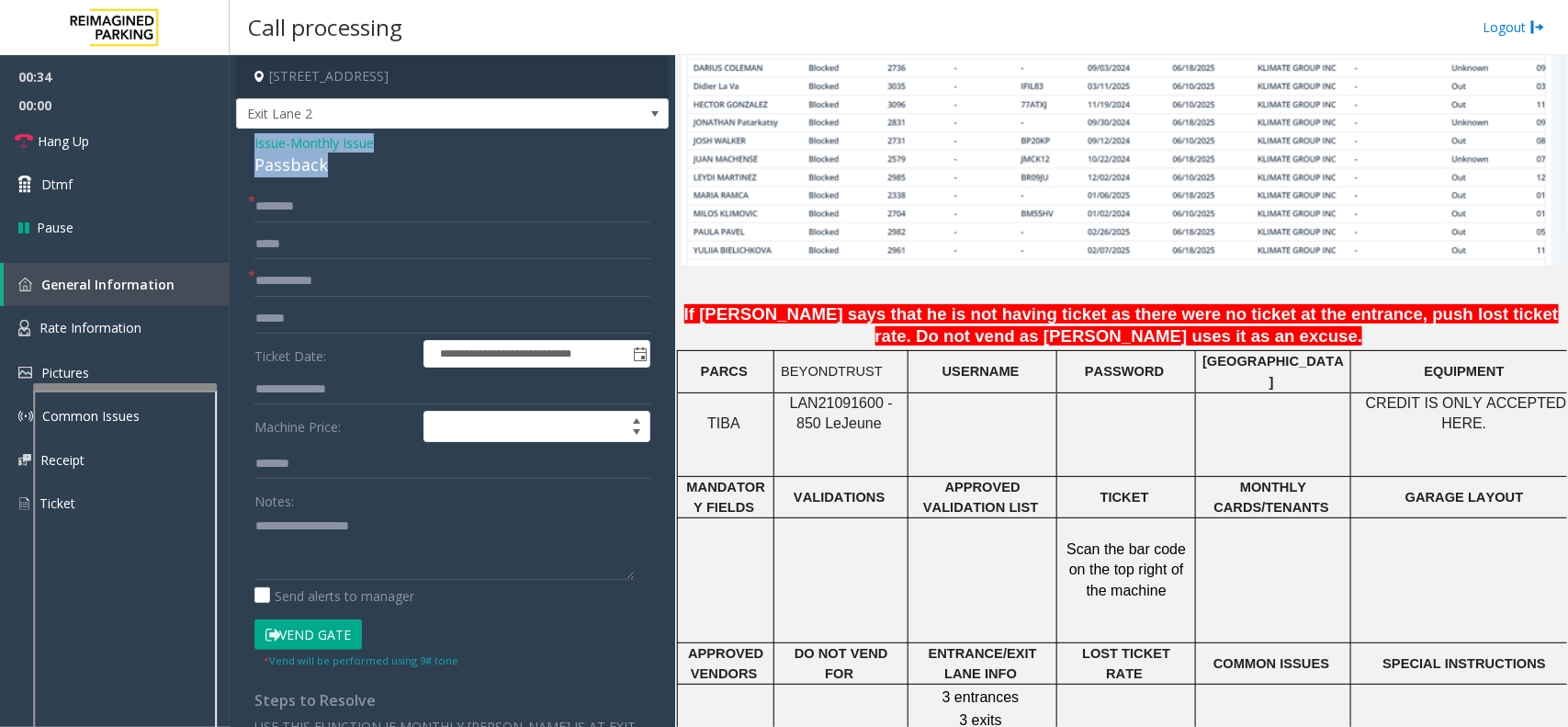
drag, startPoint x: 363, startPoint y: 165, endPoint x: 246, endPoint y: 137, distance: 120.3
click at [246, 137] on div "**********" at bounding box center [453, 566] width 433 height 875
click at [336, 556] on textarea at bounding box center [445, 545] width 379 height 69
type textarea "**********"
click at [319, 286] on input "text" at bounding box center [453, 282] width 396 height 32
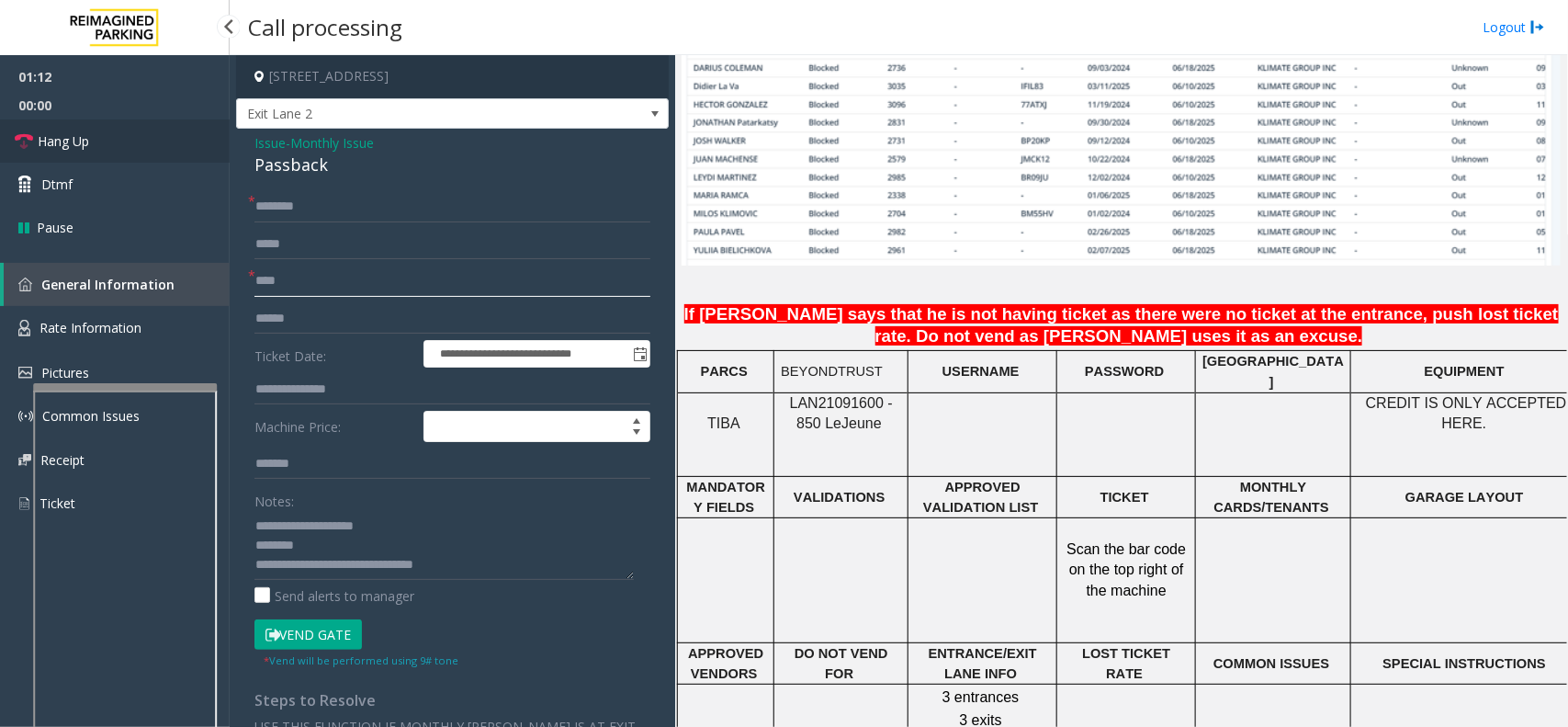
type input "****"
click at [131, 137] on link "Hang Up" at bounding box center [115, 141] width 229 height 43
click at [314, 207] on input "text" at bounding box center [453, 206] width 396 height 32
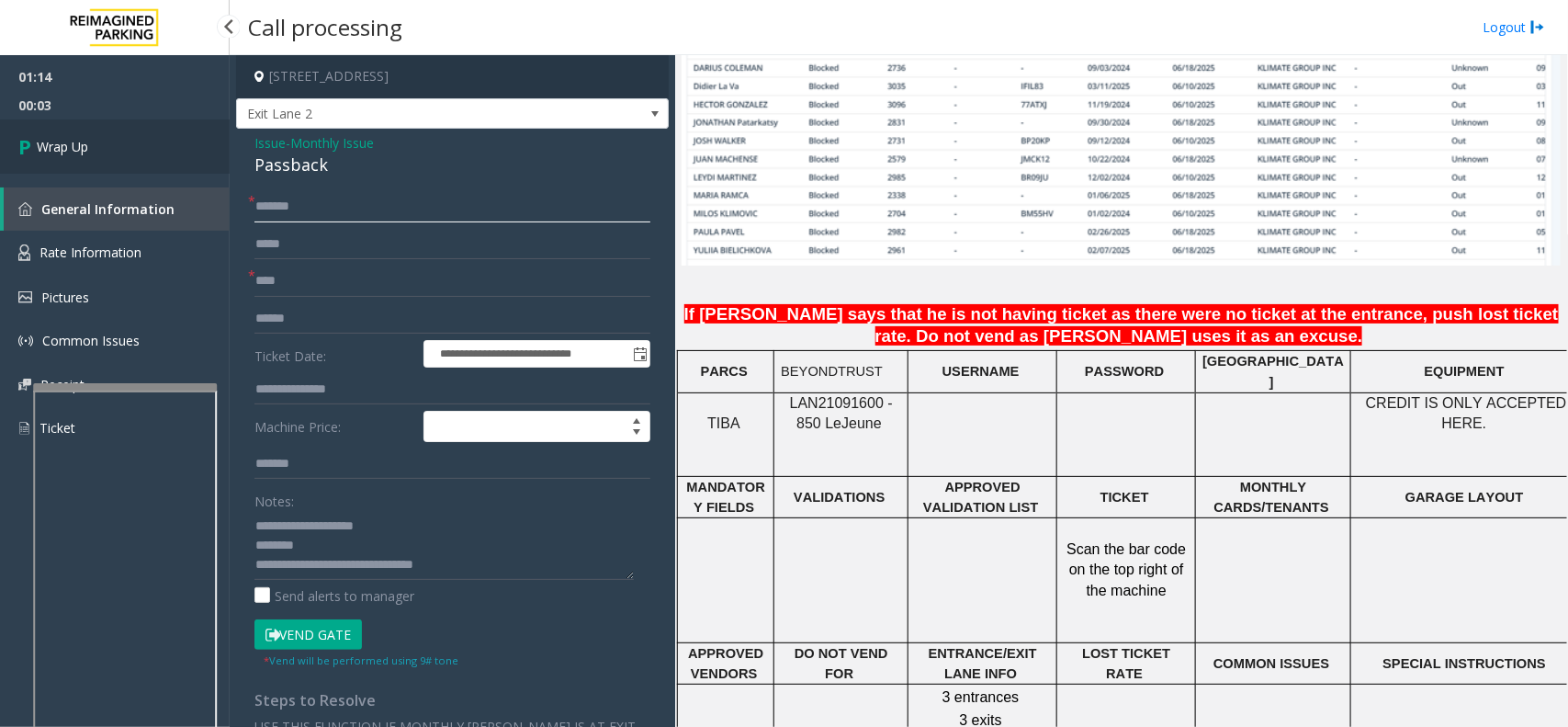
type input "******"
click at [65, 138] on span "Wrap Up" at bounding box center [62, 147] width 51 height 20
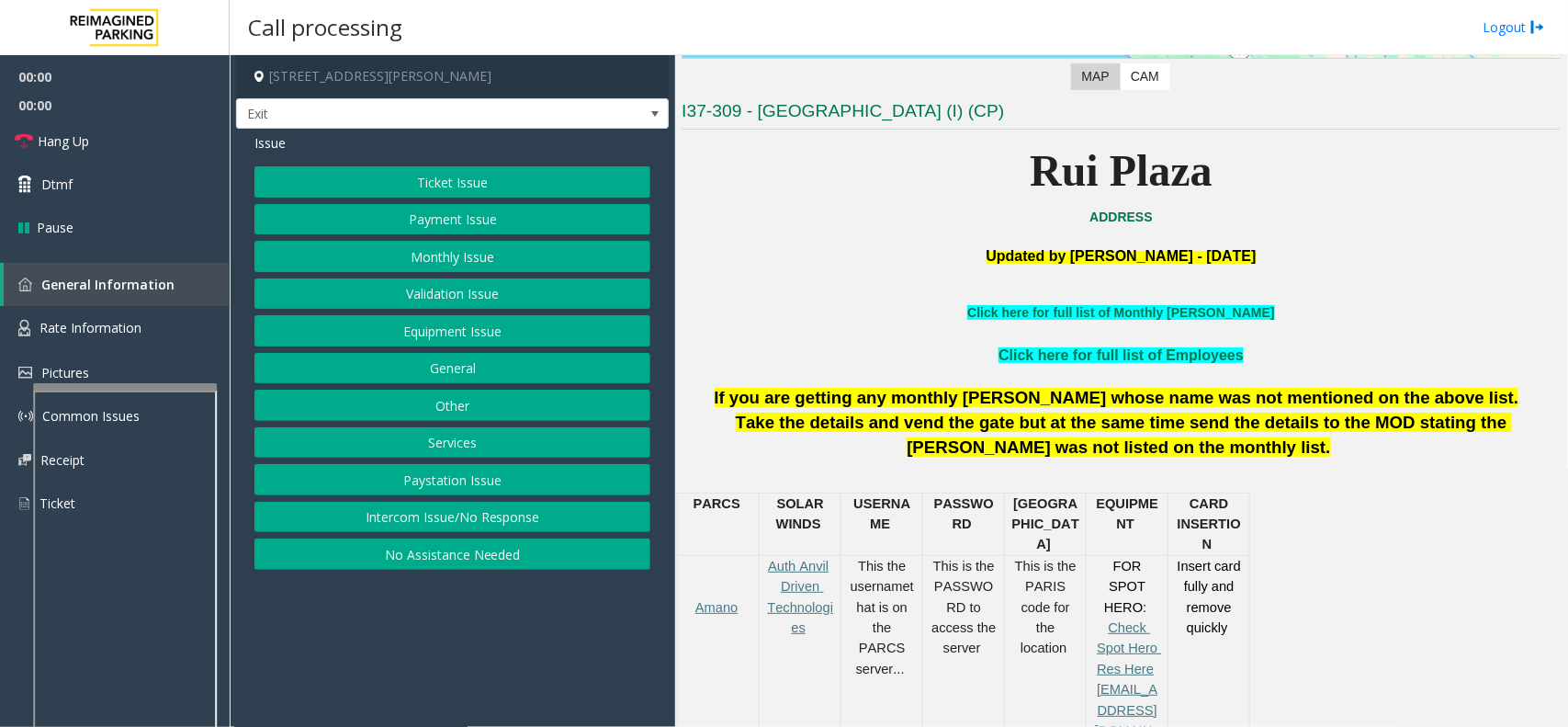
scroll to position [459, 0]
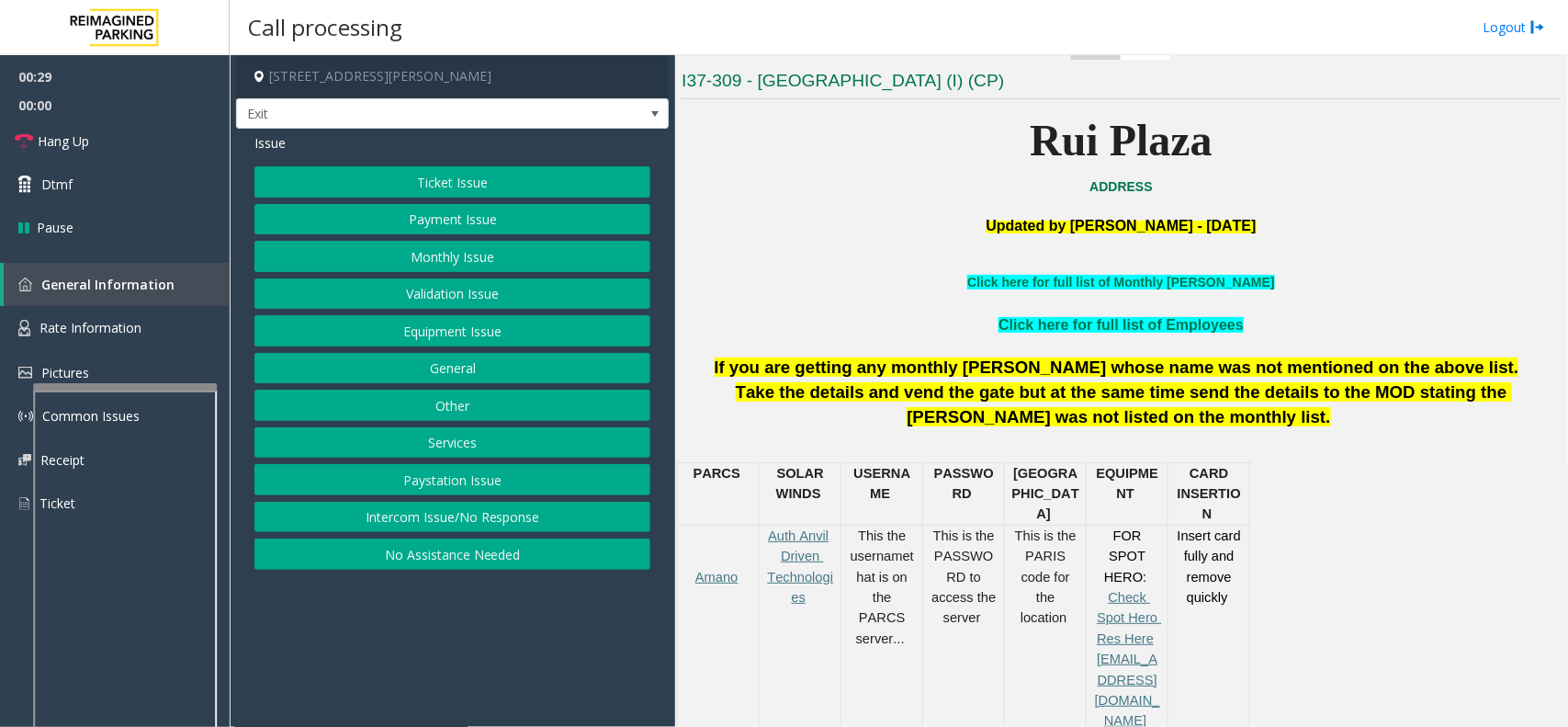
click at [464, 525] on button "Intercom Issue/No Response" at bounding box center [453, 518] width 396 height 32
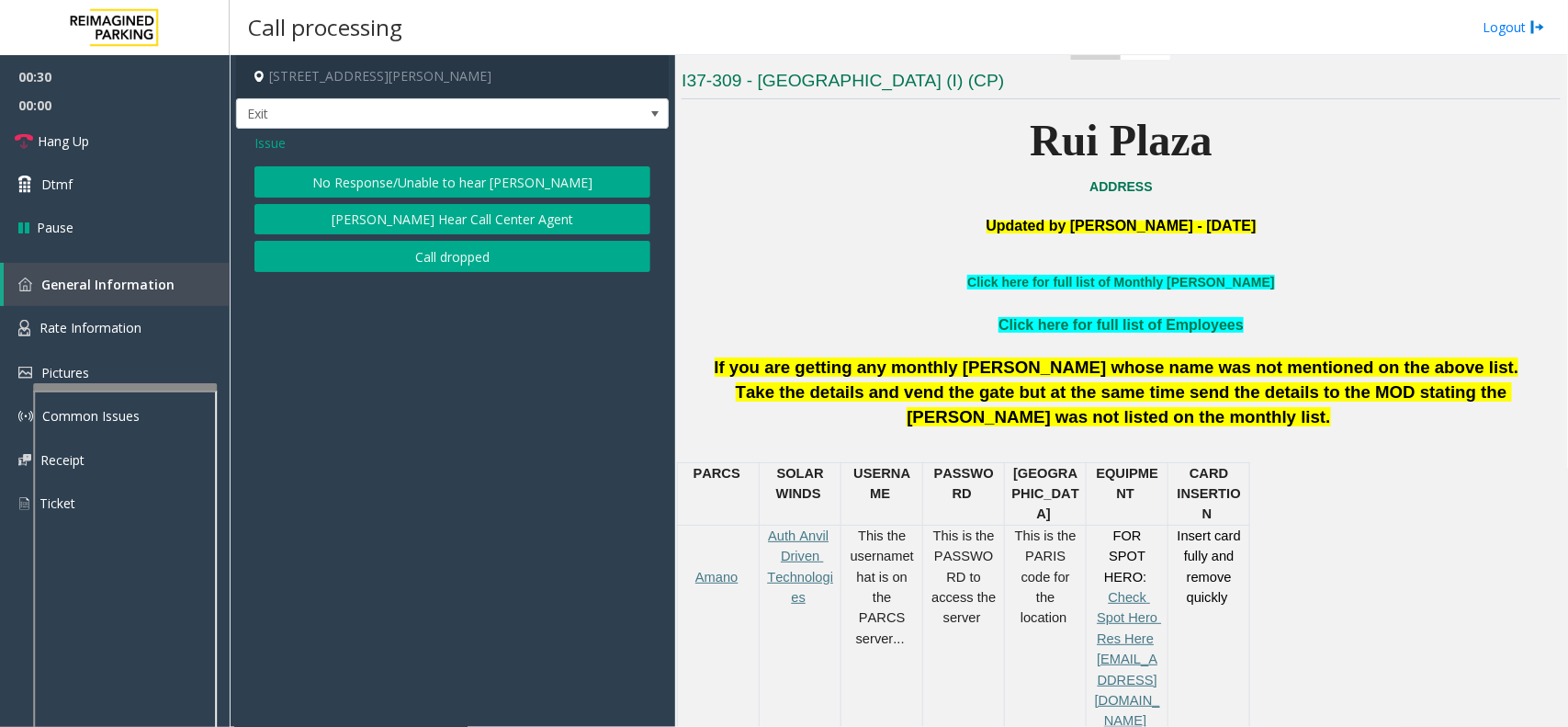
click at [459, 179] on button "No Response/Unable to hear [PERSON_NAME]" at bounding box center [453, 182] width 396 height 32
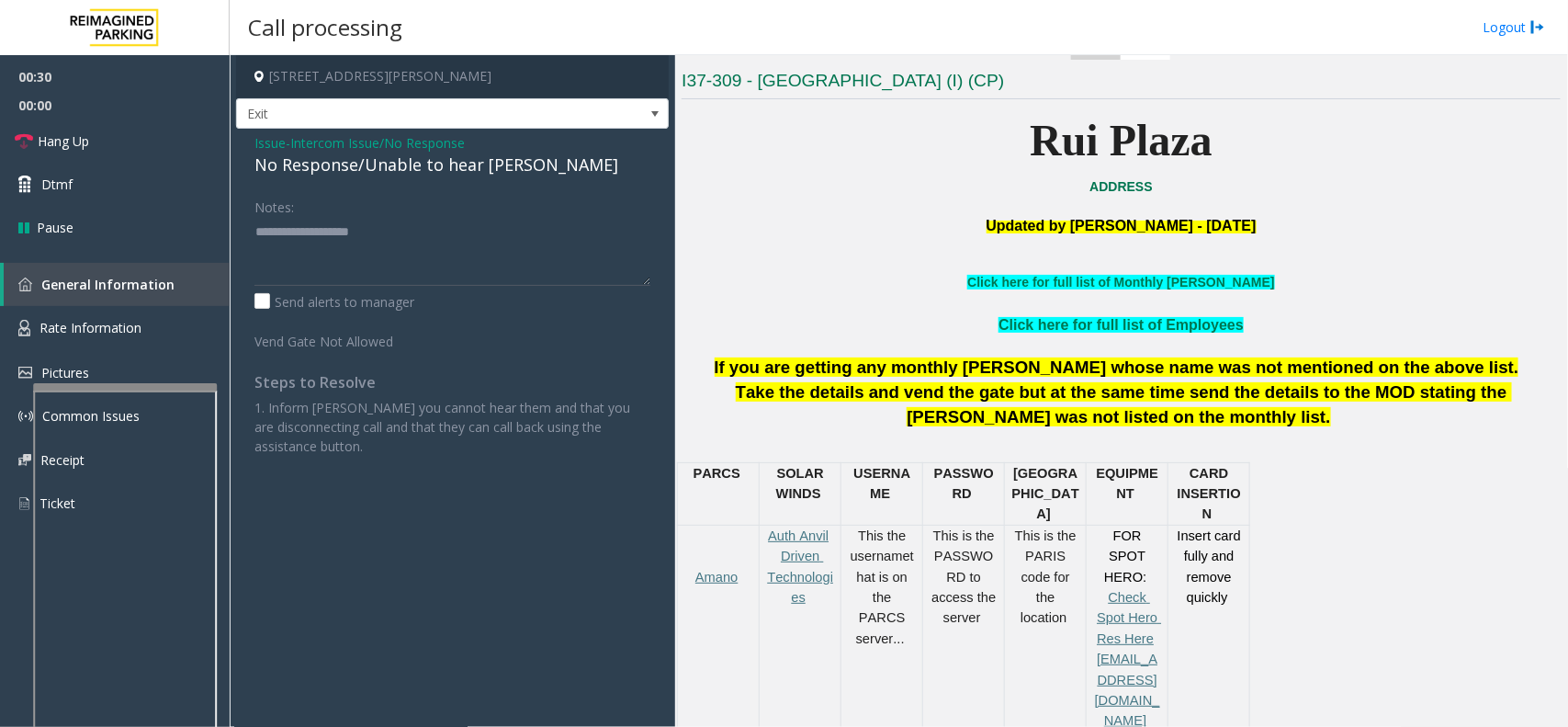
click at [400, 158] on div "No Response/Unable to hear [PERSON_NAME]" at bounding box center [453, 164] width 396 height 25
type textarea "**********"
click at [162, 138] on link "Hang Up" at bounding box center [115, 141] width 229 height 43
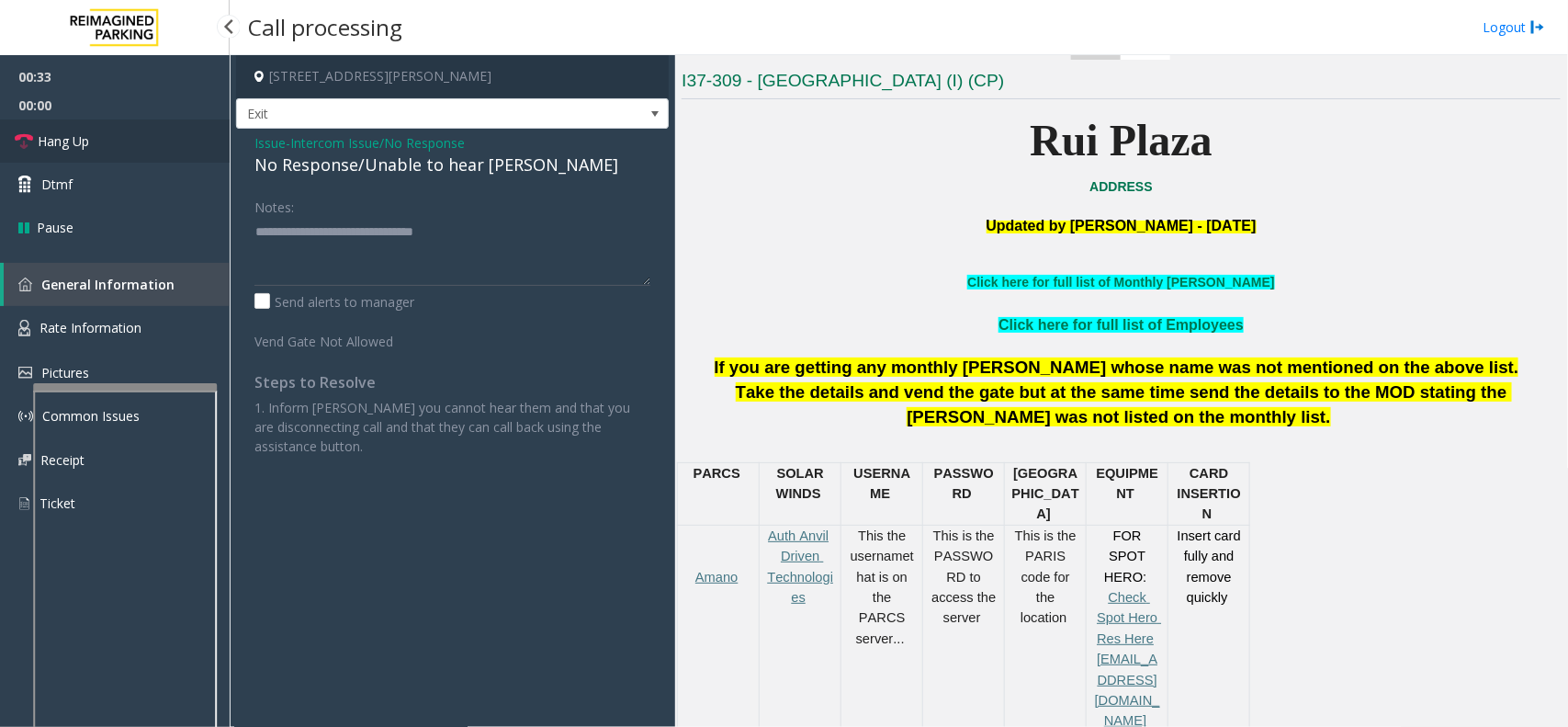
click at [162, 138] on link "Hang Up" at bounding box center [115, 141] width 229 height 43
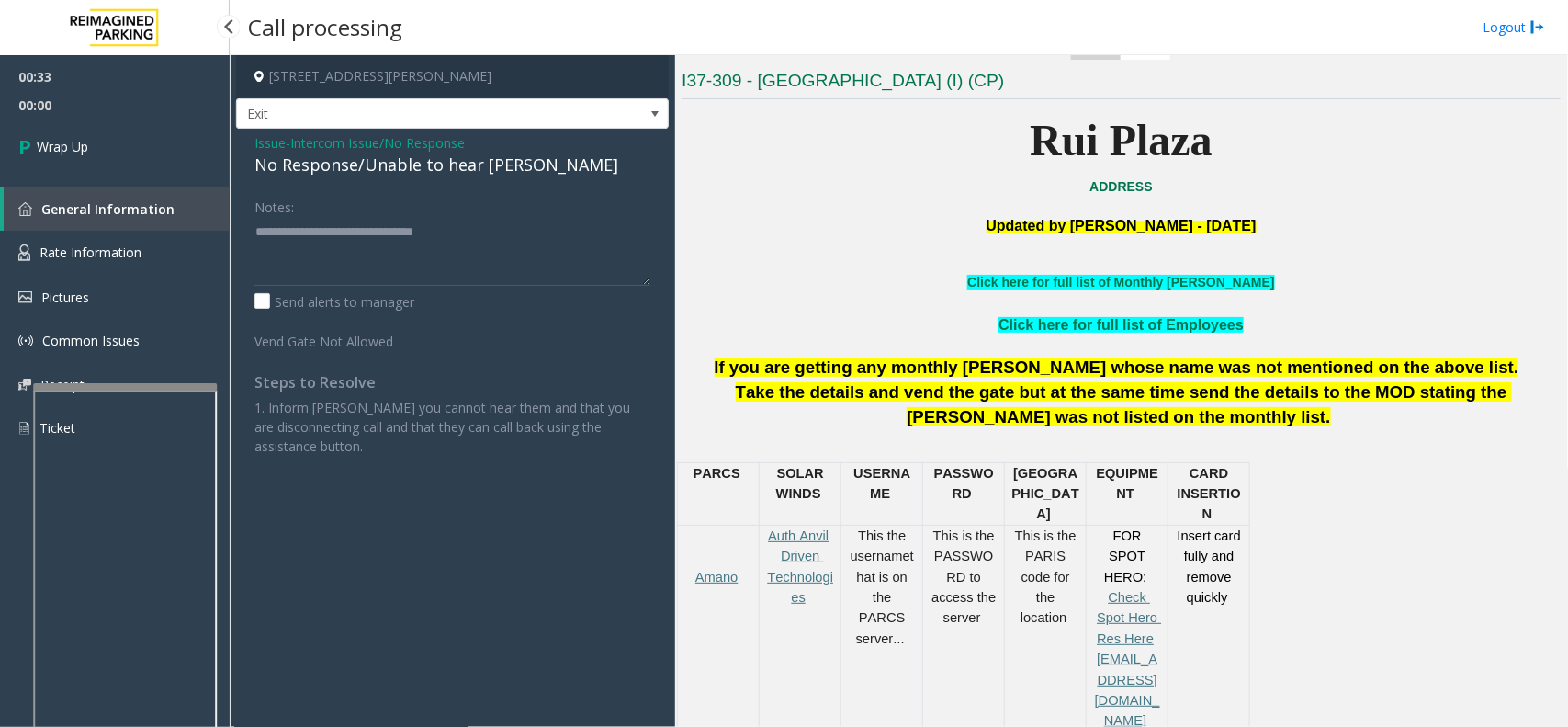
click at [162, 138] on link "Wrap Up" at bounding box center [115, 146] width 229 height 54
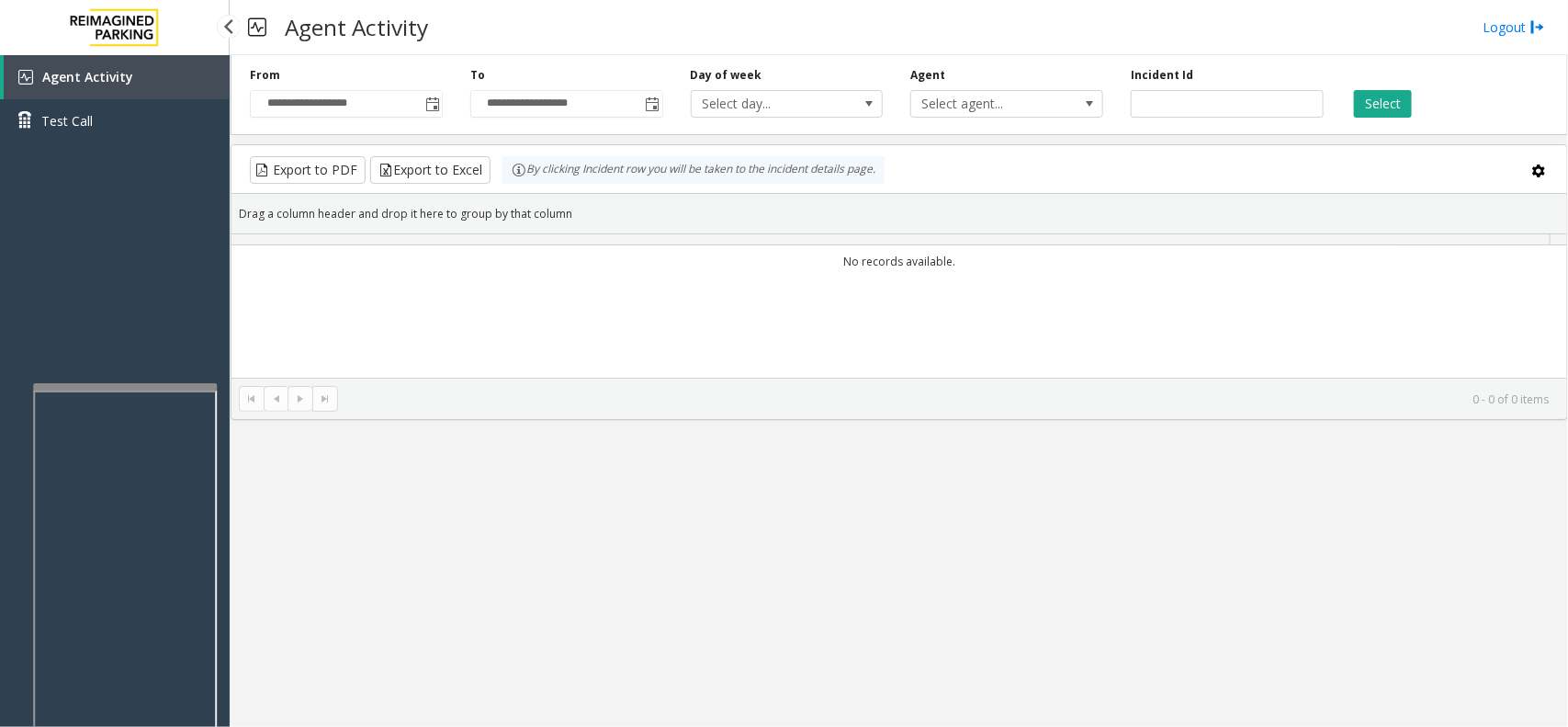
click at [162, 138] on link "Test Call" at bounding box center [115, 121] width 229 height 43
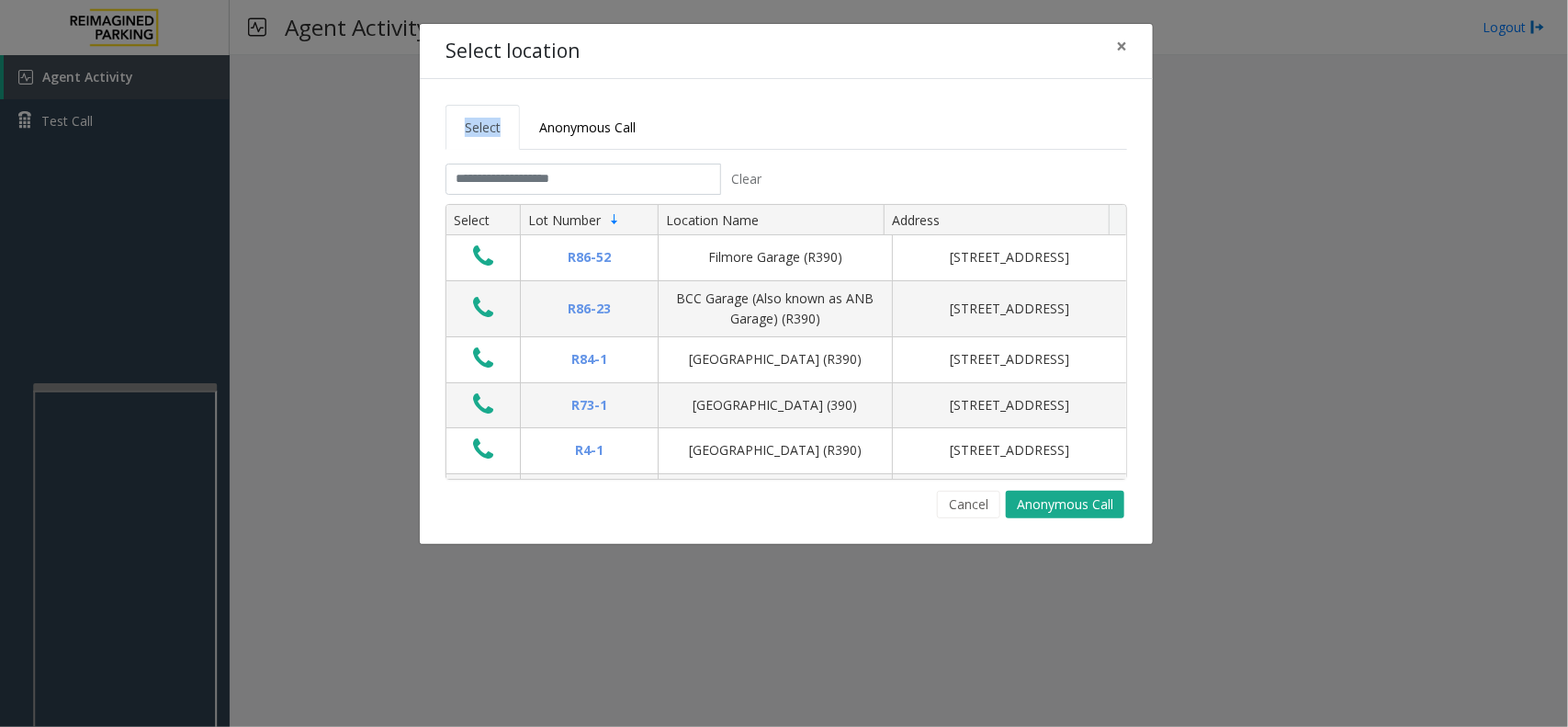
click at [162, 138] on div "Select location × Select Anonymous Call Clear Select Lot Number Location Name A…" at bounding box center [784, 364] width 1568 height 727
click at [1127, 48] on button "×" at bounding box center [1121, 46] width 37 height 45
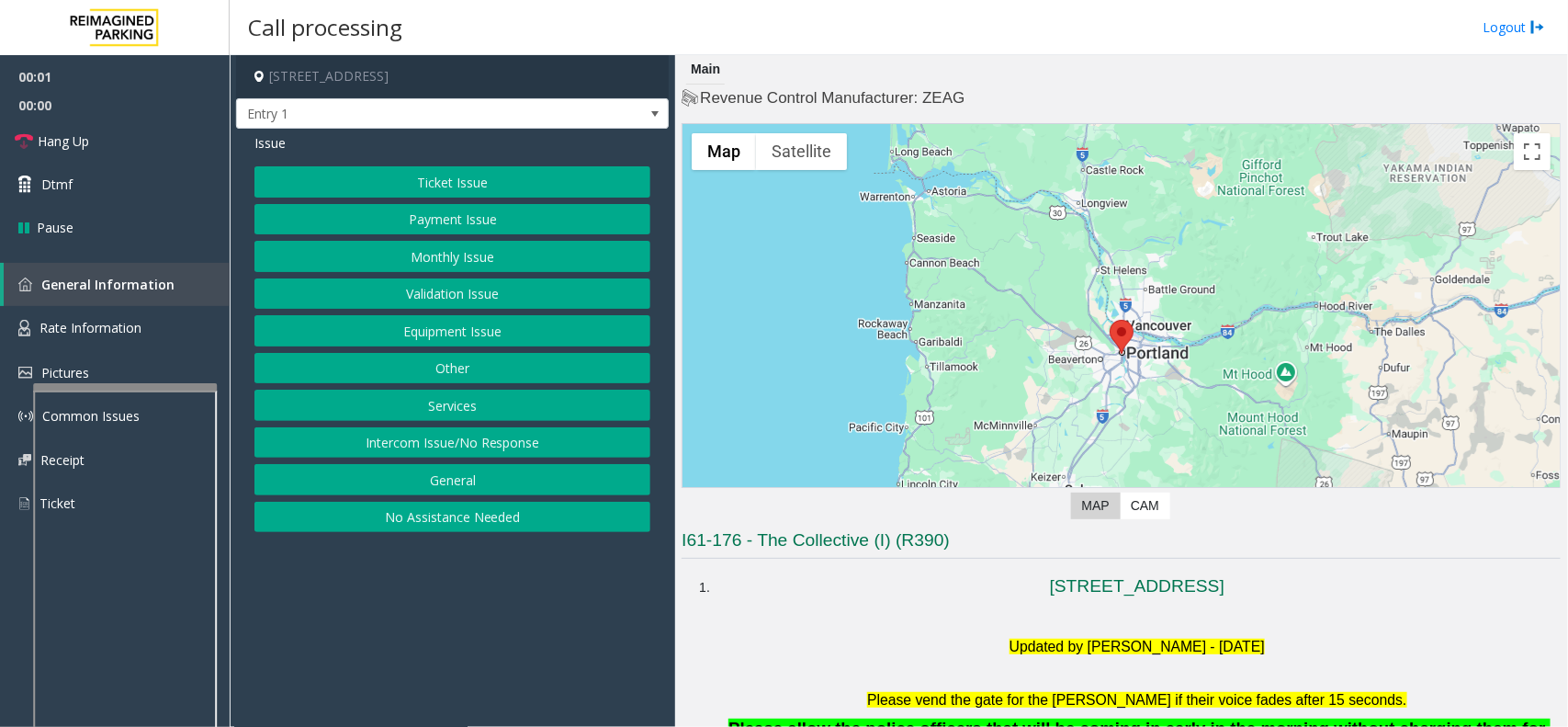
scroll to position [459, 0]
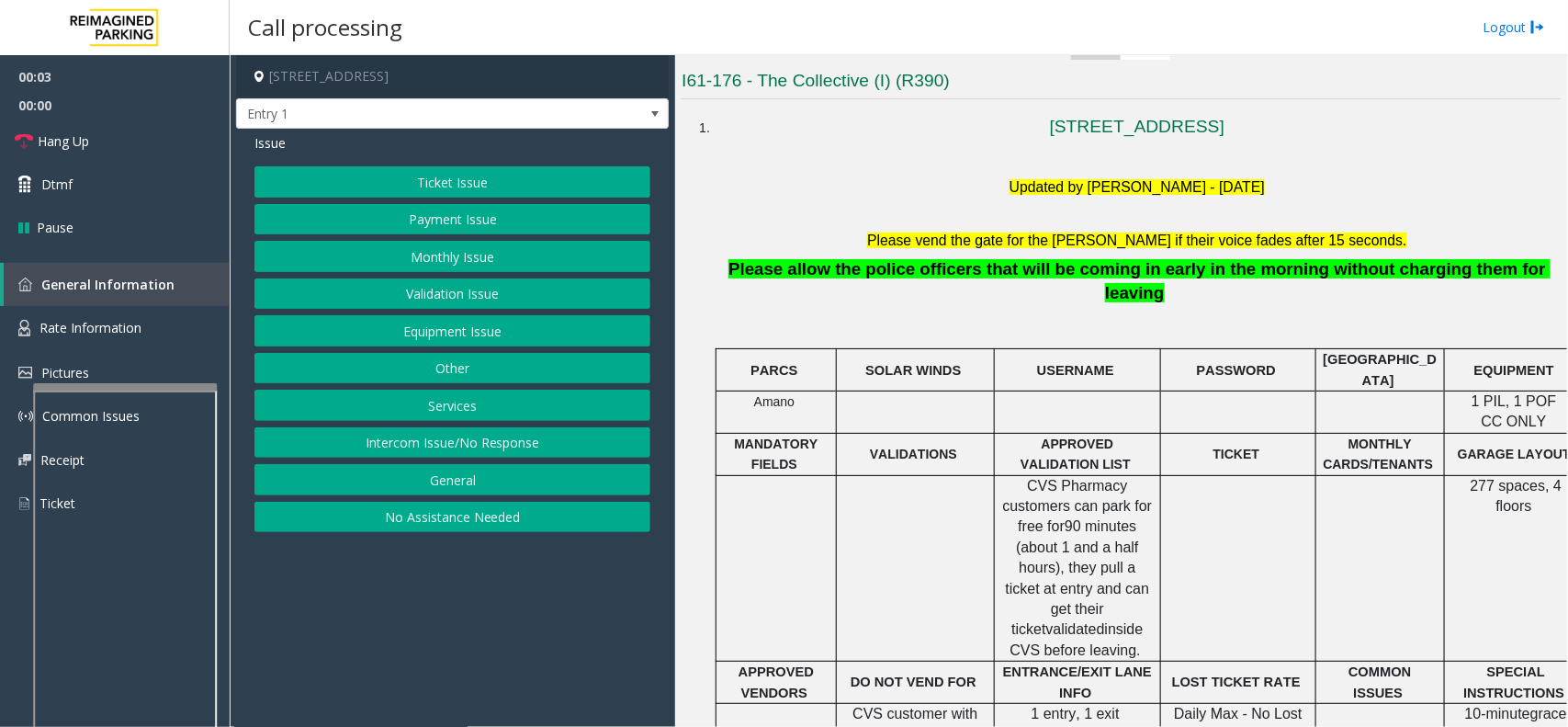
click at [423, 451] on button "Intercom Issue/No Response" at bounding box center [453, 443] width 396 height 32
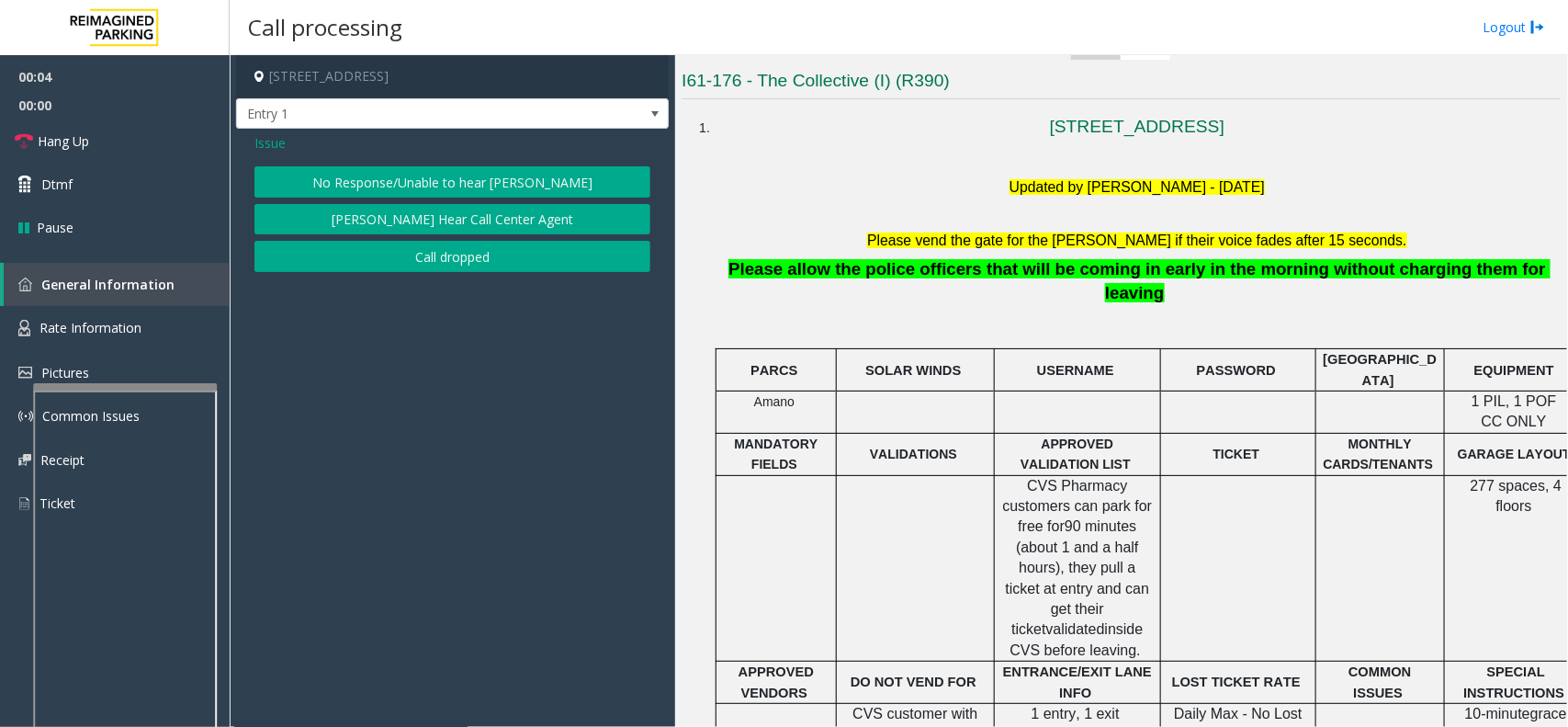
click at [420, 171] on button "No Response/Unable to hear [PERSON_NAME]" at bounding box center [453, 182] width 396 height 32
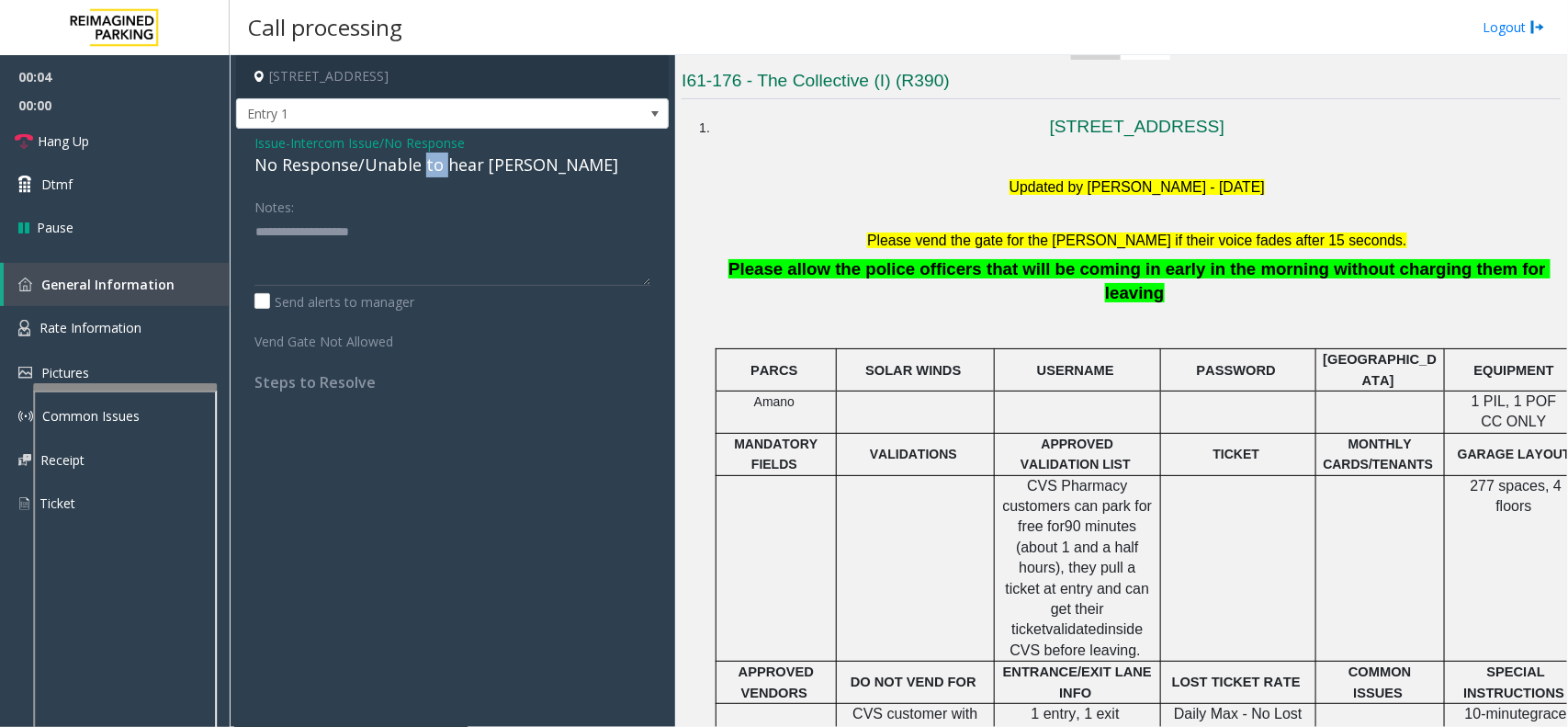
click at [420, 171] on div "No Response/Unable to hear [PERSON_NAME]" at bounding box center [453, 164] width 396 height 25
type textarea "**********"
click at [131, 139] on link "Hang Up" at bounding box center [115, 141] width 229 height 43
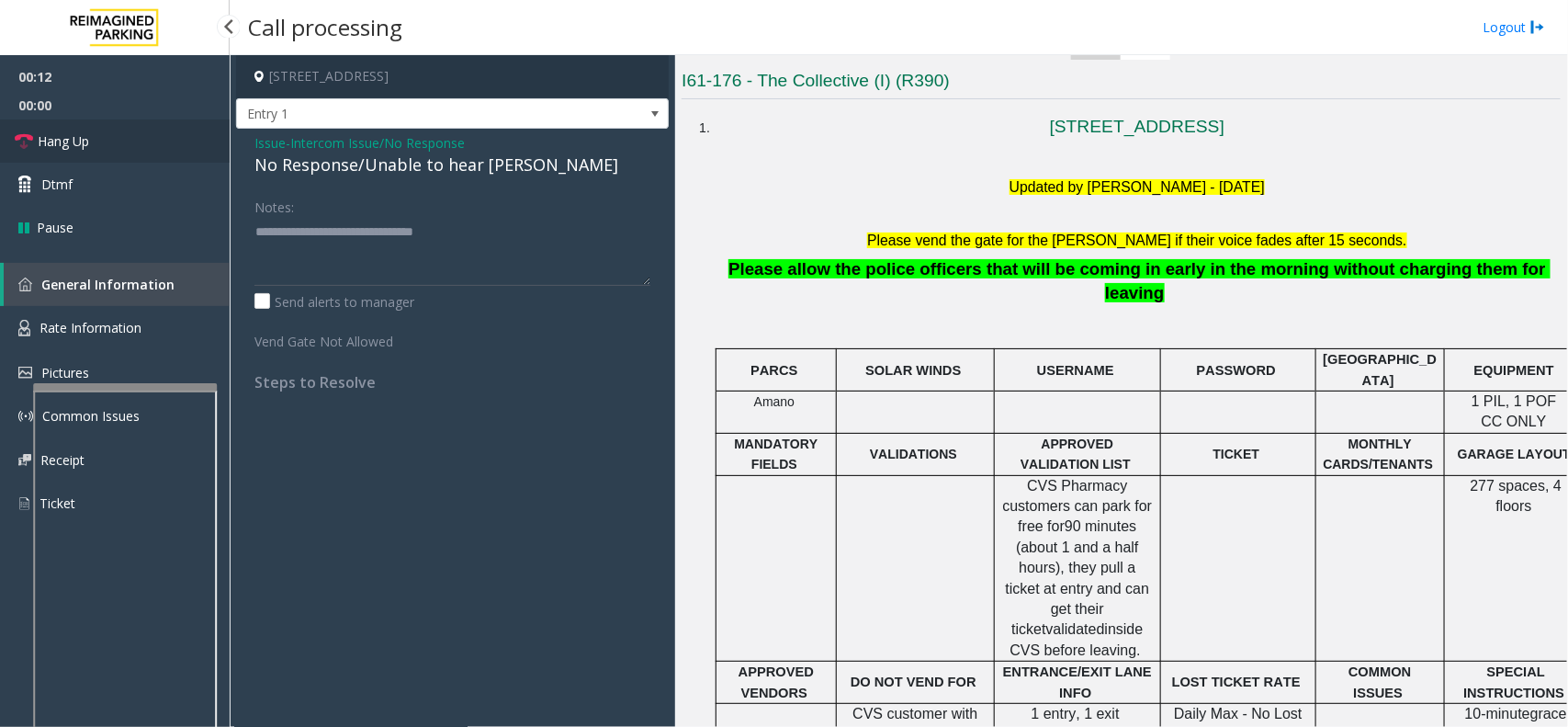
click at [131, 139] on link "Hang Up" at bounding box center [115, 141] width 229 height 43
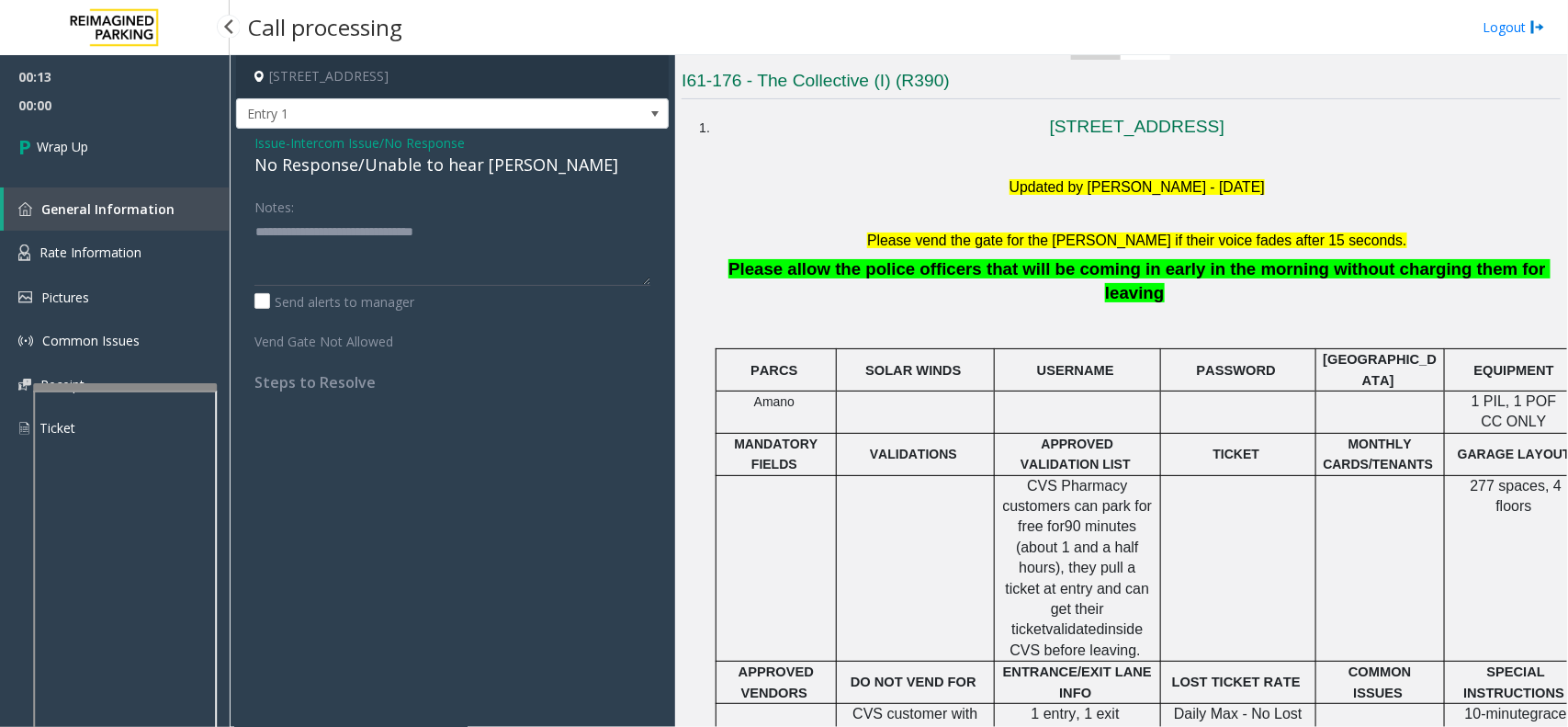
click at [131, 139] on link "Wrap Up" at bounding box center [115, 146] width 229 height 54
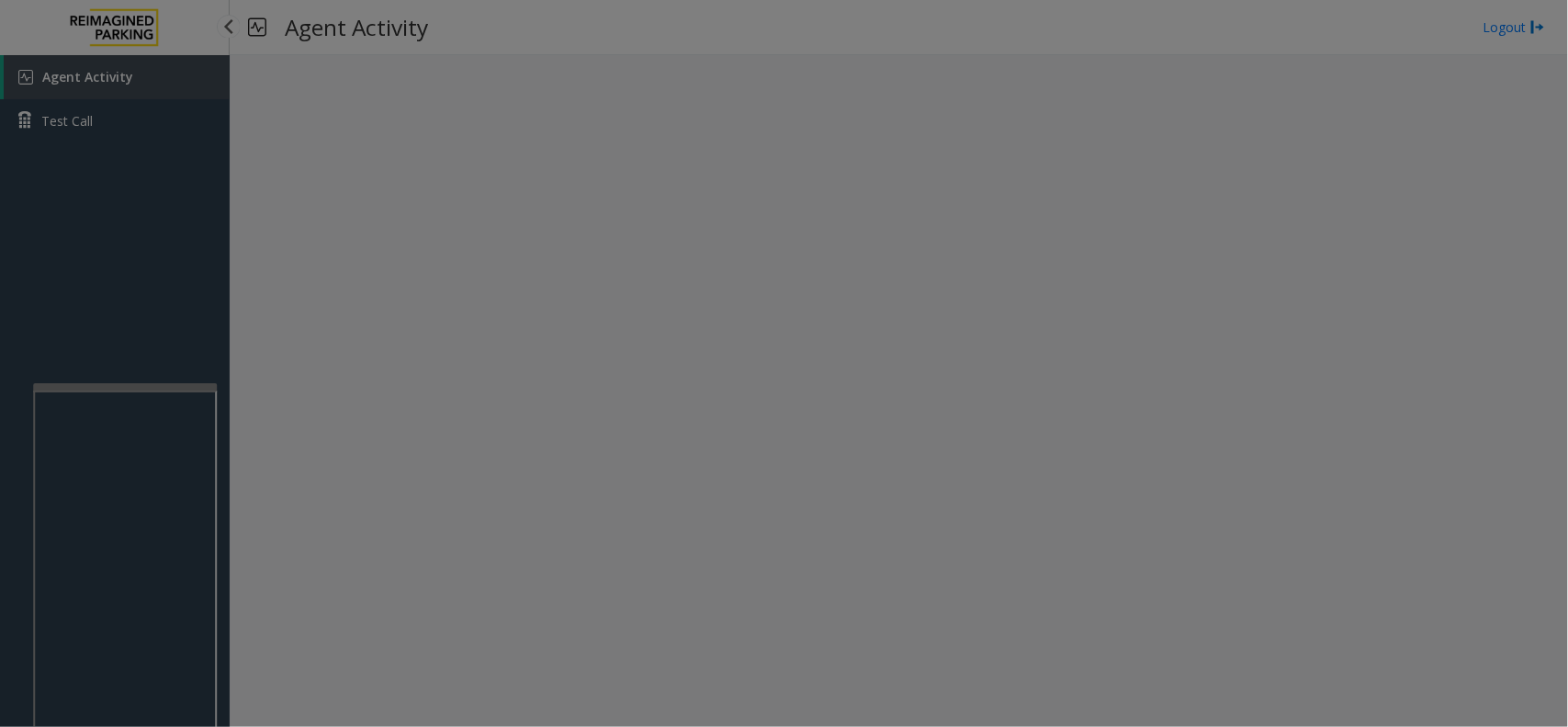
click at [131, 139] on bs-modal-backdrop at bounding box center [784, 364] width 1568 height 727
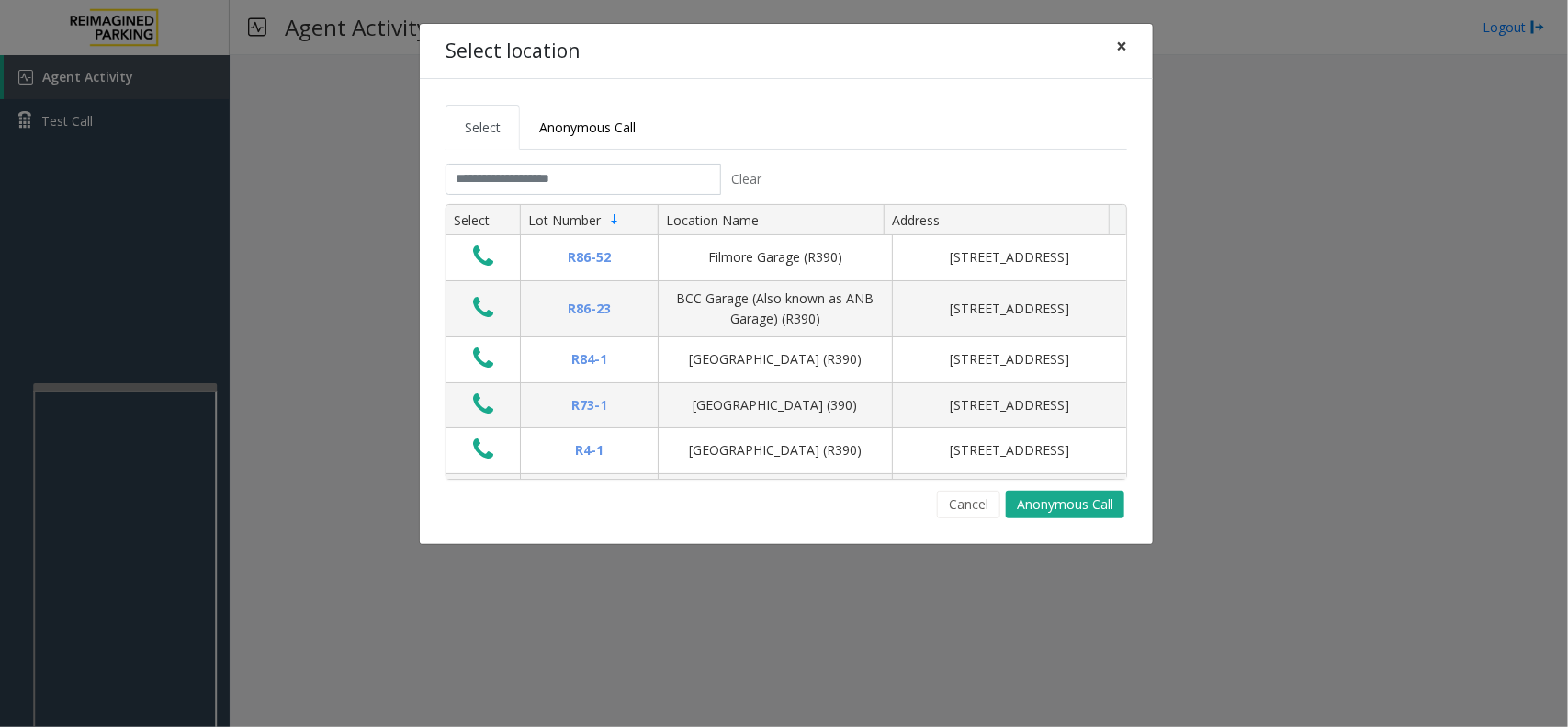
click at [1122, 51] on span "×" at bounding box center [1121, 45] width 11 height 26
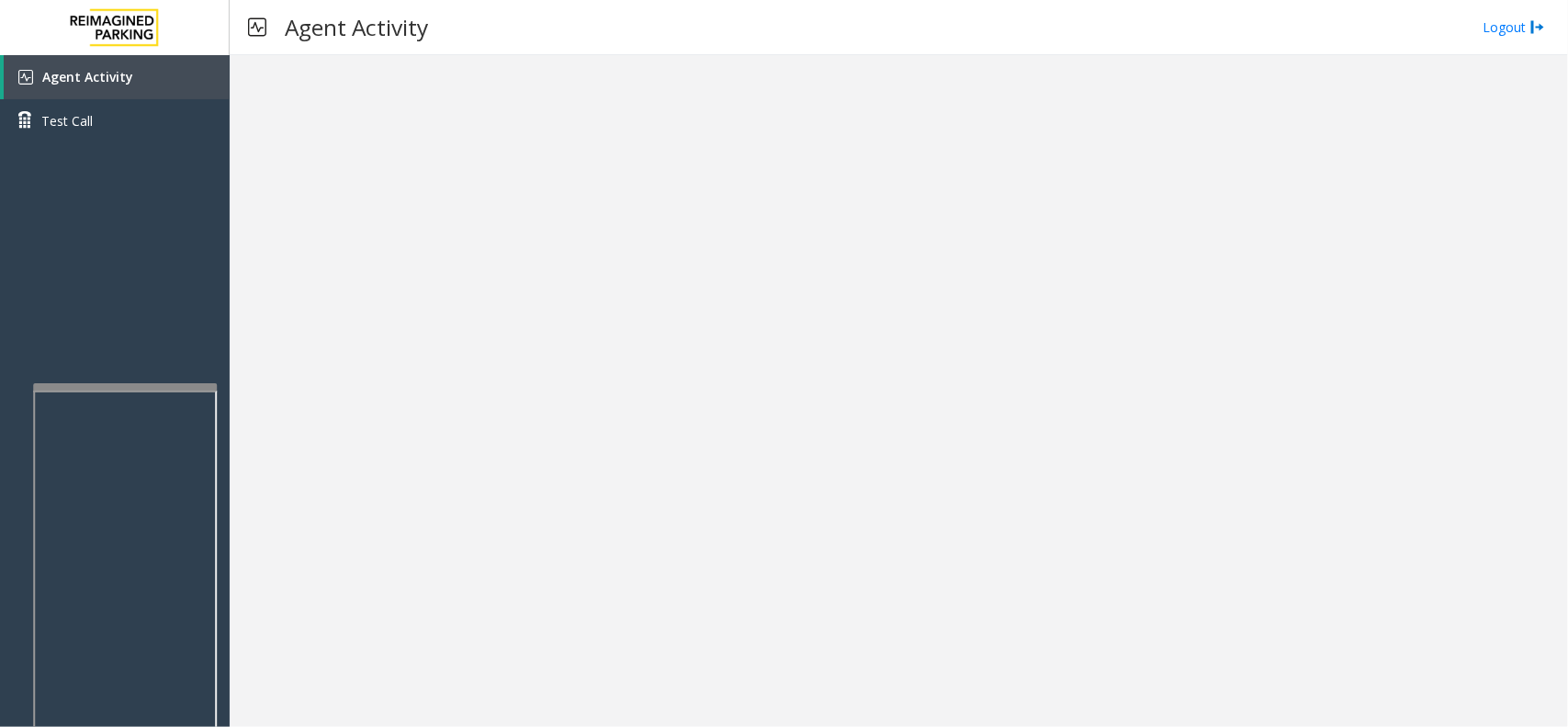
click at [560, 243] on div at bounding box center [898, 391] width 1339 height 672
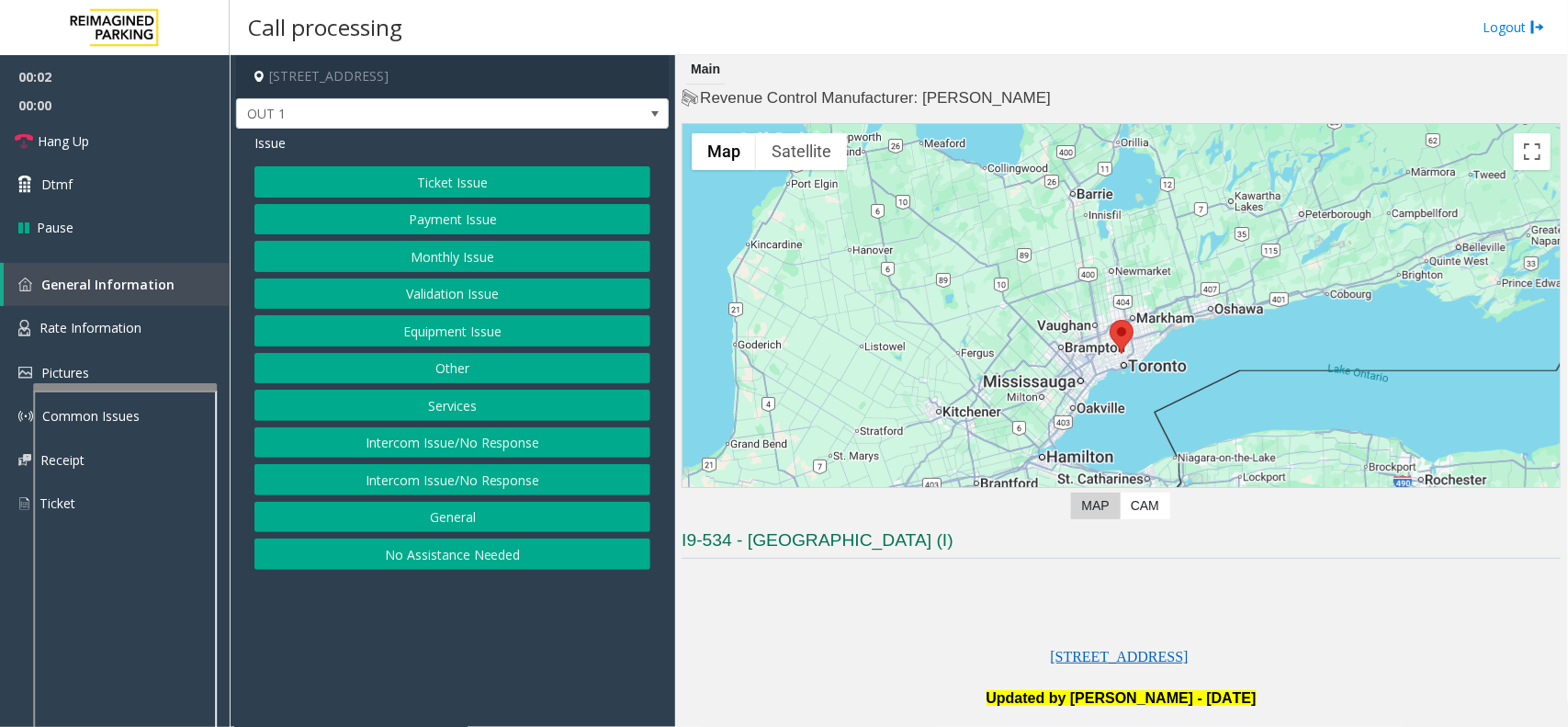
click at [455, 333] on button "Equipment Issue" at bounding box center [453, 331] width 396 height 32
click at [455, 333] on button "Gate / Door Won't Open" at bounding box center [453, 331] width 396 height 32
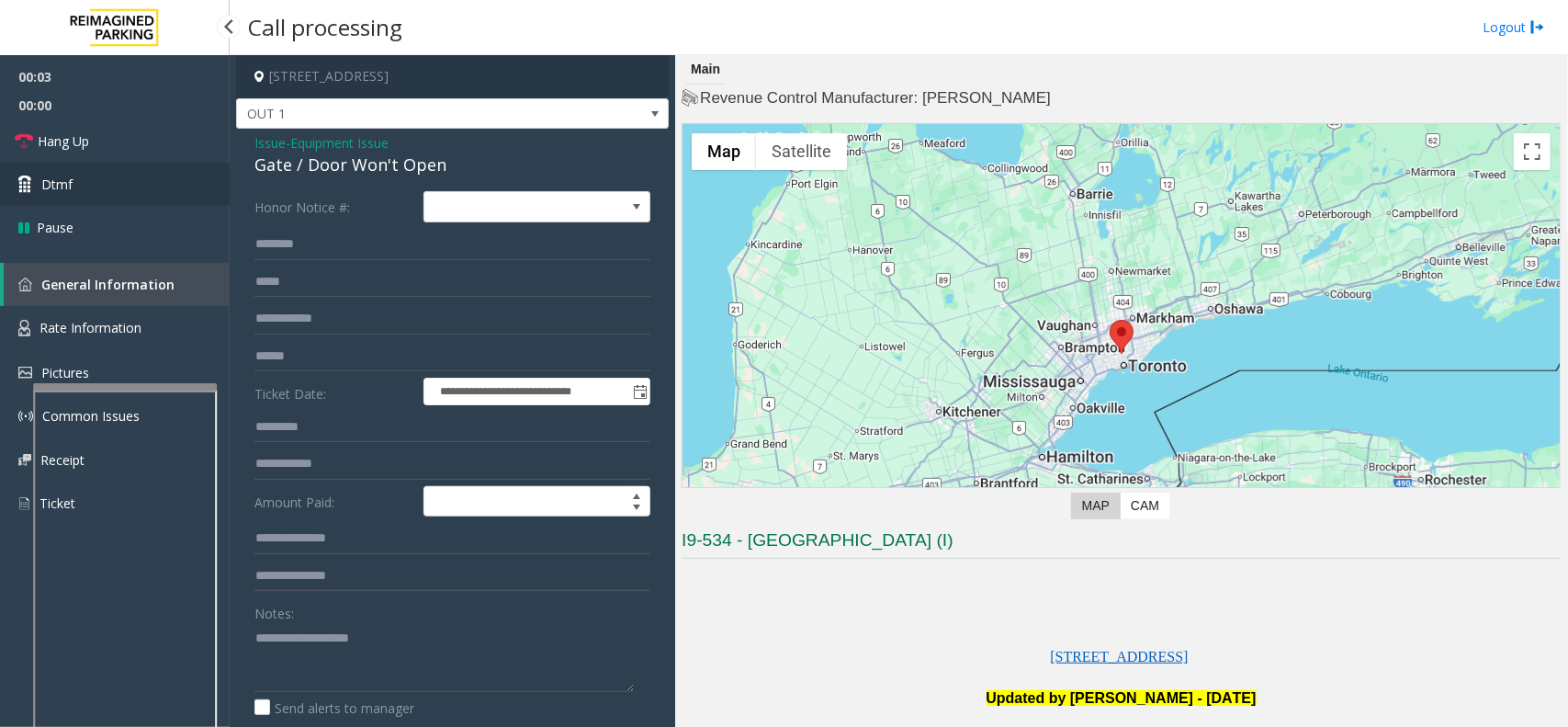
click at [101, 179] on link "Dtmf" at bounding box center [115, 185] width 229 height 43
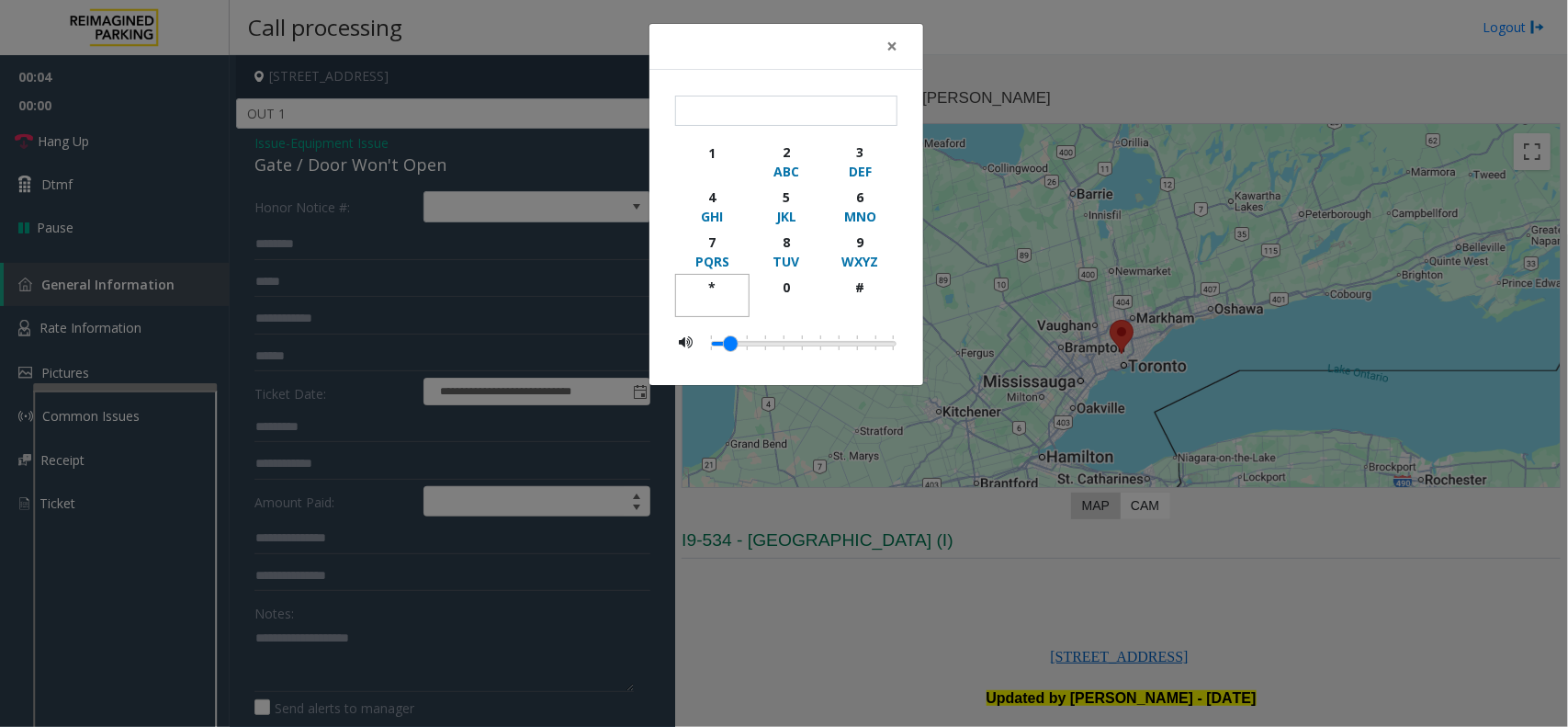
click at [708, 282] on div "*" at bounding box center [712, 287] width 50 height 20
click at [837, 230] on button "9 WXYZ" at bounding box center [860, 252] width 74 height 45
click at [860, 295] on div "#" at bounding box center [860, 287] width 50 height 20
type input "***"
click at [892, 51] on span "×" at bounding box center [891, 45] width 11 height 26
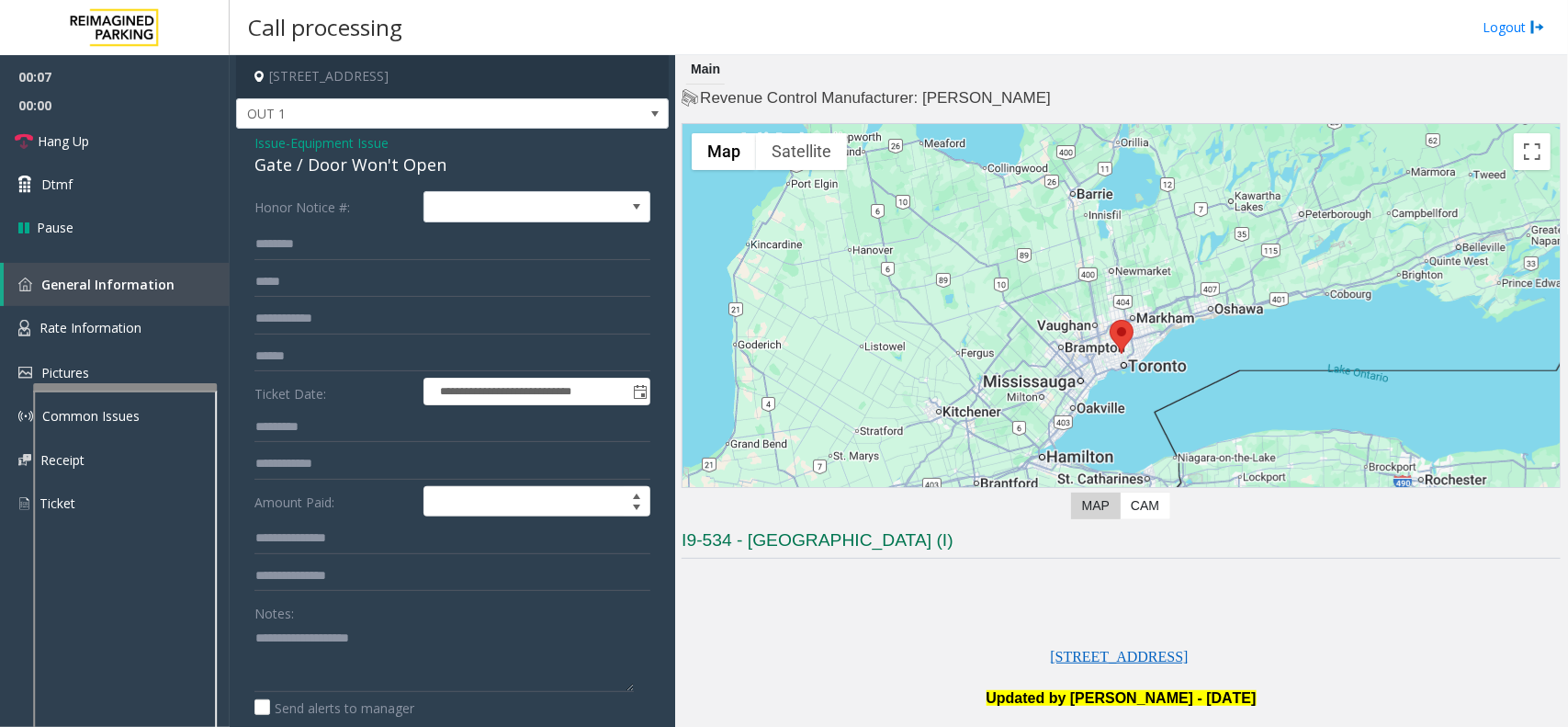
click at [336, 136] on span "Equipment Issue" at bounding box center [340, 143] width 99 height 20
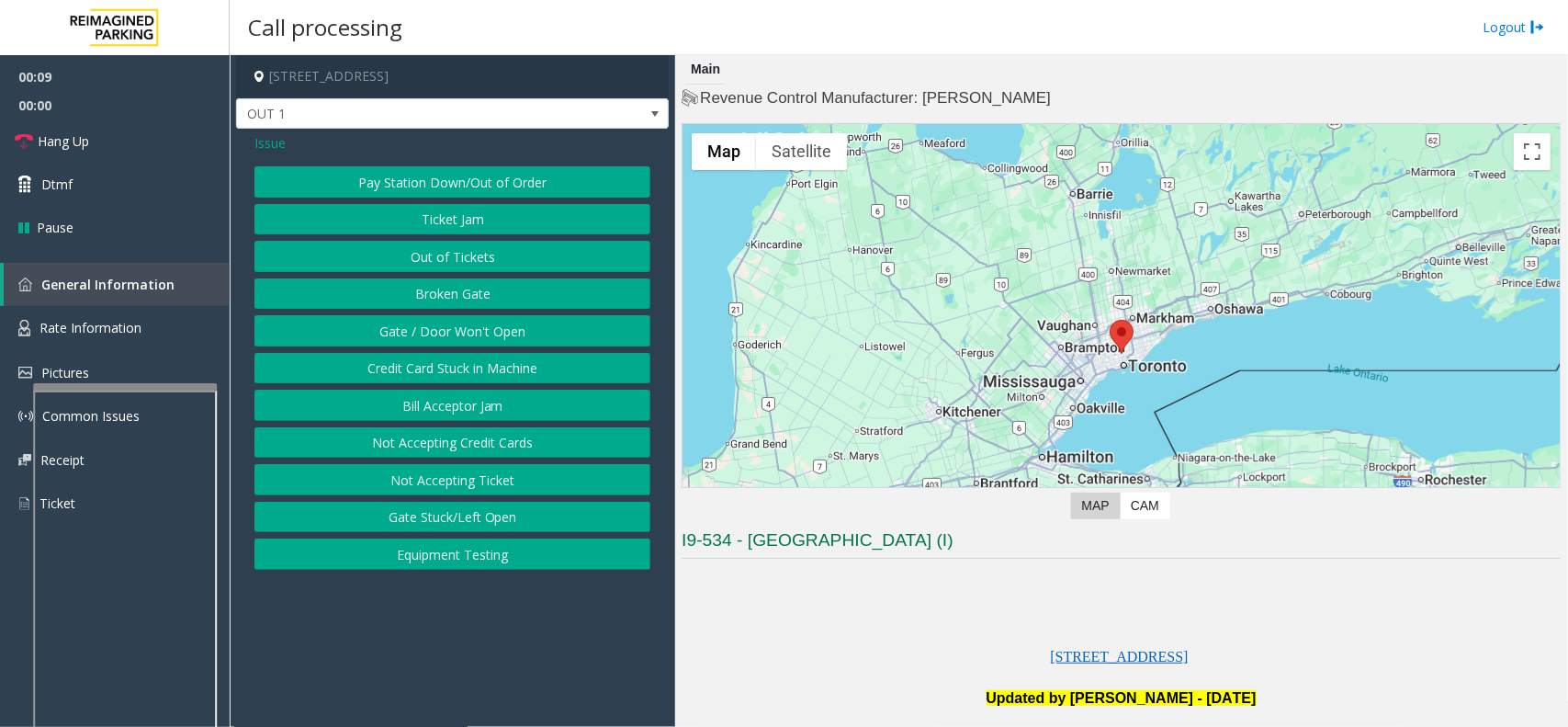
click at [274, 147] on span "Issue" at bounding box center [271, 143] width 32 height 20
click at [457, 301] on button "Validation Issue" at bounding box center [453, 294] width 396 height 32
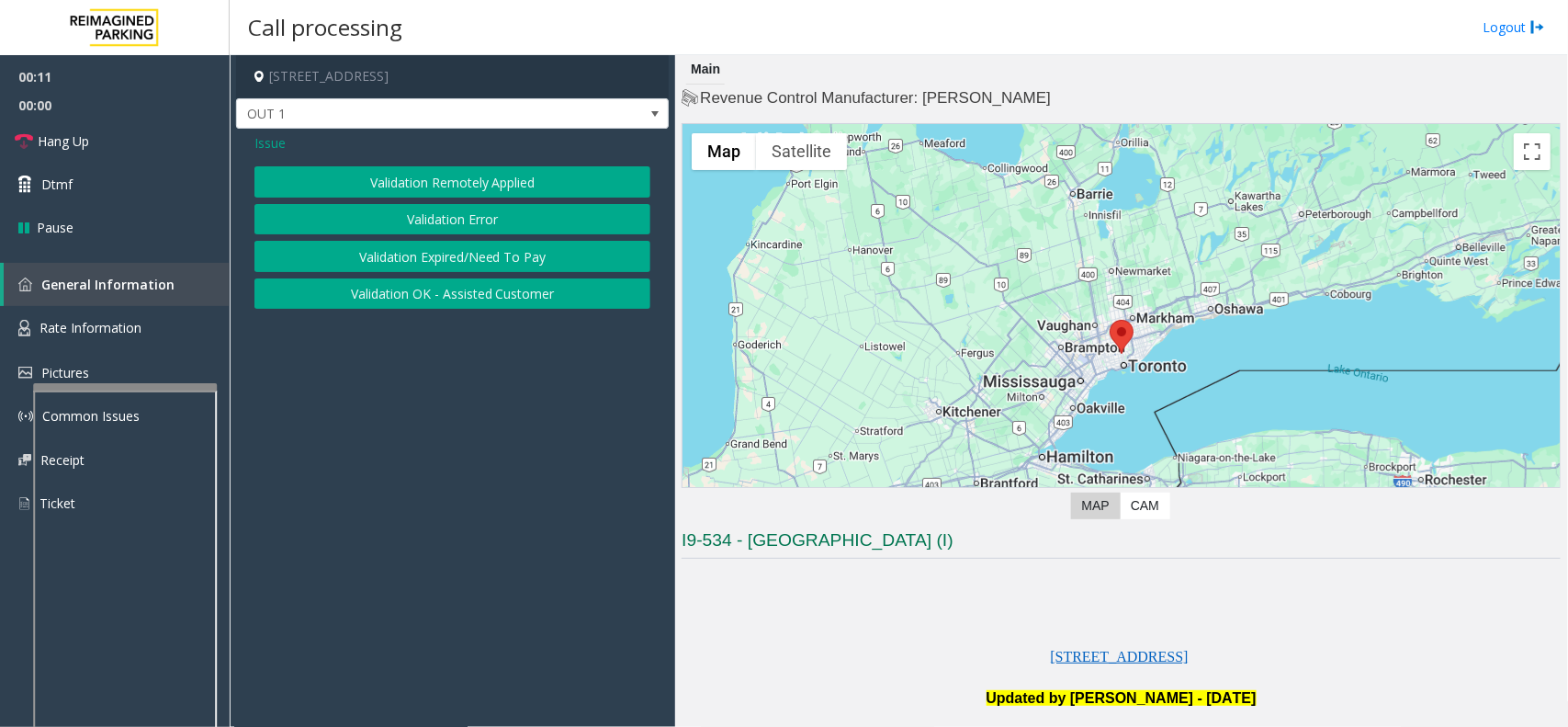
click at [454, 229] on button "Validation Error" at bounding box center [453, 219] width 396 height 32
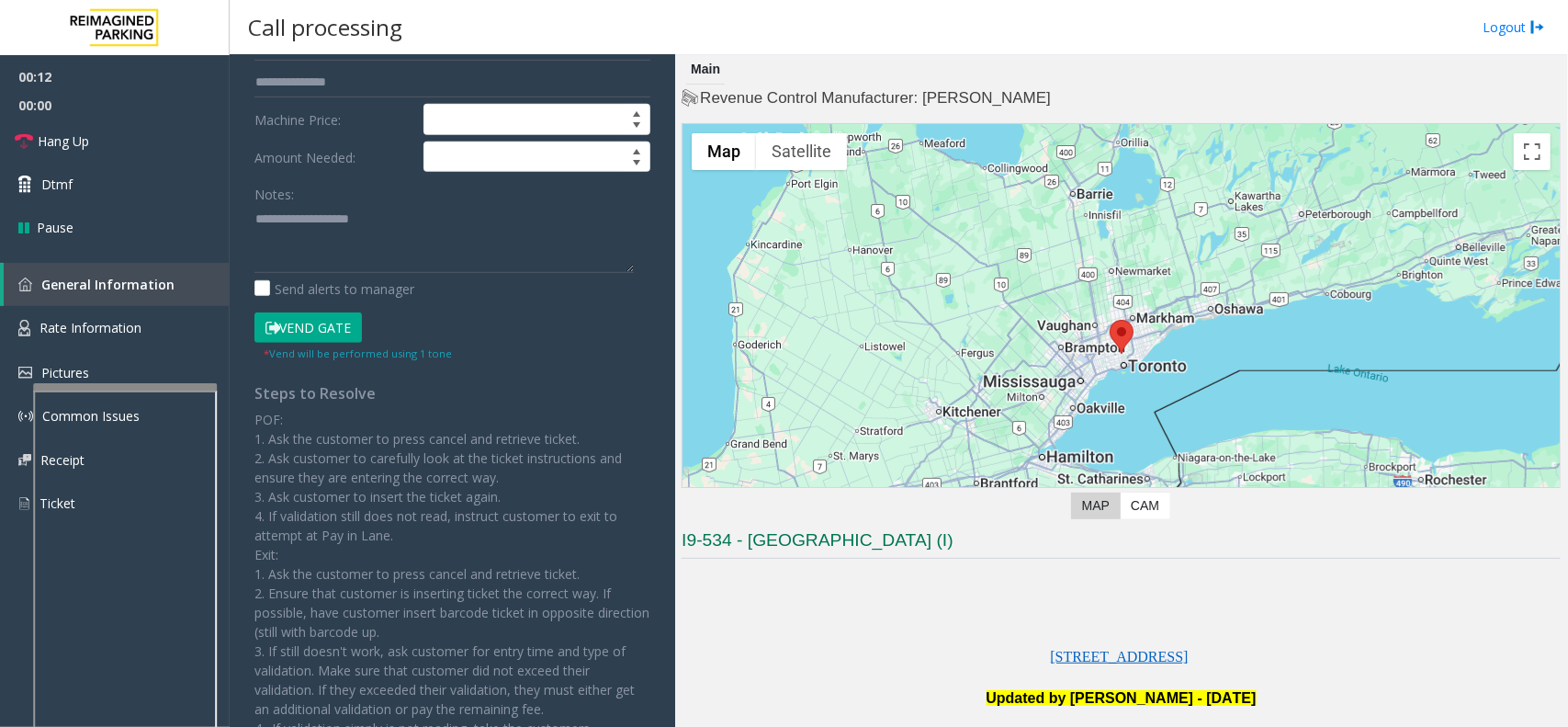
scroll to position [345, 0]
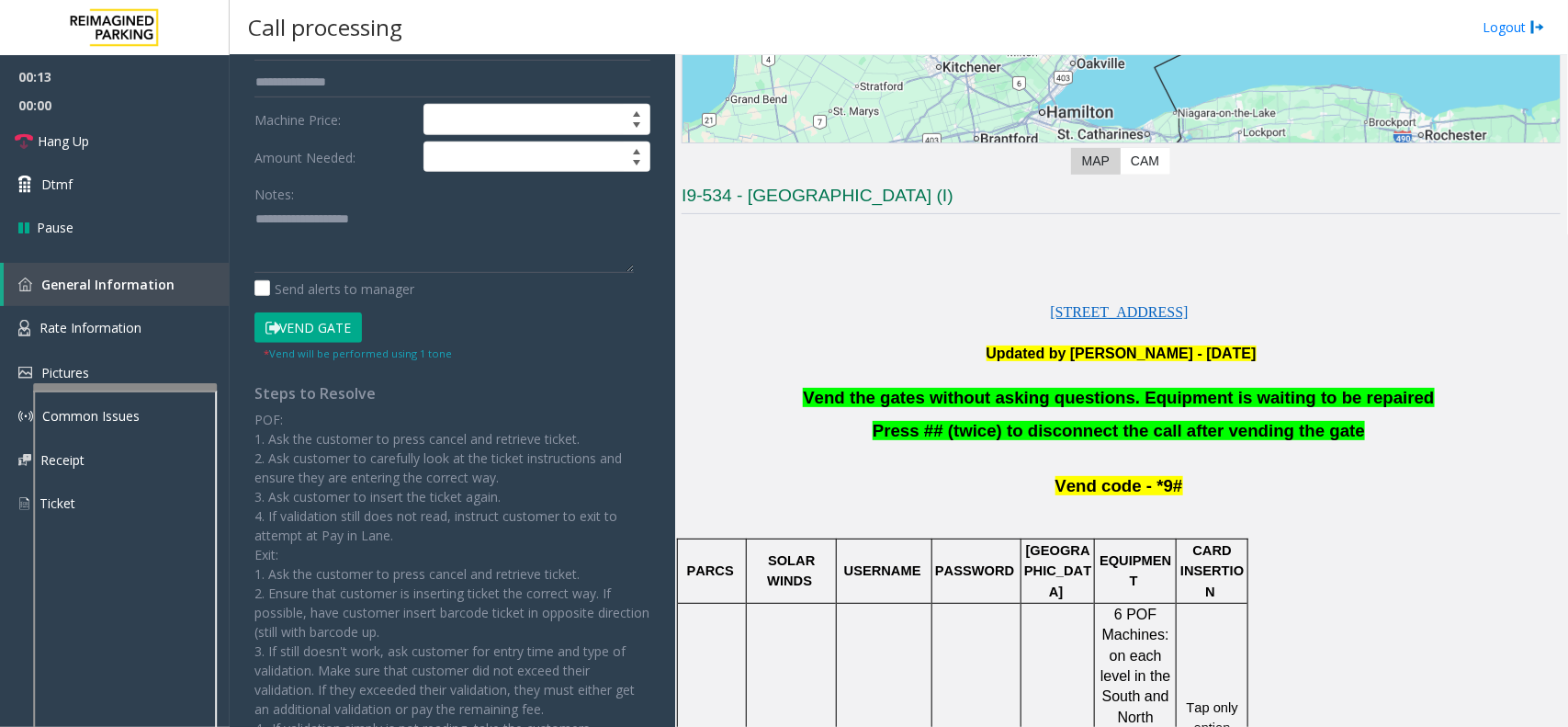
click at [984, 401] on span "Vend the gates without asking questions. Equipment is waiting to be repaired" at bounding box center [1118, 397] width 631 height 20
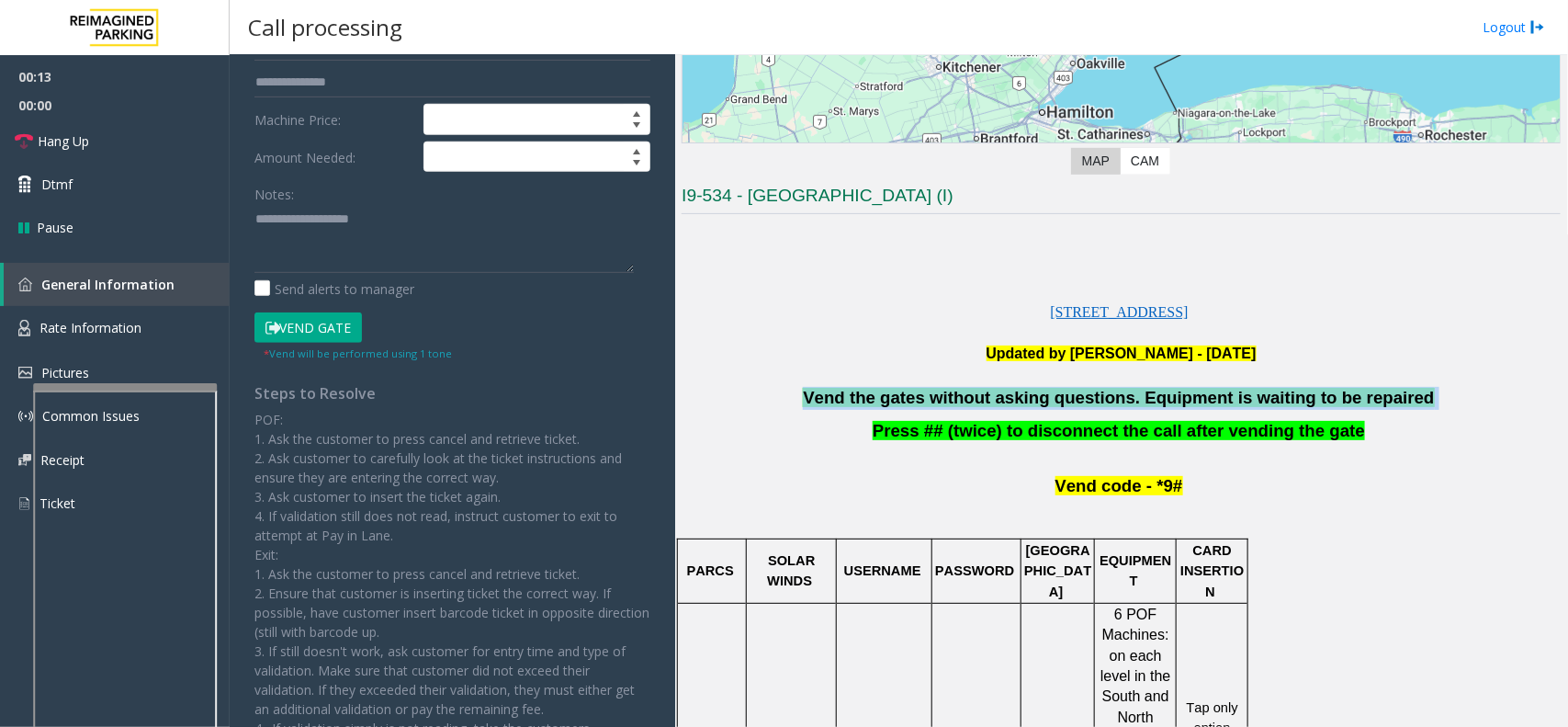
click at [984, 401] on span "Vend the gates without asking questions. Equipment is waiting to be repaired" at bounding box center [1118, 397] width 631 height 20
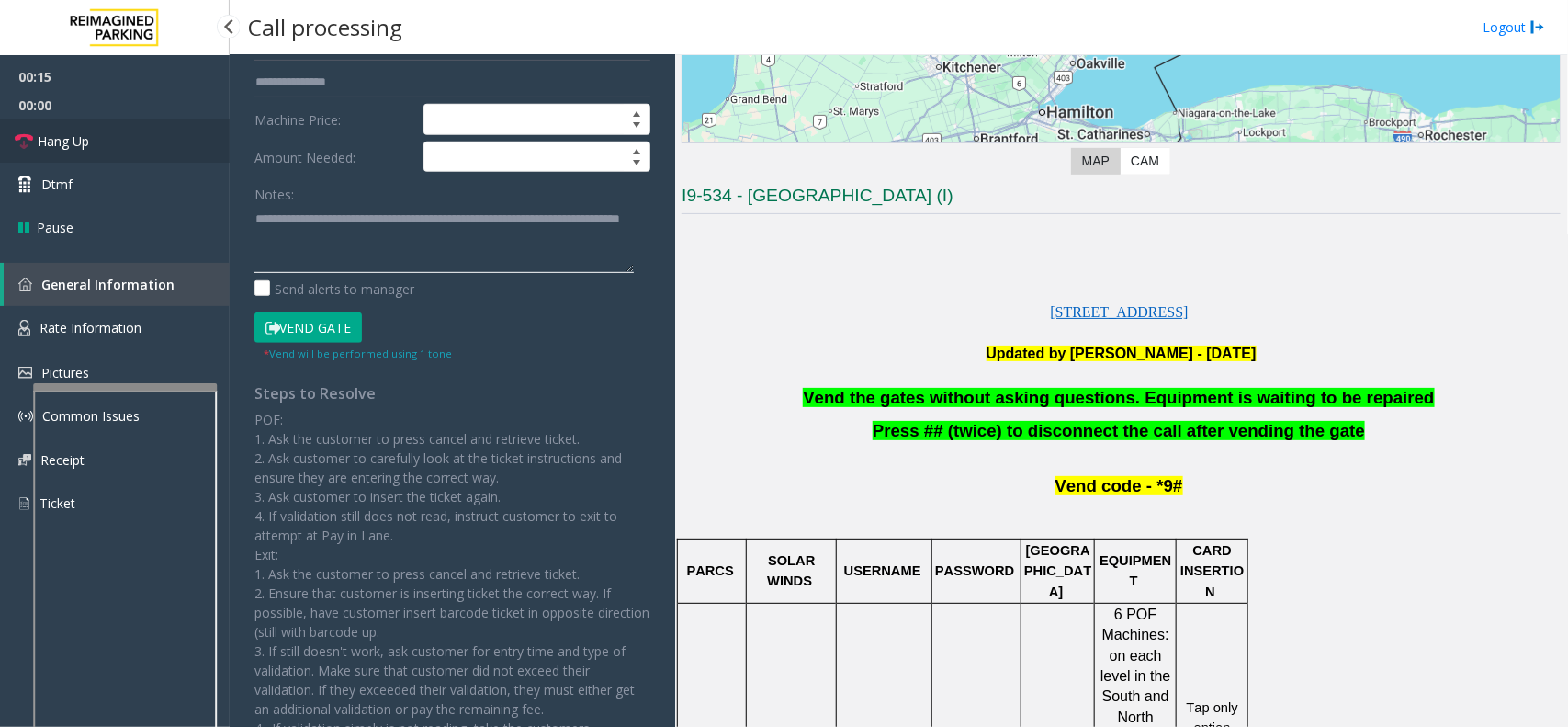
type textarea "**********"
click at [112, 122] on link "Hang Up" at bounding box center [115, 141] width 229 height 43
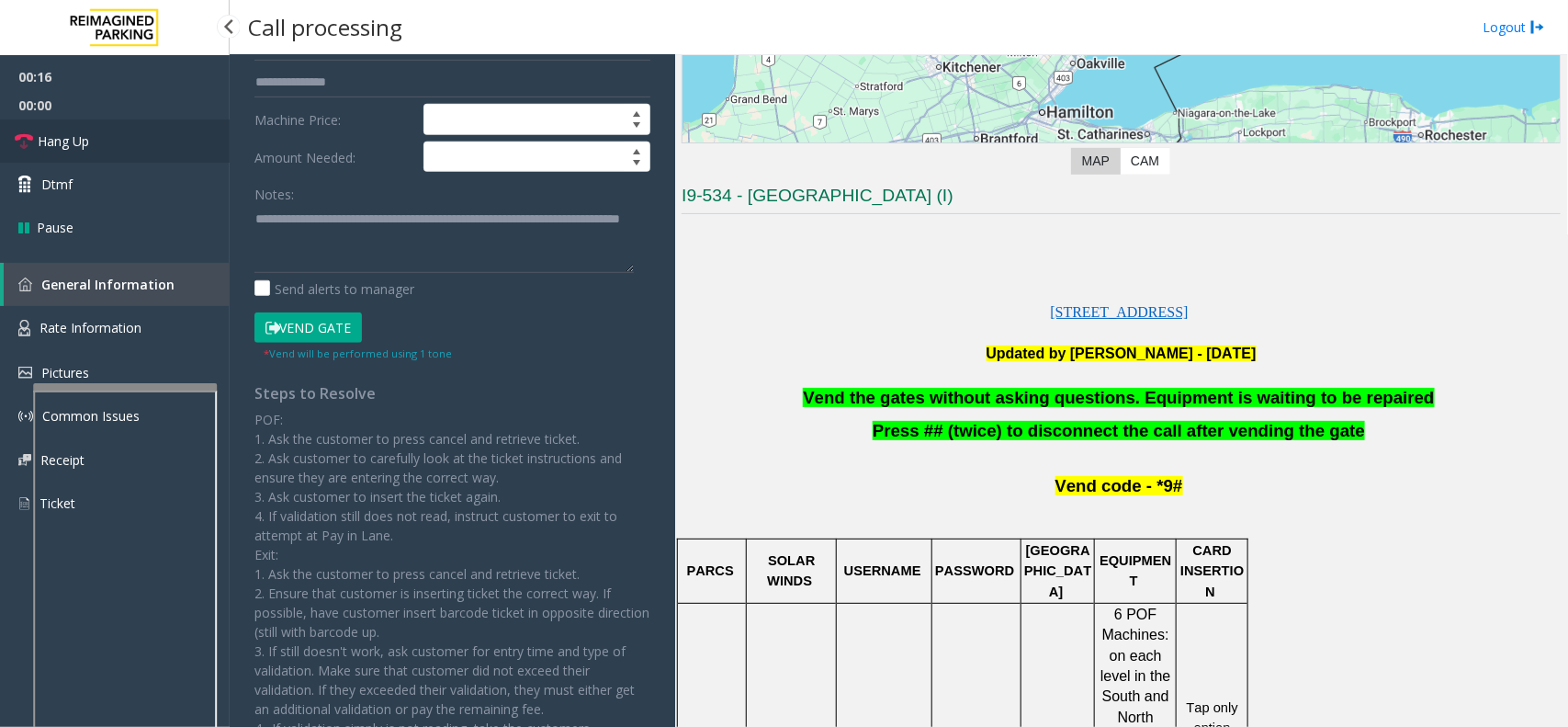
click at [112, 122] on link "Hang Up" at bounding box center [115, 141] width 229 height 43
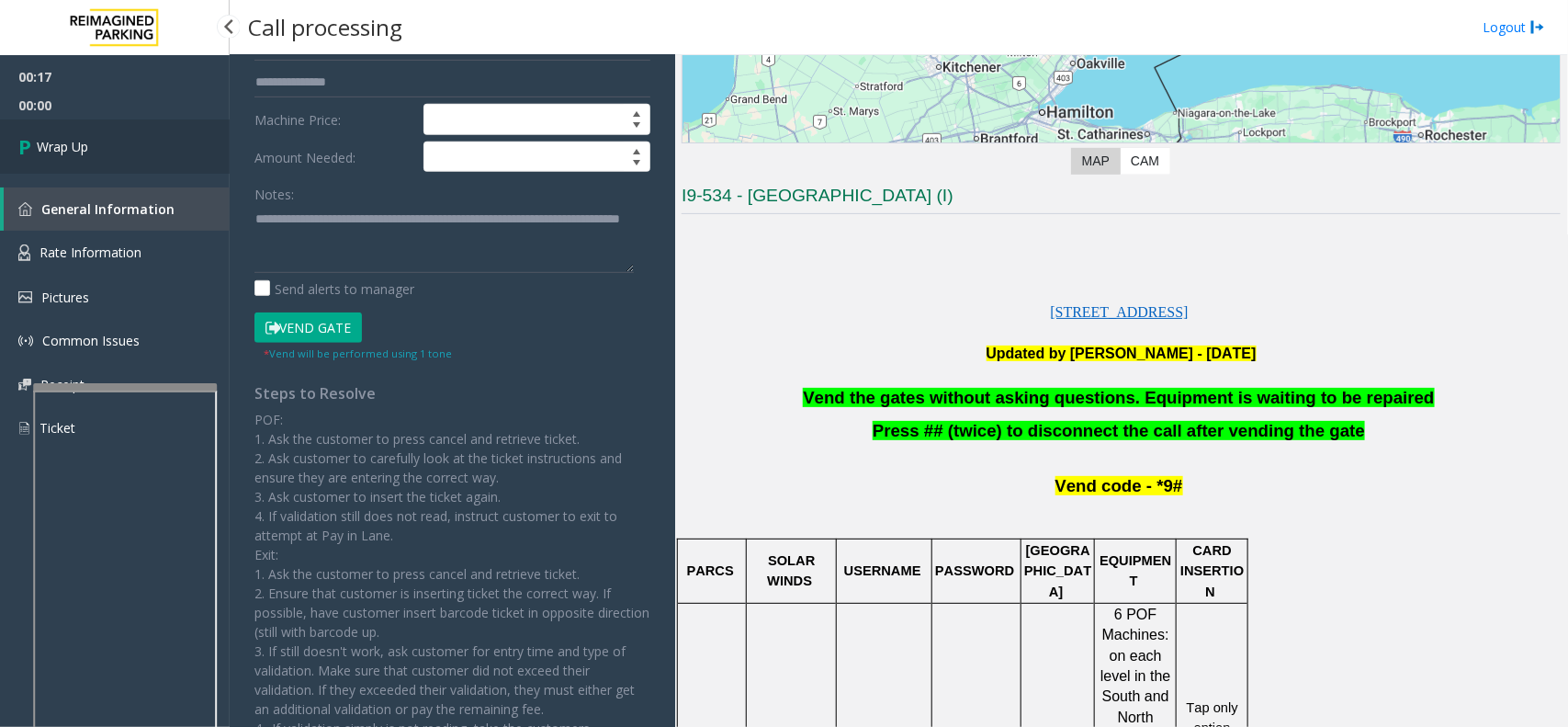
click at [125, 156] on link "Wrap Up" at bounding box center [115, 146] width 229 height 54
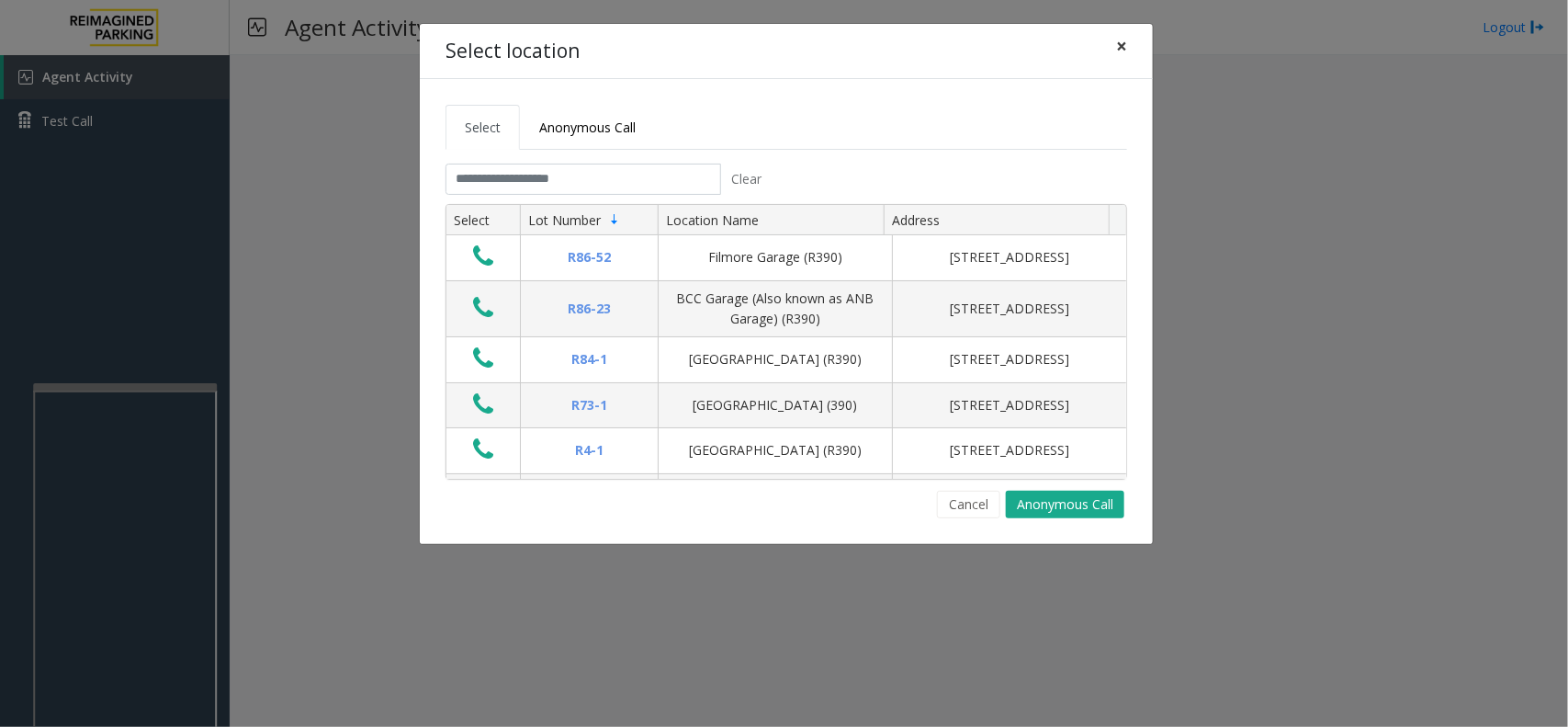
click at [1134, 50] on button "×" at bounding box center [1121, 46] width 37 height 45
click at [565, 165] on input "text" at bounding box center [583, 180] width 276 height 32
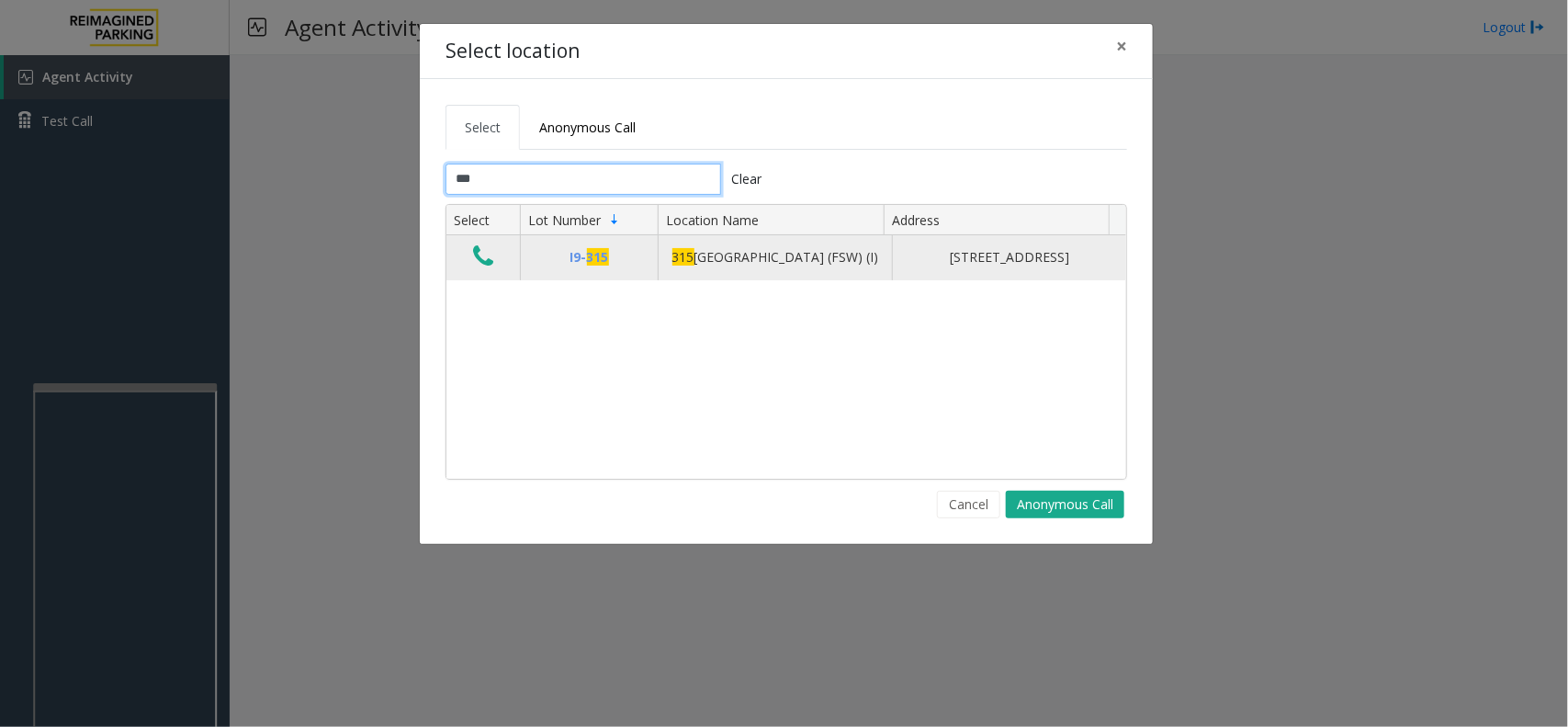
type input "***"
click at [488, 263] on icon "Data table" at bounding box center [483, 256] width 20 height 26
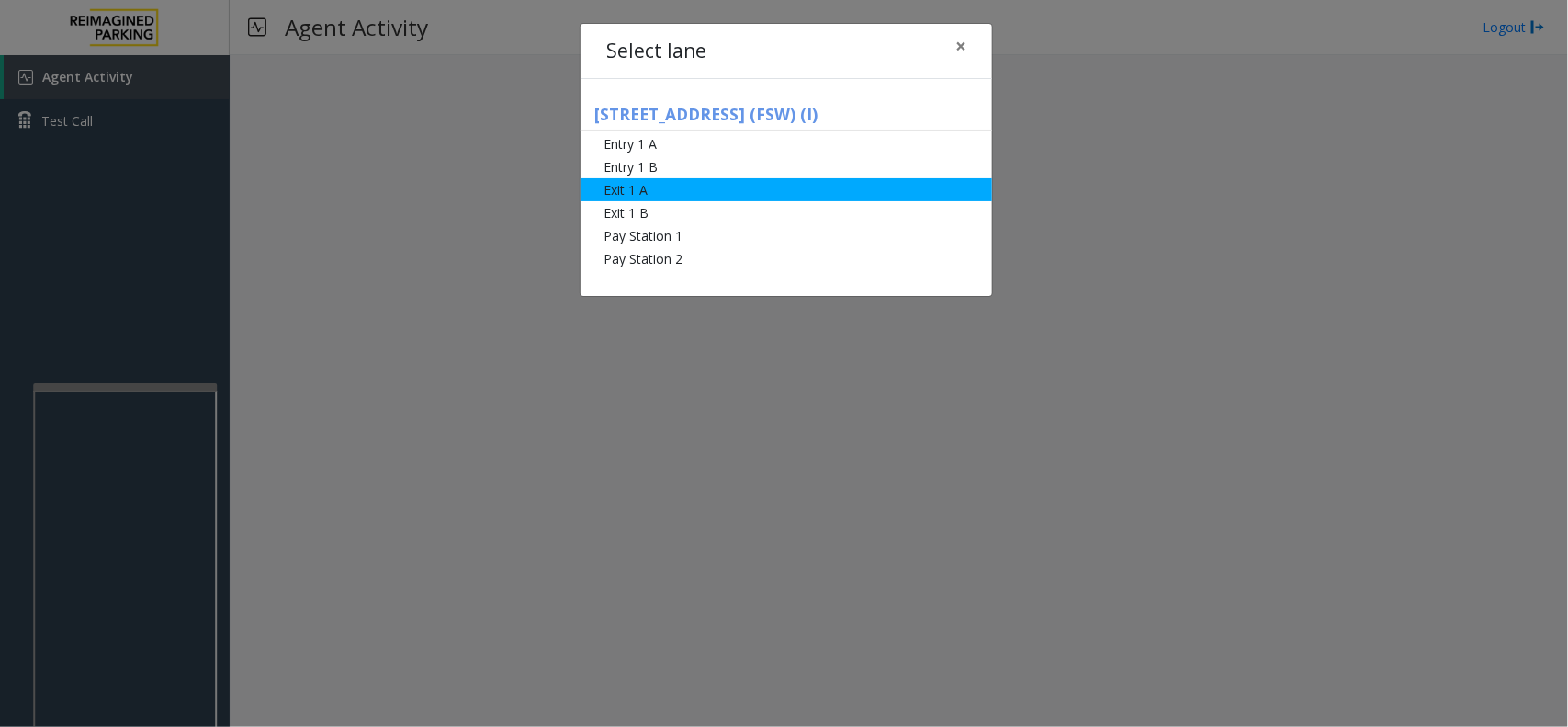
click at [664, 182] on li "Exit 1 A" at bounding box center [786, 189] width 412 height 23
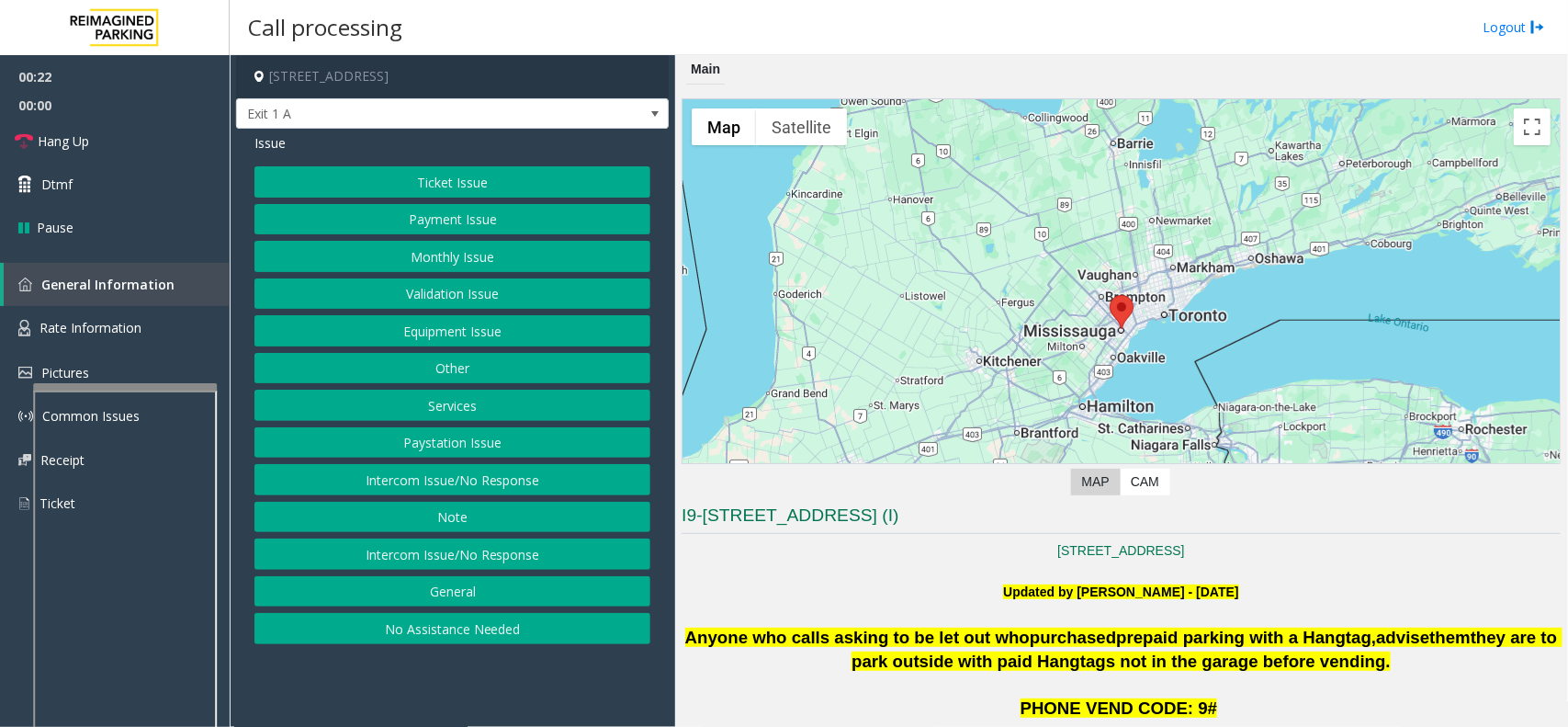
click at [479, 418] on button "Services" at bounding box center [453, 405] width 396 height 32
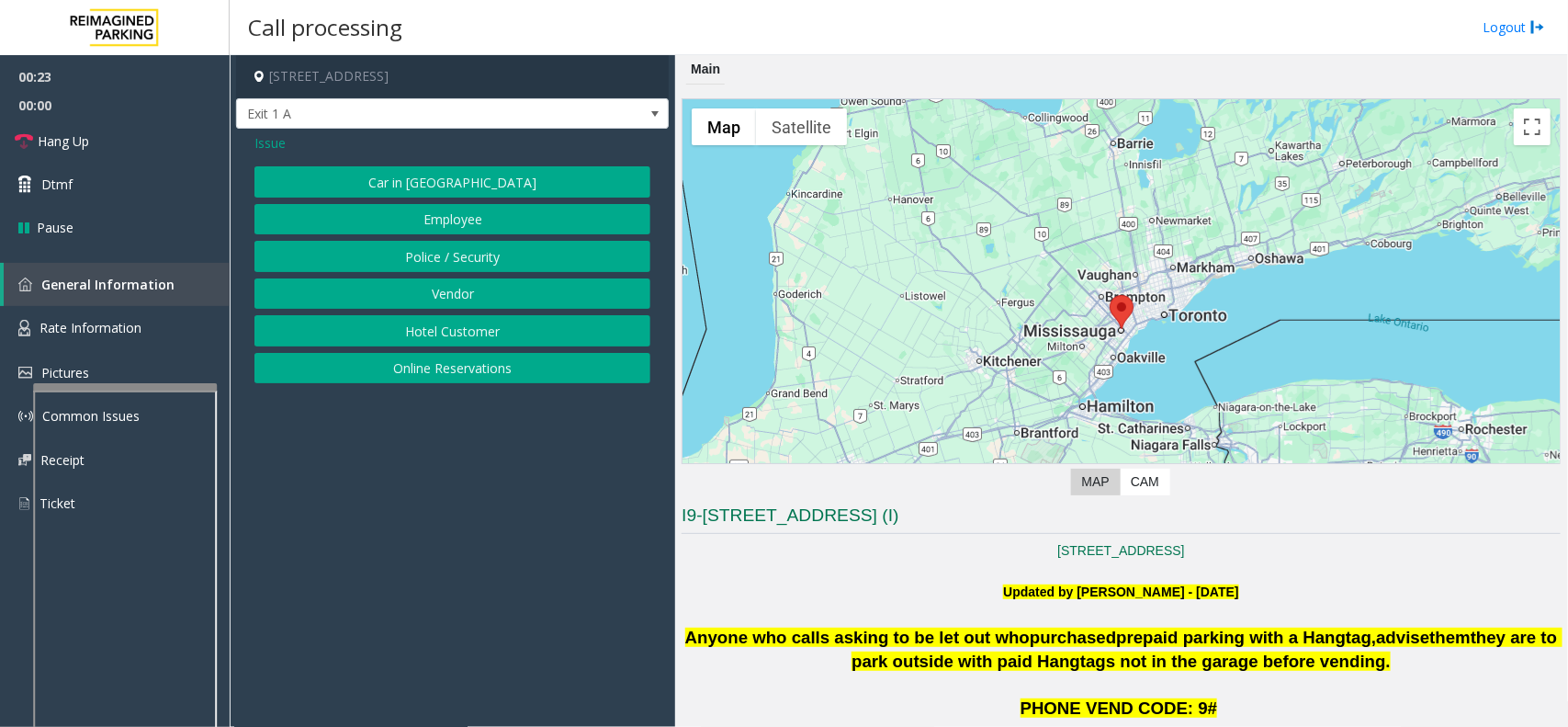
click at [479, 365] on button "Online Reservations" at bounding box center [453, 368] width 396 height 32
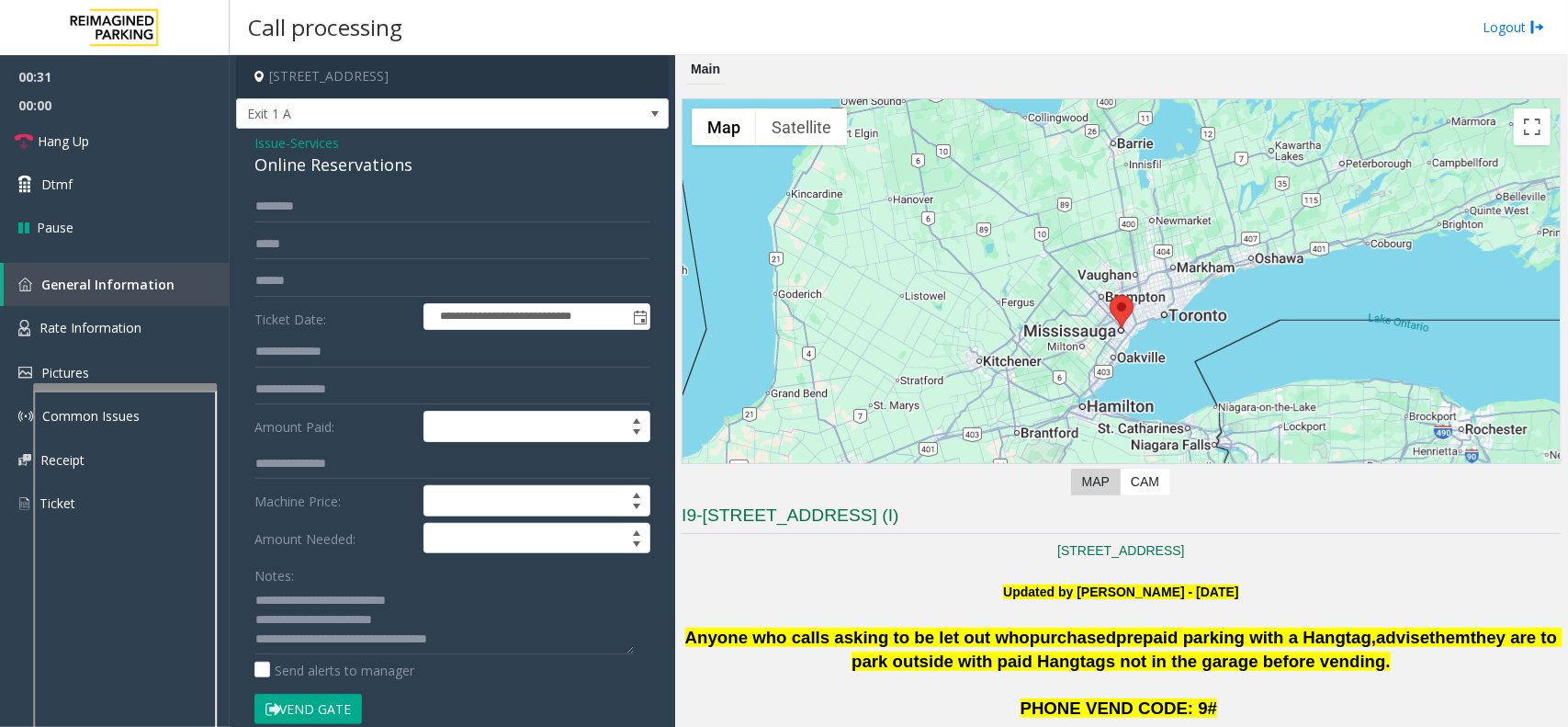
click at [321, 167] on div "Online Reservations" at bounding box center [453, 164] width 396 height 25
click at [414, 620] on textarea at bounding box center [445, 619] width 379 height 69
drag, startPoint x: 493, startPoint y: 636, endPoint x: 331, endPoint y: 649, distance: 162.5
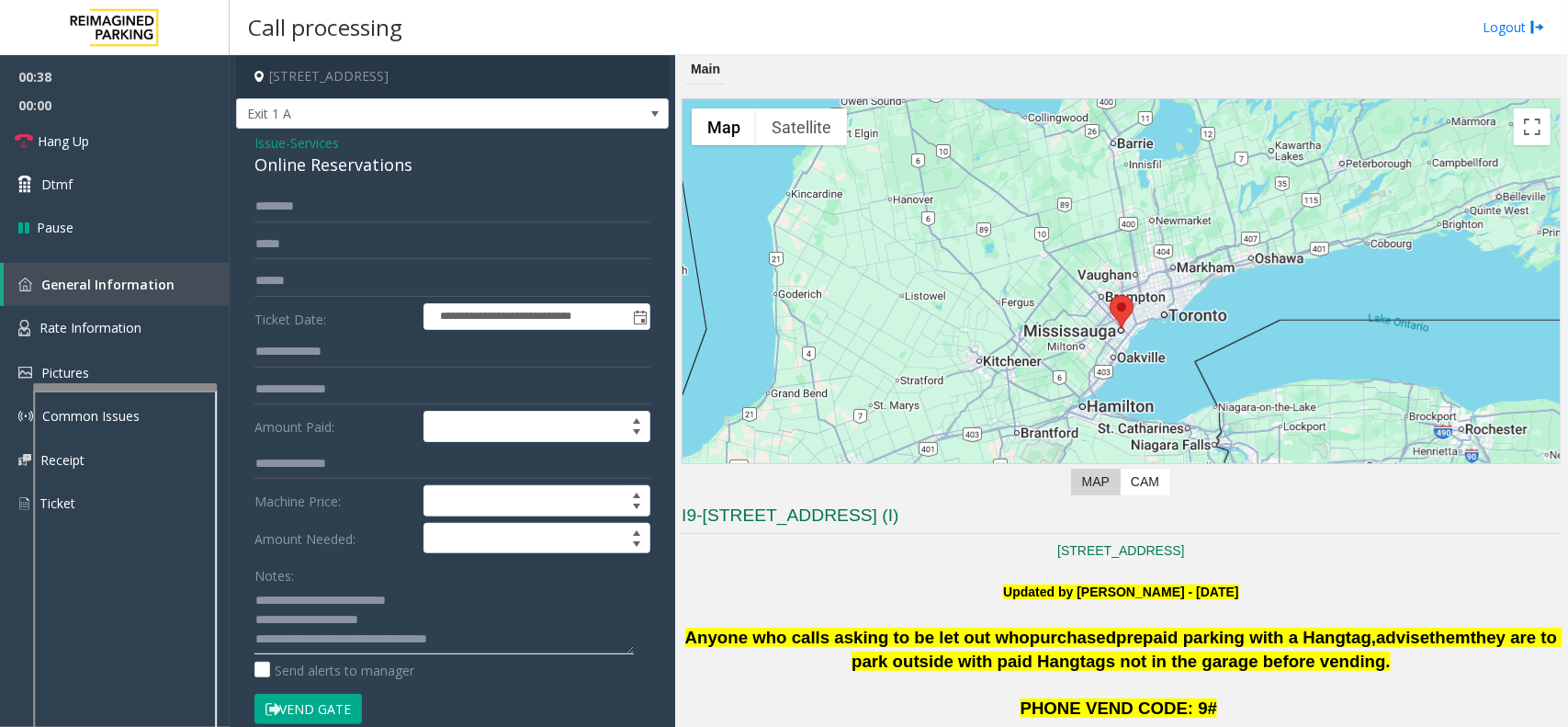
click at [331, 649] on textarea at bounding box center [445, 619] width 379 height 69
click at [406, 617] on textarea at bounding box center [445, 619] width 379 height 69
click at [333, 708] on button "Vend Gate" at bounding box center [308, 709] width 108 height 32
click at [397, 641] on textarea at bounding box center [445, 619] width 379 height 69
click at [449, 613] on textarea at bounding box center [445, 619] width 379 height 69
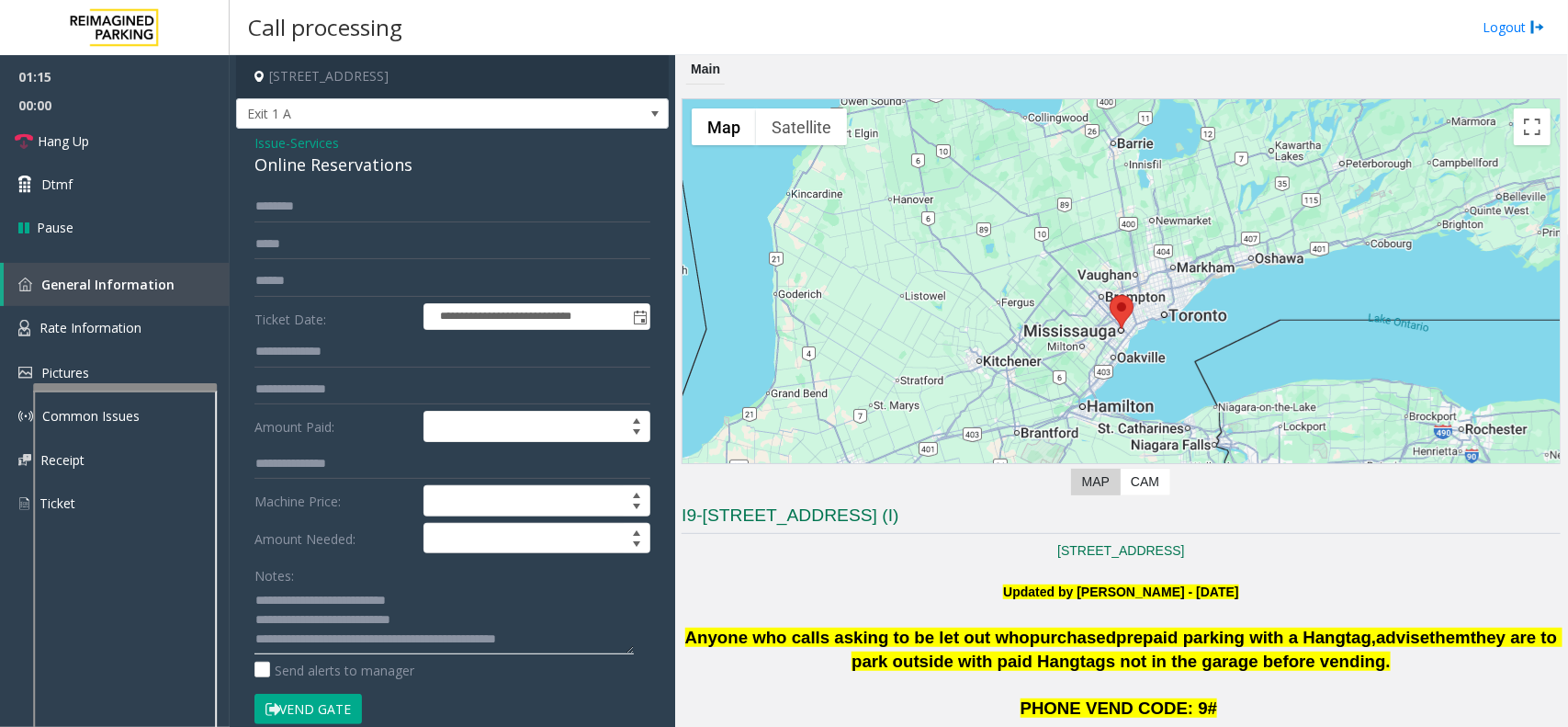
drag, startPoint x: 449, startPoint y: 613, endPoint x: 379, endPoint y: 624, distance: 70.9
click at [379, 624] on textarea at bounding box center [445, 619] width 379 height 69
type textarea "**********"
click at [112, 149] on link "Hang Up" at bounding box center [115, 141] width 229 height 43
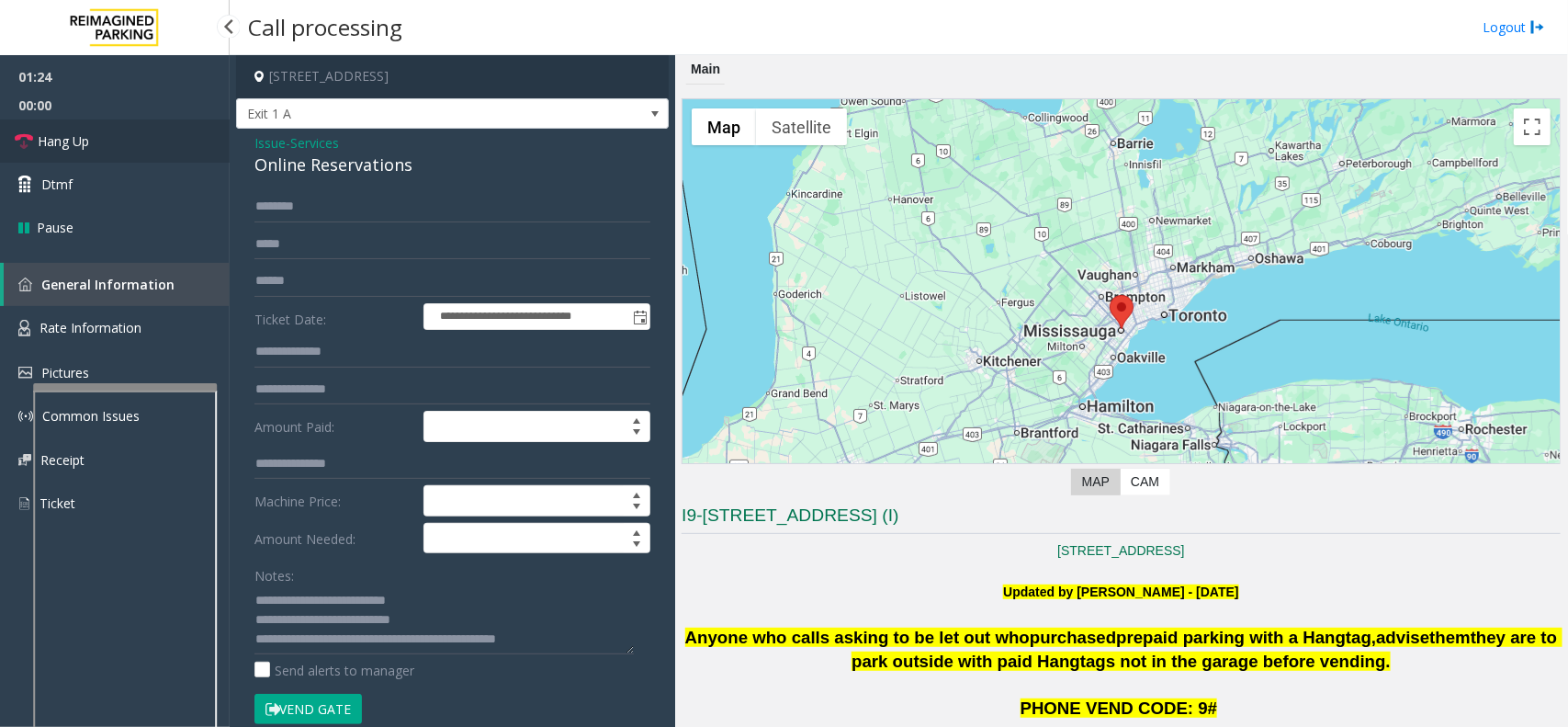
click at [112, 149] on link "Hang Up" at bounding box center [115, 141] width 229 height 43
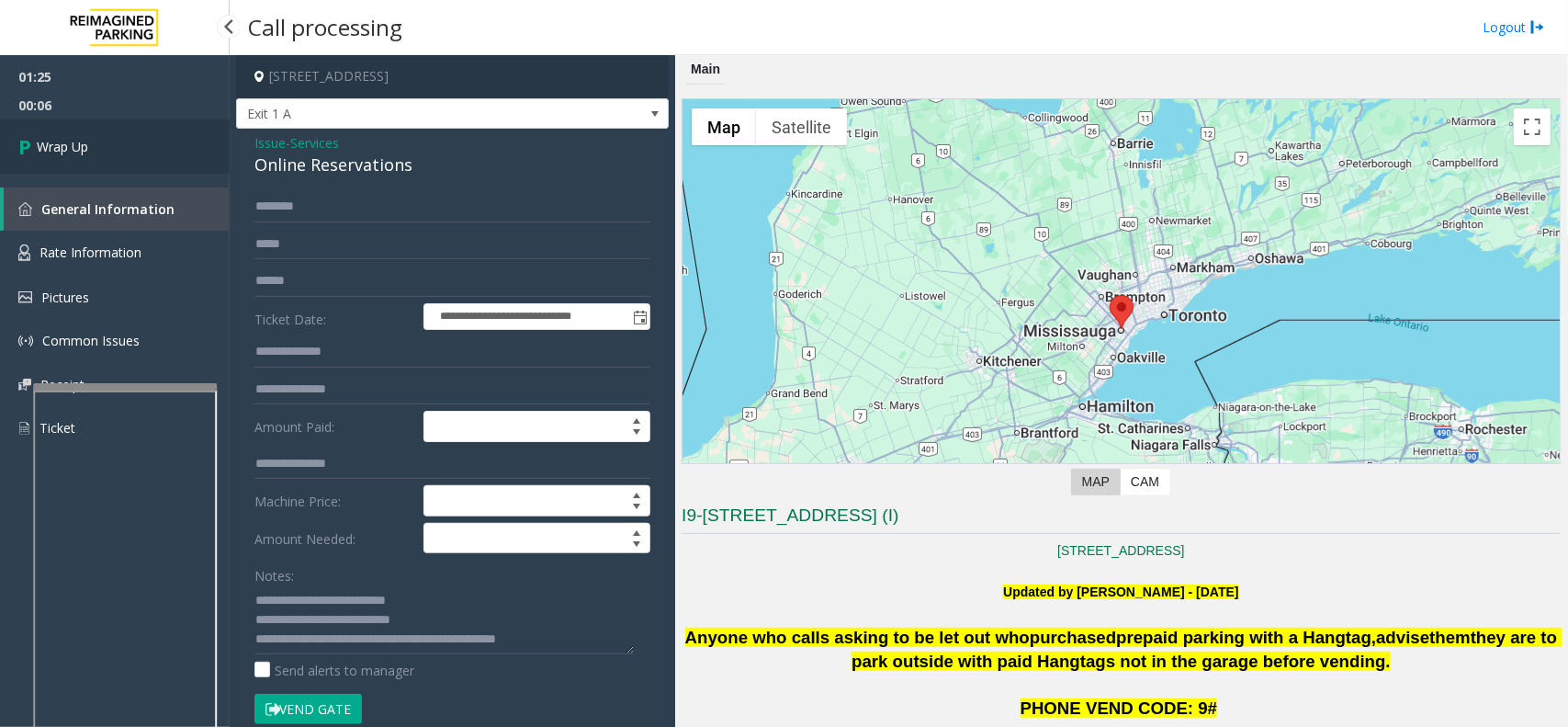
click at [112, 149] on link "Wrap Up" at bounding box center [115, 146] width 229 height 54
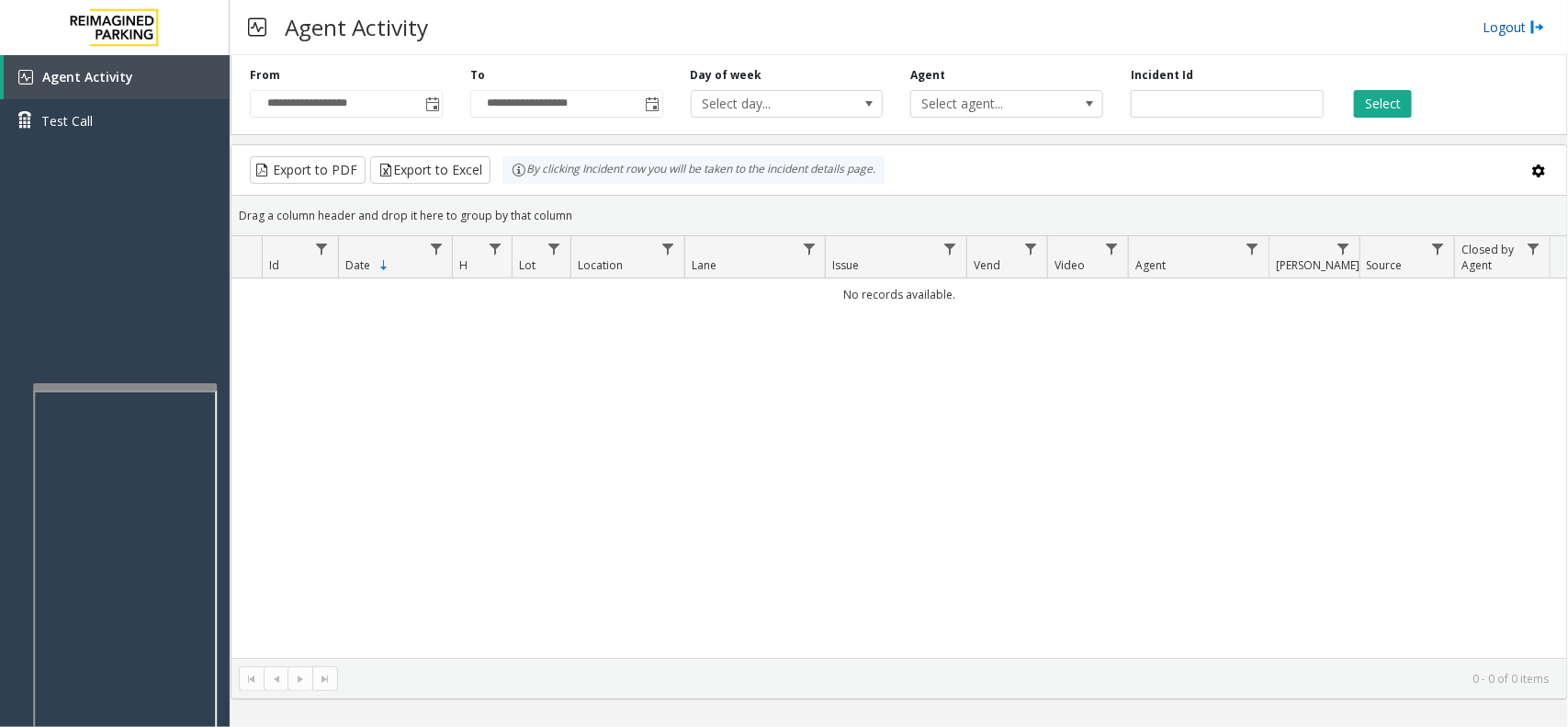
click at [1508, 33] on link "Logout" at bounding box center [1514, 28] width 62 height 20
